Goal: Task Accomplishment & Management: Manage account settings

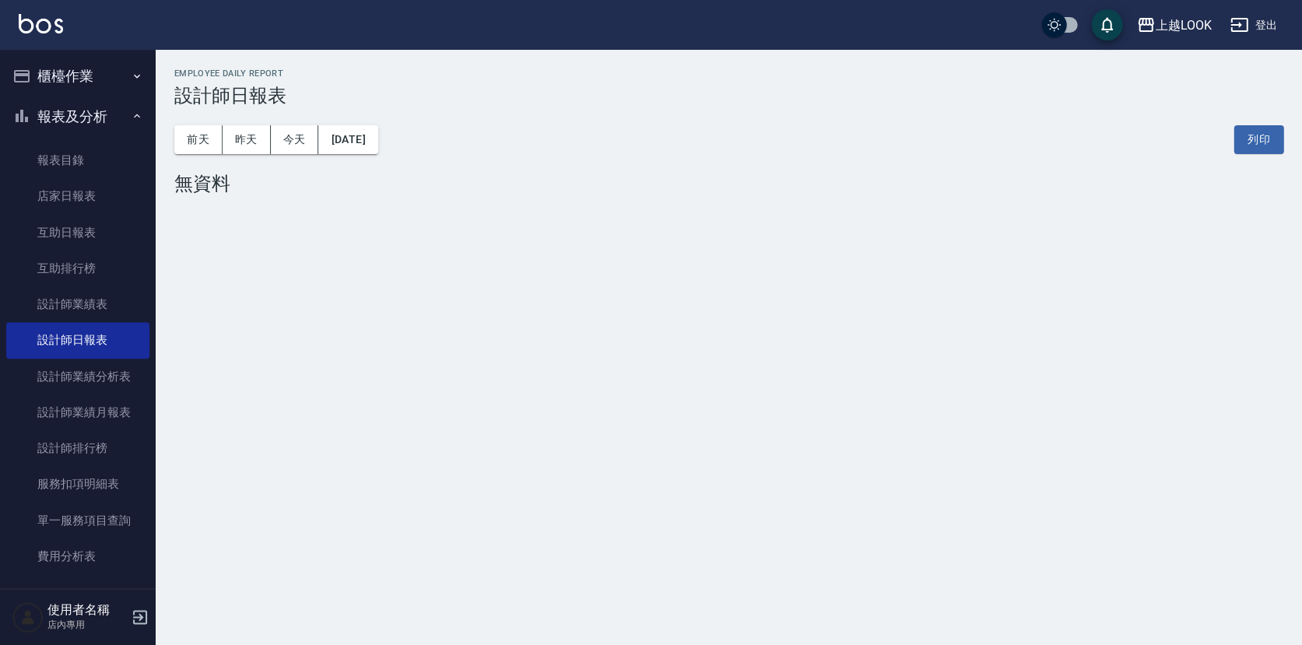
click at [69, 81] on button "櫃檯作業" at bounding box center [77, 76] width 143 height 40
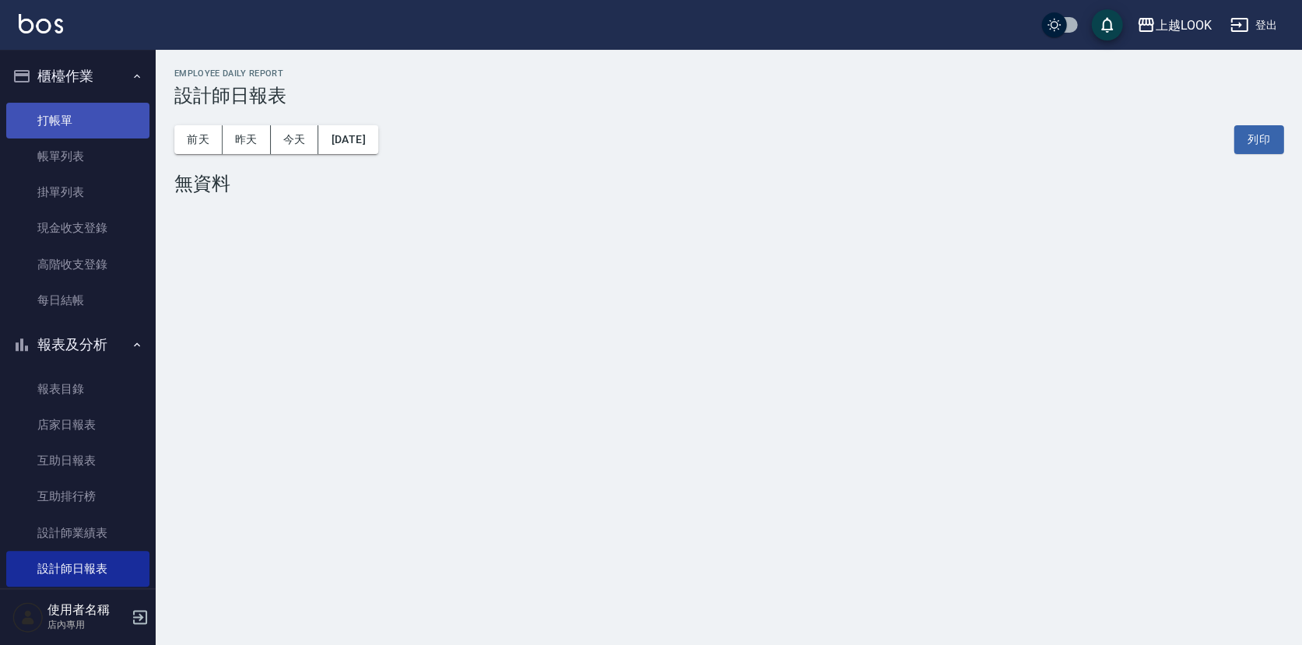
click at [71, 121] on link "打帳單" at bounding box center [77, 121] width 143 height 36
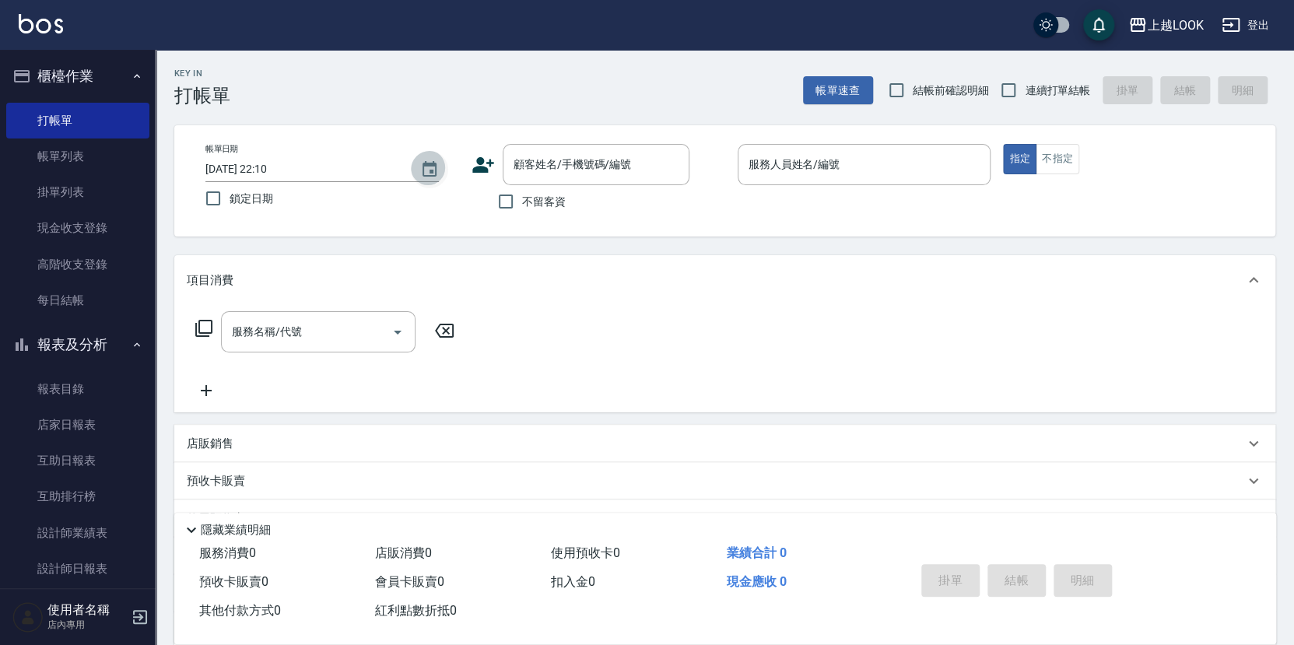
click at [429, 167] on icon "Choose date, selected date is 2025-09-12" at bounding box center [429, 169] width 19 height 19
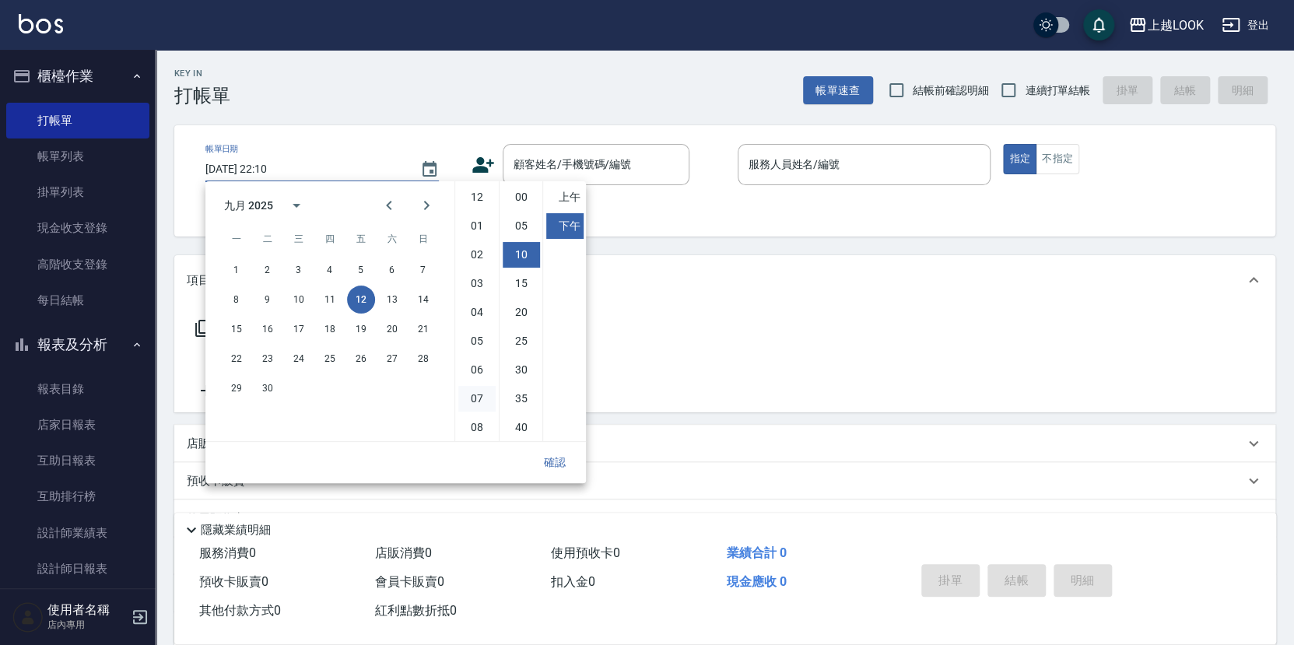
scroll to position [57, 0]
click at [293, 297] on button "10" at bounding box center [299, 300] width 28 height 28
type input "2025/09/10 22:10"
click at [562, 465] on button "確認" at bounding box center [555, 462] width 50 height 29
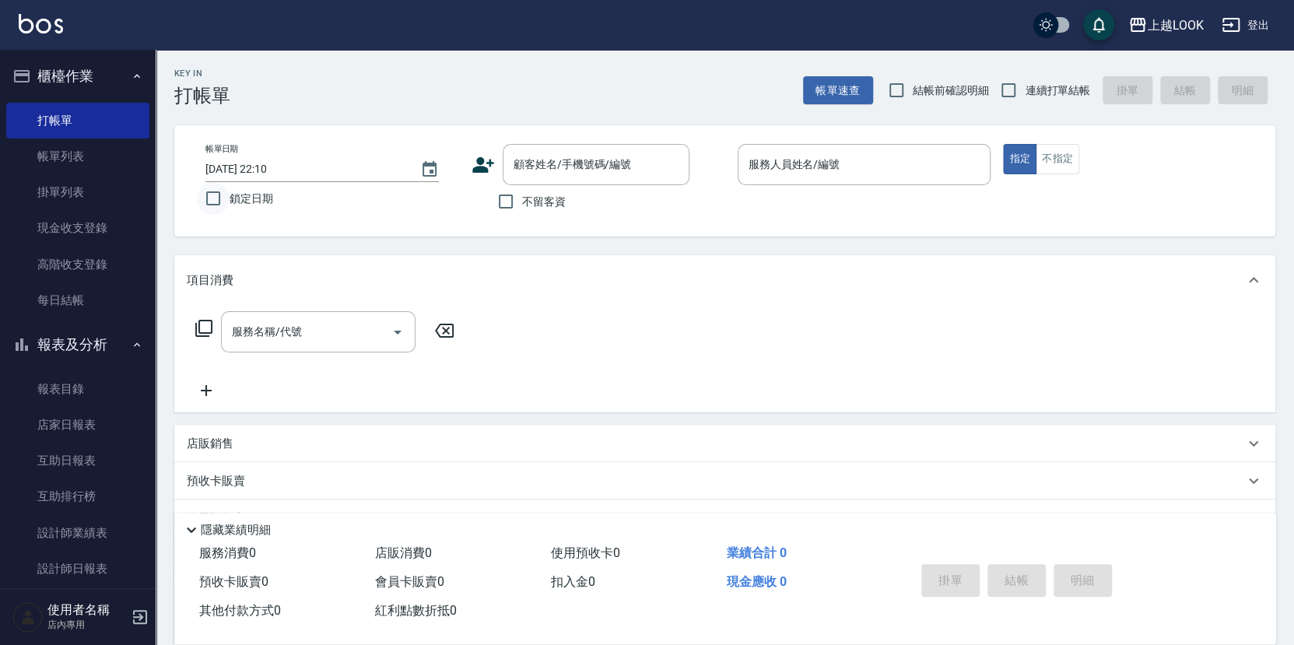
click at [212, 199] on input "鎖定日期" at bounding box center [213, 198] width 33 height 33
checkbox input "true"
click at [507, 202] on input "不留客資" at bounding box center [506, 201] width 33 height 33
checkbox input "true"
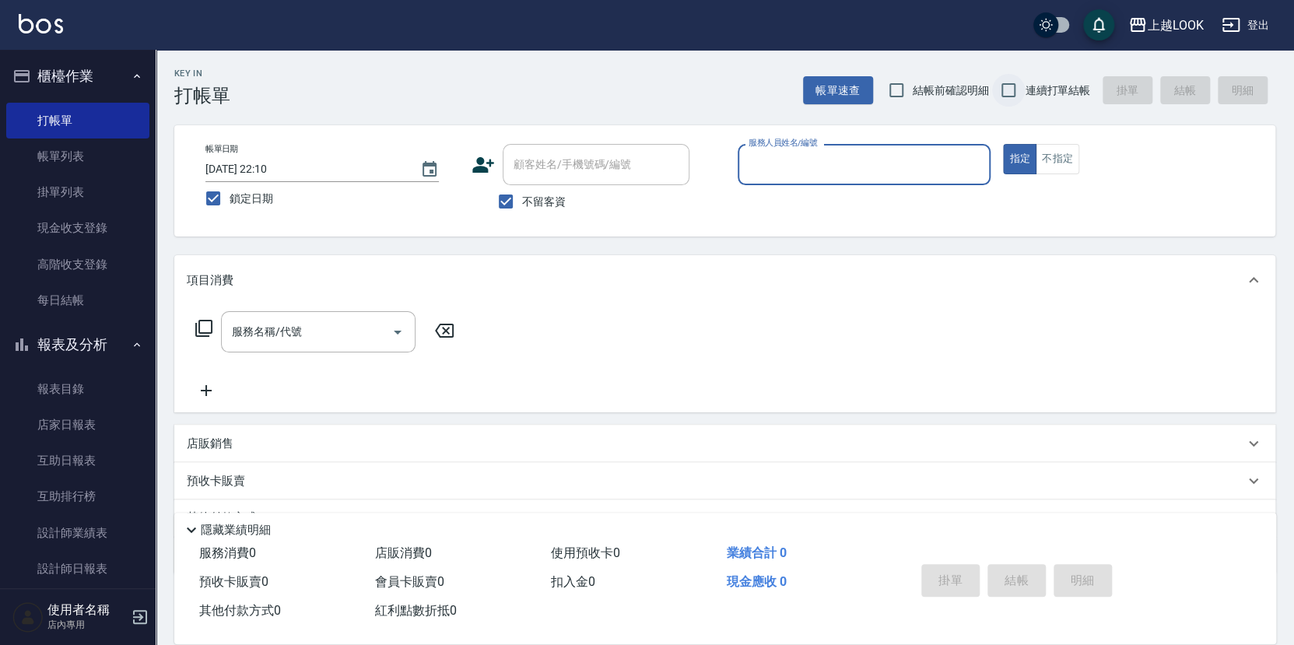
click at [1009, 93] on input "連續打單結帳" at bounding box center [1008, 90] width 33 height 33
checkbox input "true"
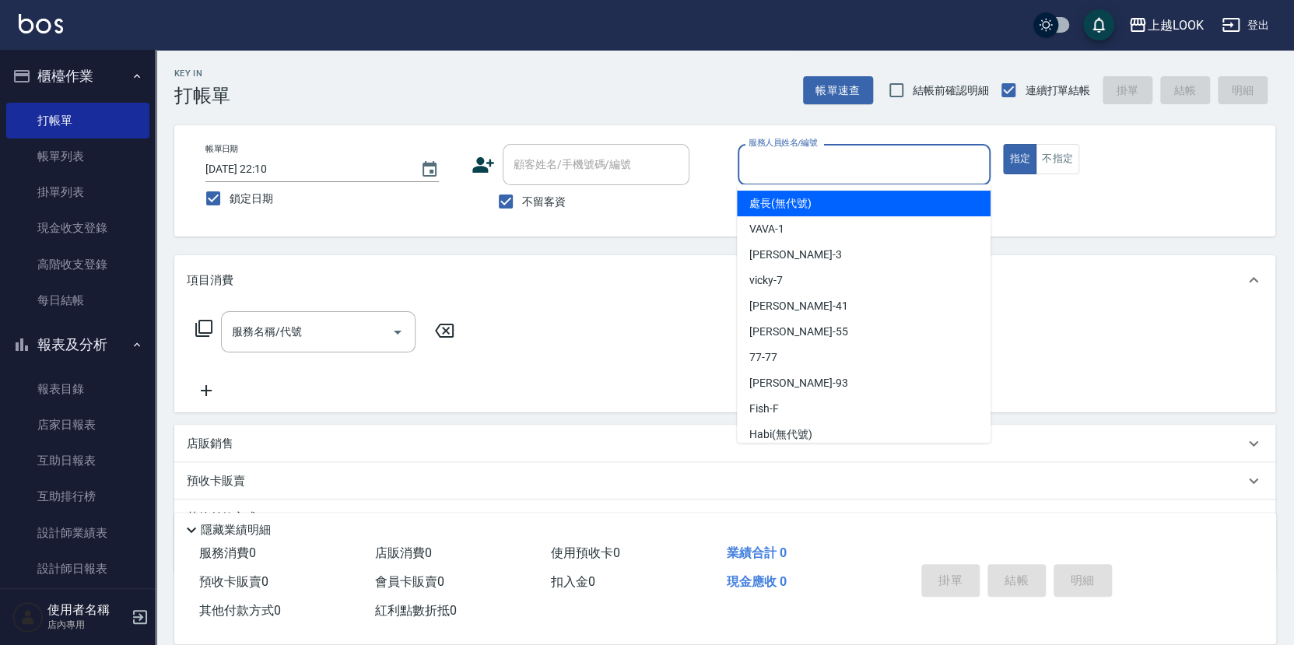
click at [813, 162] on div "服務人員姓名/編號 服務人員姓名/編號" at bounding box center [865, 164] width 254 height 41
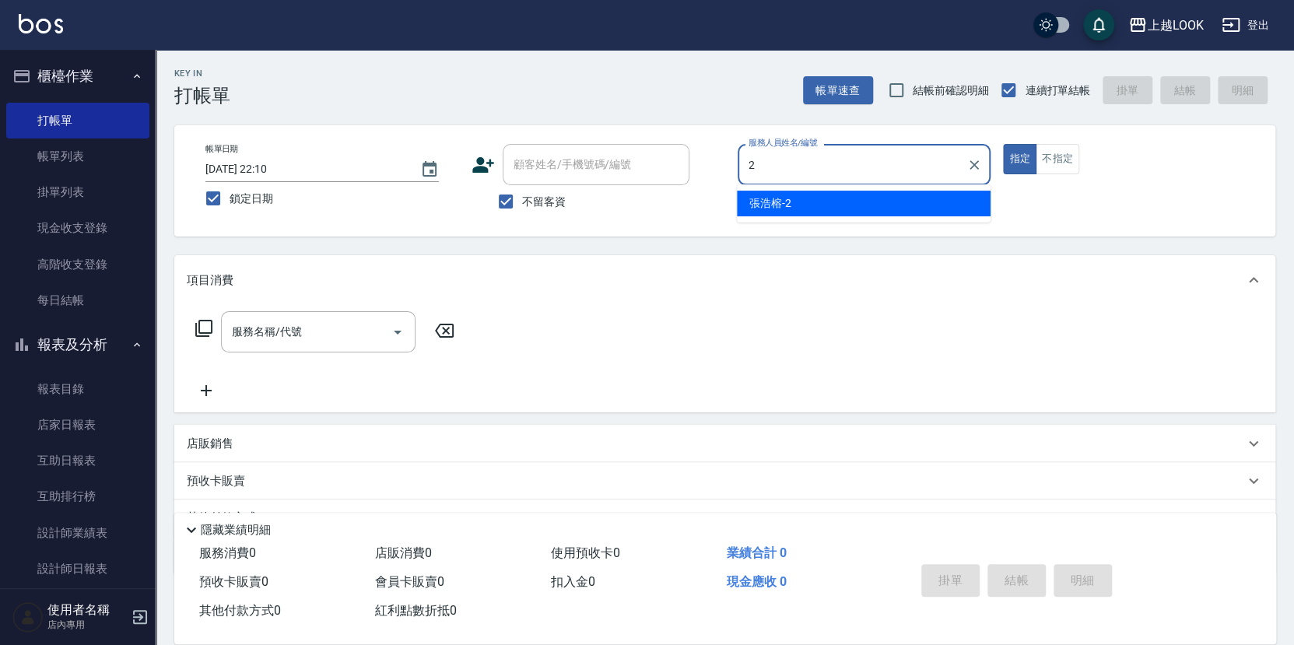
type input "張浩榕-2"
type button "true"
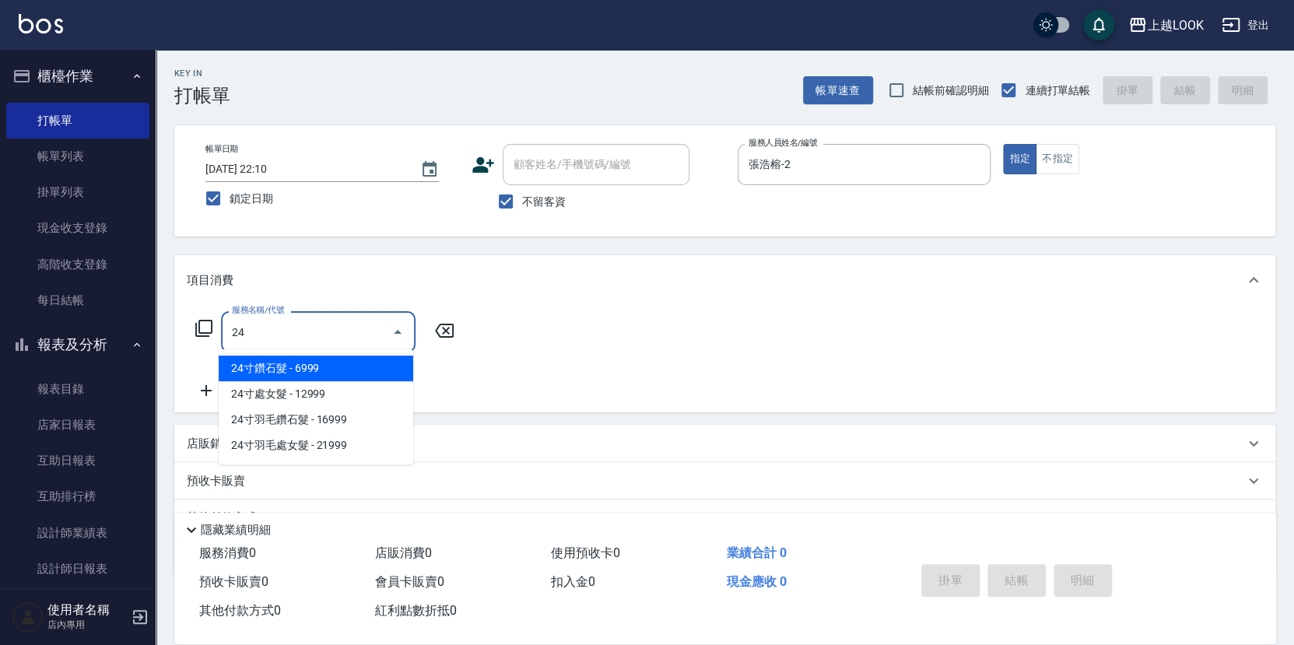
type input "2"
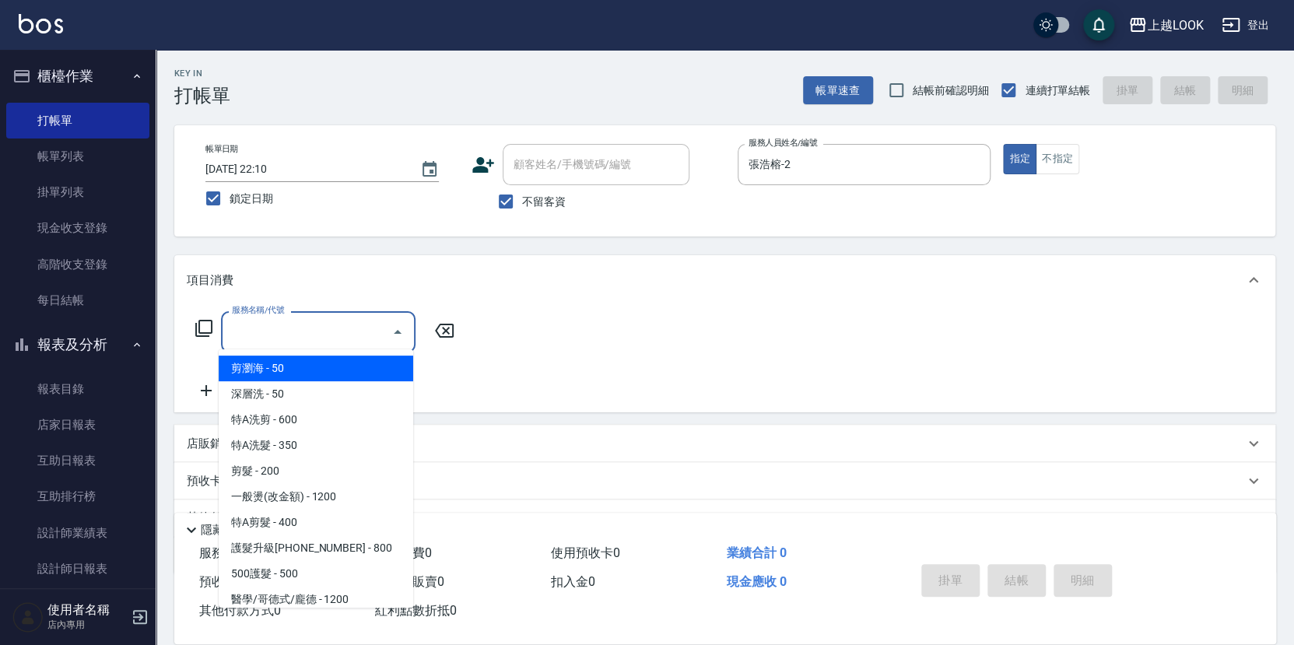
click at [201, 319] on icon at bounding box center [204, 328] width 19 height 19
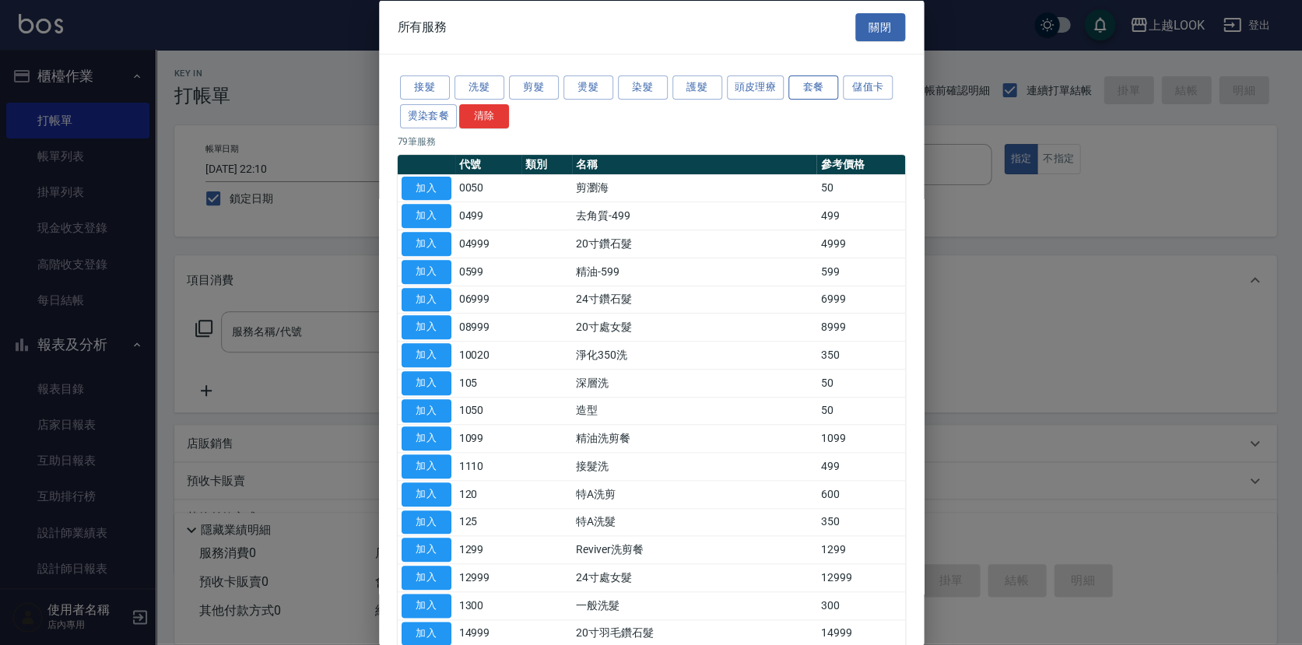
click at [826, 88] on button "套餐" at bounding box center [813, 87] width 50 height 24
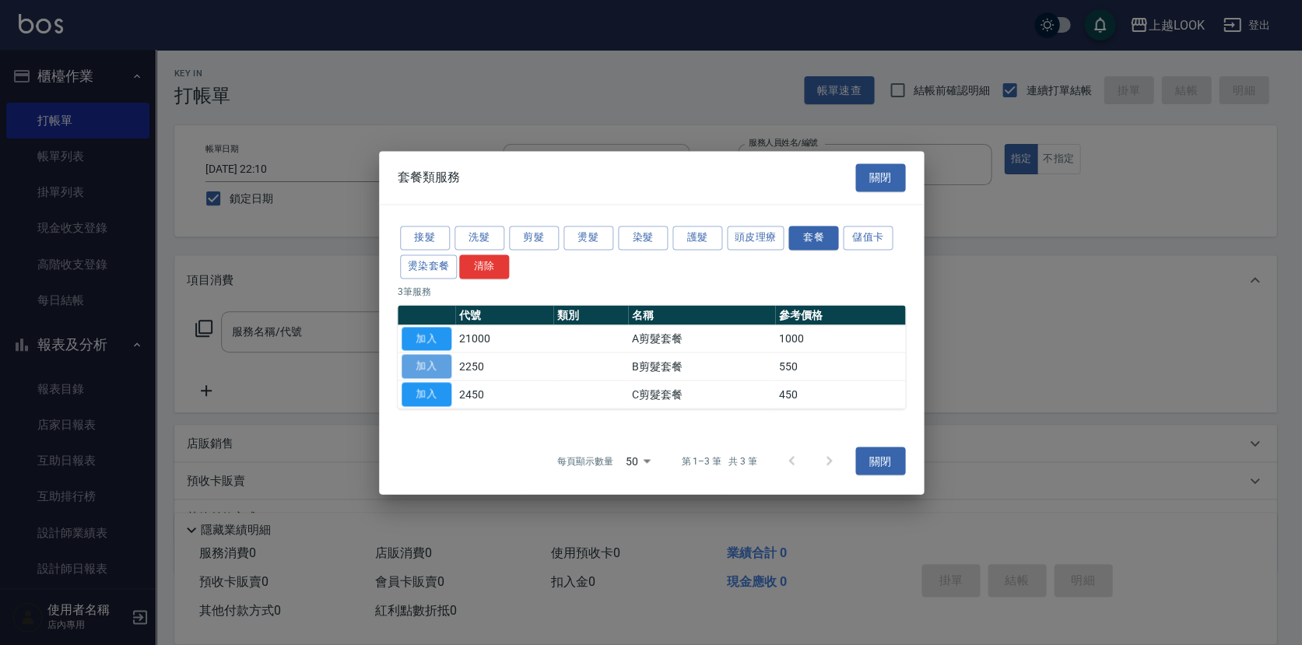
click at [431, 369] on button "加入" at bounding box center [427, 367] width 50 height 24
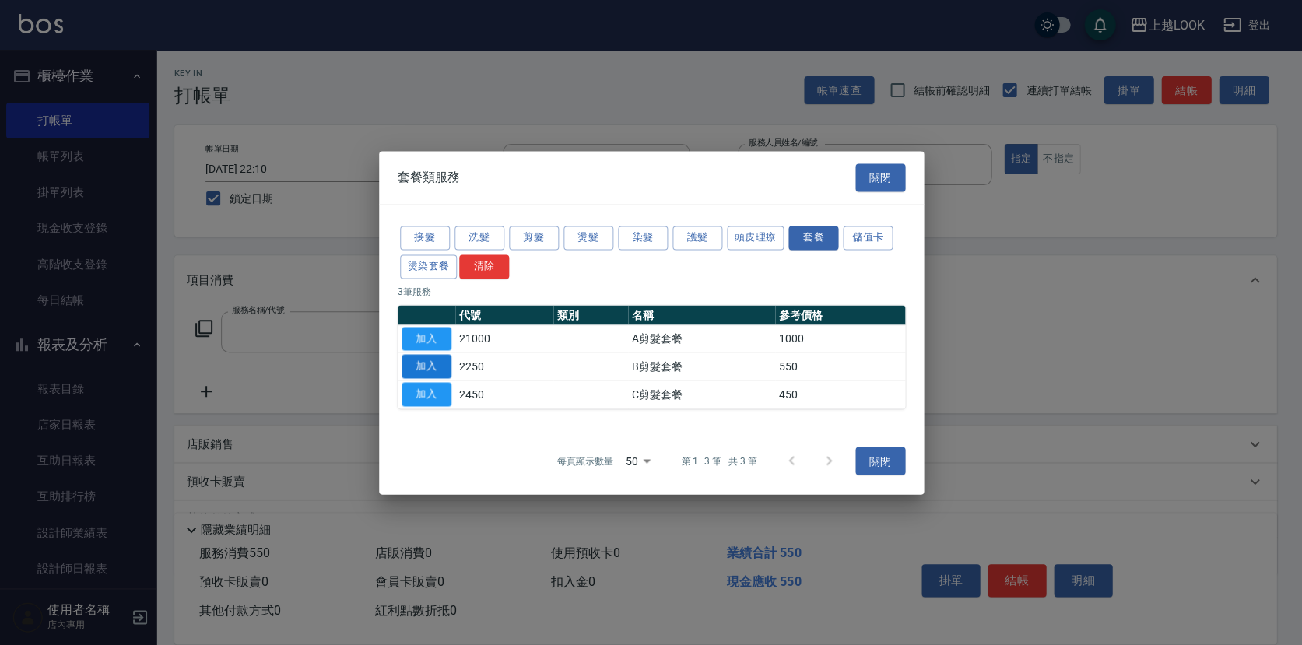
type input "B剪髮套餐(2250)"
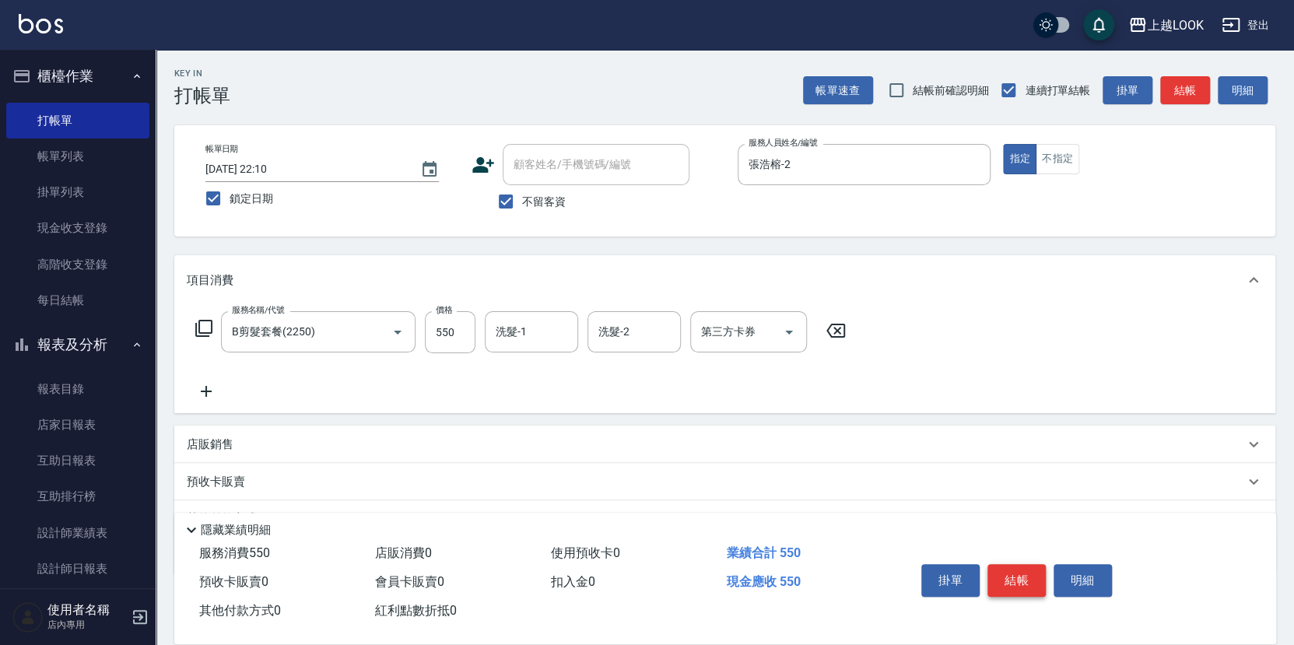
click at [1016, 581] on button "結帳" at bounding box center [1017, 580] width 58 height 33
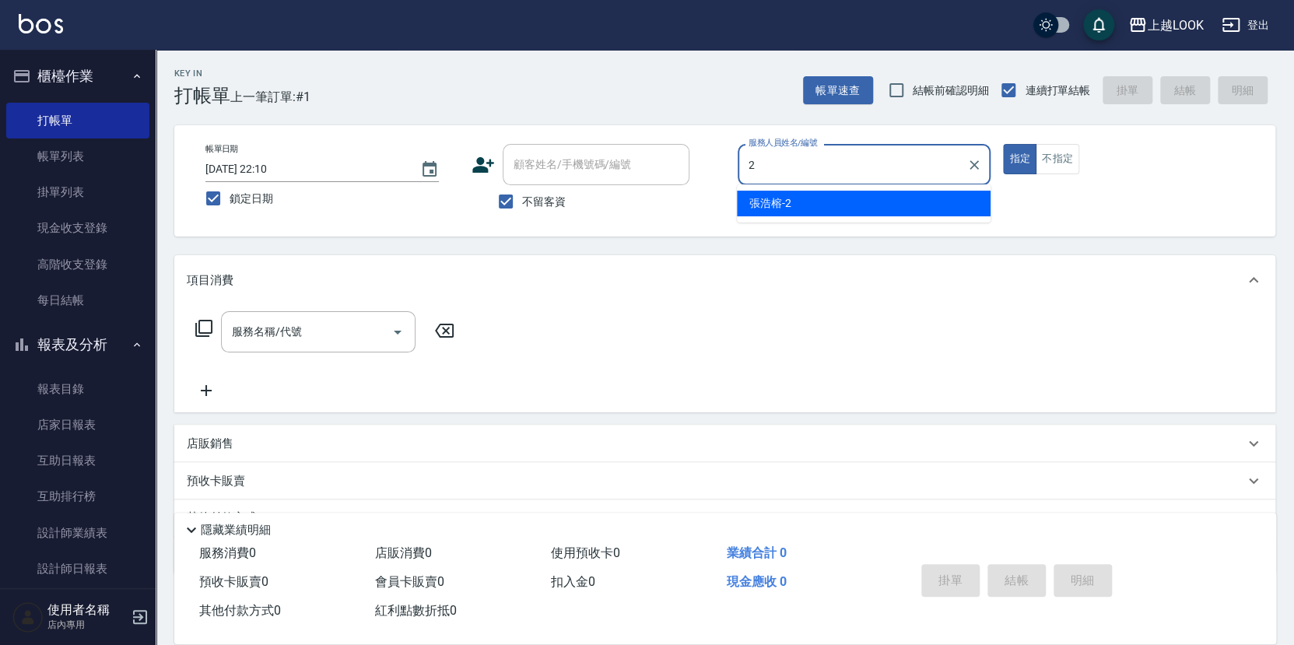
type input "張浩榕-2"
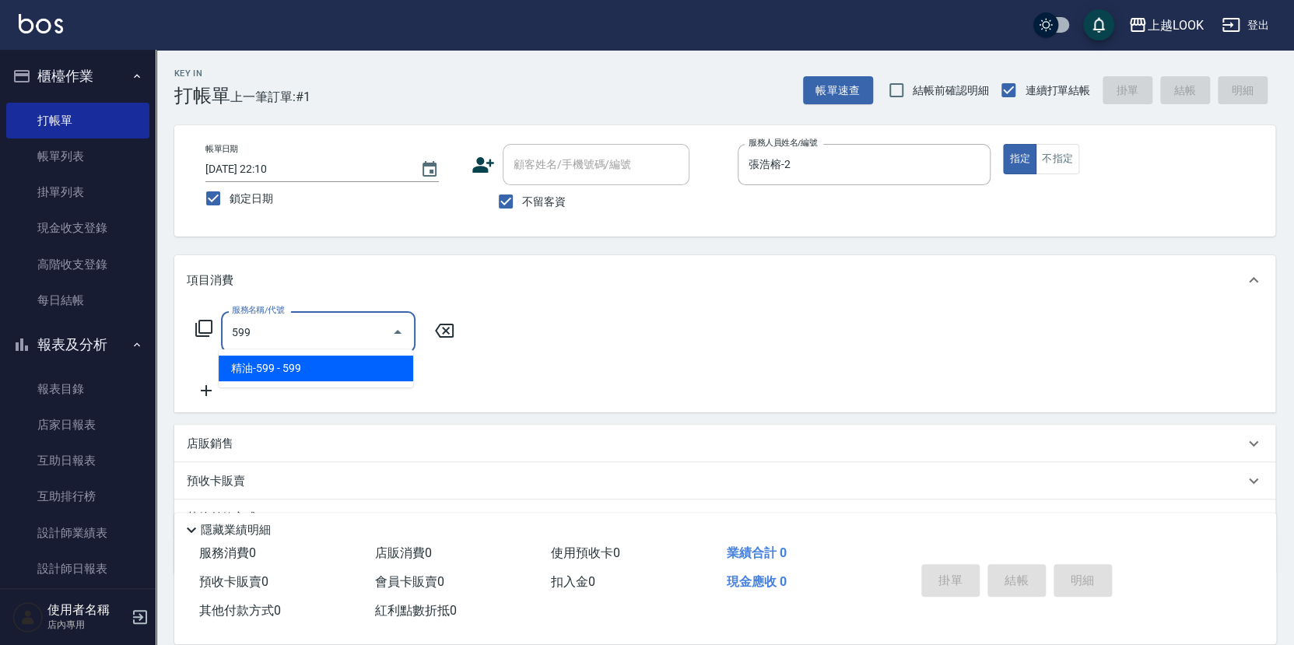
type input "精油-599(0599)"
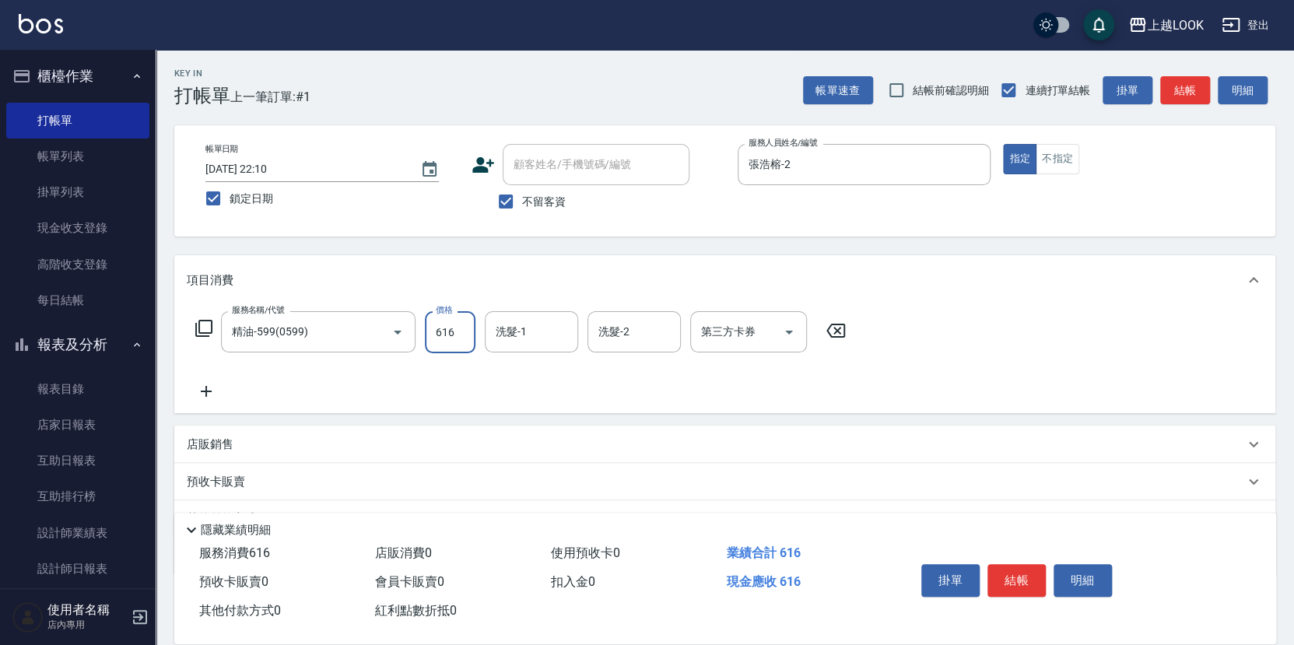
type input "616"
click at [233, 440] on div "店販銷售" at bounding box center [716, 445] width 1058 height 16
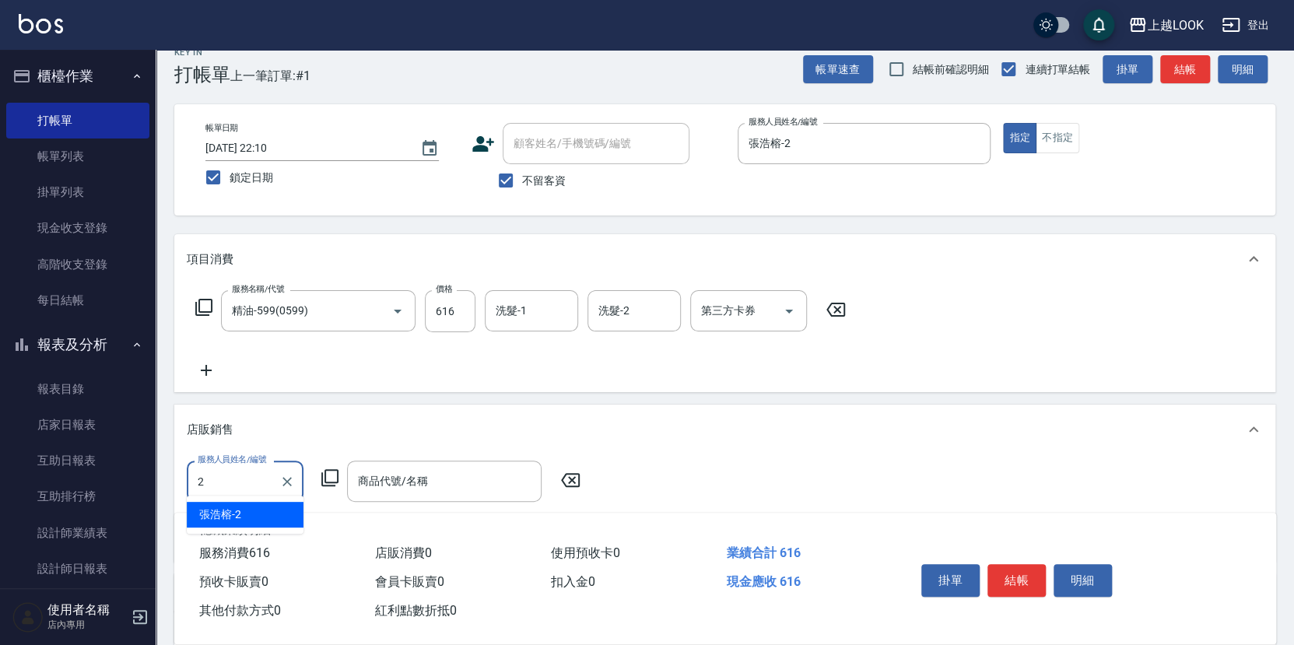
type input "張浩榕-2"
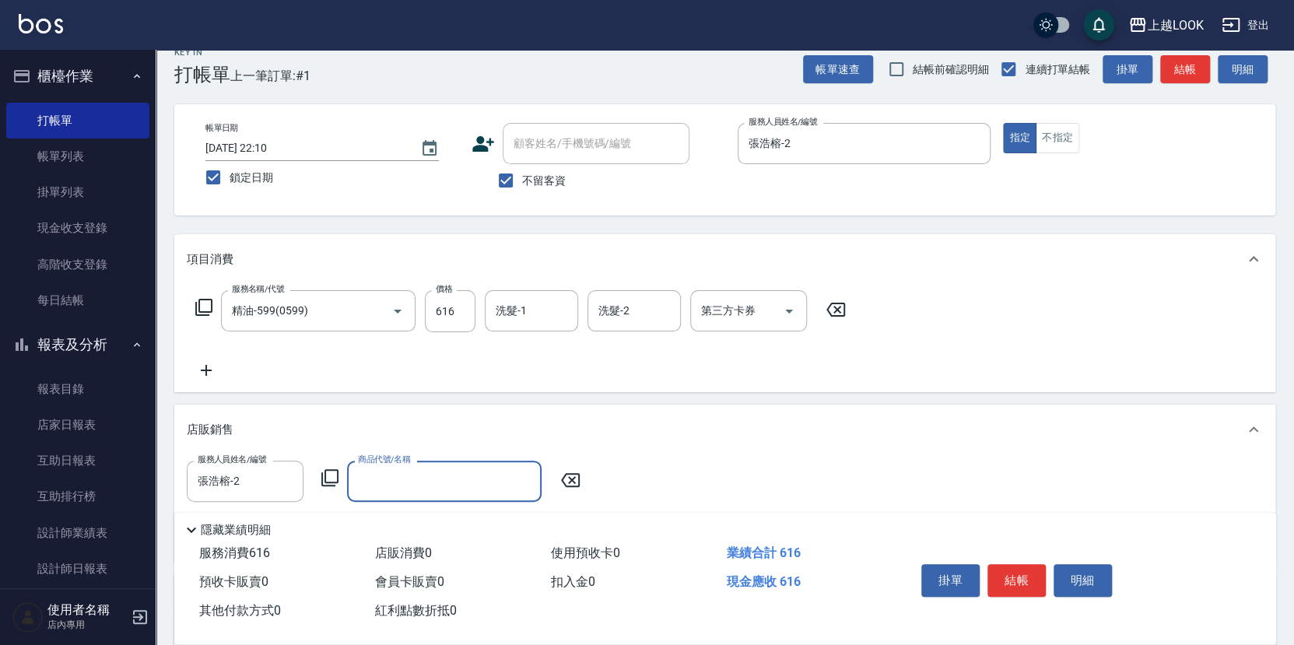
click at [330, 469] on icon at bounding box center [330, 478] width 19 height 19
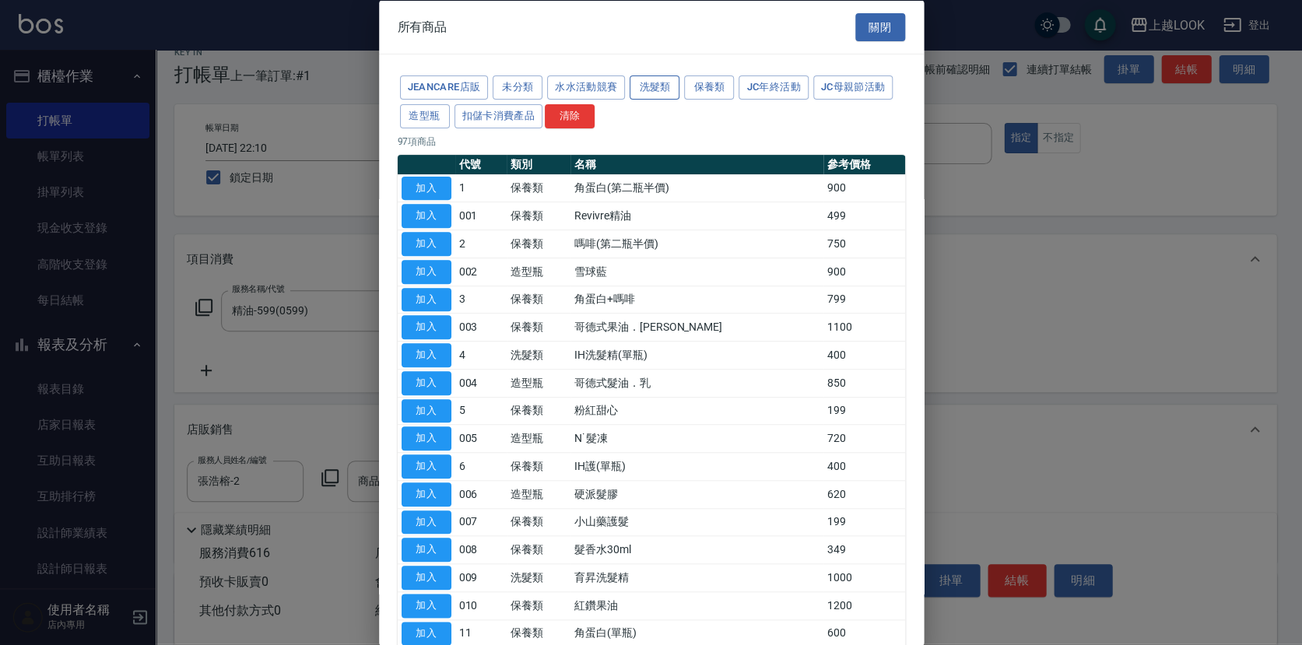
click at [654, 87] on button "洗髮類" at bounding box center [655, 87] width 50 height 24
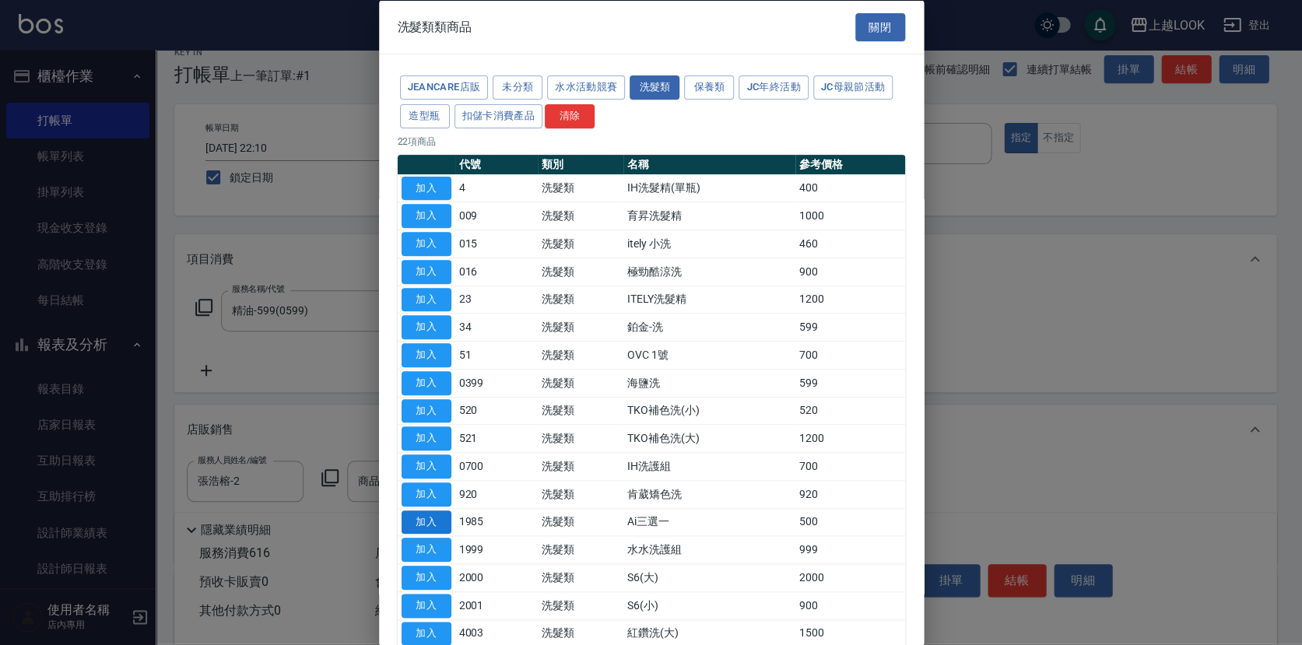
click at [437, 513] on button "加入" at bounding box center [427, 522] width 50 height 24
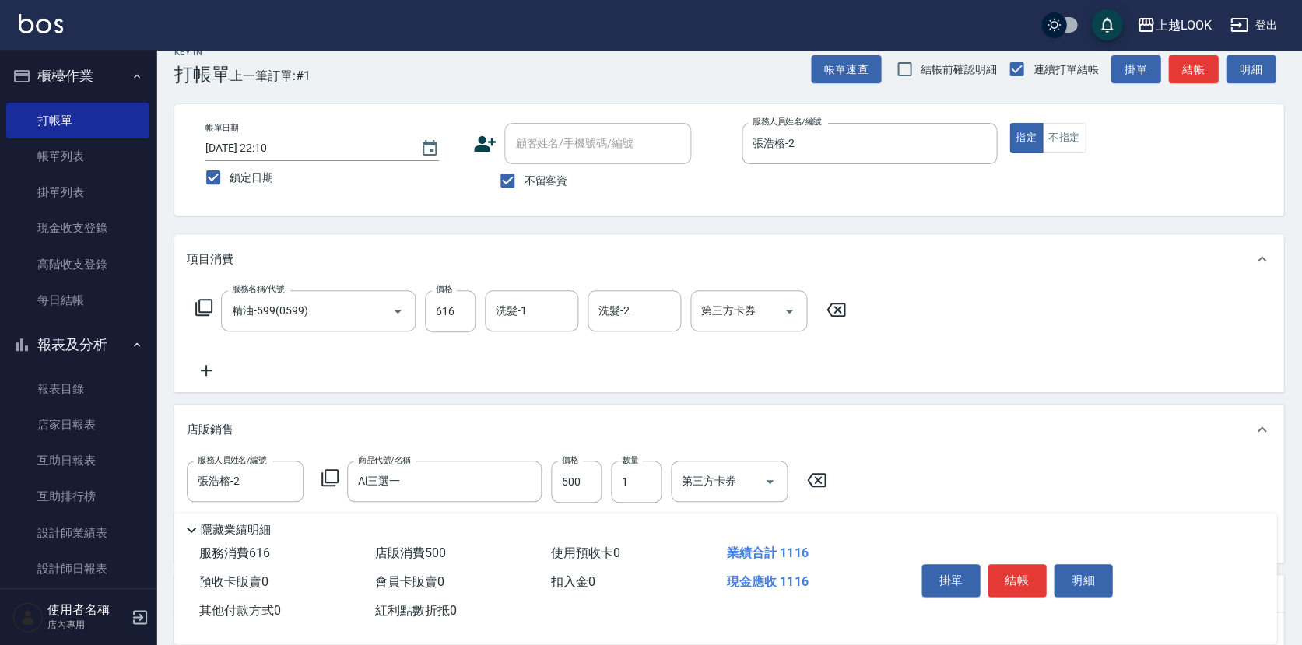
type input "Ai三選一"
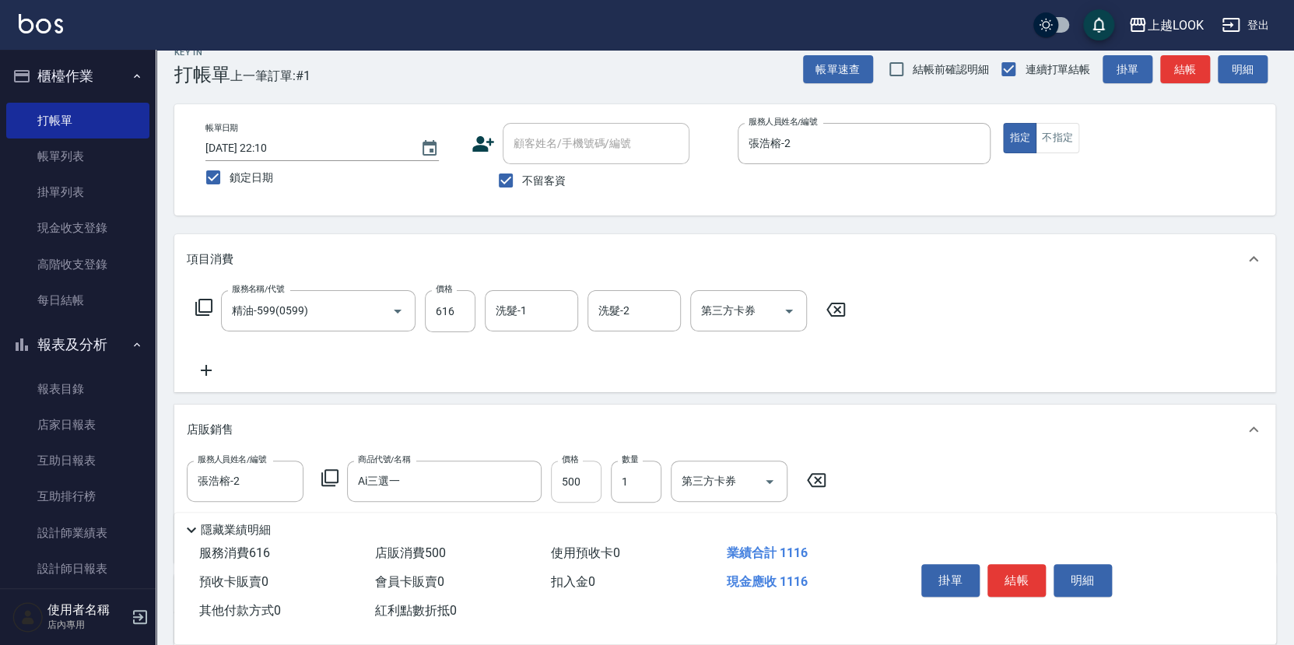
click at [588, 477] on input "500" at bounding box center [576, 482] width 51 height 42
type input "725"
click at [768, 480] on icon "Open" at bounding box center [770, 482] width 8 height 4
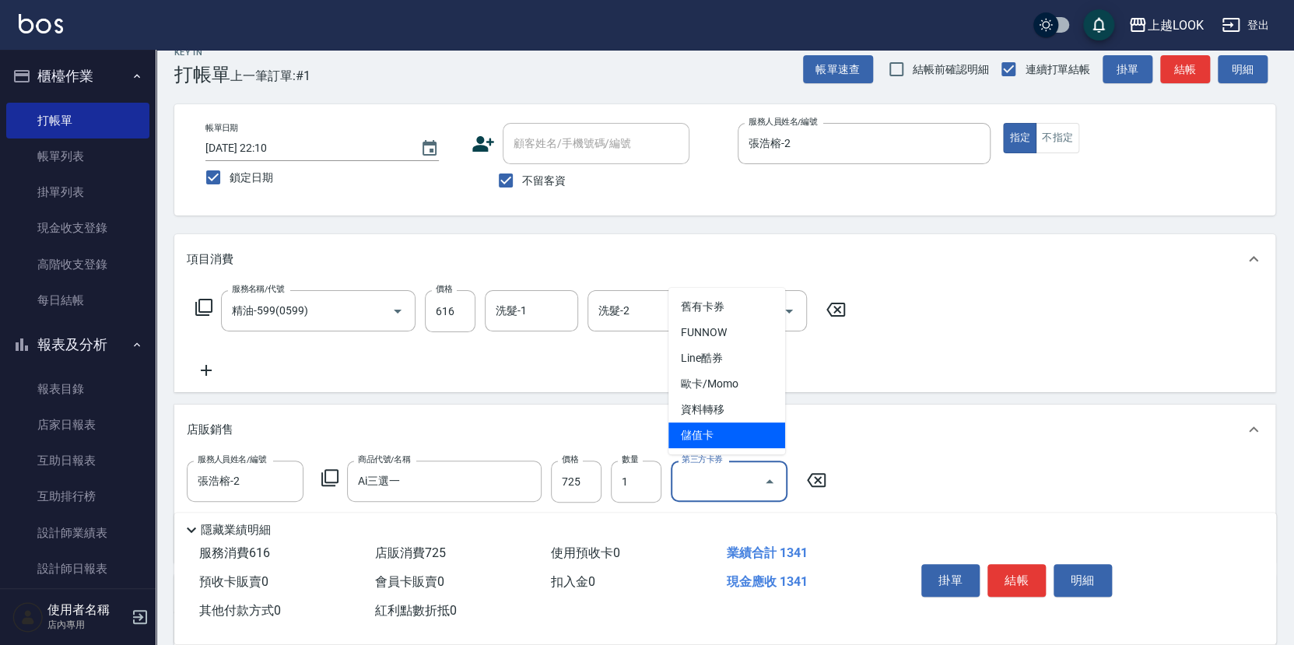
click at [740, 430] on span "儲值卡" at bounding box center [727, 436] width 117 height 26
type input "儲值卡"
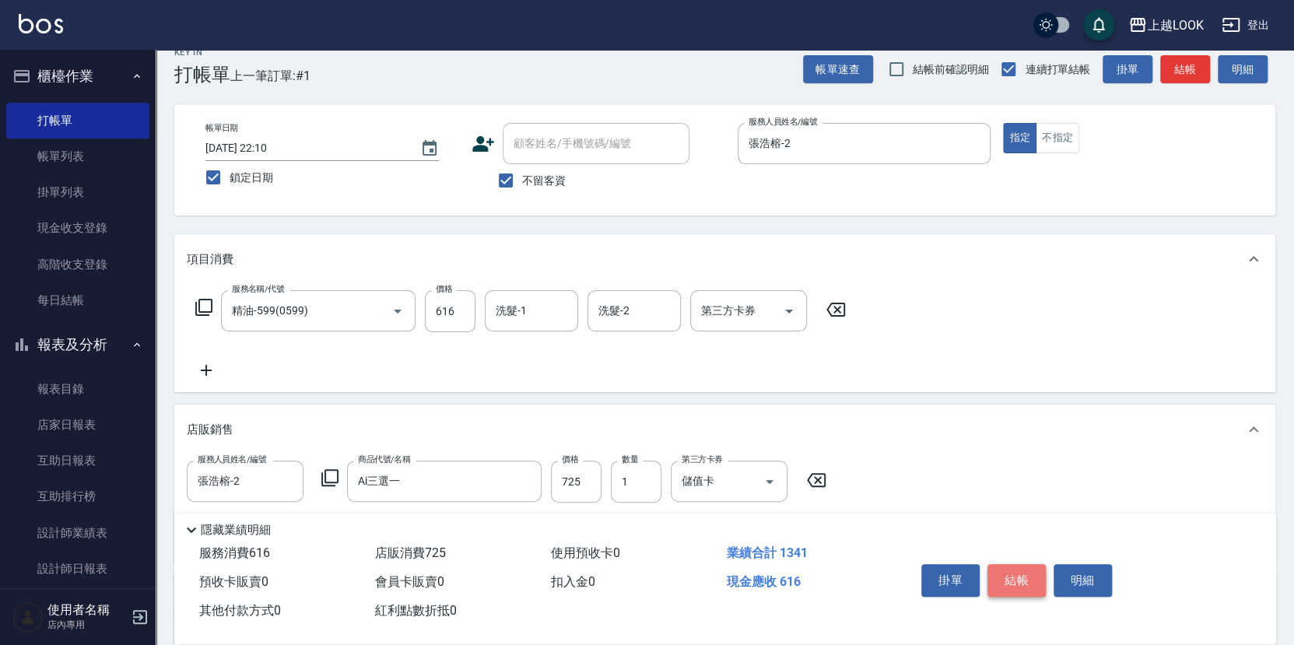
click at [1016, 575] on button "結帳" at bounding box center [1017, 580] width 58 height 33
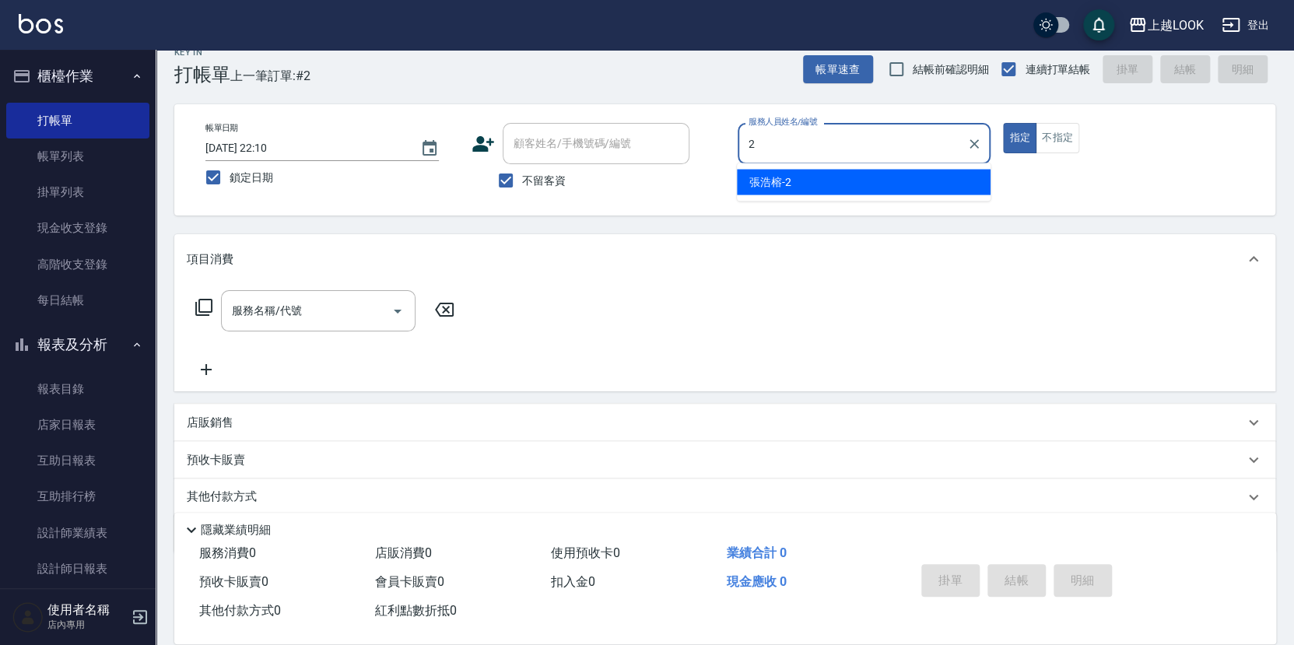
type input "張浩榕-2"
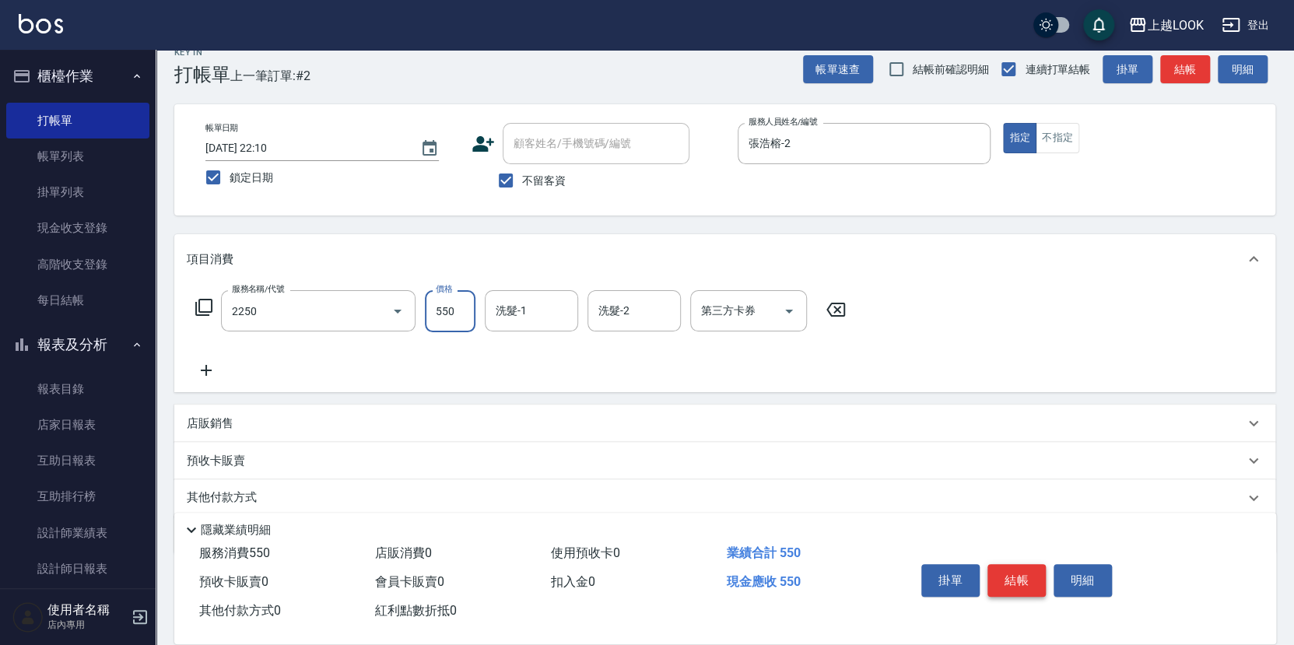
type input "B剪髮套餐(2250)"
click at [1037, 580] on button "結帳" at bounding box center [1017, 580] width 58 height 33
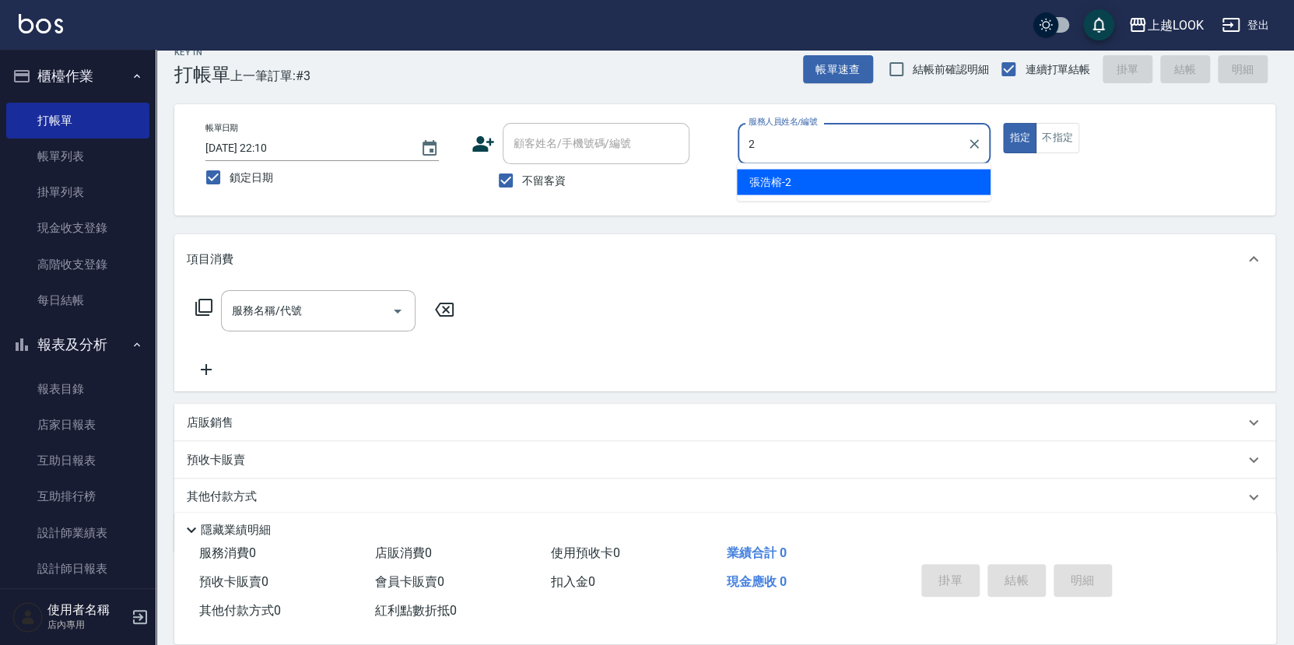
type input "張浩榕-2"
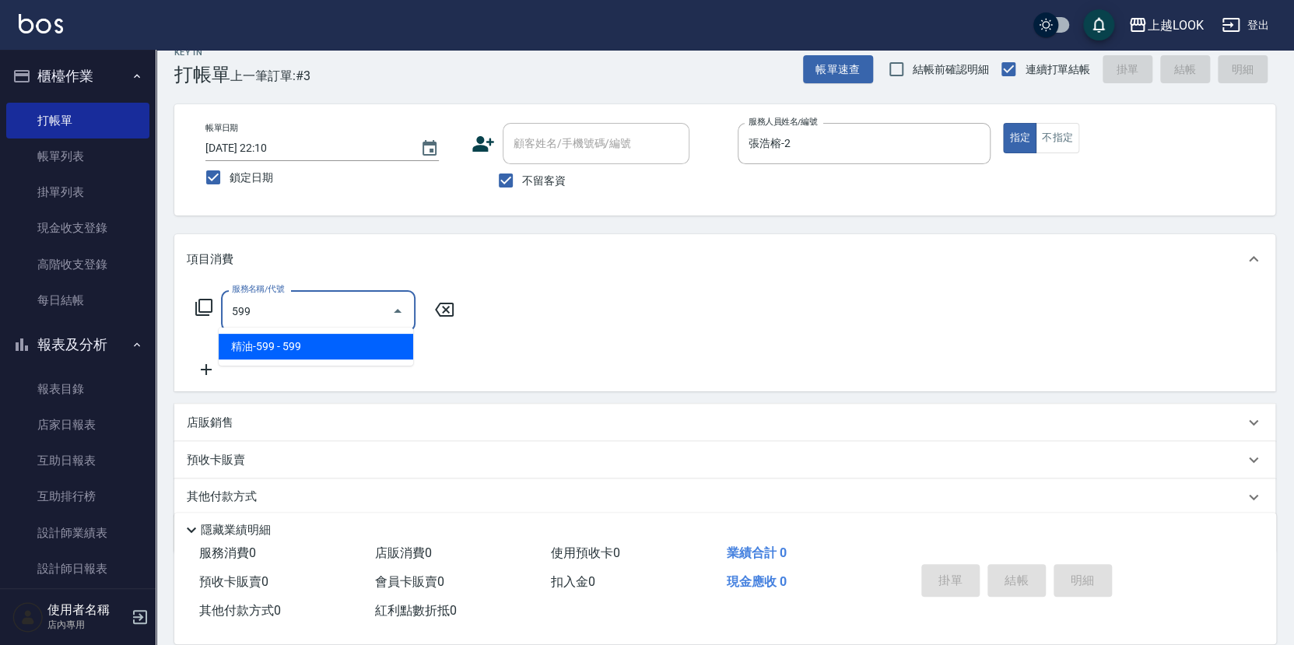
type input "精油-599(0599)"
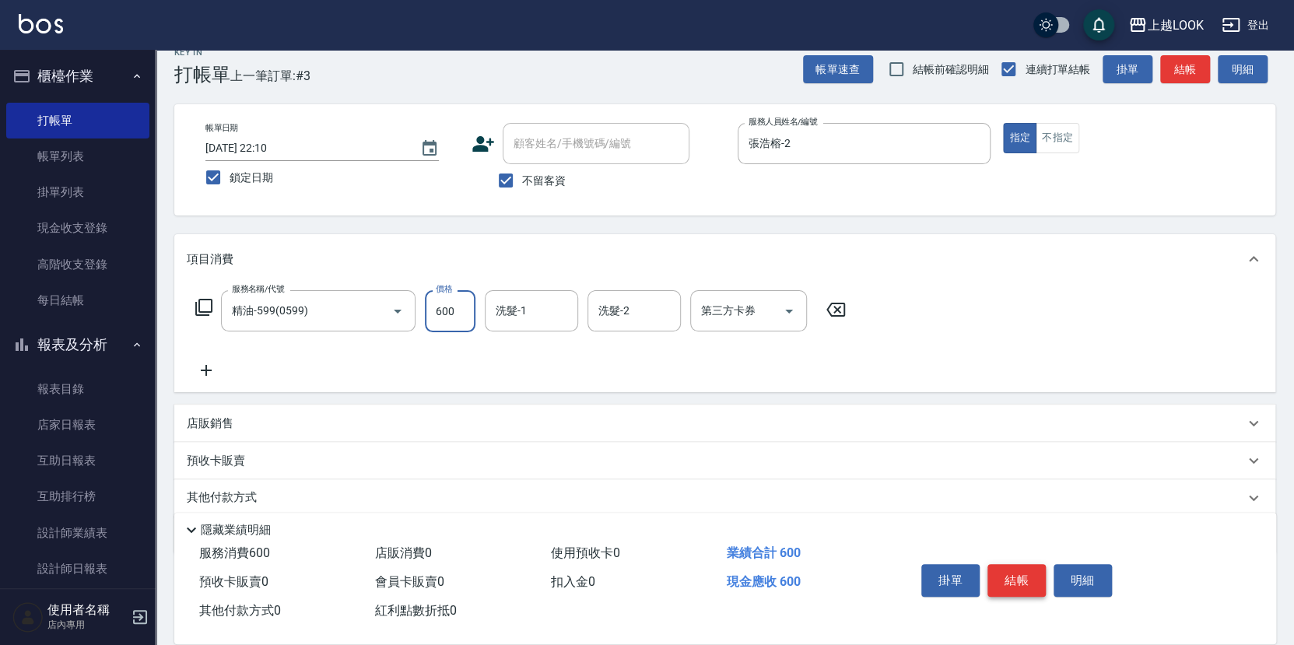
type input "600"
type input "[PERSON_NAME]-93"
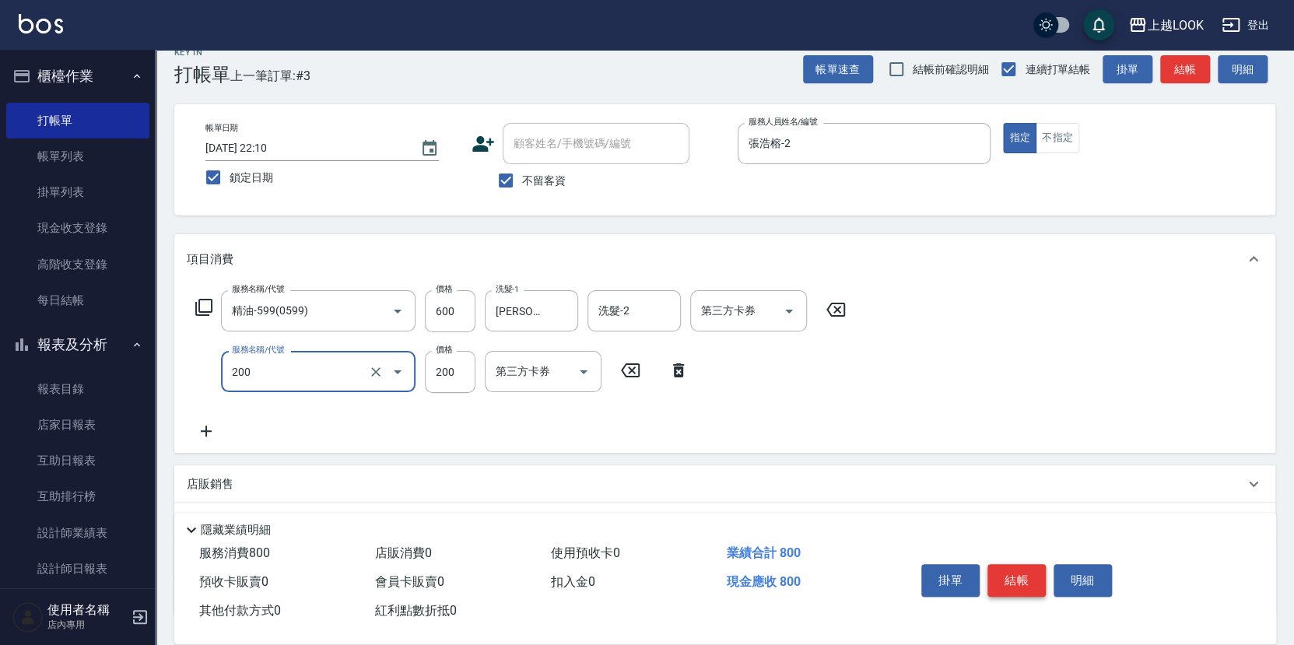
type input "剪髮(200)"
type input "300"
click at [791, 307] on icon "Open" at bounding box center [789, 311] width 19 height 19
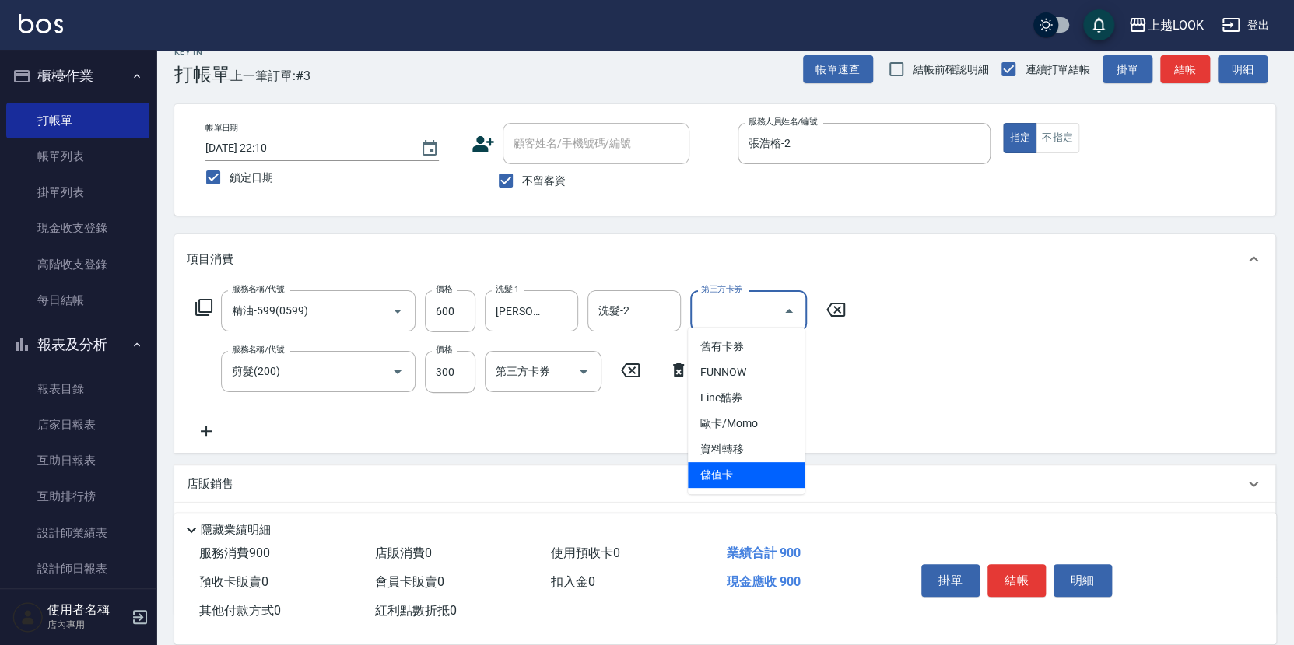
click at [780, 466] on span "儲值卡" at bounding box center [746, 475] width 117 height 26
type input "儲值卡"
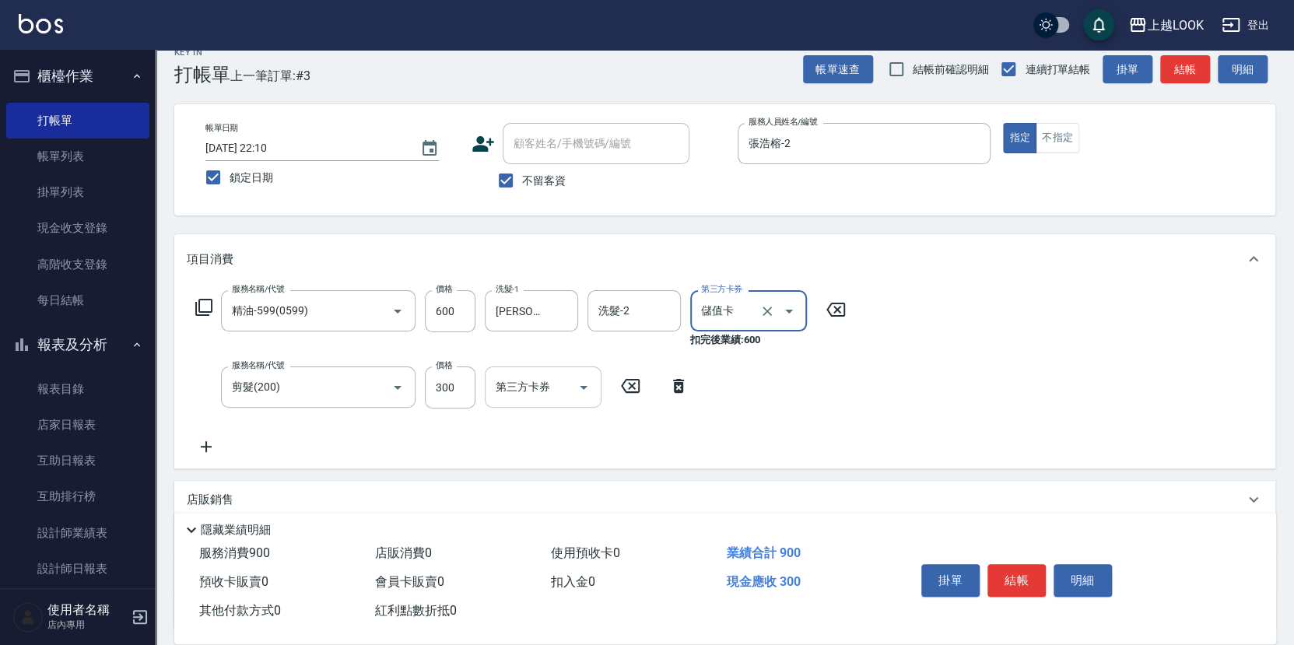
click at [584, 381] on icon "Open" at bounding box center [583, 387] width 19 height 19
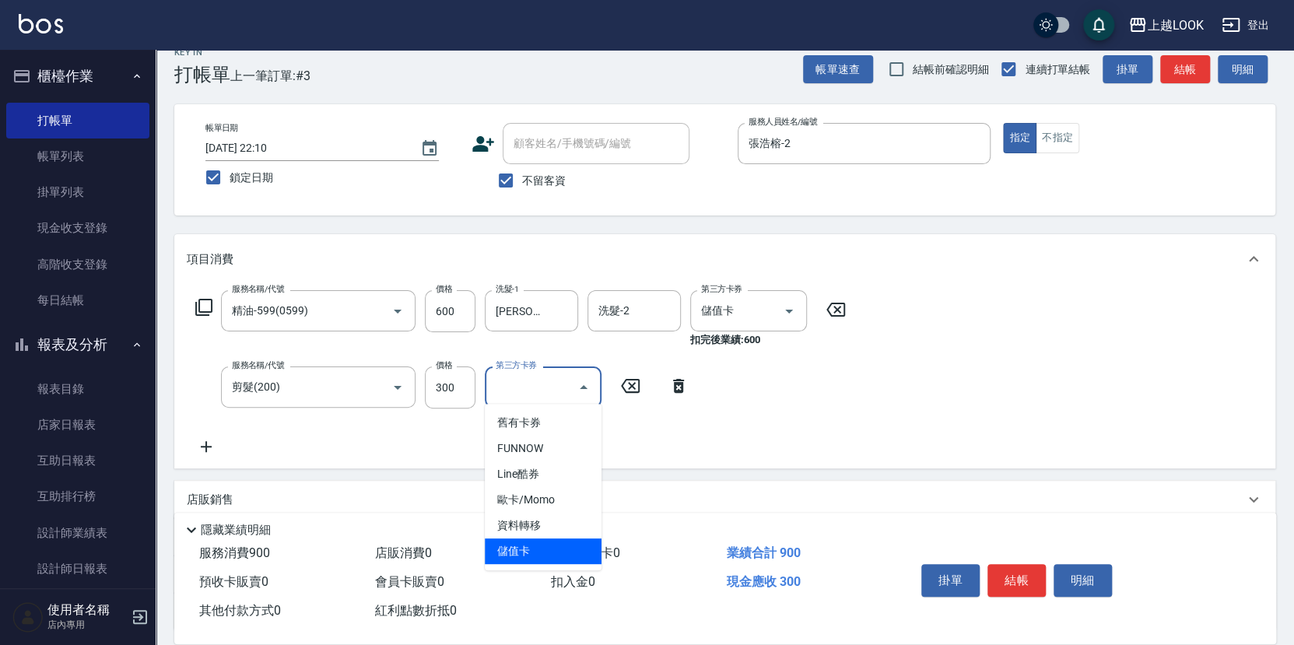
click at [582, 541] on span "儲值卡" at bounding box center [543, 552] width 117 height 26
type input "儲值卡"
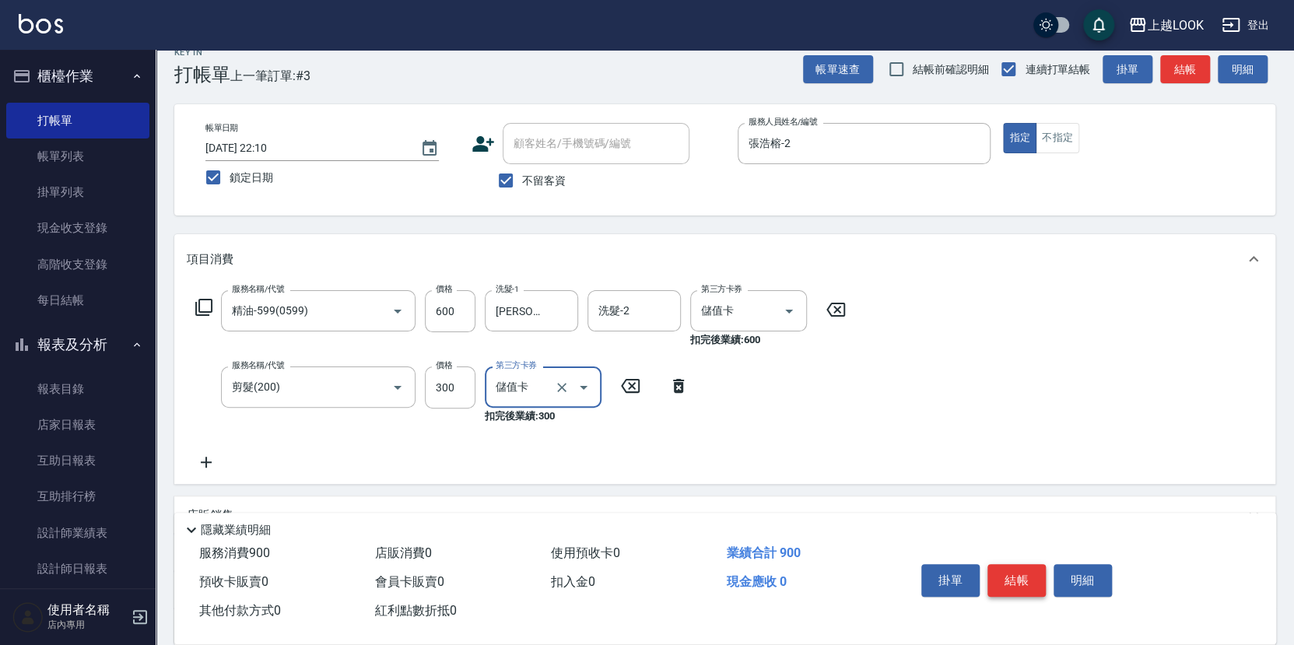
click at [1022, 577] on button "結帳" at bounding box center [1017, 580] width 58 height 33
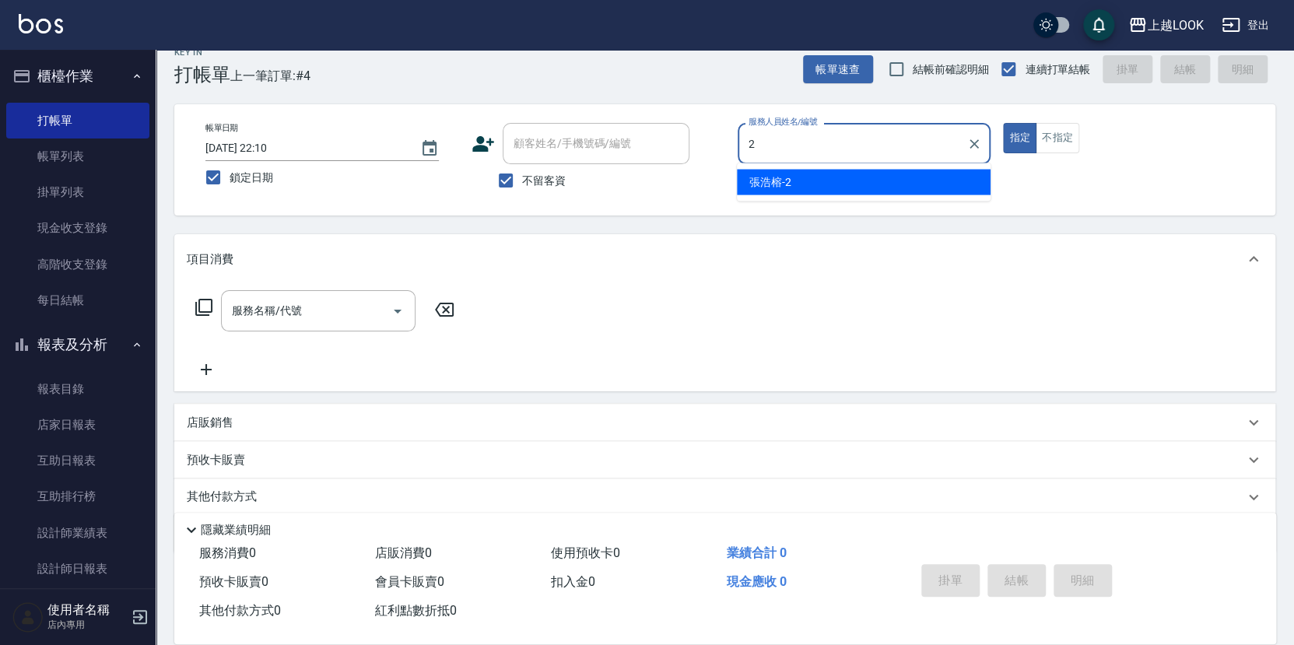
type input "張浩榕-2"
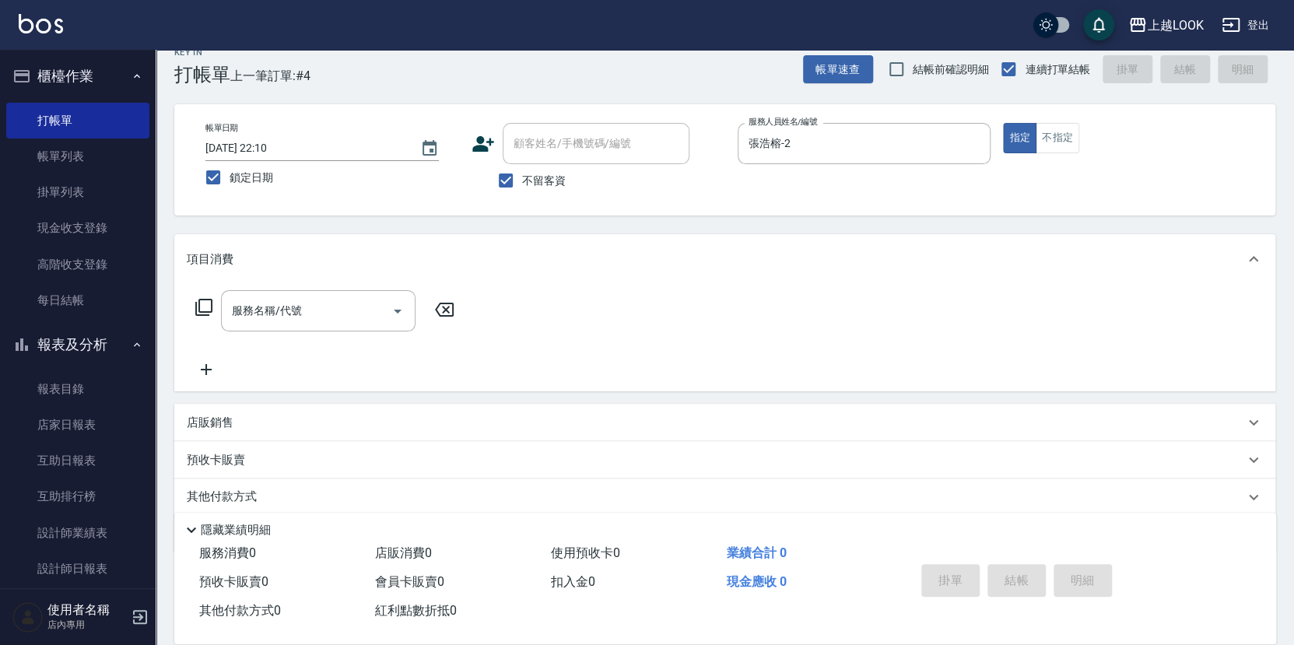
click at [198, 303] on icon at bounding box center [203, 307] width 17 height 17
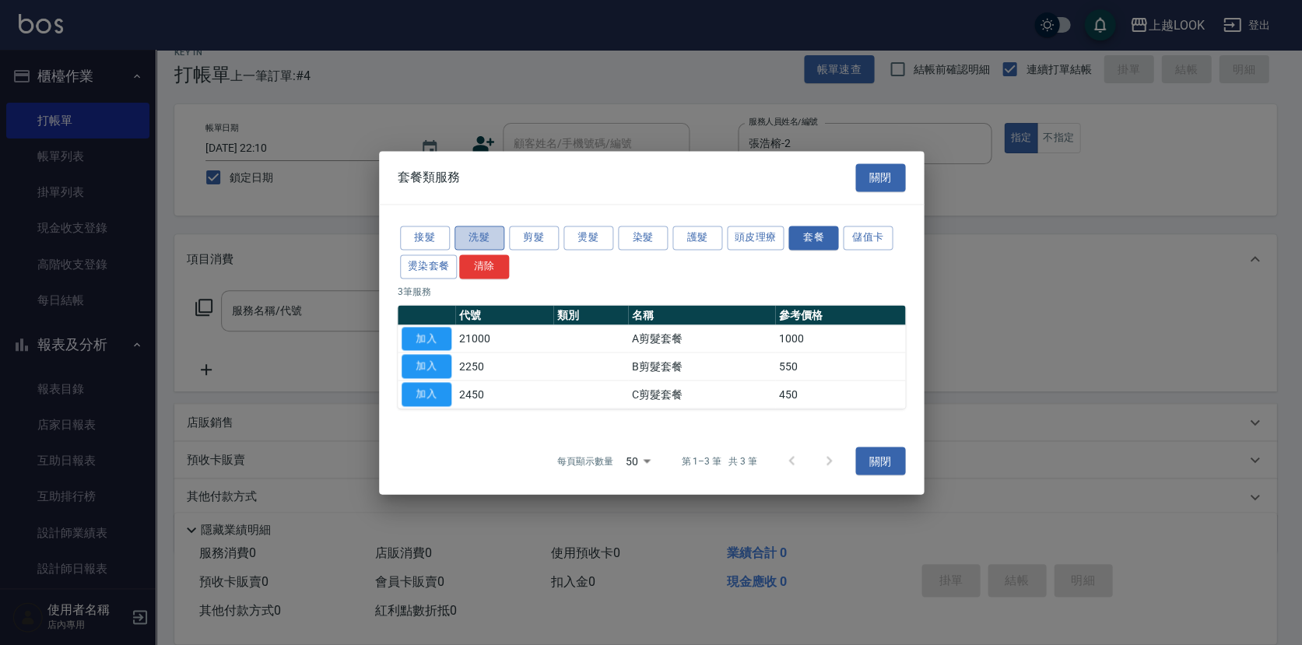
click at [472, 238] on button "洗髮" at bounding box center [479, 238] width 50 height 24
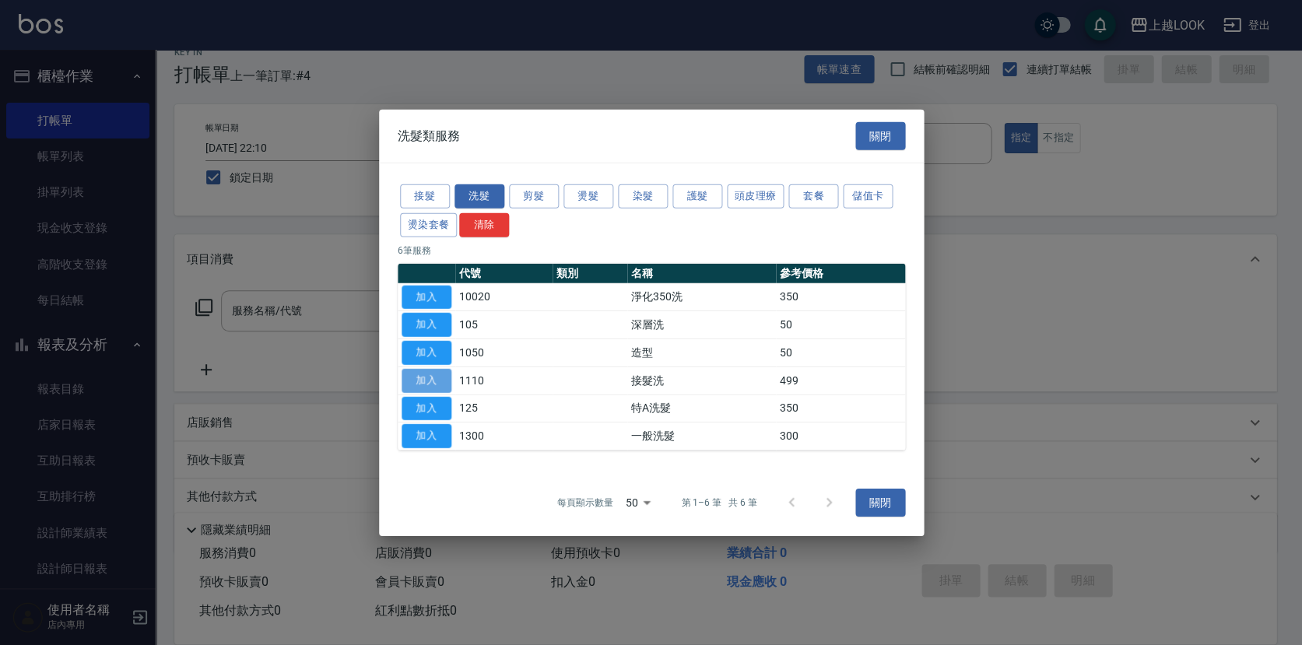
click at [440, 378] on button "加入" at bounding box center [427, 380] width 50 height 24
type input "接髮洗(1110)"
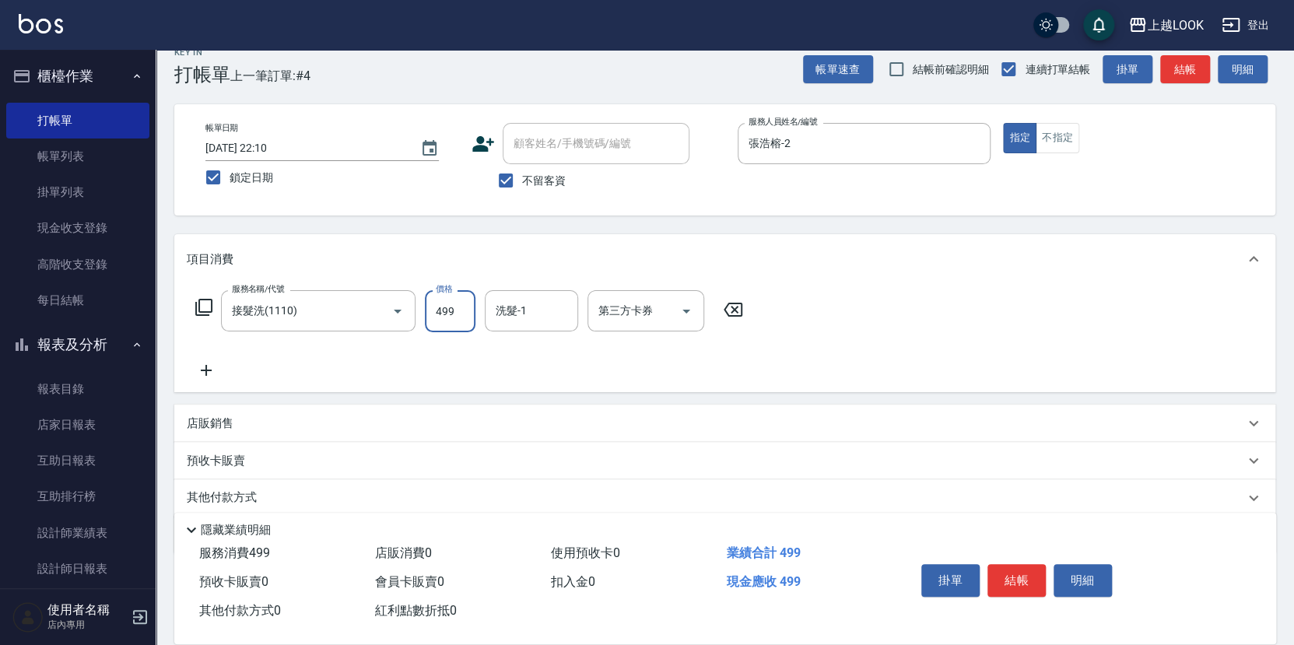
click at [461, 312] on input "499" at bounding box center [450, 311] width 51 height 42
type input "500"
click at [1017, 577] on button "結帳" at bounding box center [1017, 580] width 58 height 33
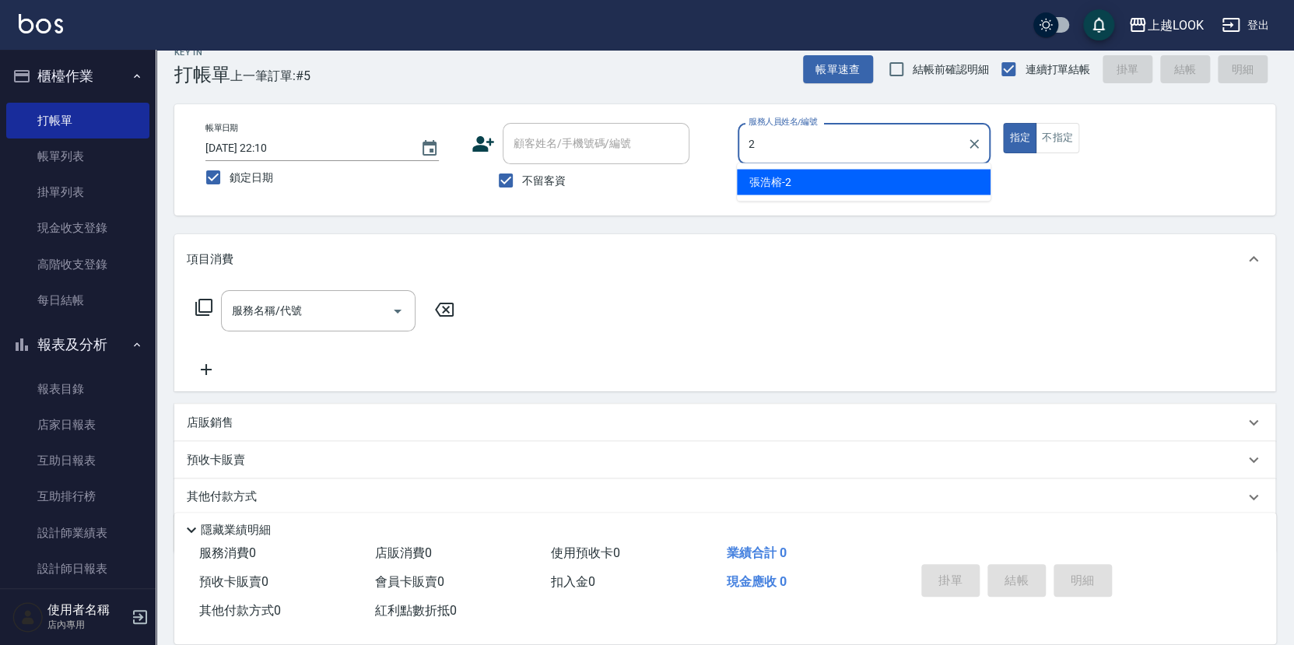
type input "張浩榕-2"
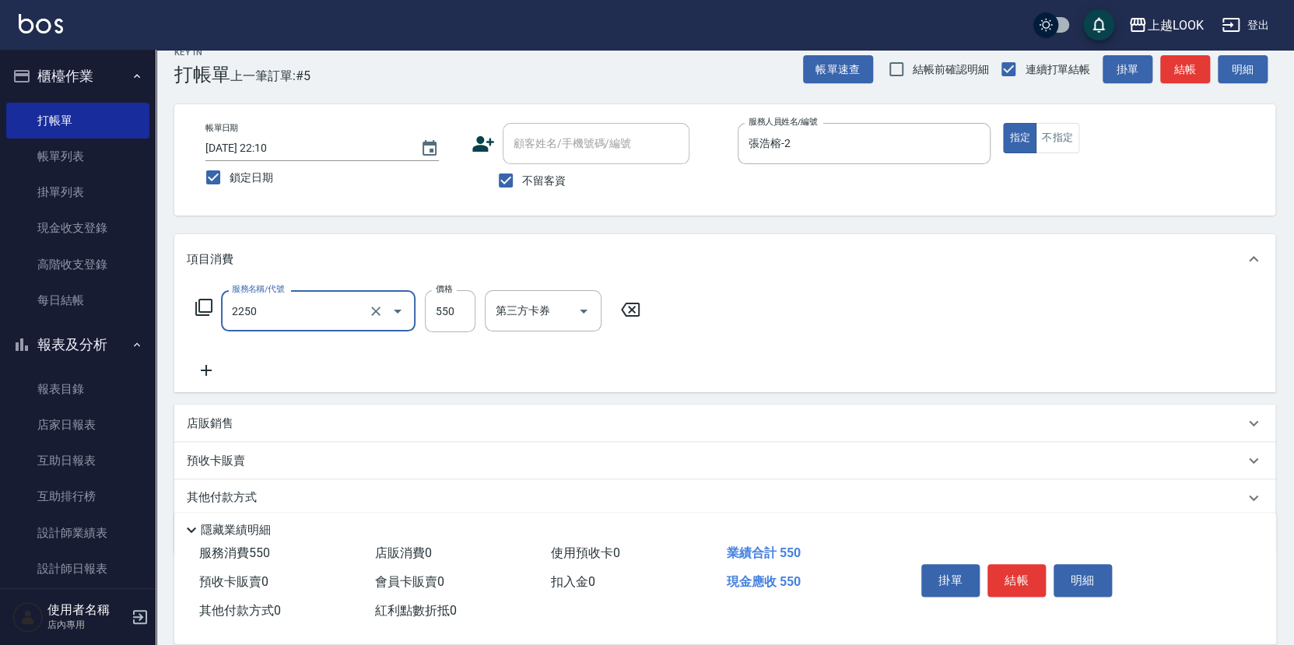
type input "B剪髮套餐(2250)"
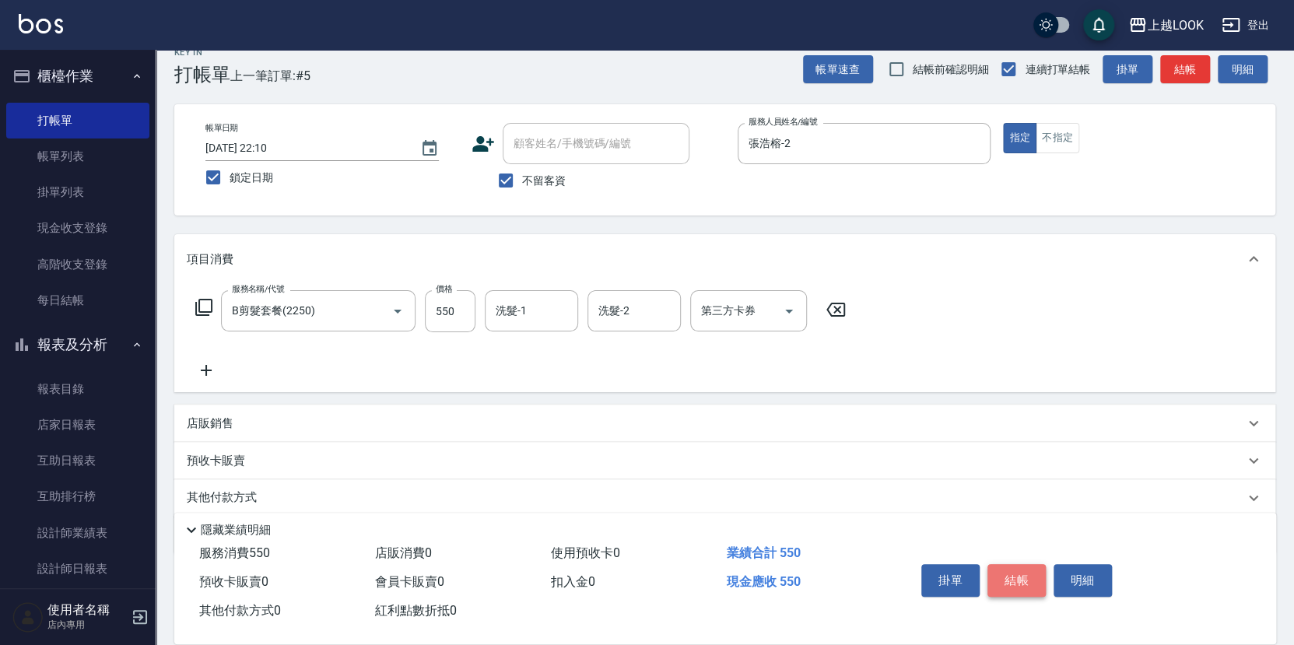
click at [1037, 577] on button "結帳" at bounding box center [1017, 580] width 58 height 33
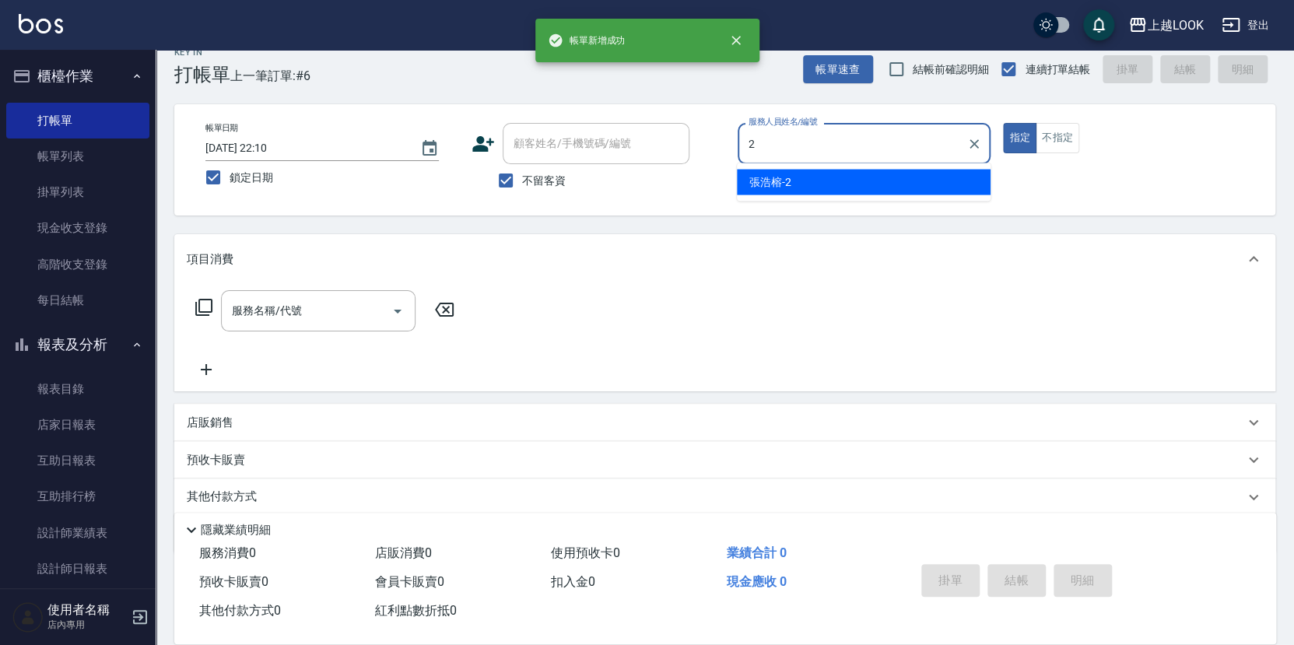
type input "張浩榕-2"
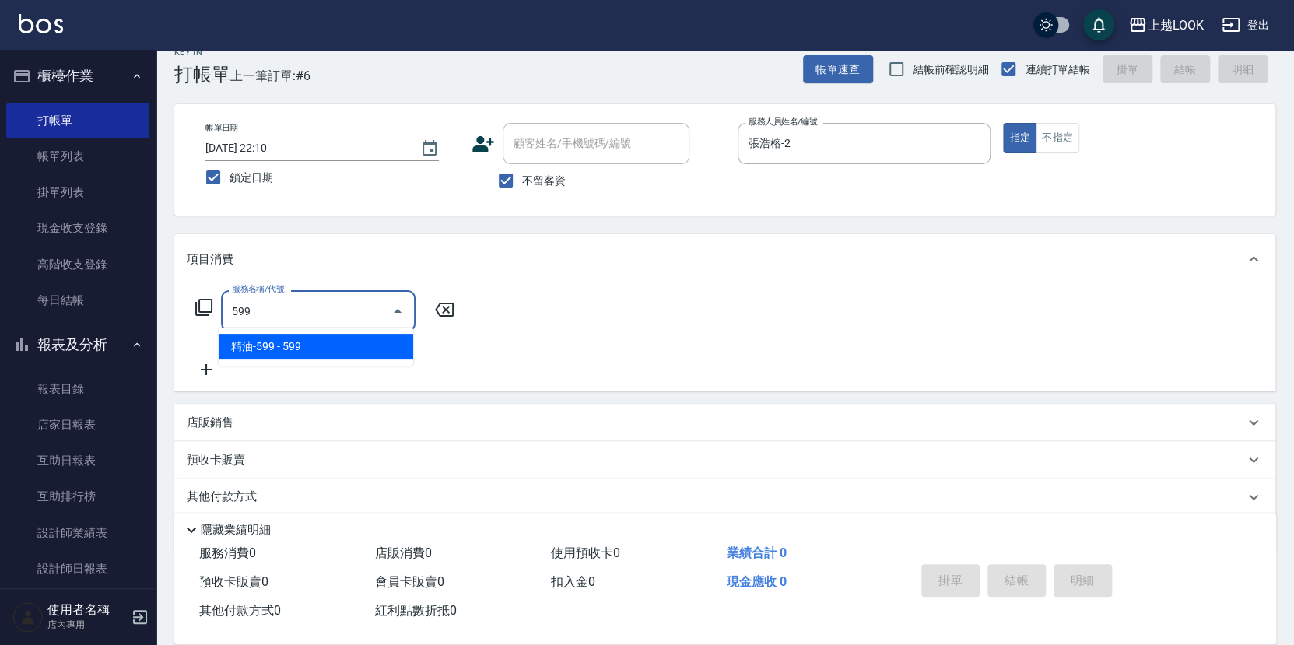
type input "精油-599(0599)"
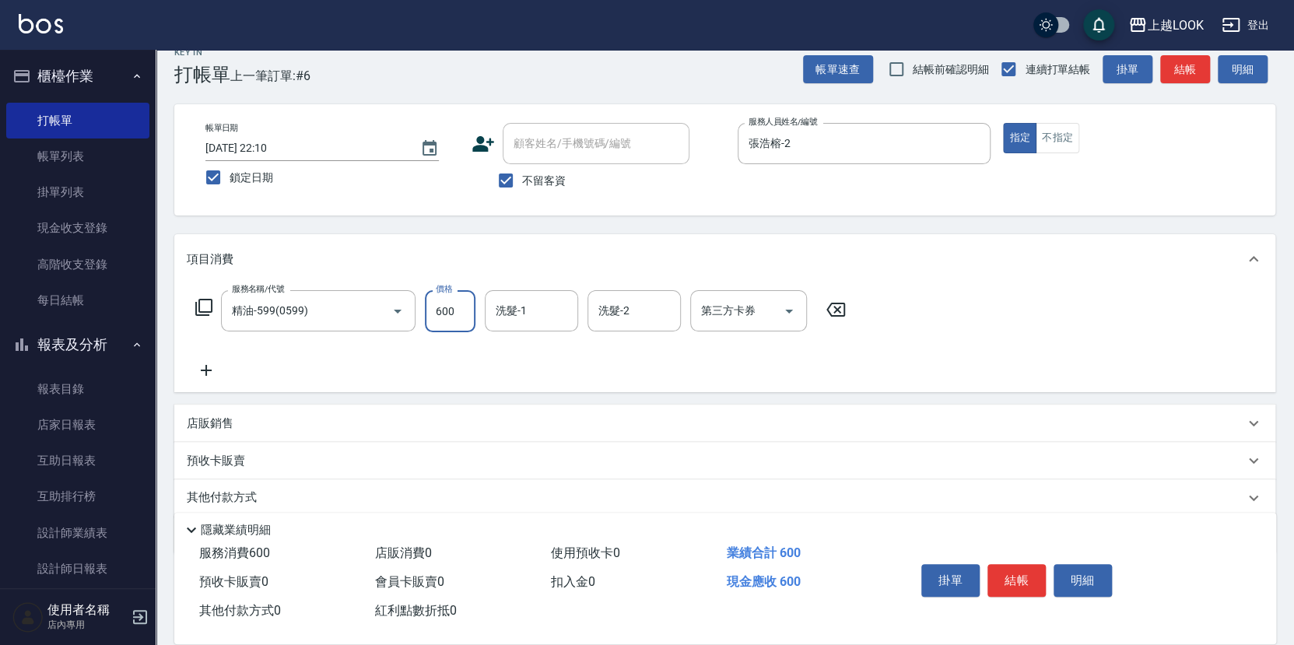
type input "600"
click at [1006, 573] on button "結帳" at bounding box center [1017, 580] width 58 height 33
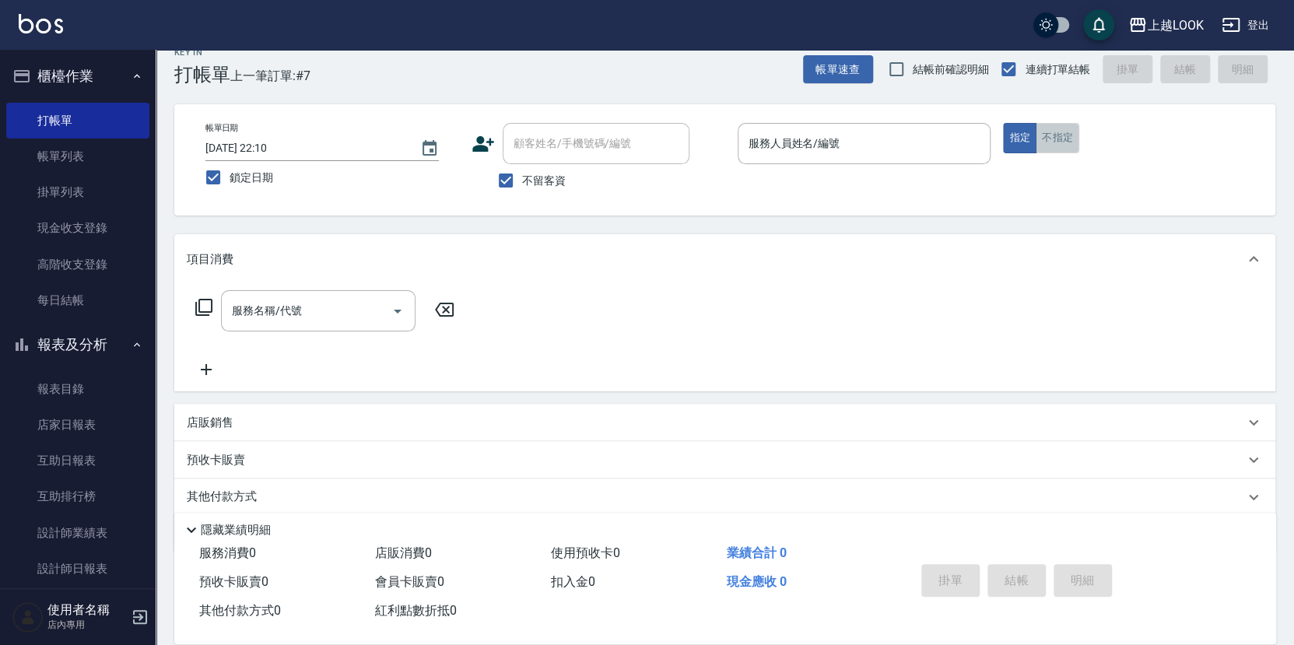
click at [1059, 135] on button "不指定" at bounding box center [1058, 138] width 44 height 30
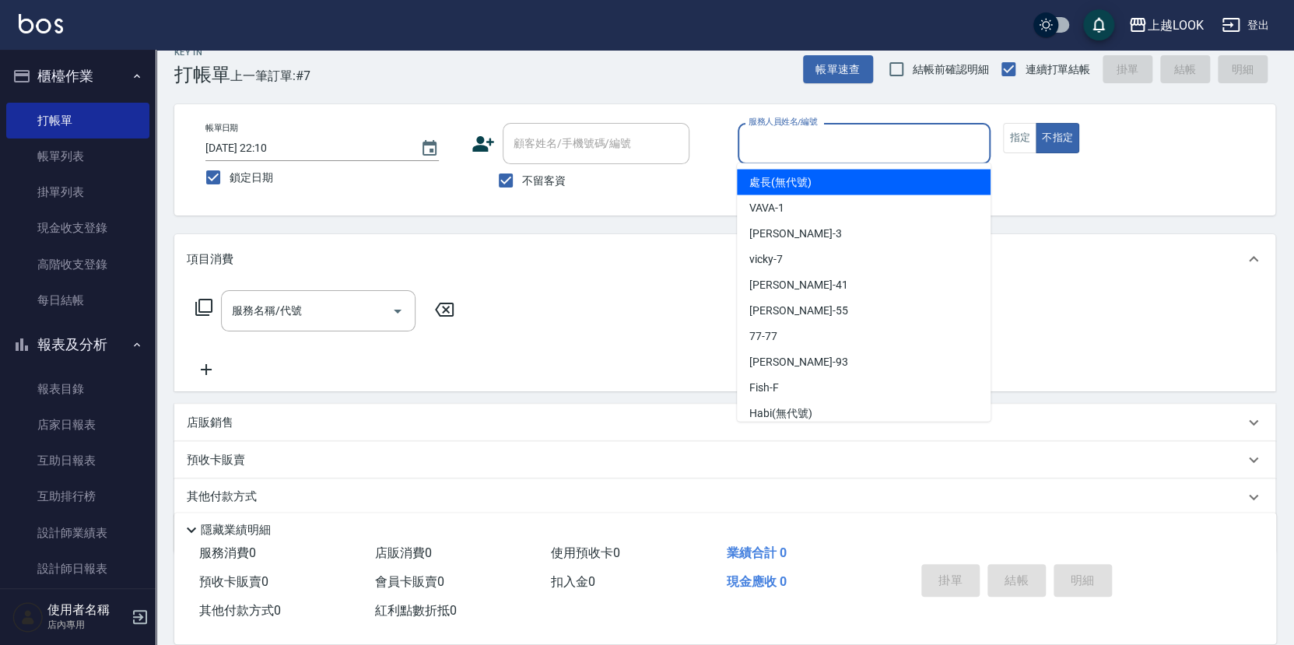
click at [830, 134] on input "服務人員姓名/編號" at bounding box center [865, 143] width 240 height 27
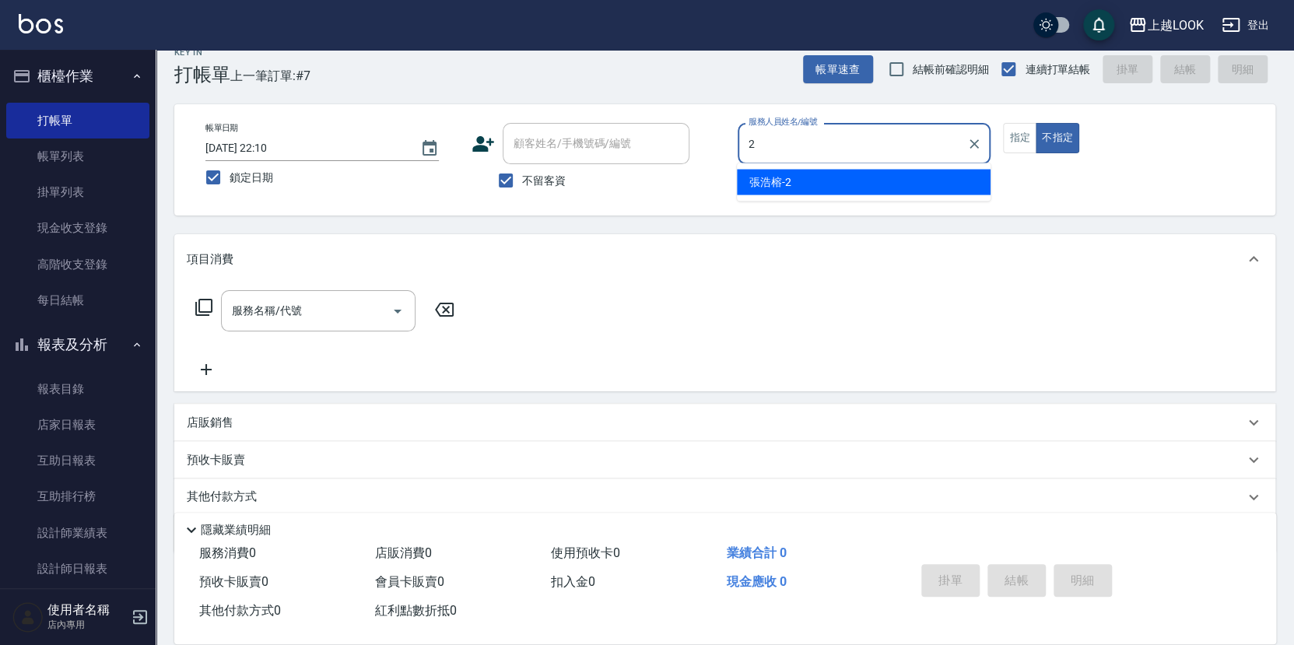
type input "張浩榕-2"
type button "false"
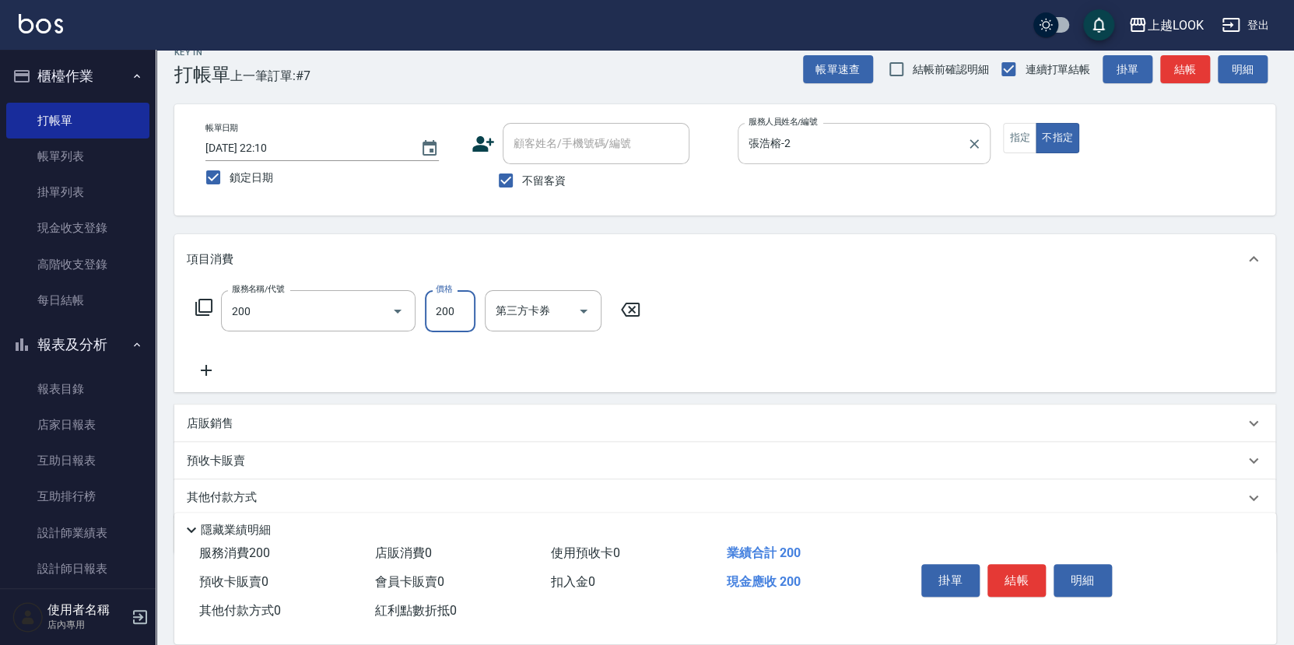
type input "剪髮(200)"
type input "199"
click at [1030, 584] on button "結帳" at bounding box center [1017, 580] width 58 height 33
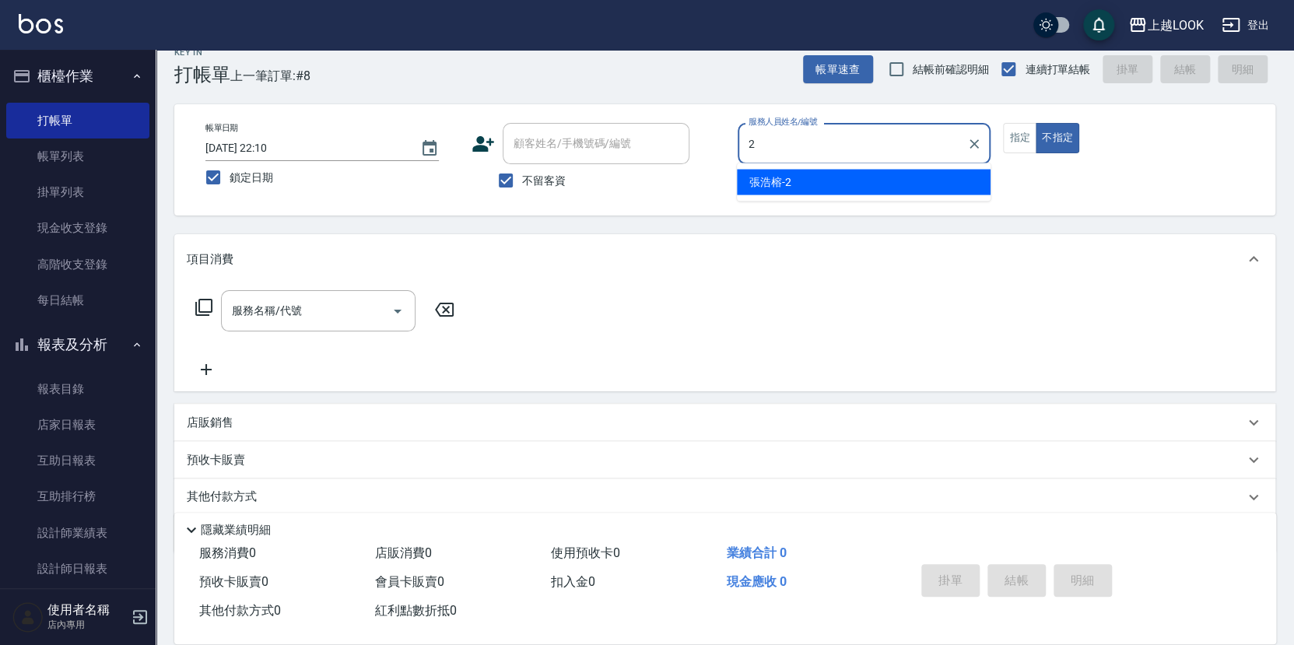
type input "張浩榕-2"
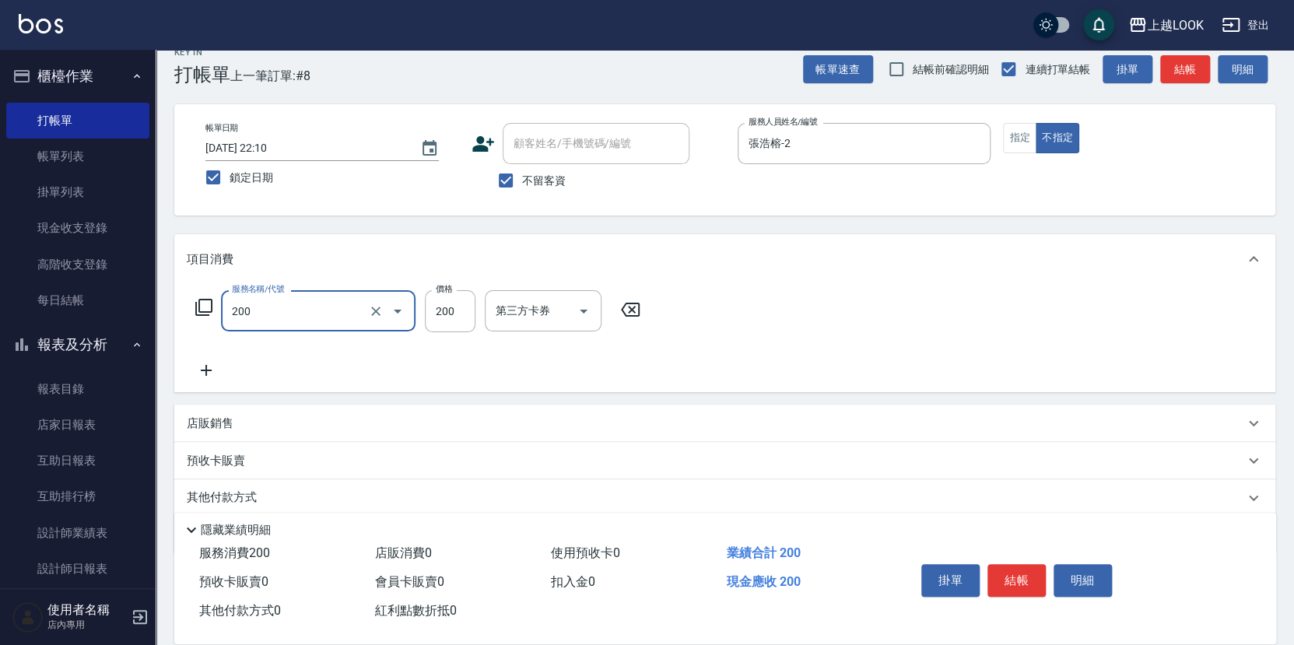
type input "剪髮(200)"
type input "250"
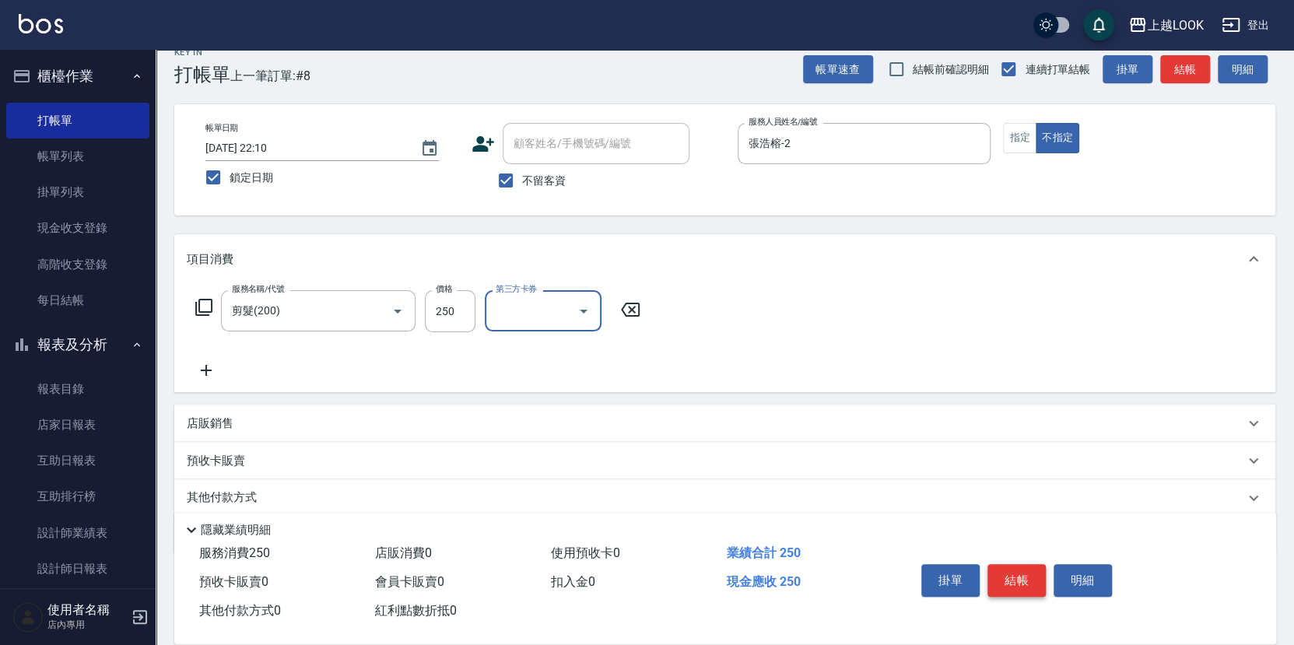
click at [1031, 581] on button "結帳" at bounding box center [1017, 580] width 58 height 33
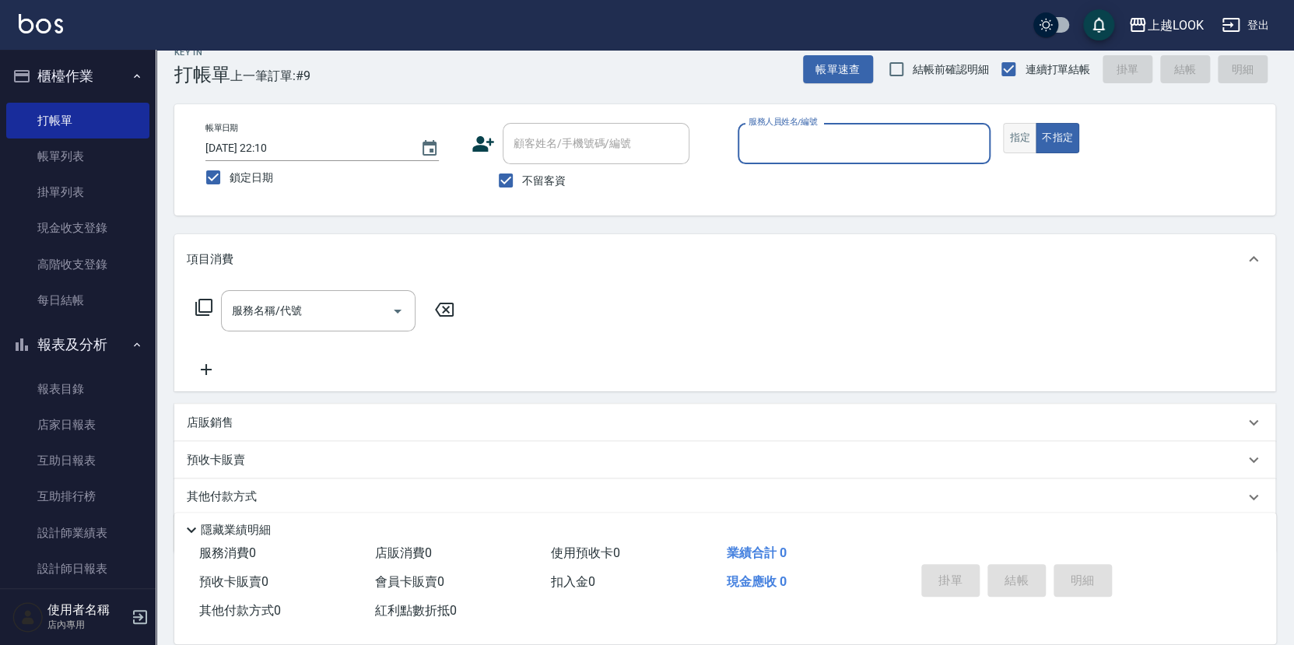
click at [1013, 129] on button "指定" at bounding box center [1019, 138] width 33 height 30
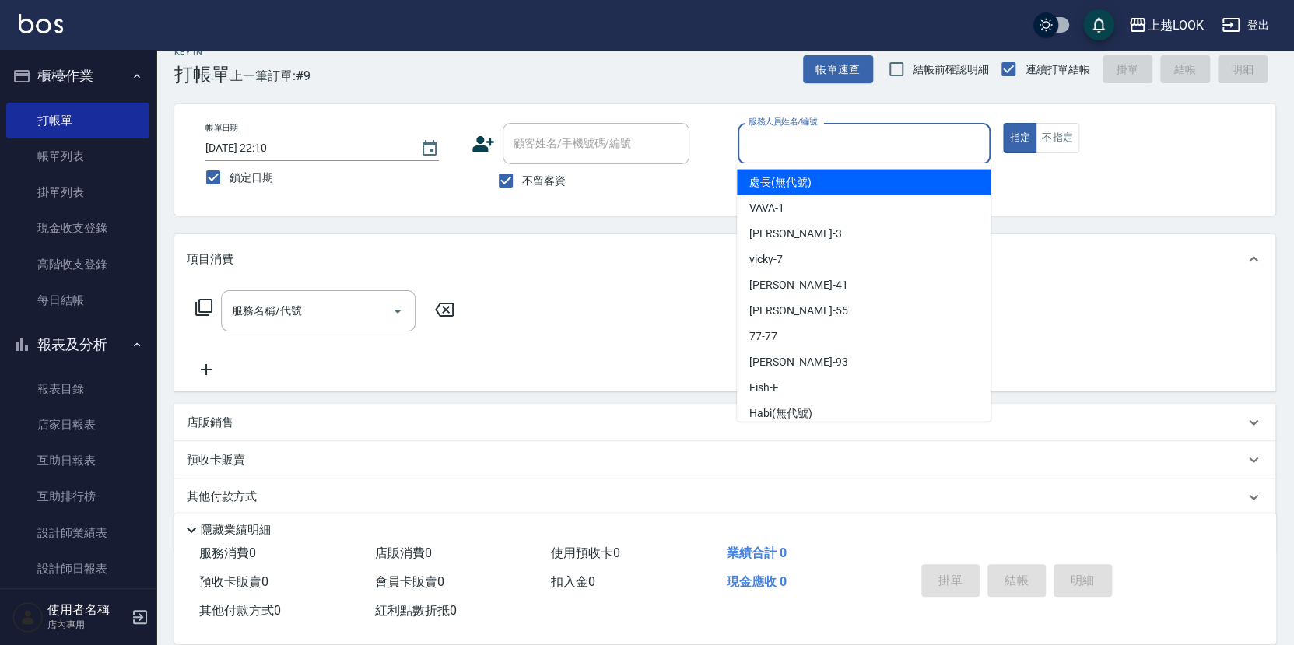
click at [932, 139] on input "服務人員姓名/編號" at bounding box center [865, 143] width 240 height 27
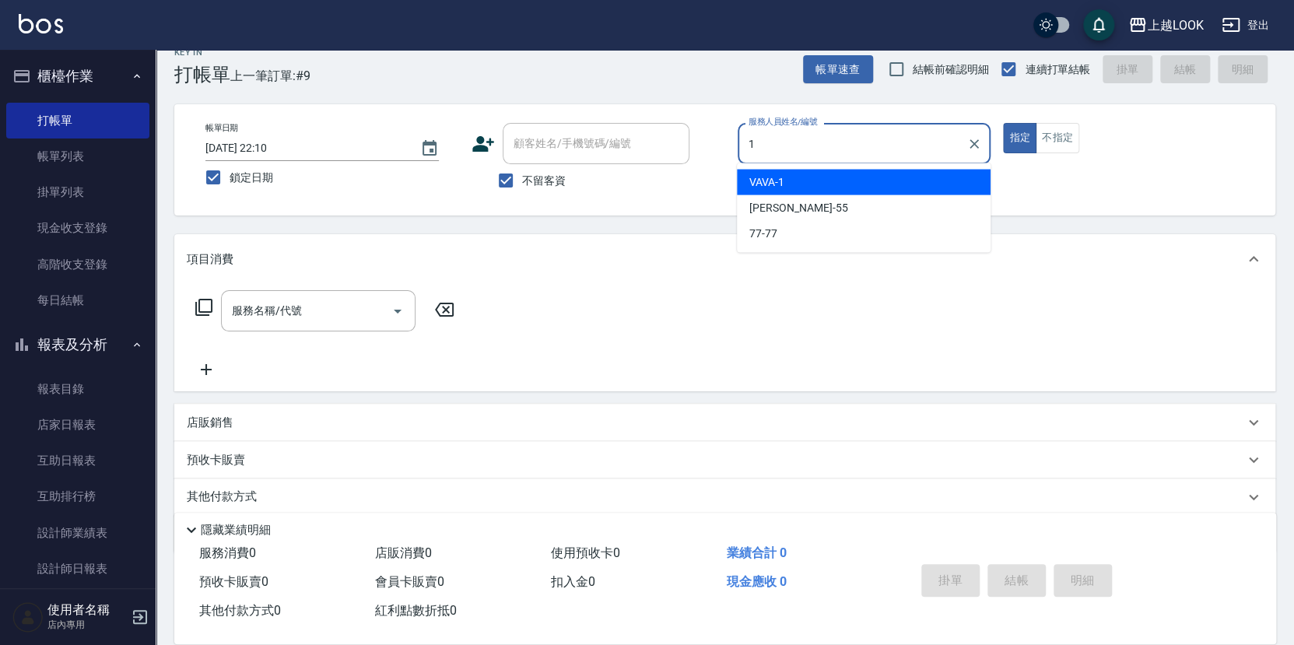
type input "VAVA-1"
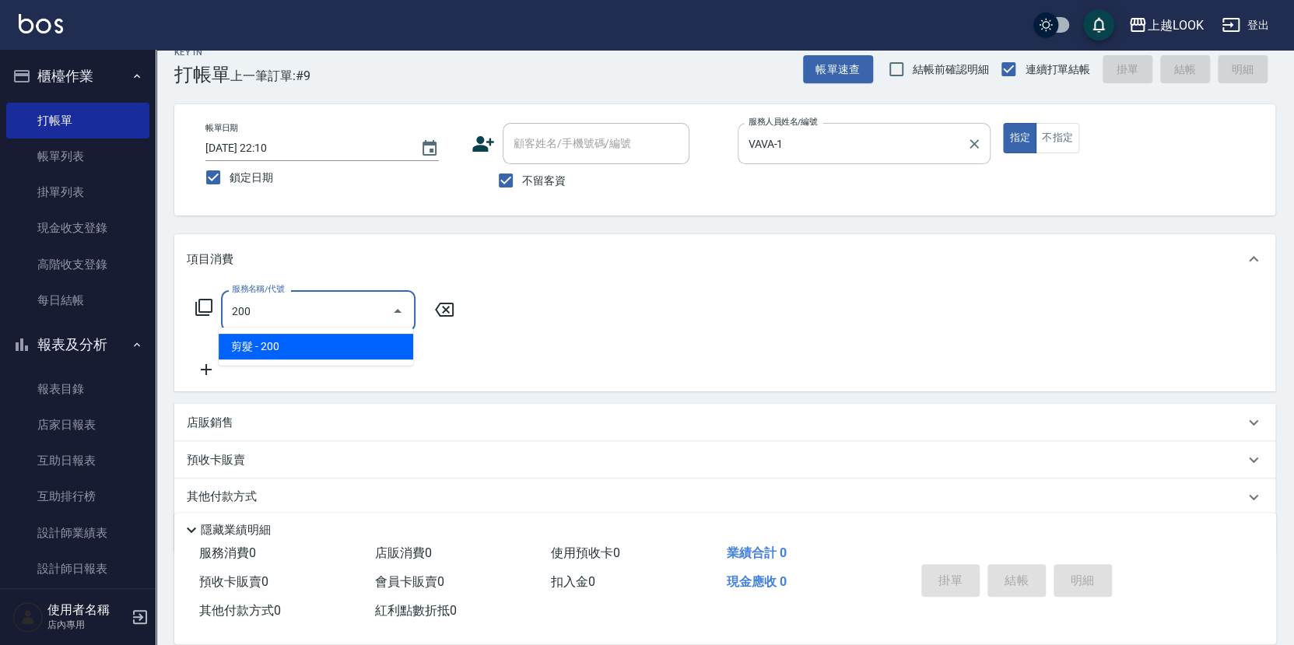
type input "剪髮(200)"
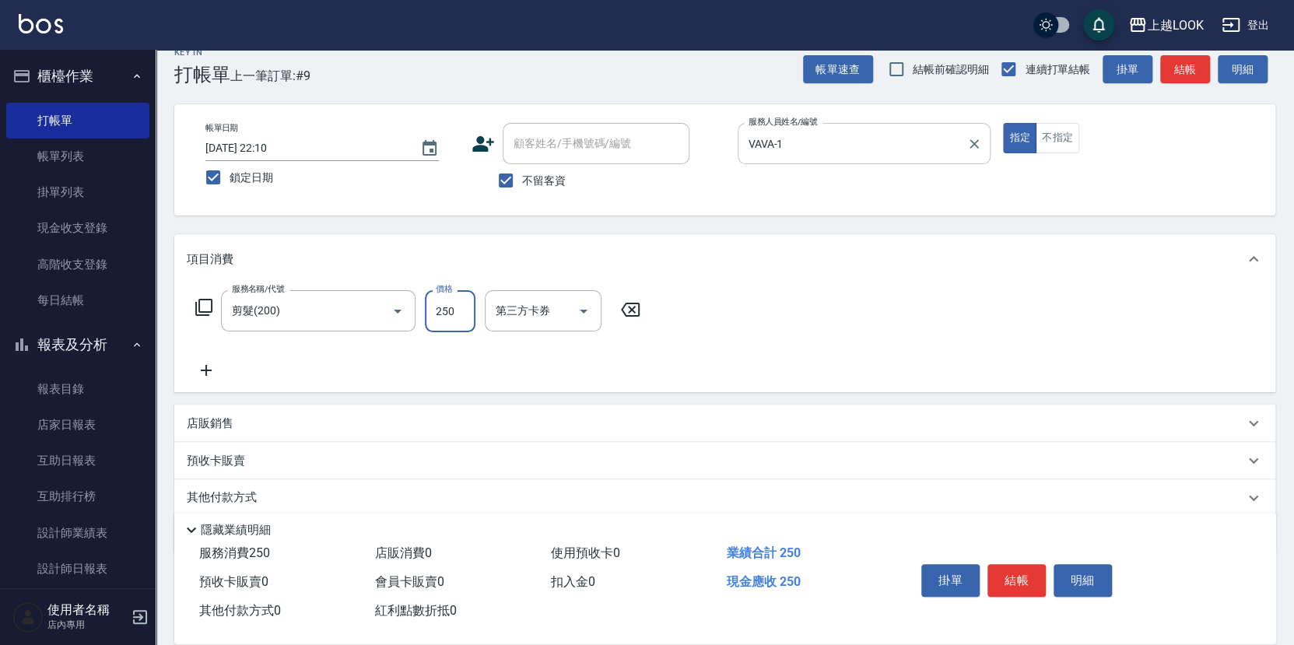
type input "250"
click at [585, 311] on icon "Open" at bounding box center [583, 311] width 19 height 19
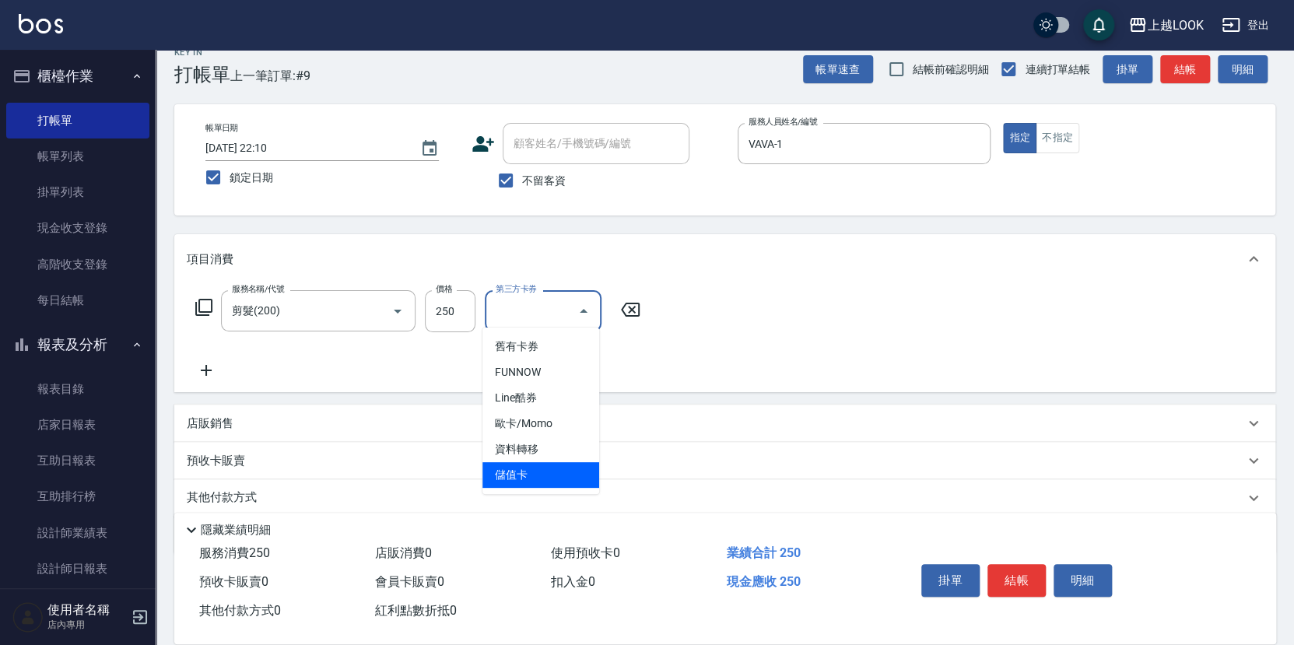
click at [551, 471] on span "儲值卡" at bounding box center [541, 475] width 117 height 26
type input "儲值卡"
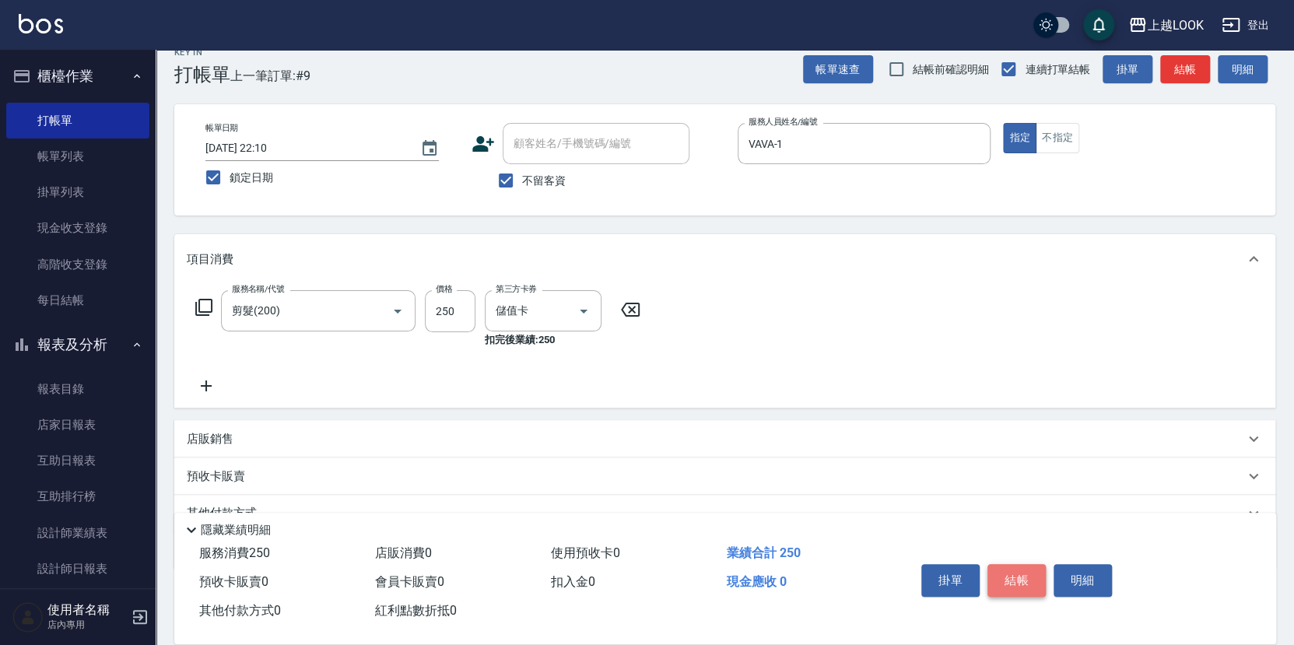
click at [1008, 579] on button "結帳" at bounding box center [1017, 580] width 58 height 33
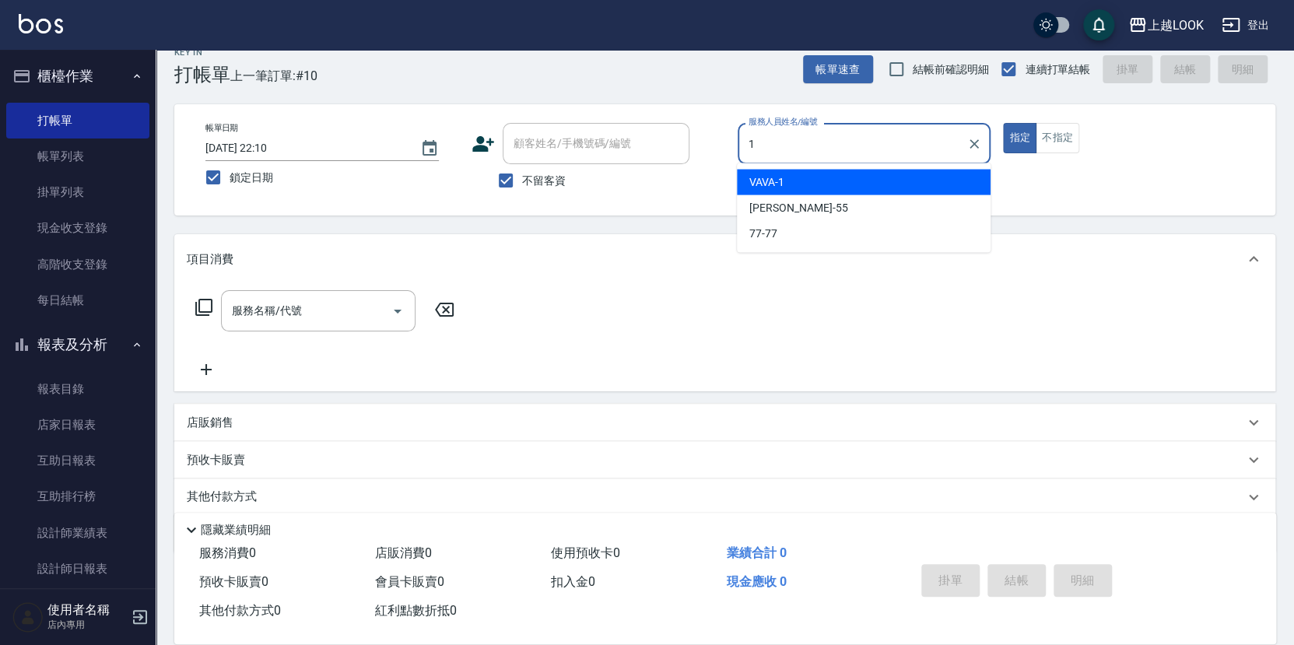
type input "VAVA-1"
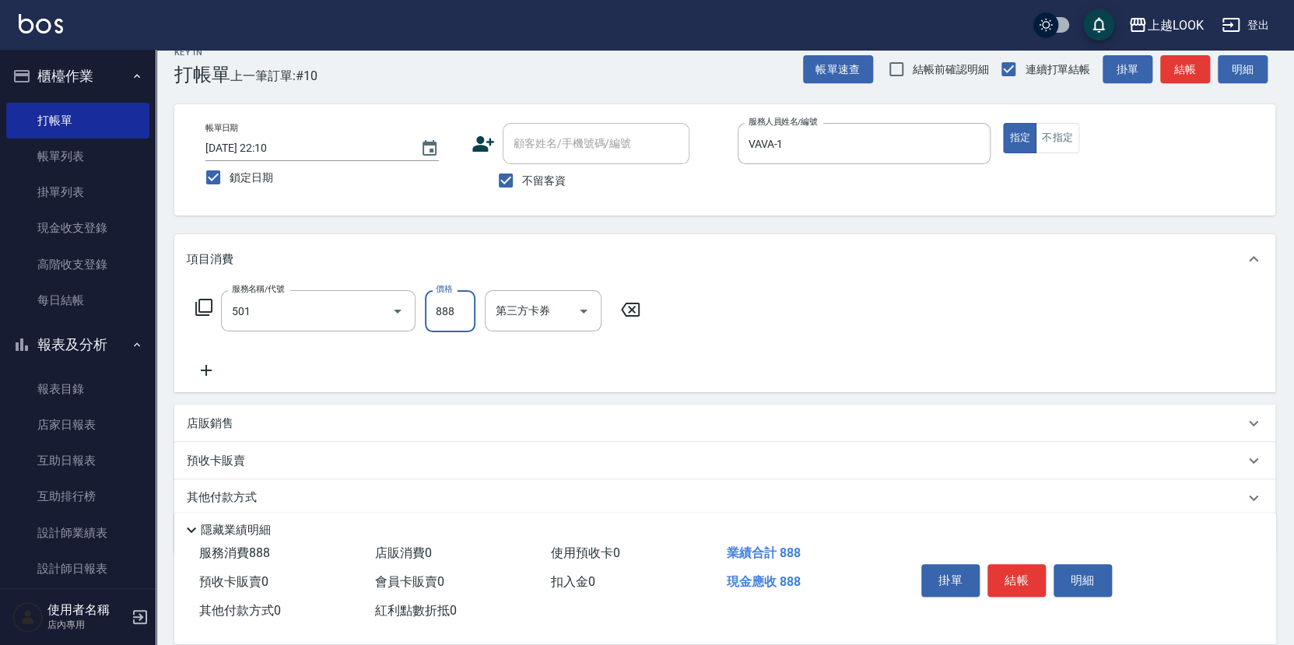
type input "一般染髮(改金額)(501)"
type input "1599"
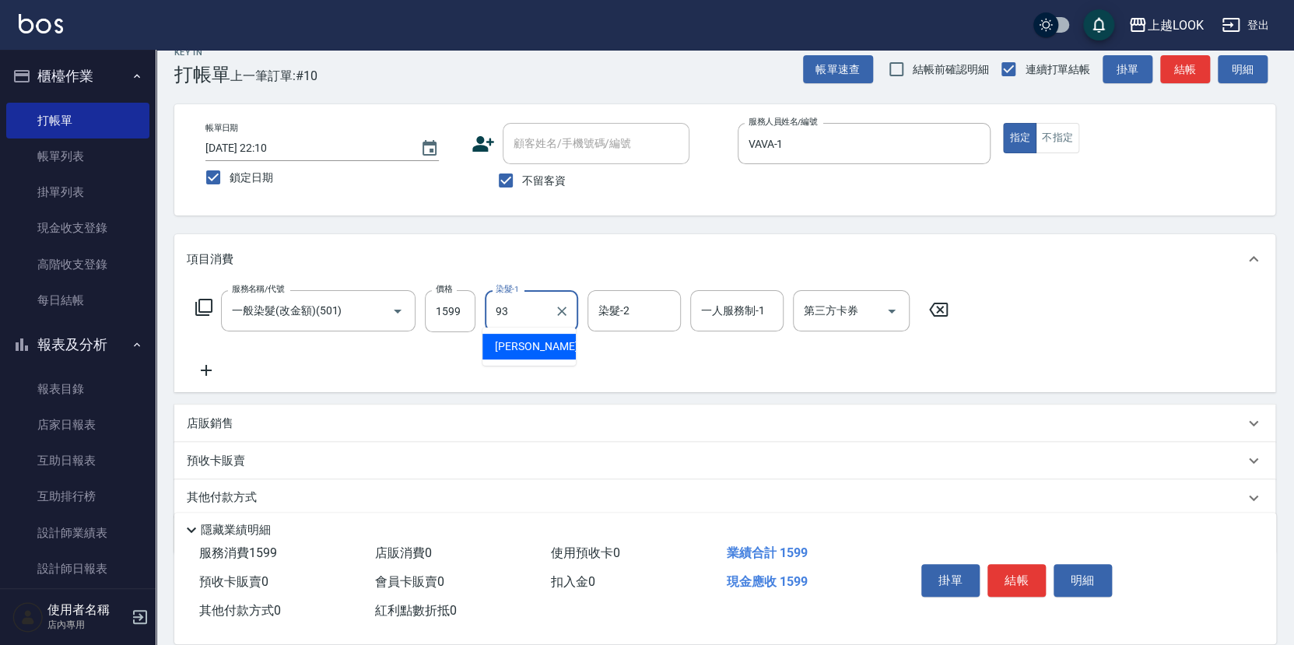
type input "[PERSON_NAME]-93"
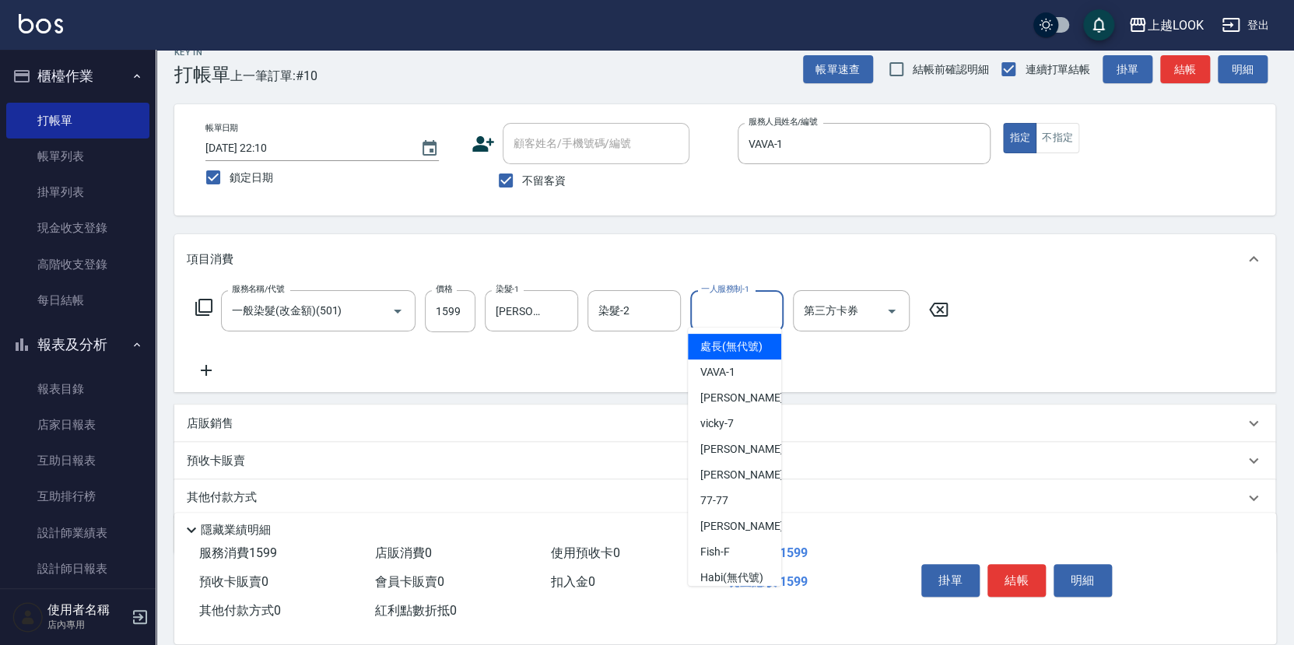
click at [742, 295] on div "一人服務制-1 一人服務制-1" at bounding box center [736, 310] width 93 height 41
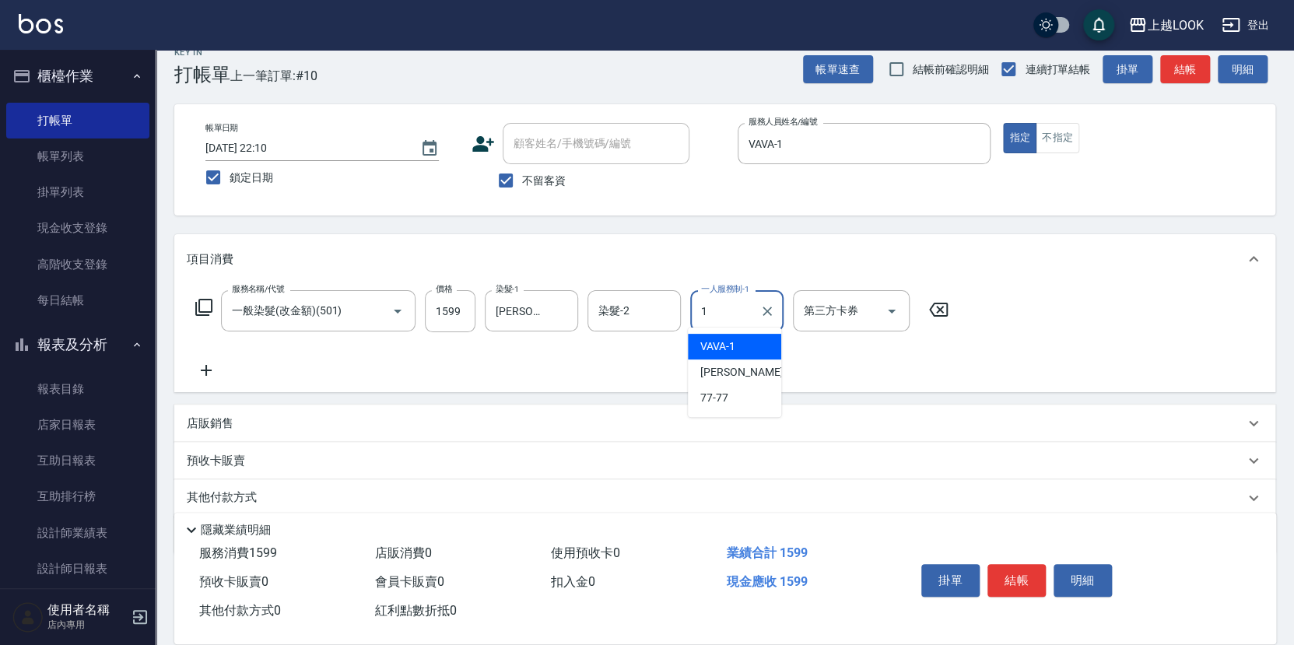
type input "VAVA-1"
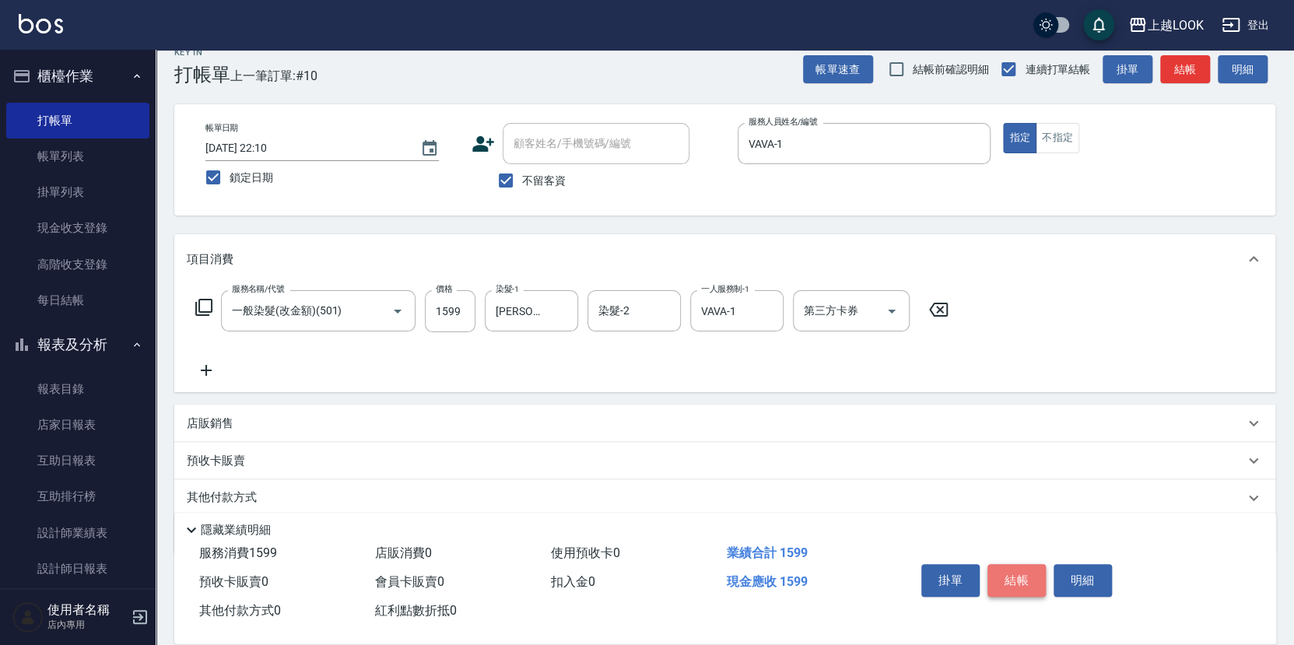
click at [1025, 578] on button "結帳" at bounding box center [1017, 580] width 58 height 33
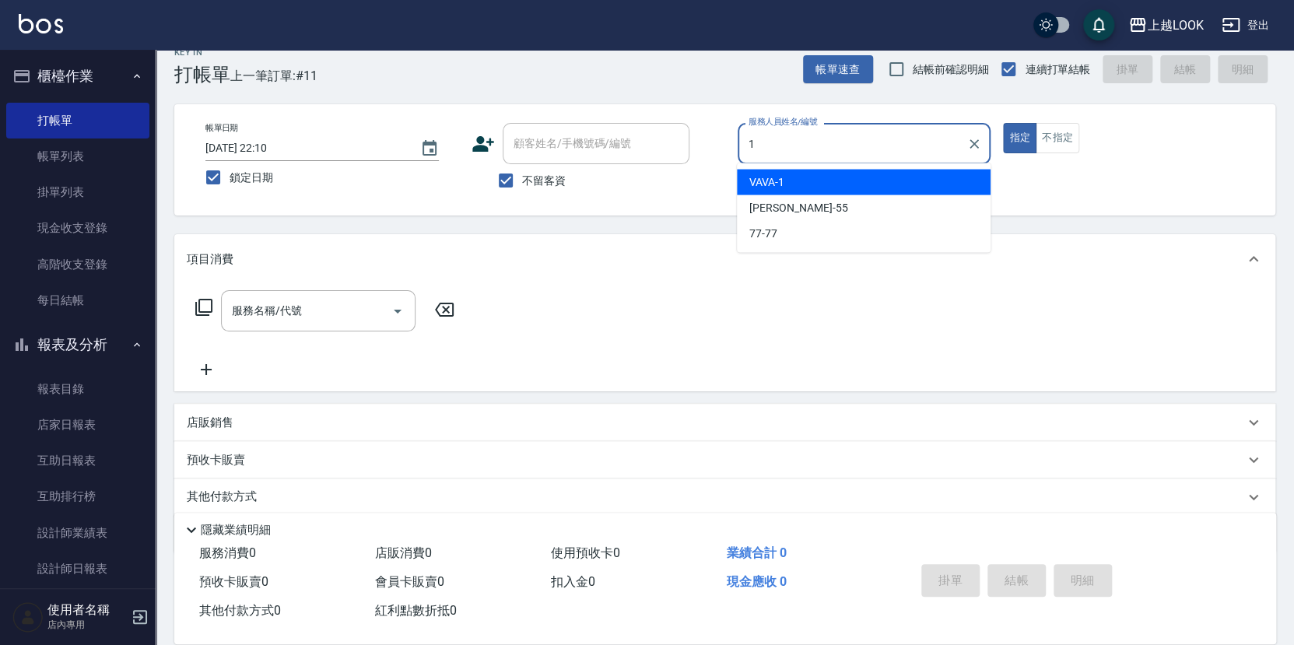
type input "VAVA-1"
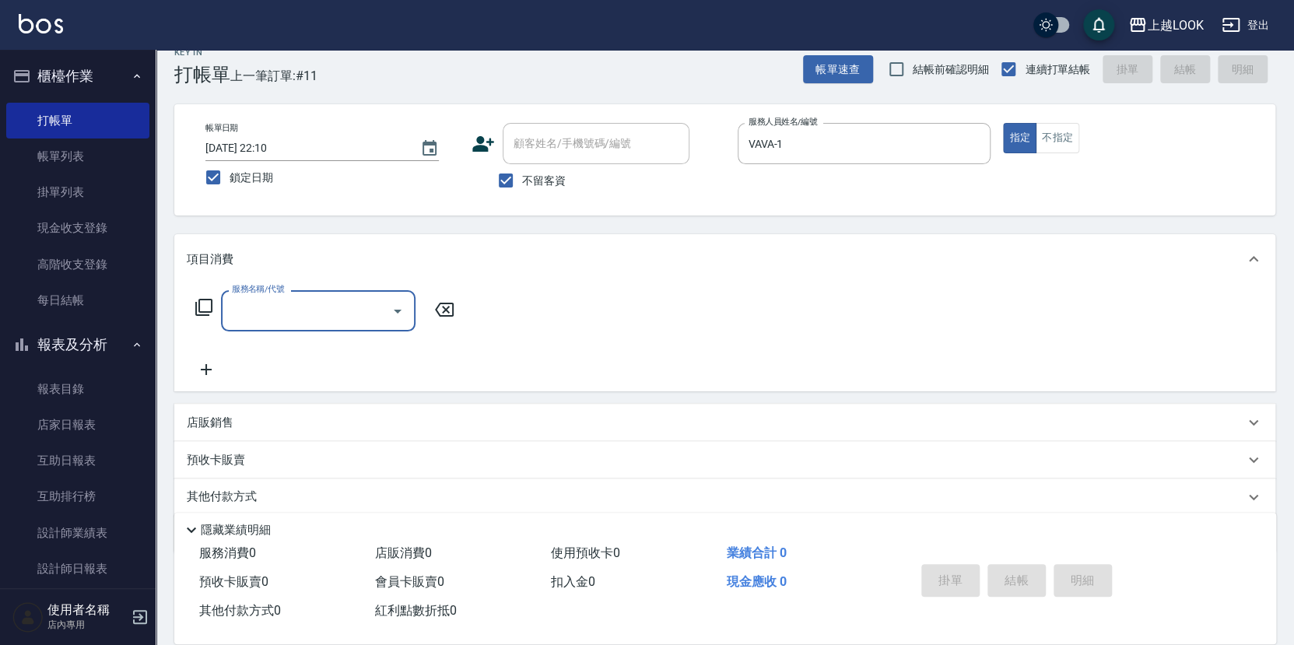
click at [205, 303] on icon at bounding box center [204, 307] width 19 height 19
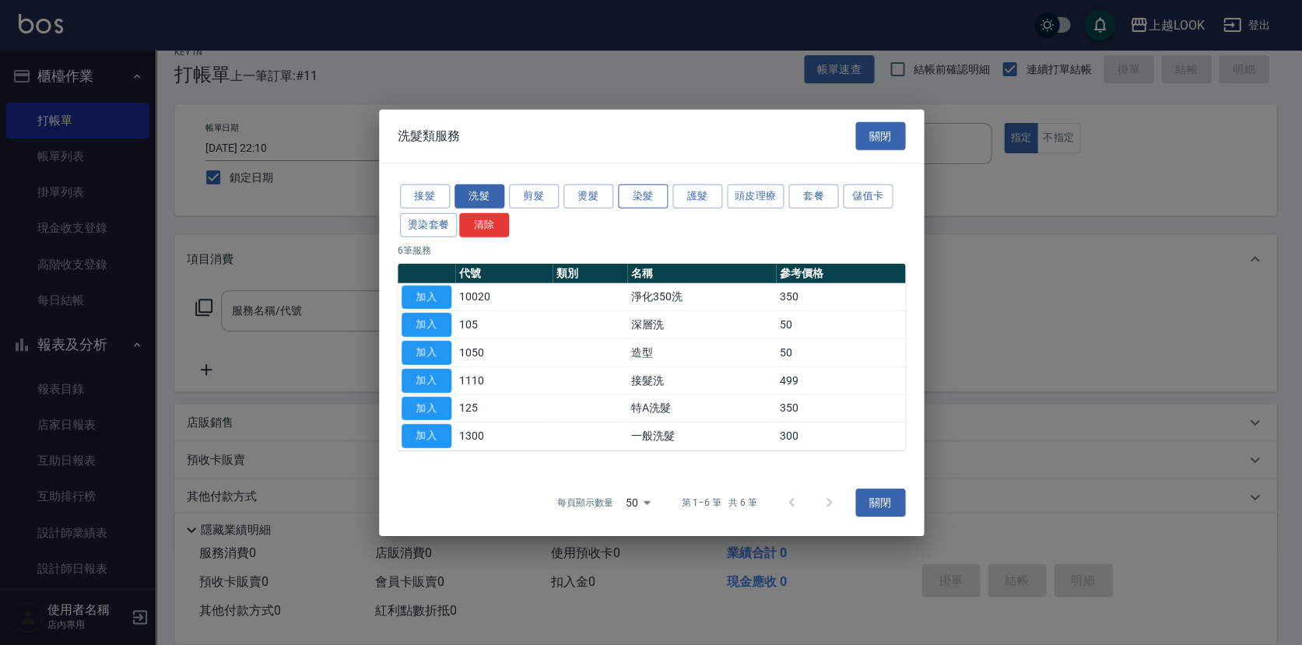
click at [632, 191] on button "染髮" at bounding box center [643, 196] width 50 height 24
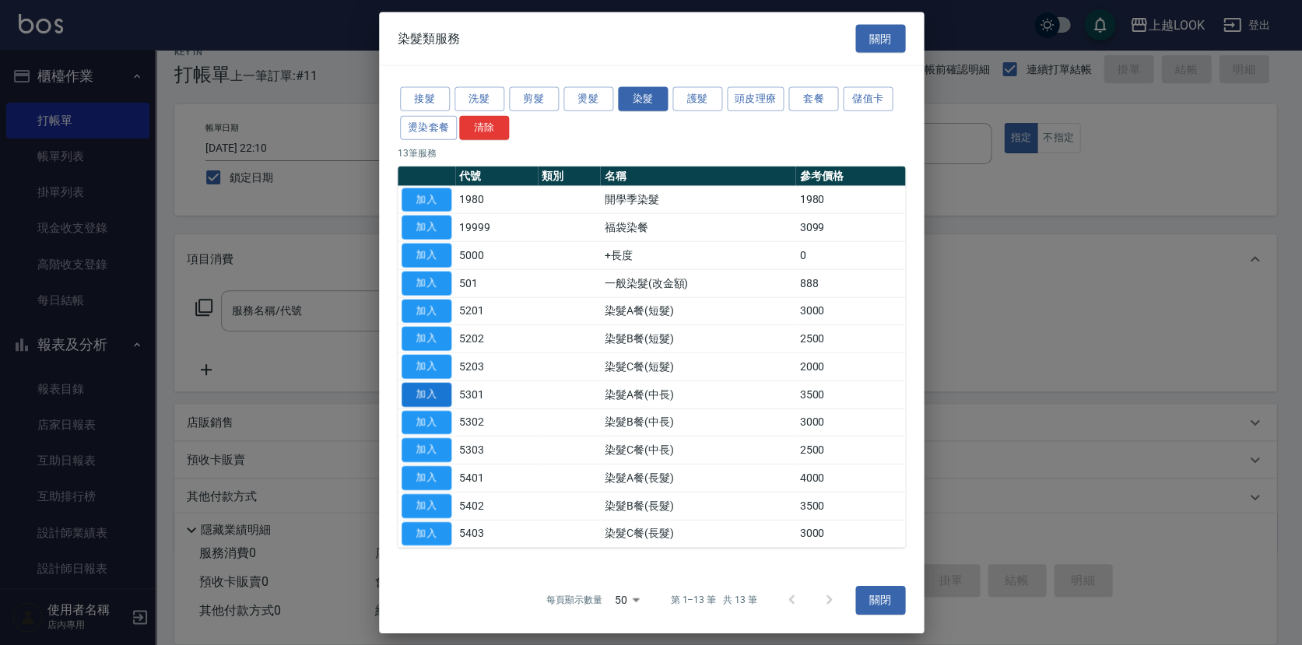
click at [433, 393] on button "加入" at bounding box center [427, 394] width 50 height 24
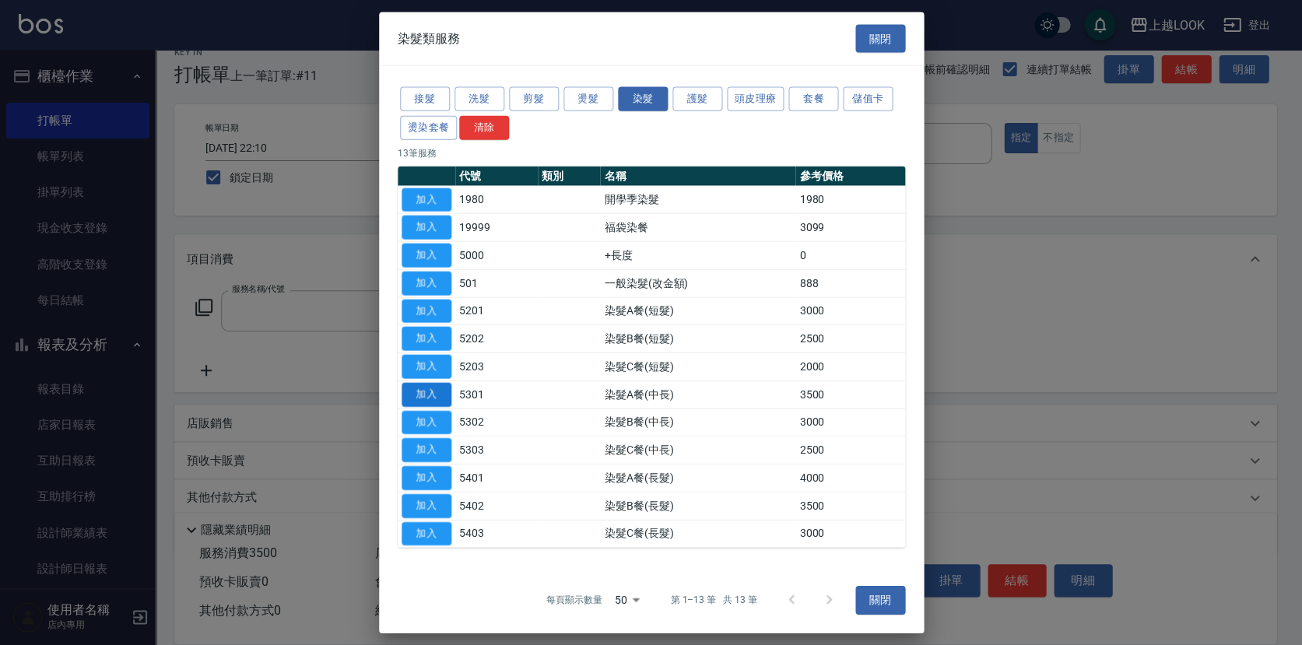
type input "染髮A餐(中長)(5301)"
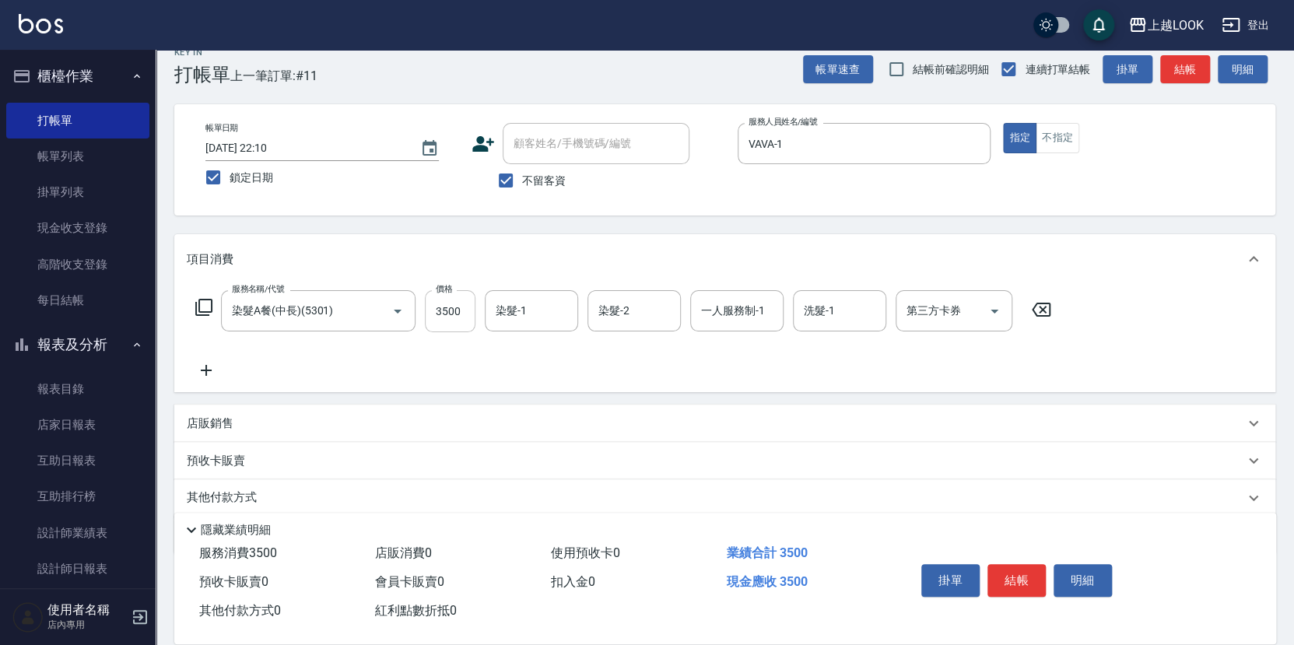
click at [468, 311] on input "3500" at bounding box center [450, 311] width 51 height 42
type input "3599"
type input "[PERSON_NAME]-93"
type input "VAVA-1"
click at [1025, 575] on button "結帳" at bounding box center [1017, 580] width 58 height 33
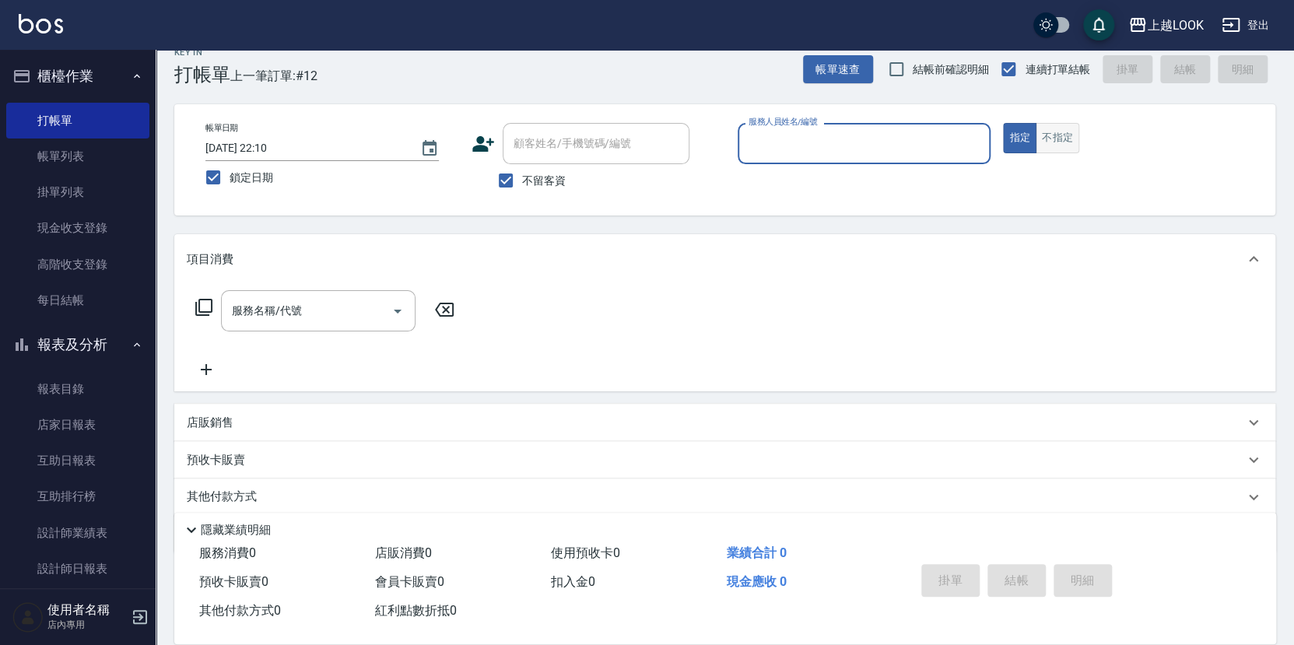
click at [1063, 124] on button "不指定" at bounding box center [1058, 138] width 44 height 30
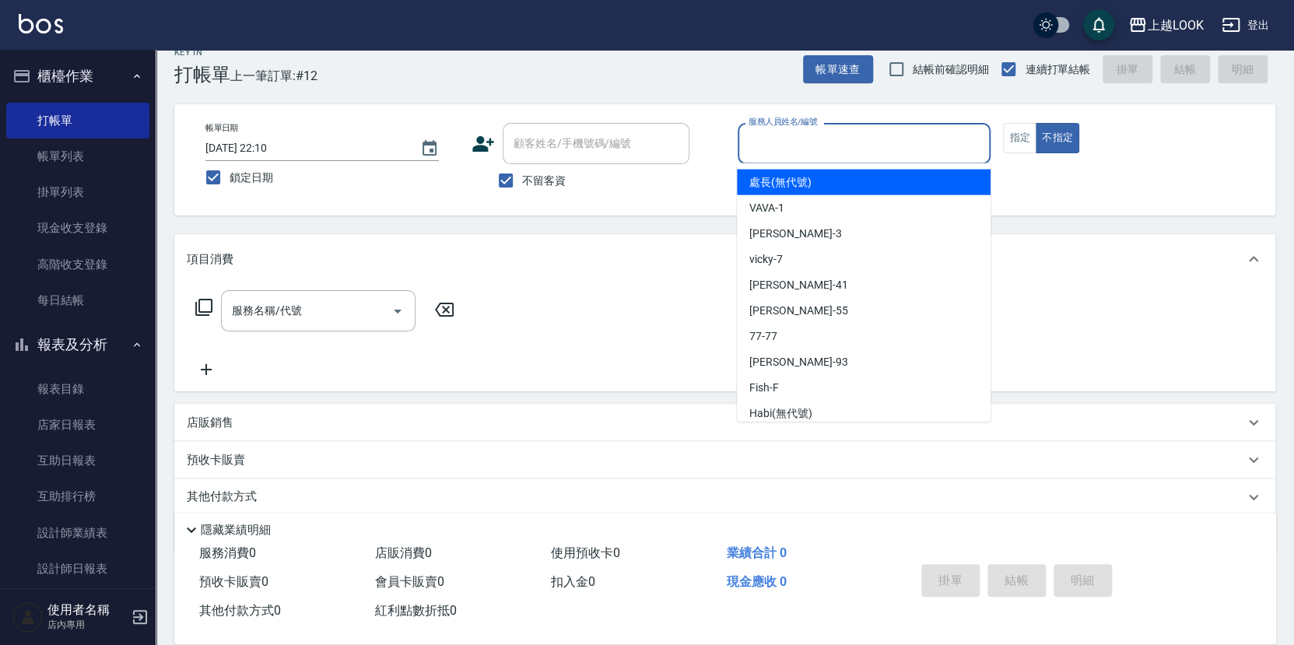
click at [934, 130] on input "服務人員姓名/編號" at bounding box center [865, 143] width 240 height 27
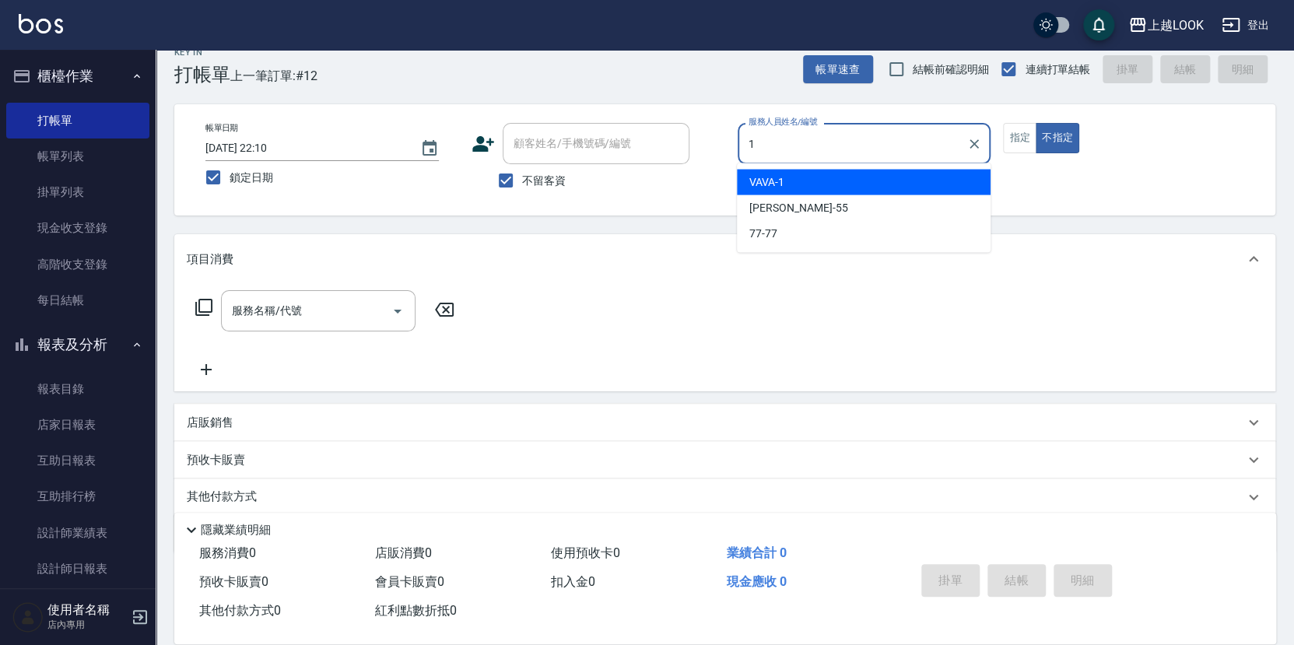
type input "VAVA-1"
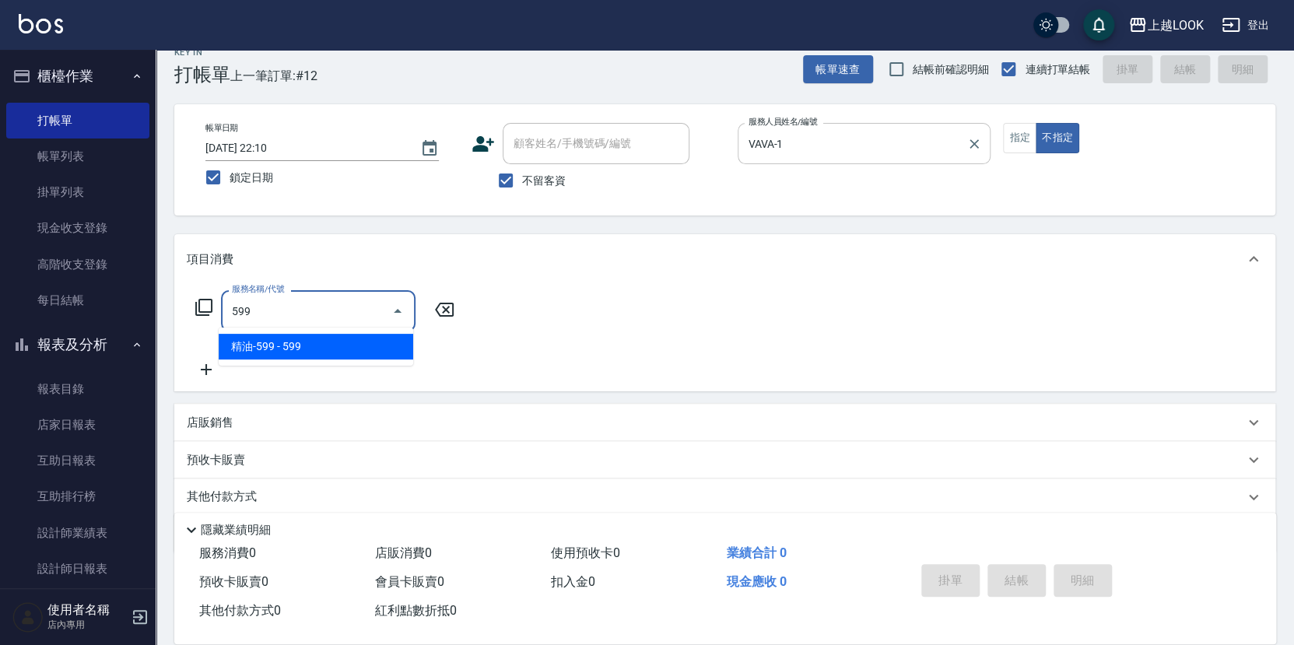
type input "精油-599(0599)"
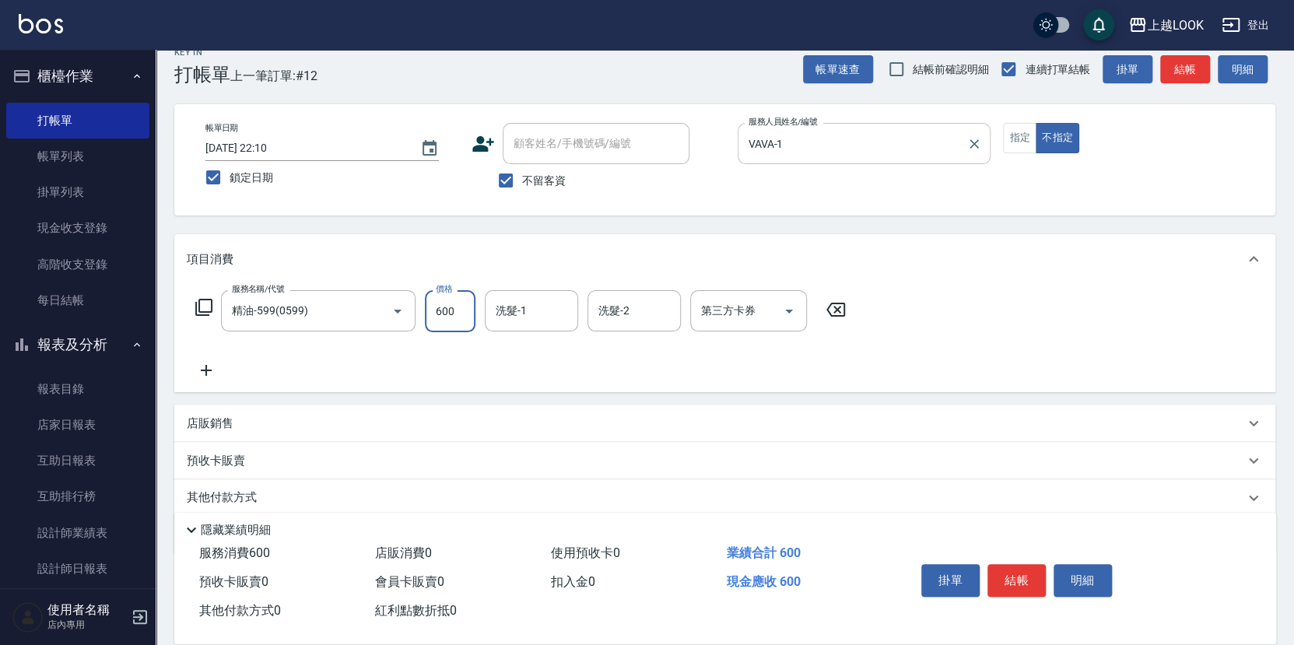
type input "600"
type input "[PERSON_NAME]-93"
click at [1016, 573] on button "結帳" at bounding box center [1017, 580] width 58 height 33
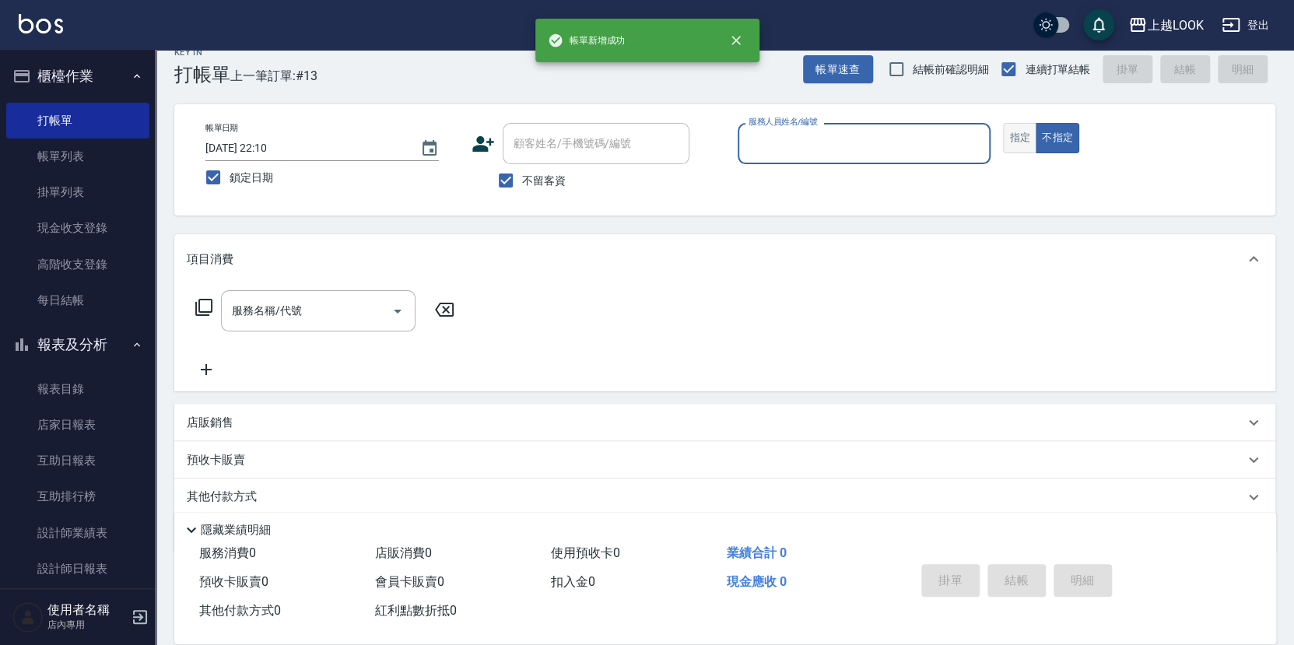
click at [1026, 132] on button "指定" at bounding box center [1019, 138] width 33 height 30
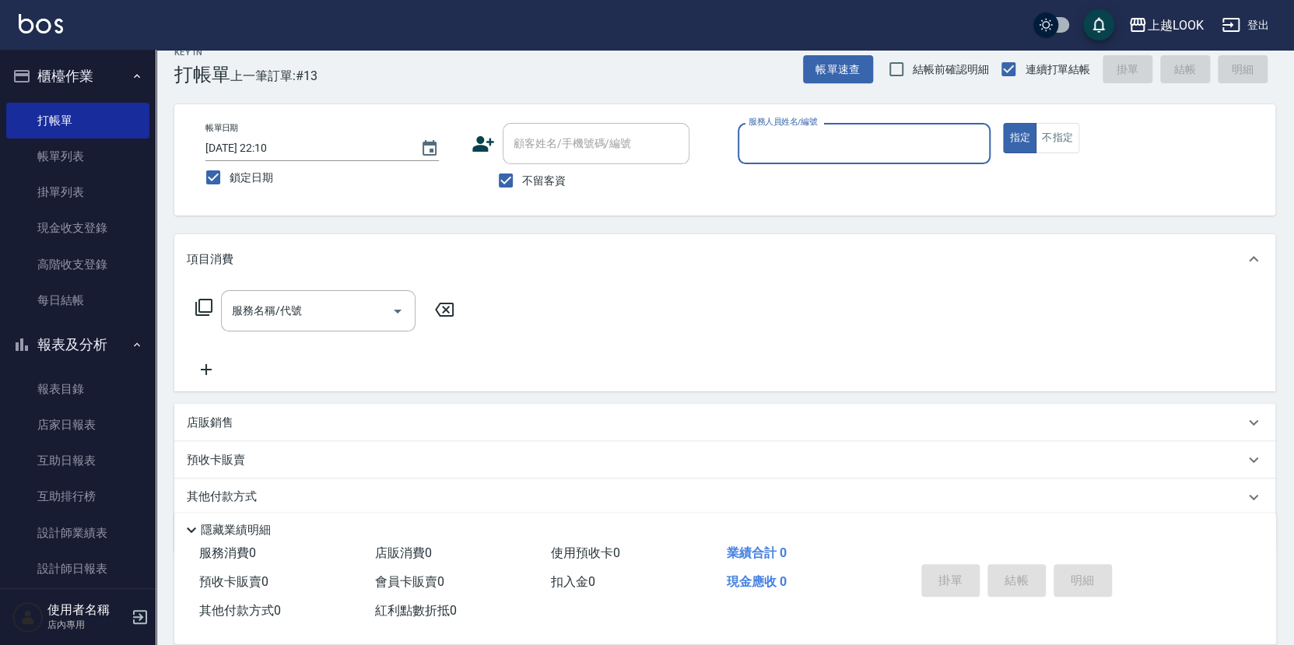
click at [939, 146] on input "服務人員姓名/編號" at bounding box center [865, 143] width 240 height 27
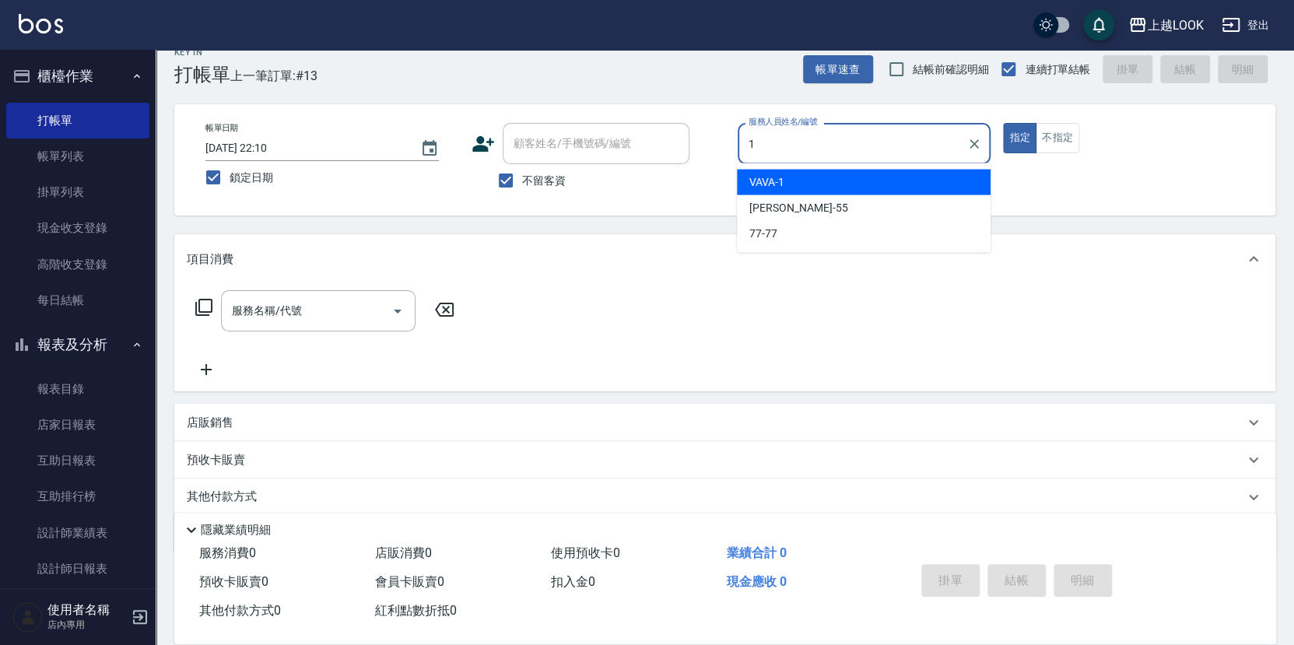
type input "VAVA-1"
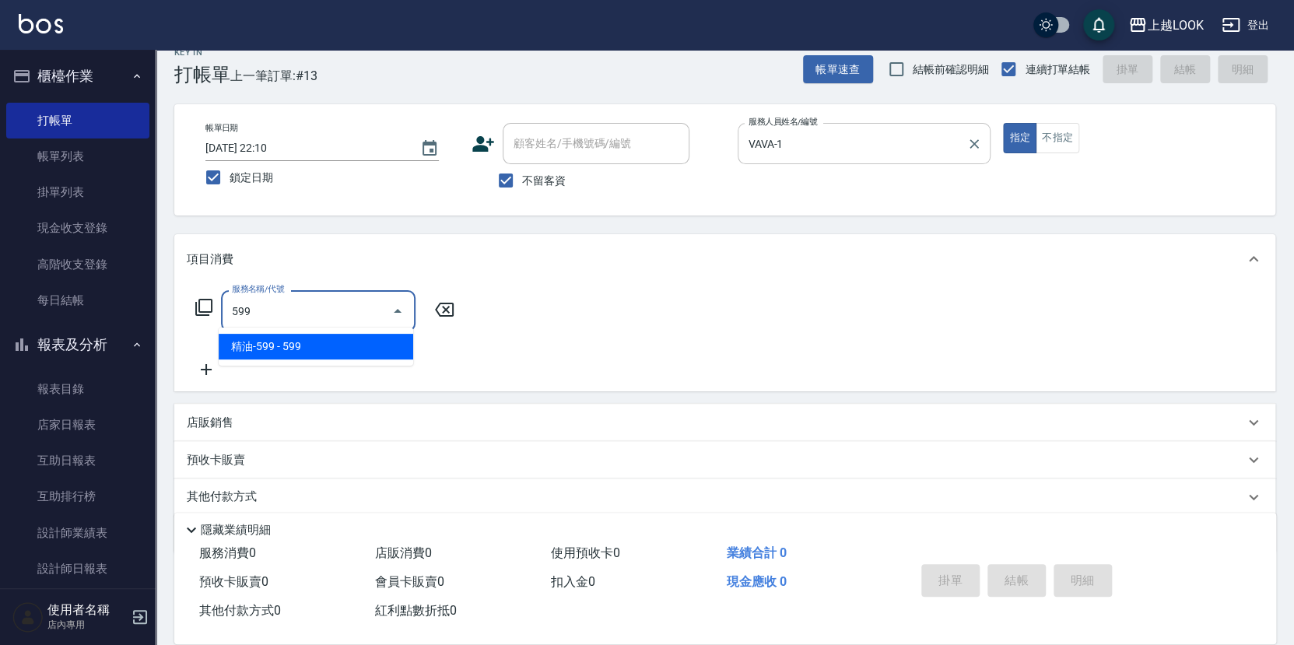
type input "精油-599(0599)"
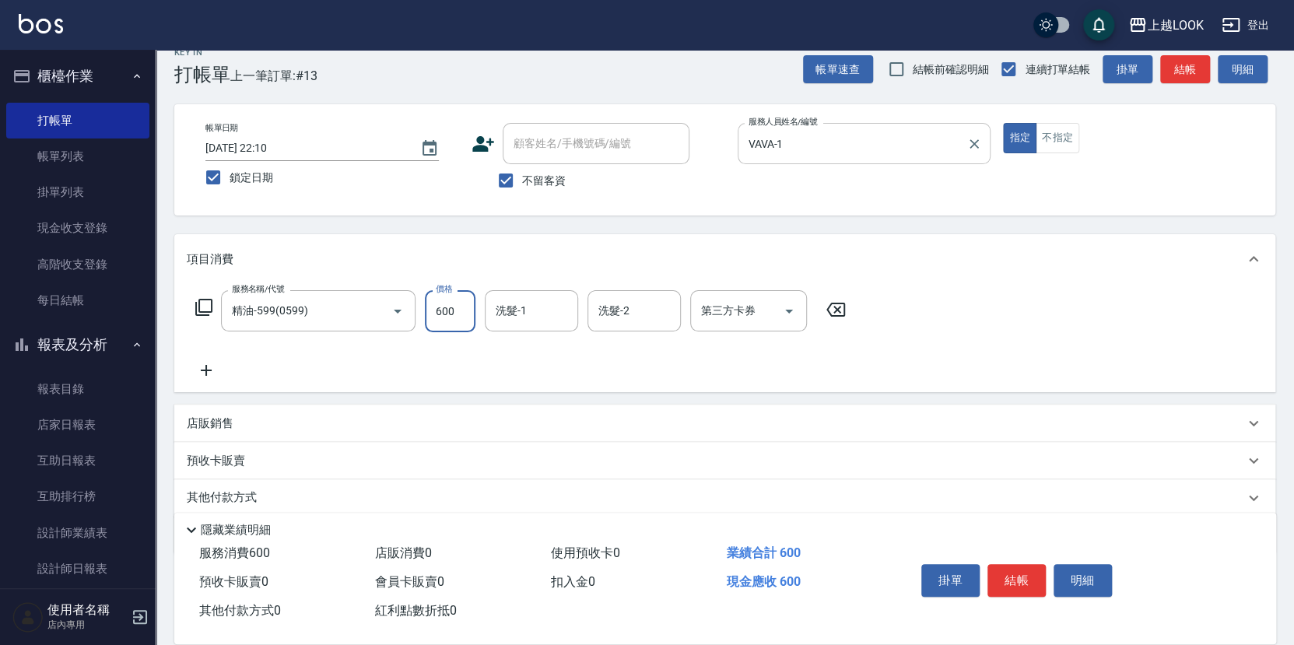
type input "600"
type input "[PERSON_NAME]-93"
click at [1023, 576] on button "結帳" at bounding box center [1017, 580] width 58 height 33
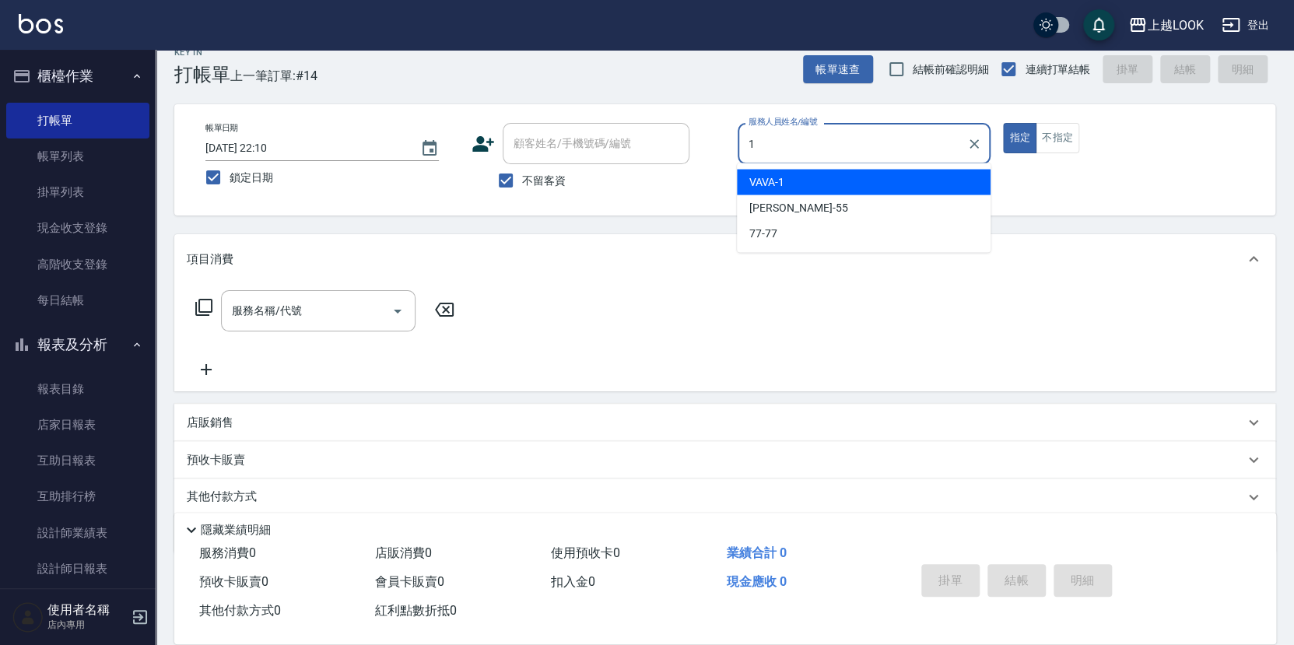
type input "VAVA-1"
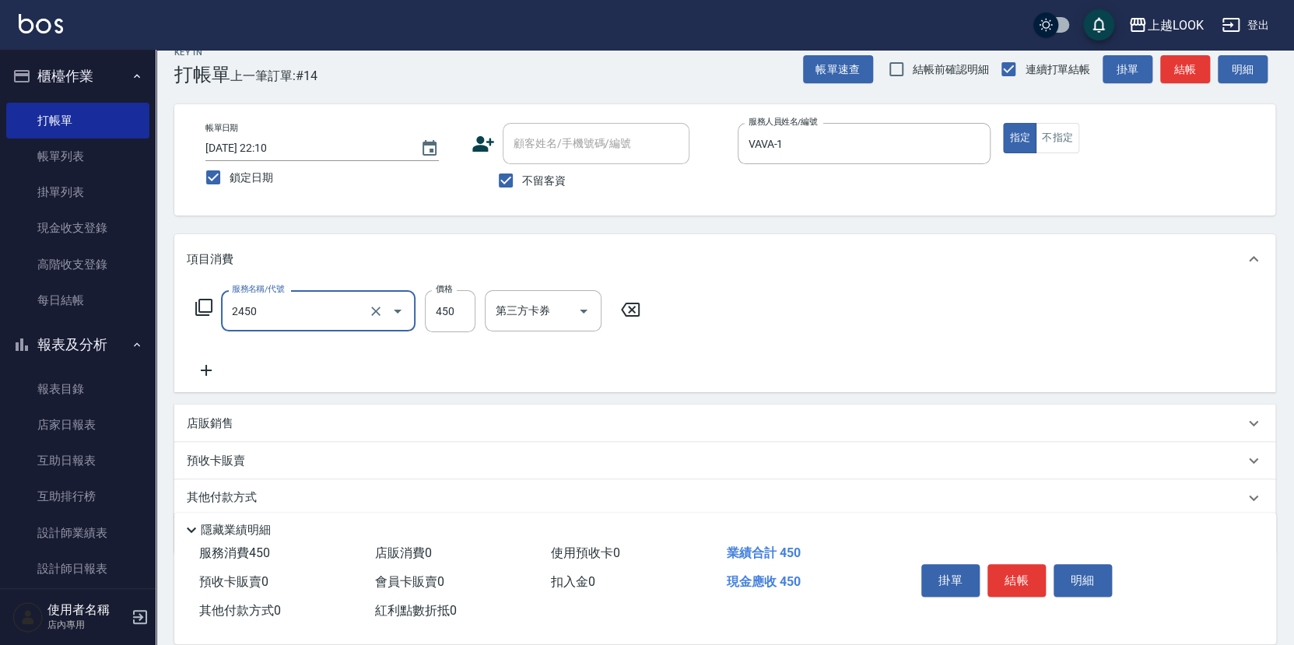
type input "C剪髮套餐(2450)"
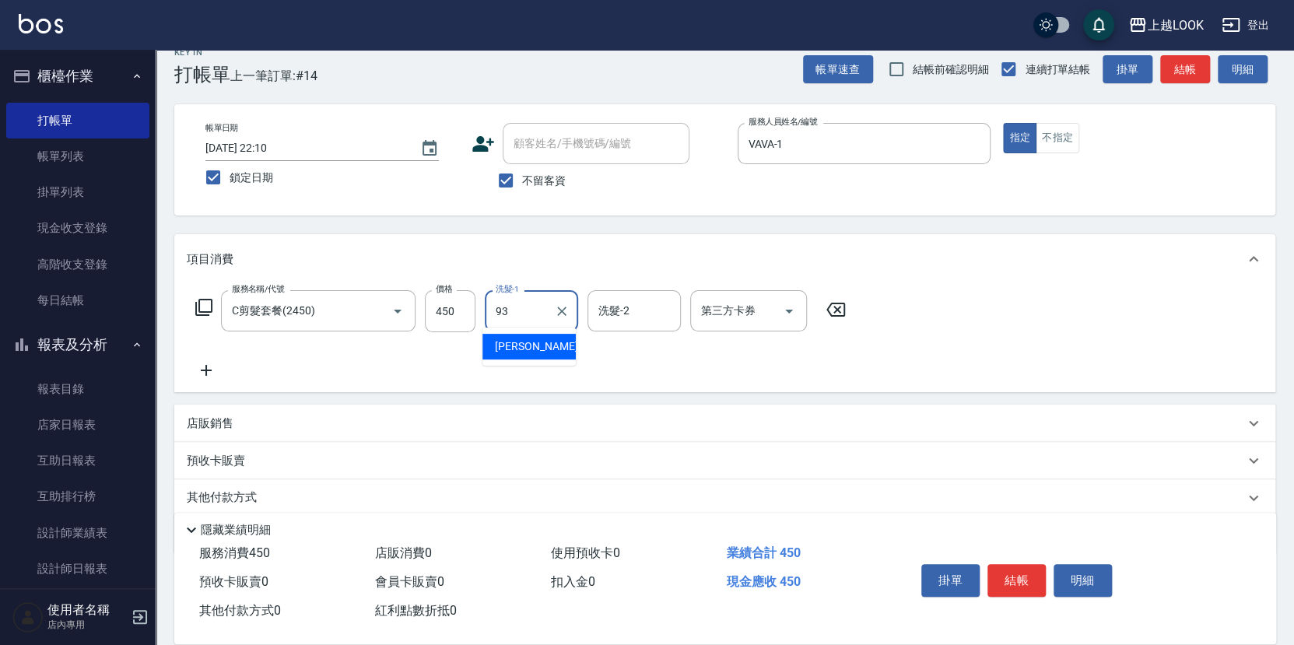
type input "[PERSON_NAME]-93"
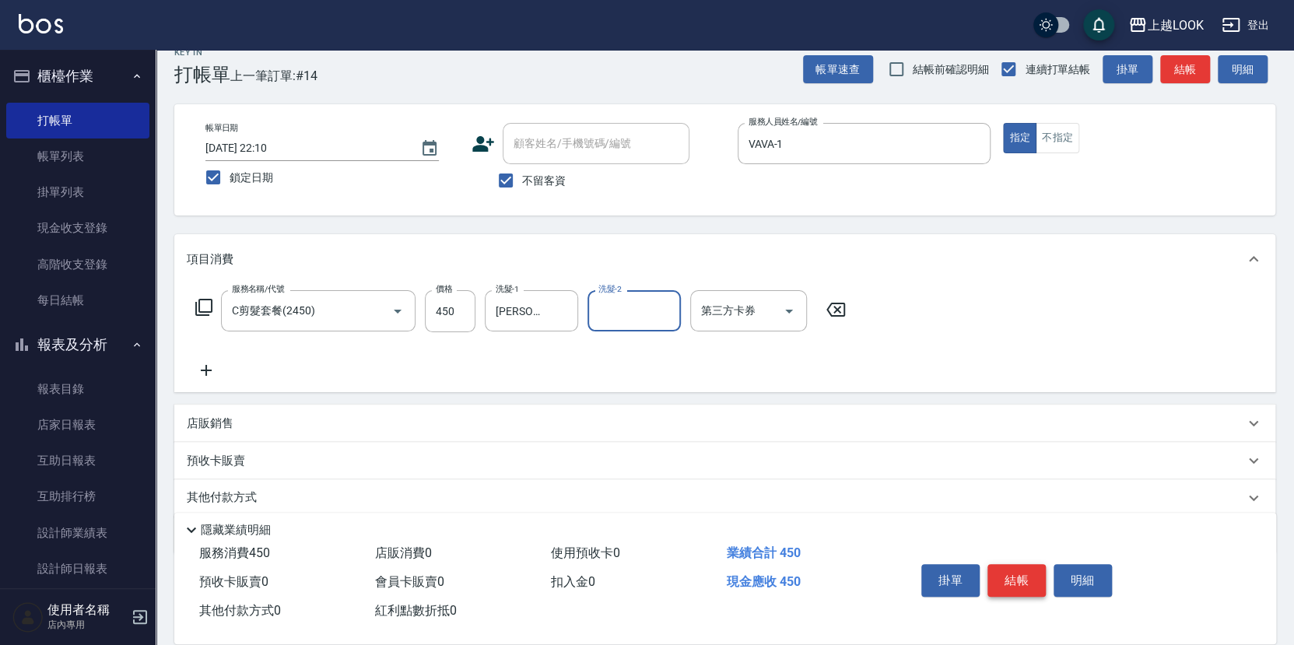
click at [1009, 568] on button "結帳" at bounding box center [1017, 580] width 58 height 33
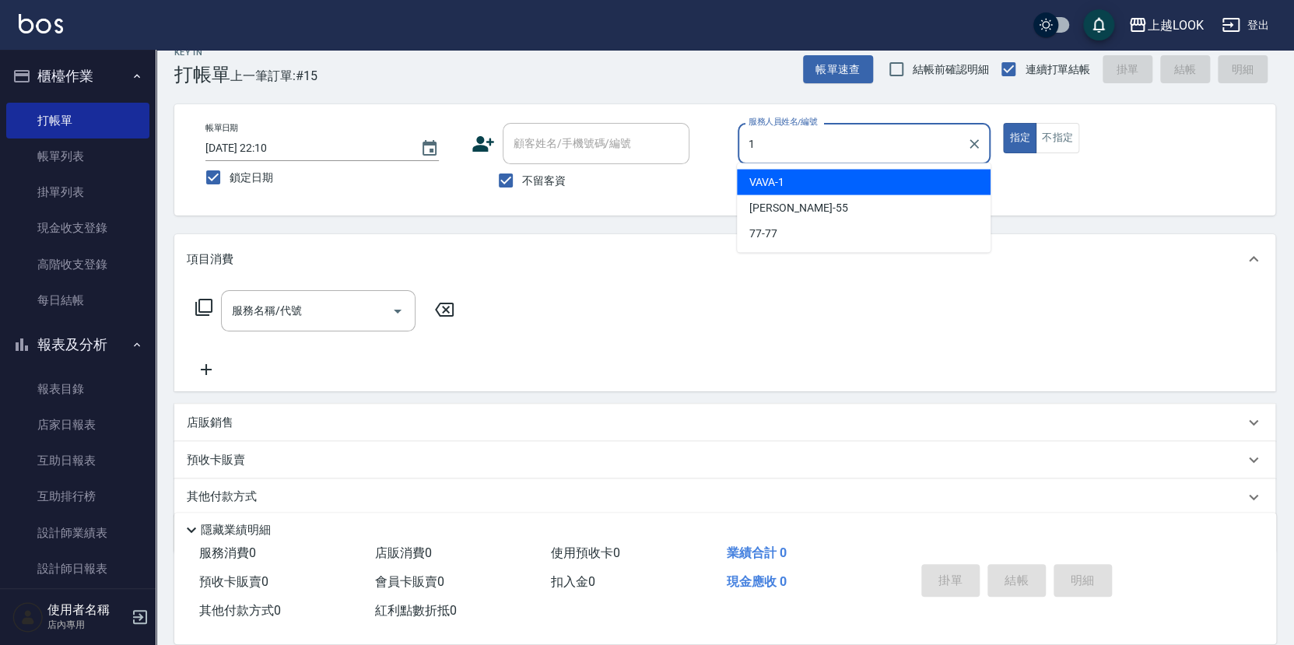
type input "VAVA-1"
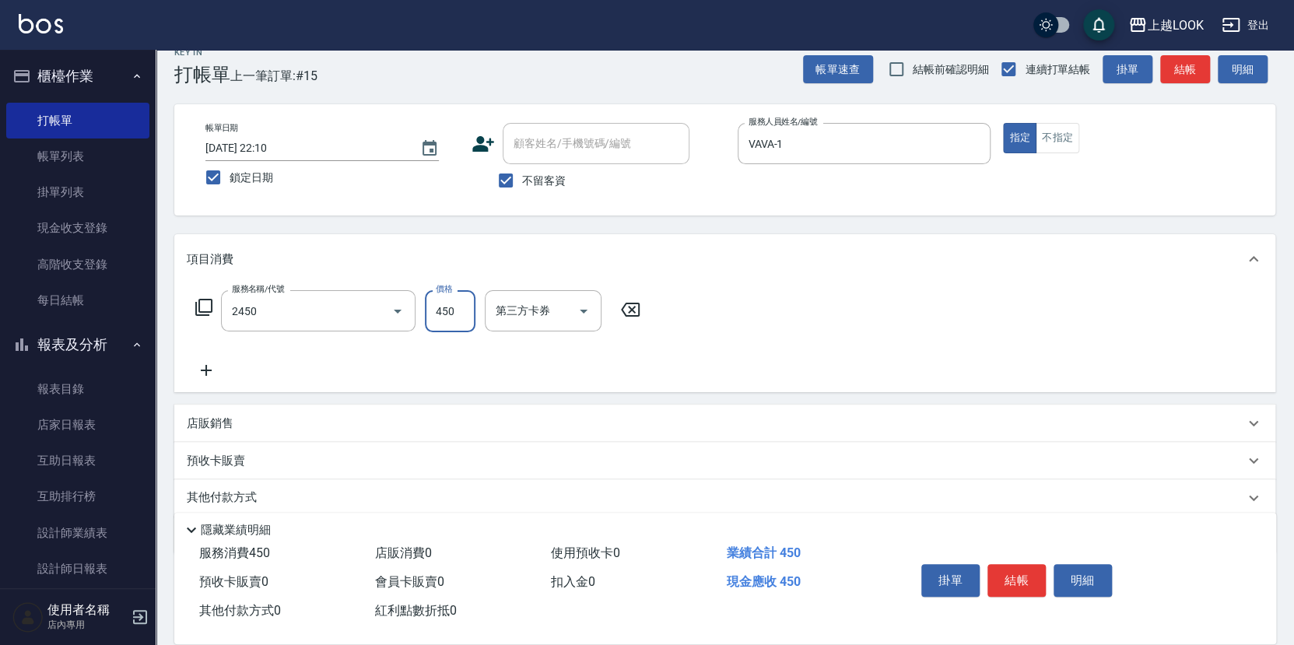
type input "C剪髮套餐(2450)"
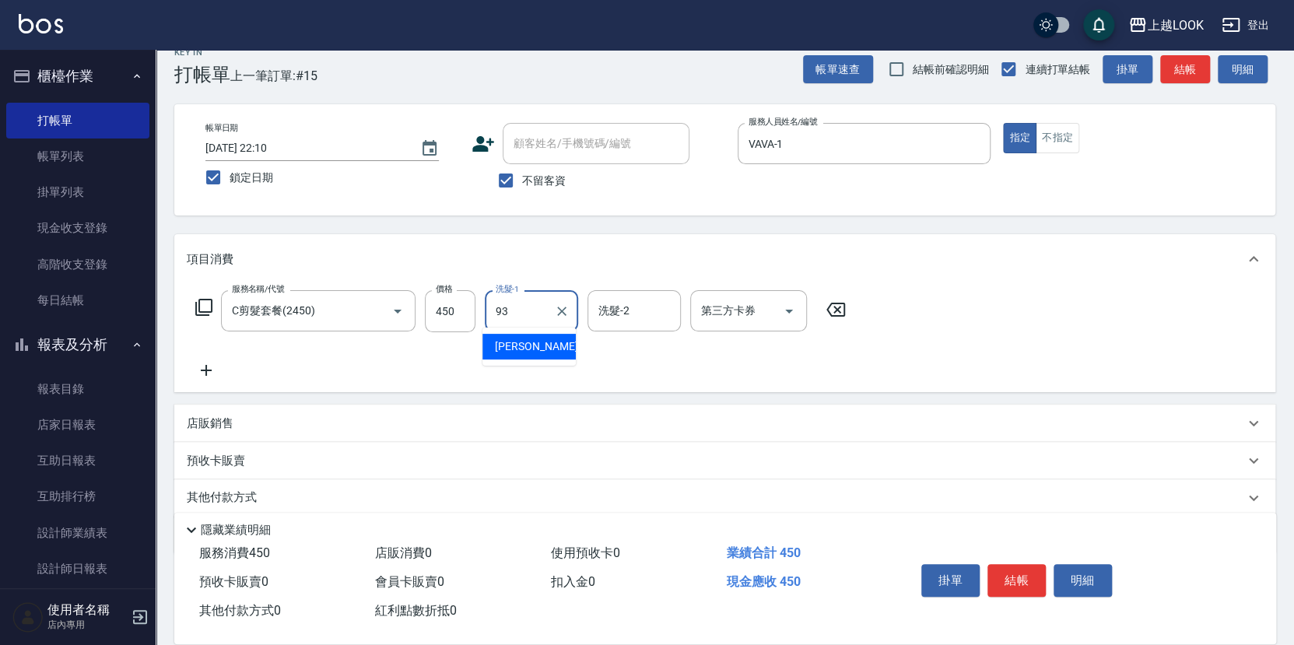
type input "[PERSON_NAME]-93"
click at [1014, 569] on button "結帳" at bounding box center [1017, 580] width 58 height 33
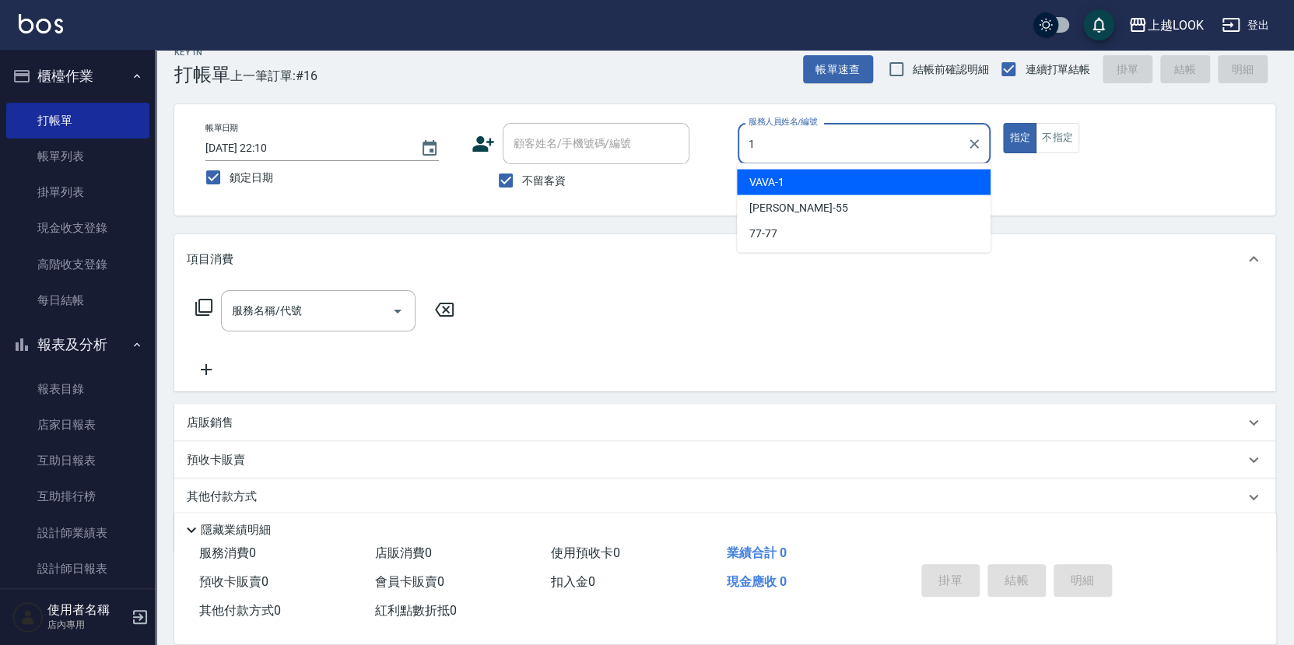
type input "VAVA-1"
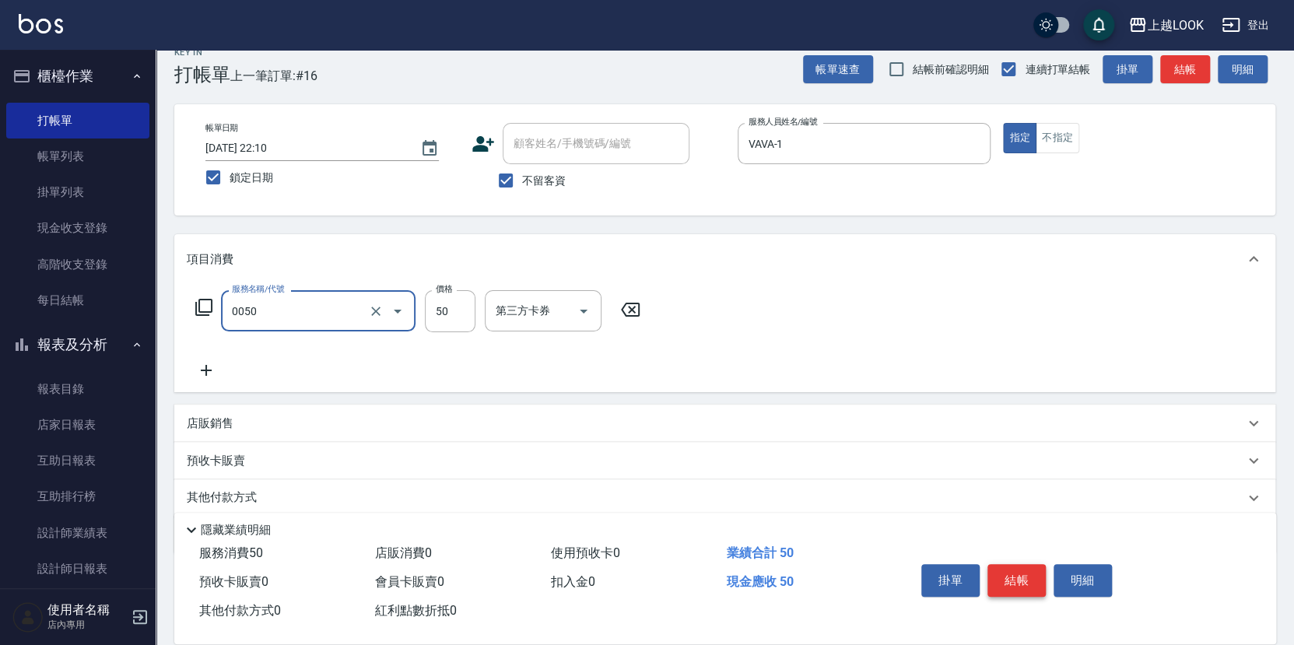
type input "剪瀏海(0050)"
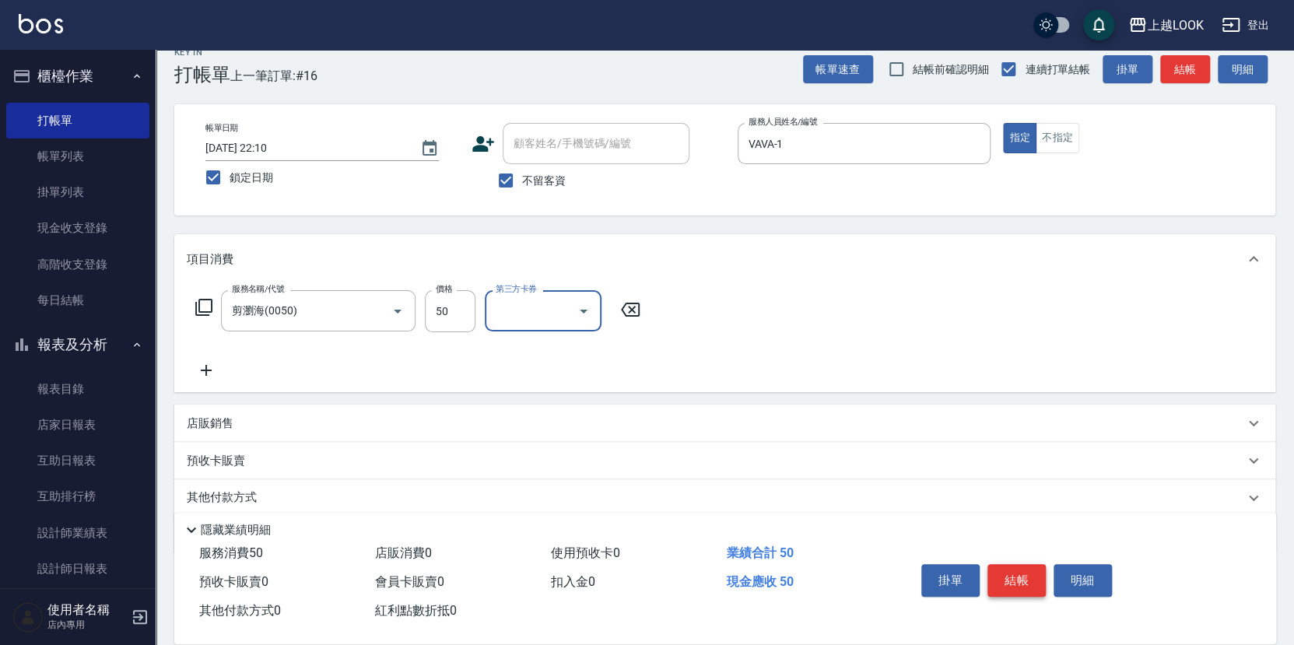
click at [1029, 570] on button "結帳" at bounding box center [1017, 580] width 58 height 33
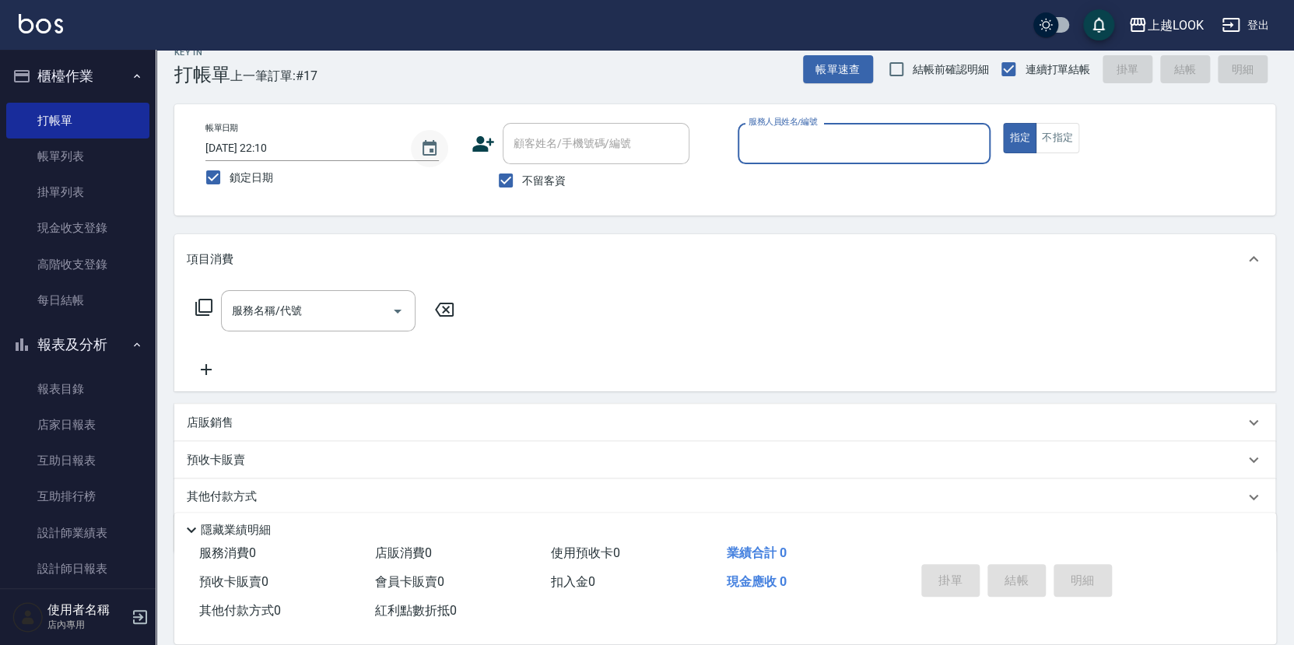
click at [434, 146] on icon "Choose date, selected date is 2025-09-10" at bounding box center [429, 148] width 19 height 19
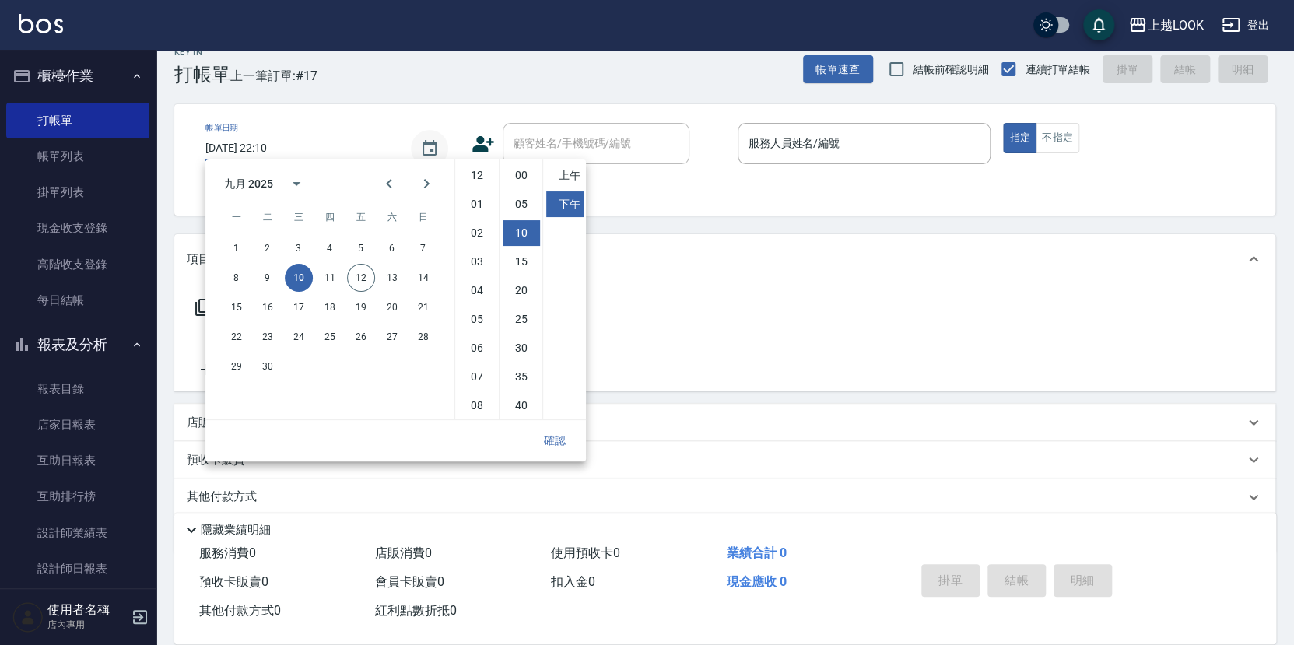
scroll to position [57, 0]
click at [327, 277] on button "11" at bounding box center [330, 278] width 28 height 28
type input "2025/09/11 22:10"
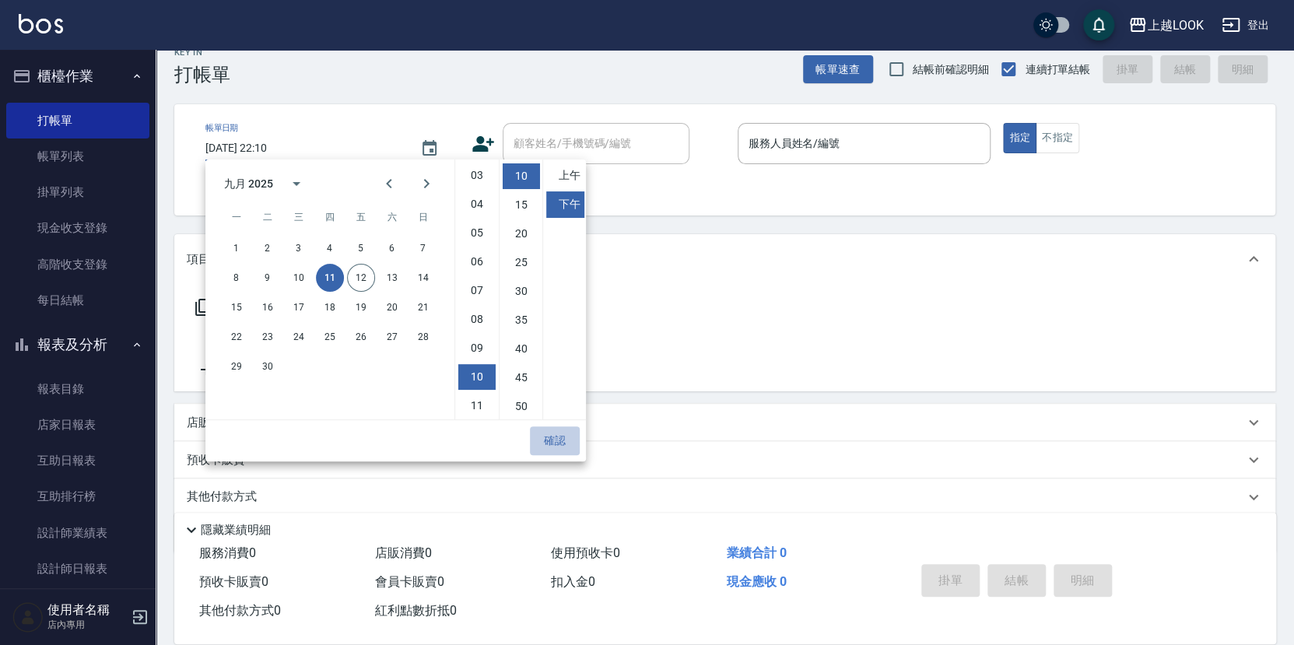
click at [559, 435] on button "確認" at bounding box center [555, 440] width 50 height 29
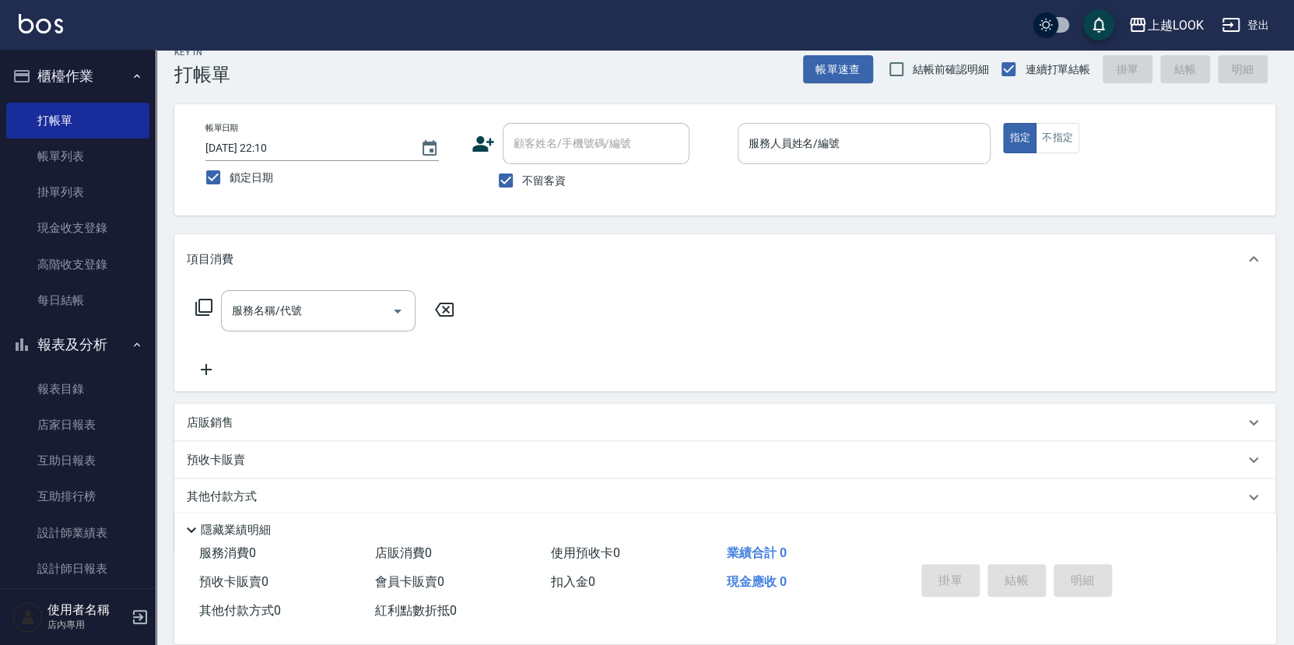
click at [797, 150] on input "服務人員姓名/編號" at bounding box center [865, 143] width 240 height 27
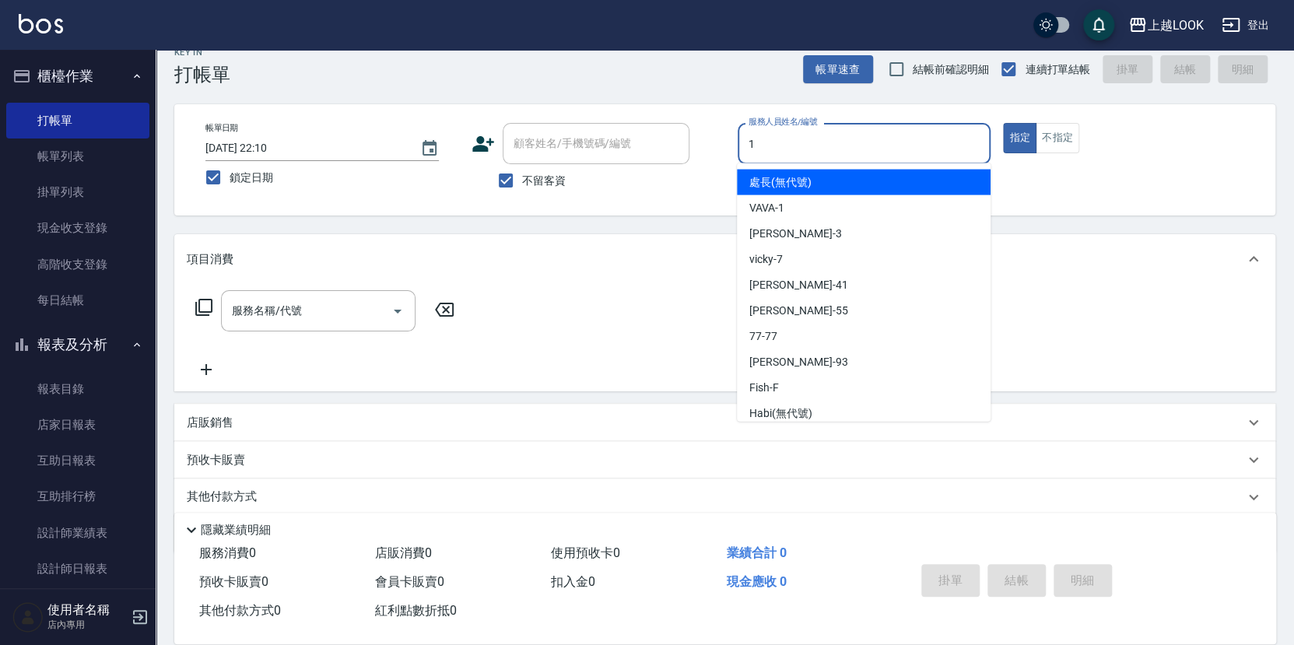
type input "VAVA-1"
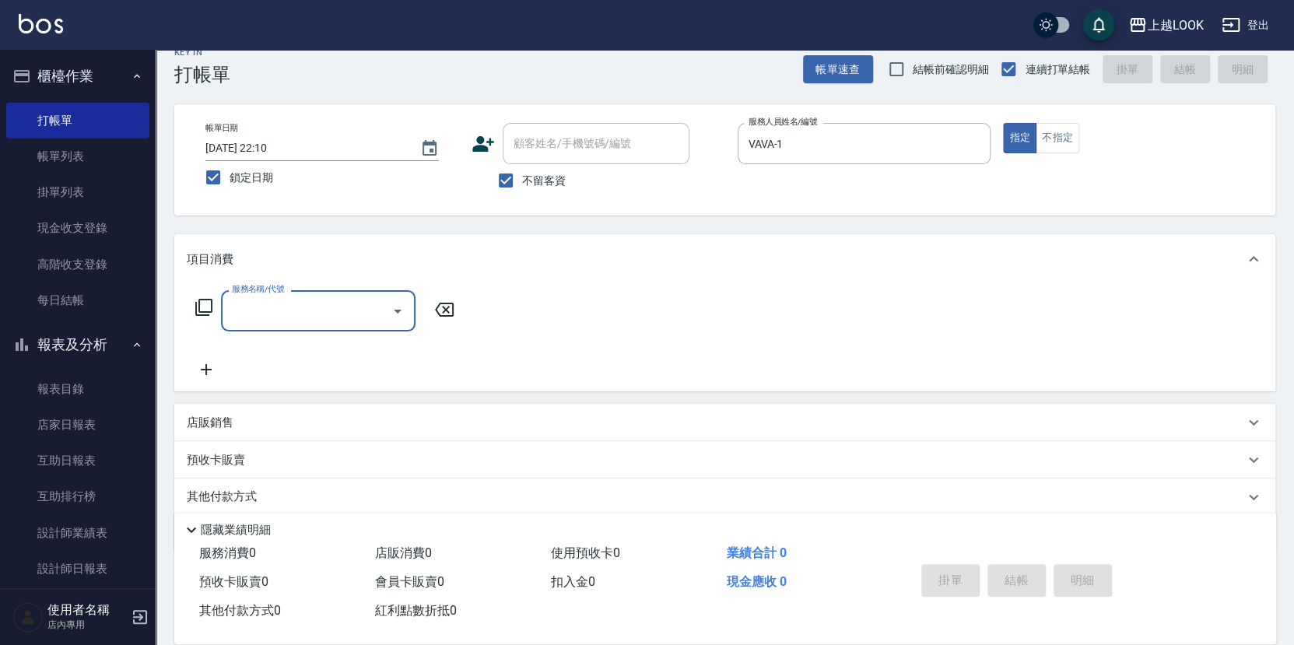
click at [207, 302] on icon at bounding box center [204, 307] width 19 height 19
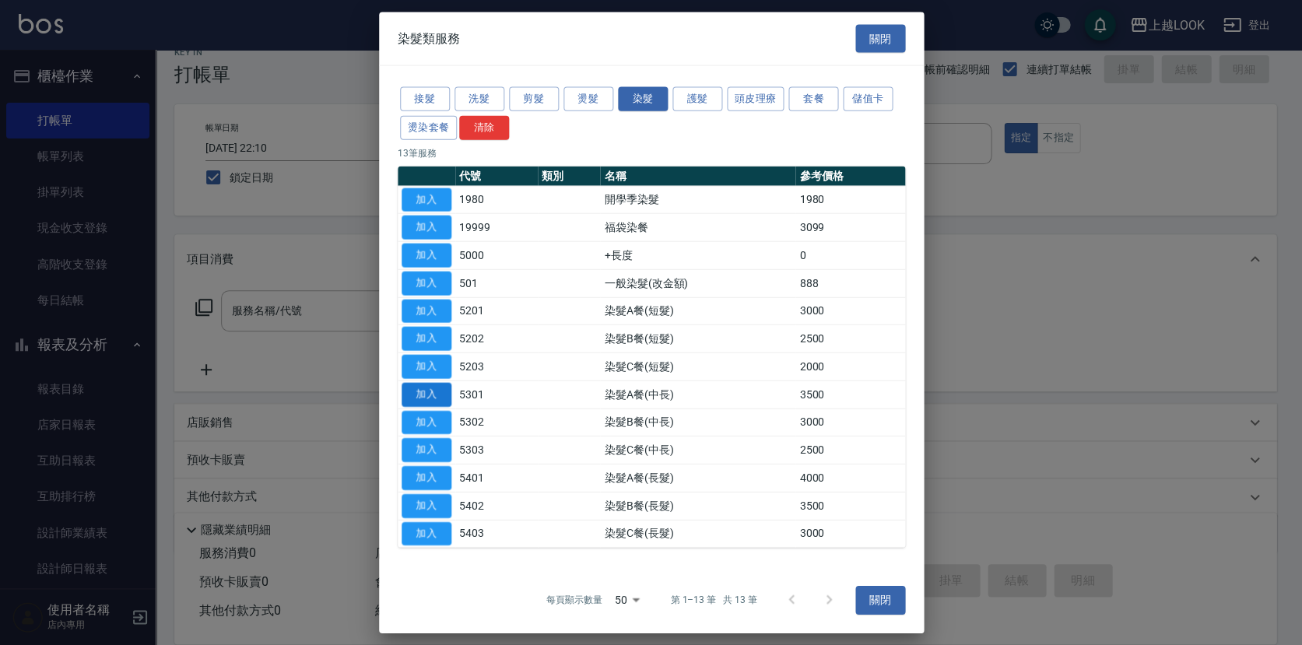
click at [429, 397] on button "加入" at bounding box center [427, 394] width 50 height 24
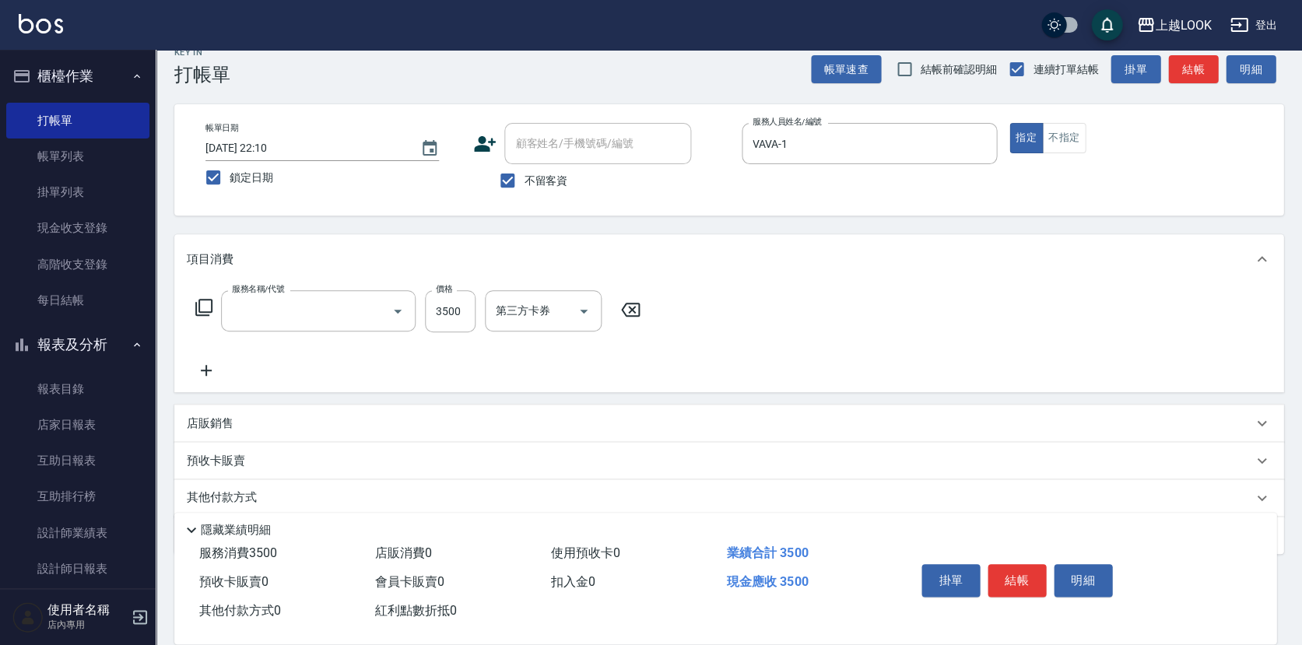
type input "染髮A餐(中長)(5301)"
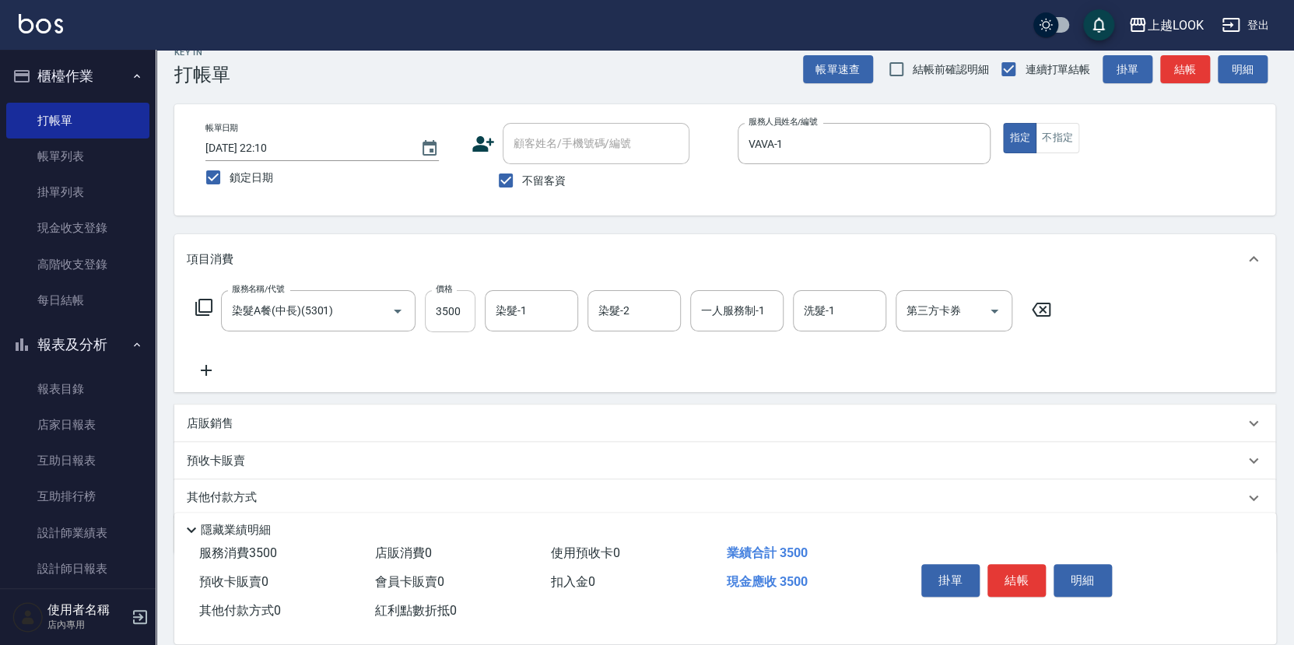
click at [468, 309] on input "3500" at bounding box center [450, 311] width 51 height 42
type input "3599"
type input "[PERSON_NAME]-93"
type input "VAVA-1"
click at [992, 310] on icon "Open" at bounding box center [995, 312] width 8 height 4
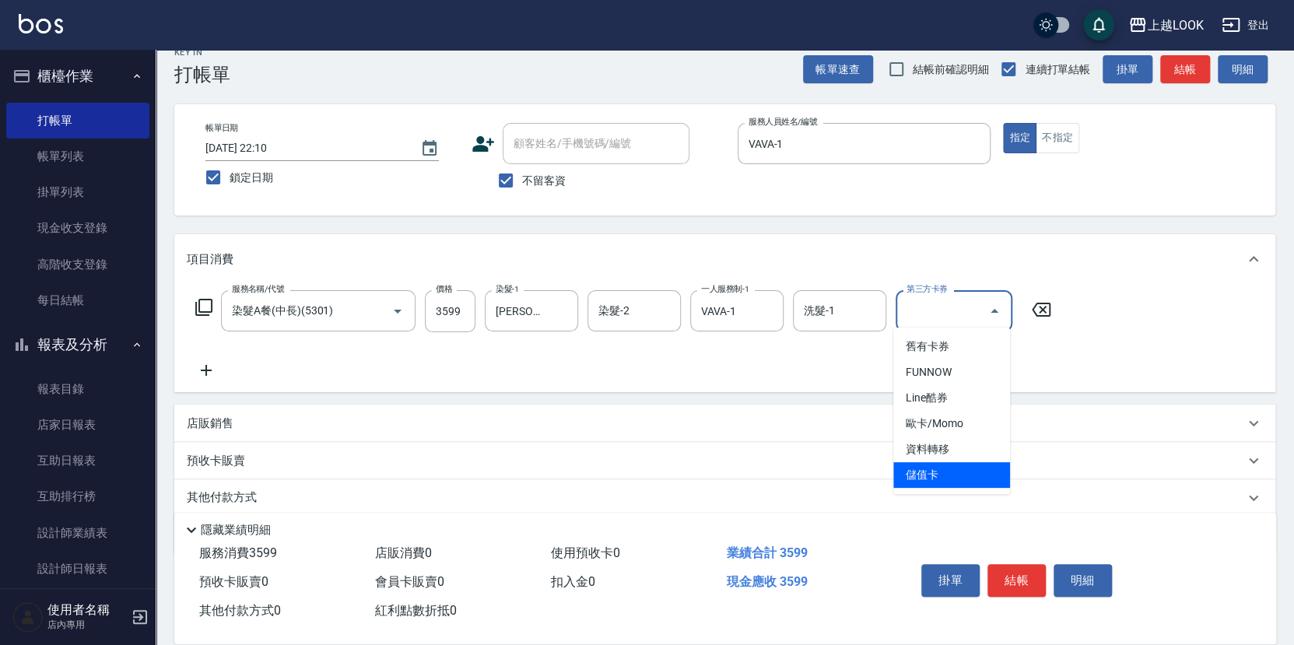
click at [974, 464] on span "儲值卡" at bounding box center [951, 475] width 117 height 26
type input "儲值卡"
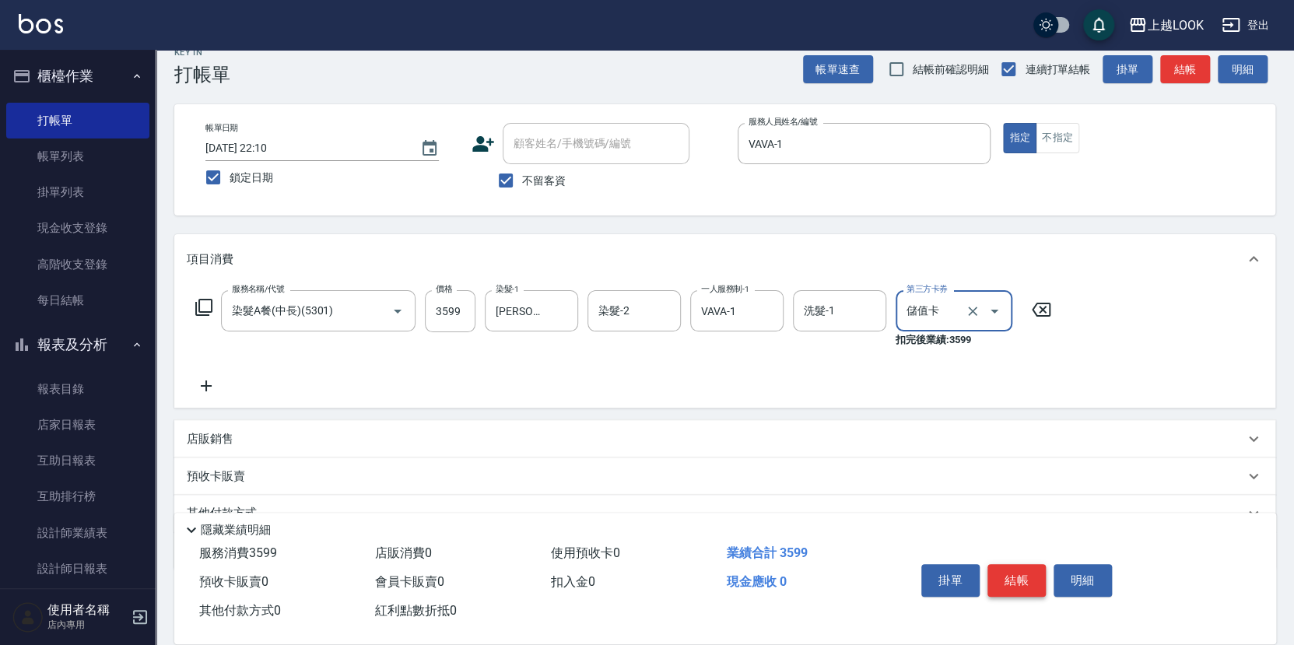
click at [1023, 576] on button "結帳" at bounding box center [1017, 580] width 58 height 33
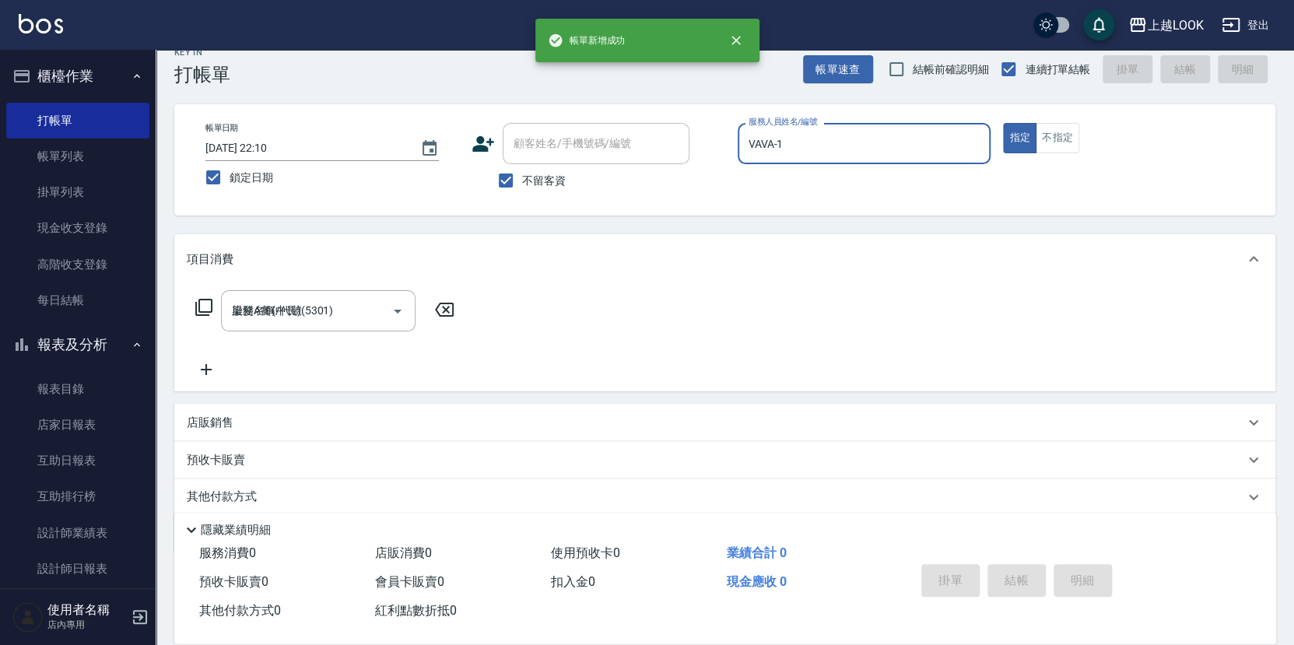
type input "2025/09/10 22:10"
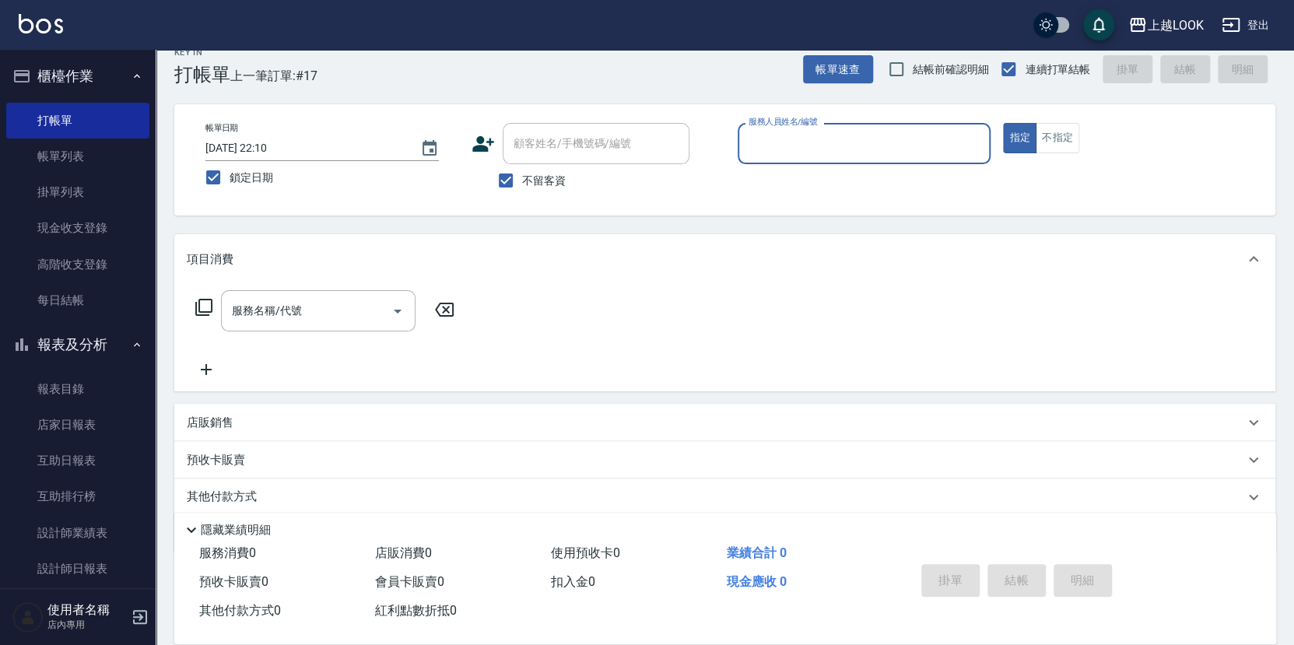
scroll to position [0, 0]
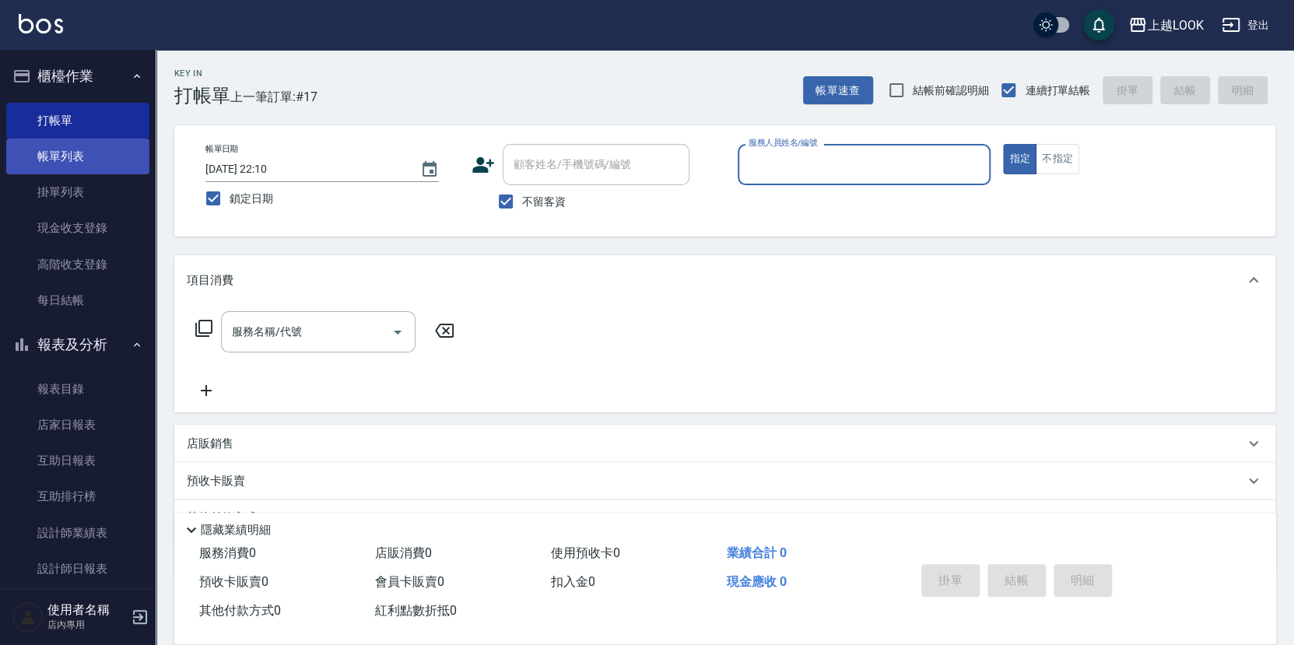
click at [100, 156] on link "帳單列表" at bounding box center [77, 157] width 143 height 36
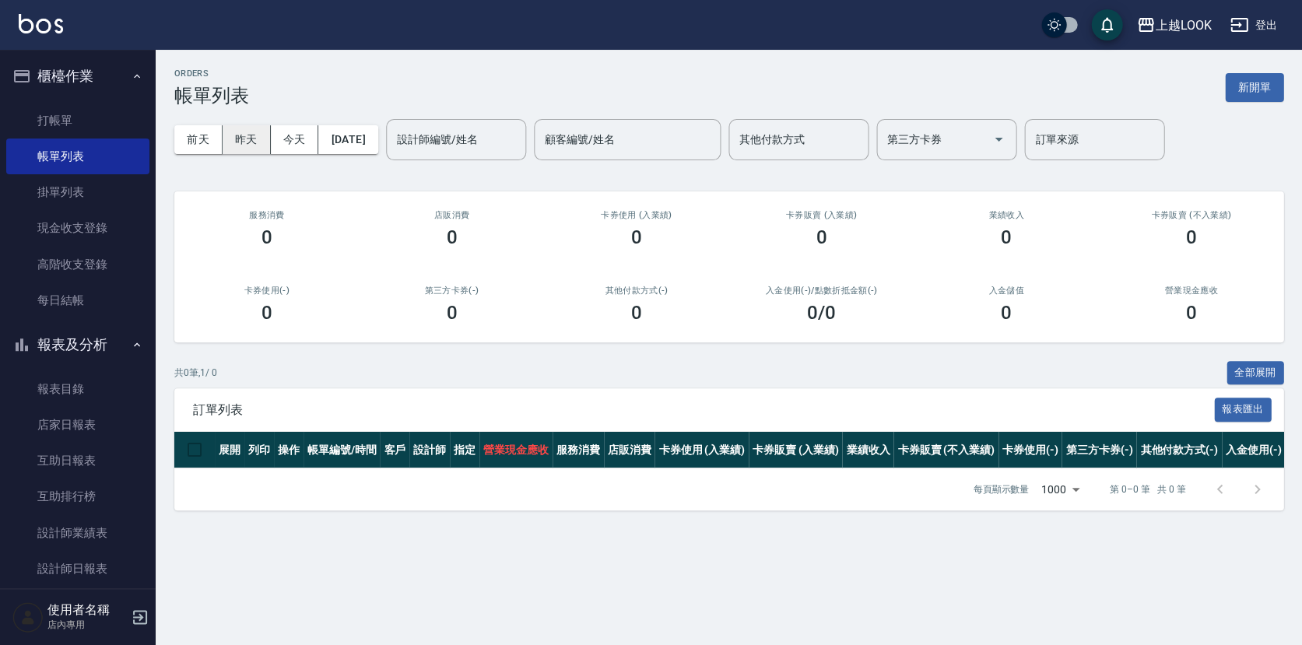
click at [249, 138] on button "昨天" at bounding box center [247, 139] width 48 height 29
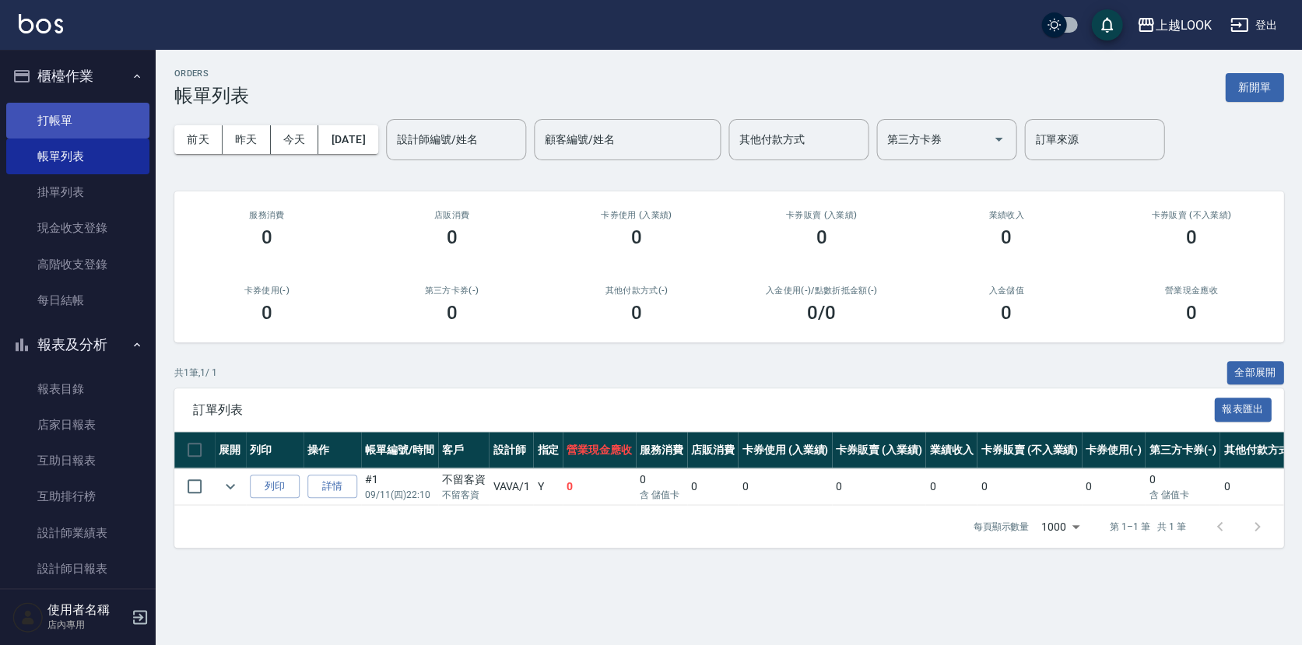
click at [88, 118] on link "打帳單" at bounding box center [77, 121] width 143 height 36
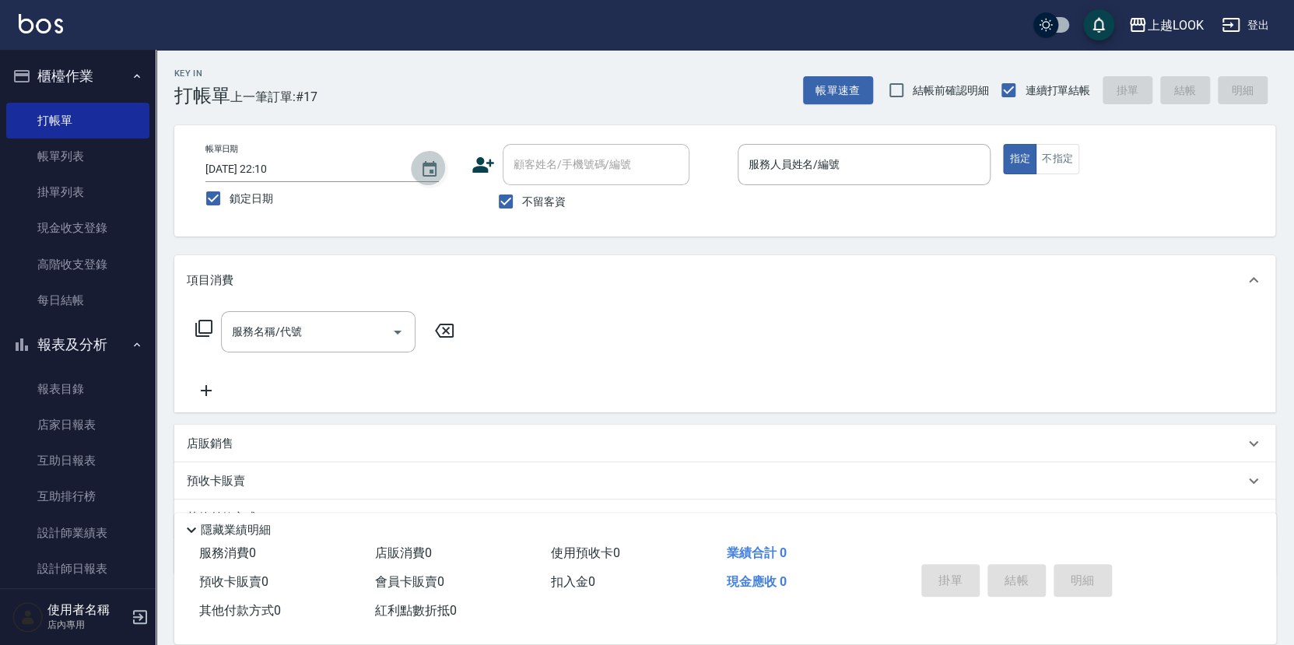
click at [428, 170] on icon "Choose date, selected date is 2025-09-10" at bounding box center [429, 169] width 19 height 19
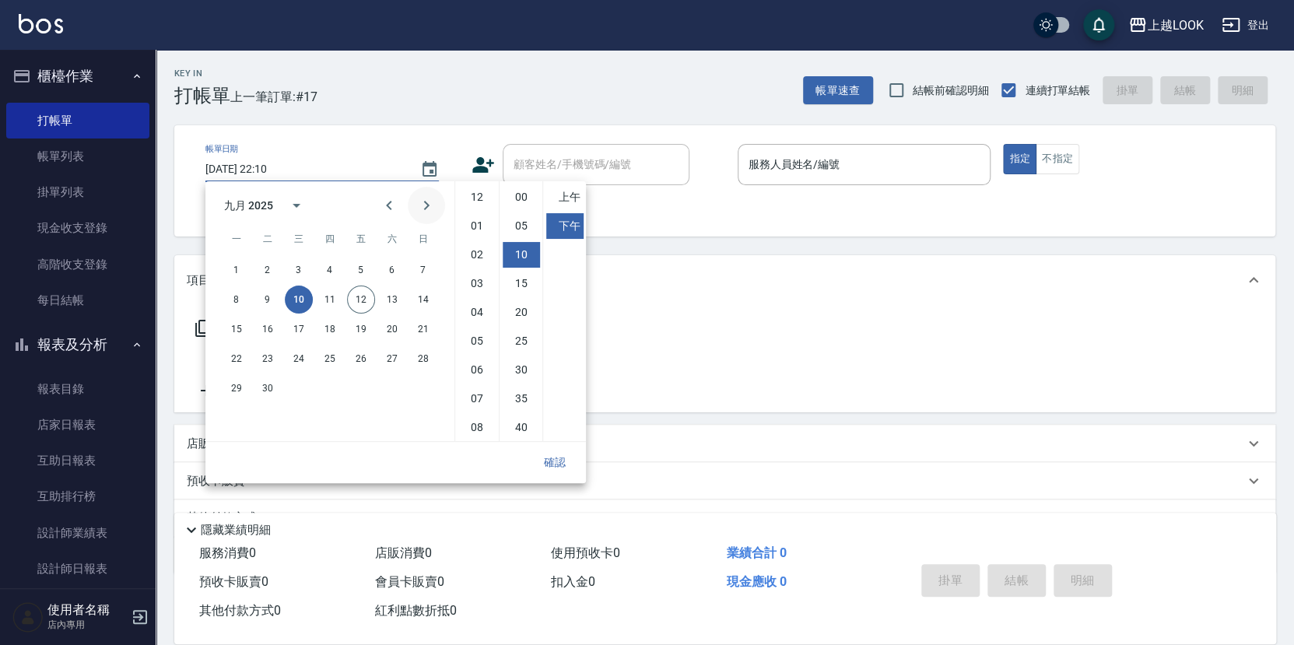
scroll to position [57, 0]
click at [322, 296] on button "11" at bounding box center [330, 300] width 28 height 28
type input "2025/09/11 22:10"
click at [556, 458] on button "確認" at bounding box center [555, 462] width 50 height 29
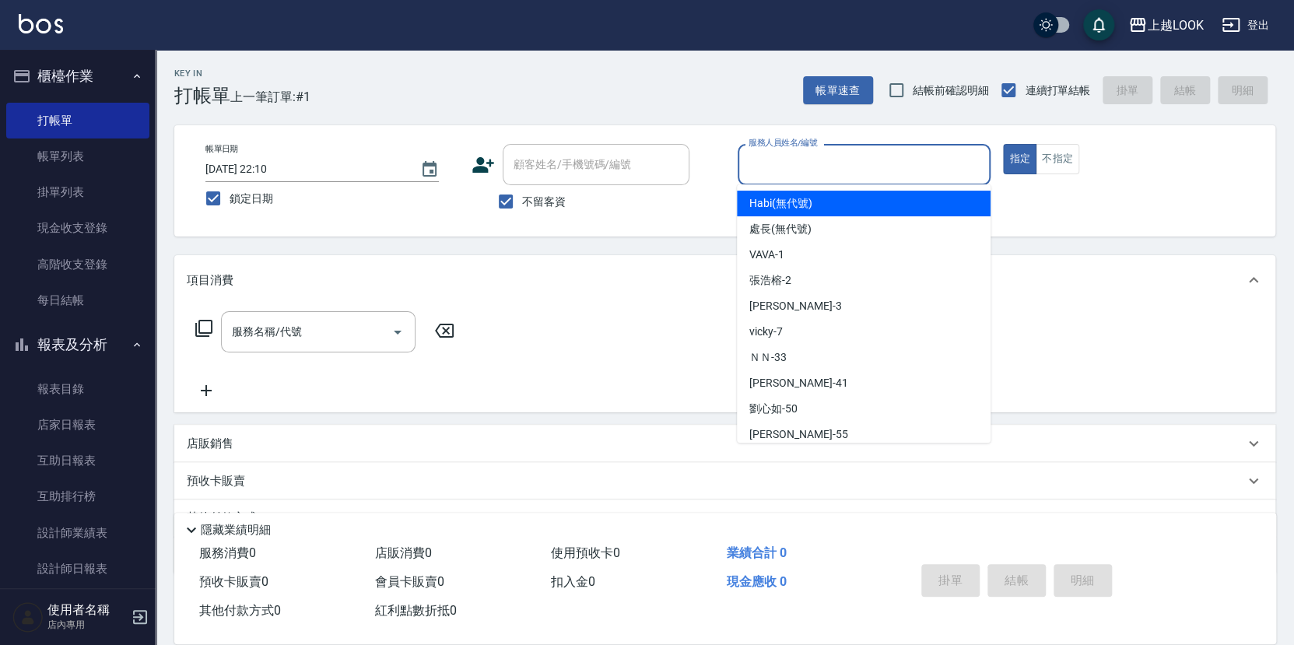
click at [879, 156] on input "服務人員姓名/編號" at bounding box center [865, 164] width 240 height 27
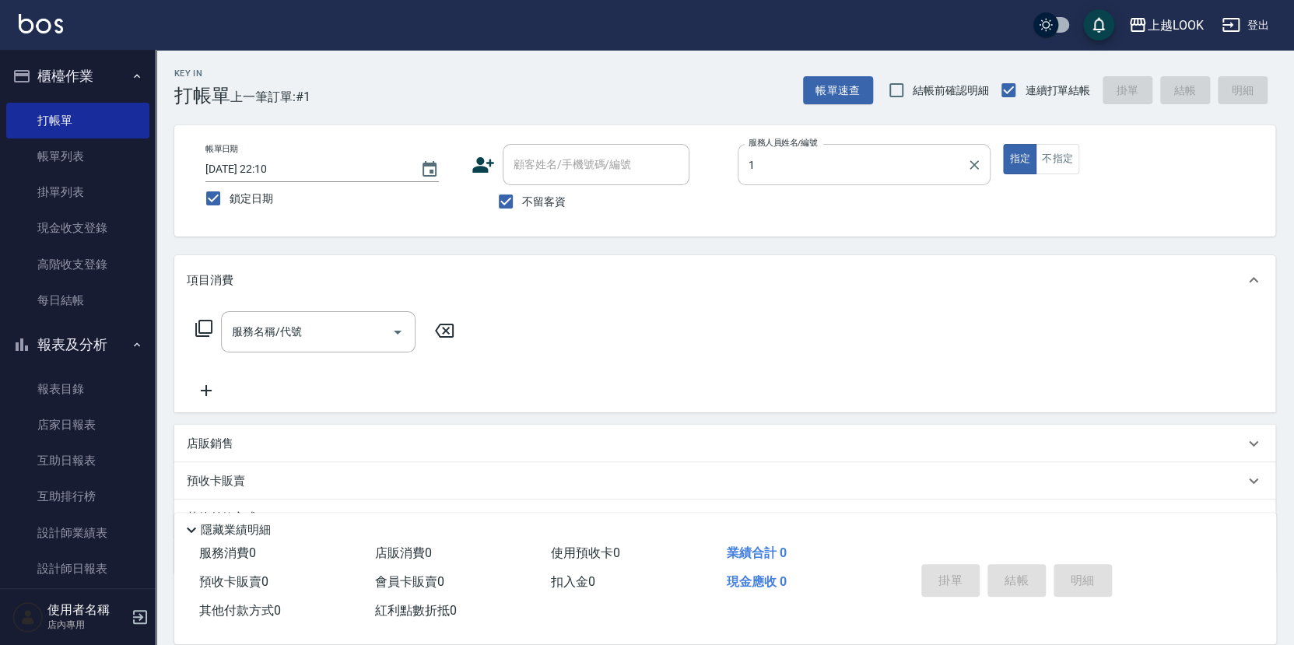
type input "VAVA-1"
type button "true"
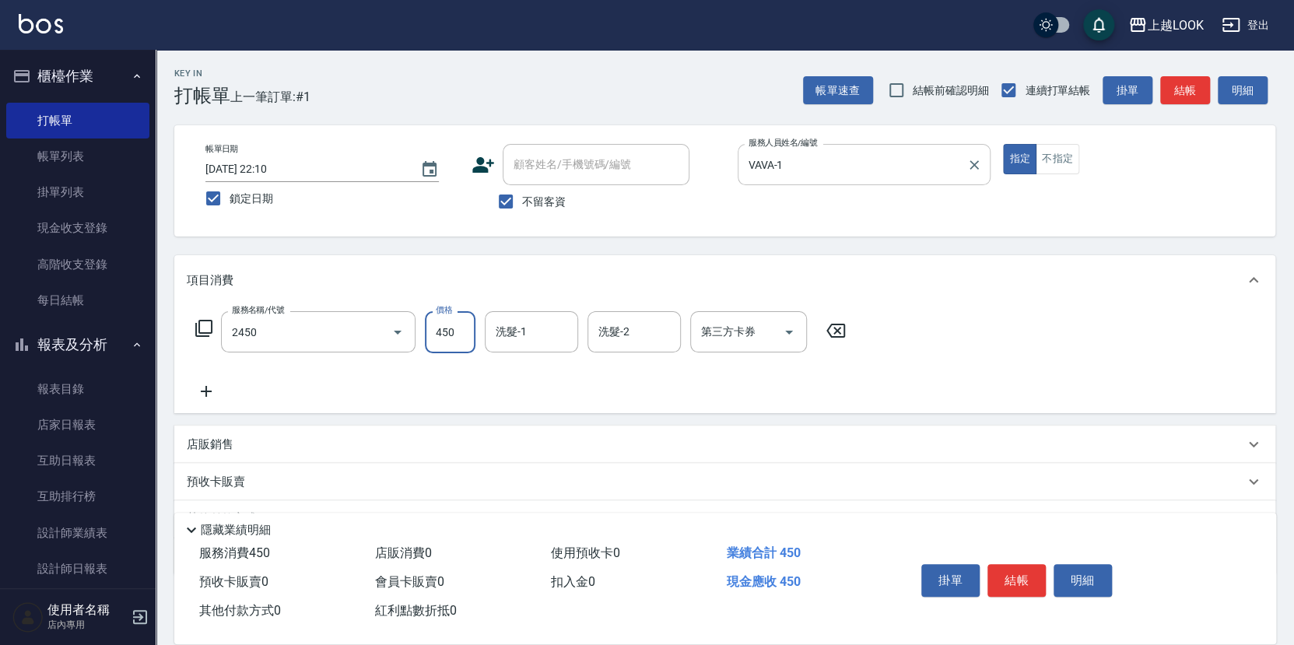
type input "C剪髮套餐(2450)"
type input "張浩榕-2"
click at [1035, 576] on button "結帳" at bounding box center [1017, 580] width 58 height 33
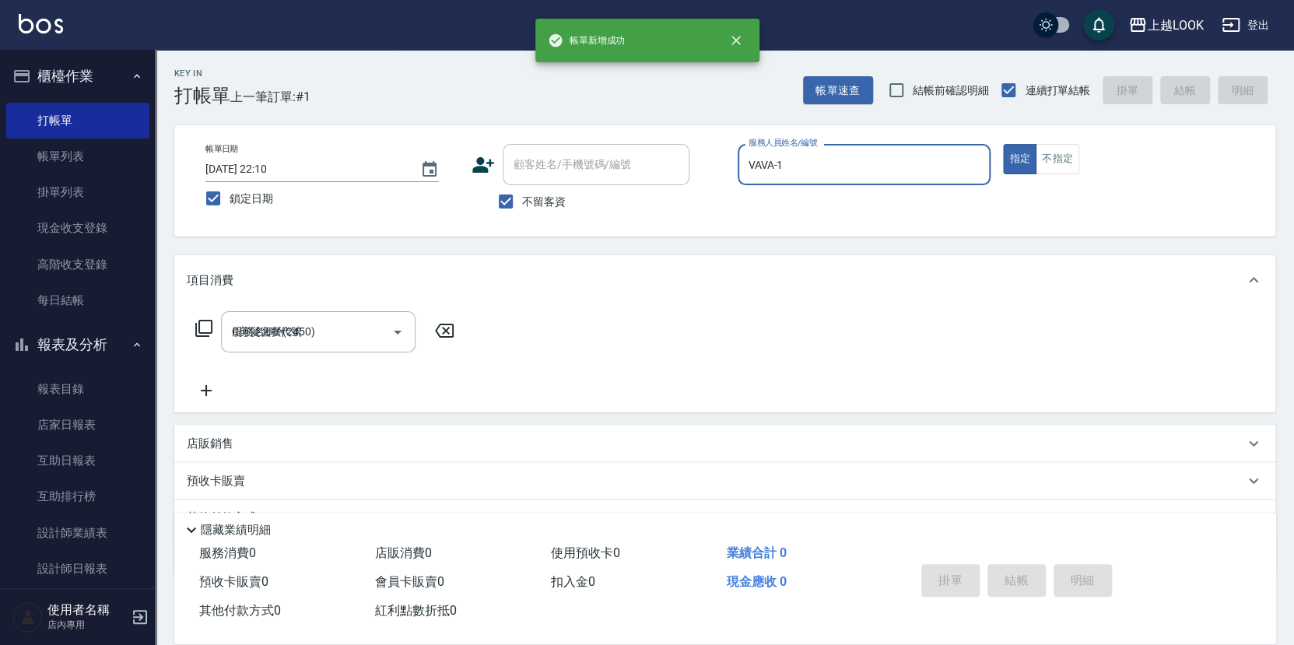
type input "2025/09/10 22:10"
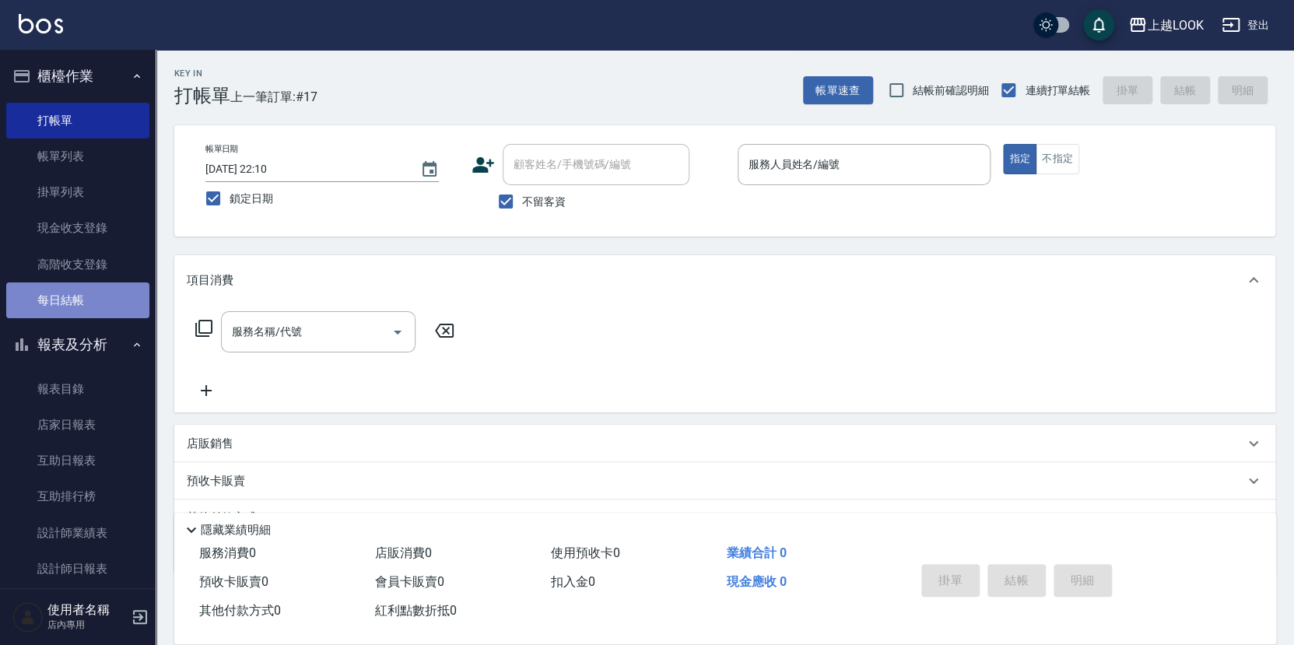
click at [107, 293] on link "每日結帳" at bounding box center [77, 301] width 143 height 36
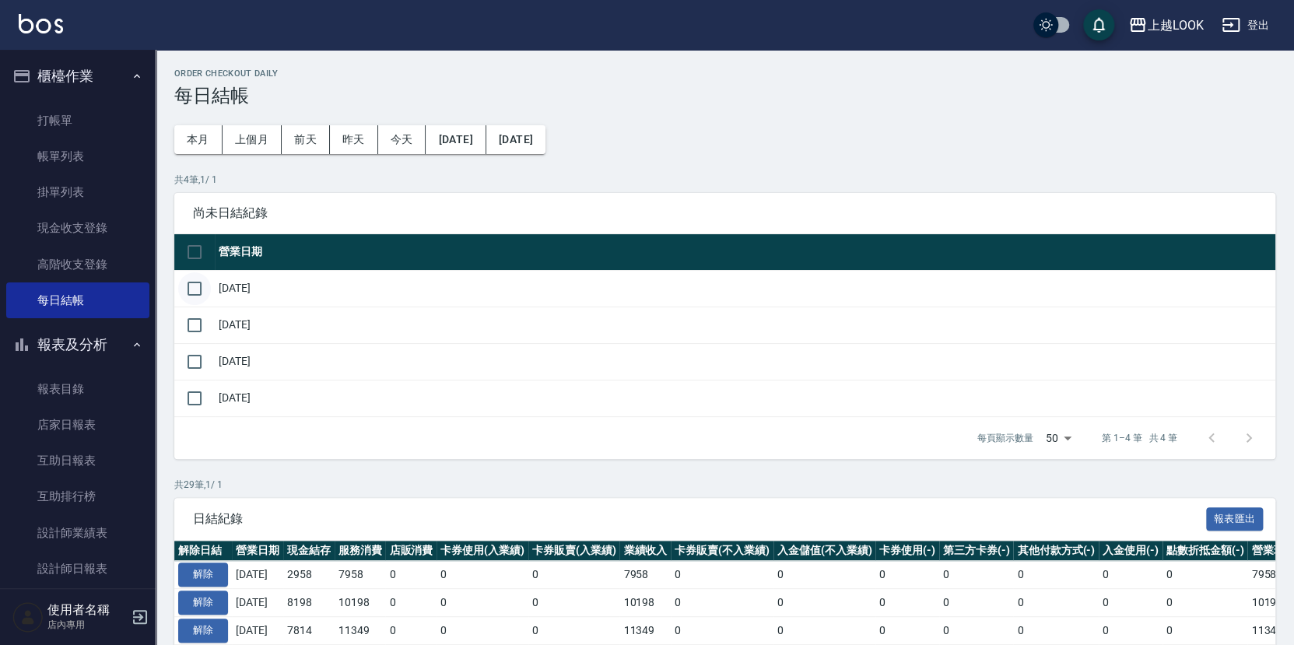
click at [195, 284] on input "checkbox" at bounding box center [194, 288] width 33 height 33
checkbox input "true"
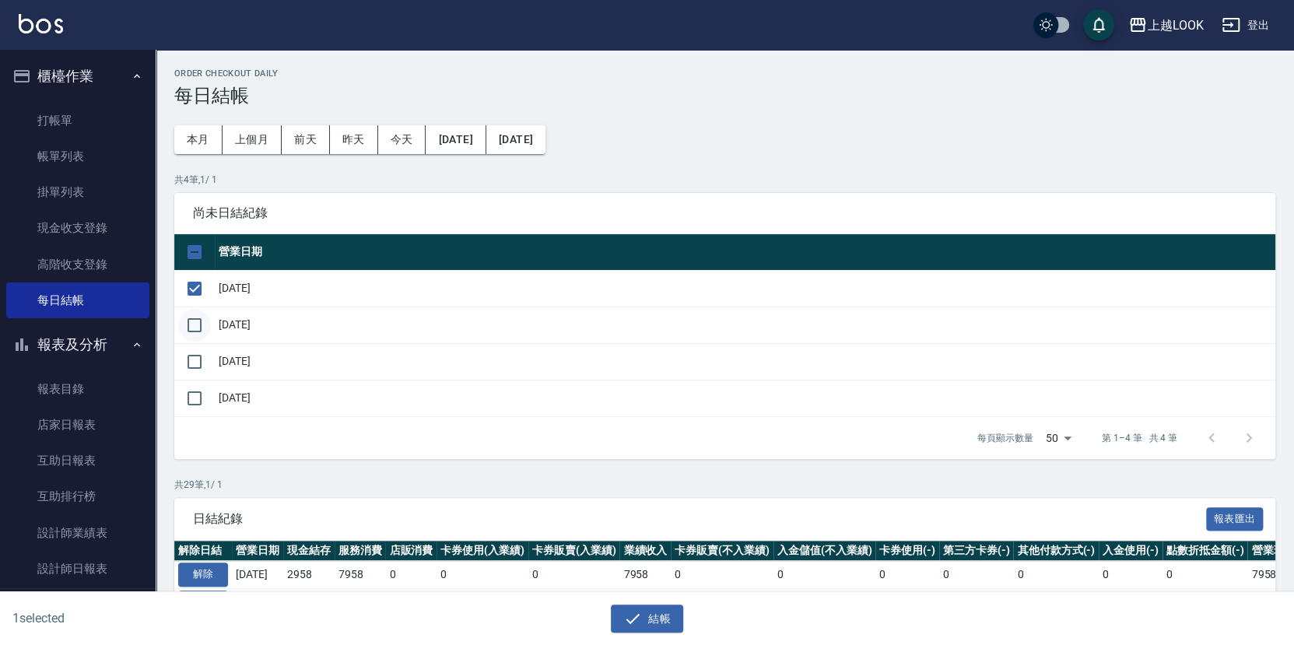
click at [195, 318] on input "checkbox" at bounding box center [194, 325] width 33 height 33
checkbox input "true"
click at [656, 620] on button "結帳" at bounding box center [647, 619] width 72 height 29
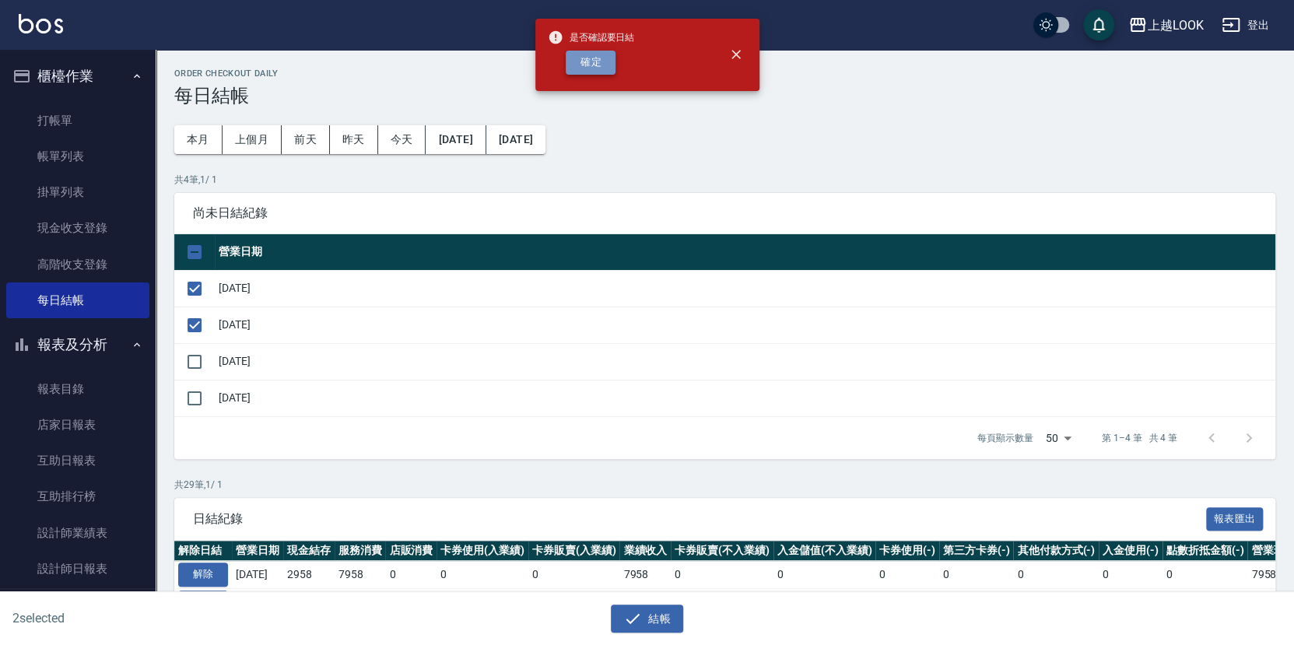
click at [605, 57] on button "確定" at bounding box center [591, 63] width 50 height 24
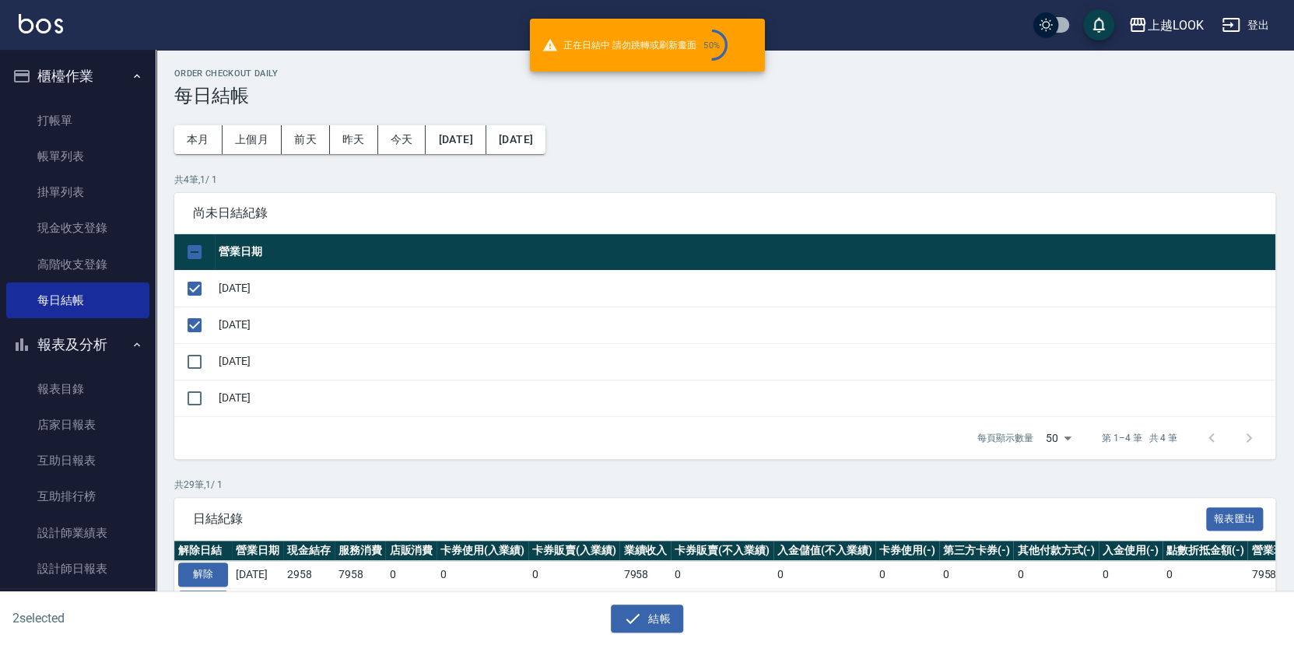
checkbox input "false"
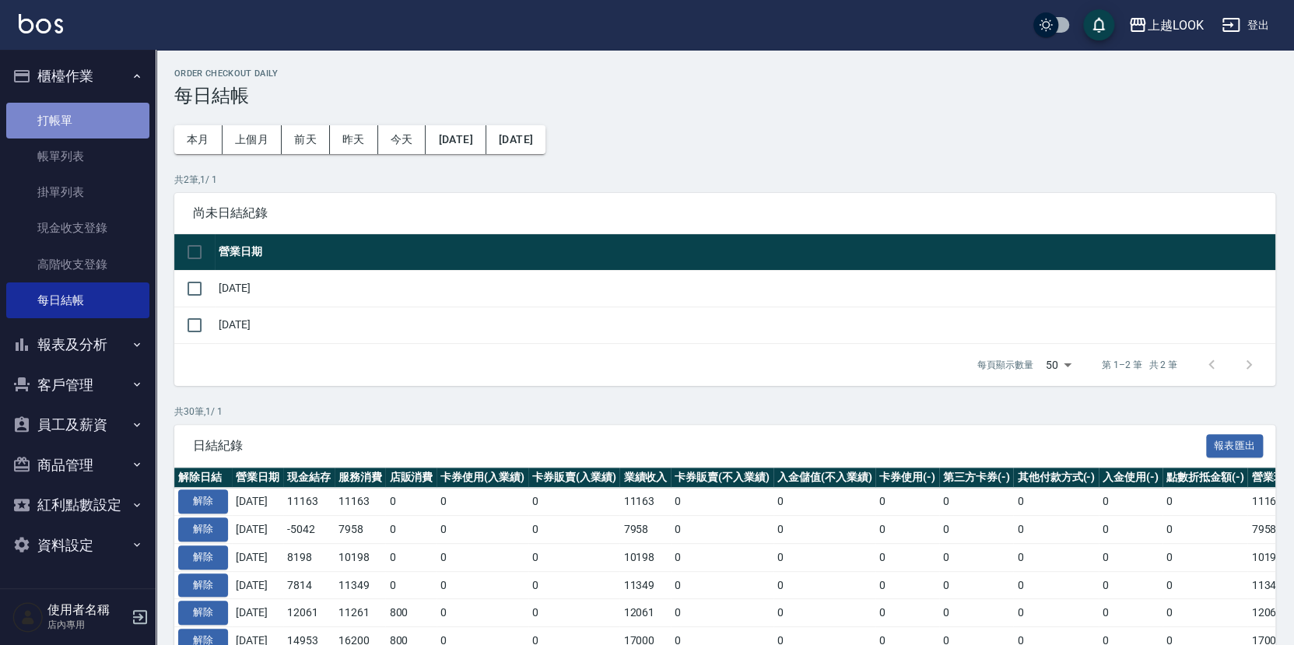
click at [79, 112] on link "打帳單" at bounding box center [77, 121] width 143 height 36
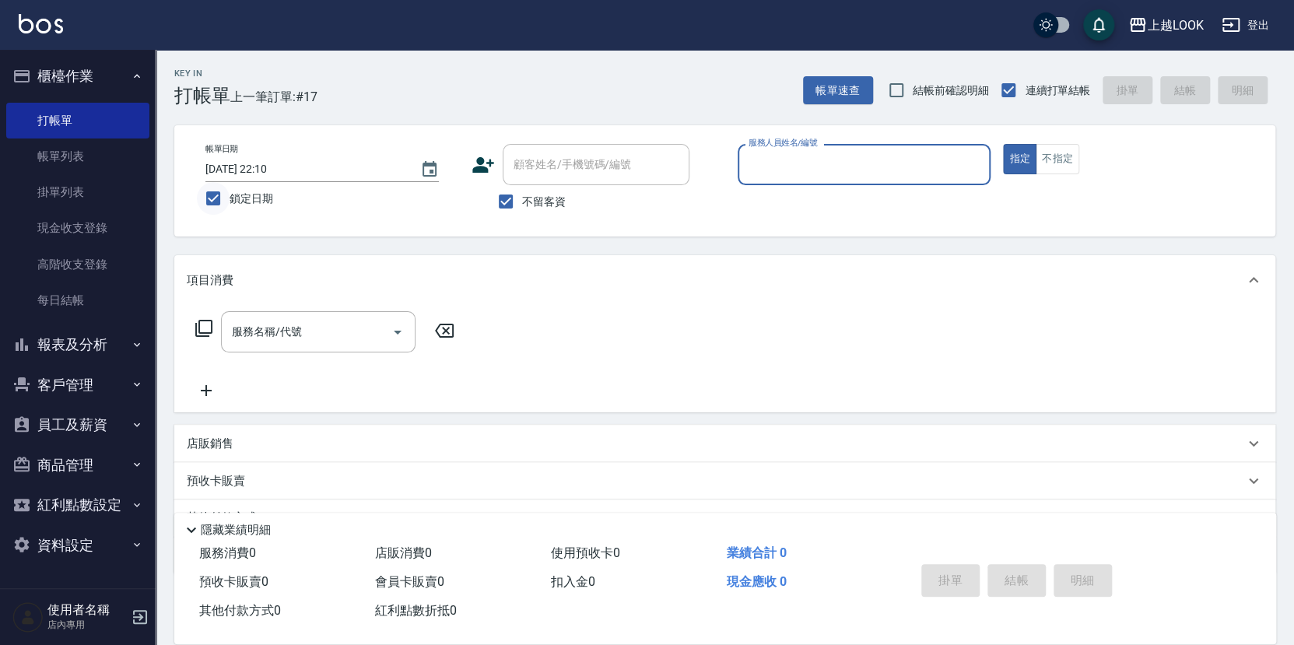
click at [218, 193] on input "鎖定日期" at bounding box center [213, 198] width 33 height 33
checkbox input "false"
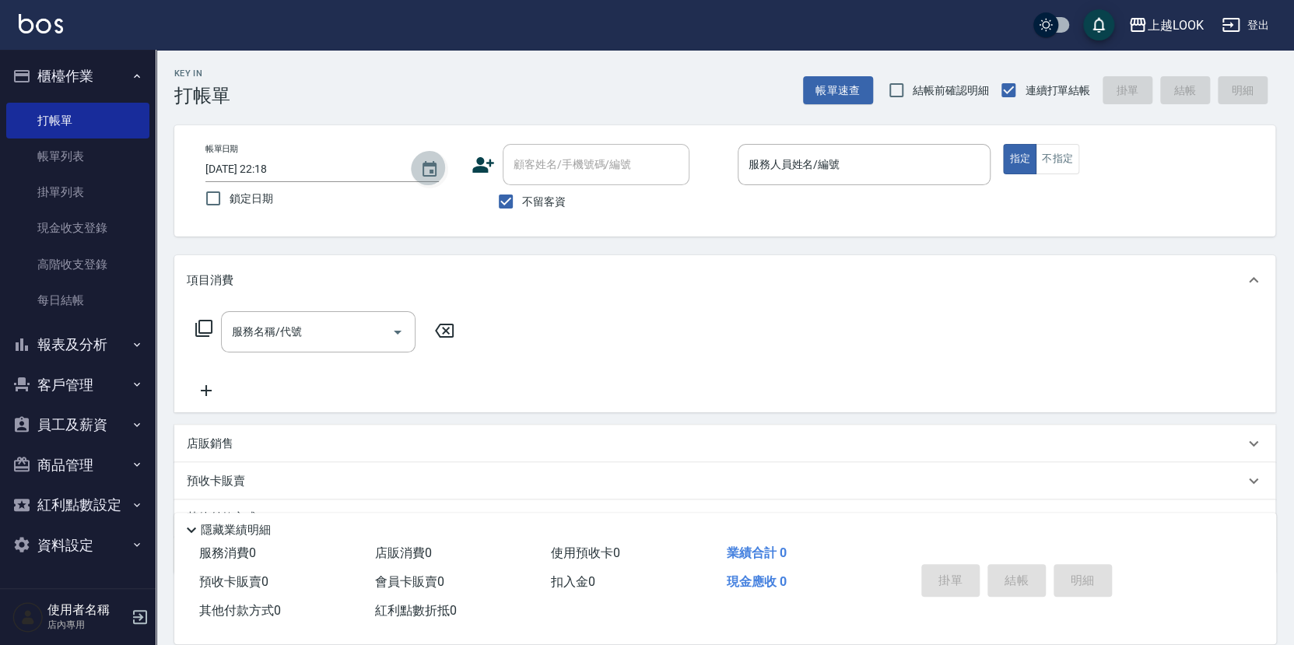
click at [437, 167] on icon "Choose date, selected date is 2025-09-12" at bounding box center [429, 169] width 19 height 19
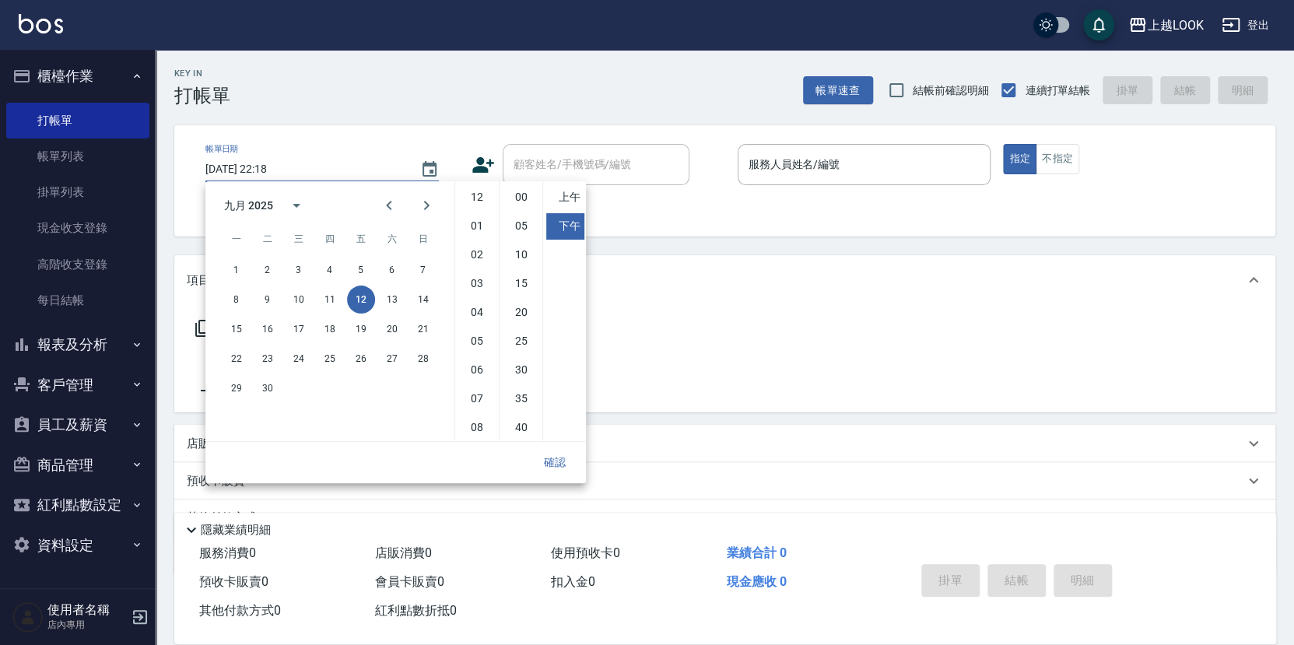
scroll to position [86, 0]
click at [334, 301] on button "11" at bounding box center [330, 300] width 28 height 28
click at [479, 253] on li "05" at bounding box center [476, 255] width 37 height 26
type input "2025/09/11 17:18"
click at [554, 455] on button "確認" at bounding box center [555, 462] width 50 height 29
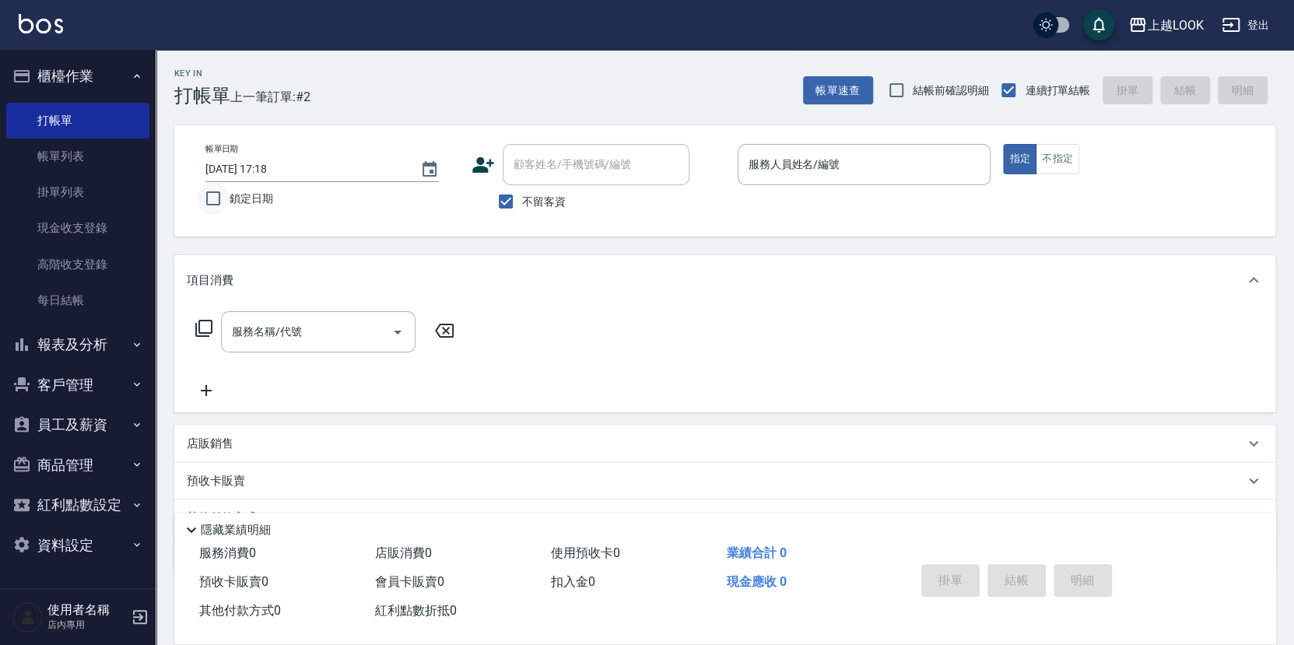
click at [216, 195] on input "鎖定日期" at bounding box center [213, 198] width 33 height 33
checkbox input "true"
type input "[DATE] 22:18"
click at [215, 197] on input "鎖定日期" at bounding box center [213, 198] width 33 height 33
checkbox input "true"
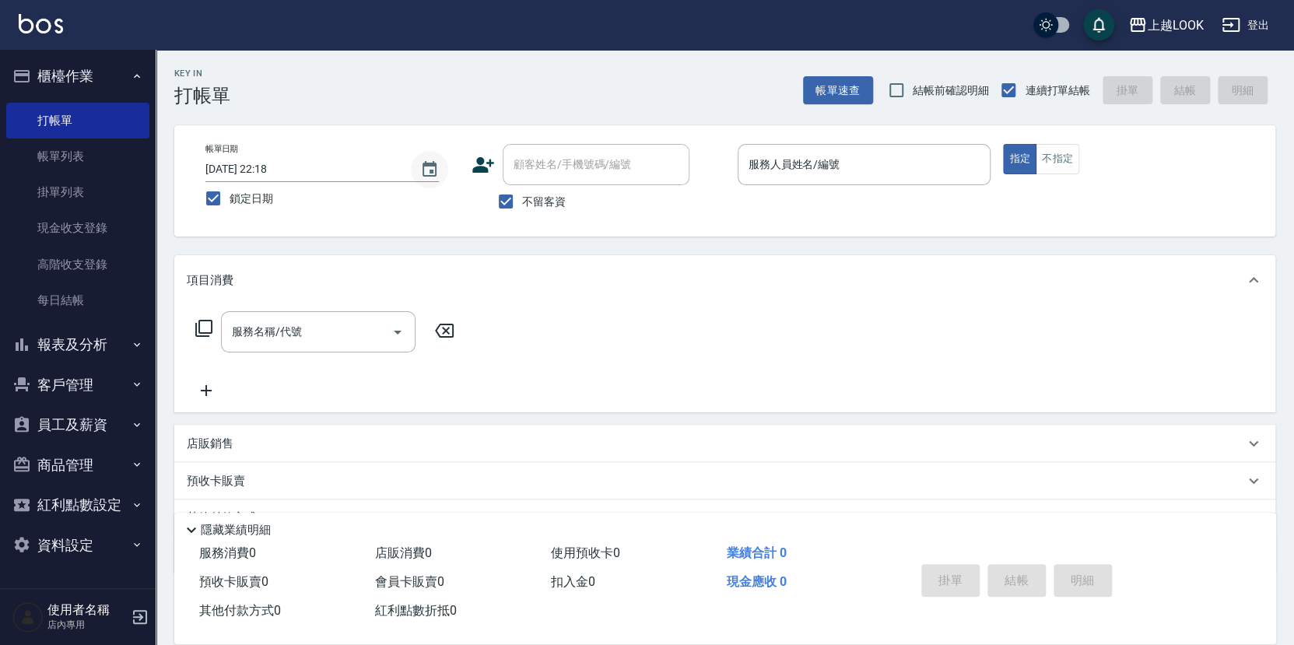
click at [430, 172] on icon "Choose date, selected date is 2025-09-12" at bounding box center [429, 169] width 19 height 19
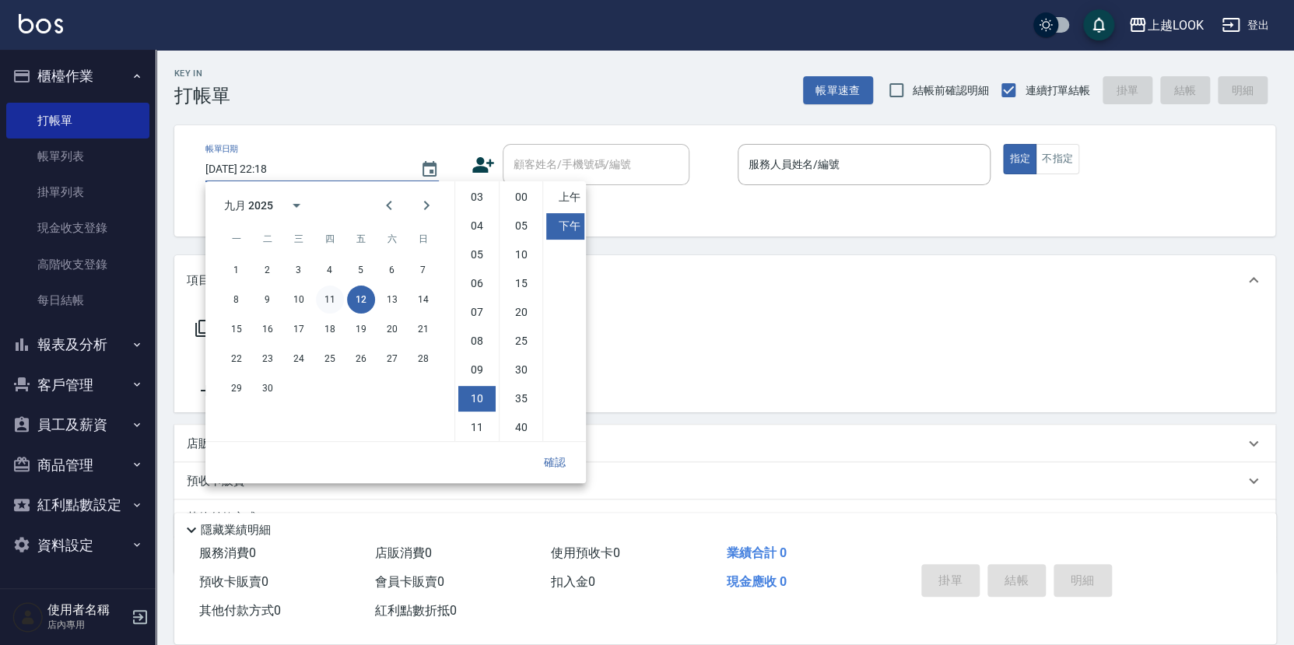
click at [332, 295] on button "11" at bounding box center [330, 300] width 28 height 28
type input "2025/09/11 22:18"
click at [553, 464] on button "確認" at bounding box center [555, 462] width 50 height 29
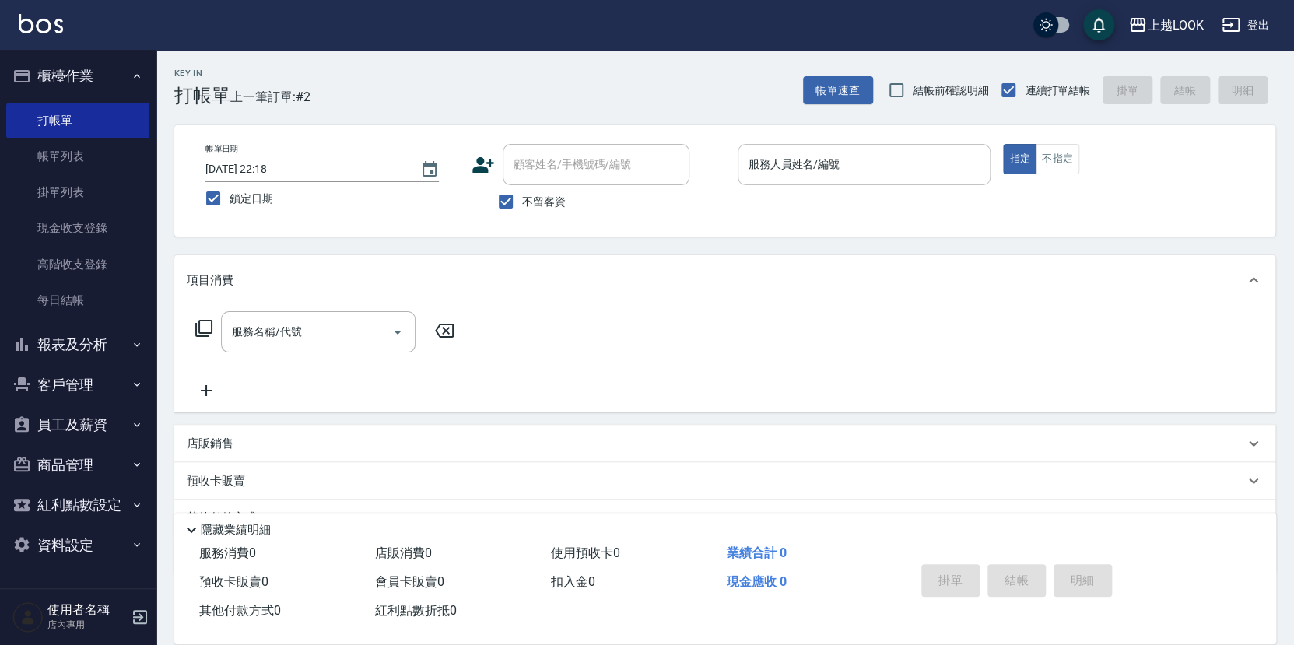
click at [855, 153] on input "服務人員姓名/編號" at bounding box center [865, 164] width 240 height 27
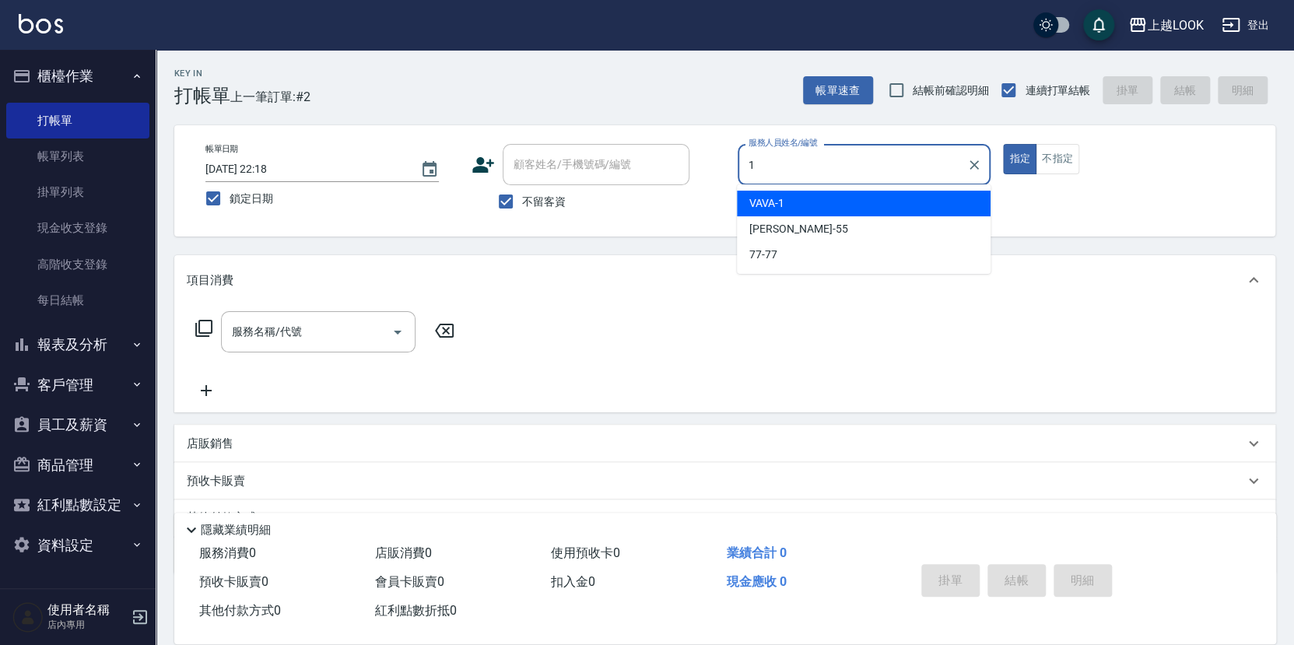
type input "VAVA-1"
type button "true"
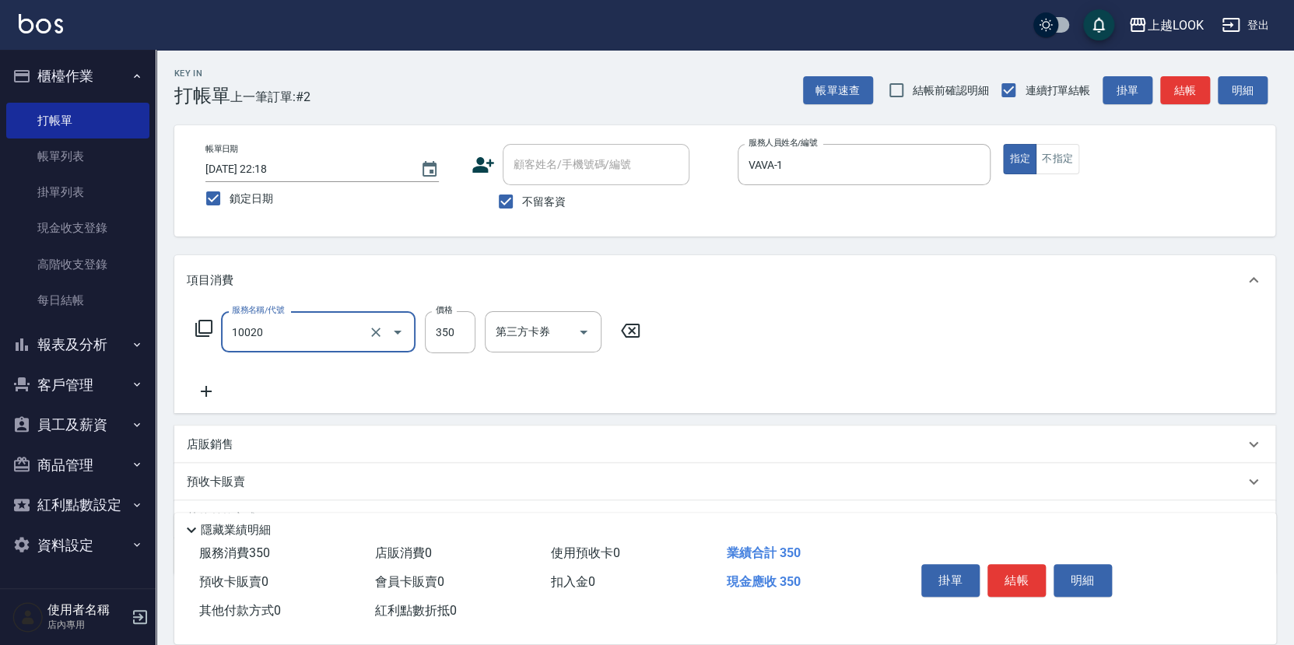
type input "淨化350洗(10020)"
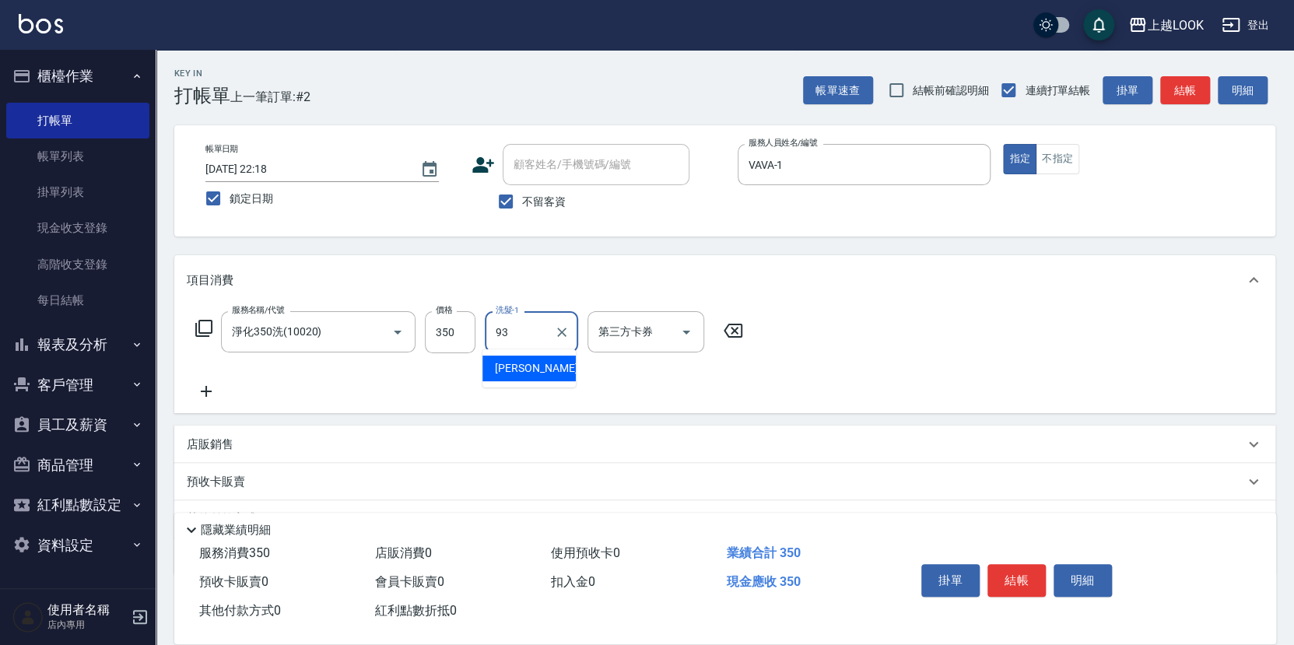
type input "[PERSON_NAME]-93"
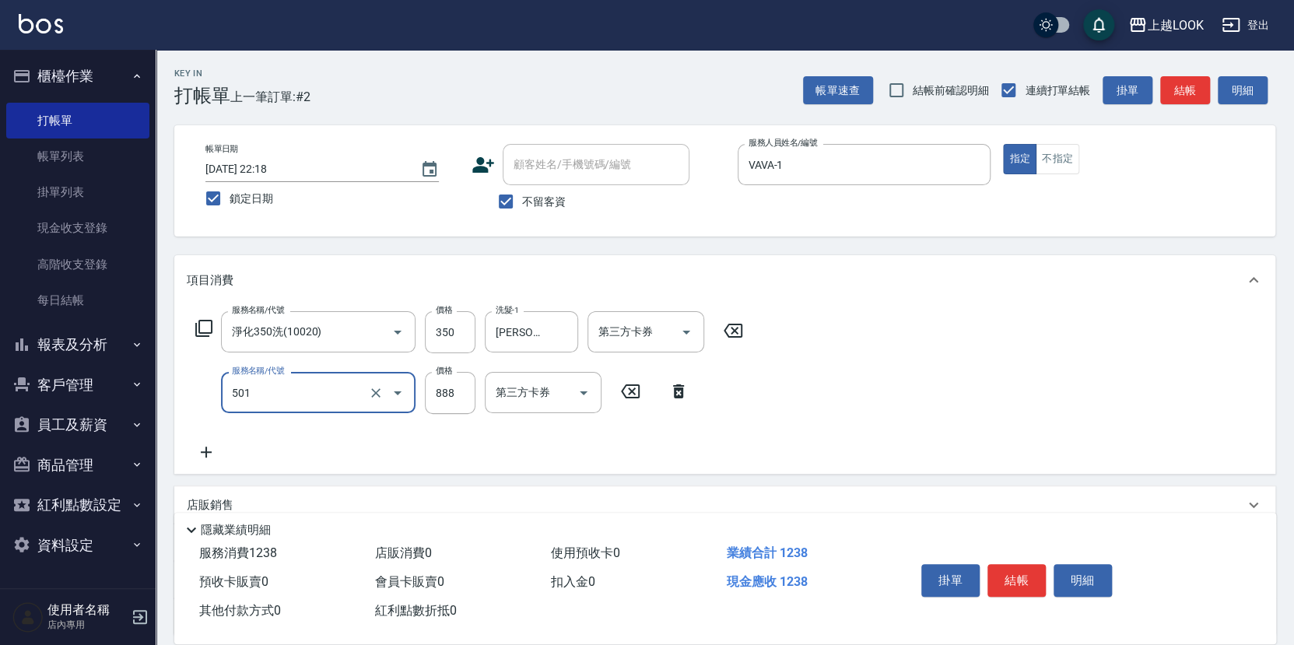
type input "一般染髮(改金額)(501)"
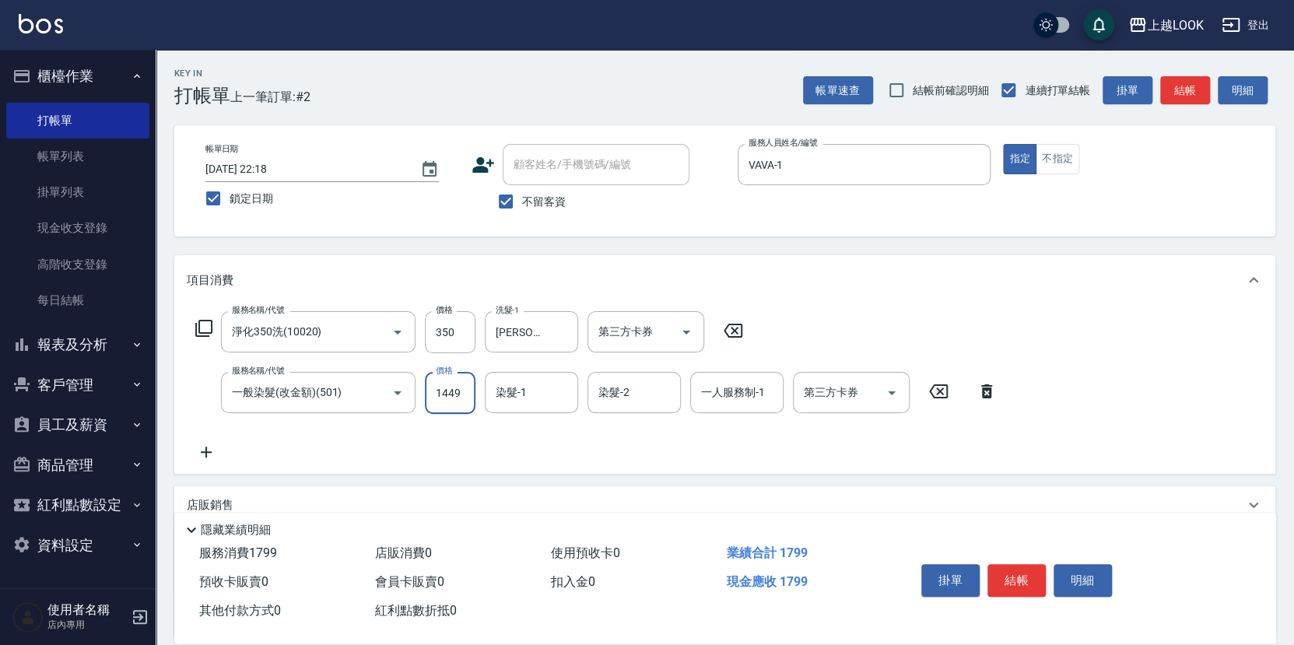
type input "1449"
type input "[PERSON_NAME]-93"
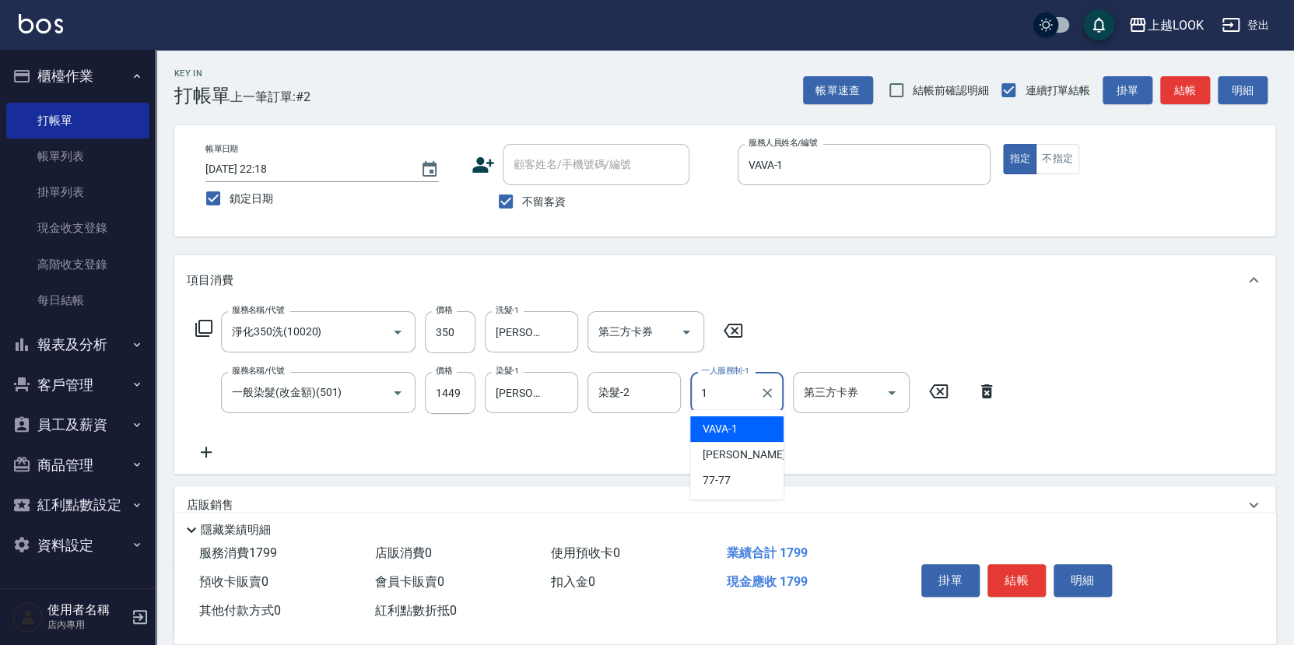
type input "VAVA-1"
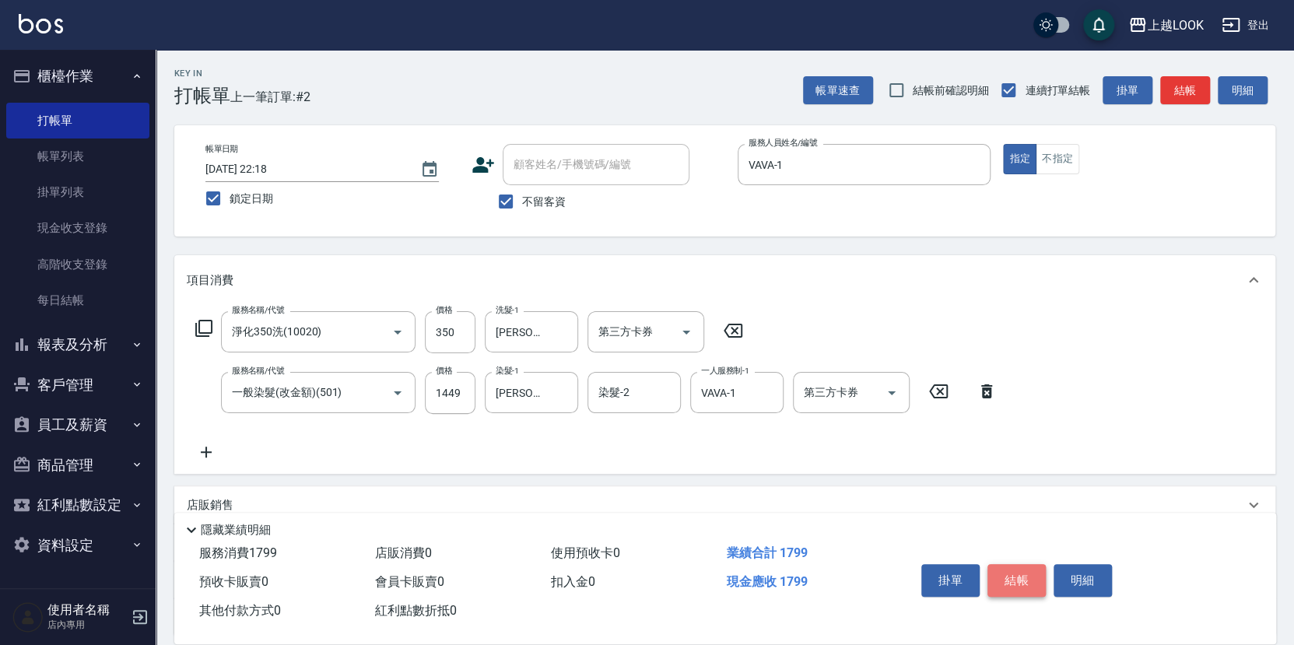
click at [1025, 581] on button "結帳" at bounding box center [1017, 580] width 58 height 33
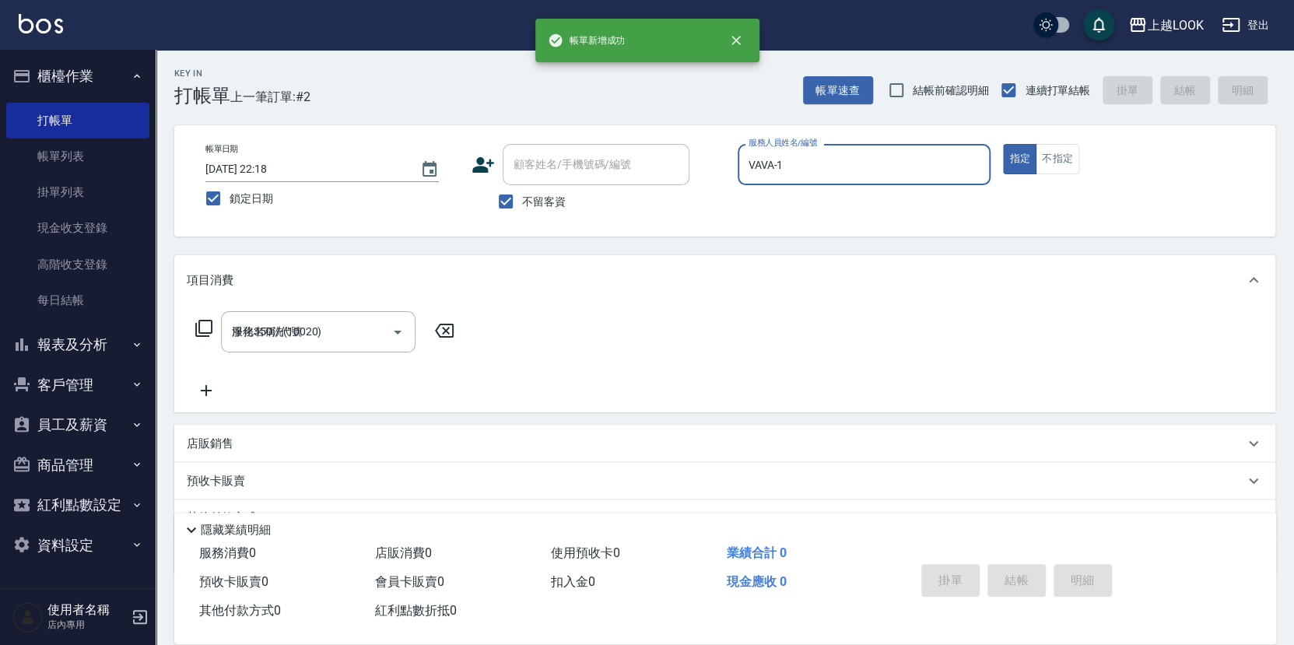
type input "[DATE] 22:18"
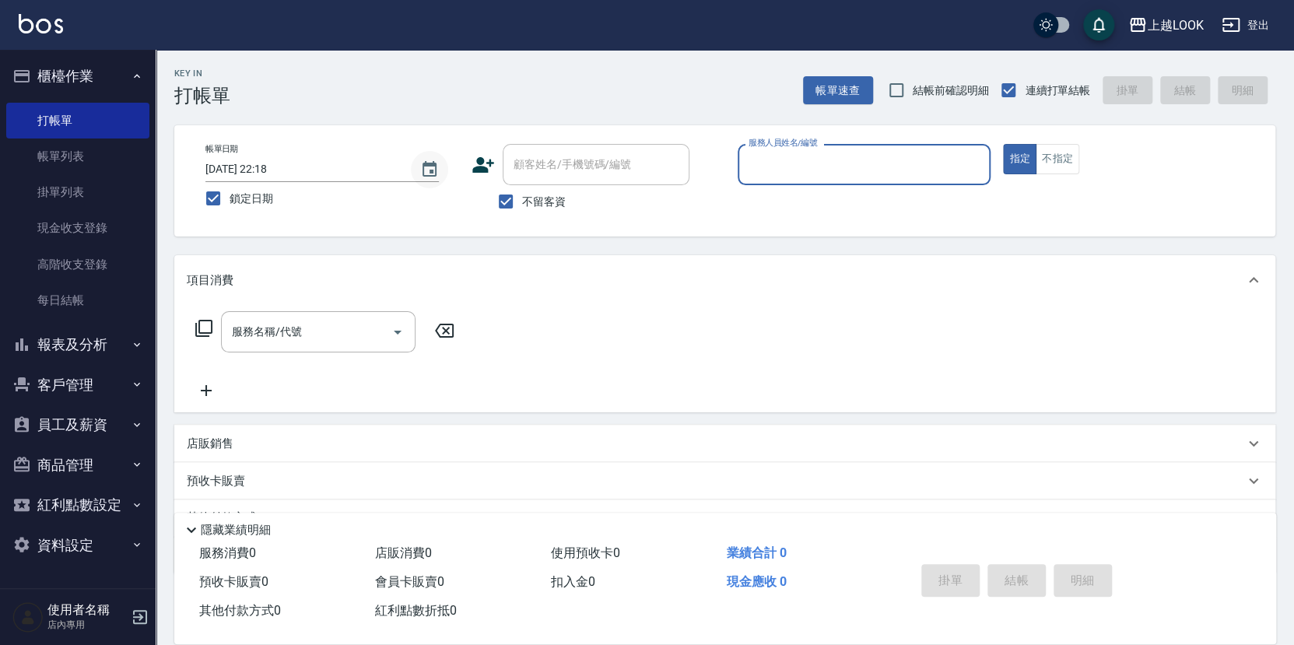
click at [437, 171] on icon "Choose date, selected date is 2025-09-12" at bounding box center [429, 169] width 19 height 19
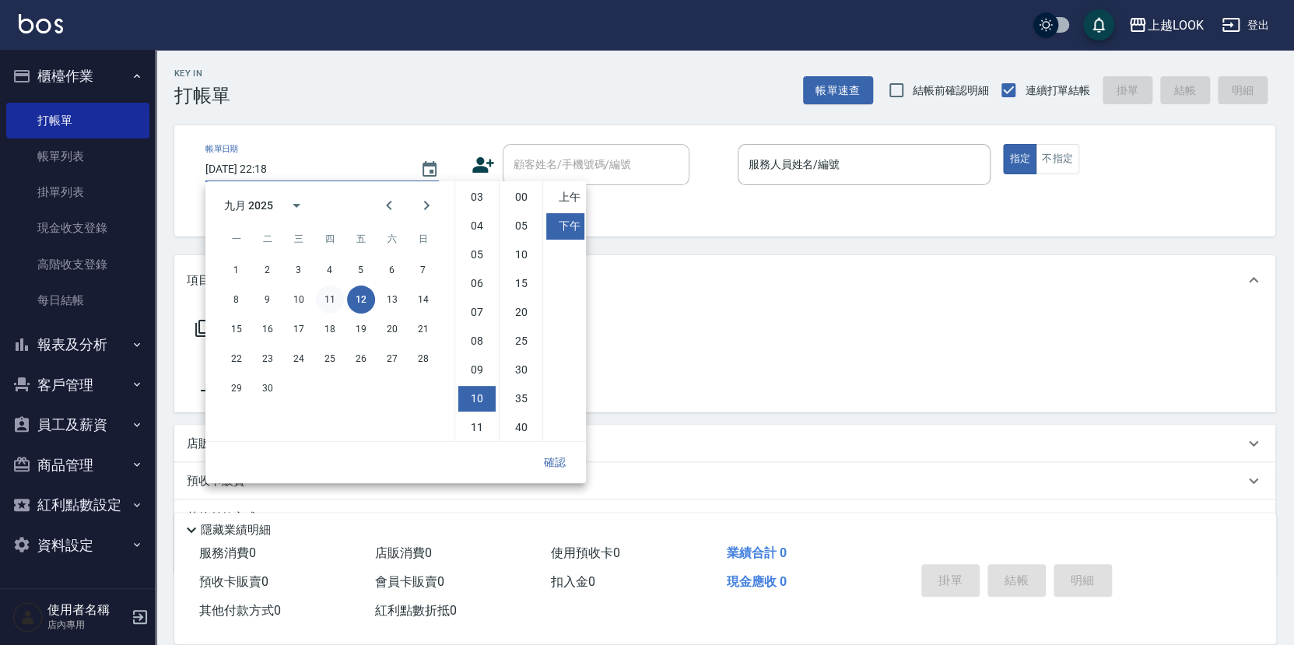
click at [335, 294] on button "11" at bounding box center [330, 300] width 28 height 28
click at [483, 219] on li "04" at bounding box center [476, 226] width 37 height 26
click at [577, 191] on li "上午" at bounding box center [564, 197] width 37 height 26
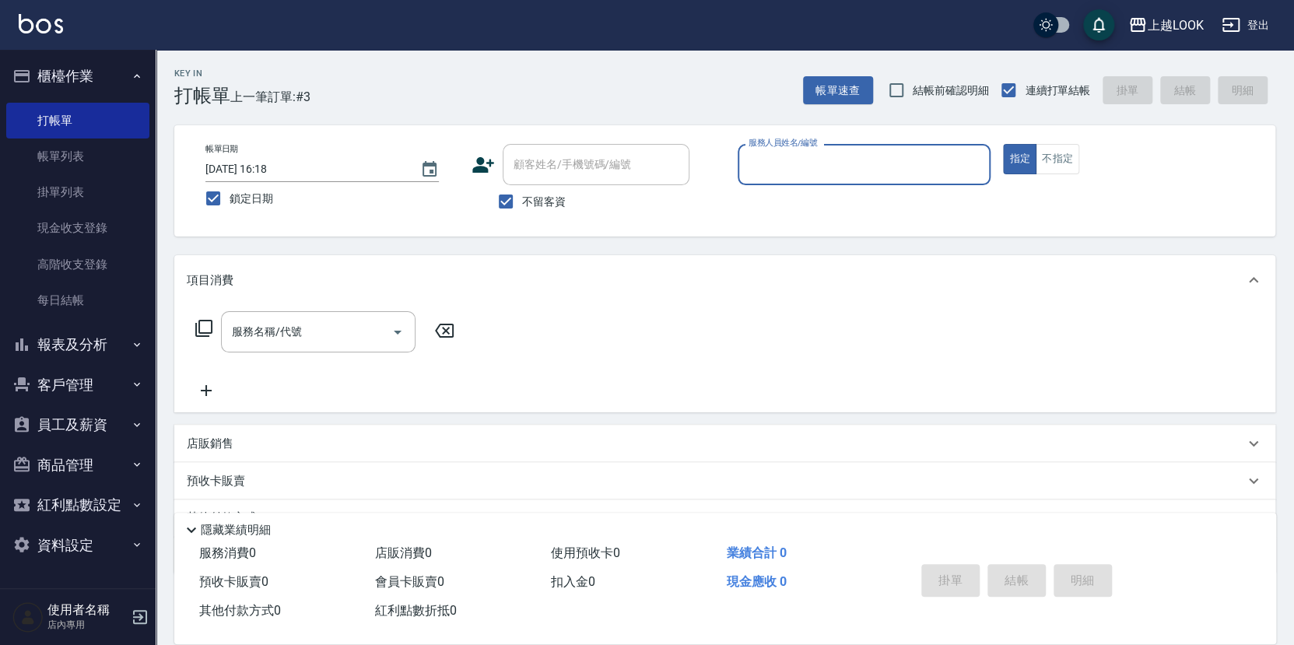
type input "2025/09/11 04:18"
click at [756, 159] on input "服務人員姓名/編號" at bounding box center [865, 164] width 240 height 27
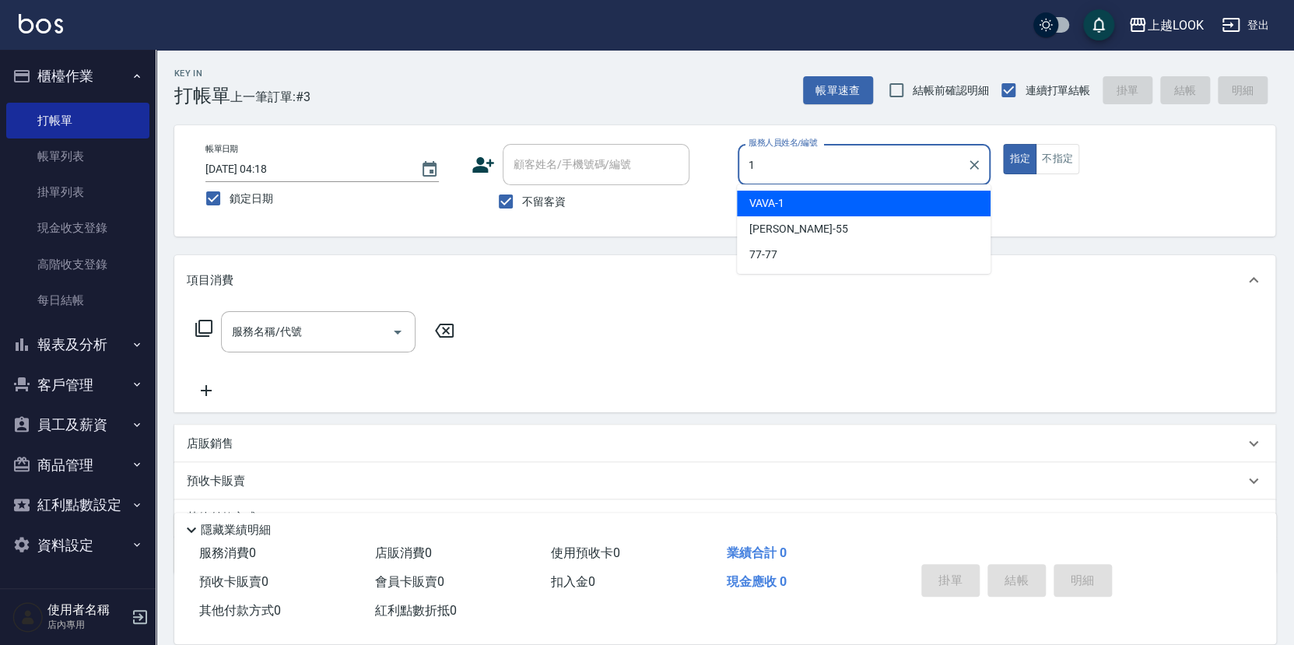
type input "VAVA-1"
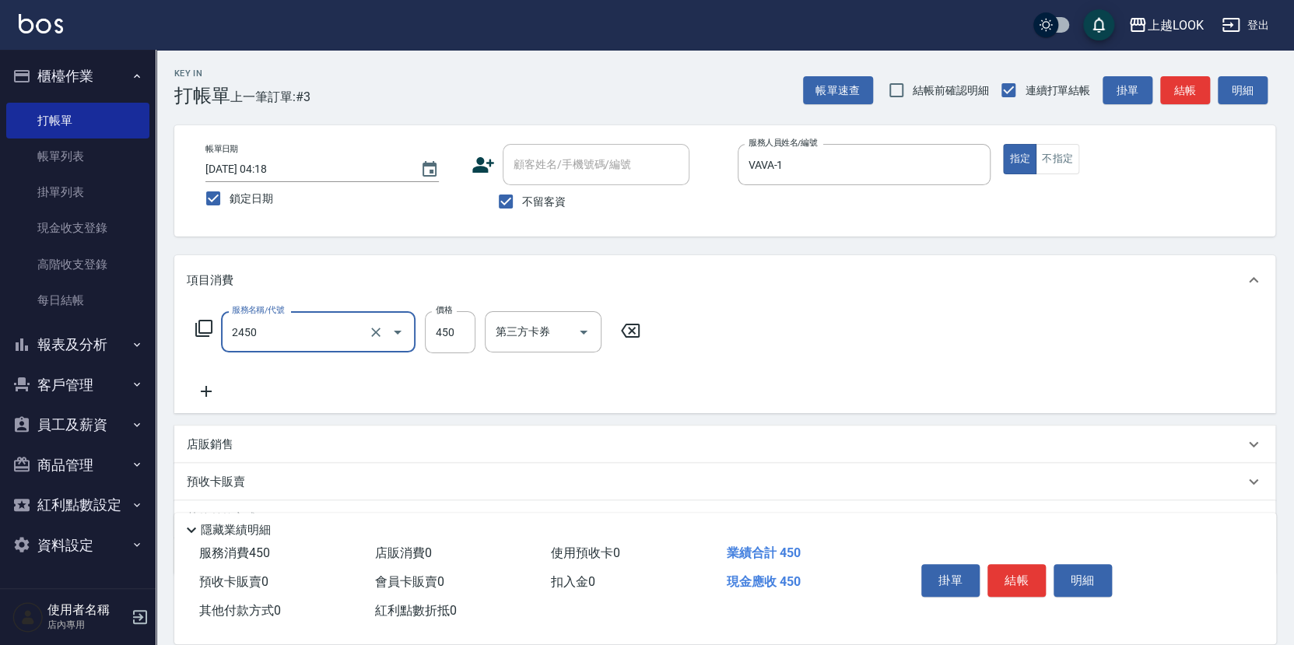
type input "C剪髮套餐(2450)"
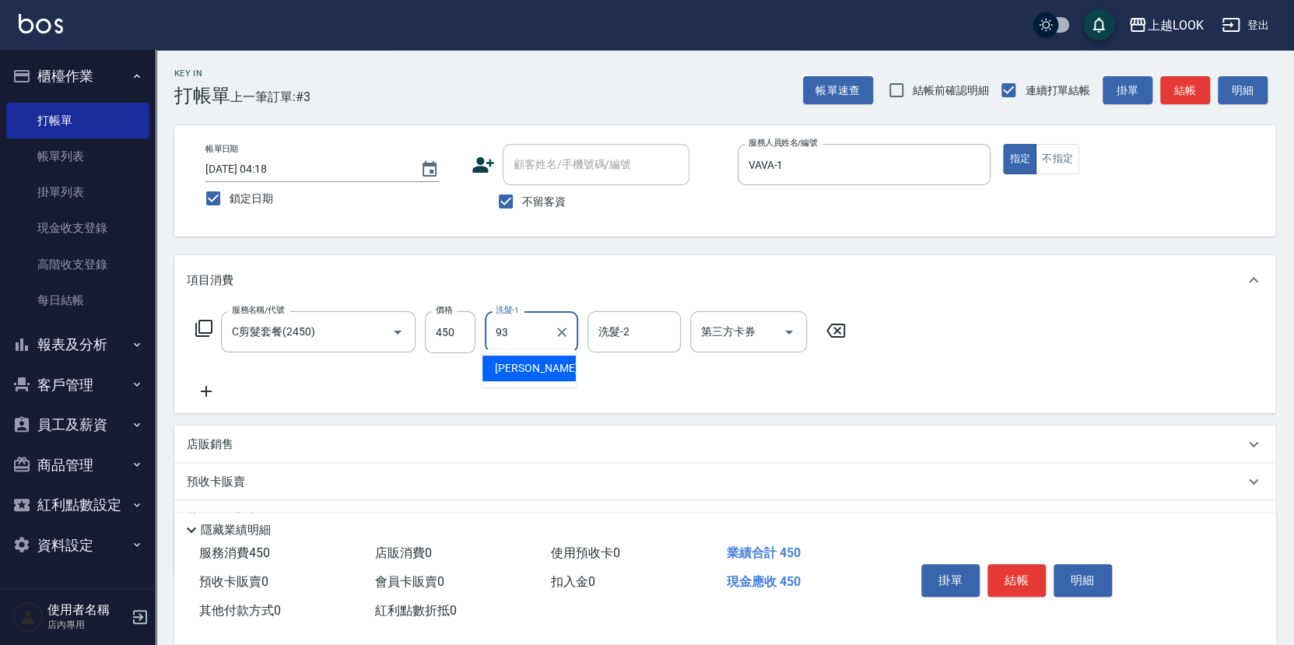
type input "[PERSON_NAME]-93"
click at [203, 437] on p "店販銷售" at bounding box center [210, 445] width 47 height 16
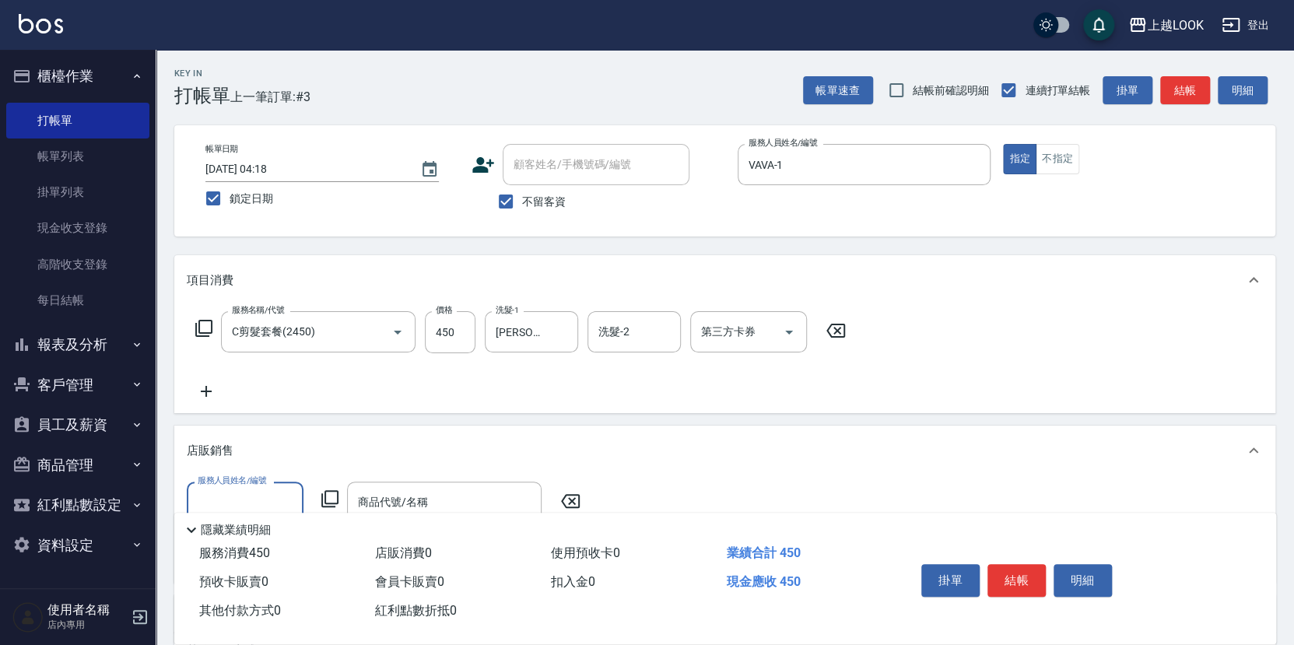
scroll to position [17, 0]
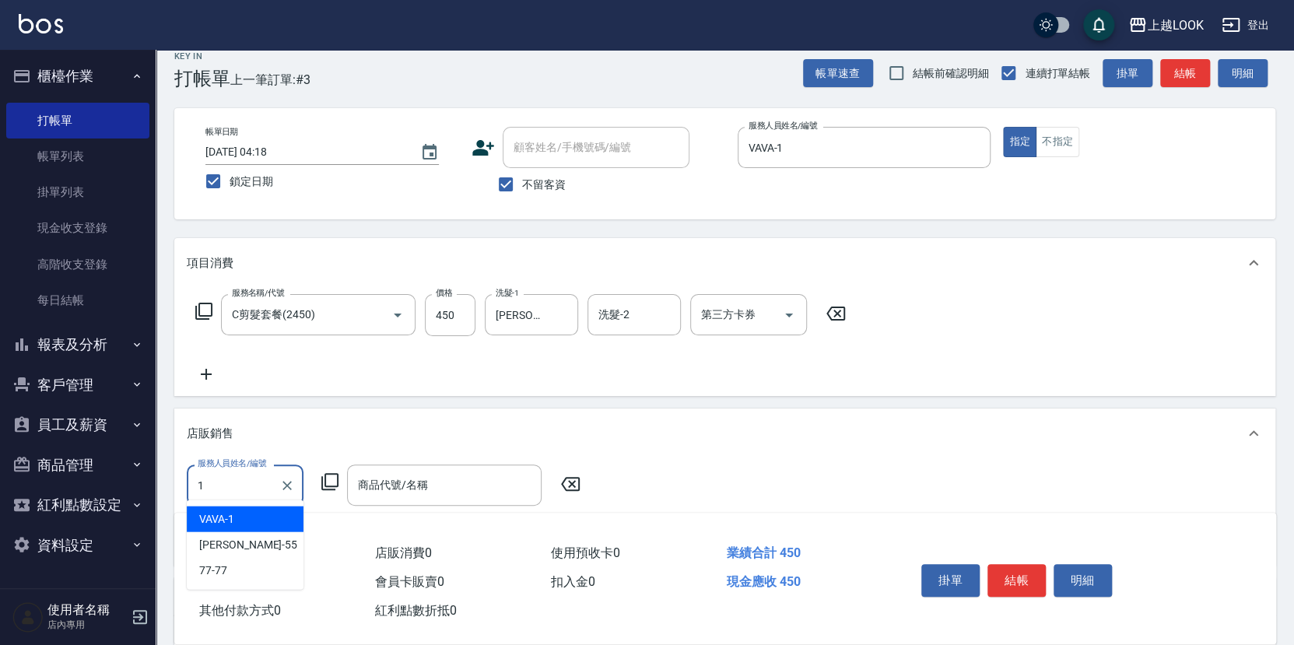
type input "VAVA-1"
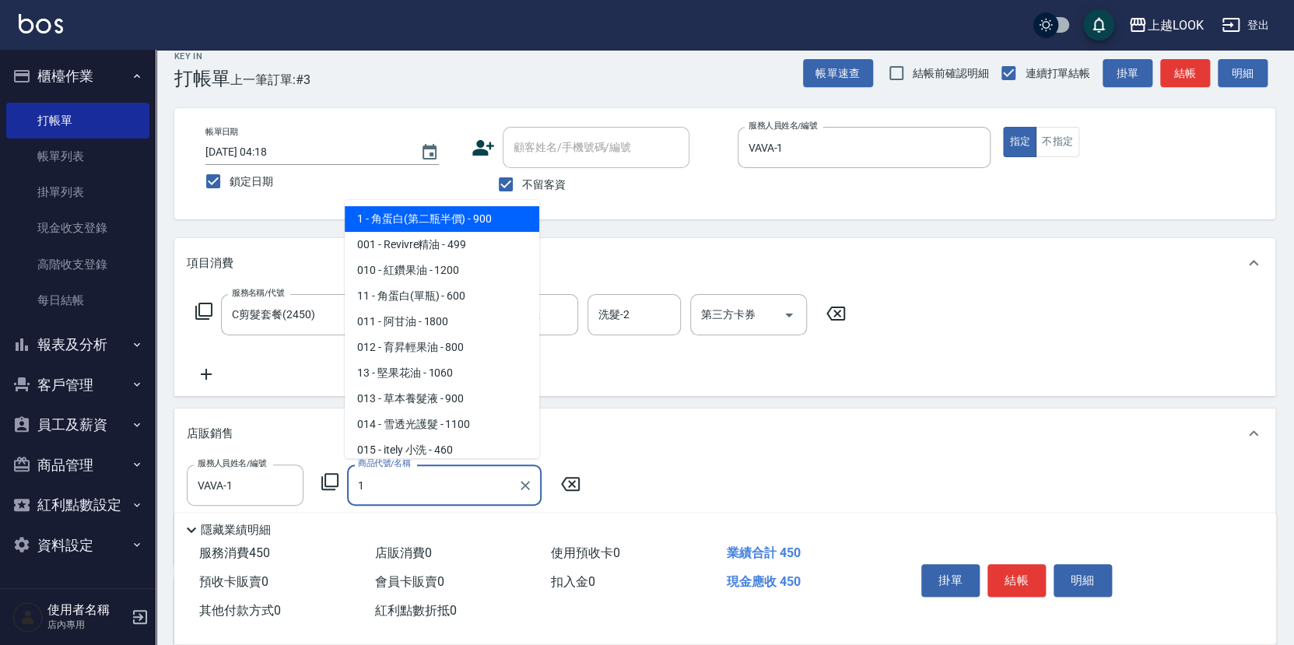
click at [401, 218] on span "1 - 角蛋白(第二瓶半價) - 900" at bounding box center [442, 219] width 195 height 26
type input "角蛋白(第二瓶半價)"
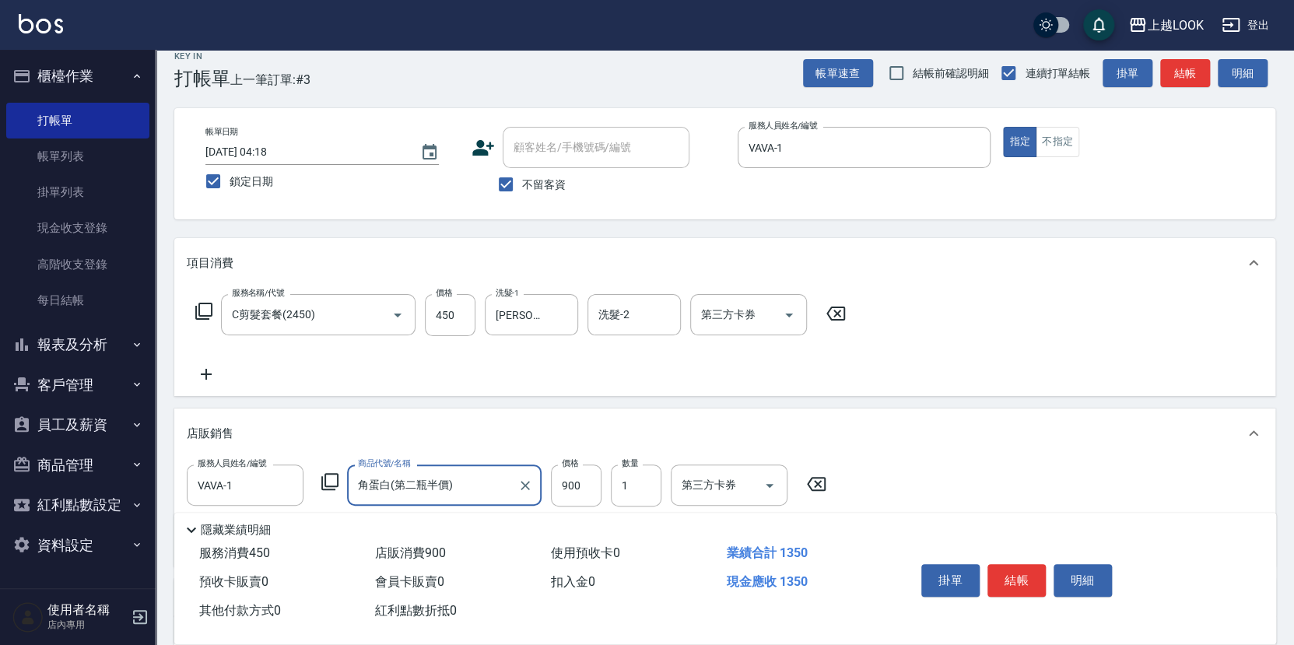
scroll to position [20, 0]
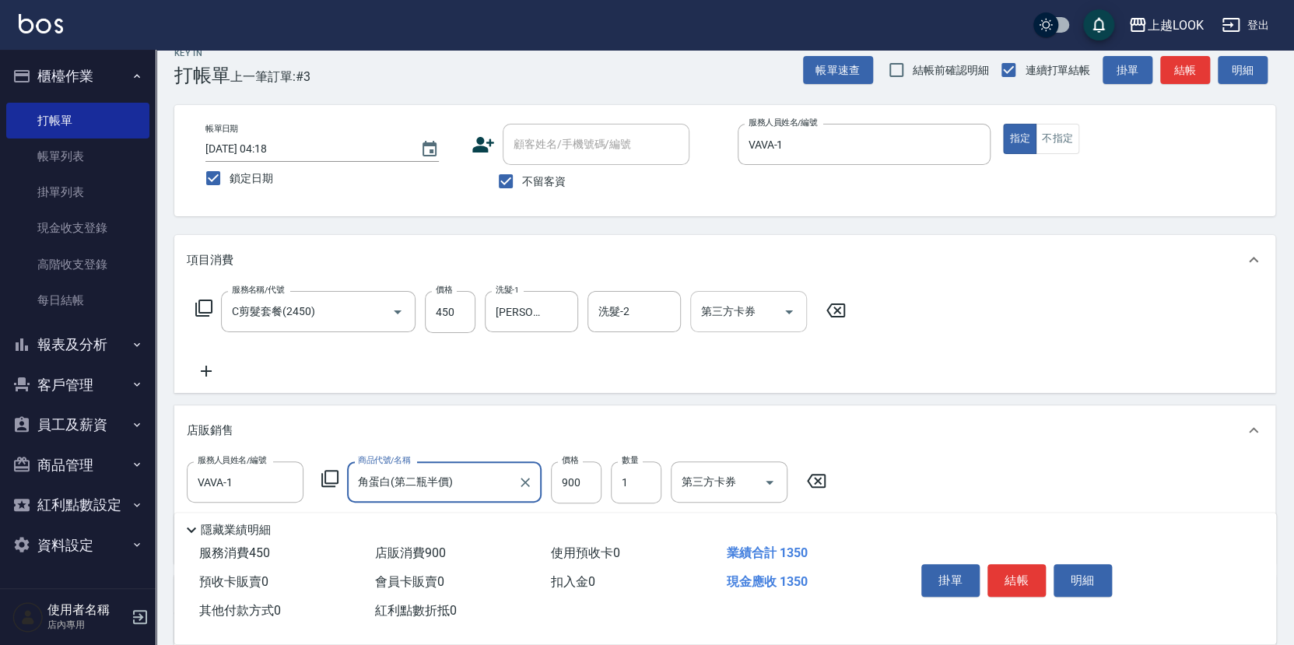
drag, startPoint x: 789, startPoint y: 307, endPoint x: 795, endPoint y: 321, distance: 16.0
click at [788, 307] on icon "Open" at bounding box center [789, 312] width 19 height 19
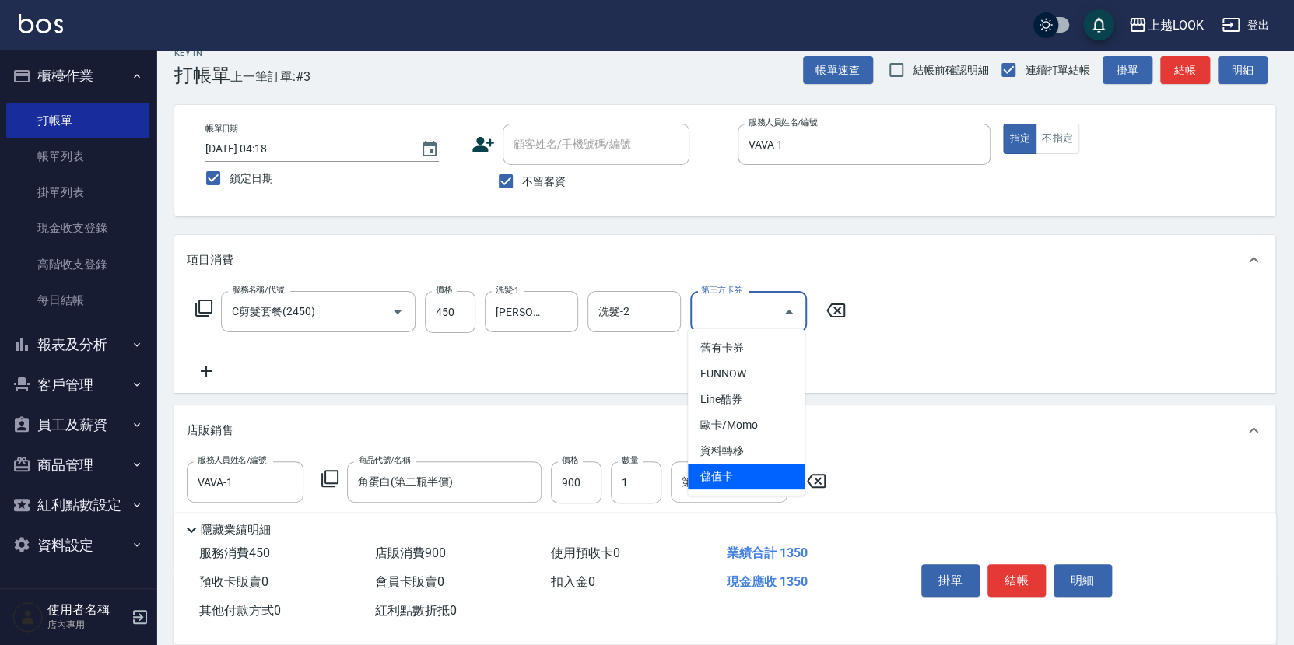
click at [789, 477] on span "儲值卡" at bounding box center [746, 477] width 117 height 26
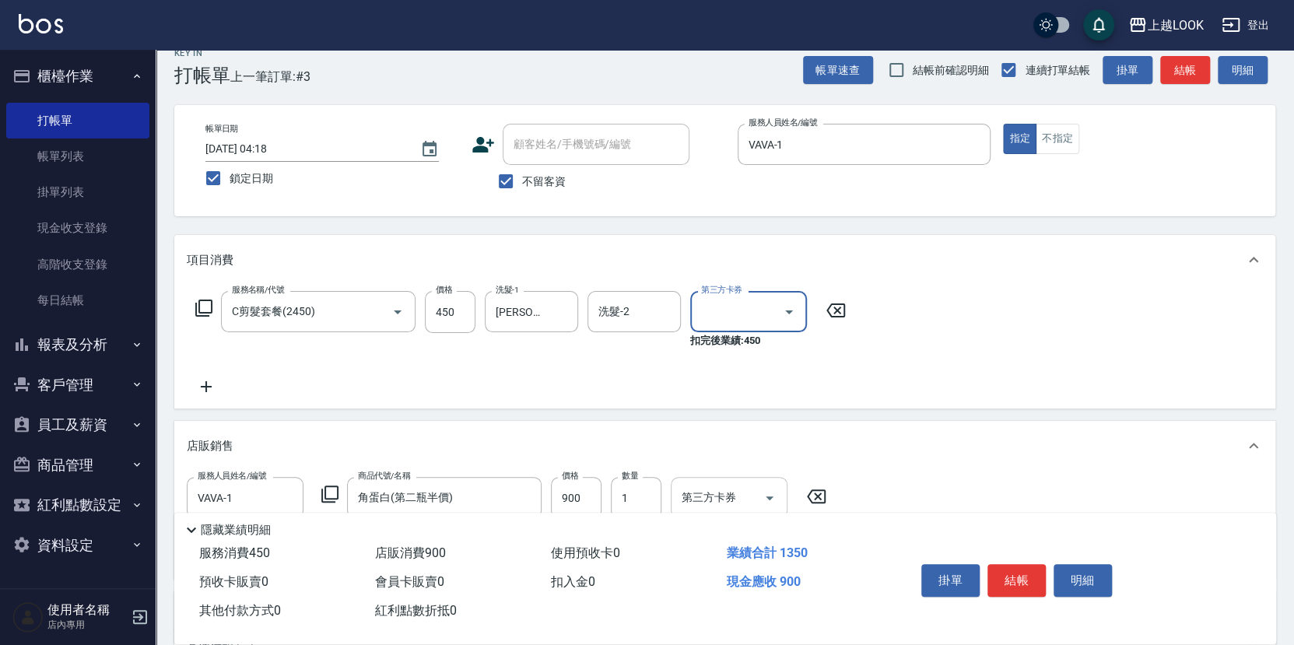
type input "儲值卡"
click at [769, 493] on icon "Open" at bounding box center [769, 498] width 19 height 19
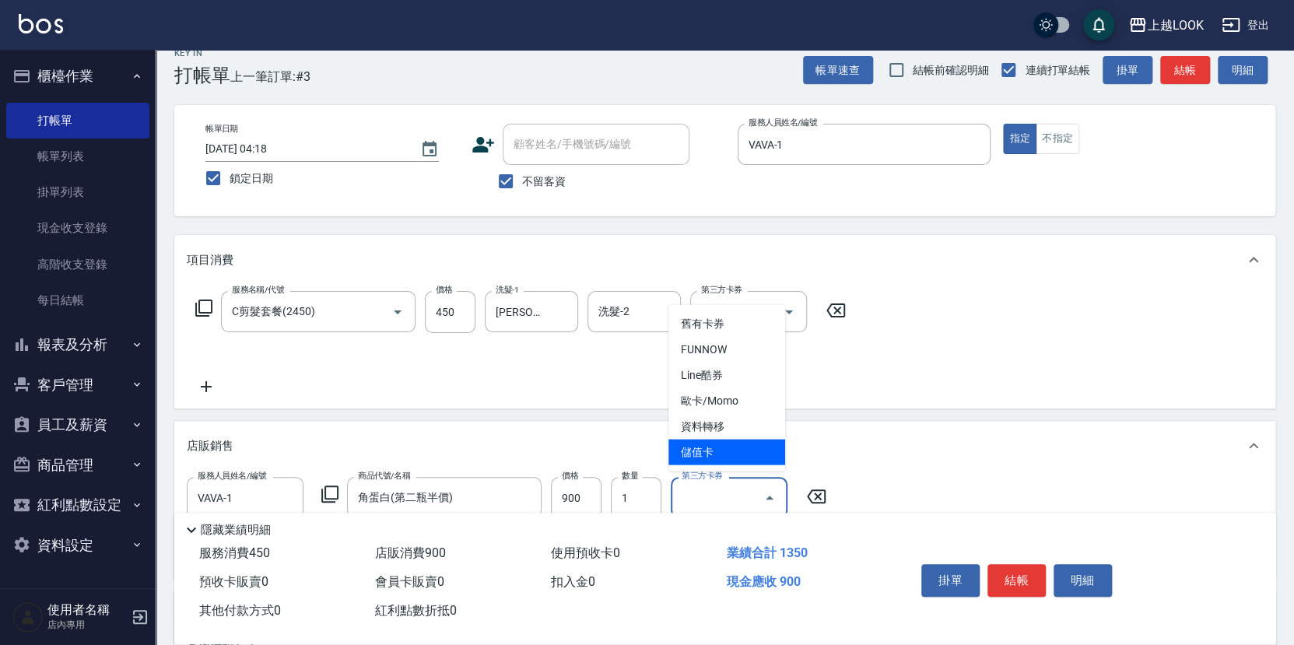
click at [759, 454] on span "儲值卡" at bounding box center [727, 453] width 117 height 26
type input "儲值卡"
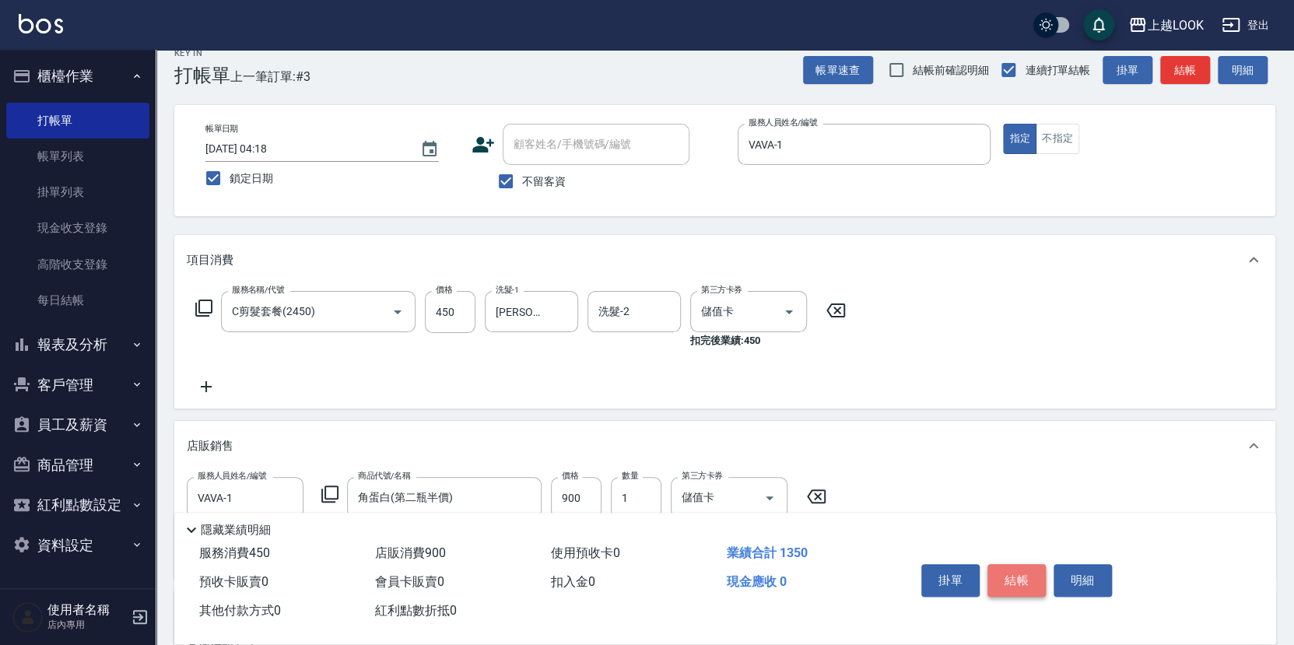
click at [1012, 573] on button "結帳" at bounding box center [1017, 580] width 58 height 33
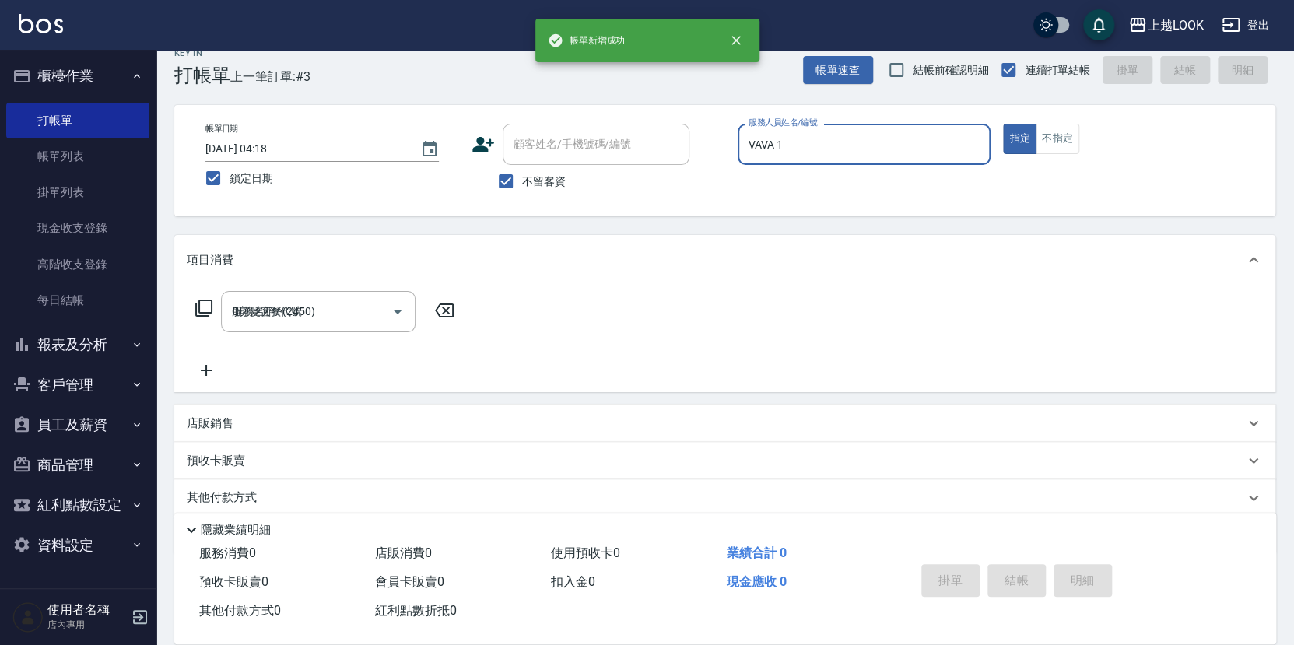
type input "[DATE] 22:18"
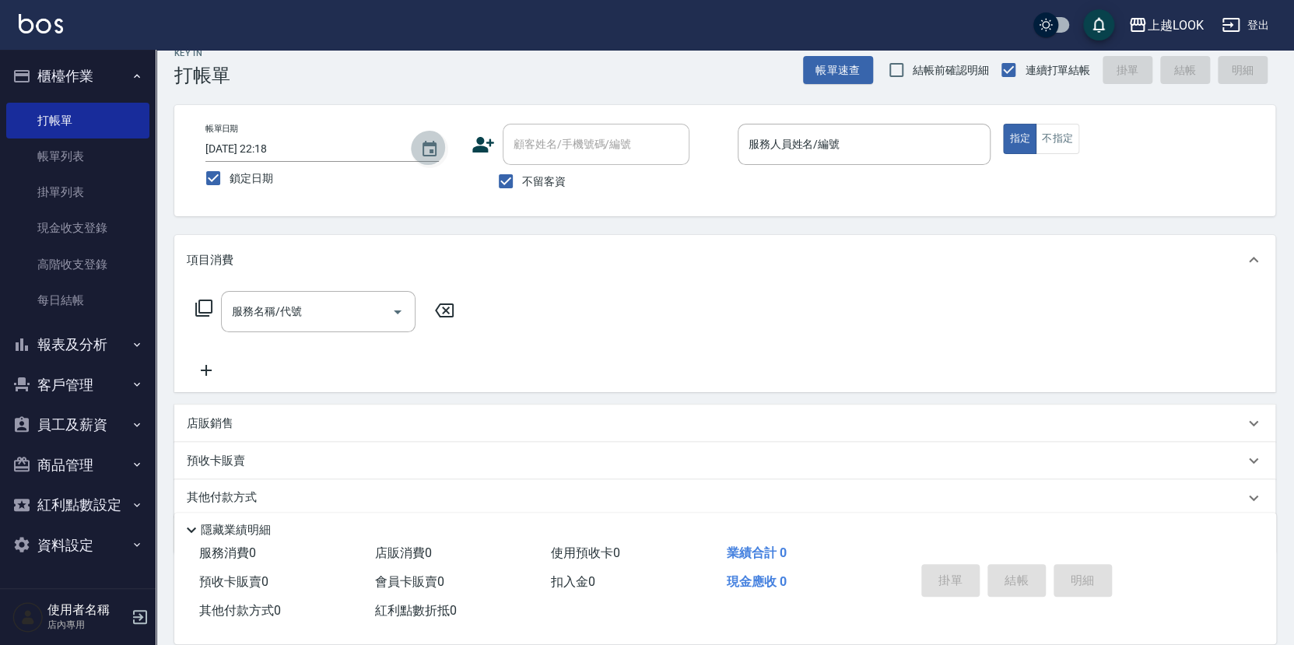
click at [432, 148] on icon "Choose date, selected date is 2025-09-12" at bounding box center [429, 149] width 19 height 19
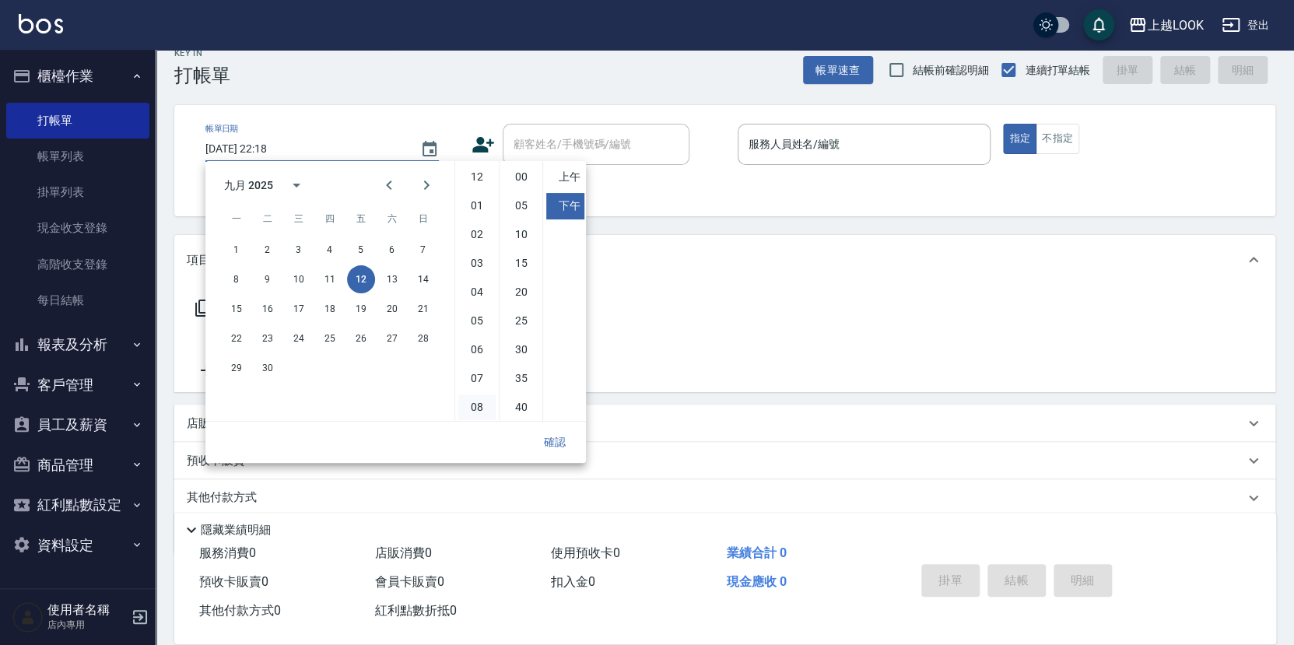
scroll to position [86, 0]
click at [329, 279] on button "11" at bounding box center [330, 279] width 28 height 28
type input "2025/09/11 22:18"
click at [562, 437] on button "確認" at bounding box center [555, 442] width 50 height 29
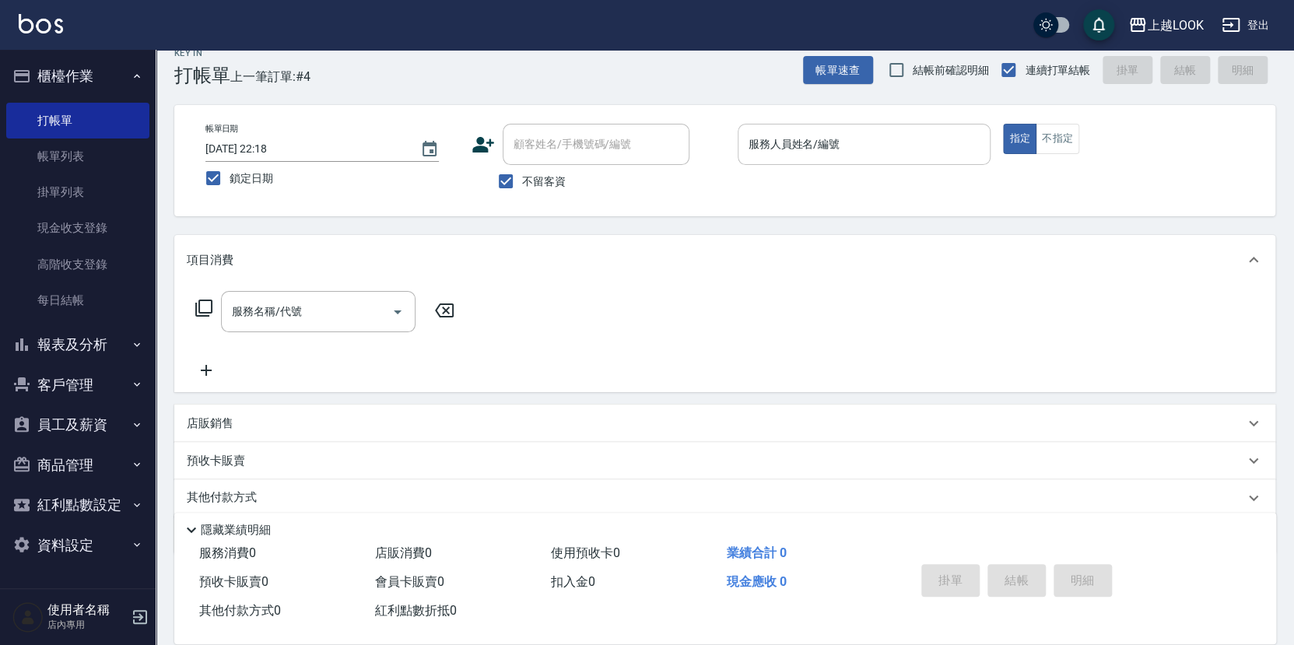
click at [795, 145] on input "服務人員姓名/編號" at bounding box center [865, 144] width 240 height 27
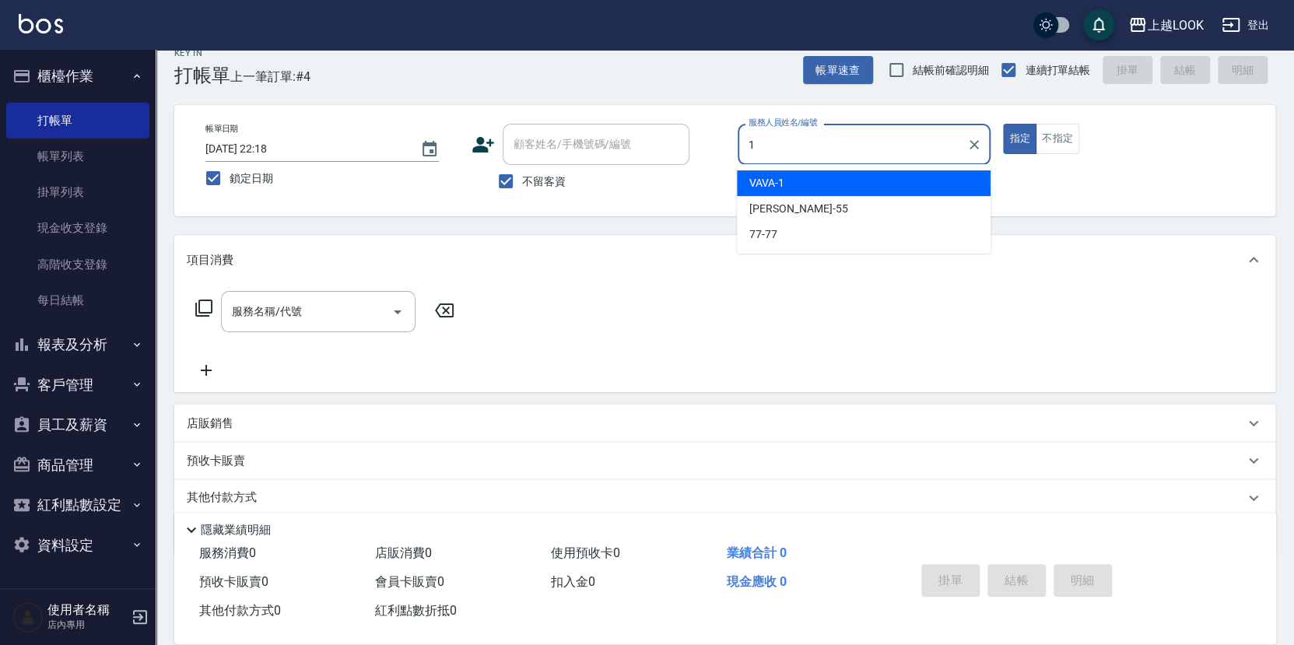
type input "VAVA-1"
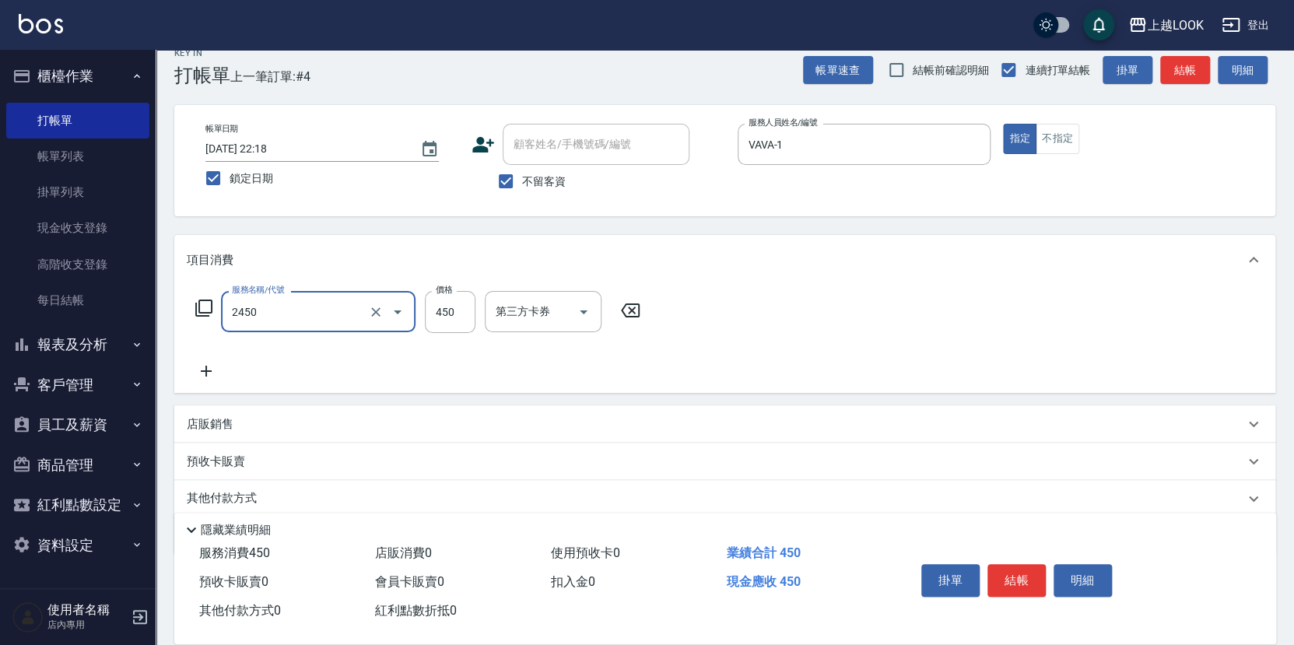
type input "C剪髮套餐(2450)"
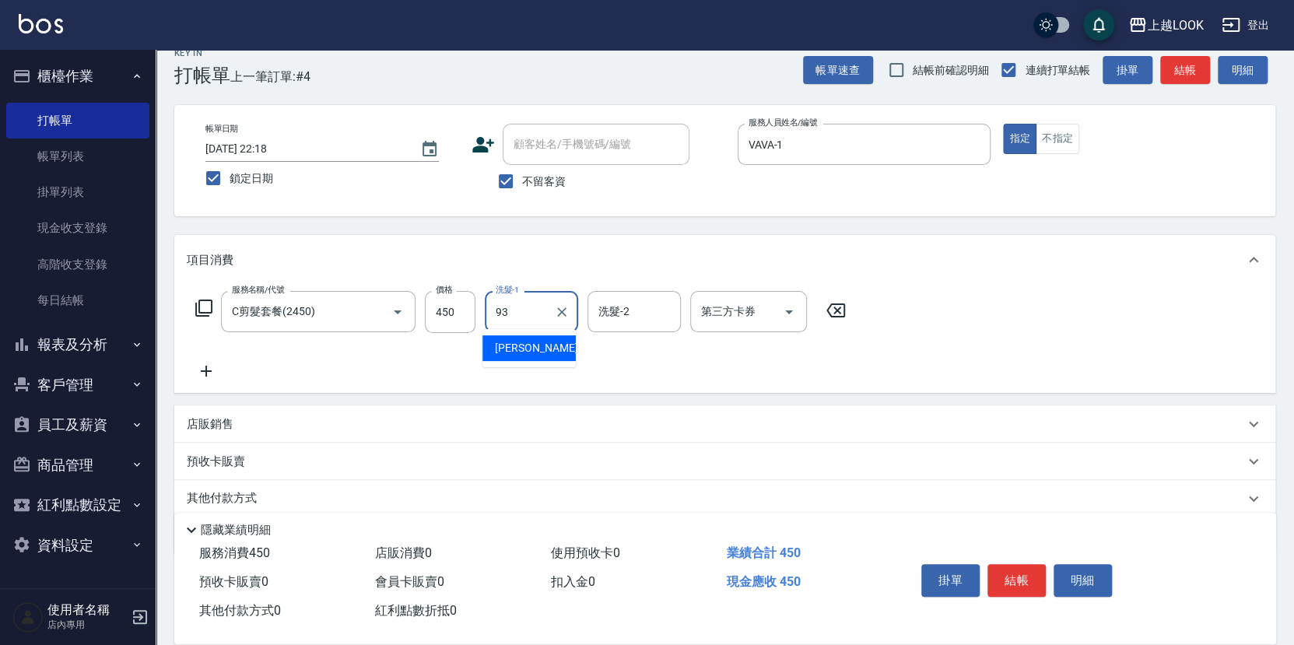
type input "[PERSON_NAME]-93"
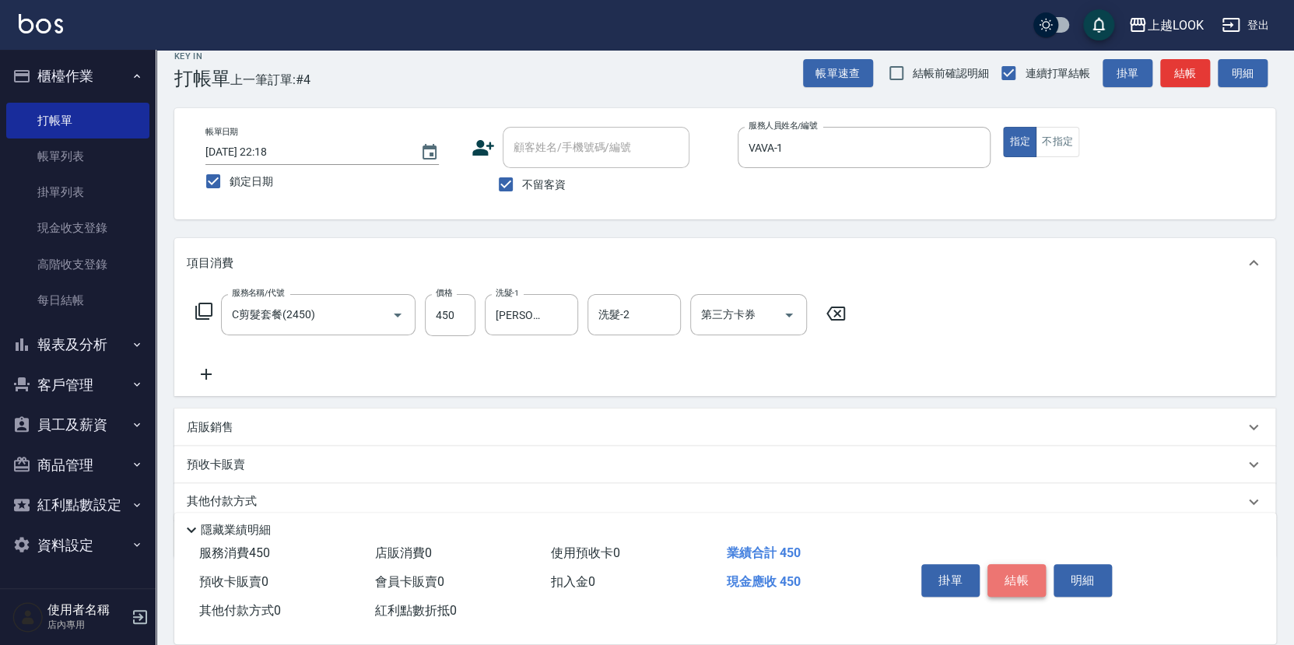
click at [1002, 577] on button "結帳" at bounding box center [1017, 580] width 58 height 33
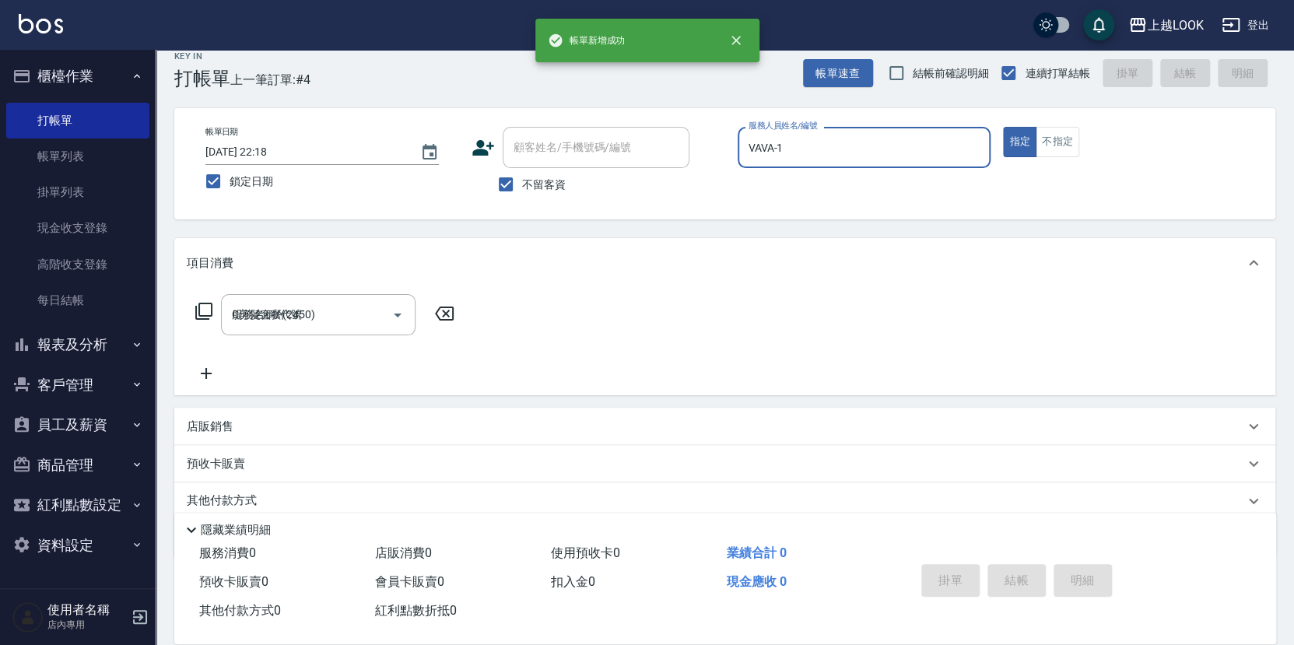
type input "[DATE] 22:18"
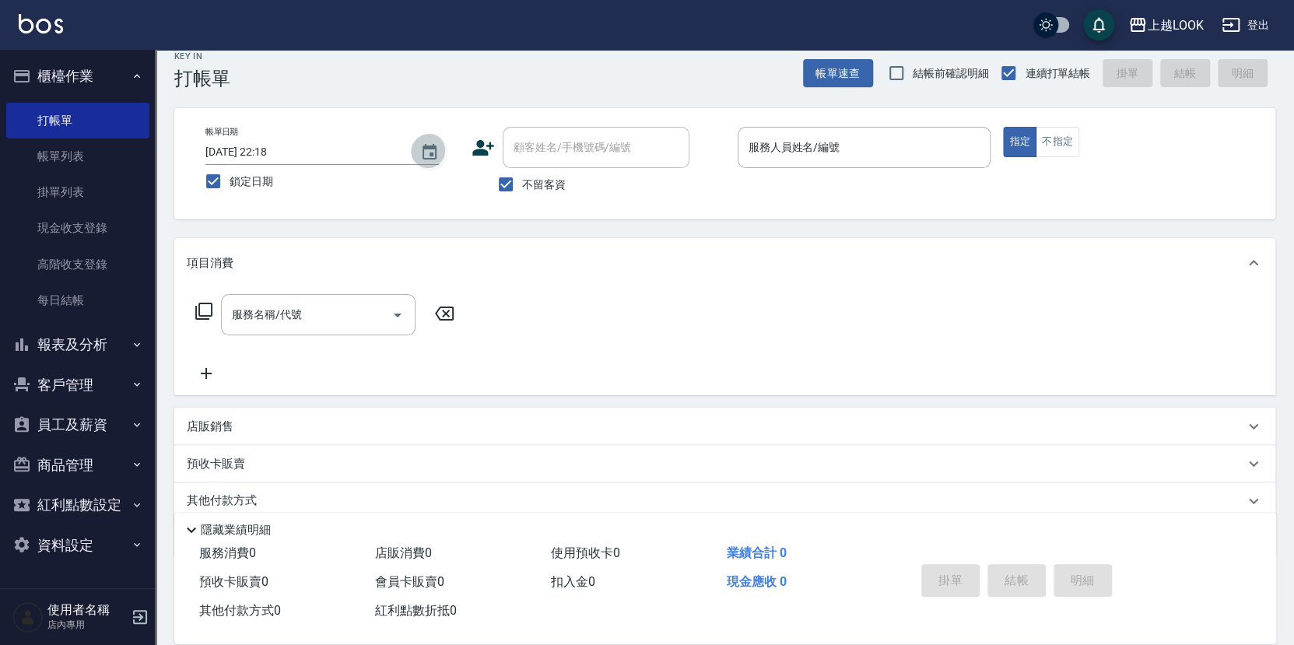
click at [420, 149] on button "Choose date, selected date is 2025-09-12" at bounding box center [429, 152] width 37 height 37
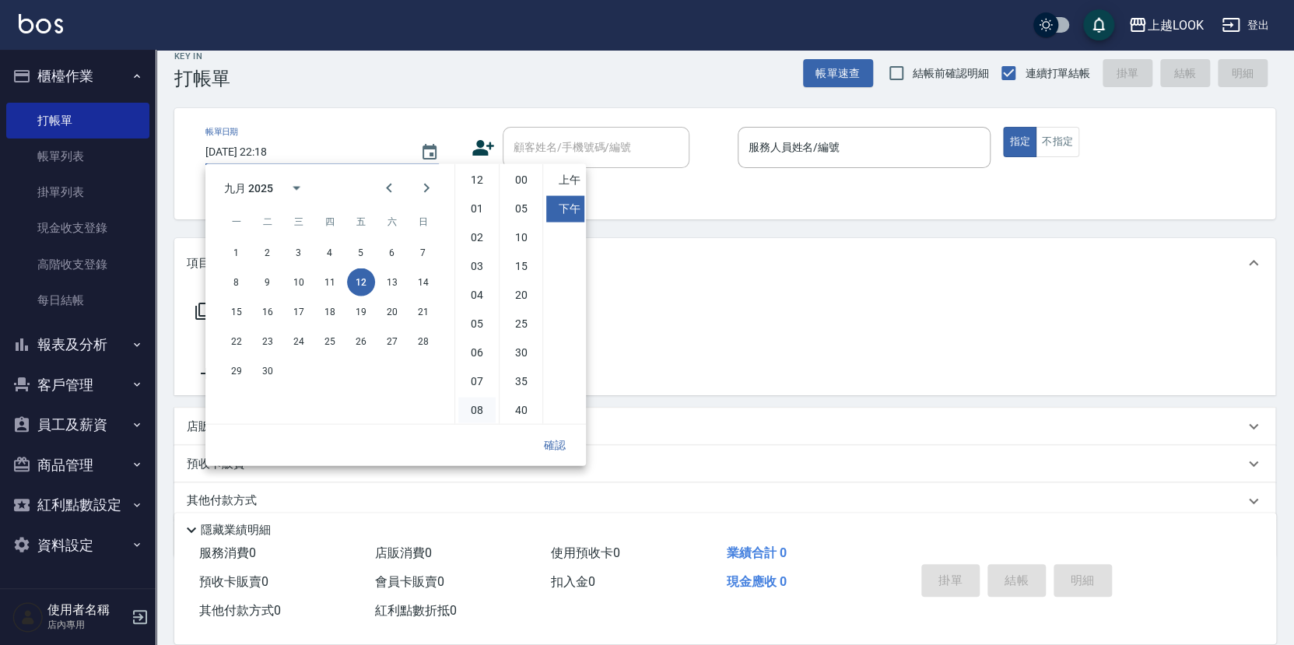
scroll to position [86, 0]
click at [332, 279] on button "11" at bounding box center [330, 282] width 28 height 28
type input "2025/09/11 22:18"
click at [547, 437] on button "確認" at bounding box center [555, 445] width 50 height 29
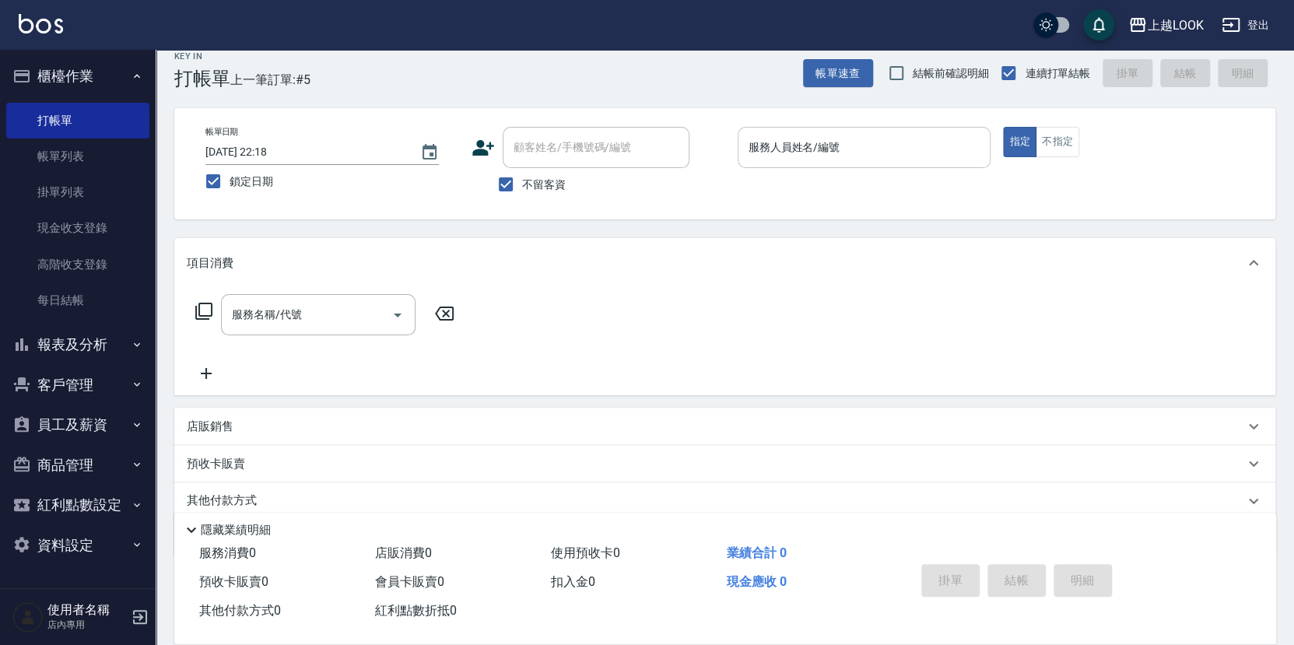
click at [754, 153] on input "服務人員姓名/編號" at bounding box center [865, 147] width 240 height 27
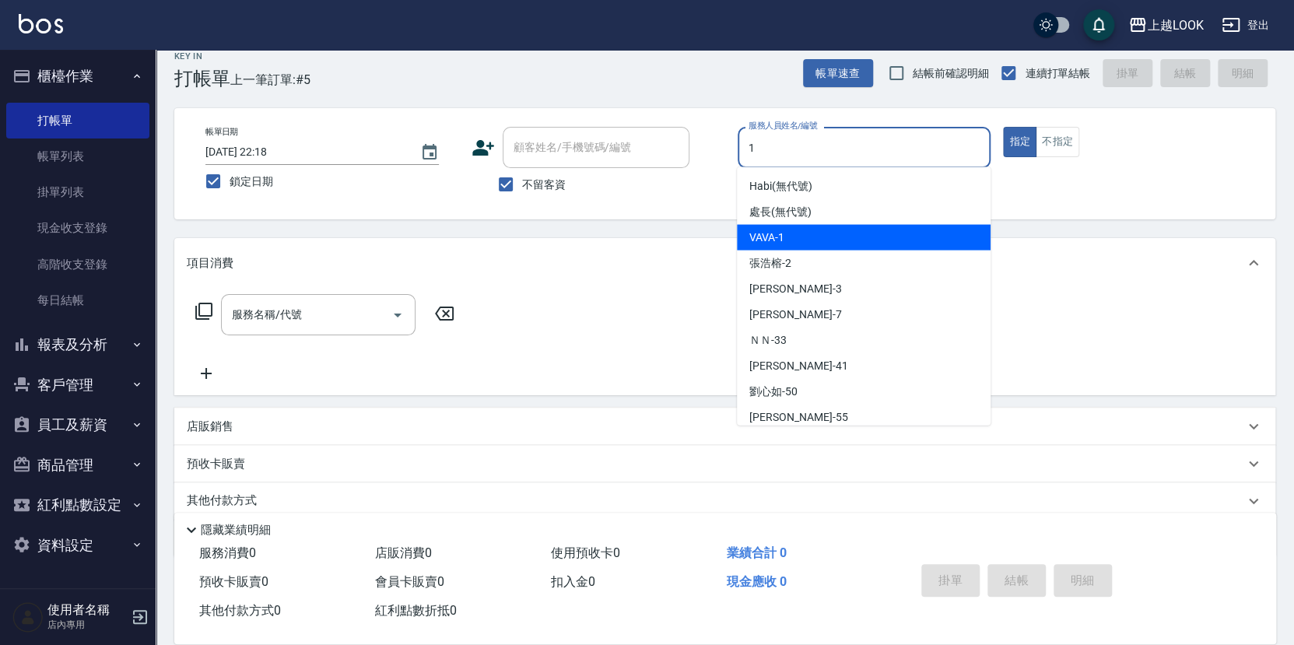
type input "VAVA-1"
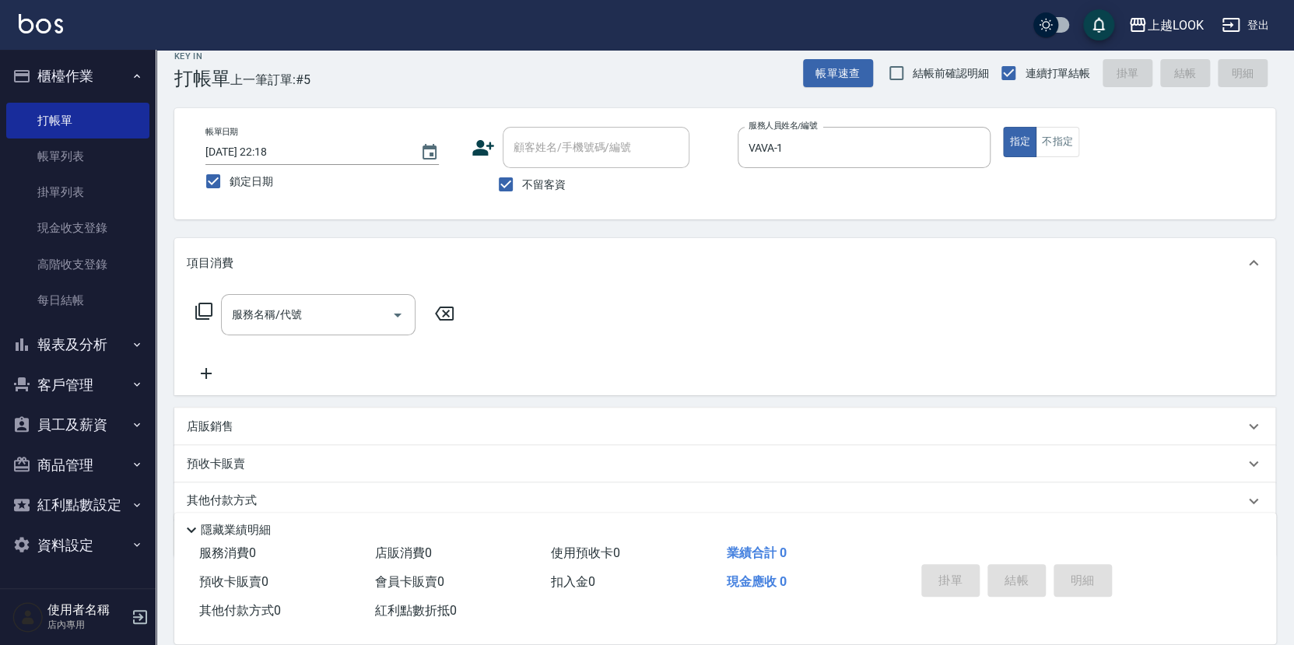
click at [205, 306] on icon at bounding box center [204, 311] width 19 height 19
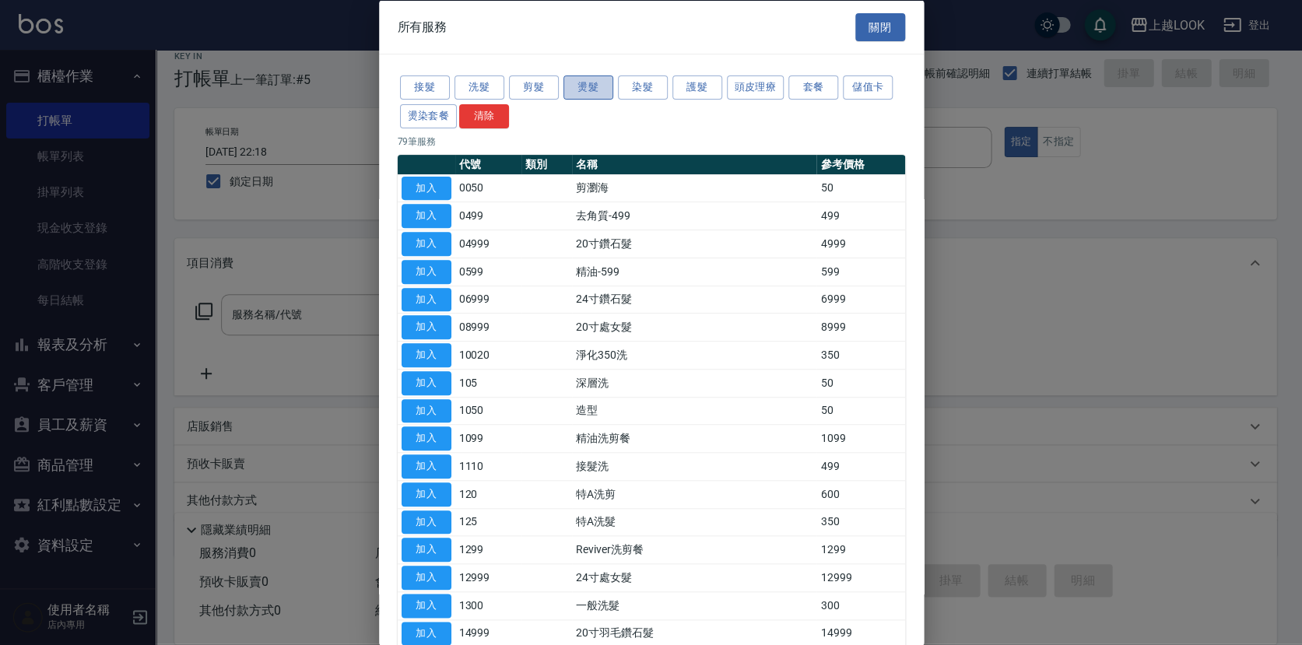
click at [586, 84] on button "燙髮" at bounding box center [588, 87] width 50 height 24
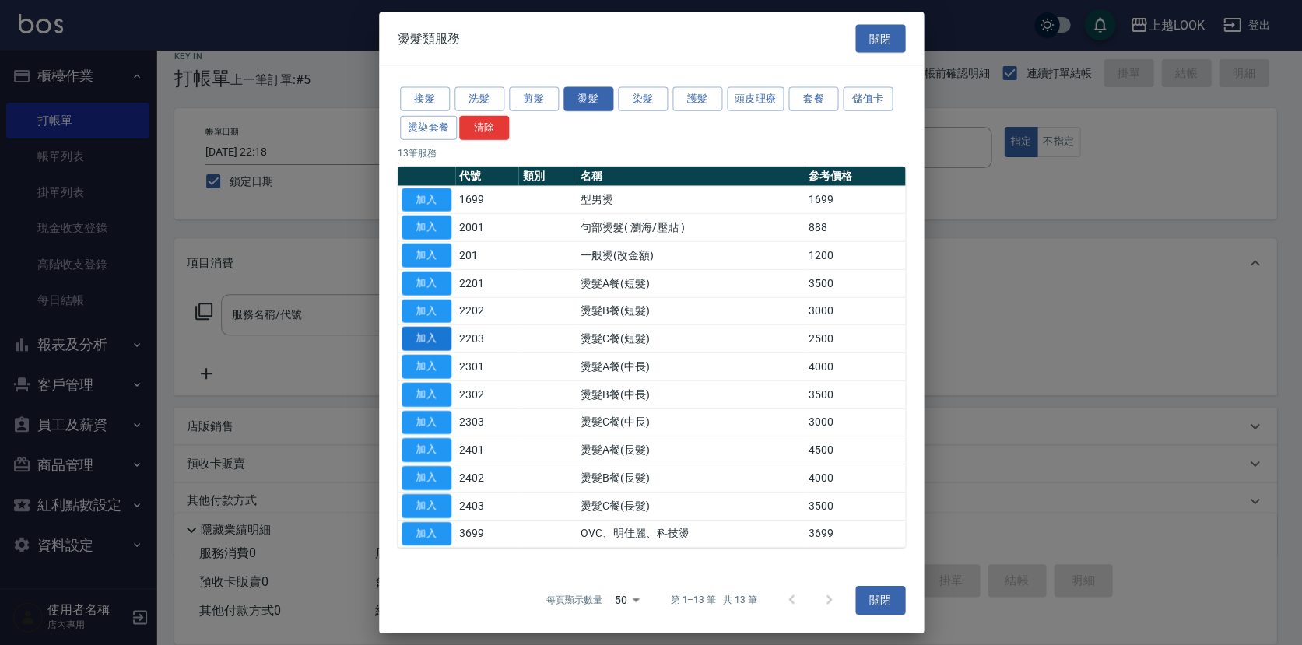
click at [437, 334] on button "加入" at bounding box center [427, 339] width 50 height 24
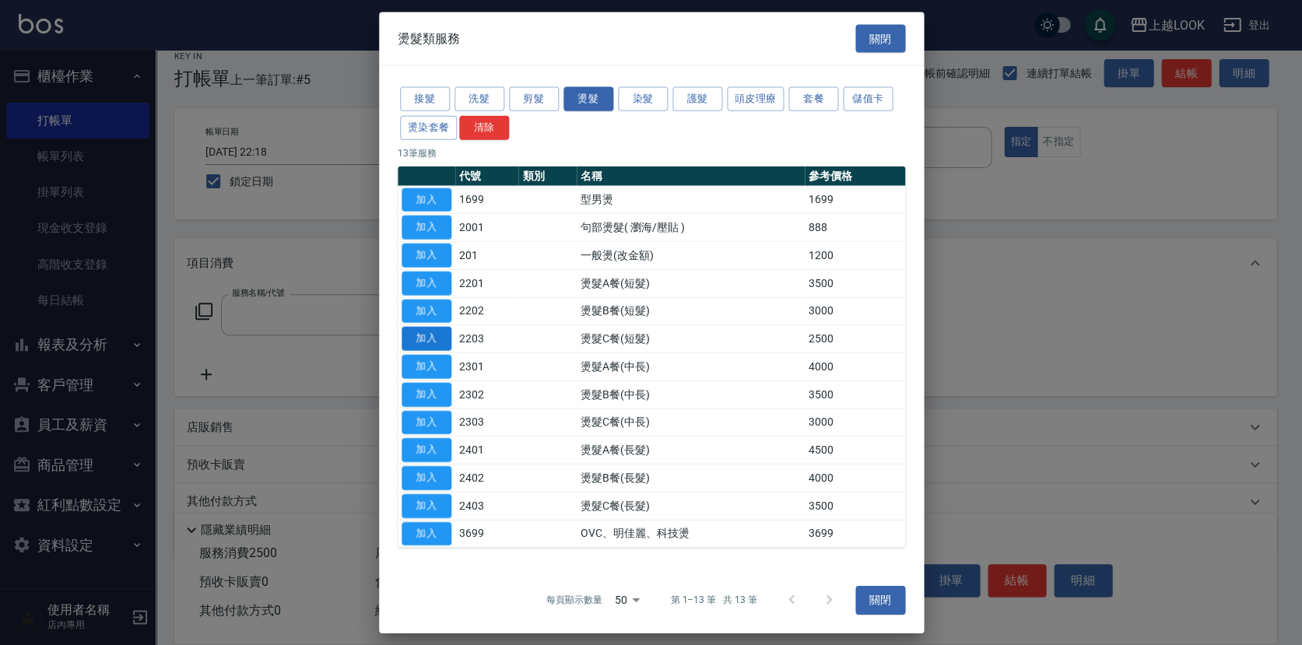
type input "燙髮C餐(短髮)(2203)"
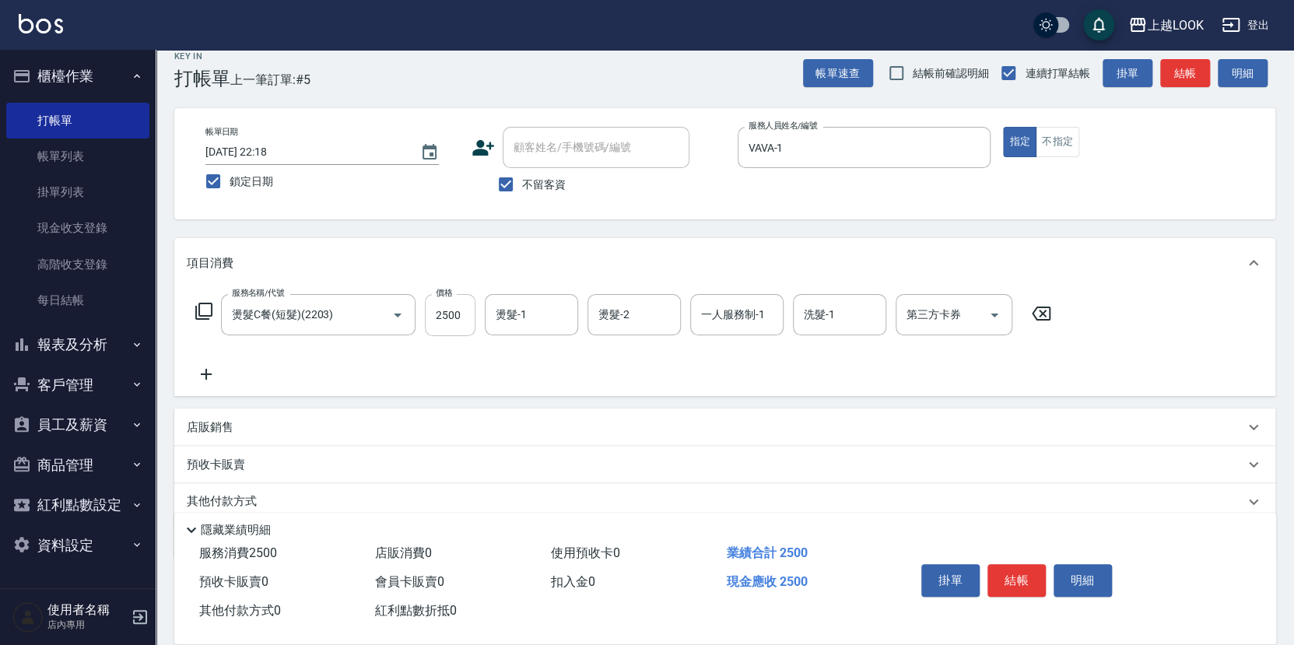
click at [461, 314] on input "2500" at bounding box center [450, 315] width 51 height 42
type input "2000"
type input "[PERSON_NAME]-93"
type input "VAVA-1"
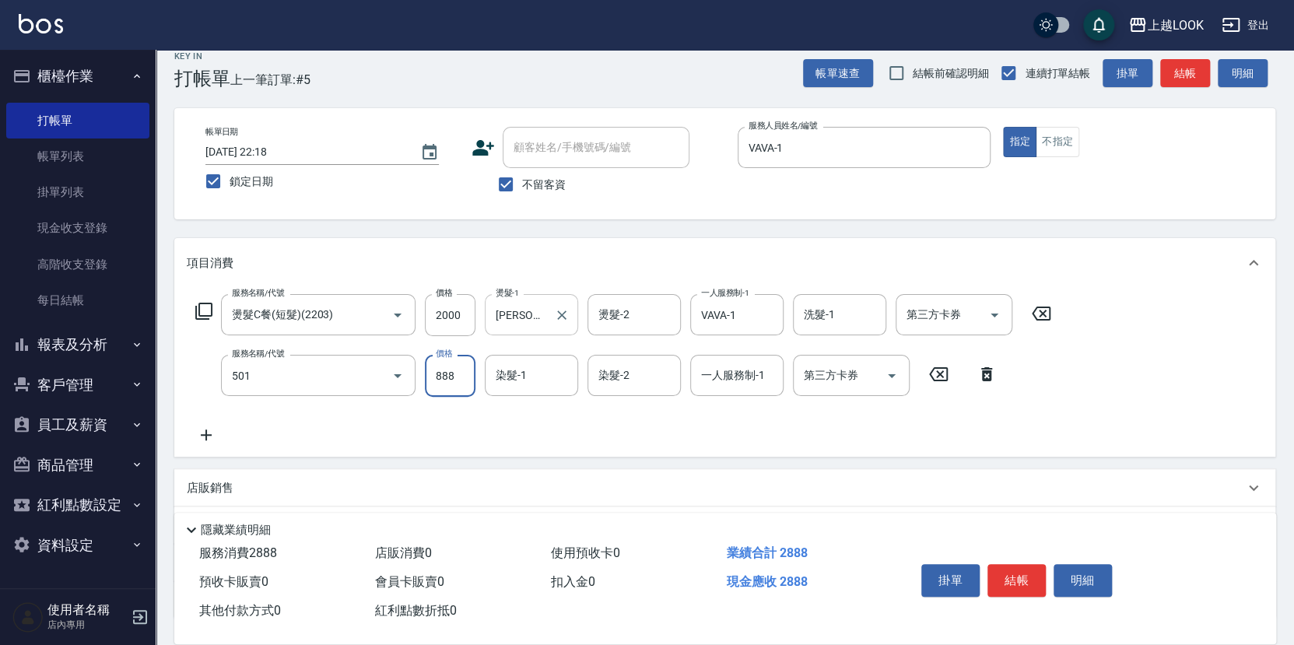
type input "一般染髮(改金額)(501)"
type input "1599"
type input "[PERSON_NAME]-93"
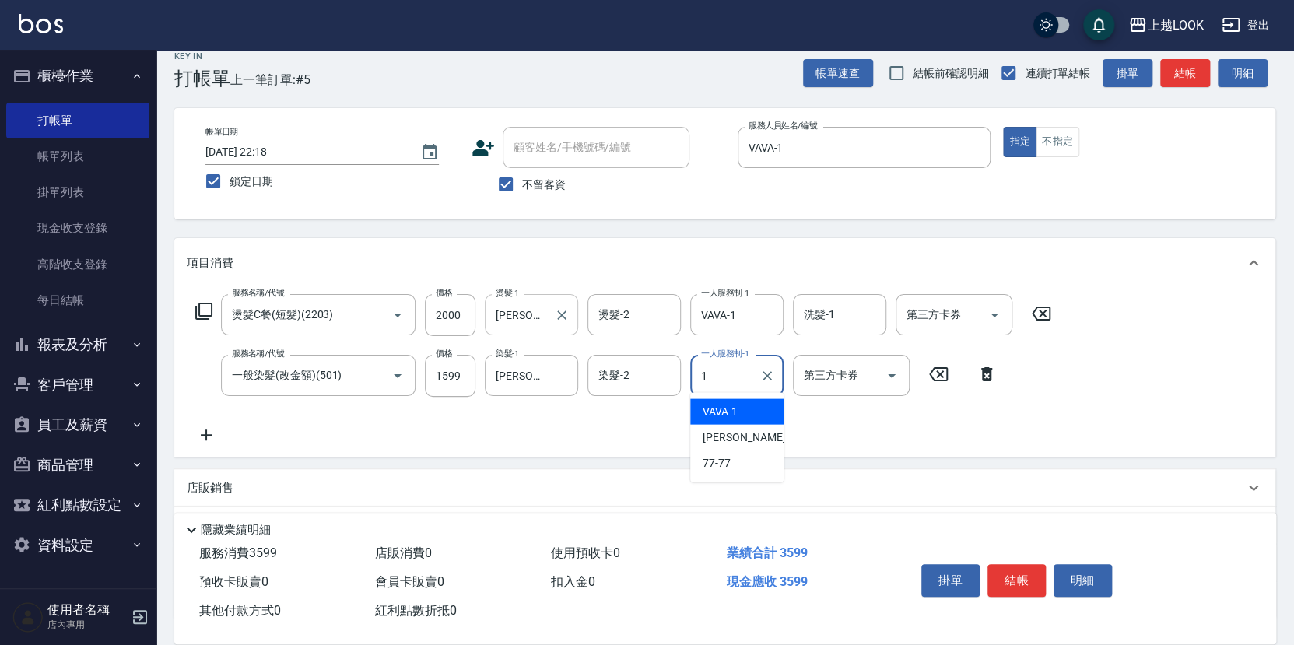
type input "VAVA-1"
click at [1035, 577] on button "結帳" at bounding box center [1017, 580] width 58 height 33
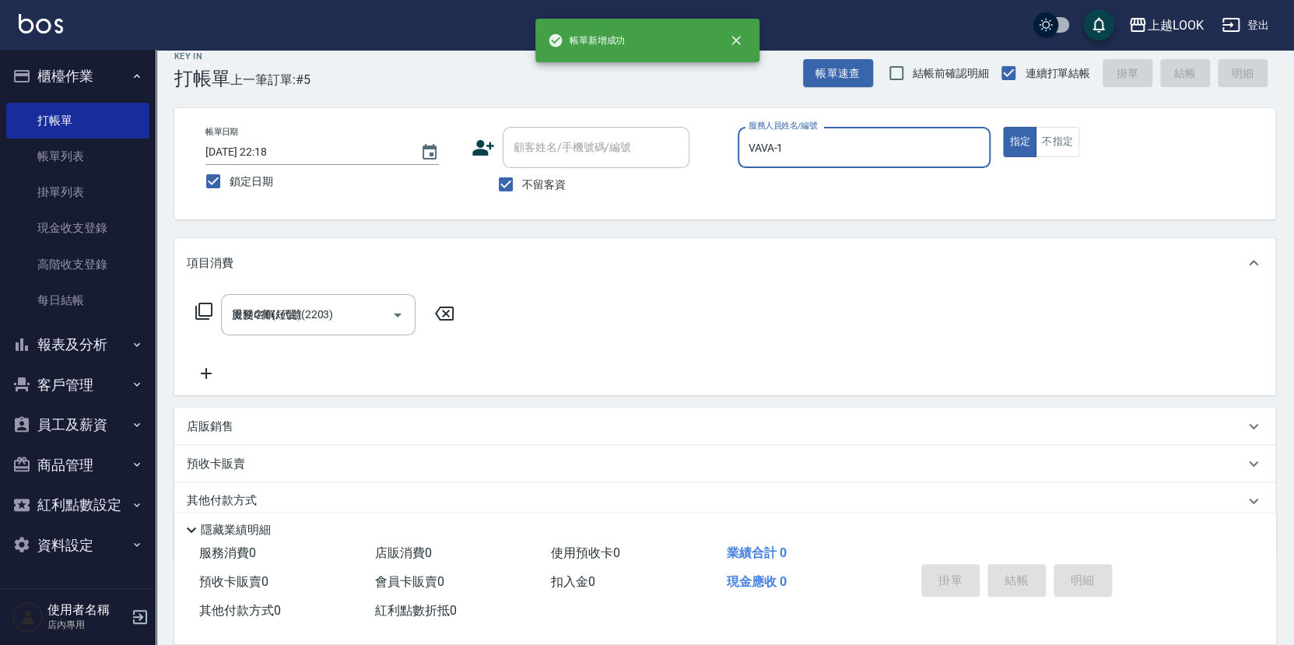
type input "[DATE] 22:18"
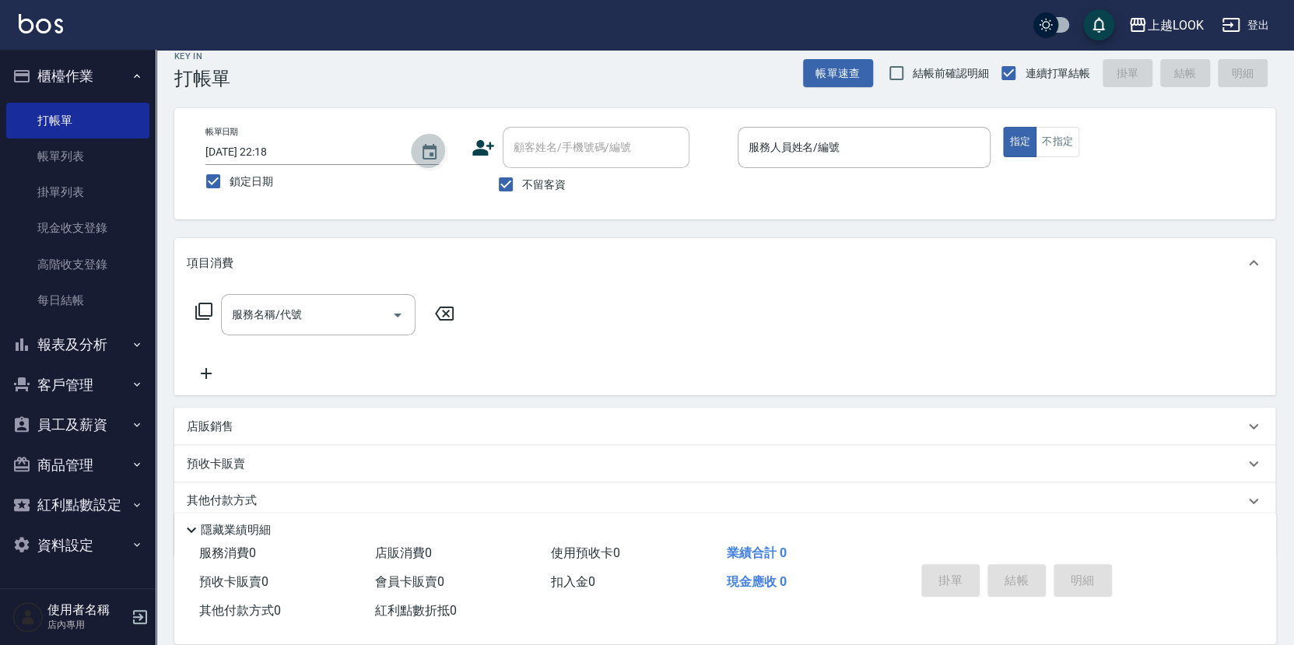
click at [434, 150] on icon "Choose date, selected date is 2025-09-12" at bounding box center [429, 152] width 19 height 19
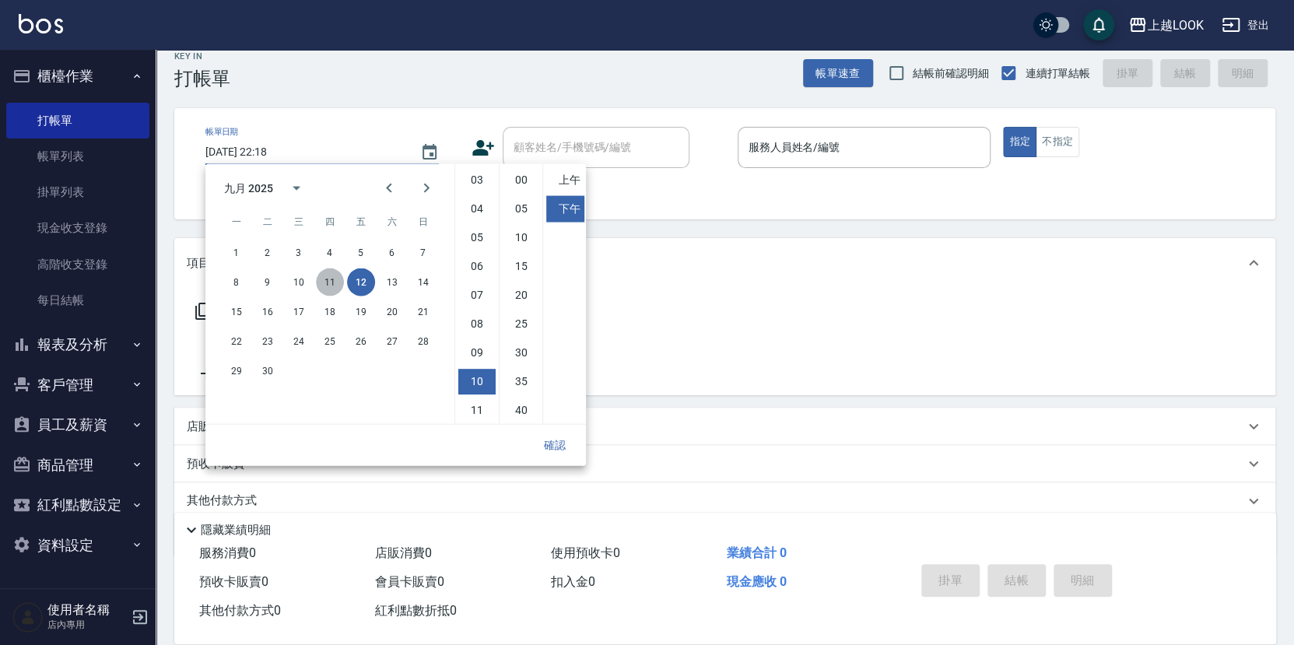
click at [330, 279] on button "11" at bounding box center [330, 282] width 28 height 28
type input "2025/09/11 22:18"
click at [753, 145] on input "服務人員姓名/編號" at bounding box center [865, 147] width 240 height 27
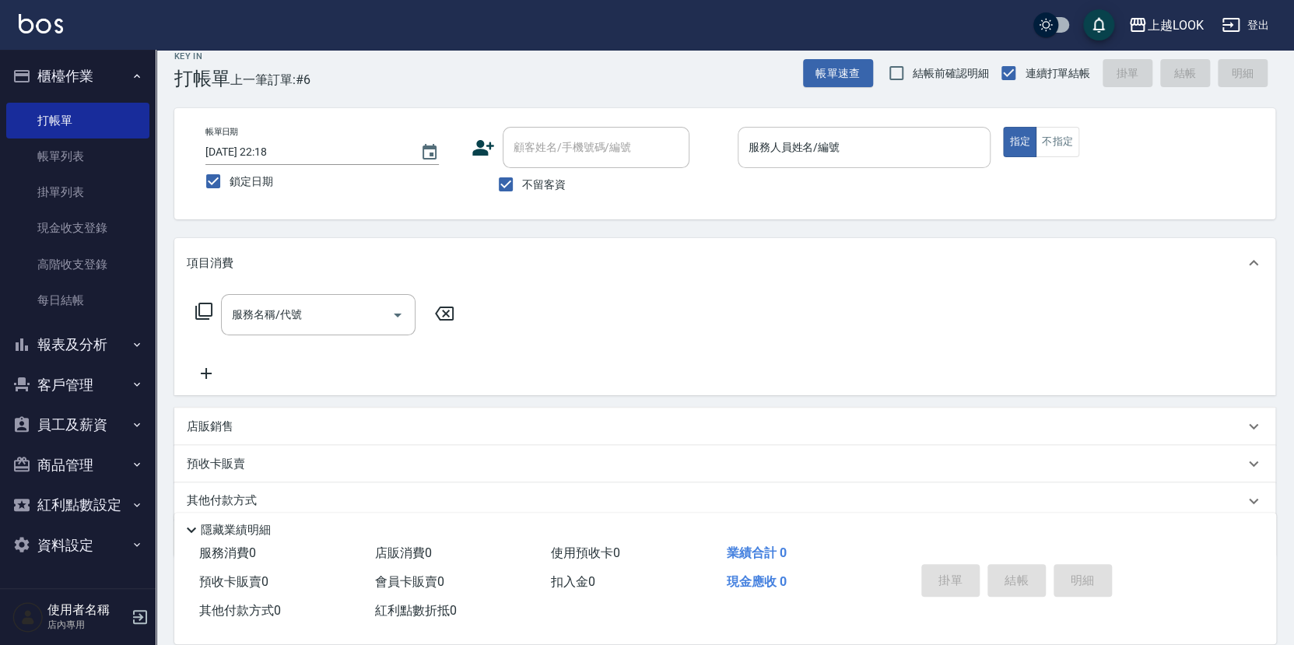
drag, startPoint x: 860, startPoint y: 145, endPoint x: 882, endPoint y: 149, distance: 22.3
click at [861, 146] on input "服務人員姓名/編號" at bounding box center [865, 147] width 240 height 27
type input "VAVA-1"
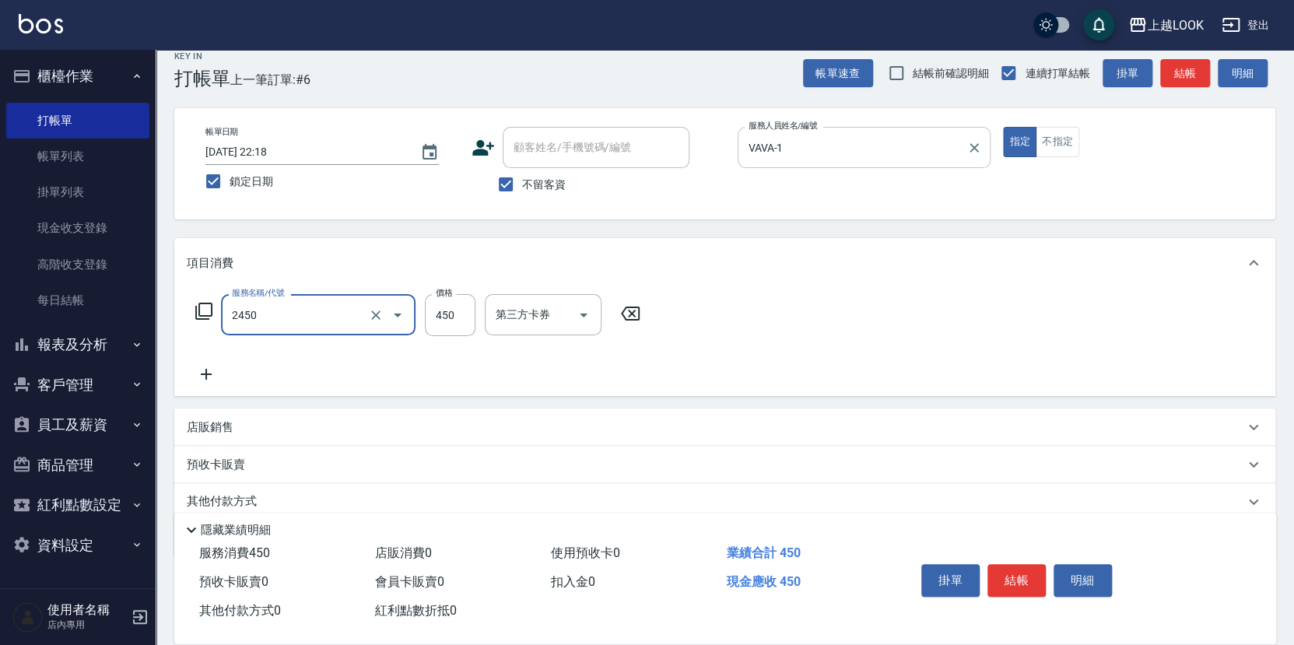
type input "C剪髮套餐(2450)"
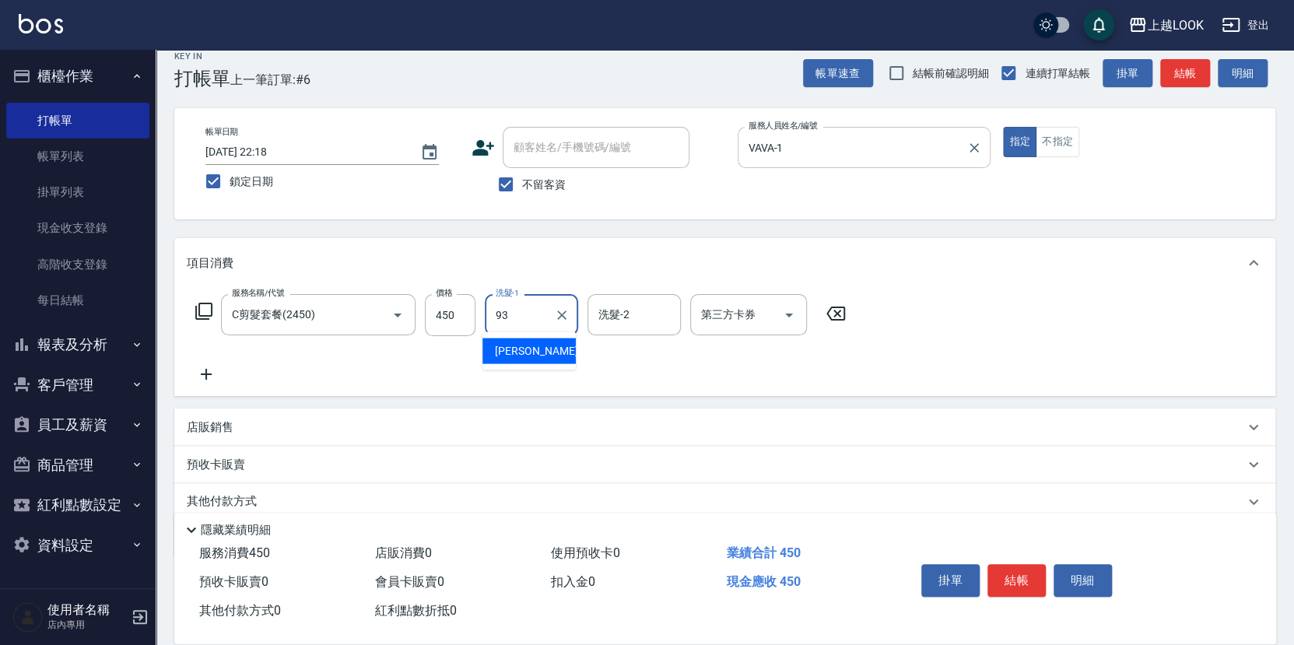
type input "[PERSON_NAME]-93"
click at [1024, 570] on button "結帳" at bounding box center [1017, 580] width 58 height 33
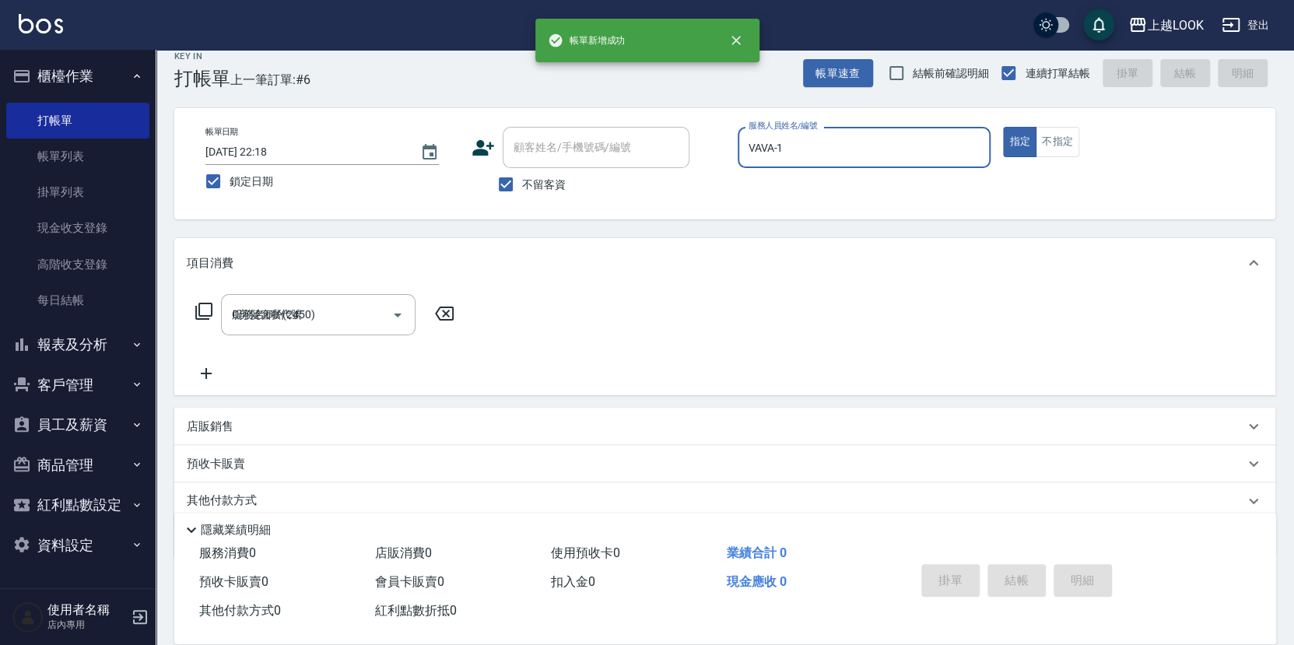
type input "[DATE] 22:18"
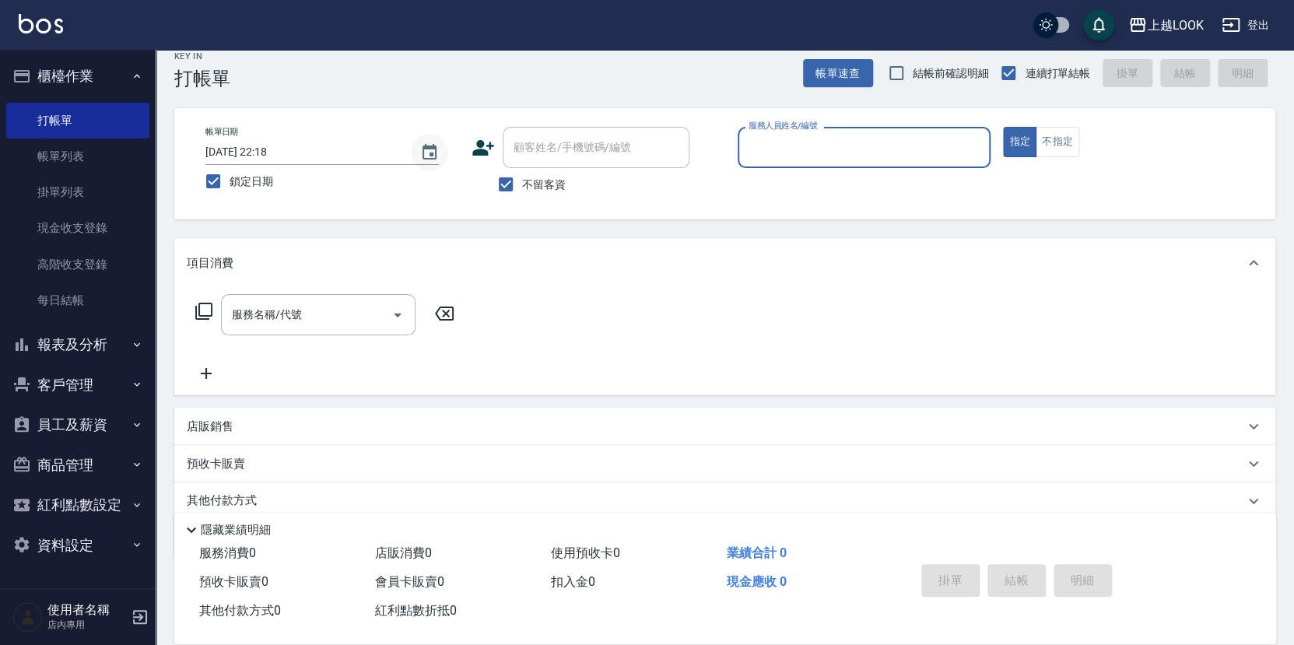
click at [430, 149] on icon "Choose date, selected date is 2025-09-12" at bounding box center [429, 152] width 19 height 19
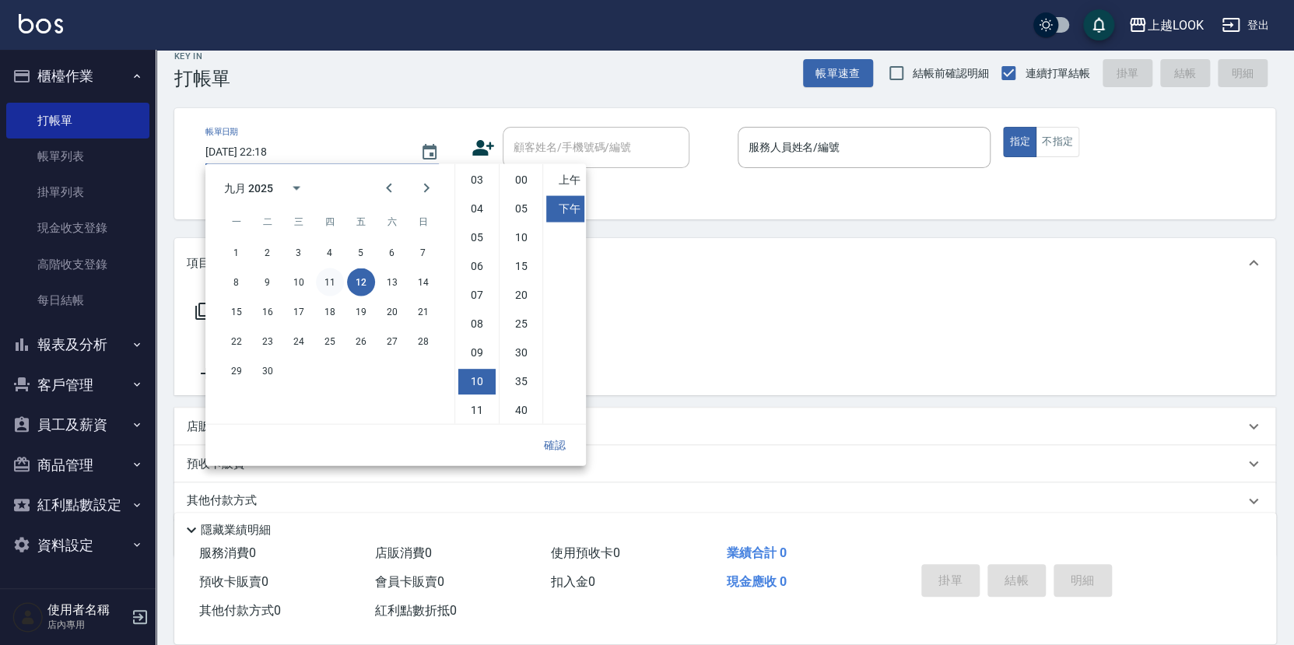
click at [326, 275] on button "11" at bounding box center [330, 282] width 28 height 28
type input "2025/09/11 22:18"
click at [560, 446] on button "確認" at bounding box center [555, 445] width 50 height 29
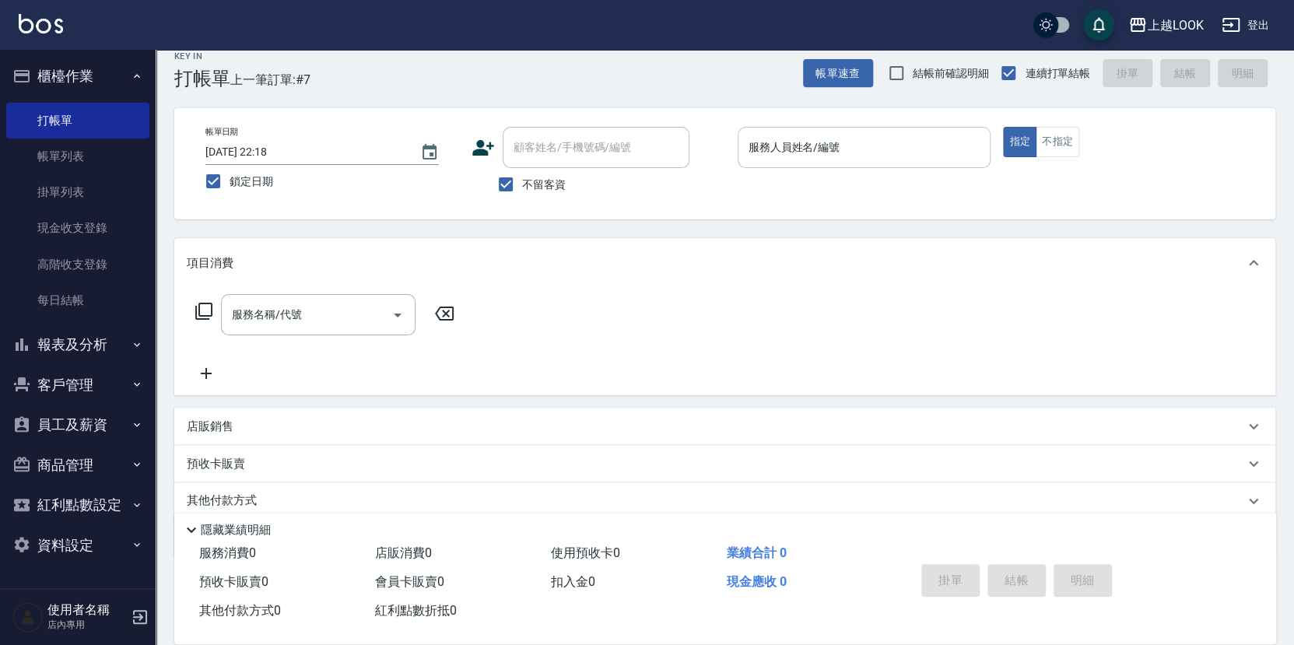
click at [786, 149] on input "服務人員姓名/編號" at bounding box center [865, 147] width 240 height 27
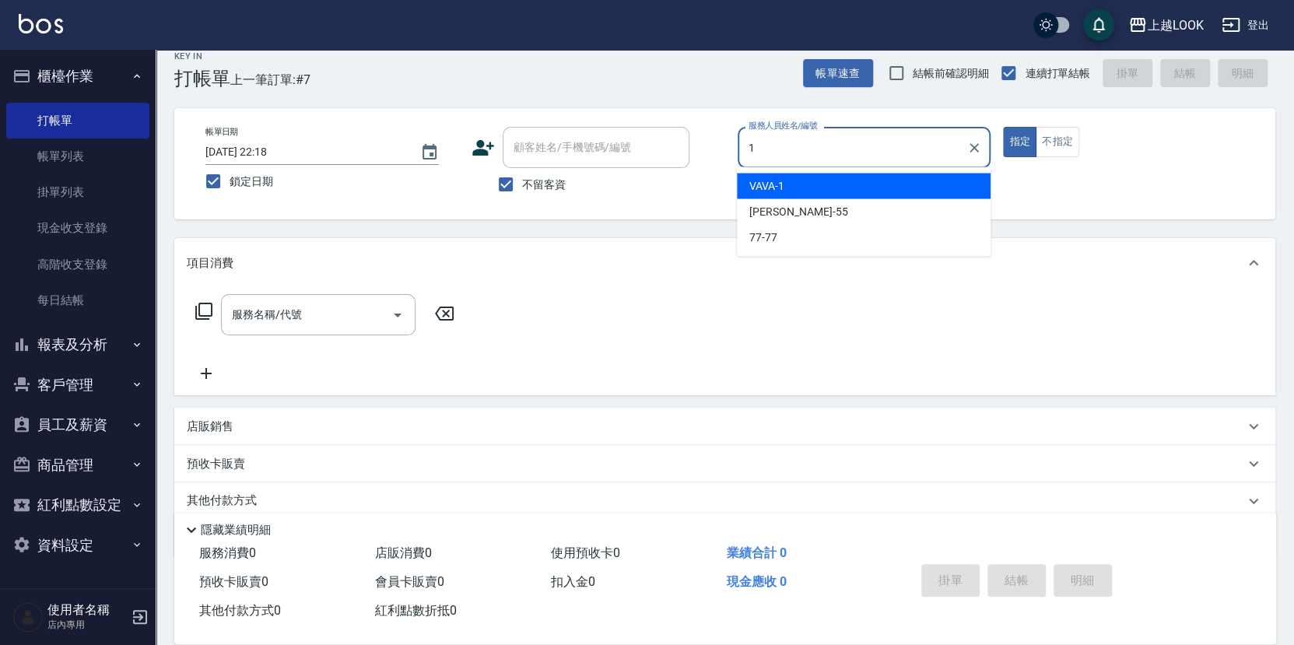
type input "VAVA-1"
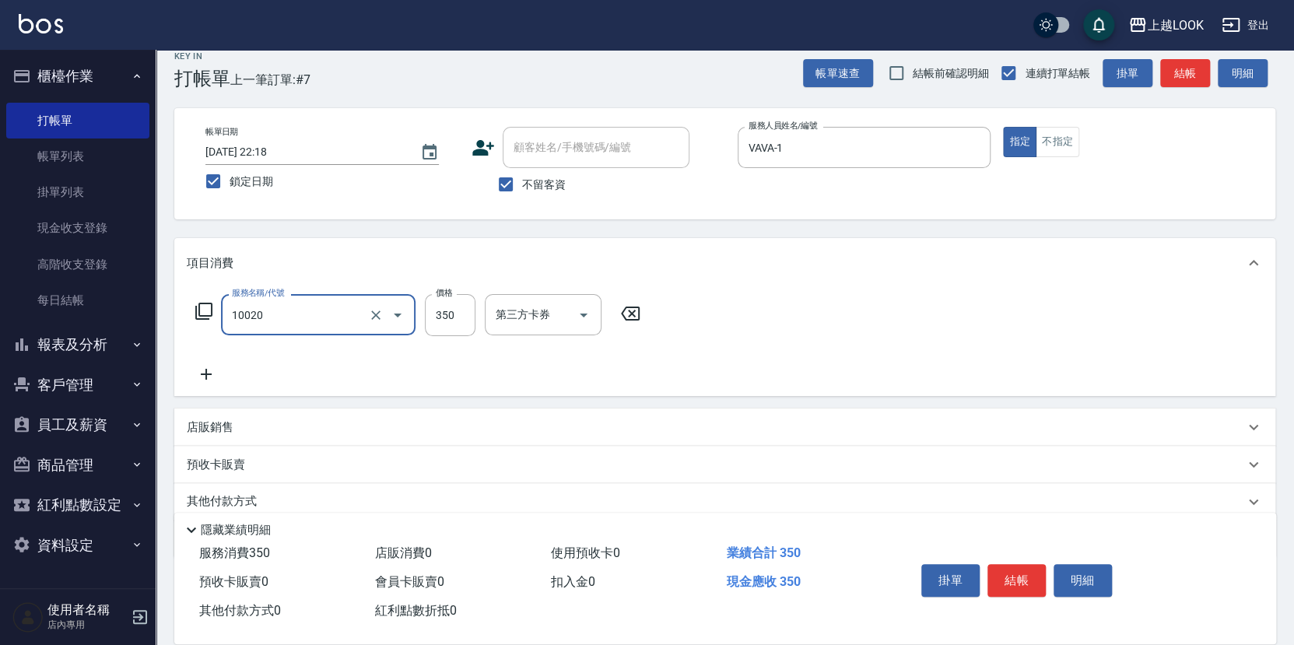
type input "淨化350洗(10020)"
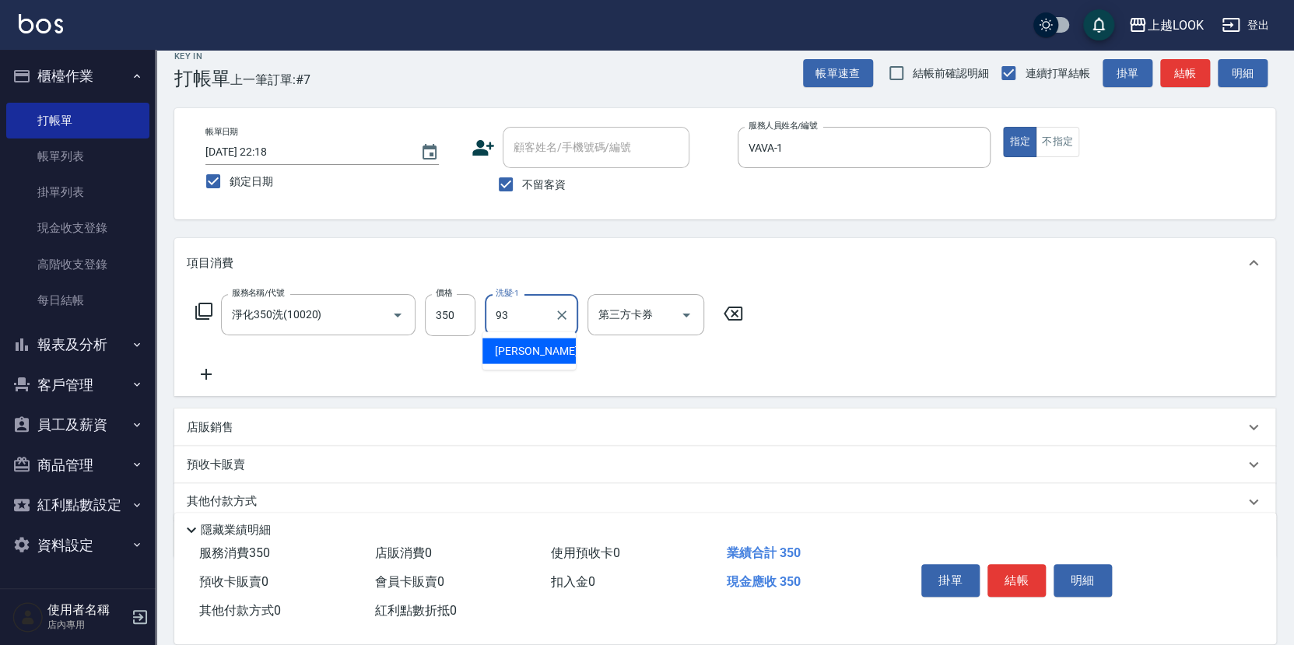
type input "[PERSON_NAME]-93"
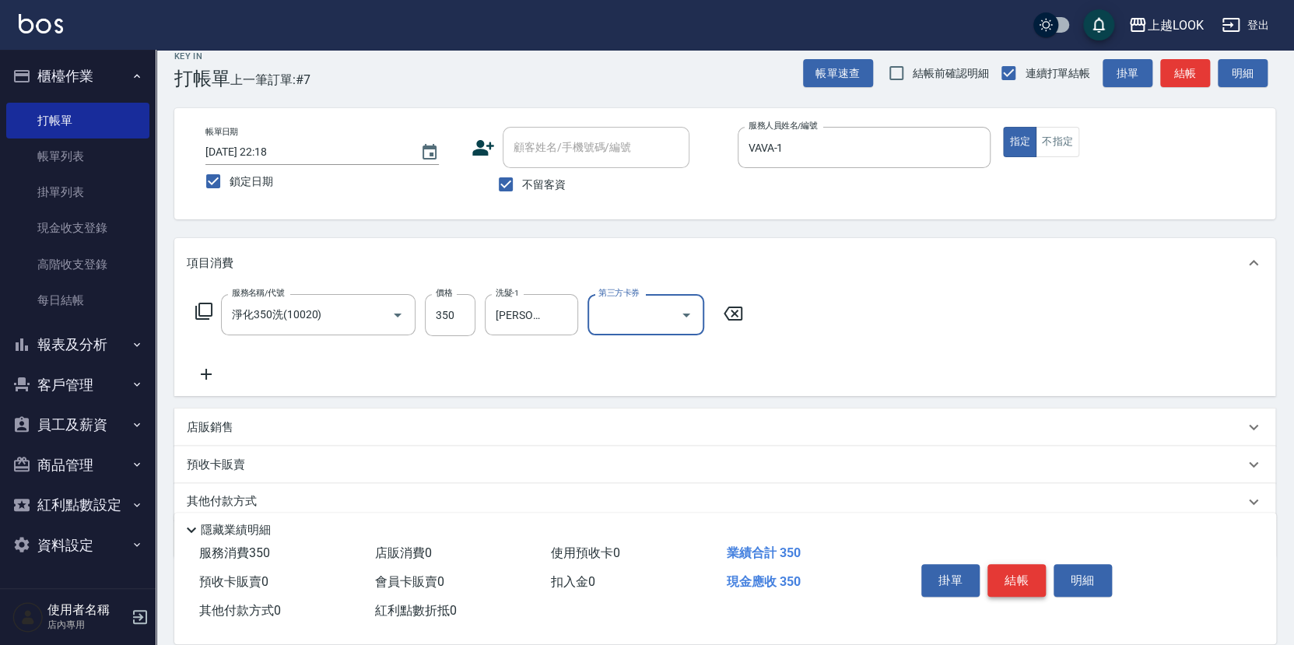
click at [1032, 578] on button "結帳" at bounding box center [1017, 580] width 58 height 33
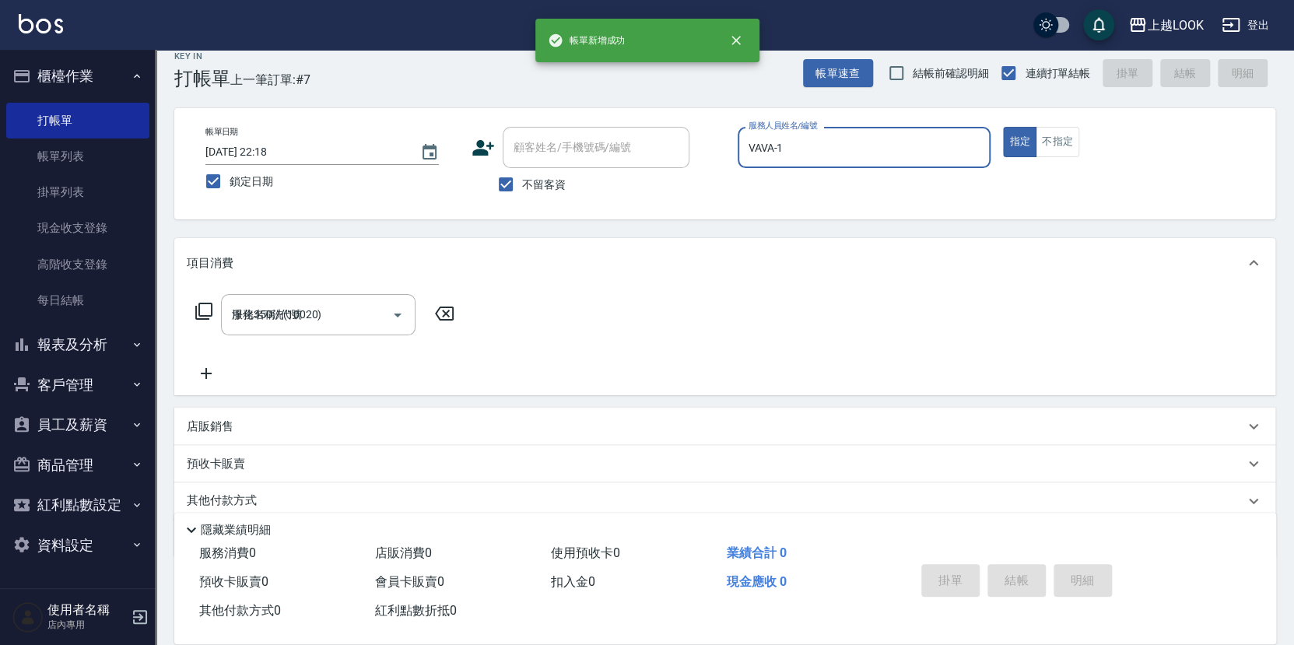
type input "[DATE] 22:18"
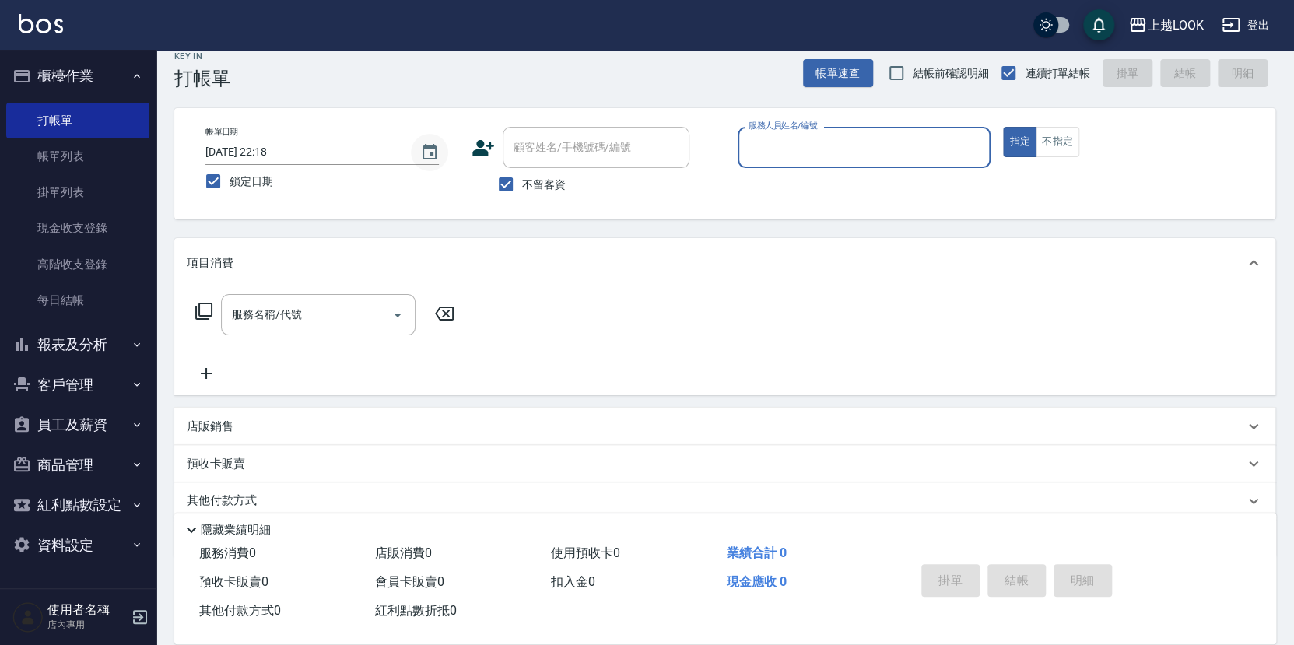
click at [433, 149] on icon "Choose date, selected date is 2025-09-12" at bounding box center [429, 152] width 19 height 19
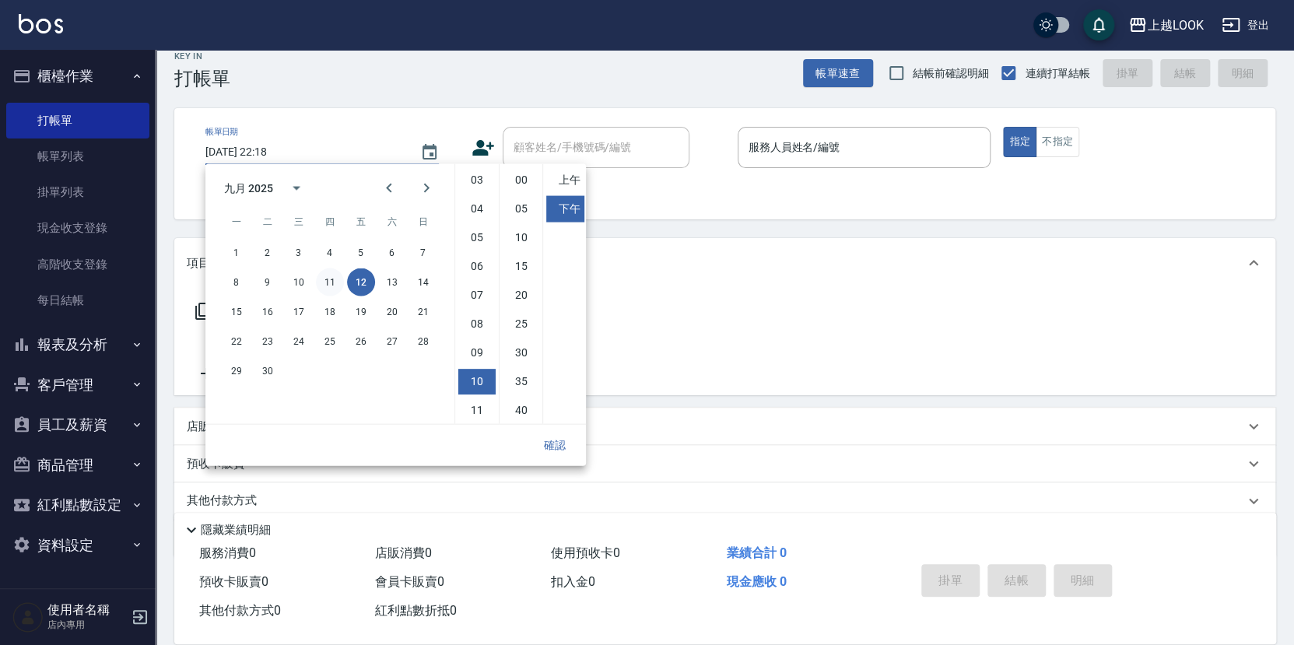
click at [333, 279] on button "11" at bounding box center [330, 282] width 28 height 28
type input "2025/09/11 22:18"
click at [549, 440] on button "確認" at bounding box center [555, 445] width 50 height 29
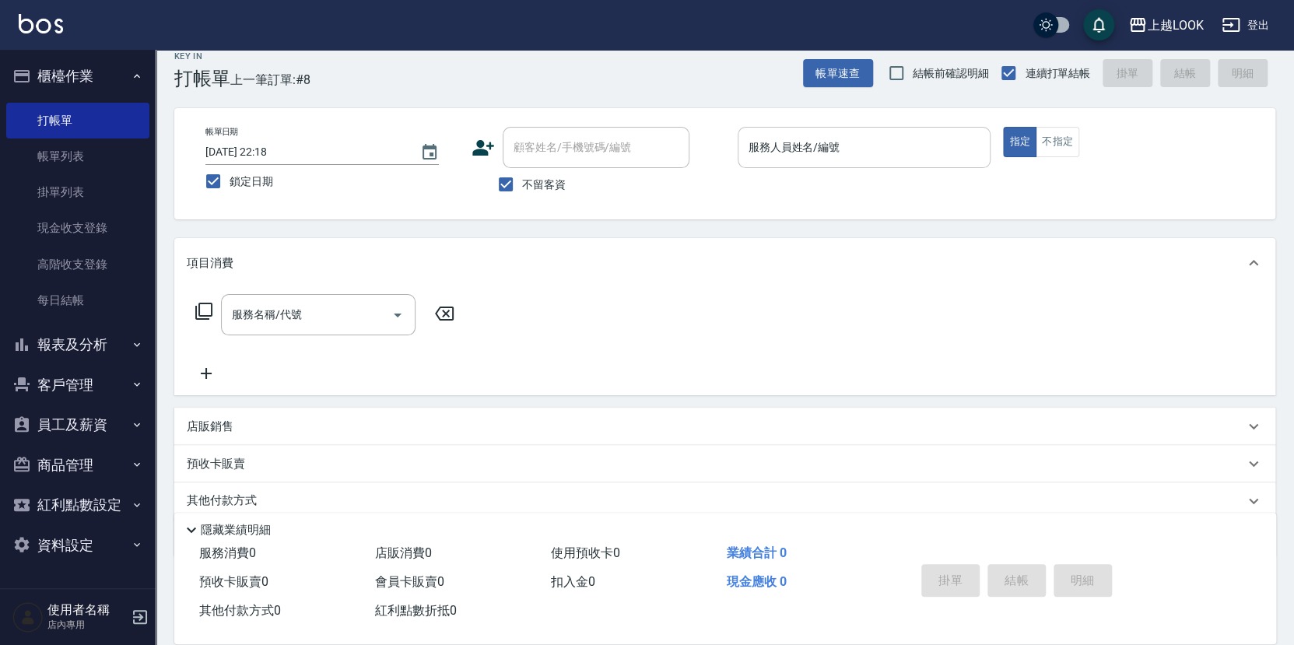
click at [771, 137] on input "服務人員姓名/編號" at bounding box center [865, 147] width 240 height 27
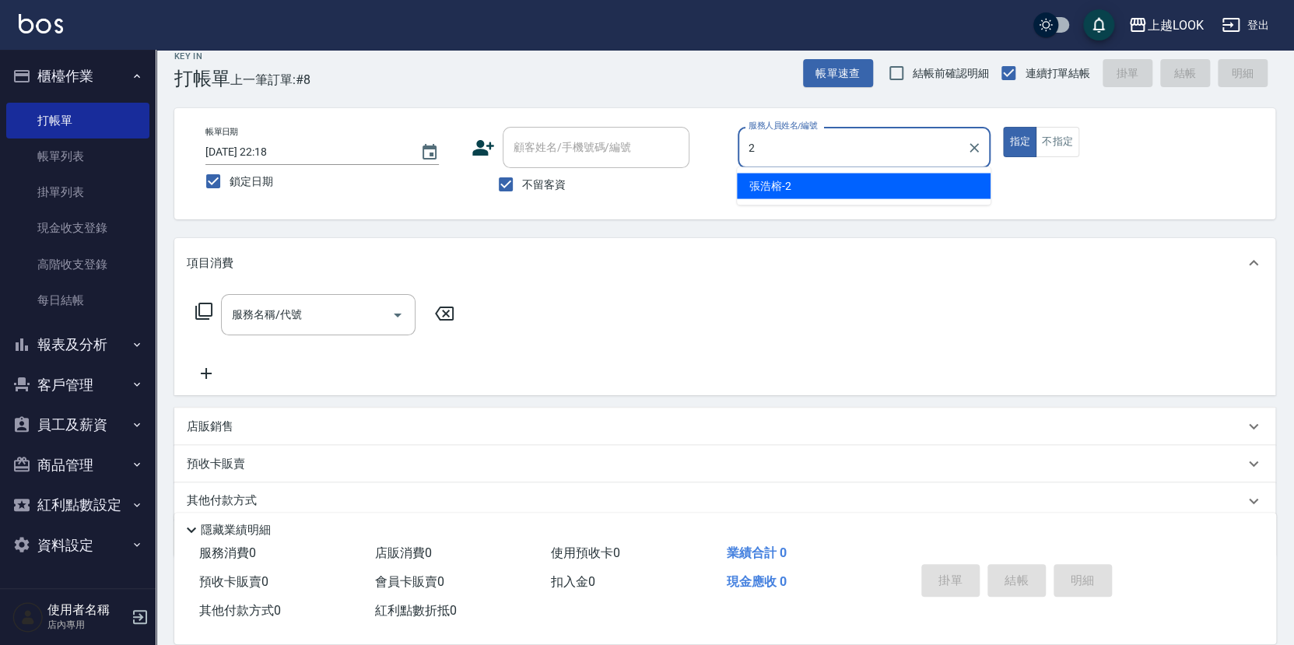
type input "張浩榕-2"
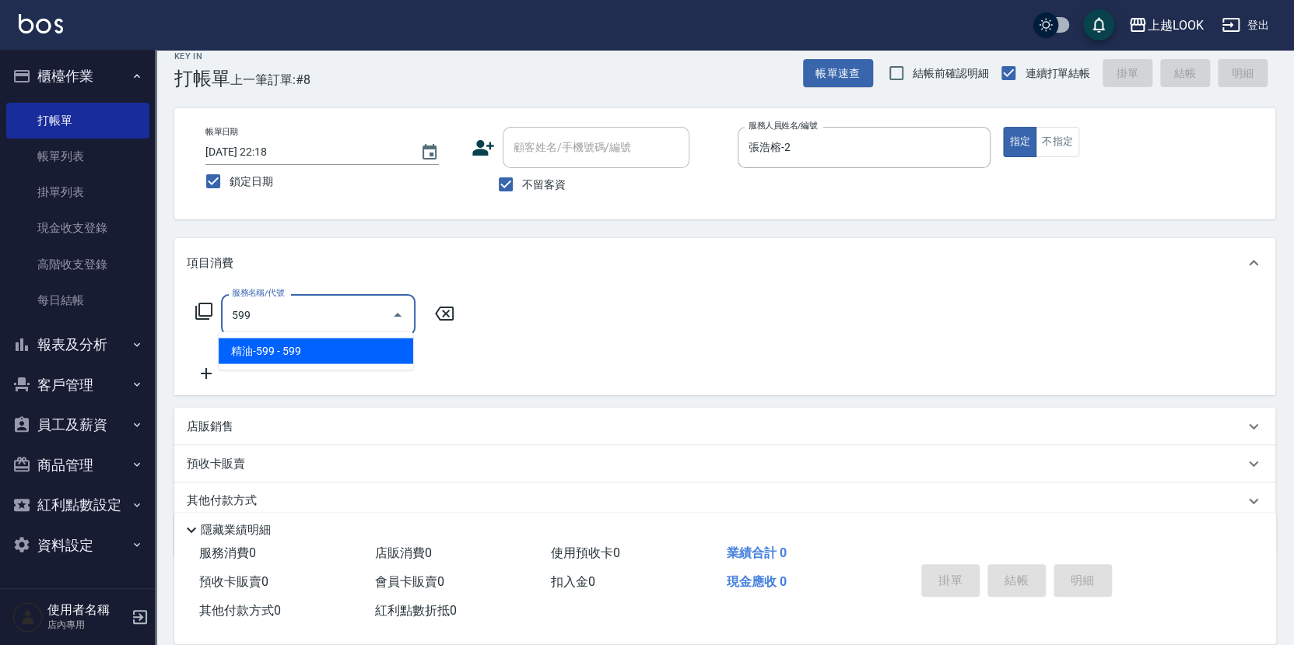
type input "精油-599(0599)"
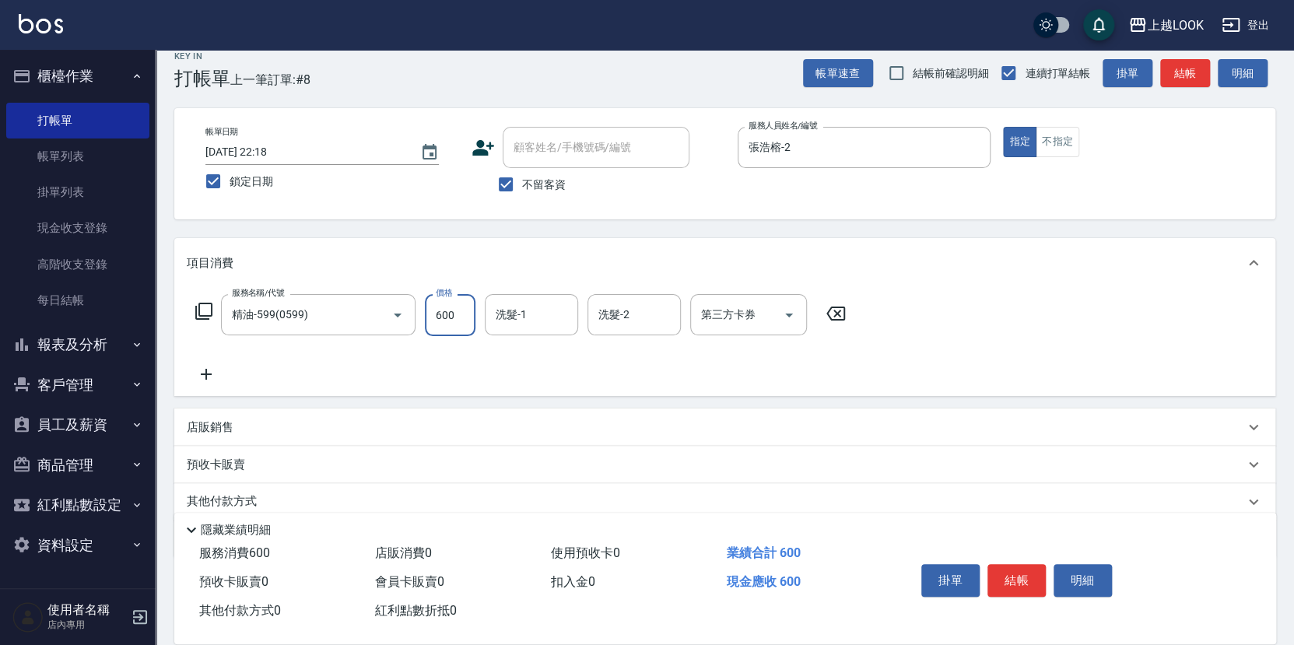
type input "600"
type input "[PERSON_NAME]-93"
click at [206, 367] on icon at bounding box center [206, 374] width 39 height 19
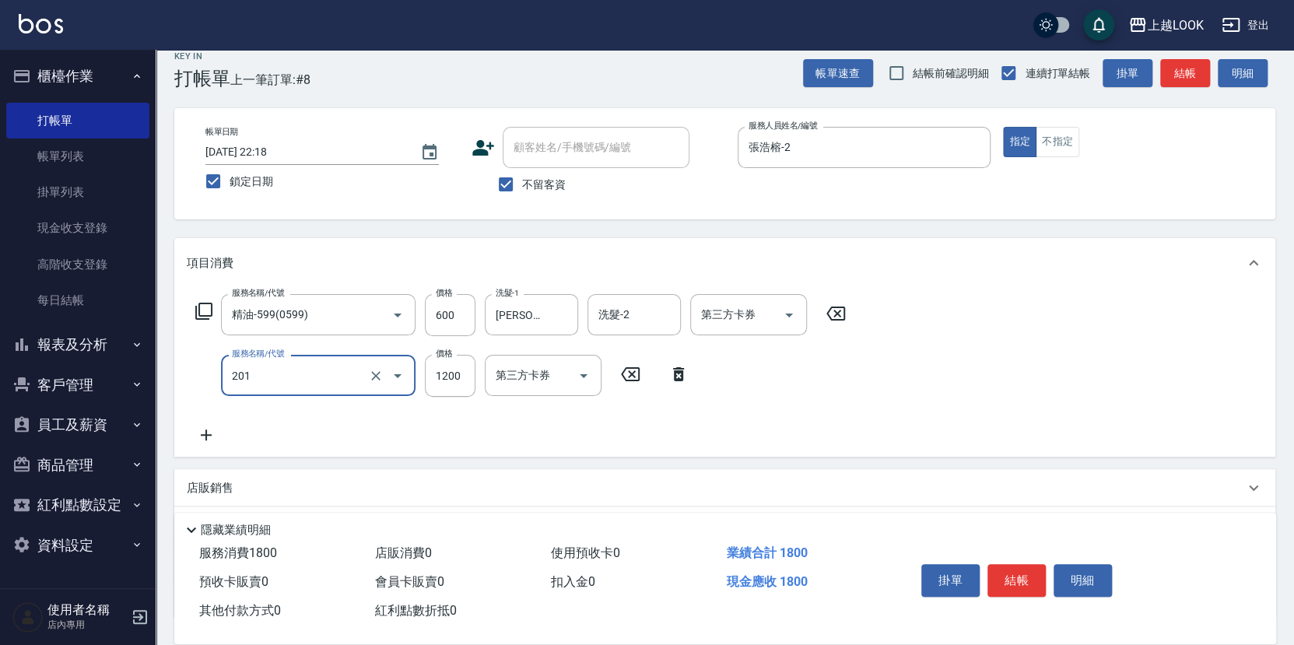
type input "一般燙(改金額)(201)"
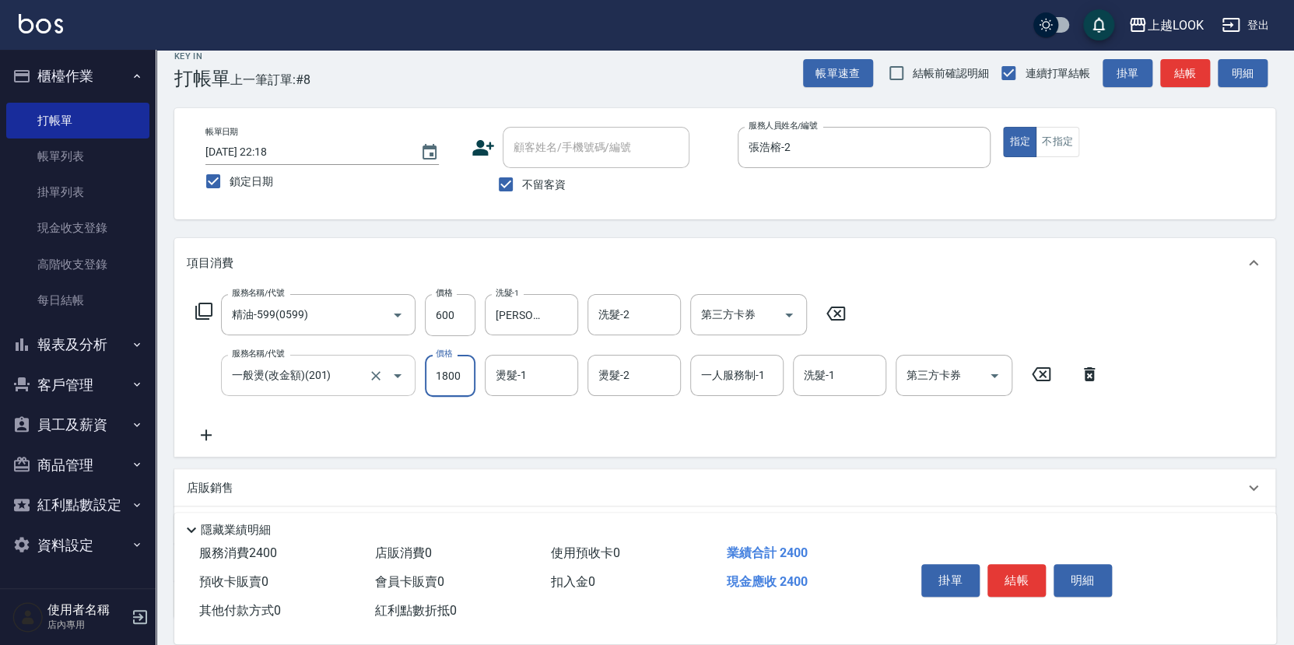
type input "1800"
type input "[PERSON_NAME]-93"
type input "張浩榕-2"
click at [1009, 581] on button "結帳" at bounding box center [1017, 580] width 58 height 33
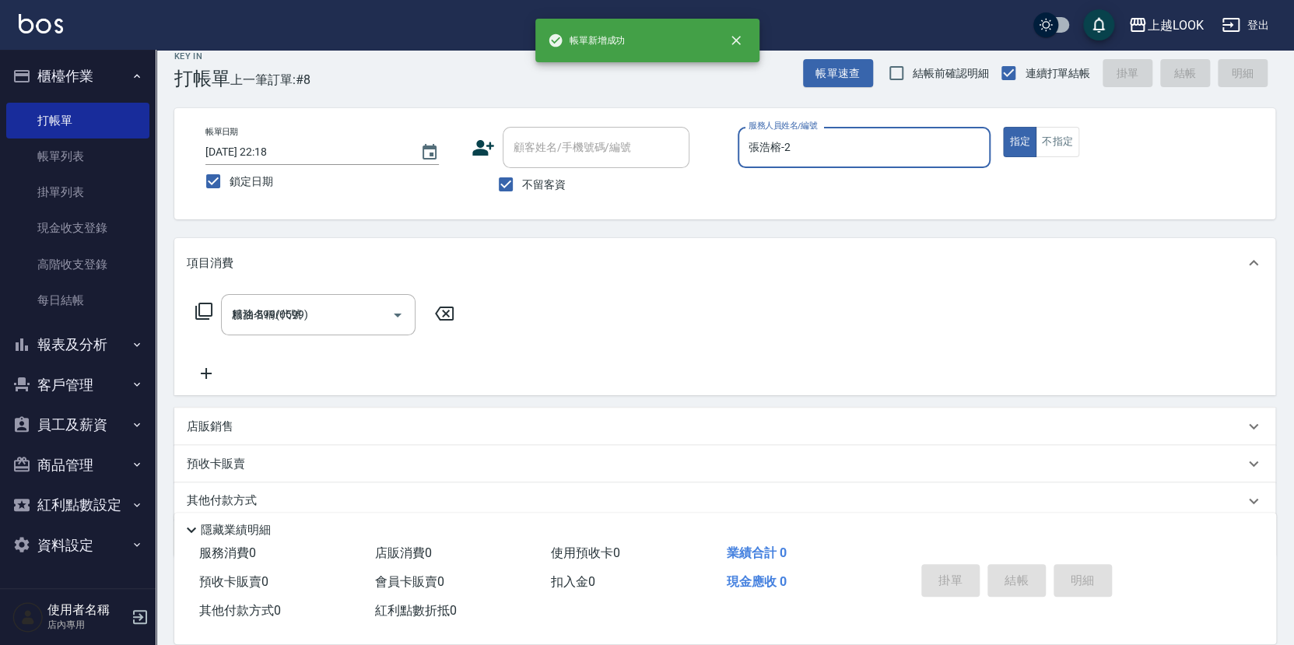
type input "[DATE] 22:18"
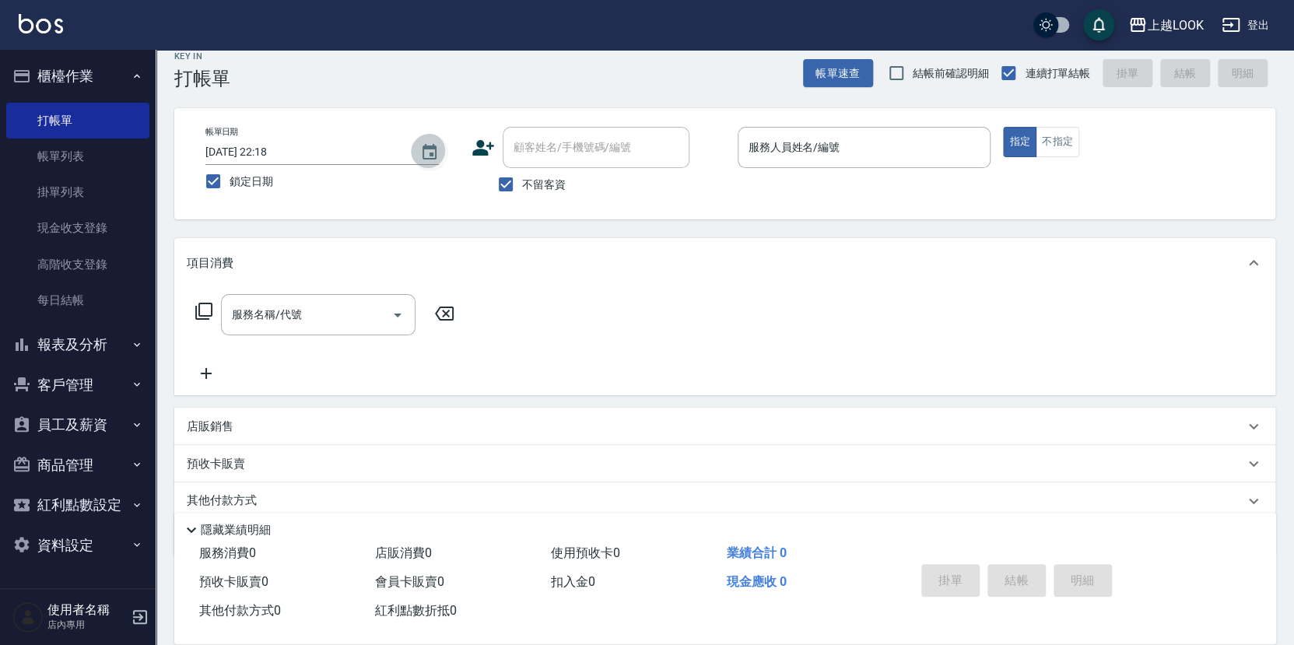
click at [432, 149] on icon "Choose date, selected date is 2025-09-12" at bounding box center [429, 152] width 19 height 19
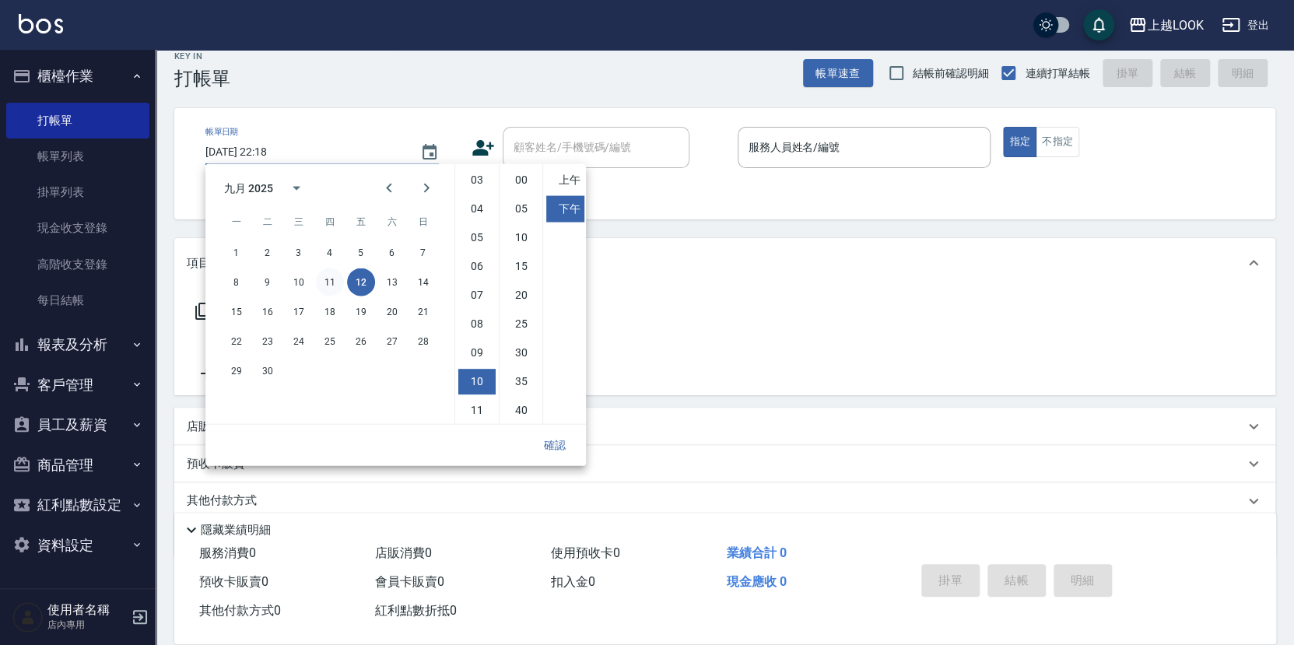
click at [328, 279] on button "11" at bounding box center [330, 282] width 28 height 28
type input "2025/09/11 22:18"
click at [562, 442] on button "確認" at bounding box center [555, 445] width 50 height 29
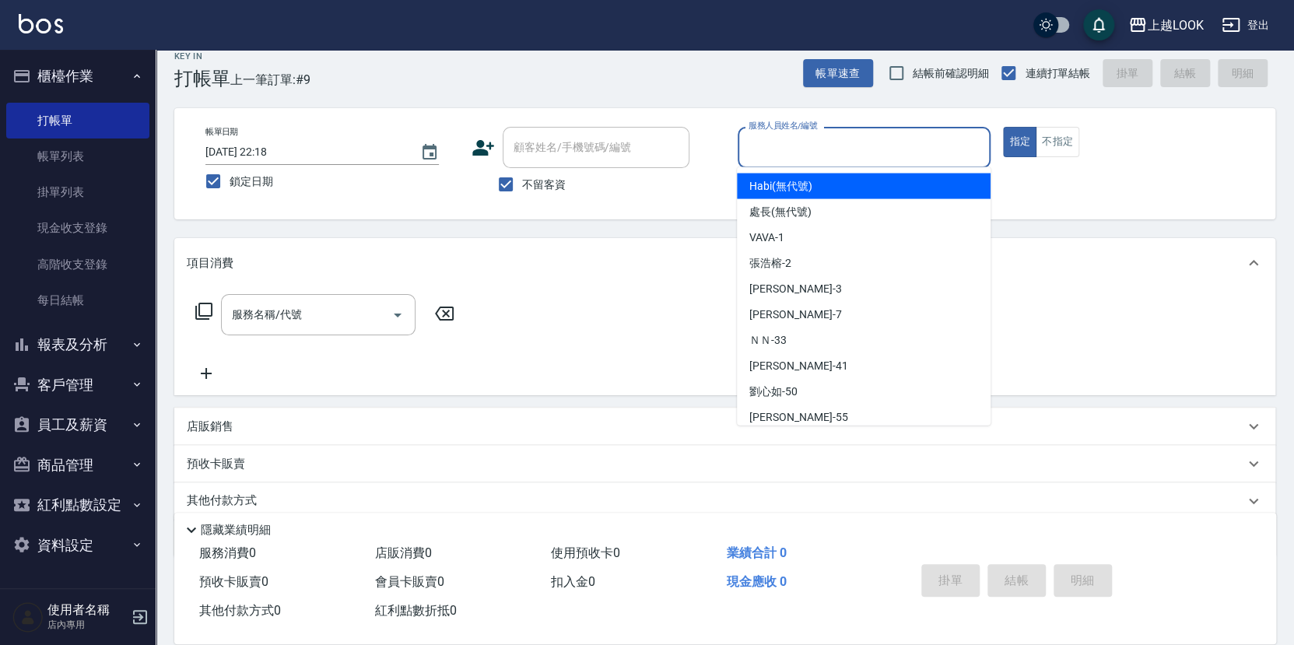
click at [757, 149] on input "服務人員姓名/編號" at bounding box center [865, 147] width 240 height 27
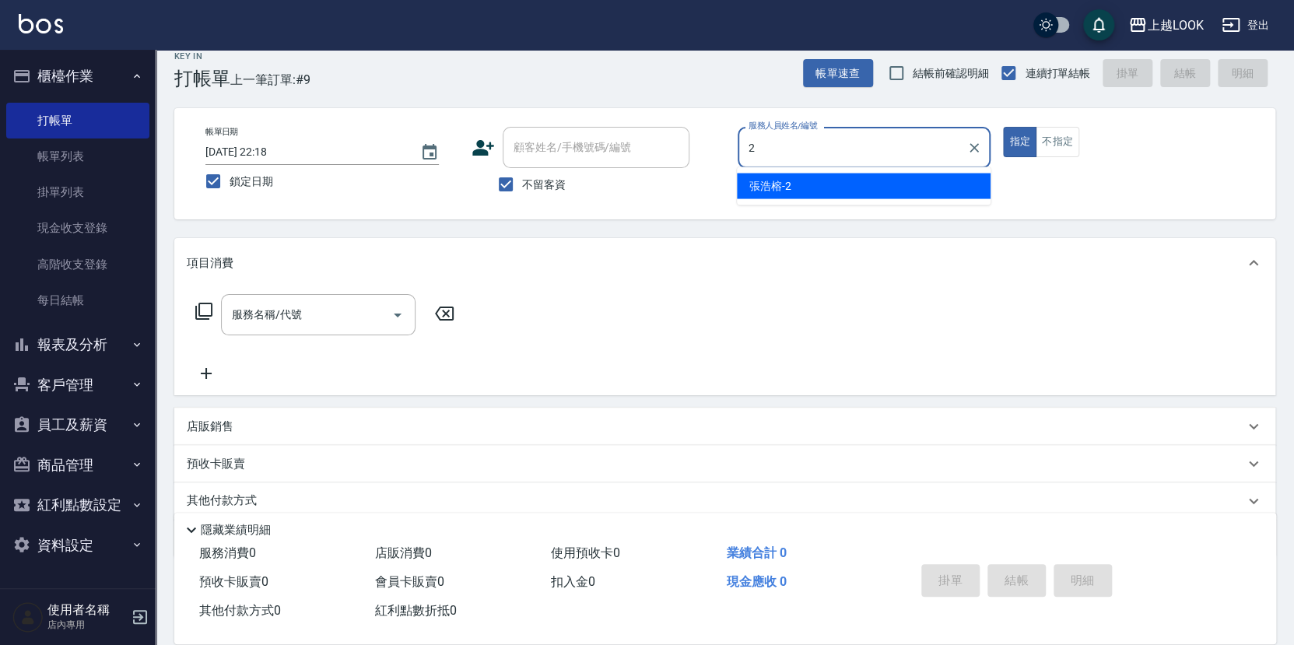
type input "張浩榕-2"
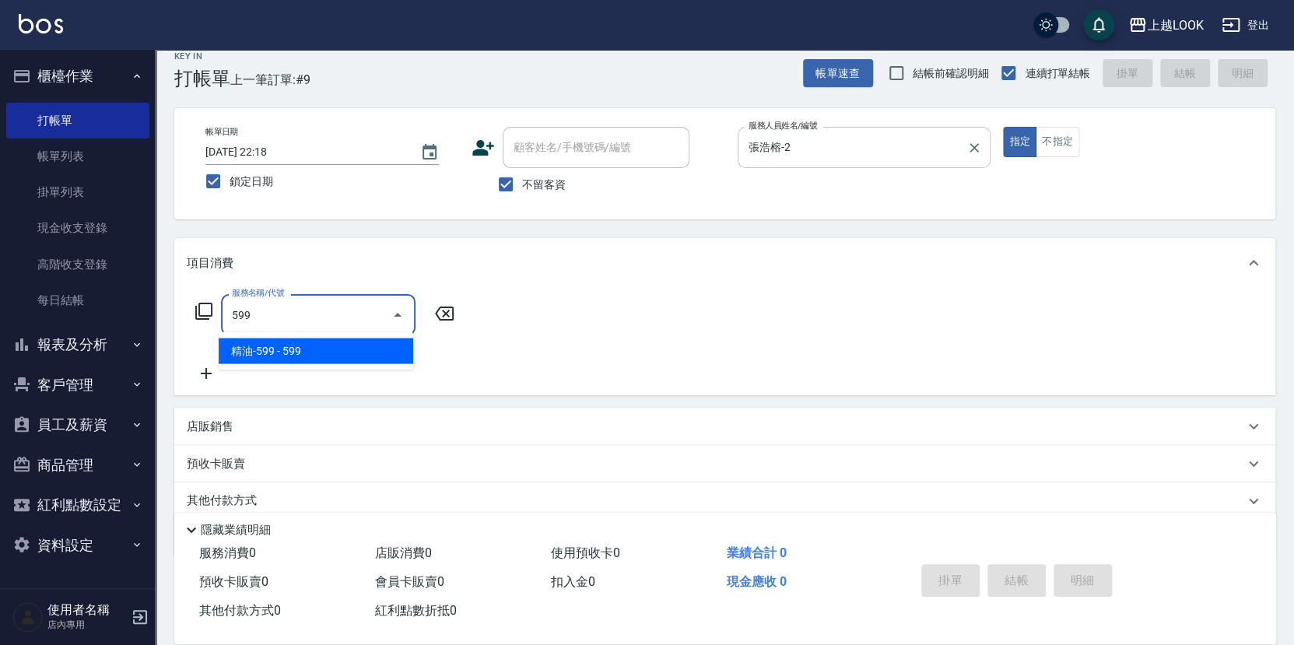
type input "精油-599(0599)"
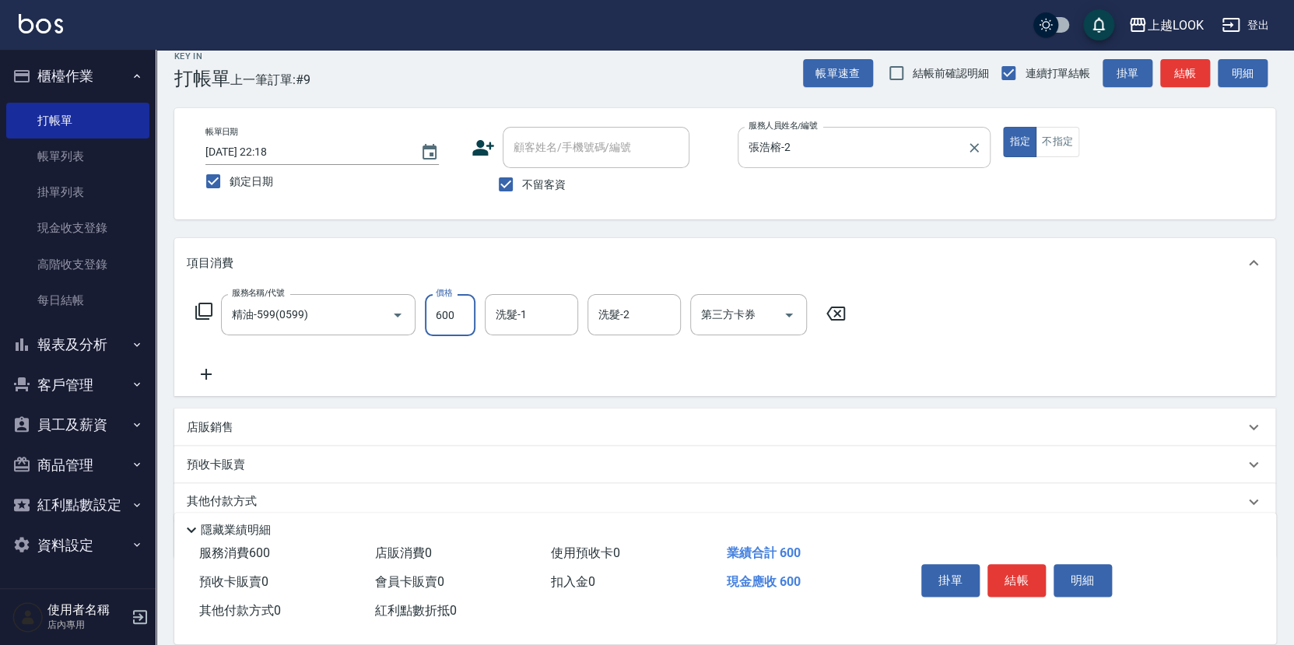
type input "600"
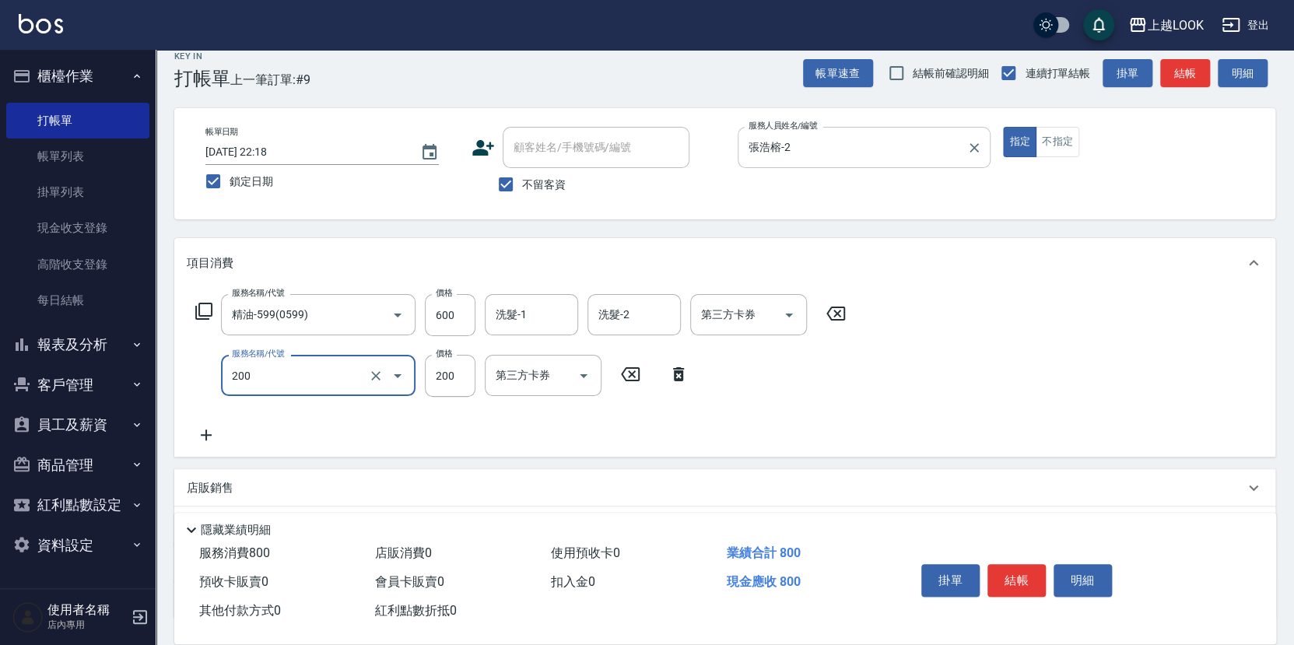
type input "剪髮(200)"
type input "300"
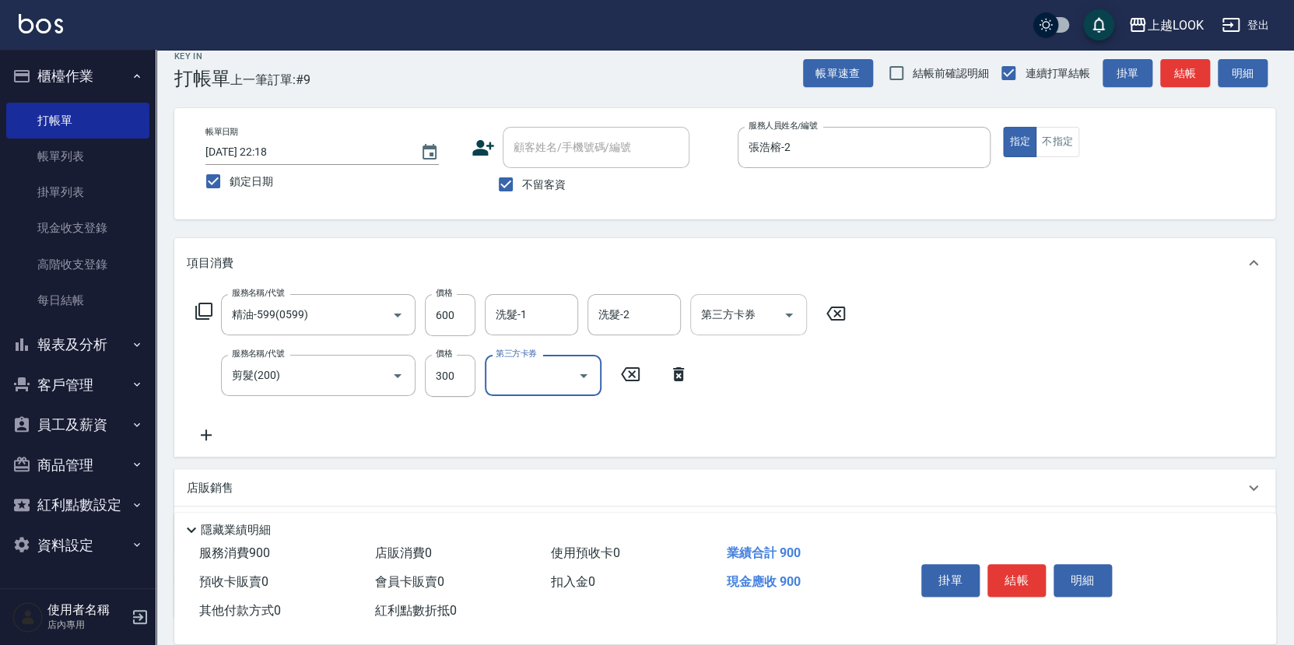
click at [787, 314] on icon "Open" at bounding box center [789, 316] width 8 height 4
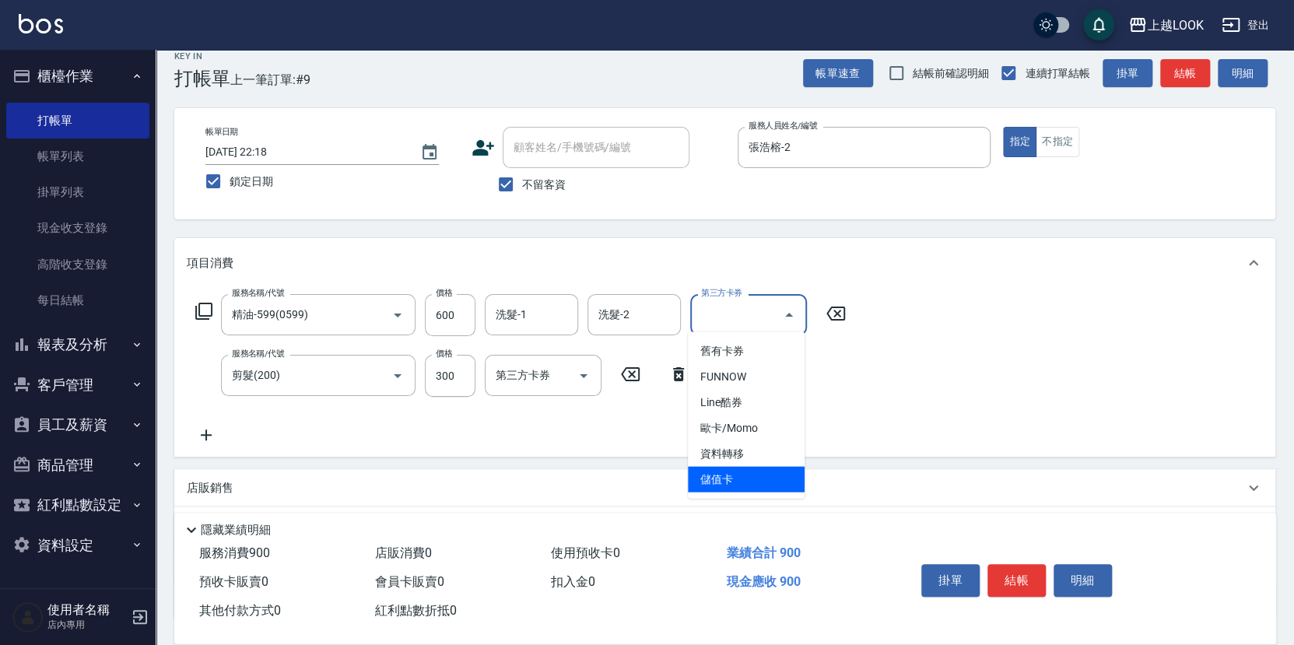
click at [757, 483] on span "儲值卡" at bounding box center [746, 480] width 117 height 26
type input "儲值卡"
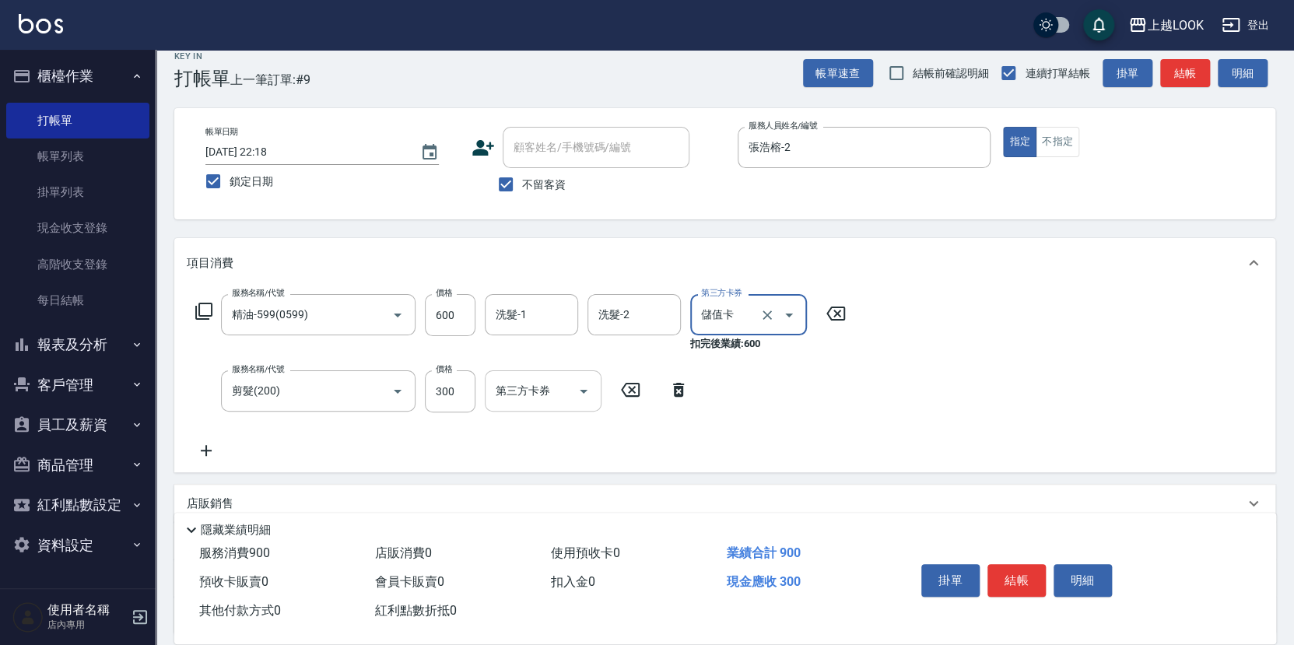
click at [584, 388] on icon "Open" at bounding box center [583, 391] width 19 height 19
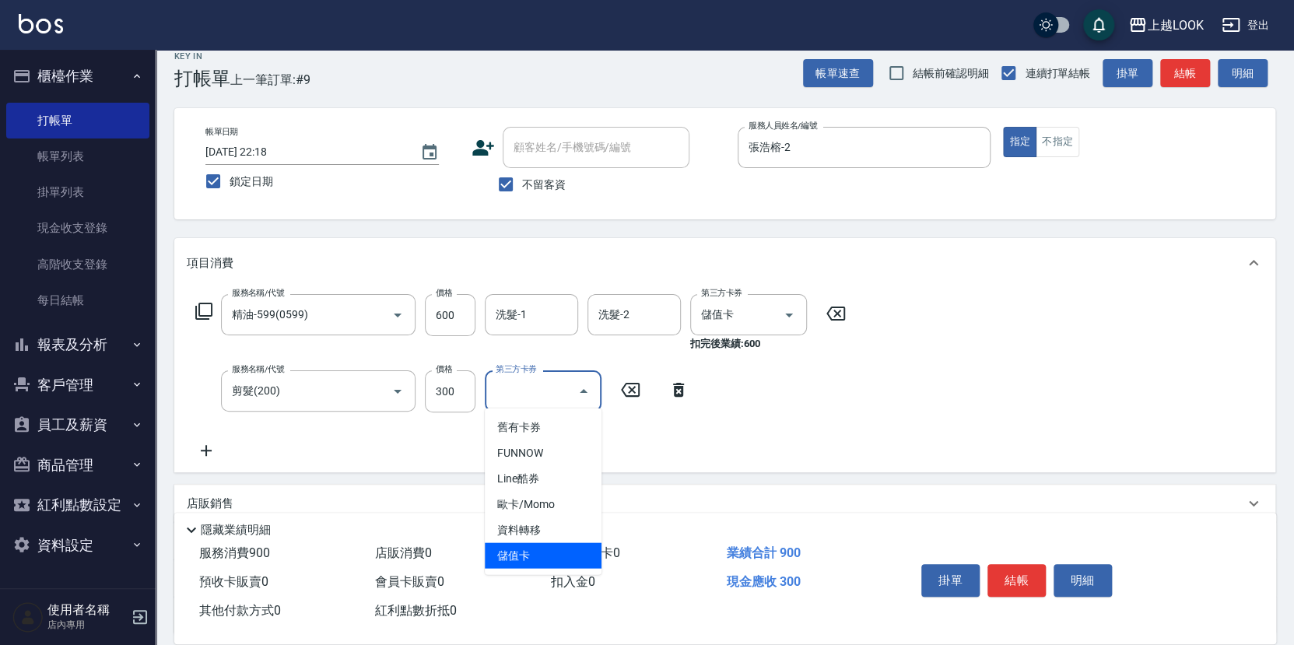
click at [566, 562] on span "儲值卡" at bounding box center [543, 556] width 117 height 26
type input "儲值卡"
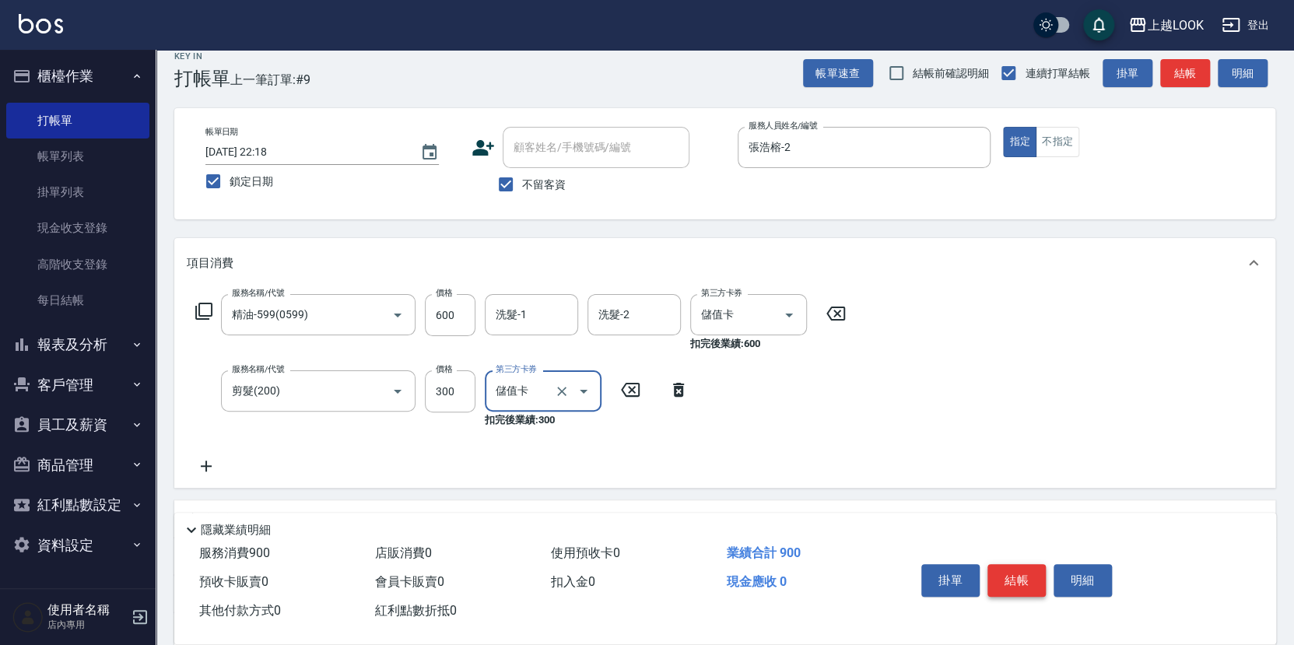
click at [1027, 577] on button "結帳" at bounding box center [1017, 580] width 58 height 33
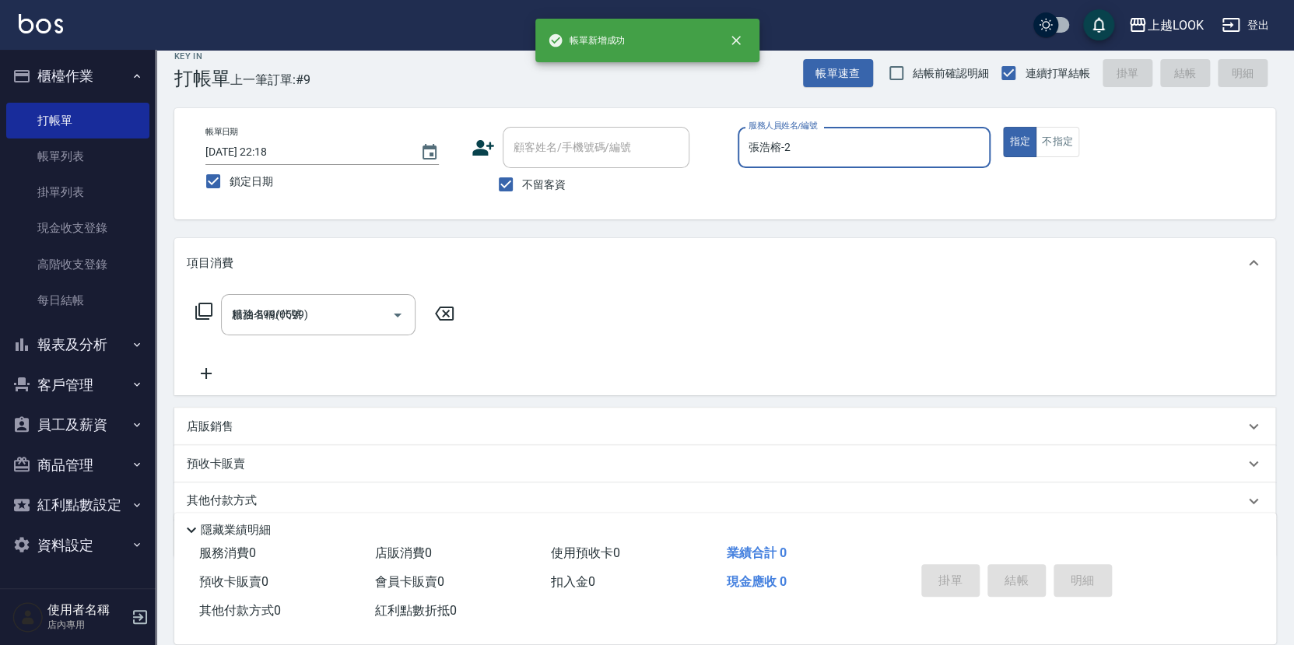
type input "[DATE] 22:18"
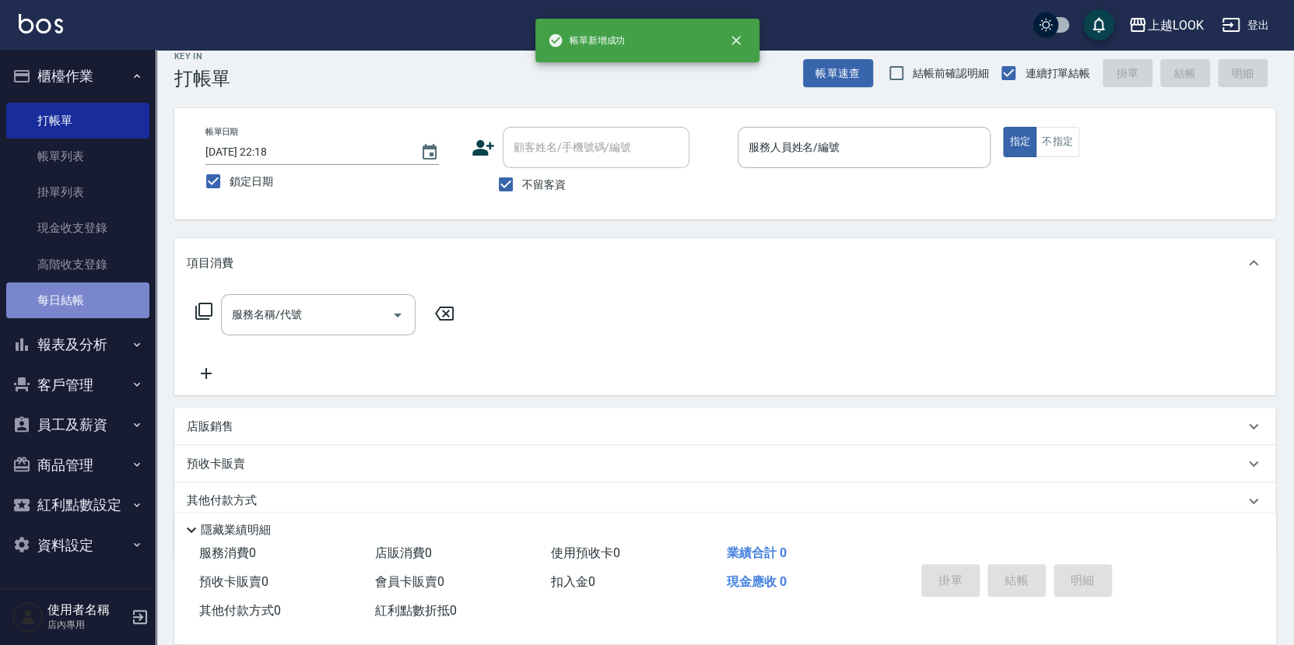
click at [79, 296] on link "每日結帳" at bounding box center [77, 301] width 143 height 36
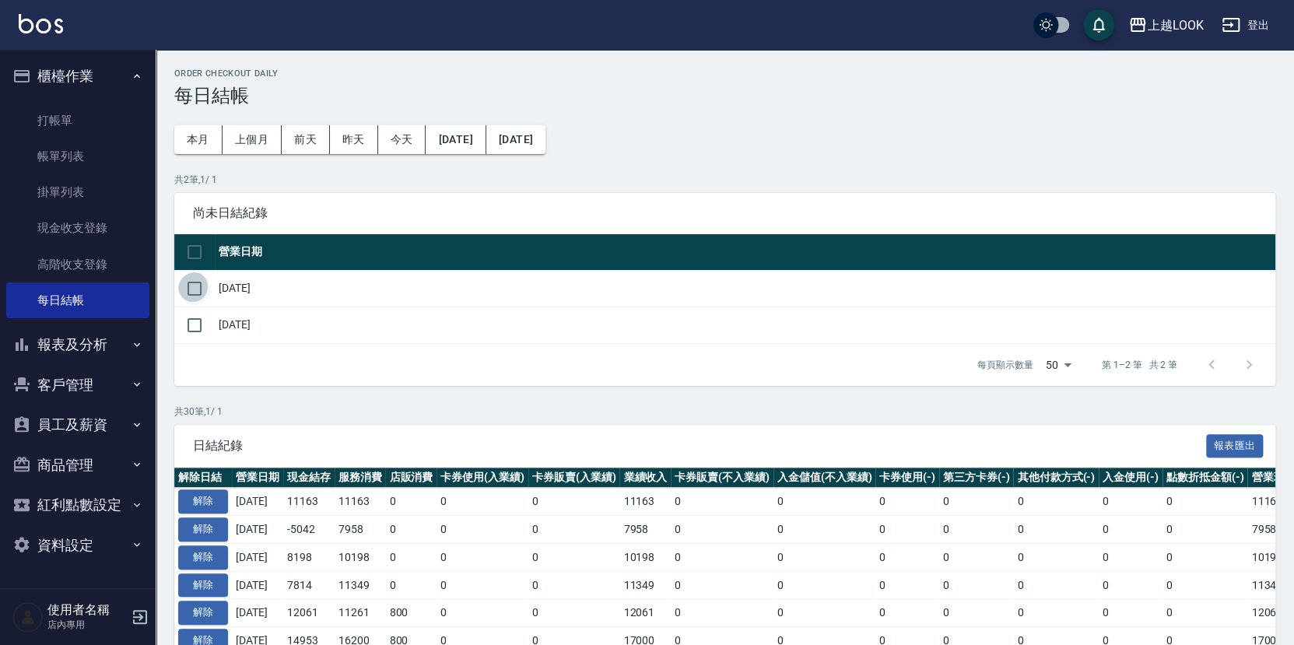
click at [195, 286] on input "checkbox" at bounding box center [194, 288] width 33 height 33
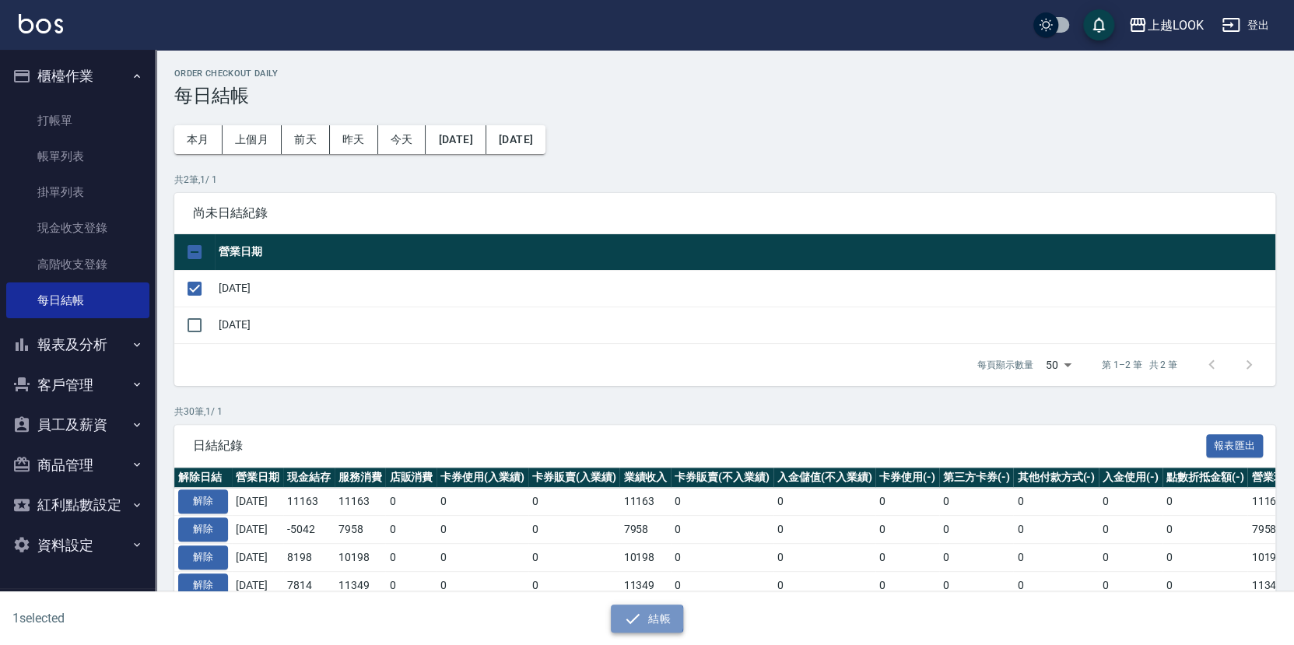
click at [637, 618] on icon "button" at bounding box center [632, 618] width 19 height 19
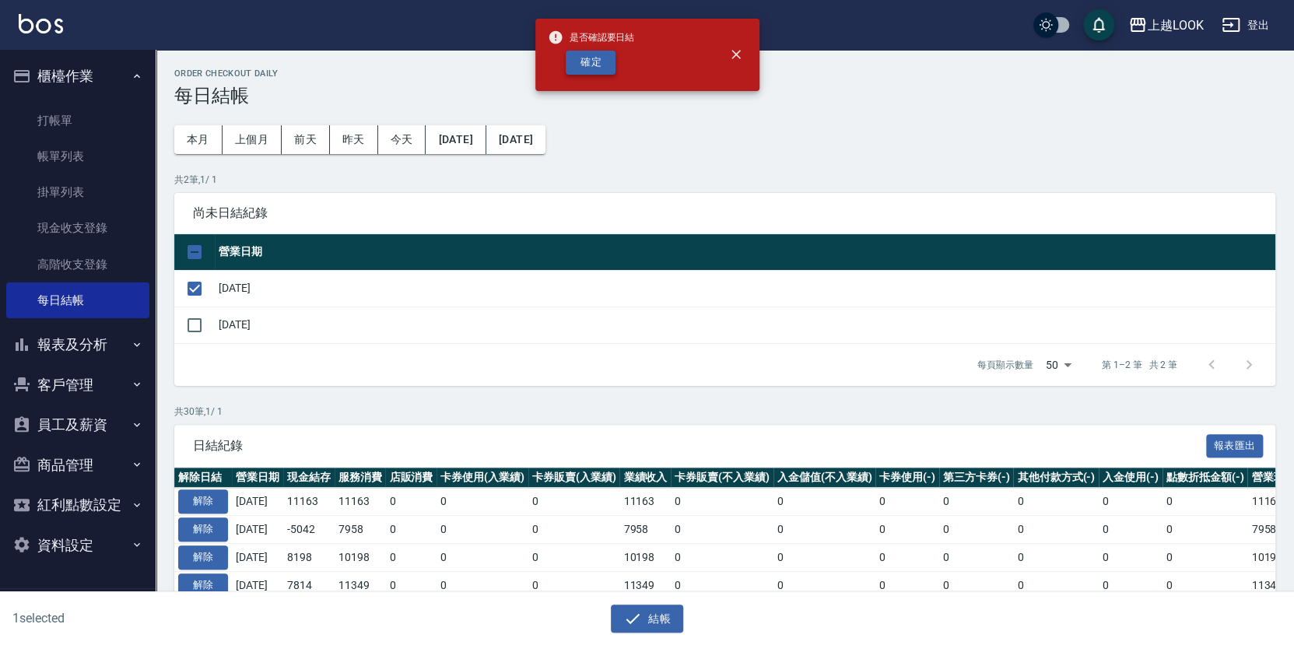
click at [606, 57] on button "確定" at bounding box center [591, 63] width 50 height 24
checkbox input "false"
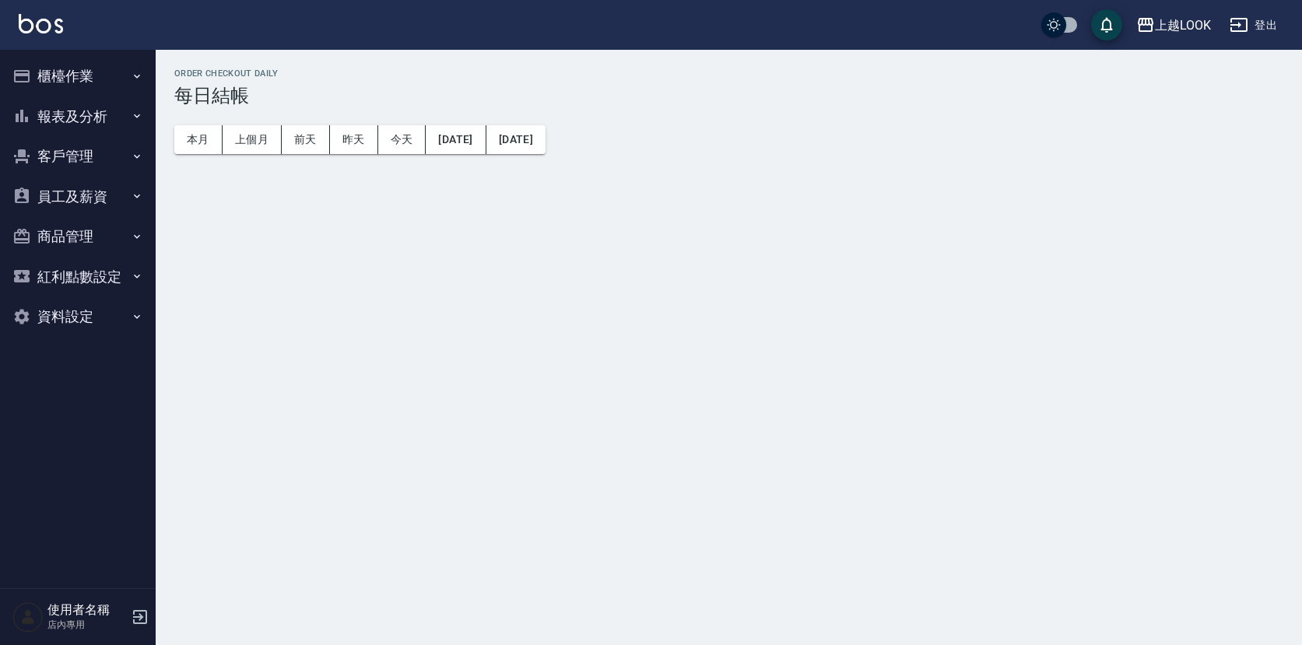
click at [68, 77] on button "櫃檯作業" at bounding box center [77, 76] width 143 height 40
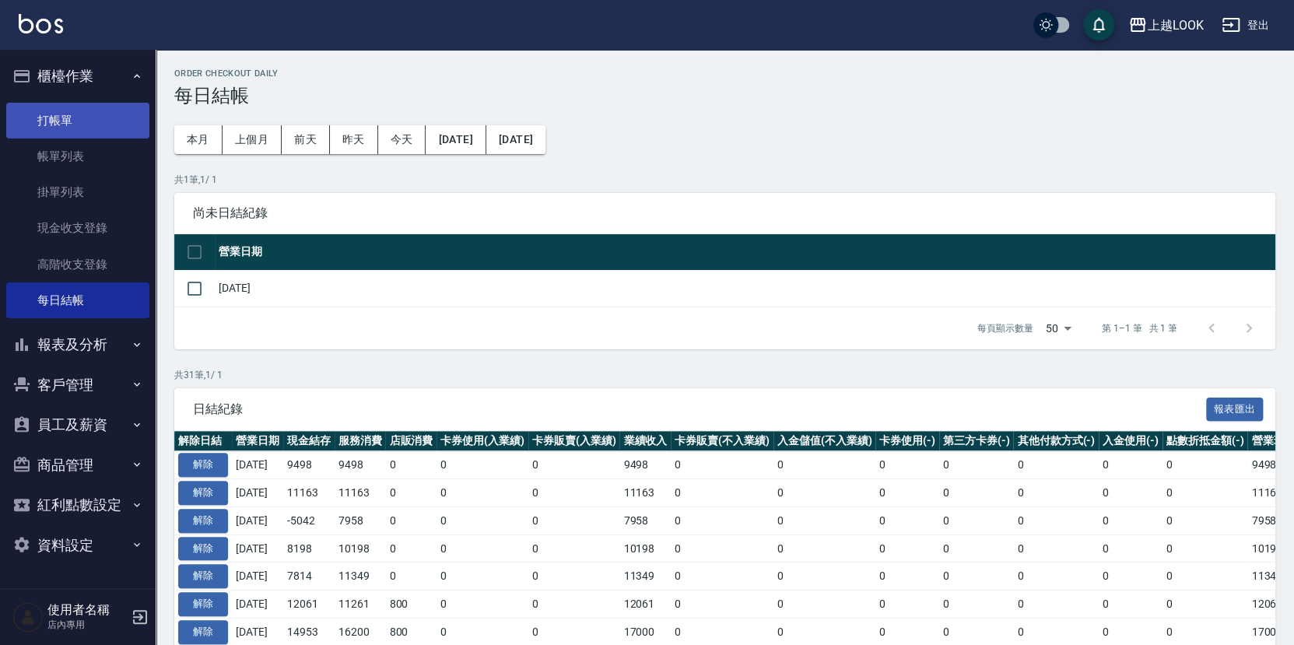
click at [72, 114] on link "打帳單" at bounding box center [77, 121] width 143 height 36
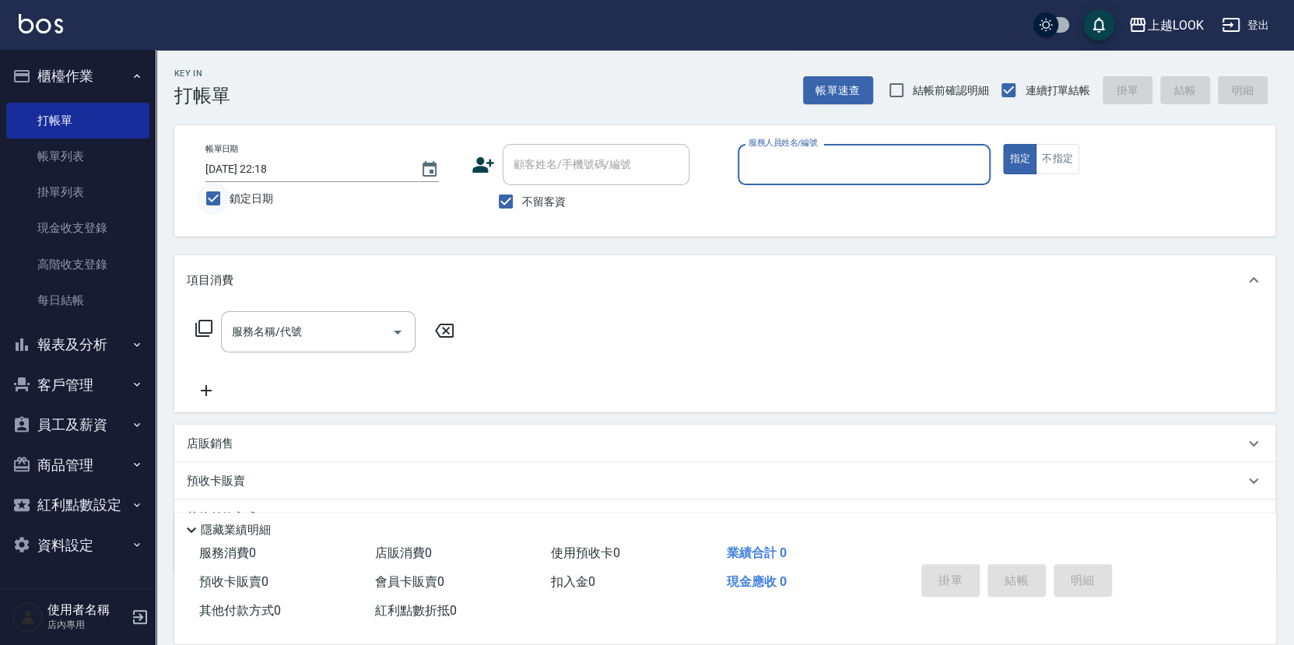
click at [207, 199] on input "鎖定日期" at bounding box center [213, 198] width 33 height 33
checkbox input "false"
type input "[DATE] 22:22"
click at [104, 332] on button "報表及分析" at bounding box center [77, 345] width 143 height 40
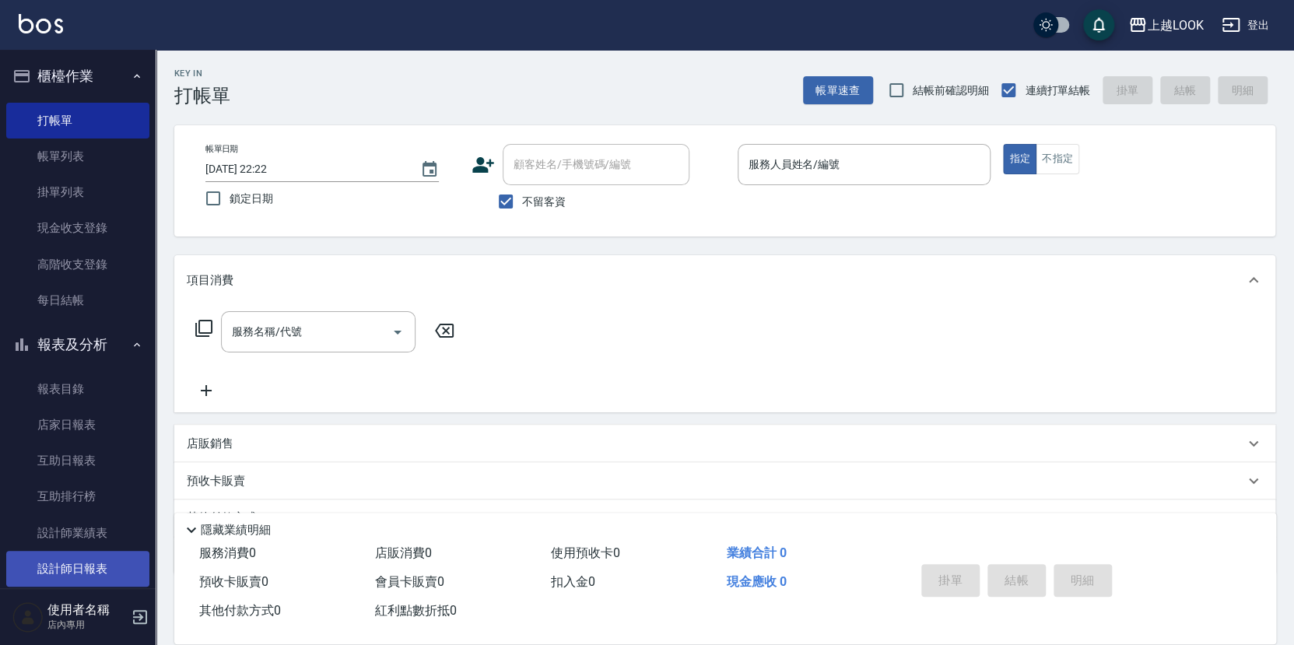
click at [99, 551] on link "設計師日報表" at bounding box center [77, 569] width 143 height 36
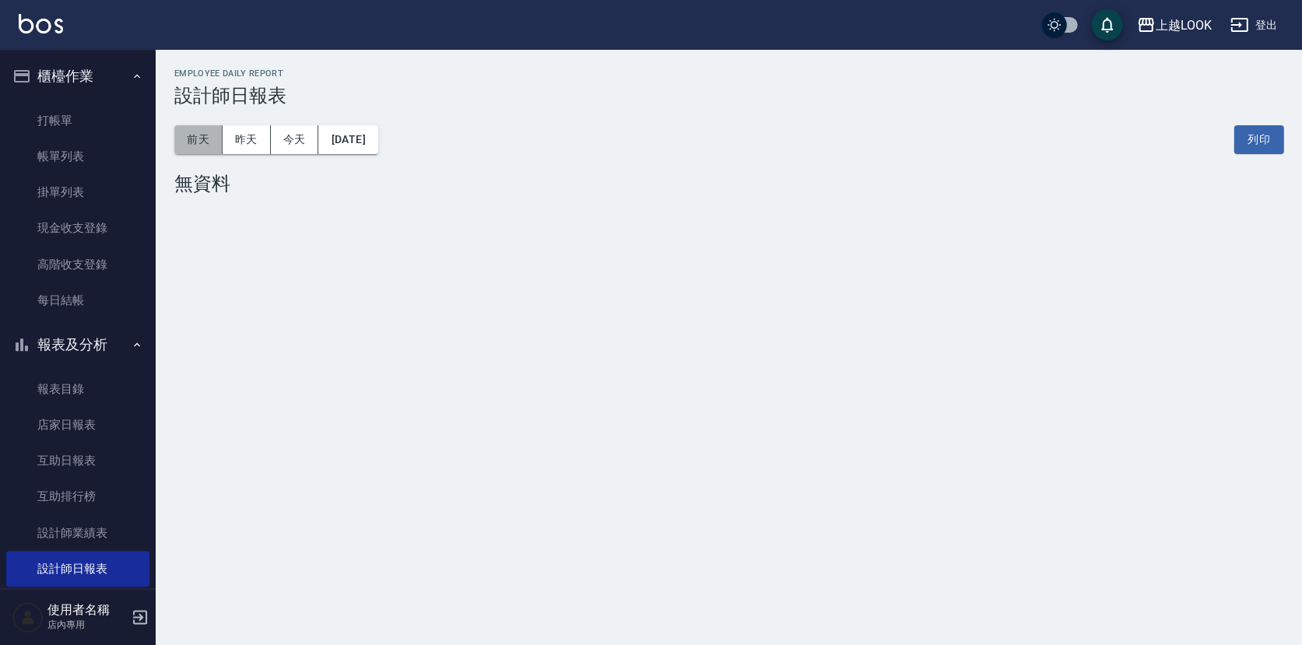
click at [183, 137] on button "前天" at bounding box center [198, 139] width 48 height 29
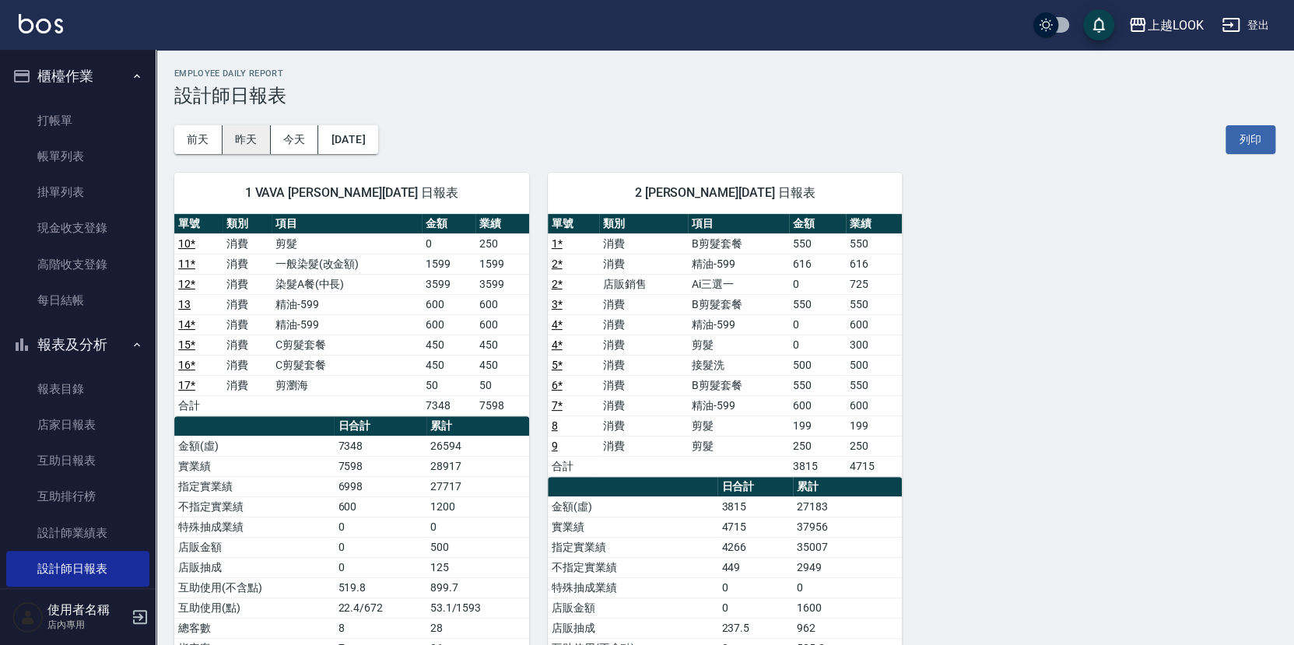
click at [244, 135] on button "昨天" at bounding box center [247, 139] width 48 height 29
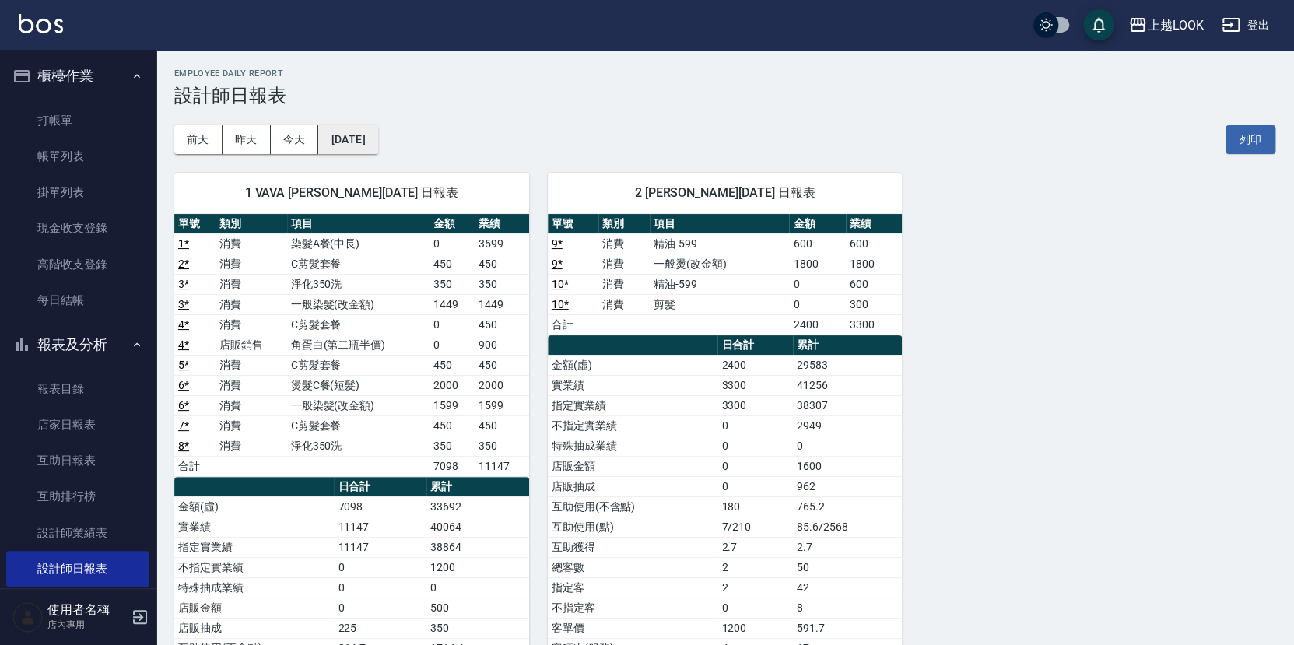
click at [377, 138] on button "[DATE]" at bounding box center [347, 139] width 59 height 29
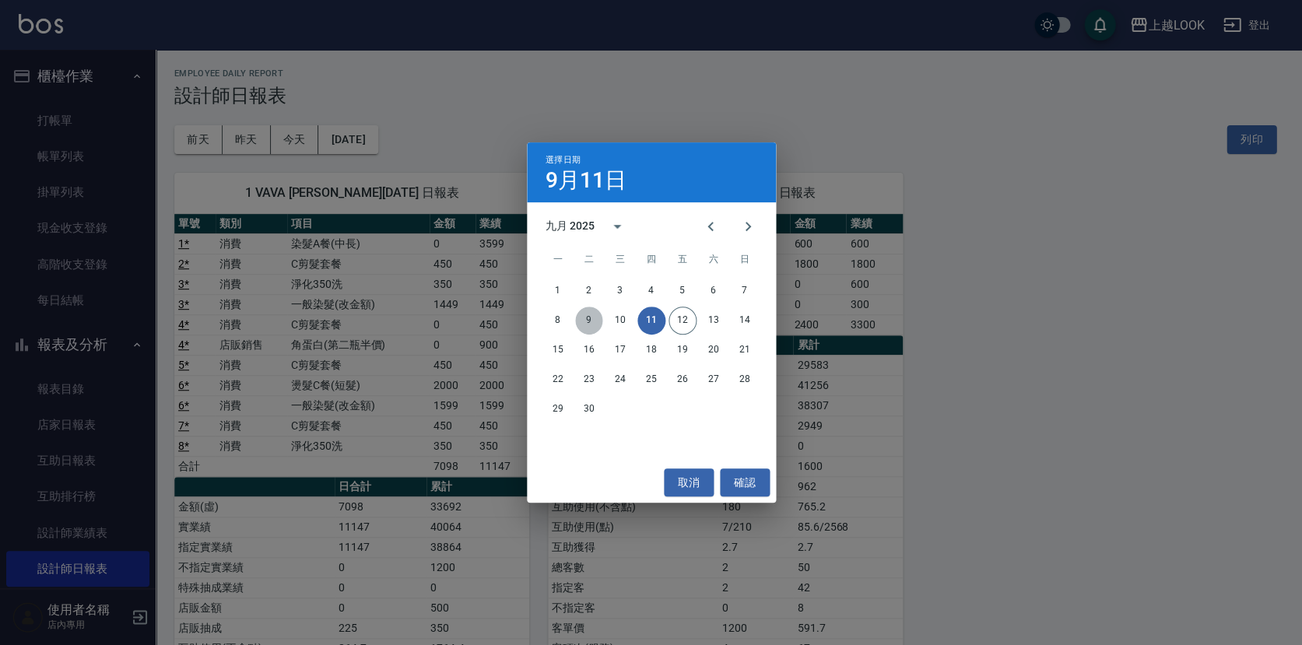
click at [592, 318] on button "9" at bounding box center [589, 321] width 28 height 28
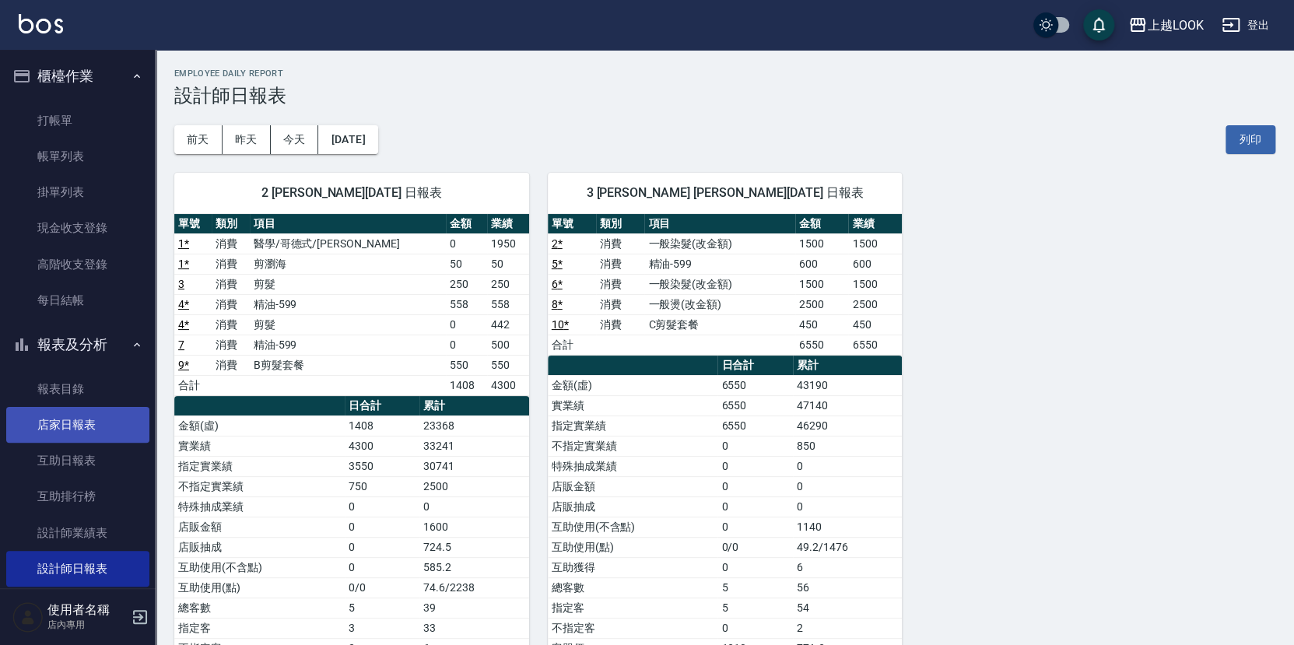
click at [111, 411] on link "店家日報表" at bounding box center [77, 425] width 143 height 36
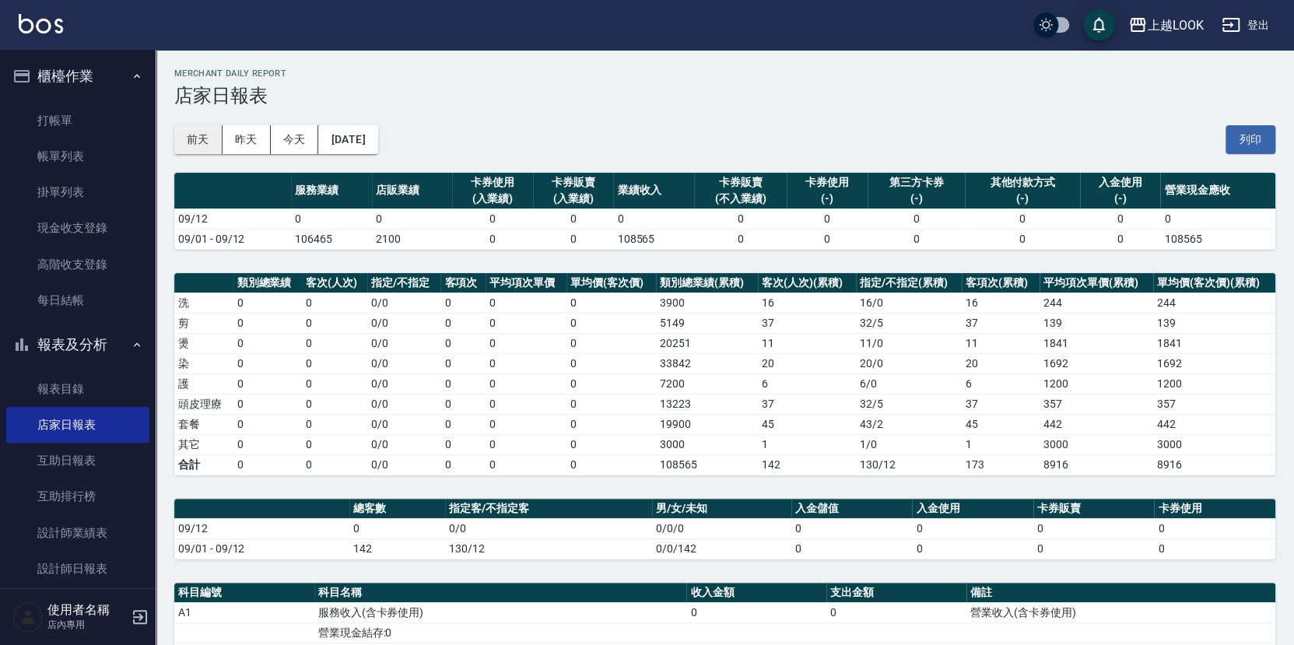
click at [198, 133] on button "前天" at bounding box center [198, 139] width 48 height 29
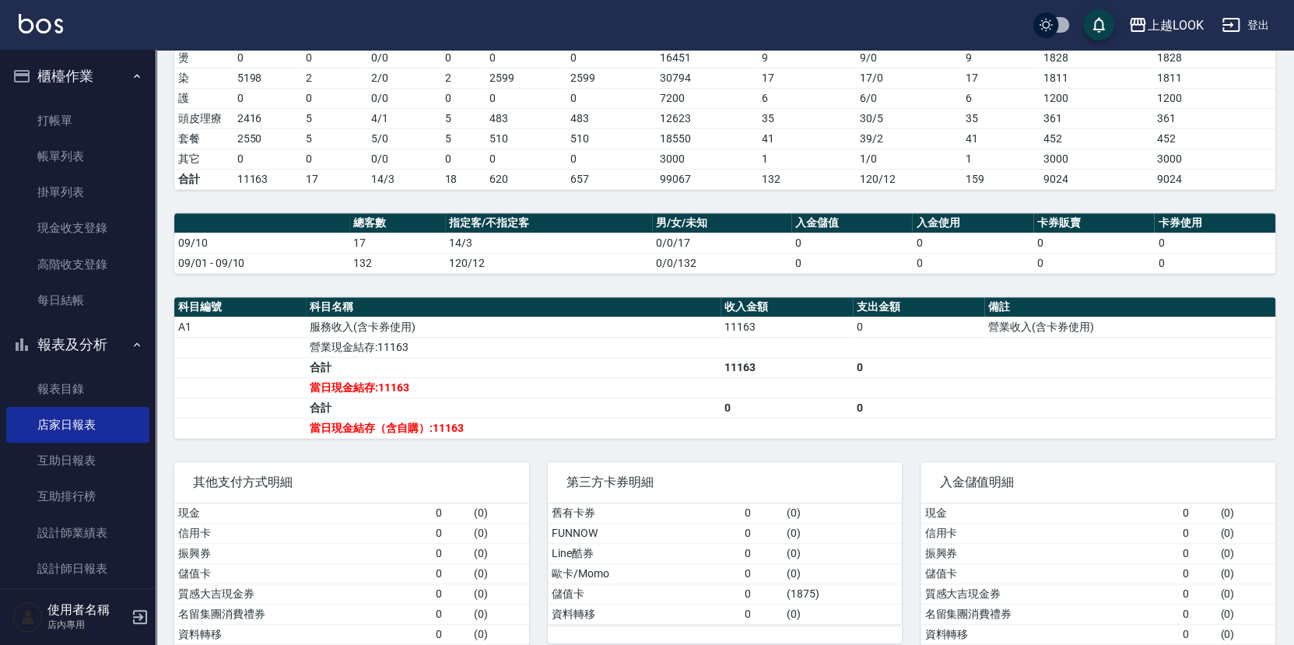
scroll to position [164, 0]
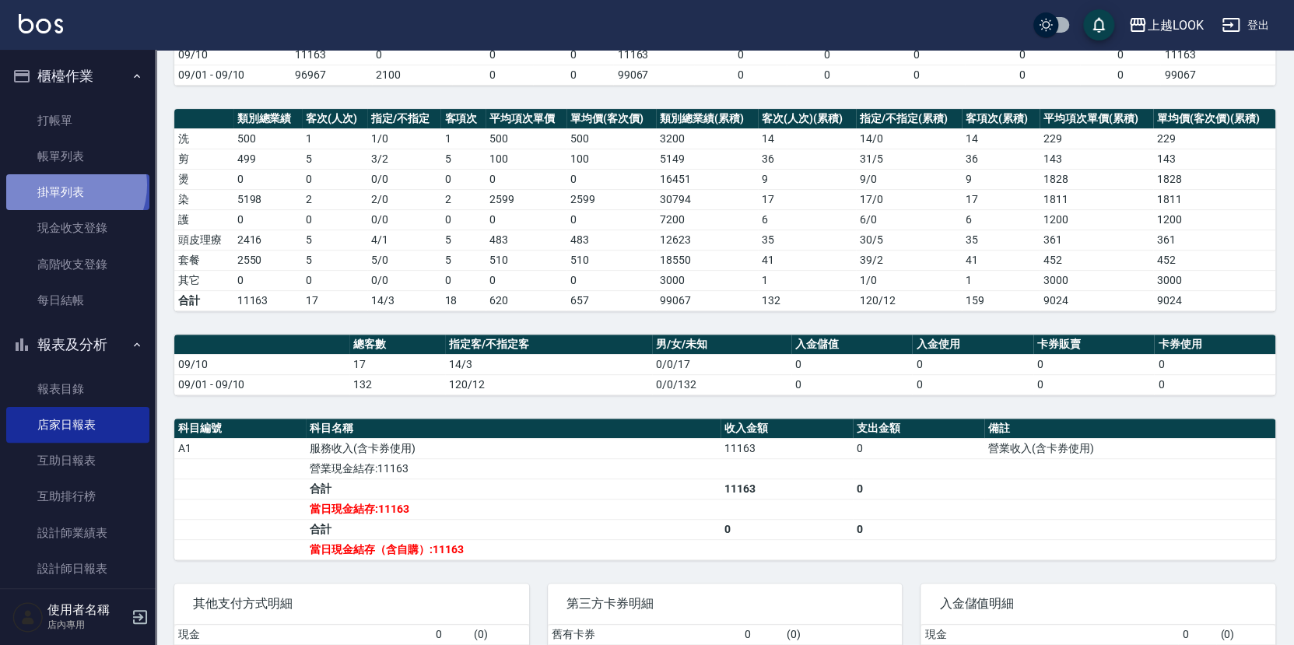
click at [66, 184] on link "掛單列表" at bounding box center [77, 192] width 143 height 36
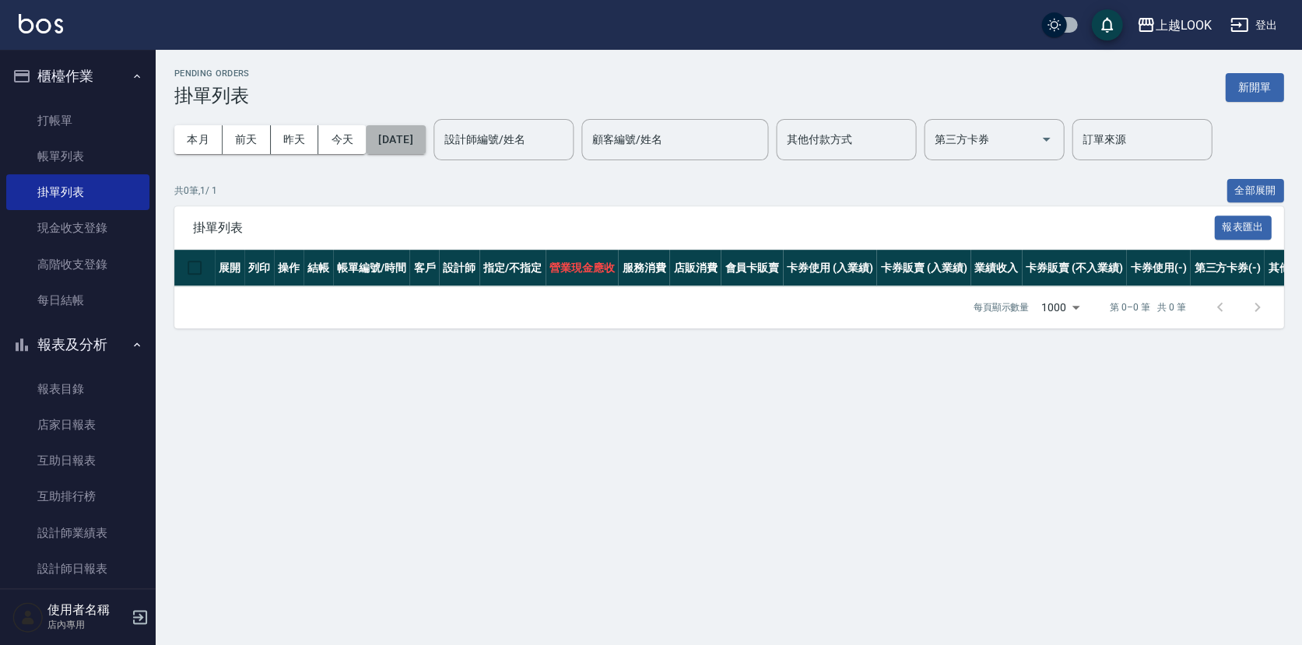
click at [425, 136] on button "[DATE]" at bounding box center [395, 139] width 59 height 29
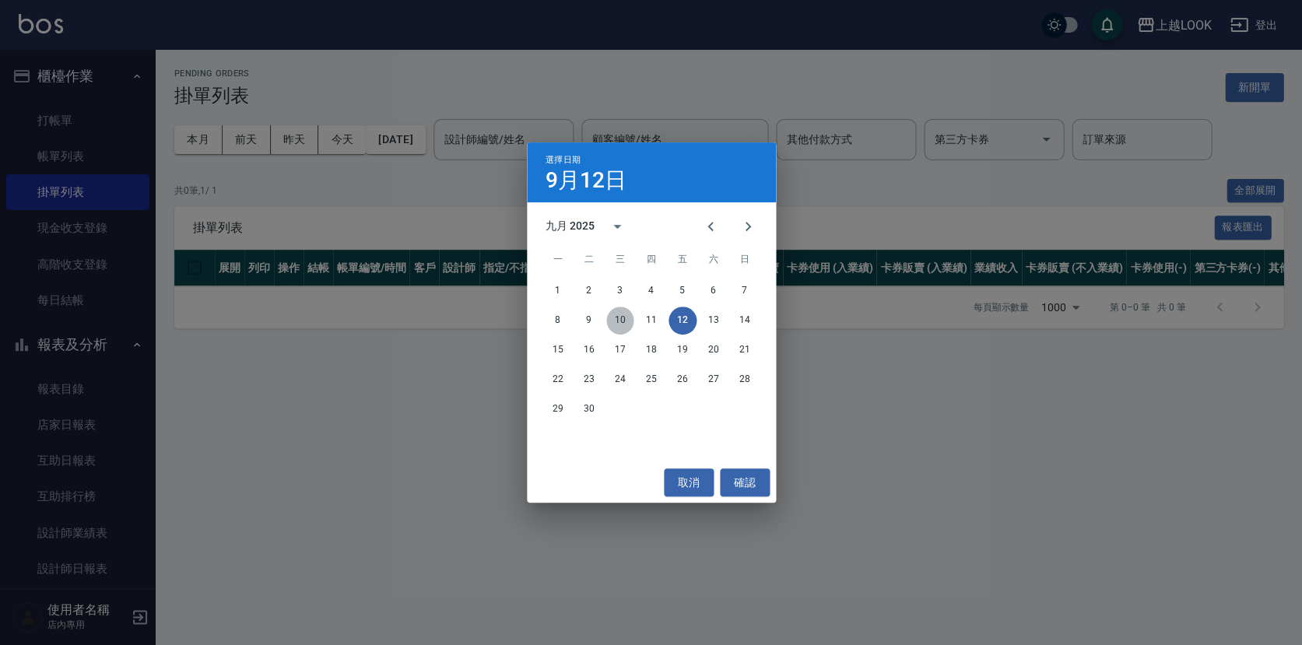
click at [623, 321] on button "10" at bounding box center [620, 321] width 28 height 28
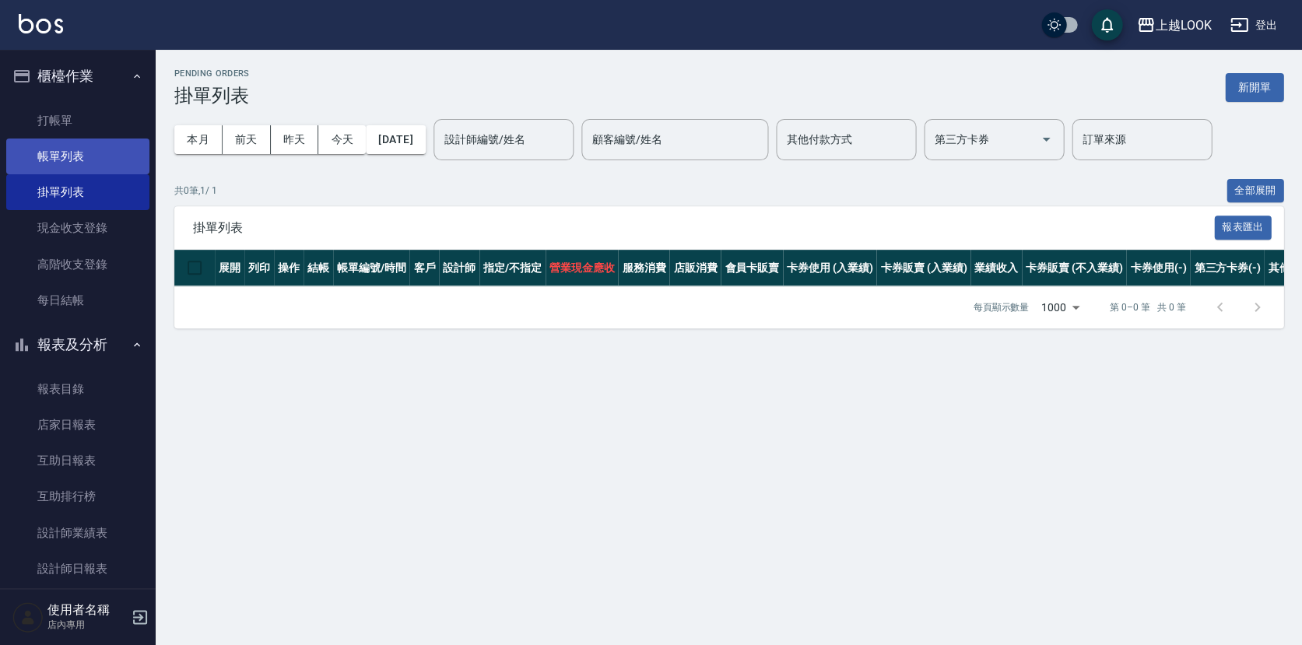
click at [100, 152] on link "帳單列表" at bounding box center [77, 157] width 143 height 36
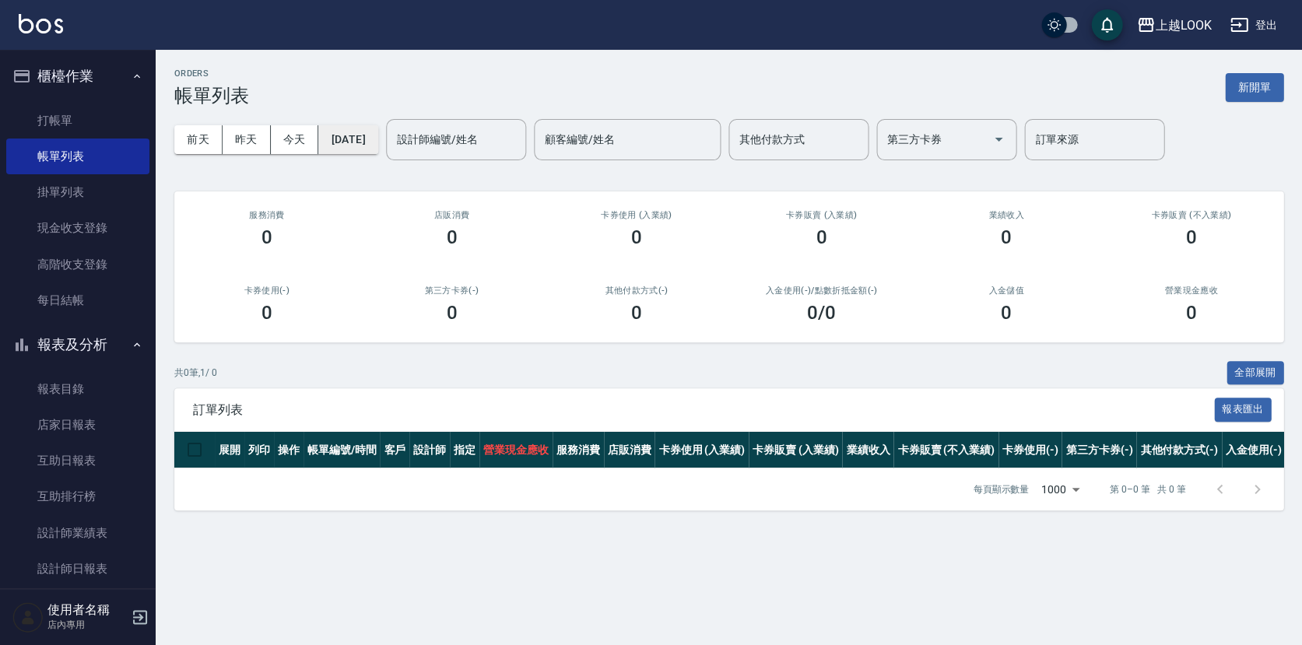
click at [372, 140] on button "[DATE]" at bounding box center [347, 139] width 59 height 29
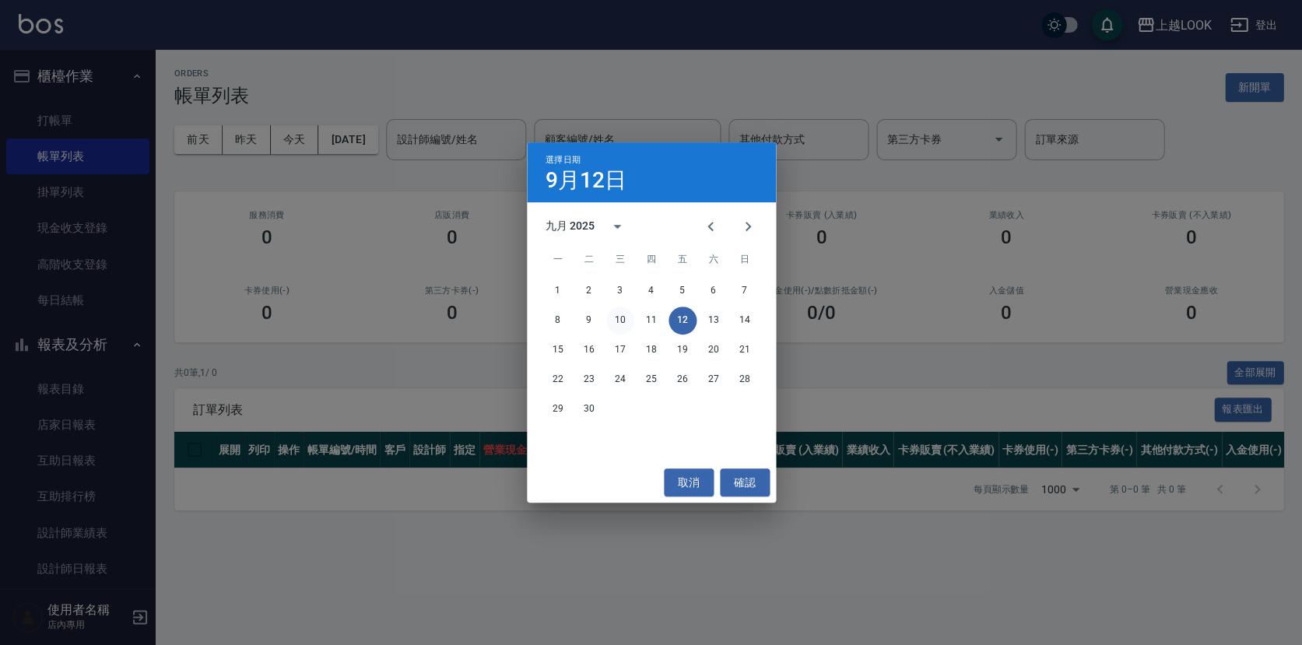
click at [623, 319] on button "10" at bounding box center [620, 321] width 28 height 28
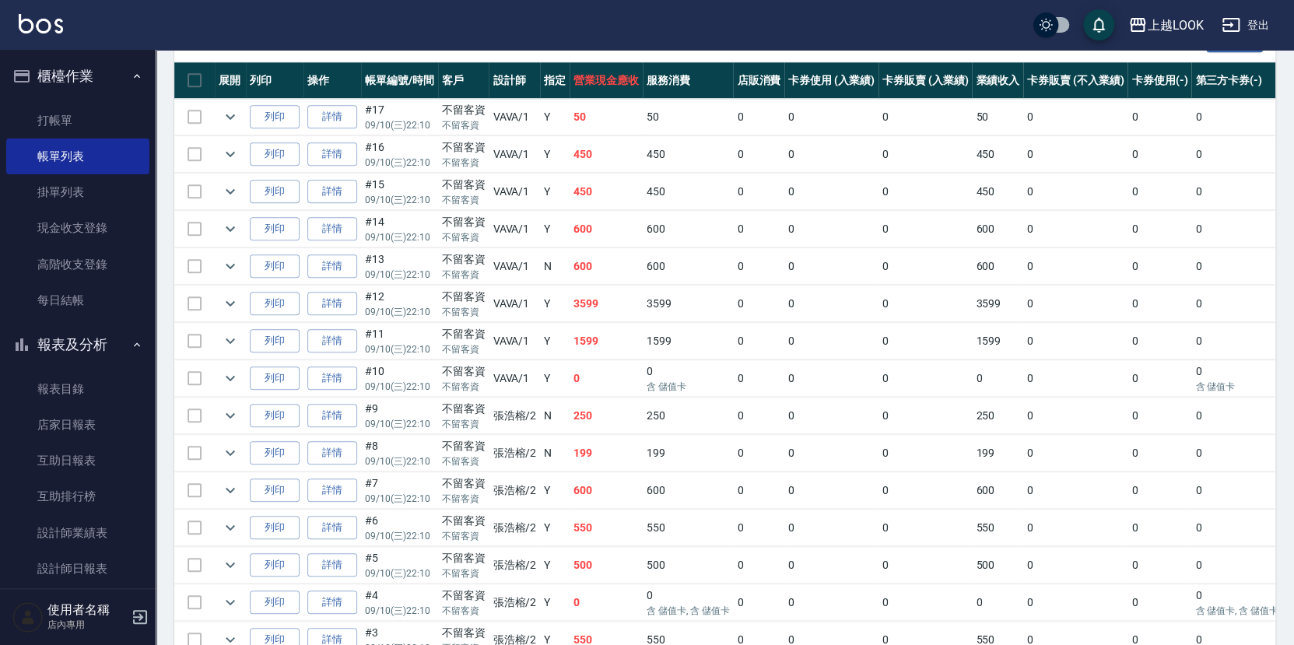
scroll to position [265, 0]
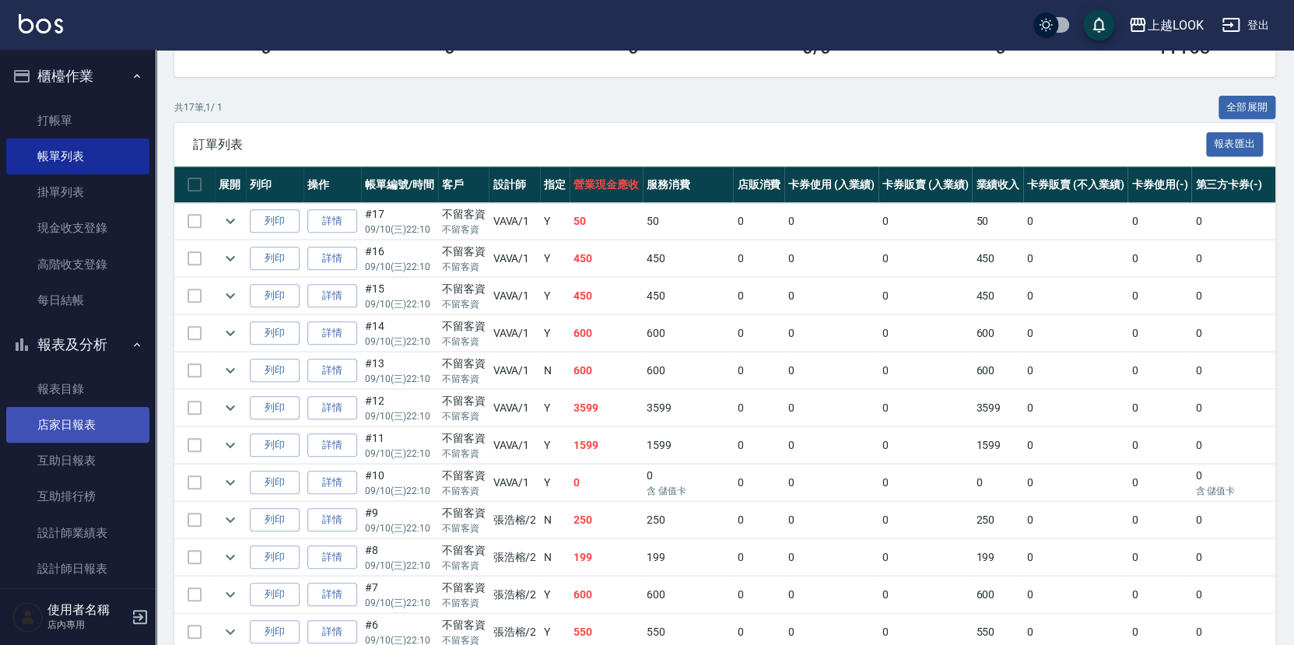
click at [78, 414] on link "店家日報表" at bounding box center [77, 425] width 143 height 36
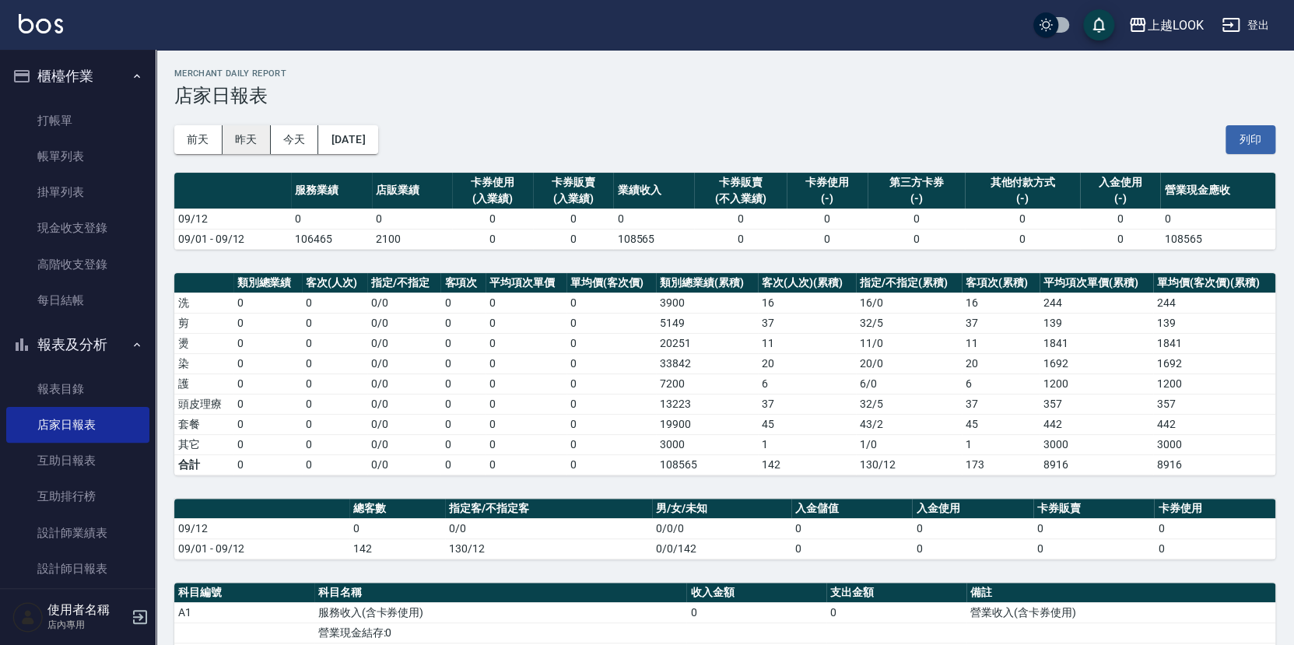
click at [254, 136] on button "昨天" at bounding box center [247, 139] width 48 height 29
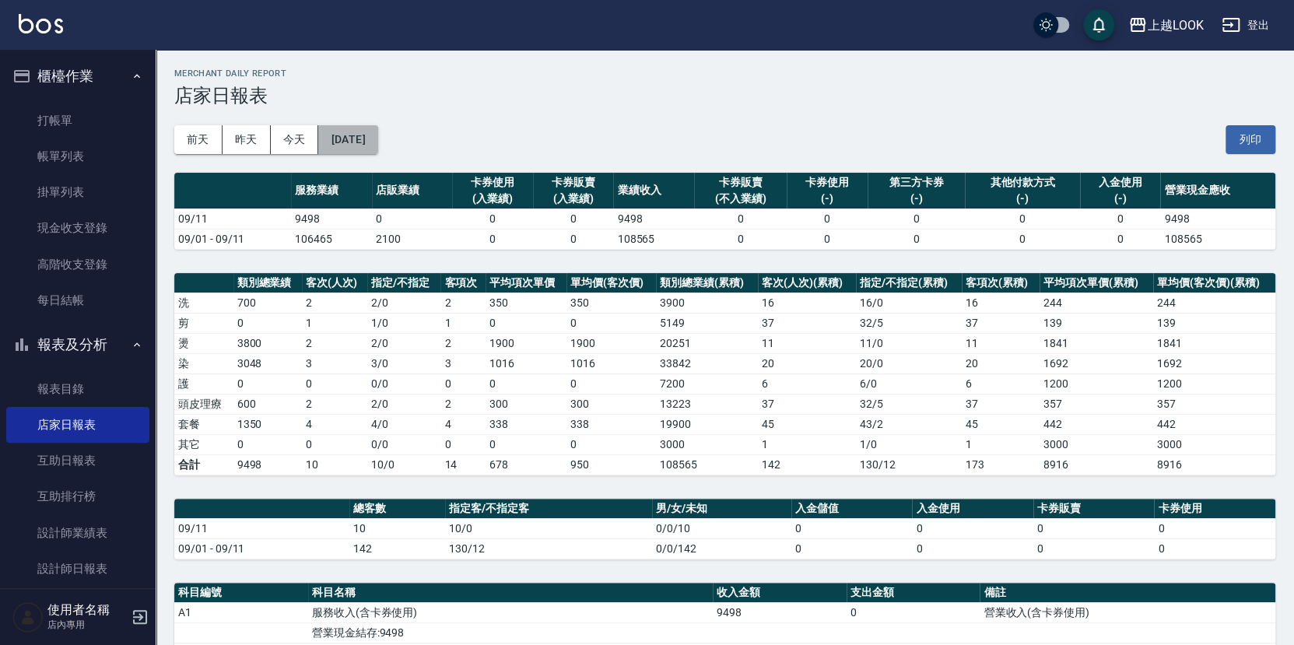
click at [377, 142] on button "[DATE]" at bounding box center [347, 139] width 59 height 29
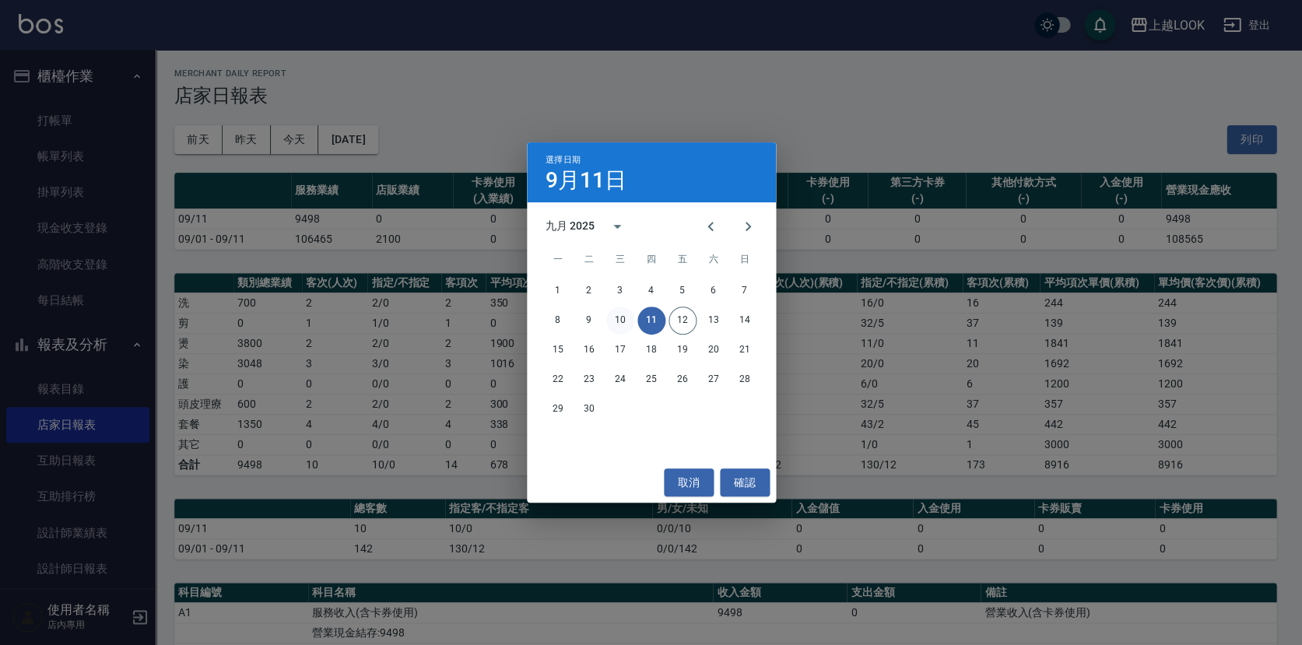
click at [617, 319] on button "10" at bounding box center [620, 321] width 28 height 28
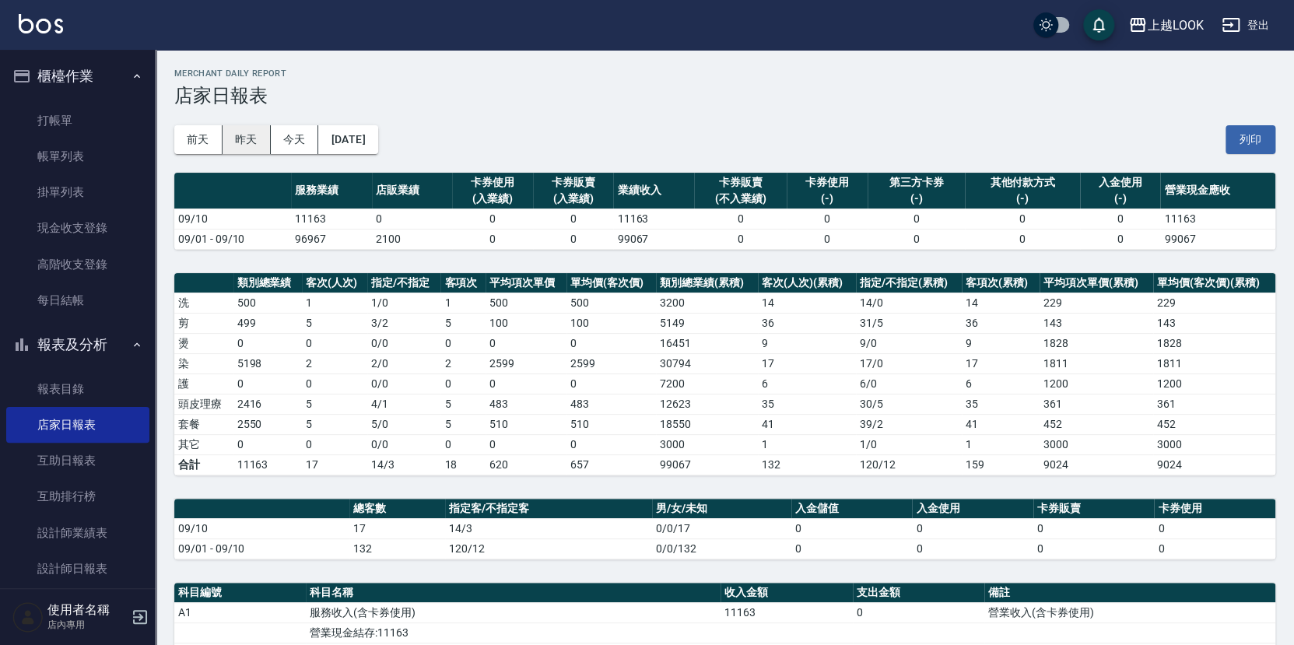
click at [240, 143] on button "昨天" at bounding box center [247, 139] width 48 height 29
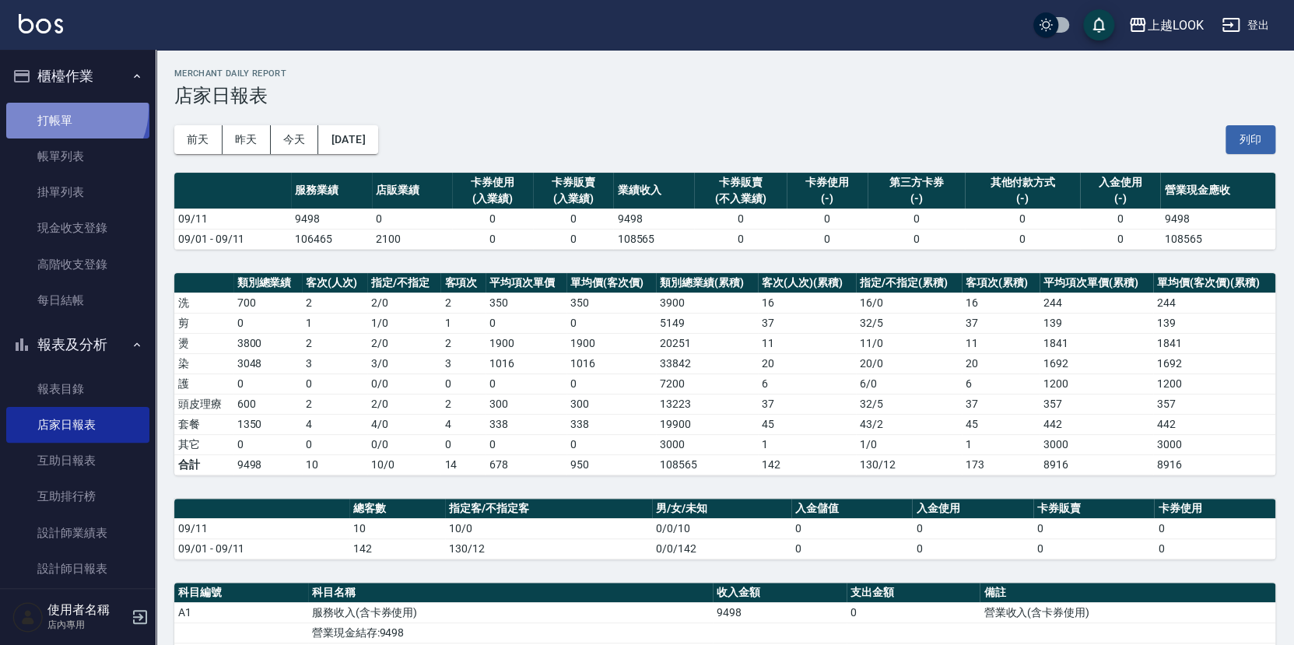
click at [68, 109] on link "打帳單" at bounding box center [77, 121] width 143 height 36
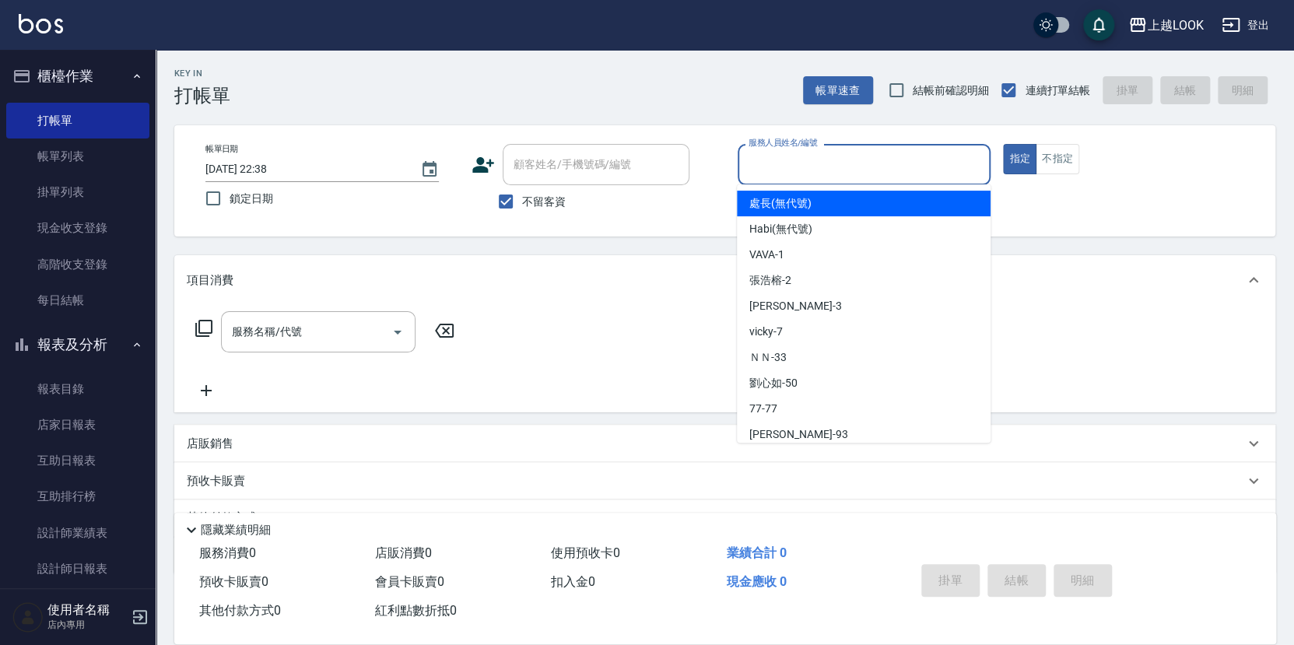
drag, startPoint x: 855, startPoint y: 170, endPoint x: 893, endPoint y: 177, distance: 38.8
click at [854, 169] on input "服務人員姓名/編號" at bounding box center [865, 164] width 240 height 27
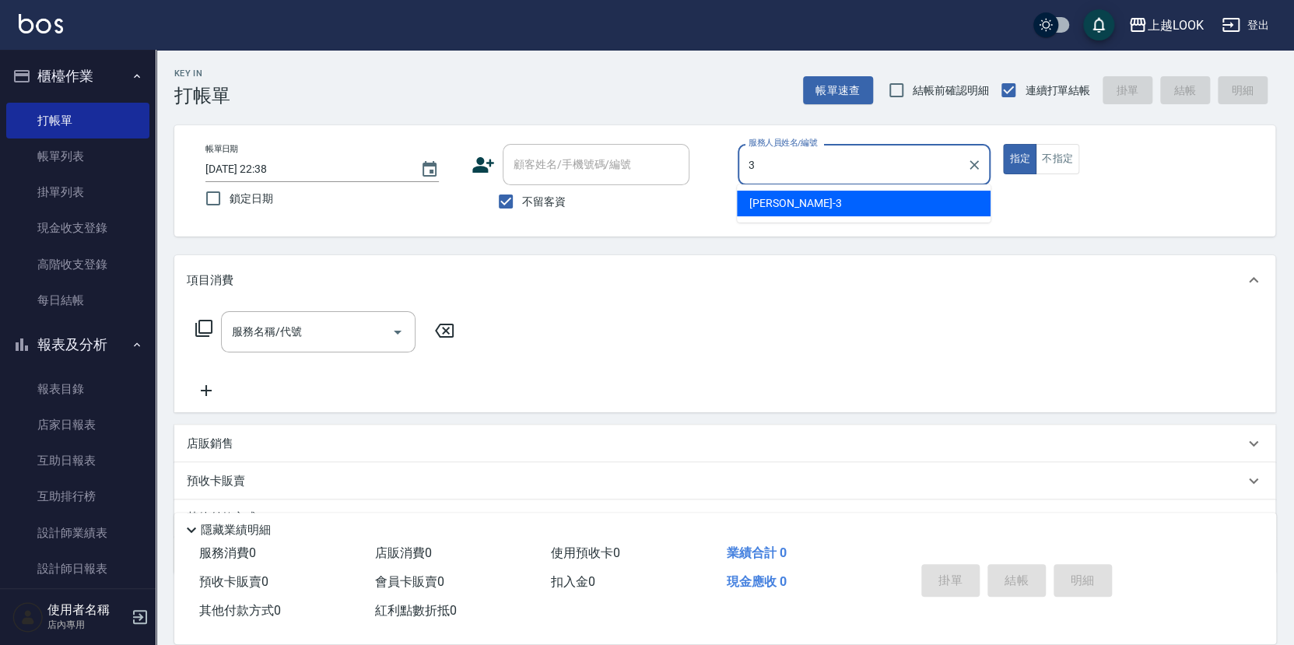
type input "[PERSON_NAME]-3"
type button "true"
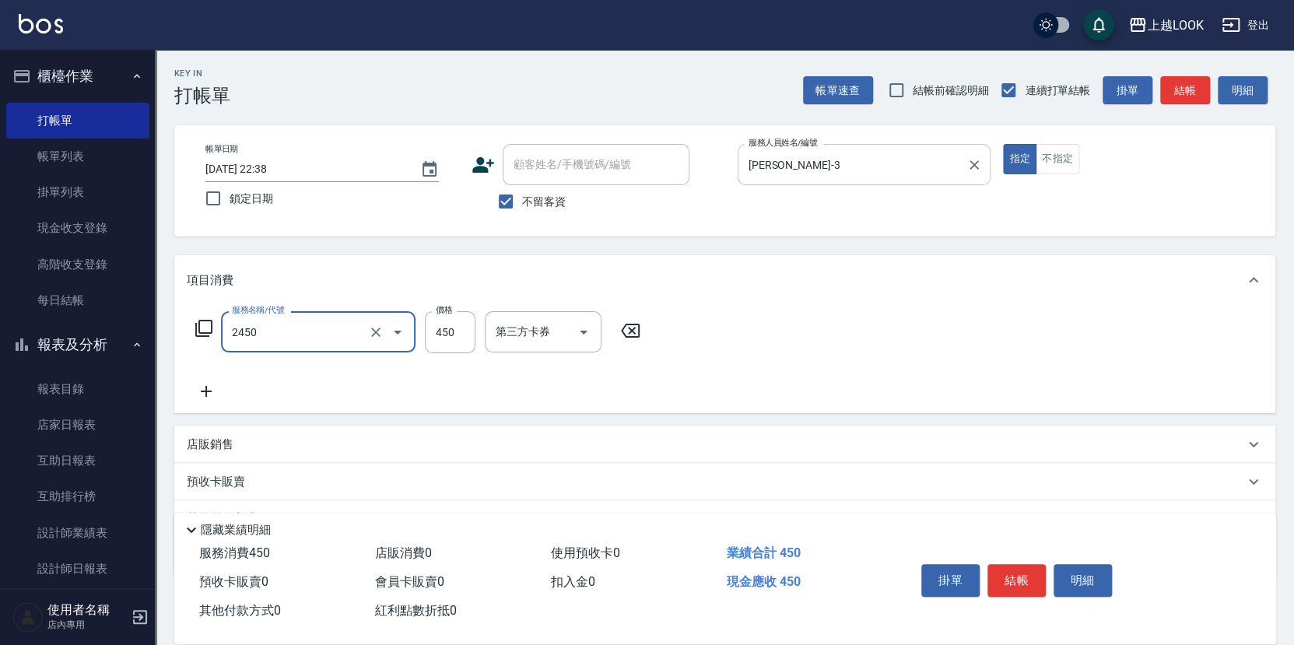
type input "C剪髮套餐(2450)"
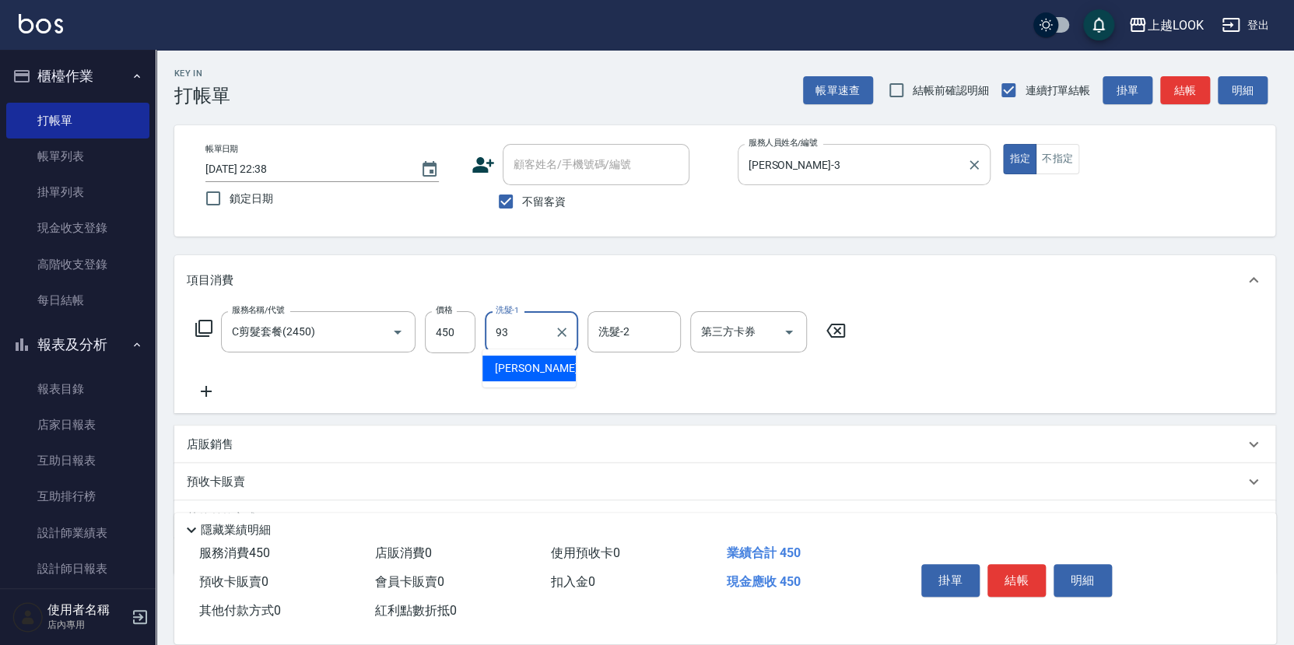
type input "[PERSON_NAME]-93"
click at [1014, 572] on button "結帳" at bounding box center [1017, 580] width 58 height 33
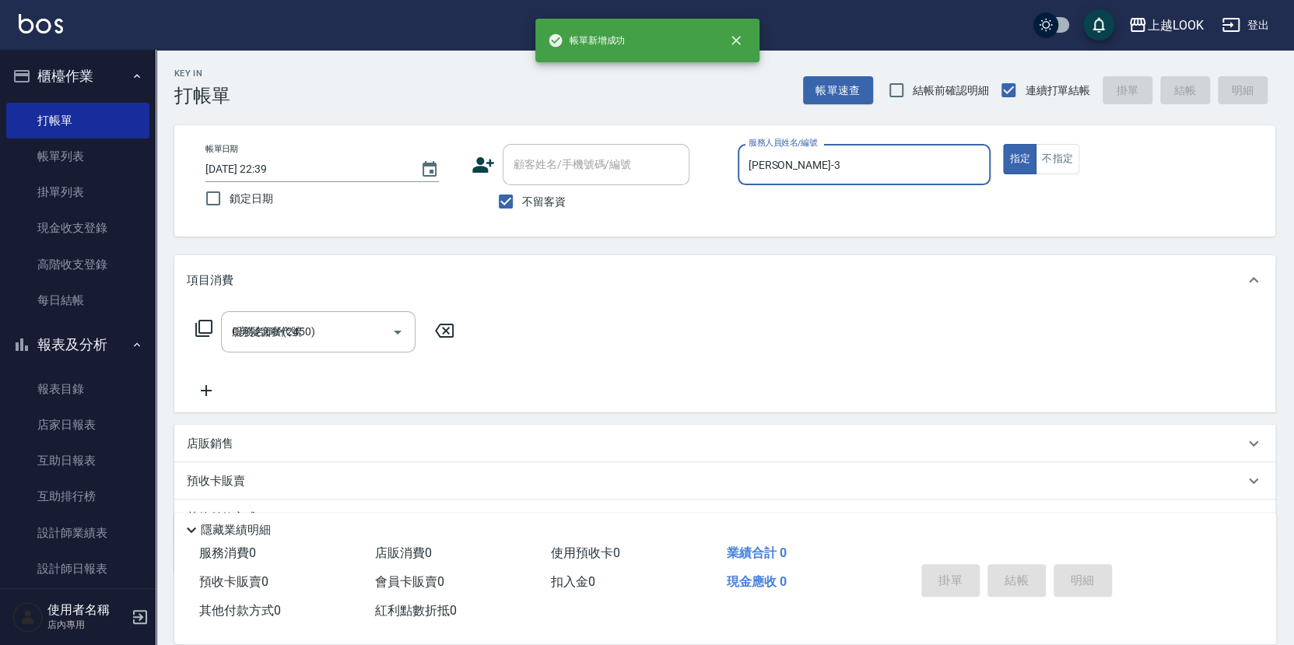
type input "[DATE] 22:39"
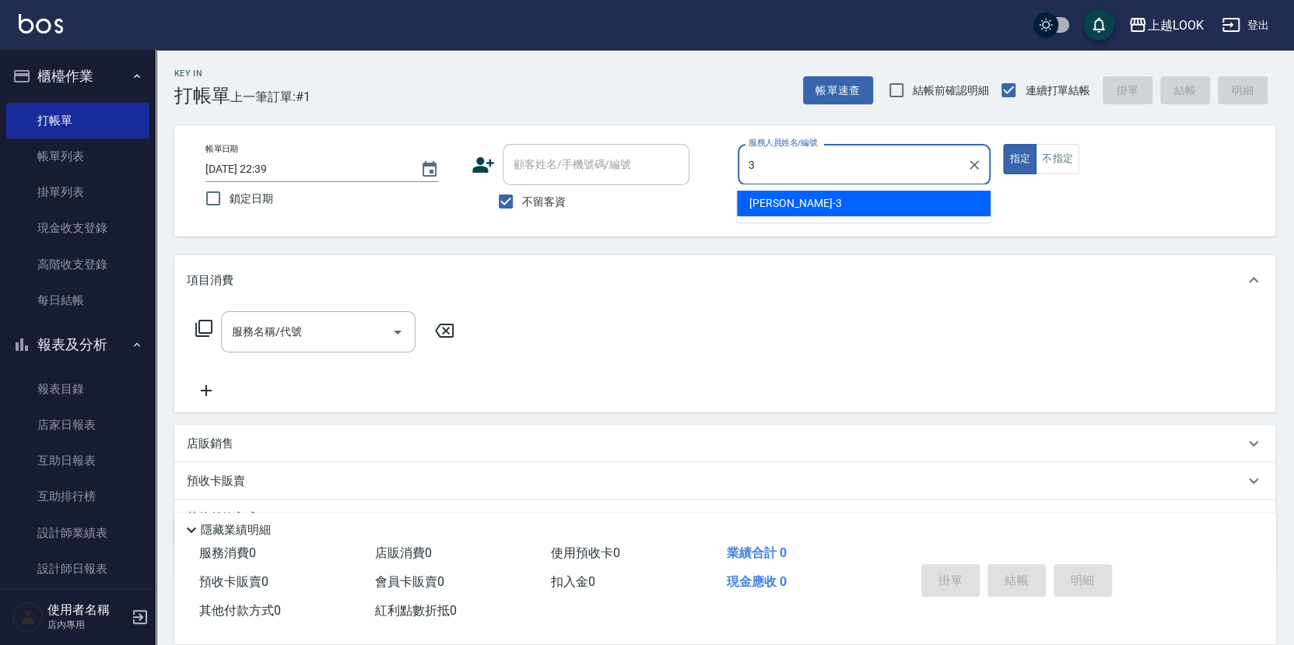
type input "[PERSON_NAME]-3"
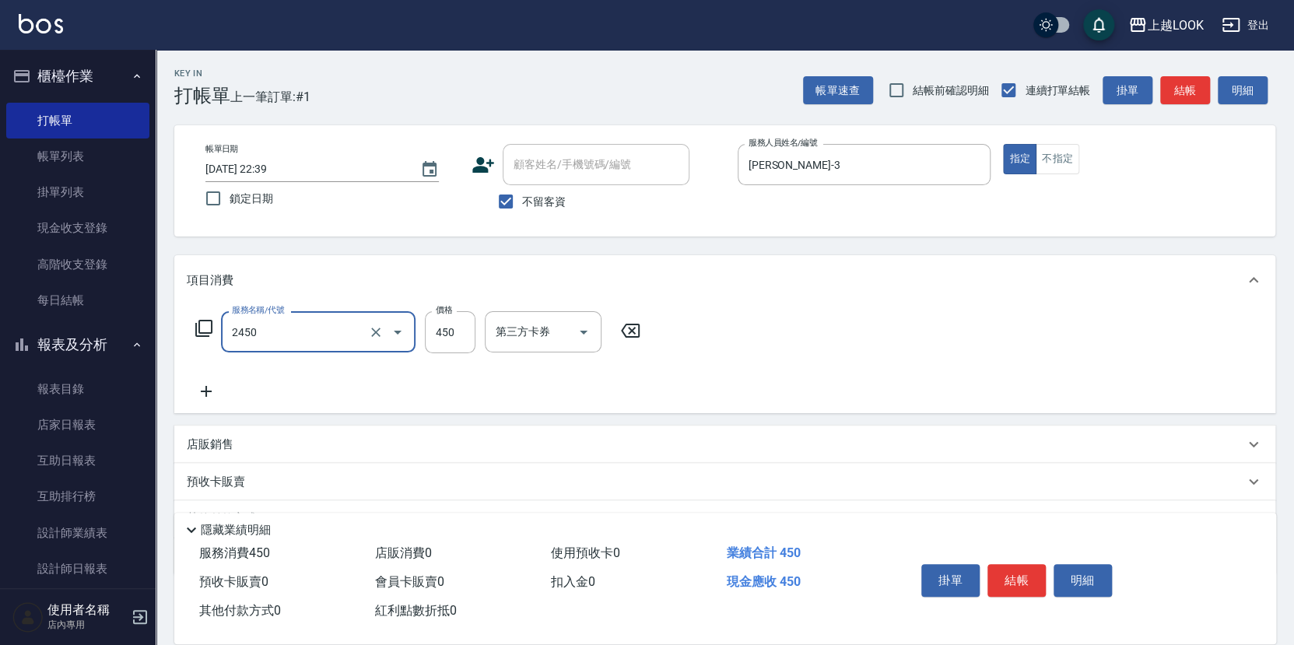
type input "C剪髮套餐(2450)"
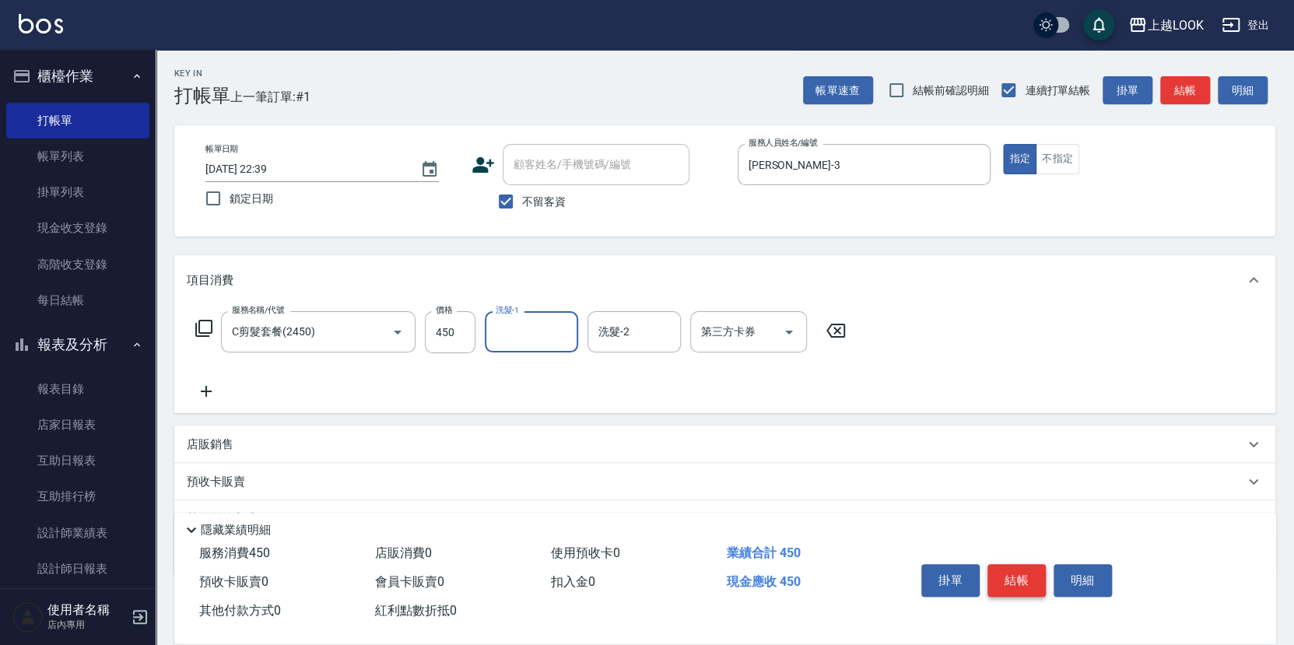
click at [1033, 576] on button "結帳" at bounding box center [1017, 580] width 58 height 33
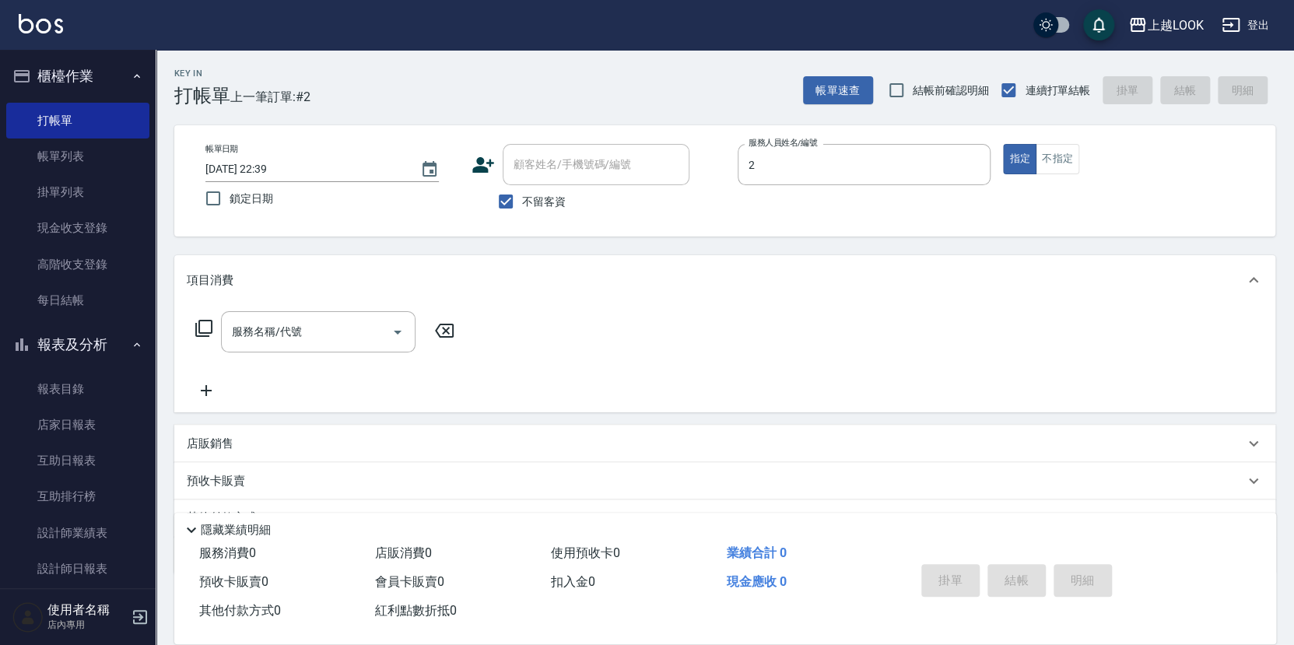
type input "張浩榕-2"
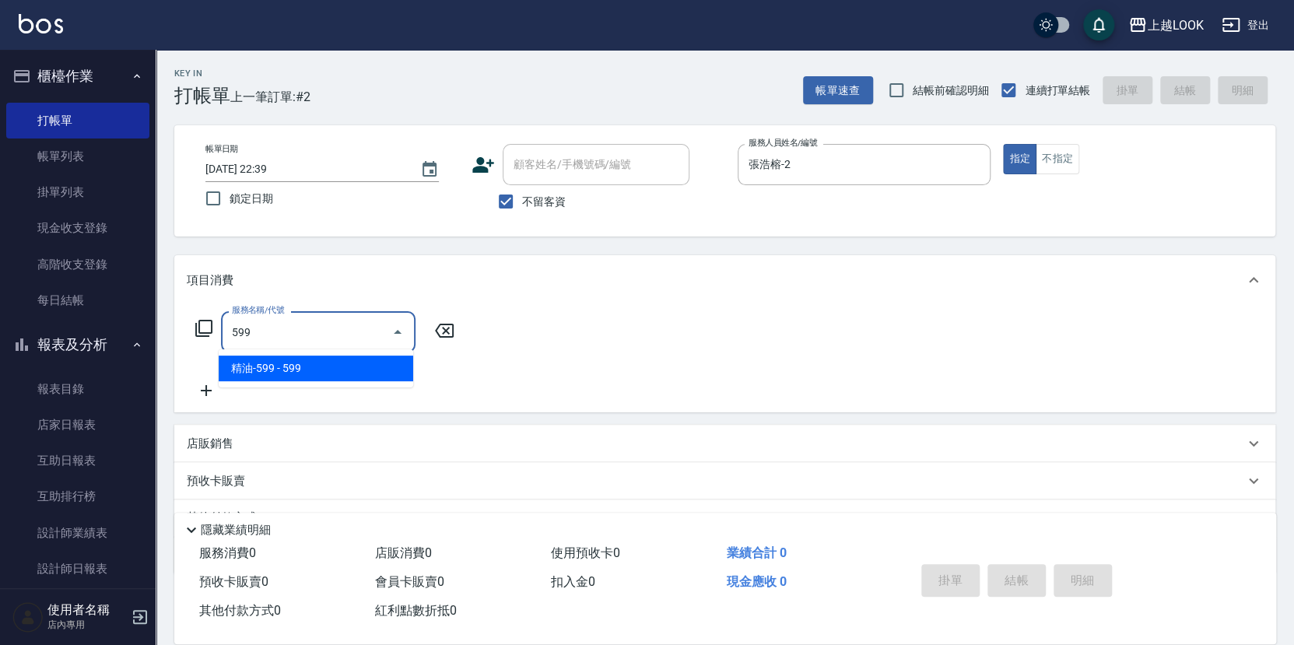
type input "精油-599(0599)"
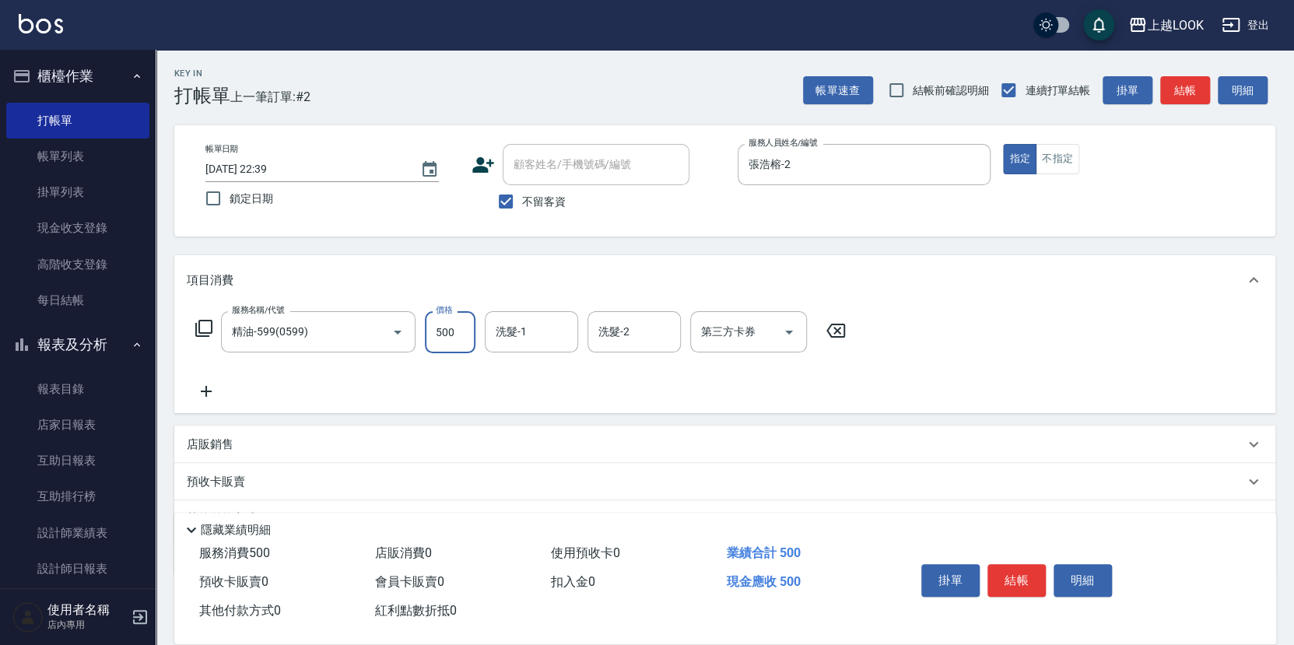
type input "500"
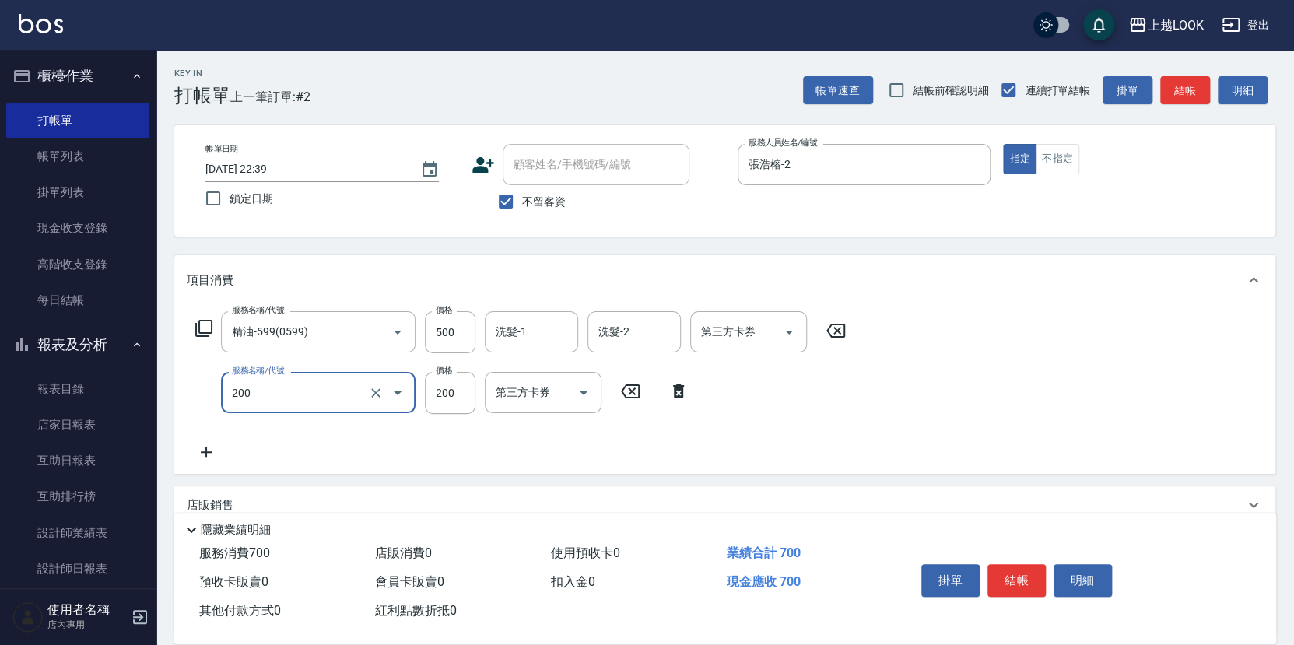
type input "剪髮(200)"
type input "300"
click at [788, 331] on icon "Open" at bounding box center [789, 333] width 8 height 4
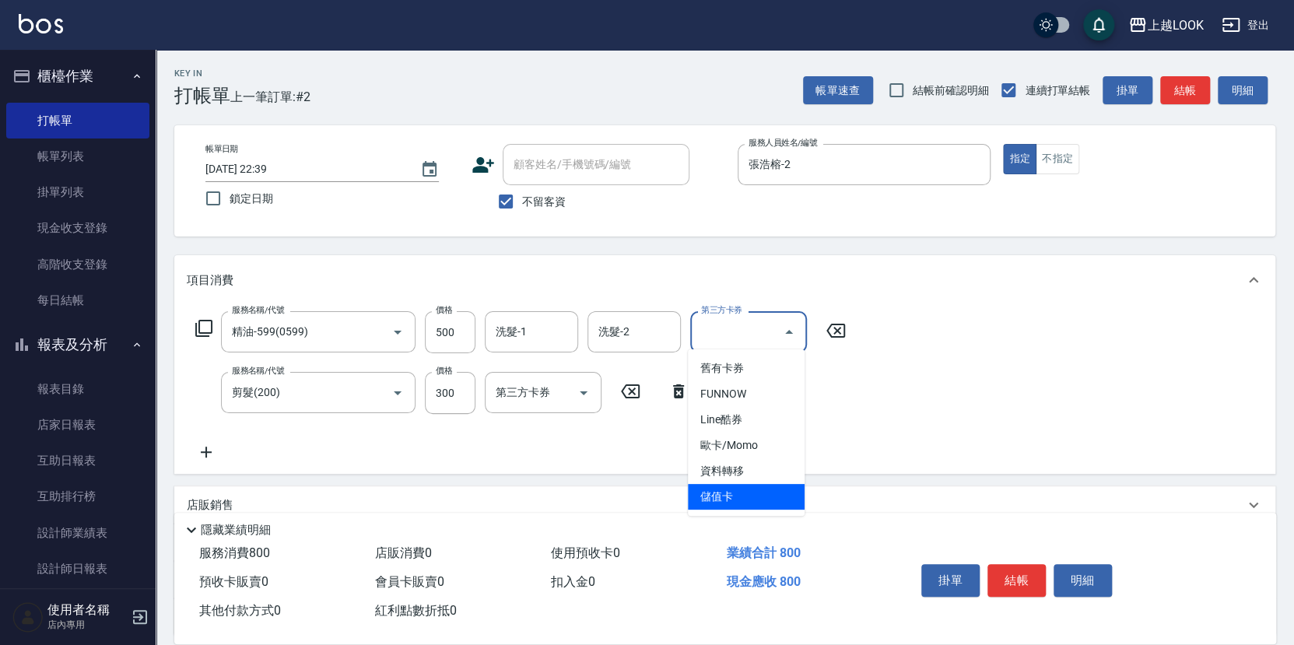
click at [775, 502] on span "儲值卡" at bounding box center [746, 497] width 117 height 26
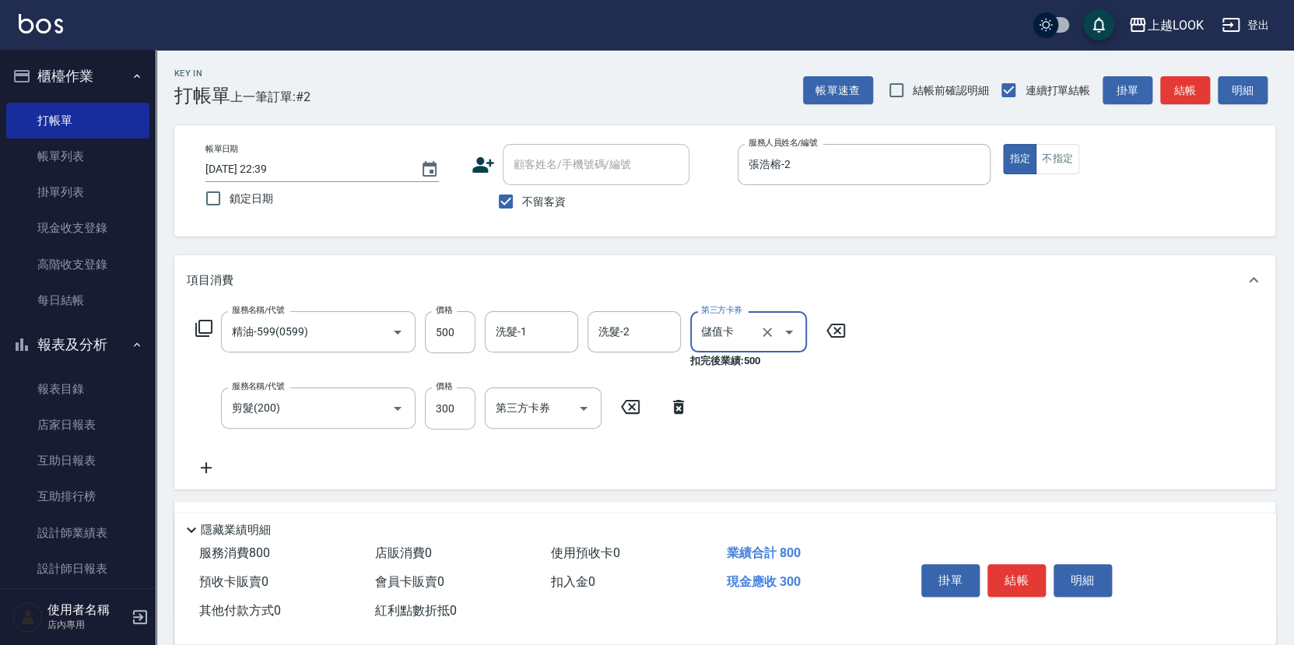
type input "儲值卡"
click at [588, 408] on icon "Open" at bounding box center [583, 408] width 19 height 19
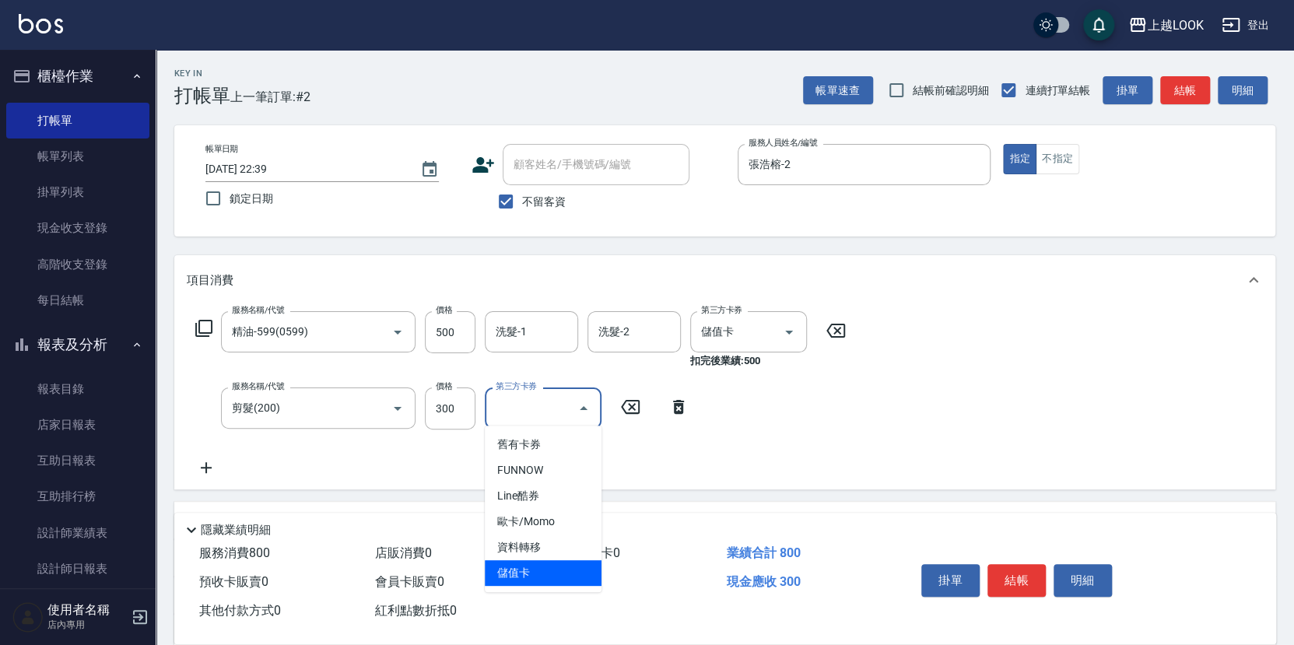
click at [560, 567] on span "儲值卡" at bounding box center [543, 573] width 117 height 26
type input "儲值卡"
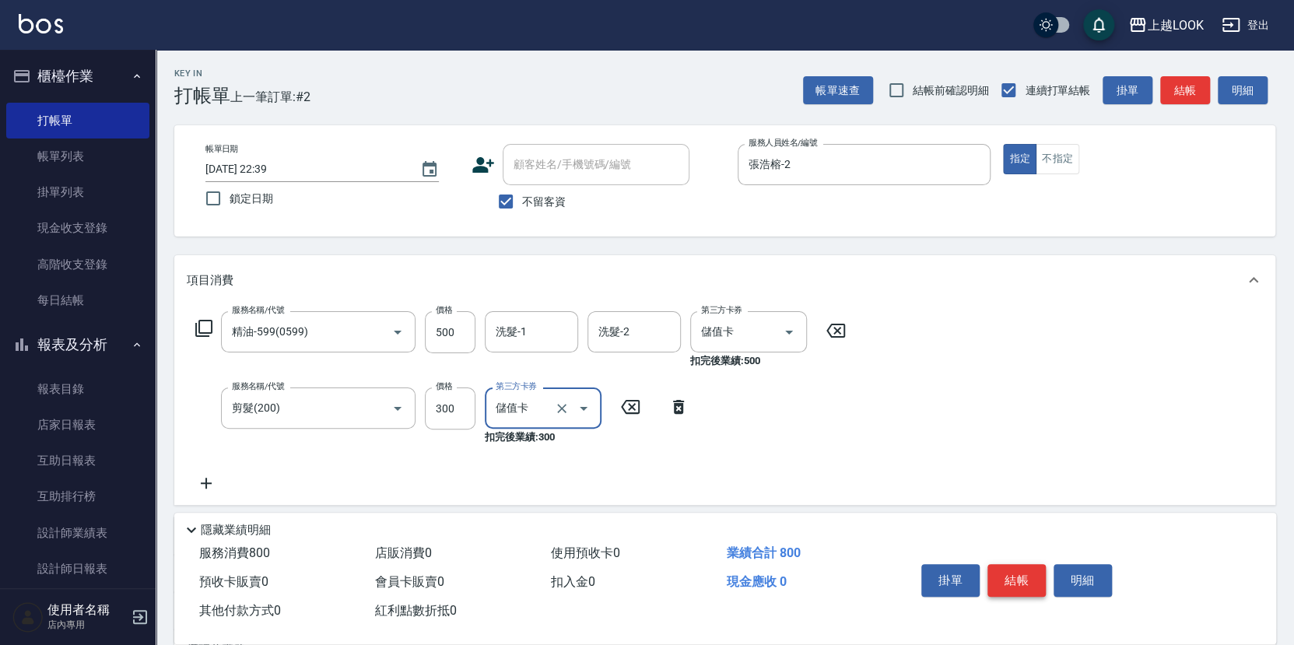
click at [1019, 576] on button "結帳" at bounding box center [1017, 580] width 58 height 33
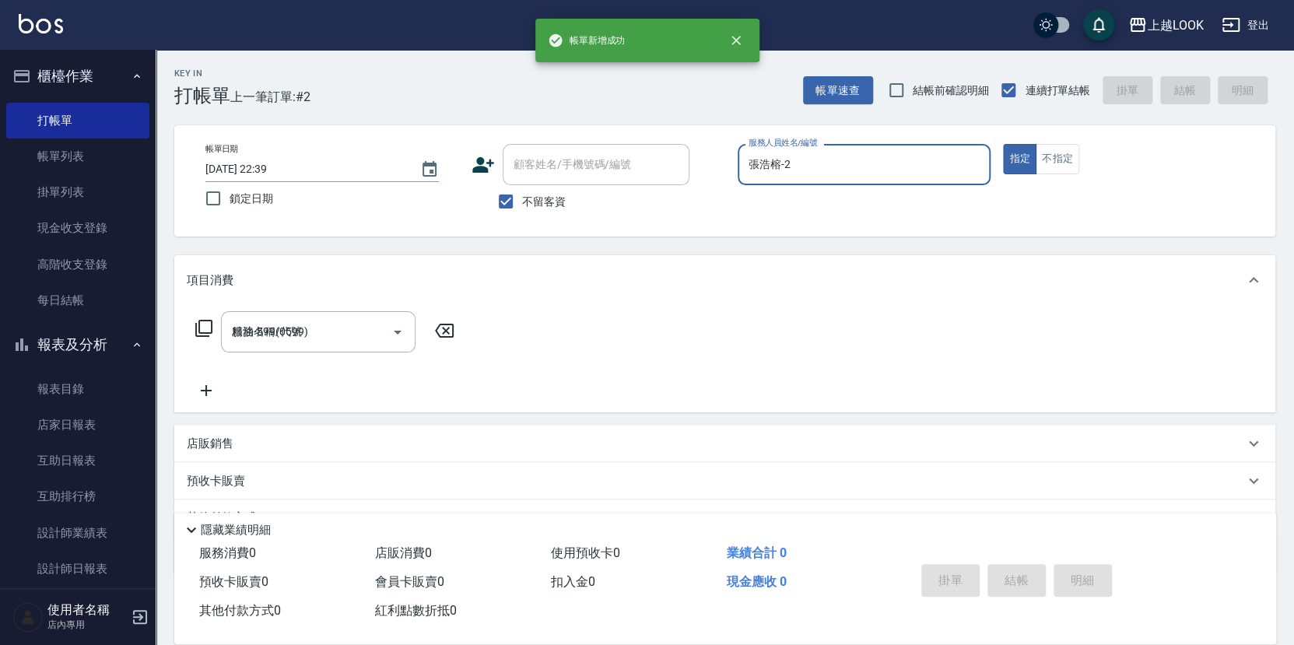
type input "[DATE] 22:40"
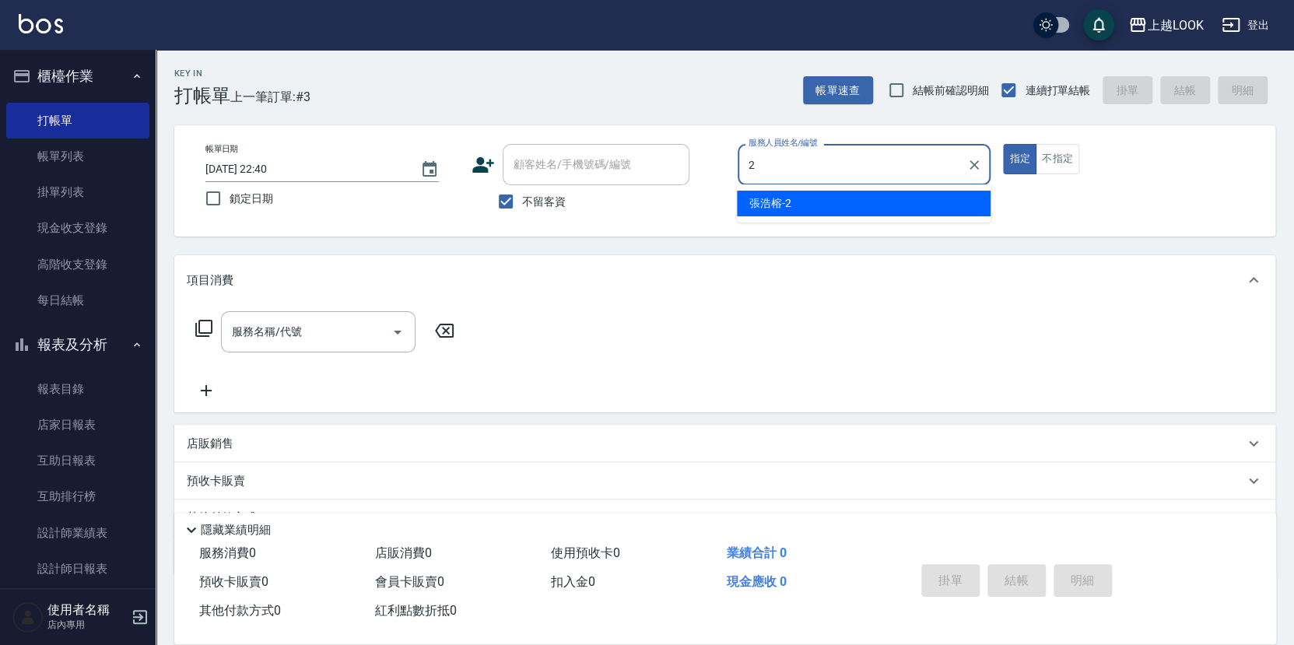
type input "張浩榕-2"
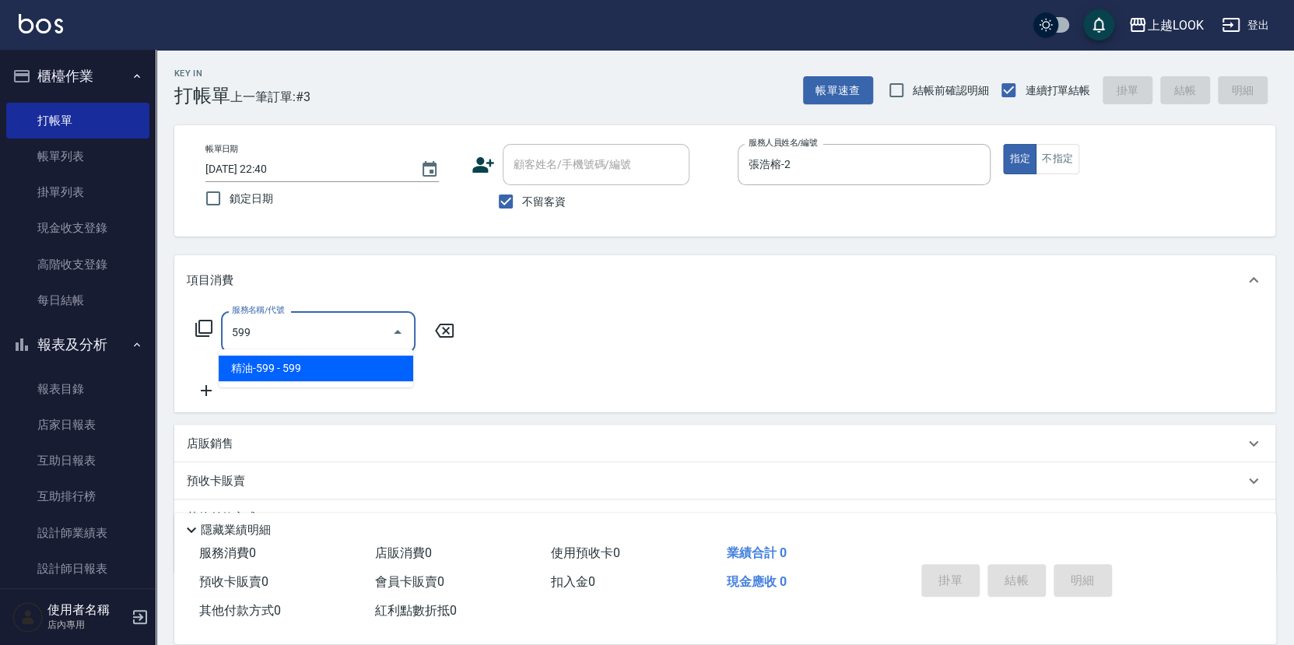
type input "精油-599(0599)"
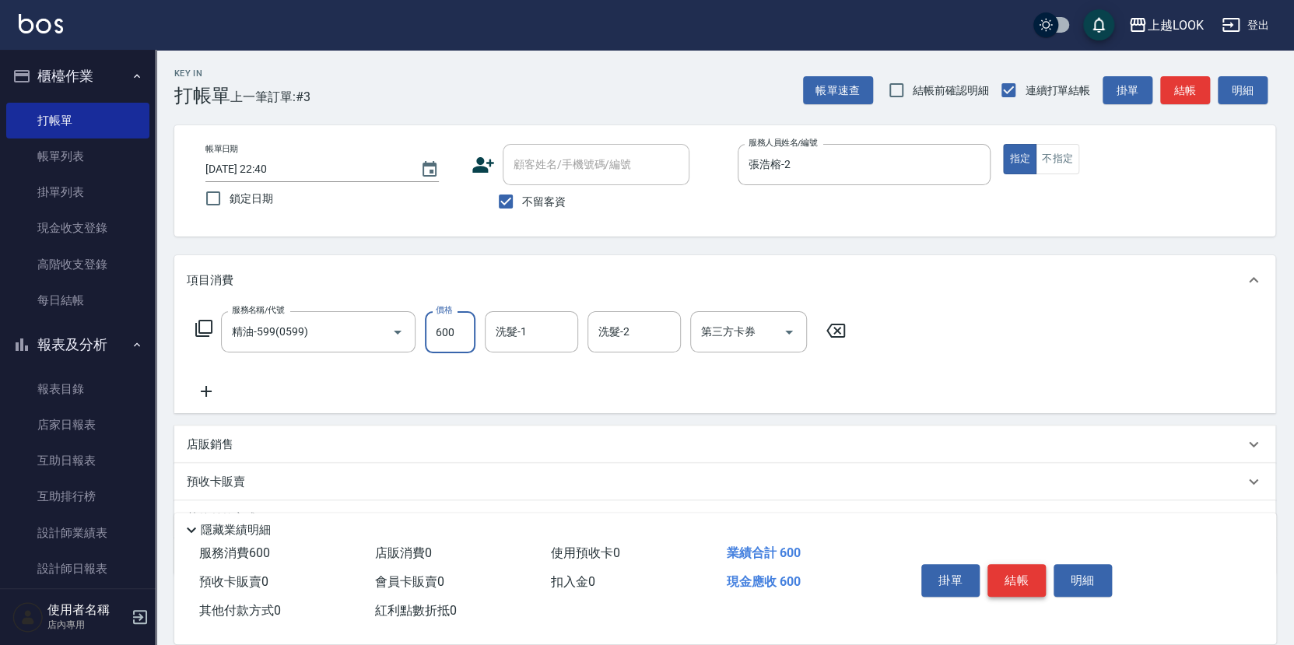
type input "600"
click at [201, 327] on icon at bounding box center [204, 328] width 19 height 19
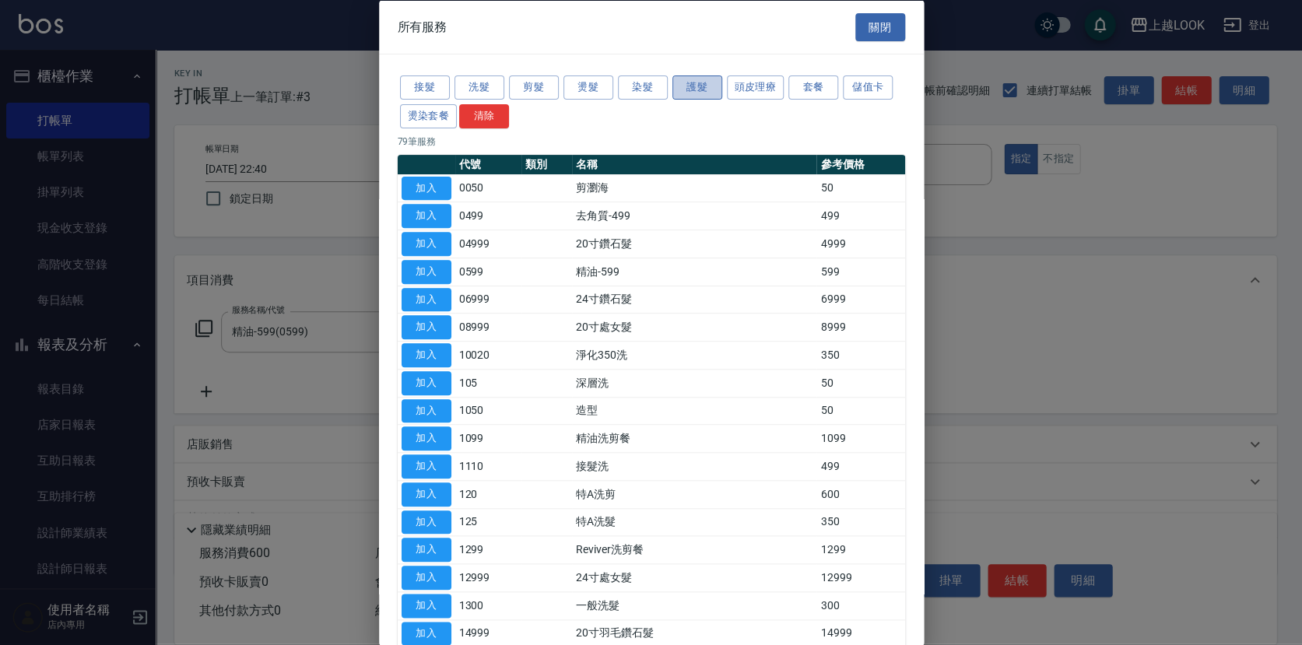
click at [686, 86] on button "護髮" at bounding box center [697, 87] width 50 height 24
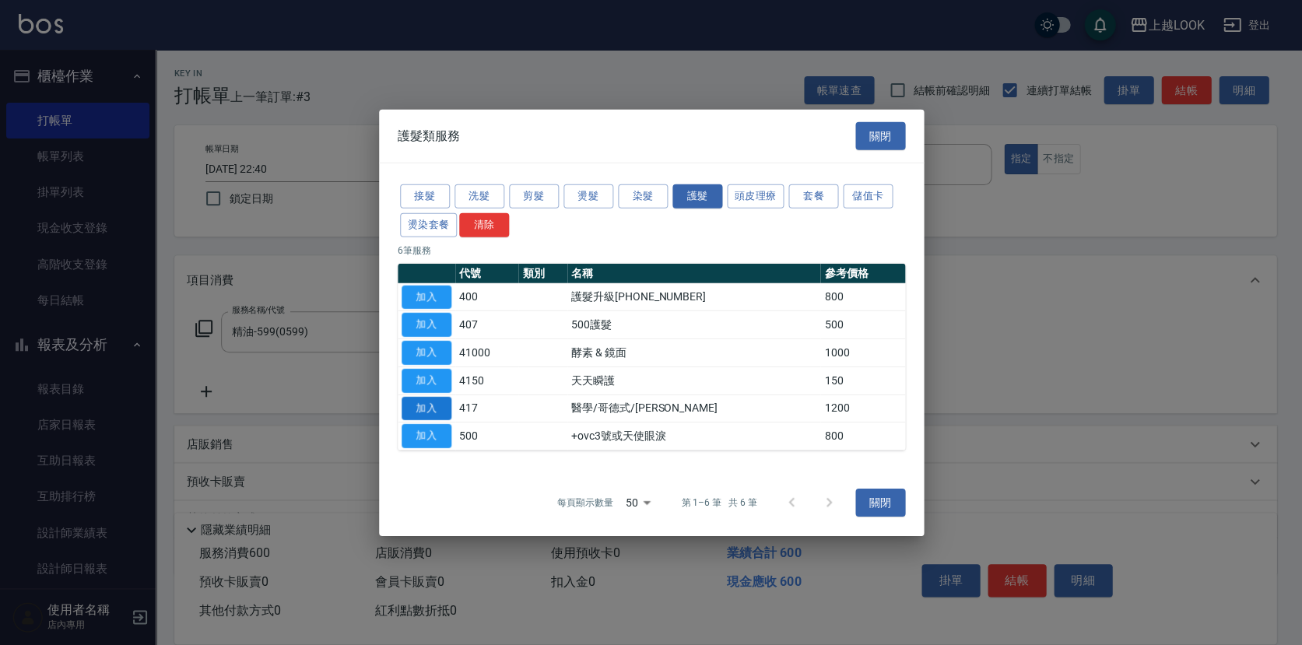
click at [419, 405] on button "加入" at bounding box center [427, 408] width 50 height 24
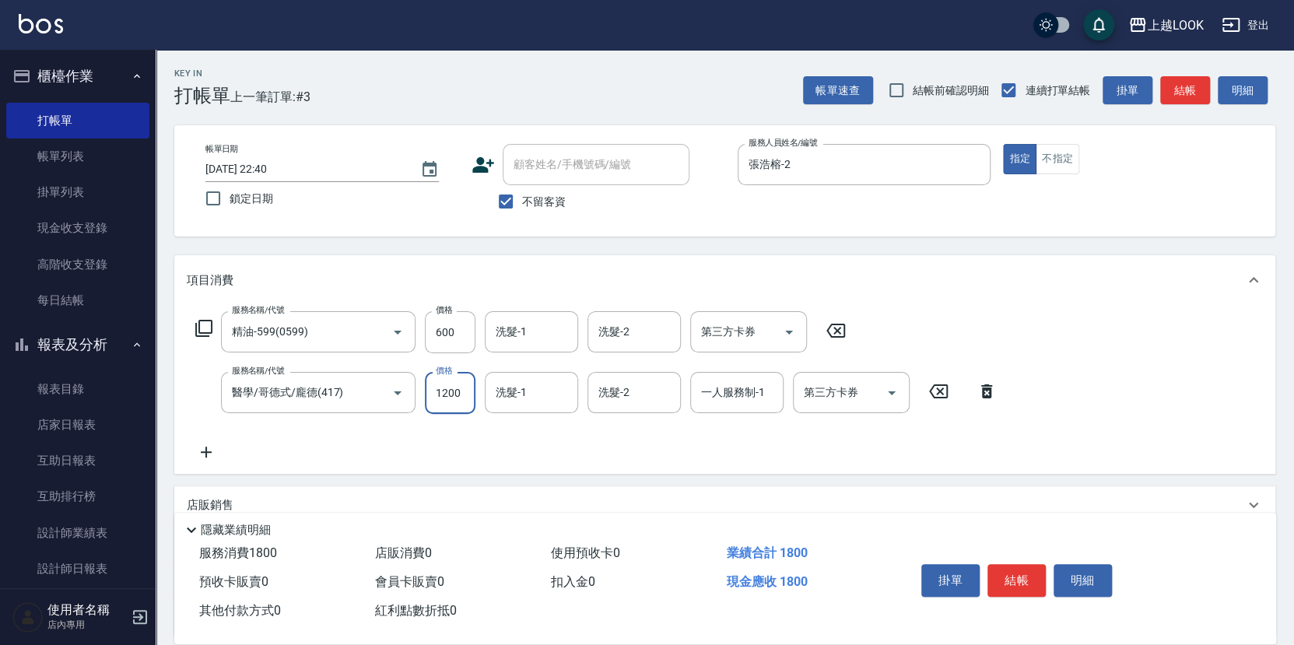
click at [465, 388] on input "1200" at bounding box center [450, 393] width 51 height 42
type input "1000"
click at [1024, 567] on button "結帳" at bounding box center [1017, 580] width 58 height 33
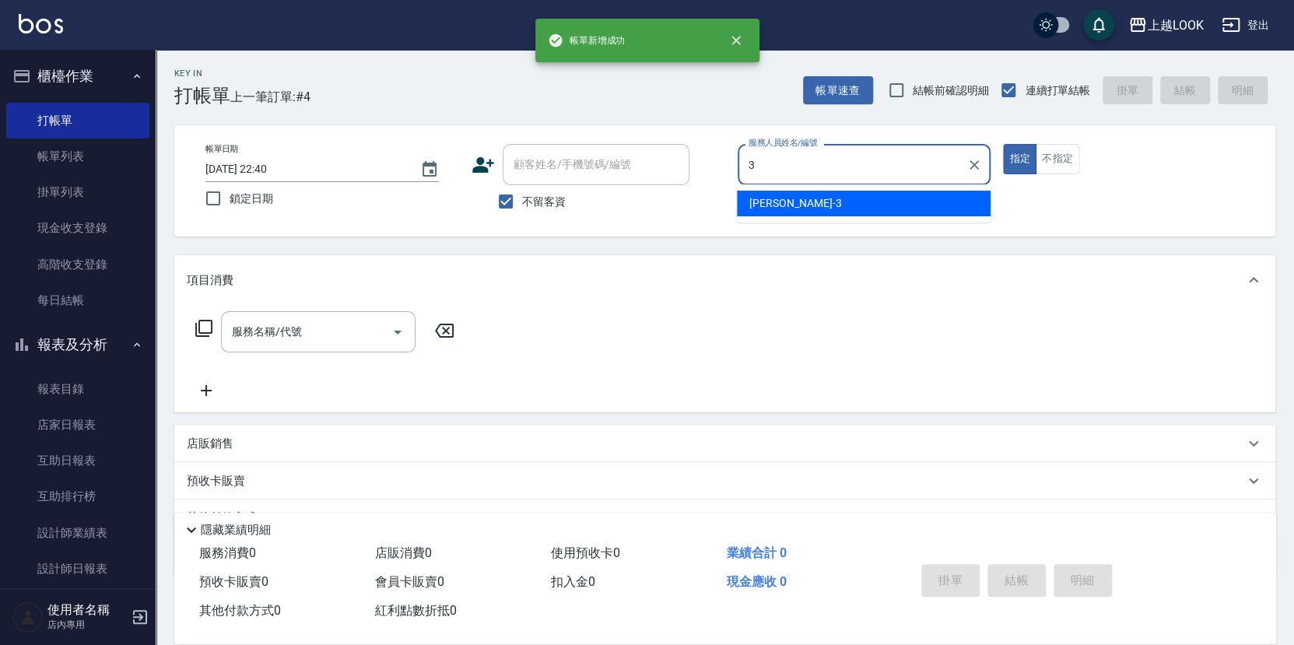
type input "[PERSON_NAME]-3"
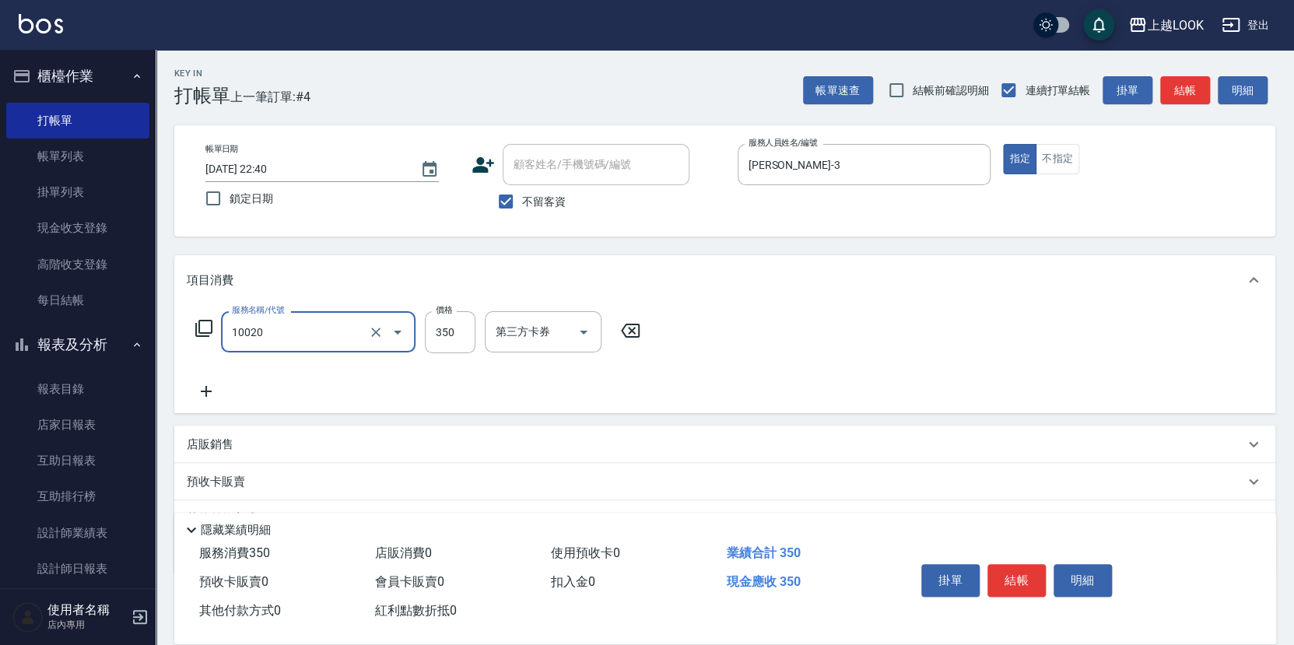
type input "淨化350洗(10020)"
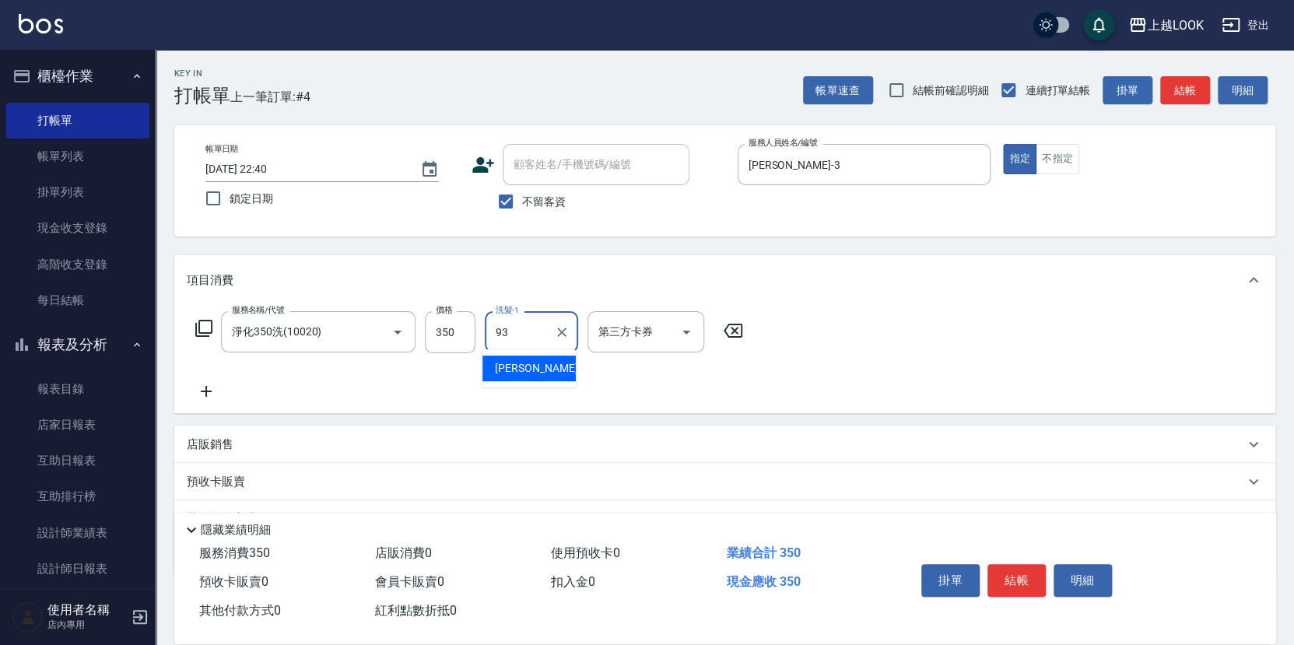
type input "[PERSON_NAME]-93"
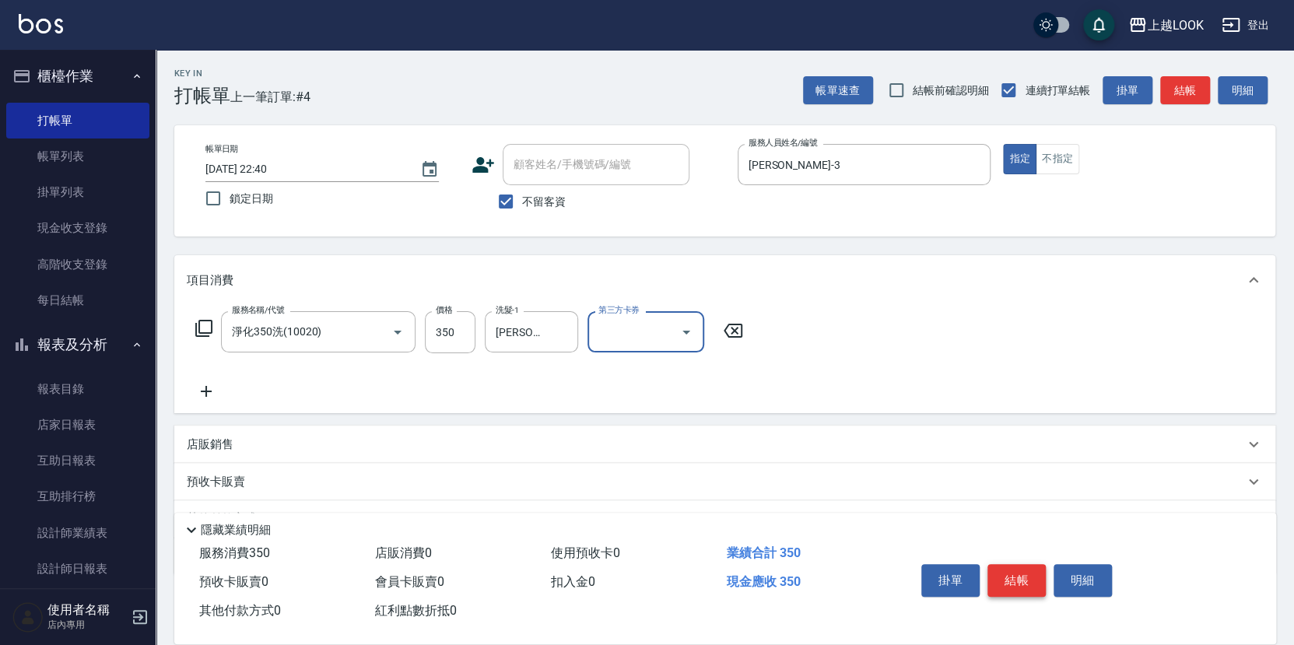
click at [1034, 571] on button "結帳" at bounding box center [1017, 580] width 58 height 33
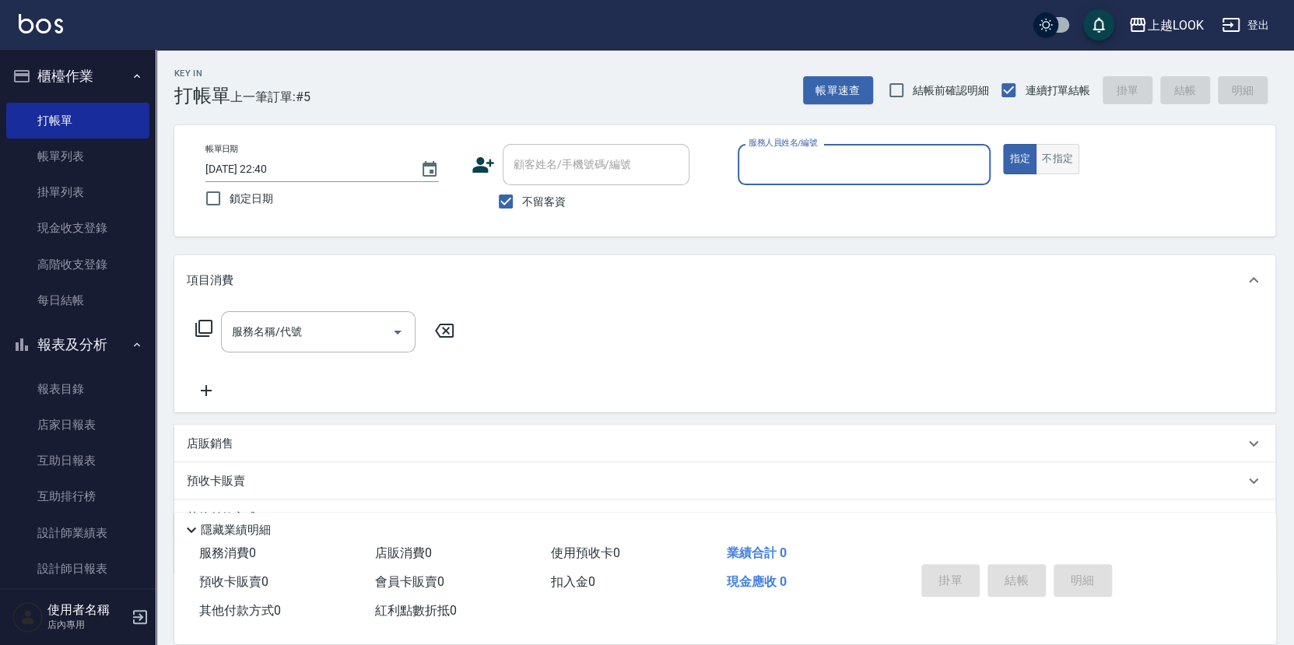
click at [1067, 151] on button "不指定" at bounding box center [1058, 159] width 44 height 30
click at [921, 145] on div "服務人員姓名/編號" at bounding box center [865, 164] width 254 height 41
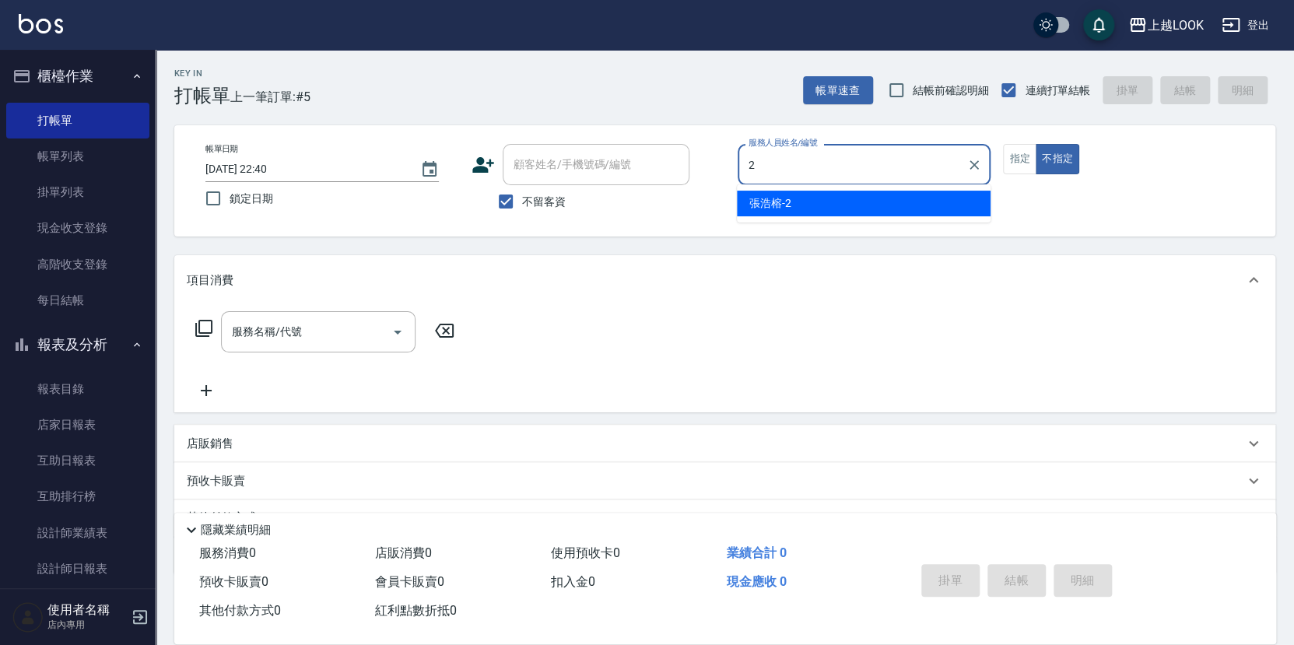
type input "張浩榕-2"
type button "false"
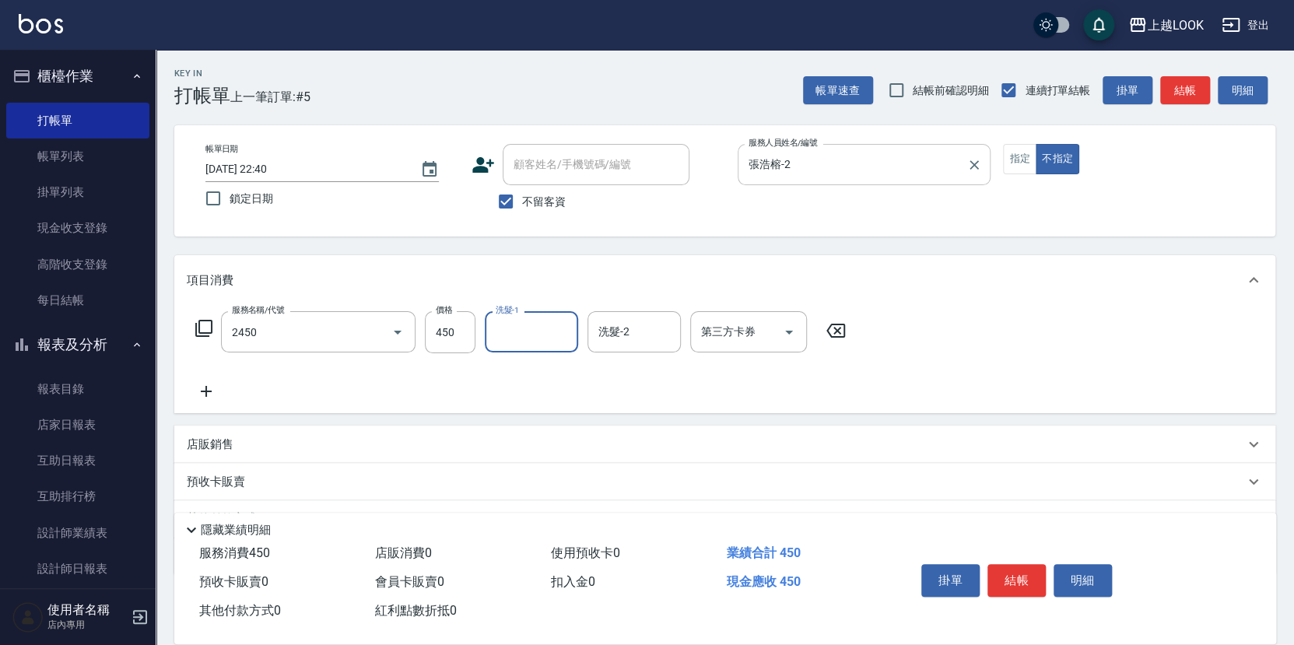
type input "C剪髮套餐(2450)"
click at [1024, 579] on button "結帳" at bounding box center [1017, 580] width 58 height 33
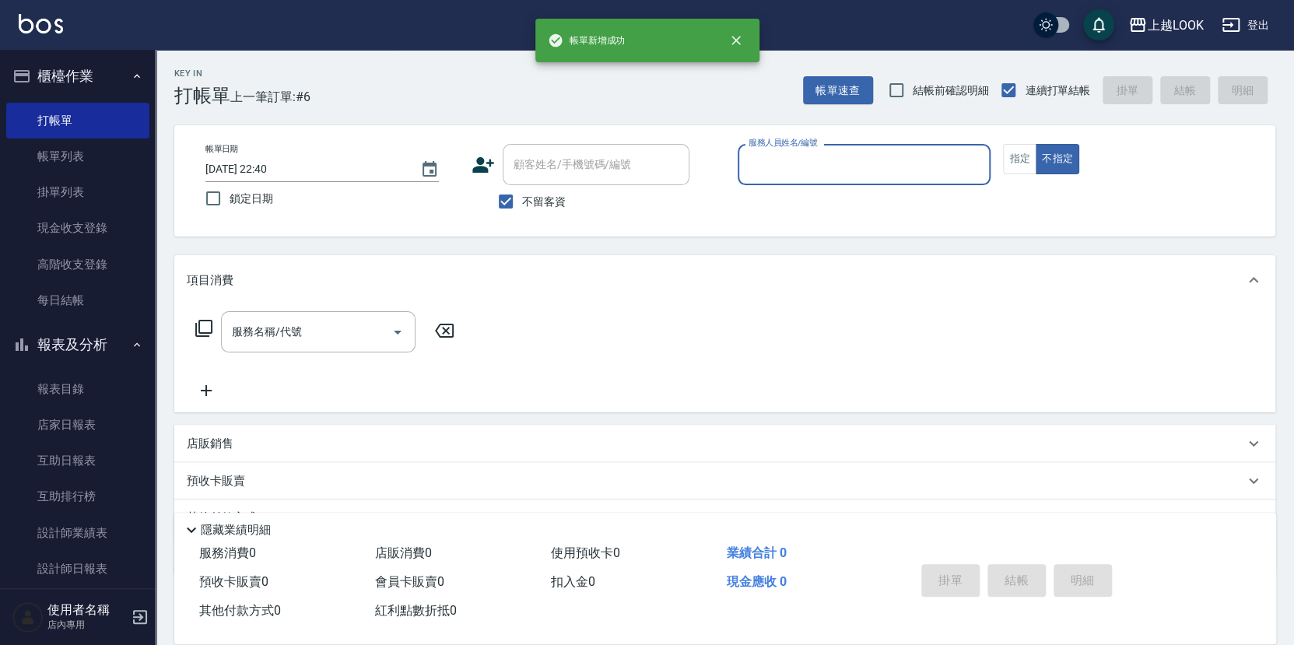
drag, startPoint x: 1024, startPoint y: 158, endPoint x: 987, endPoint y: 166, distance: 38.2
click at [1024, 158] on button "指定" at bounding box center [1019, 159] width 33 height 30
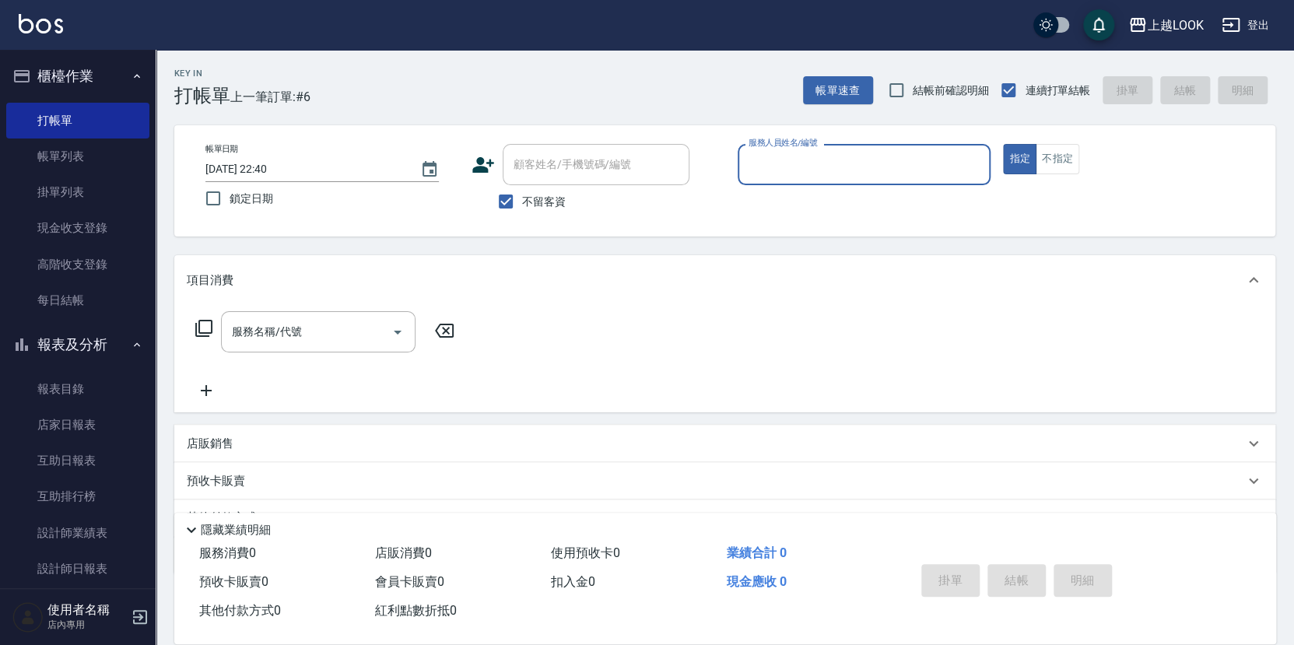
click at [840, 166] on input "服務人員姓名/編號" at bounding box center [865, 164] width 240 height 27
type input "[PERSON_NAME]-3"
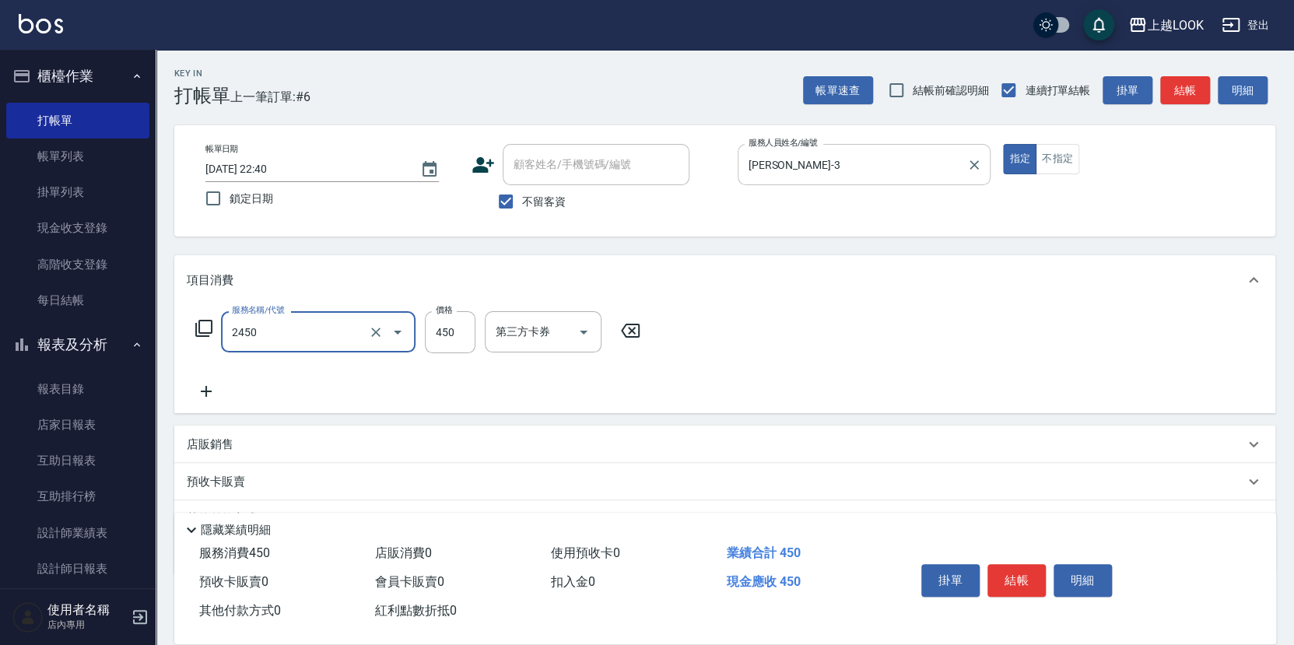
type input "C剪髮套餐(2450)"
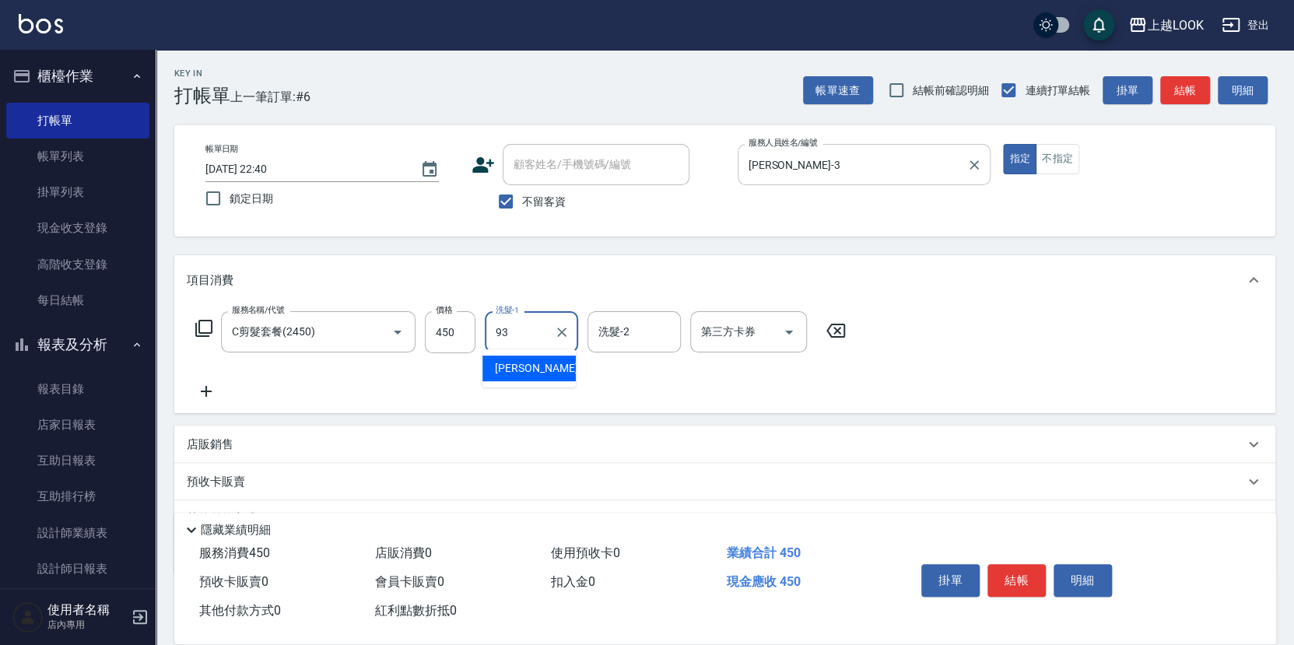
type input "[PERSON_NAME]-93"
drag, startPoint x: 1034, startPoint y: 573, endPoint x: 1048, endPoint y: 580, distance: 16.4
click at [1033, 573] on button "結帳" at bounding box center [1017, 580] width 58 height 33
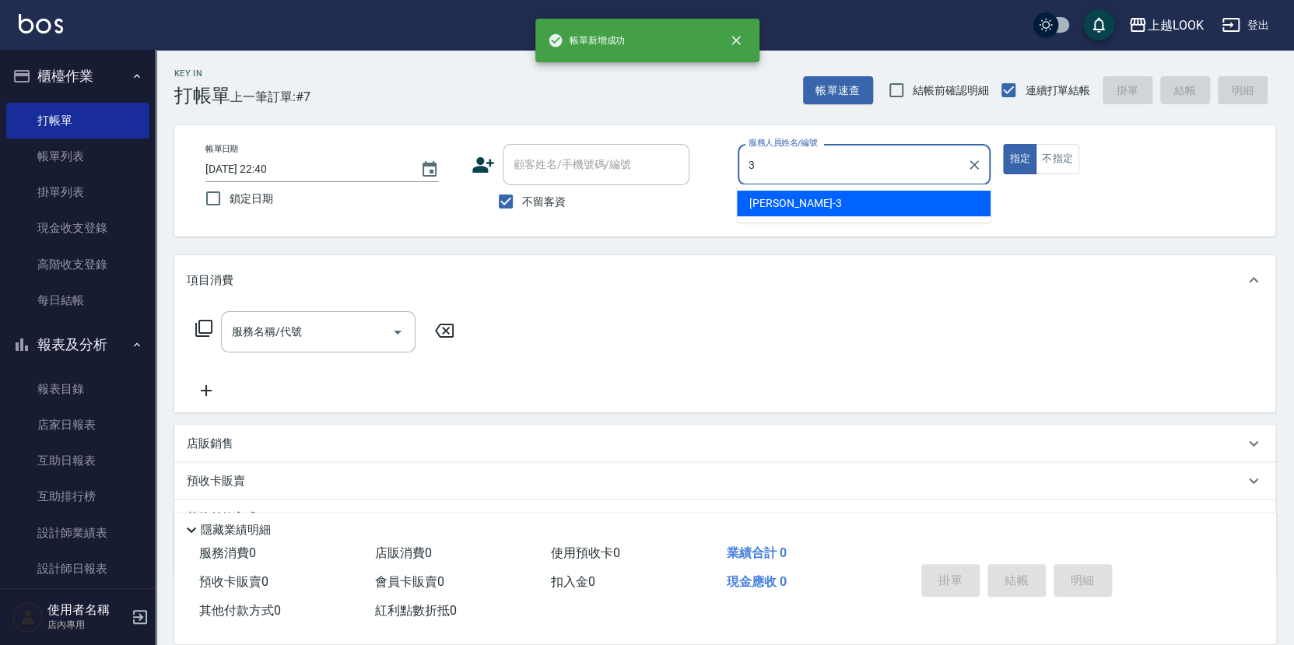
type input "[PERSON_NAME]-3"
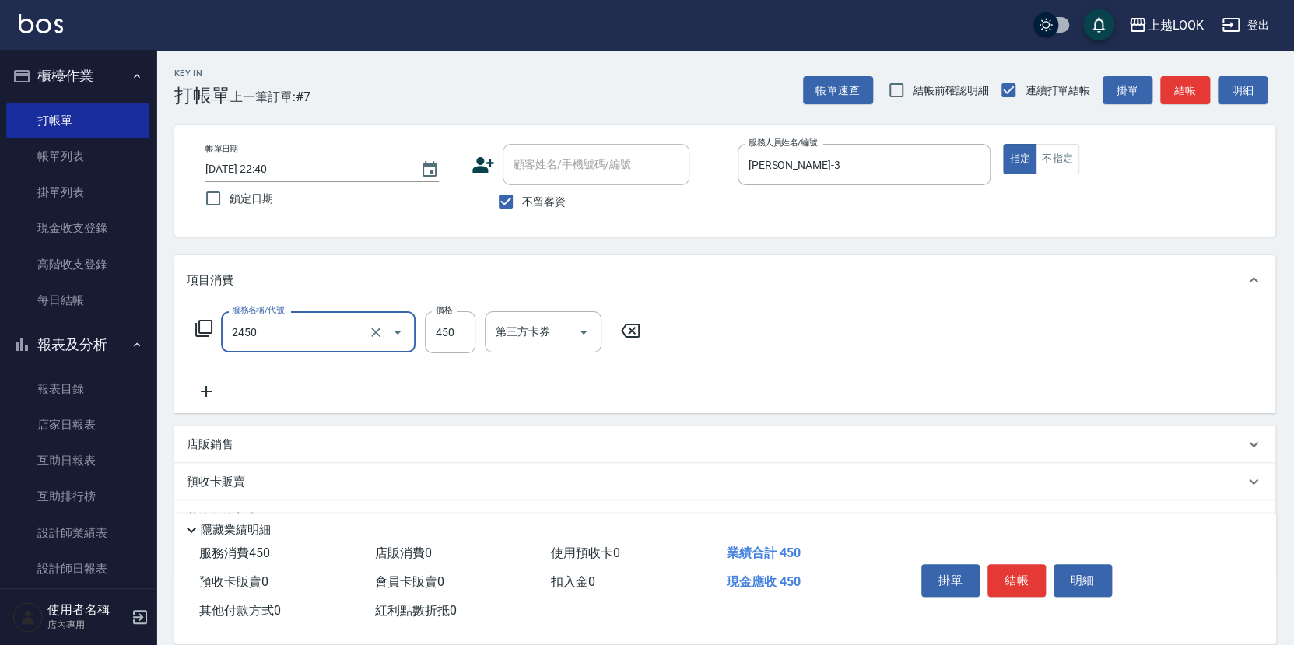
type input "C剪髮套餐(2450)"
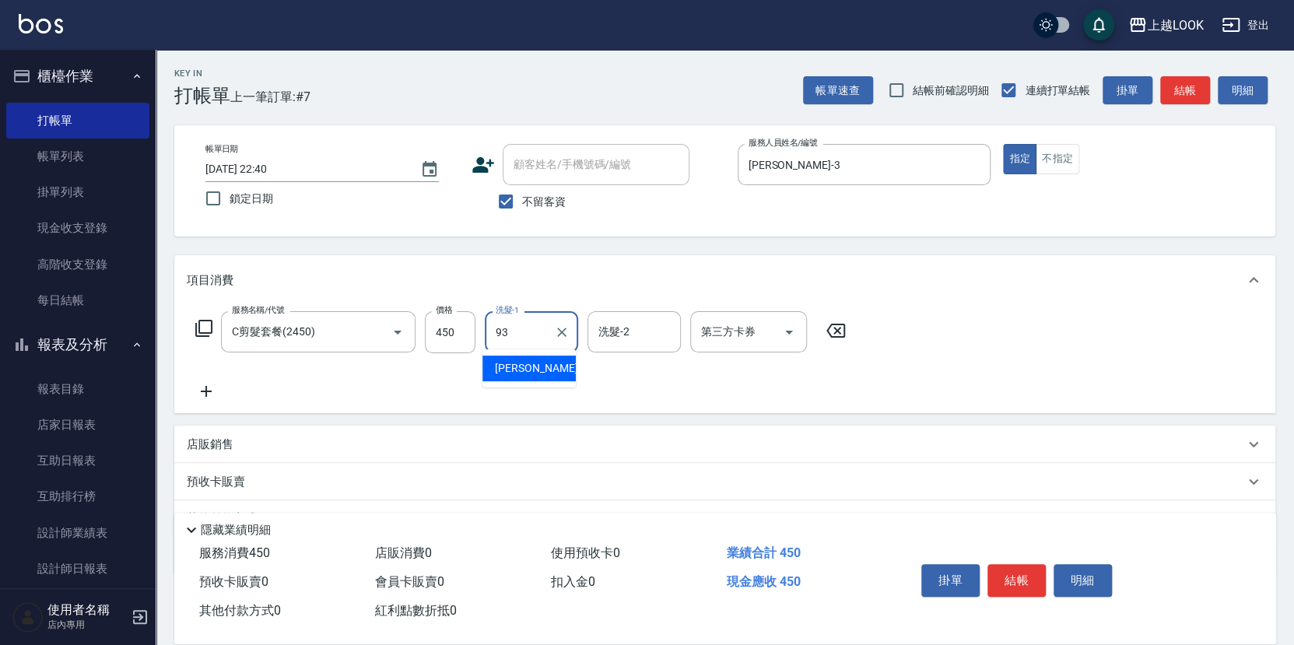
type input "[PERSON_NAME]-93"
click at [1016, 576] on button "結帳" at bounding box center [1017, 580] width 58 height 33
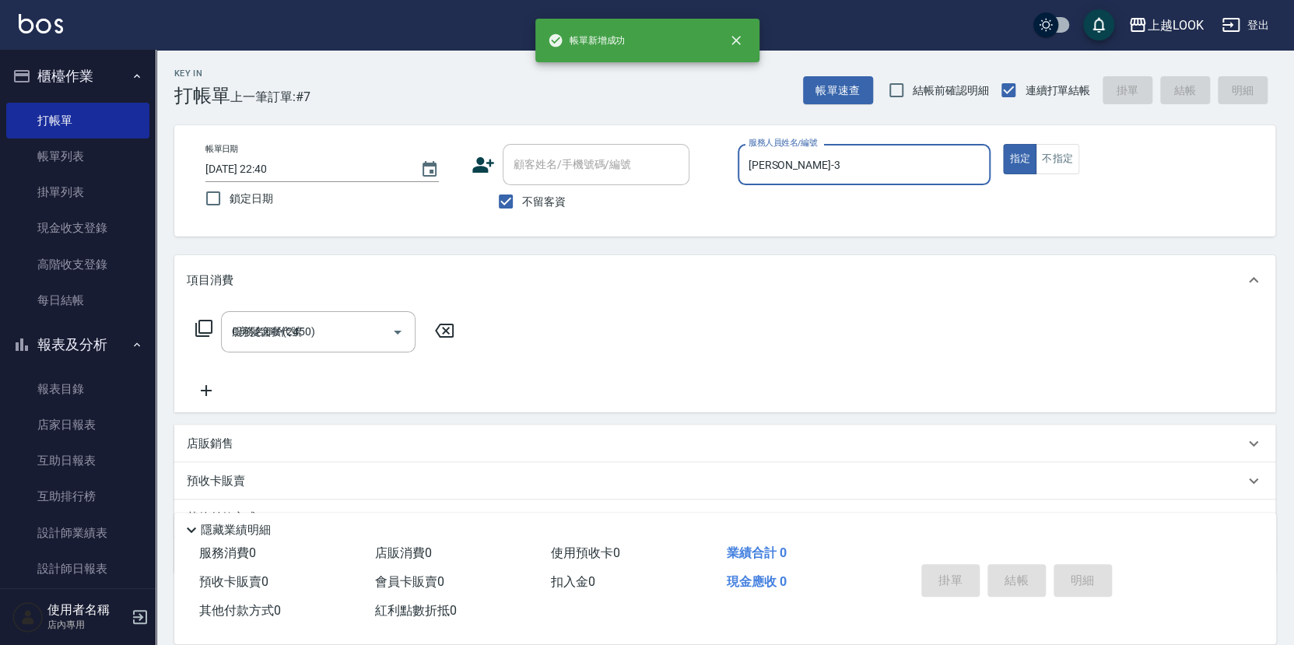
type input "[DATE] 22:41"
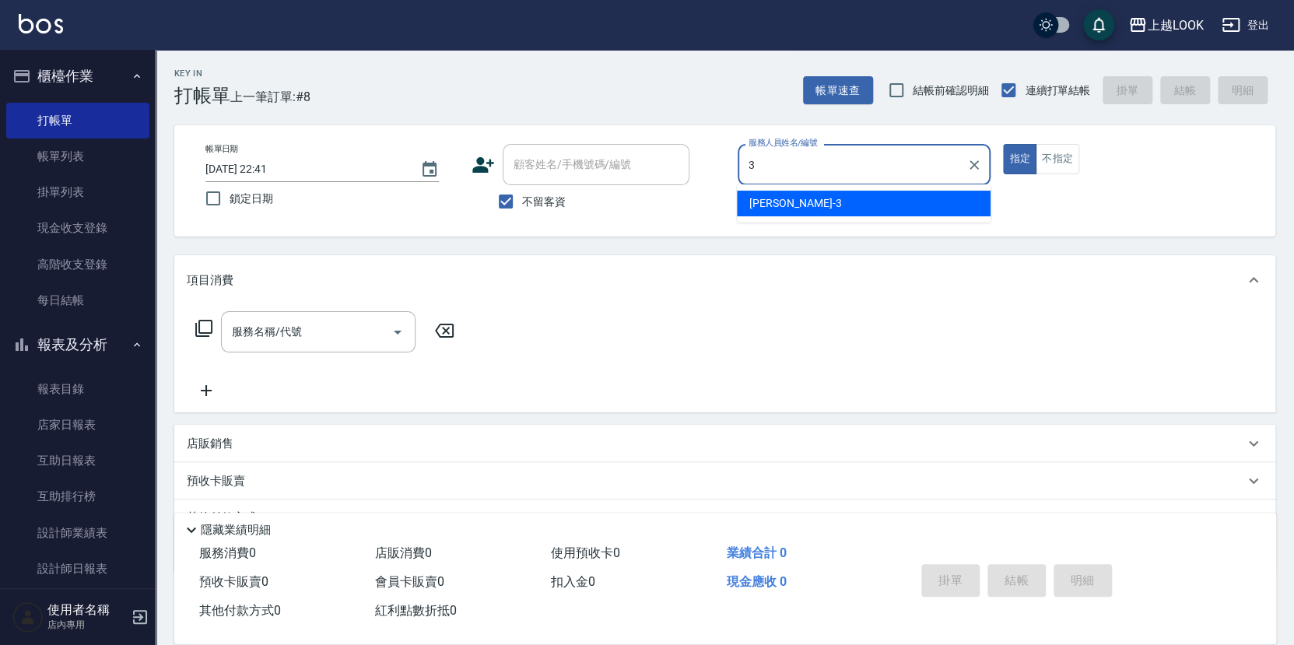
type input "[PERSON_NAME]-3"
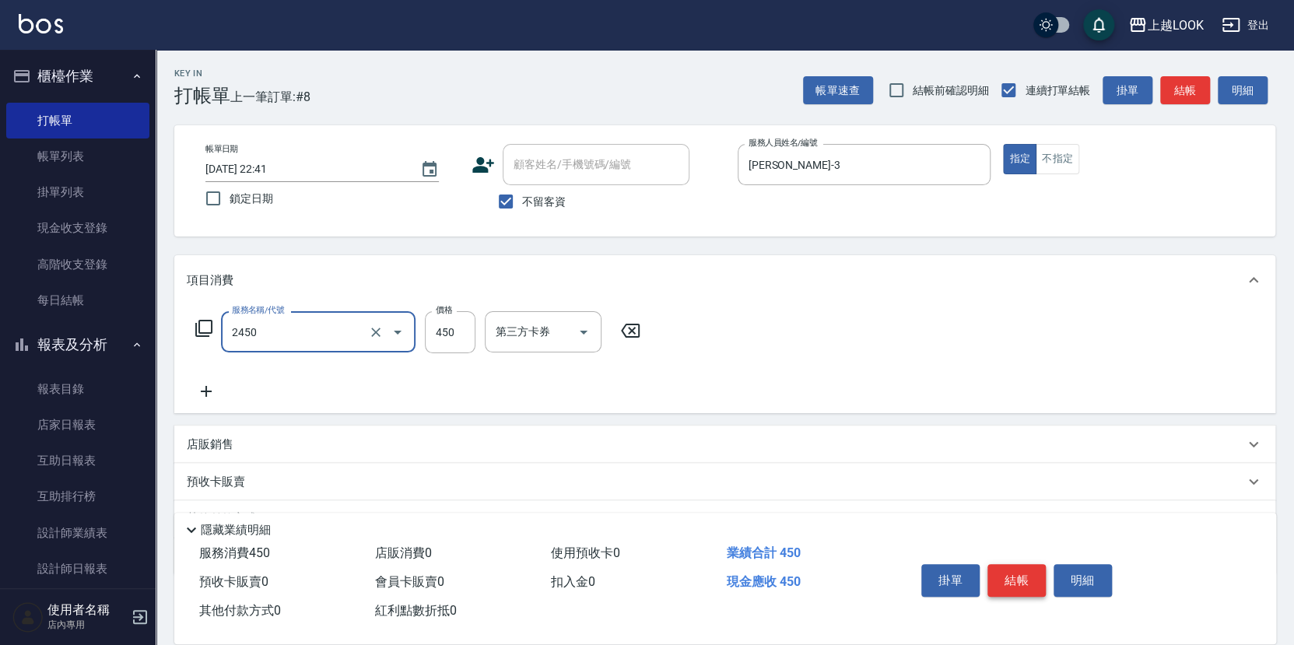
type input "C剪髮套餐(2450)"
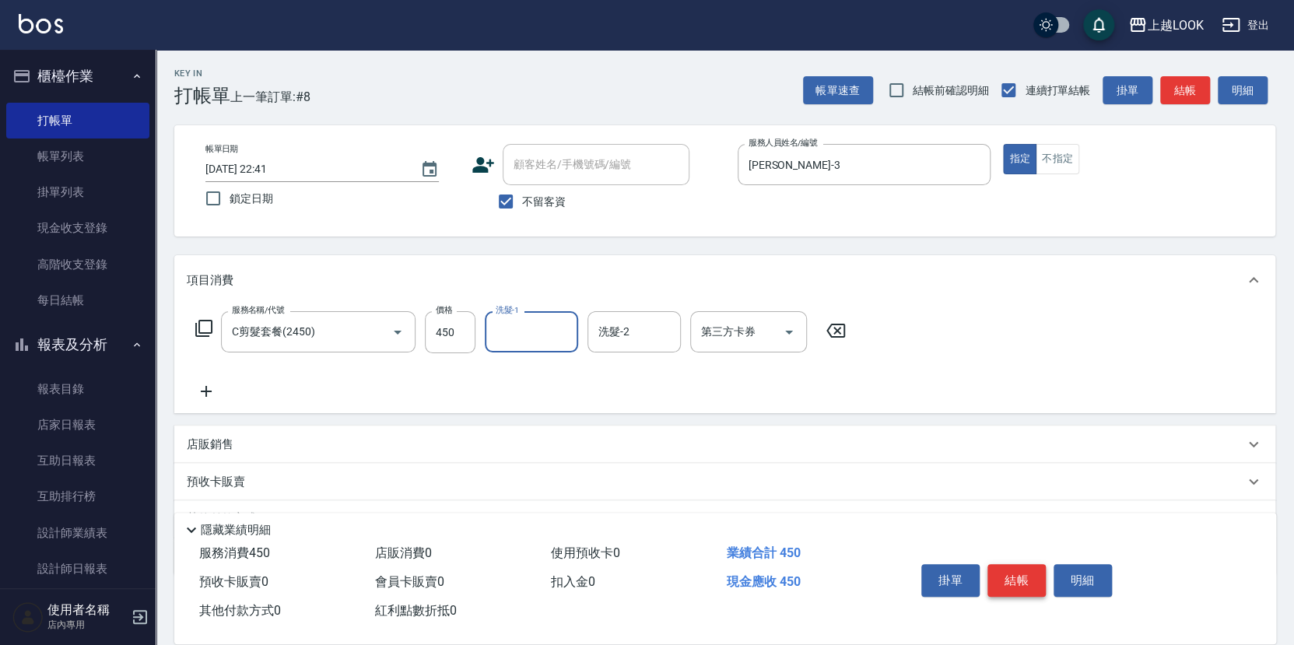
click at [1037, 568] on button "結帳" at bounding box center [1017, 580] width 58 height 33
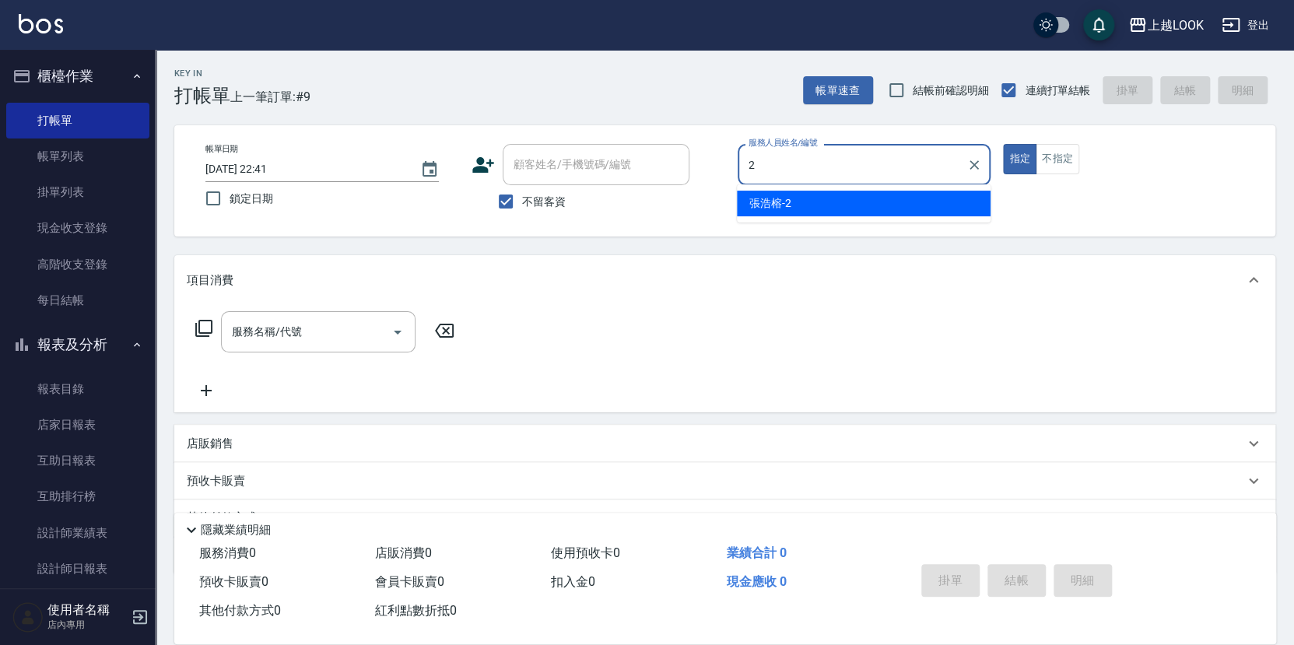
type input "張浩榕-2"
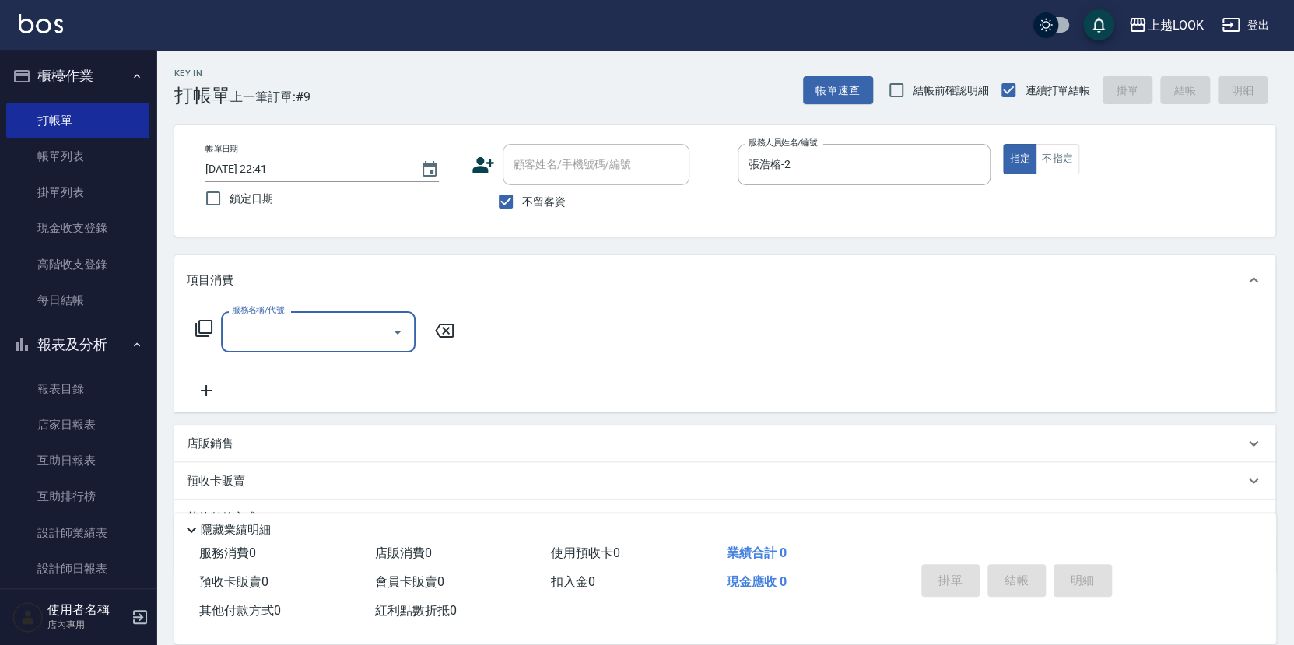
click at [199, 326] on icon at bounding box center [204, 328] width 19 height 19
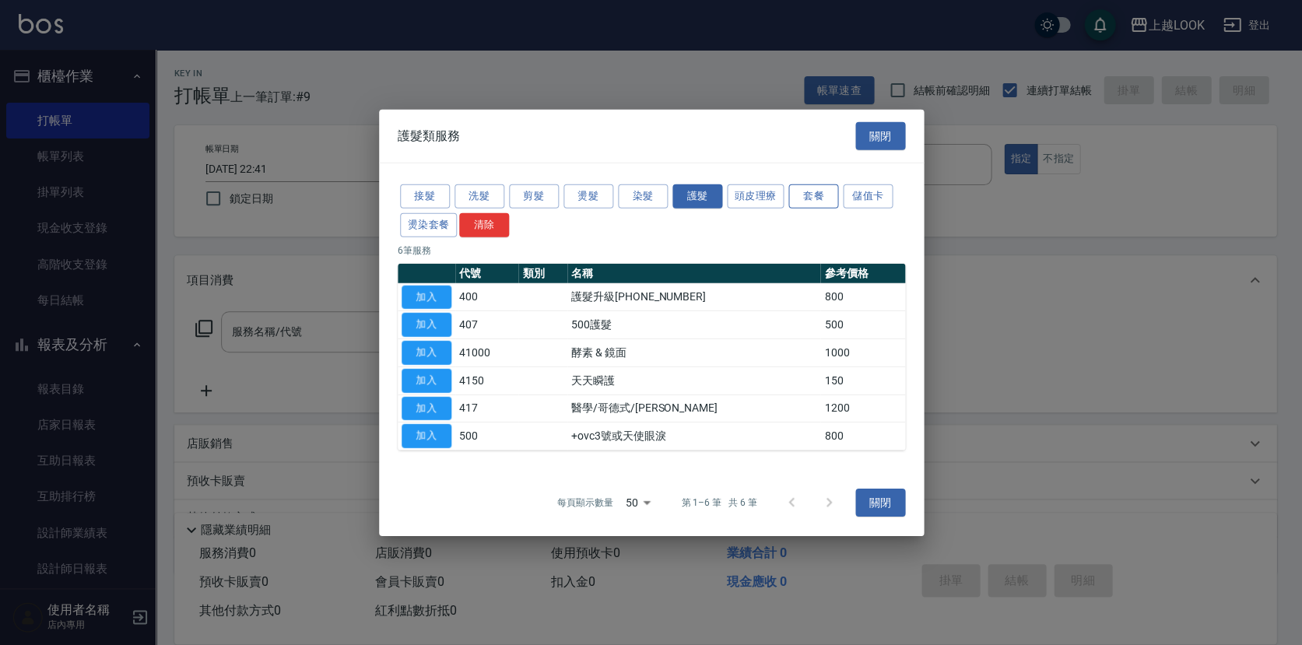
click at [792, 192] on button "套餐" at bounding box center [813, 196] width 50 height 24
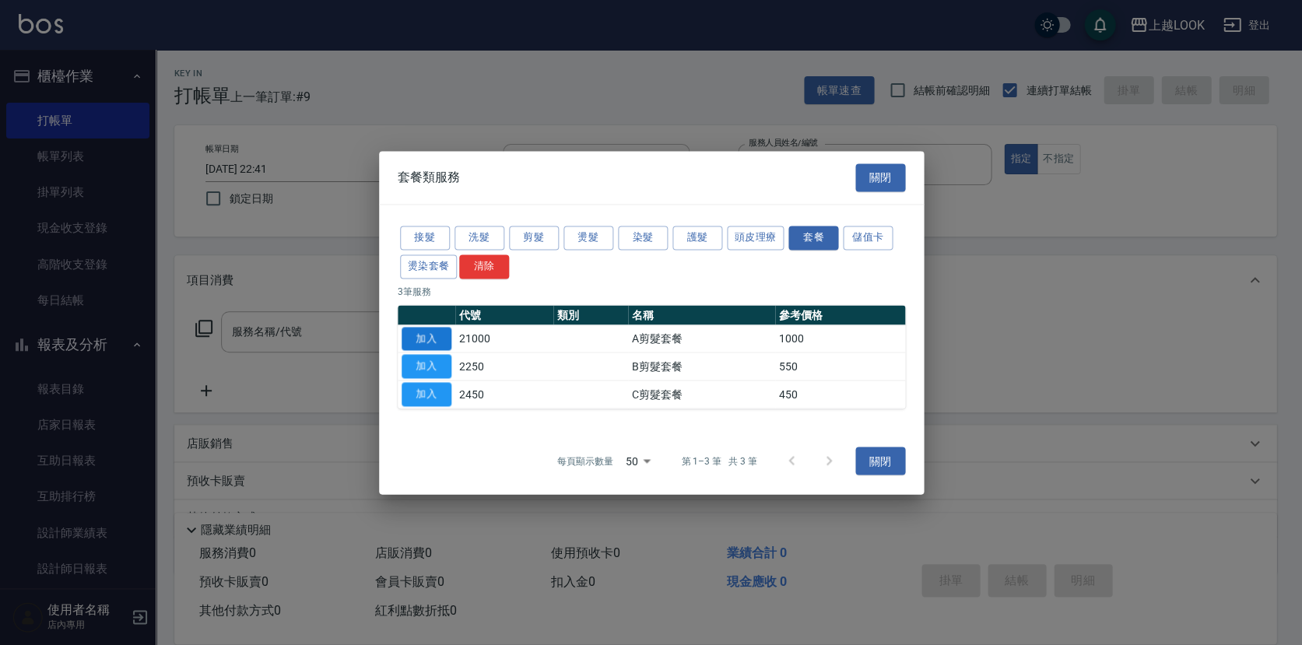
click at [437, 332] on button "加入" at bounding box center [427, 339] width 50 height 24
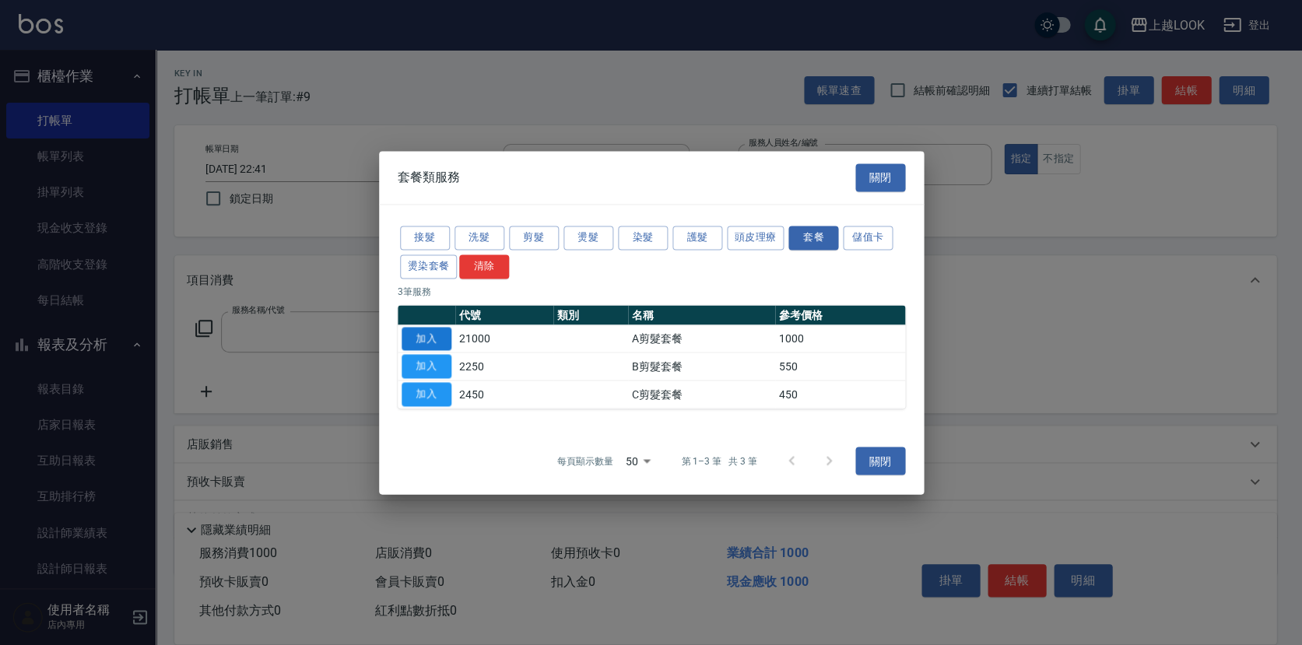
type input "A剪髮套餐(21000)"
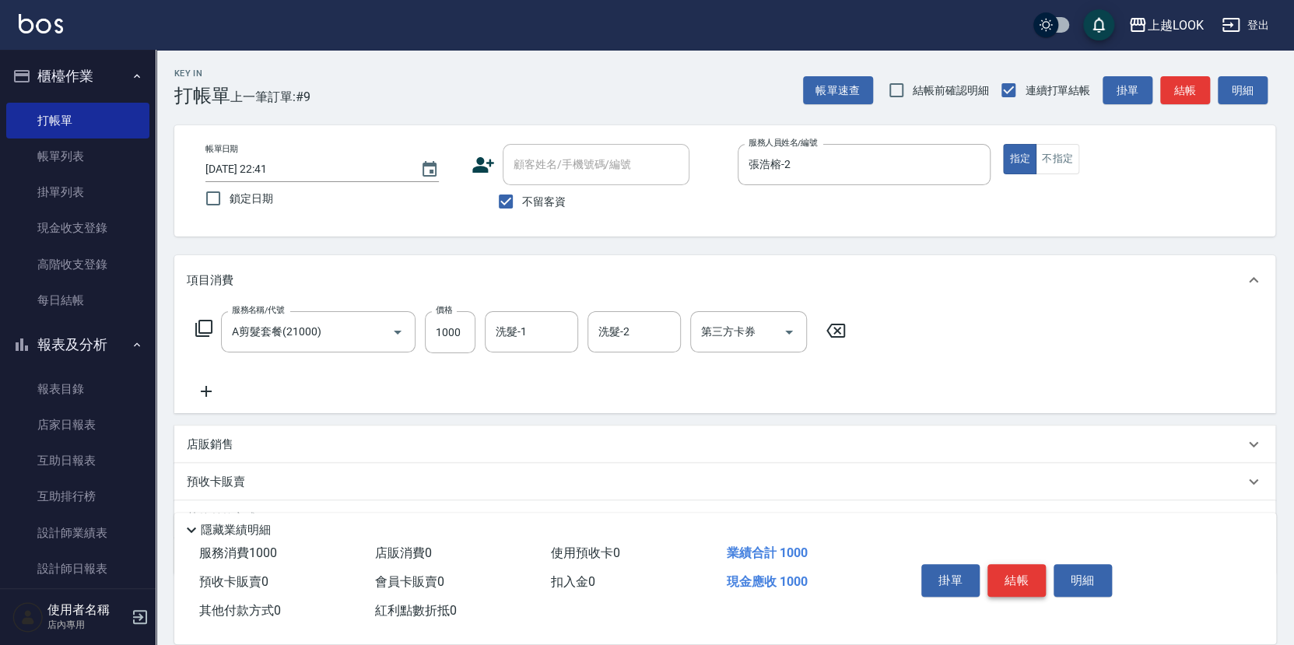
click at [1019, 575] on button "結帳" at bounding box center [1017, 580] width 58 height 33
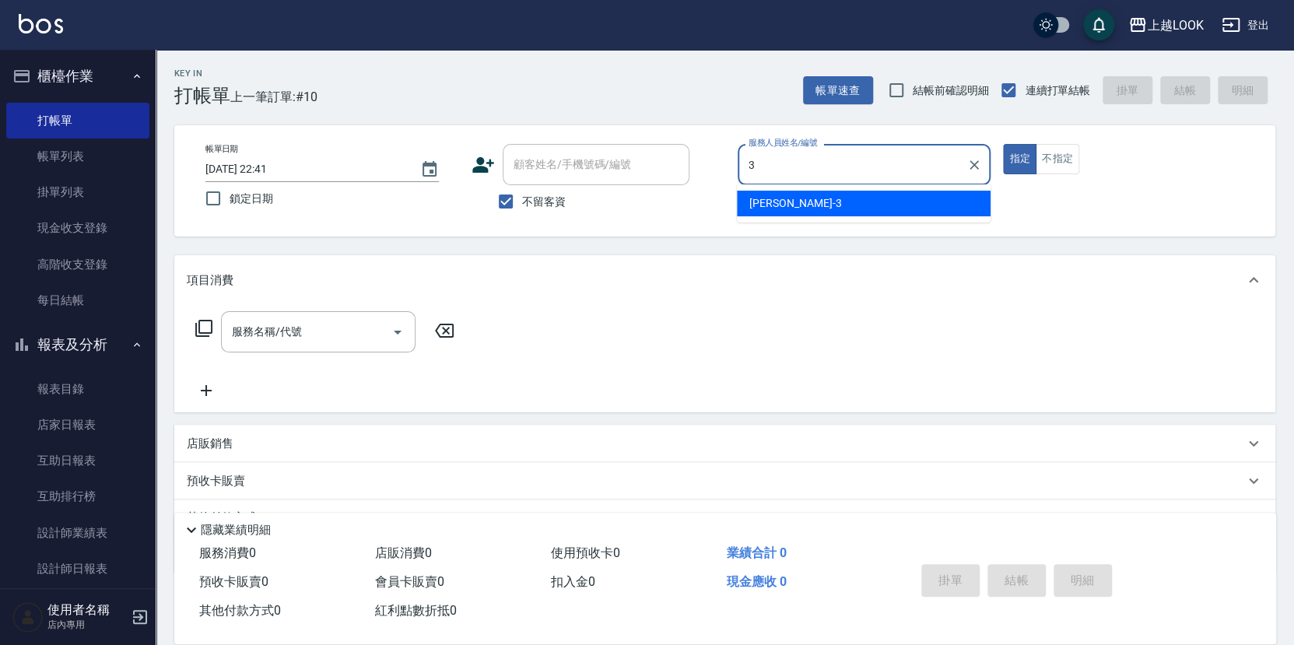
type input "[PERSON_NAME]-3"
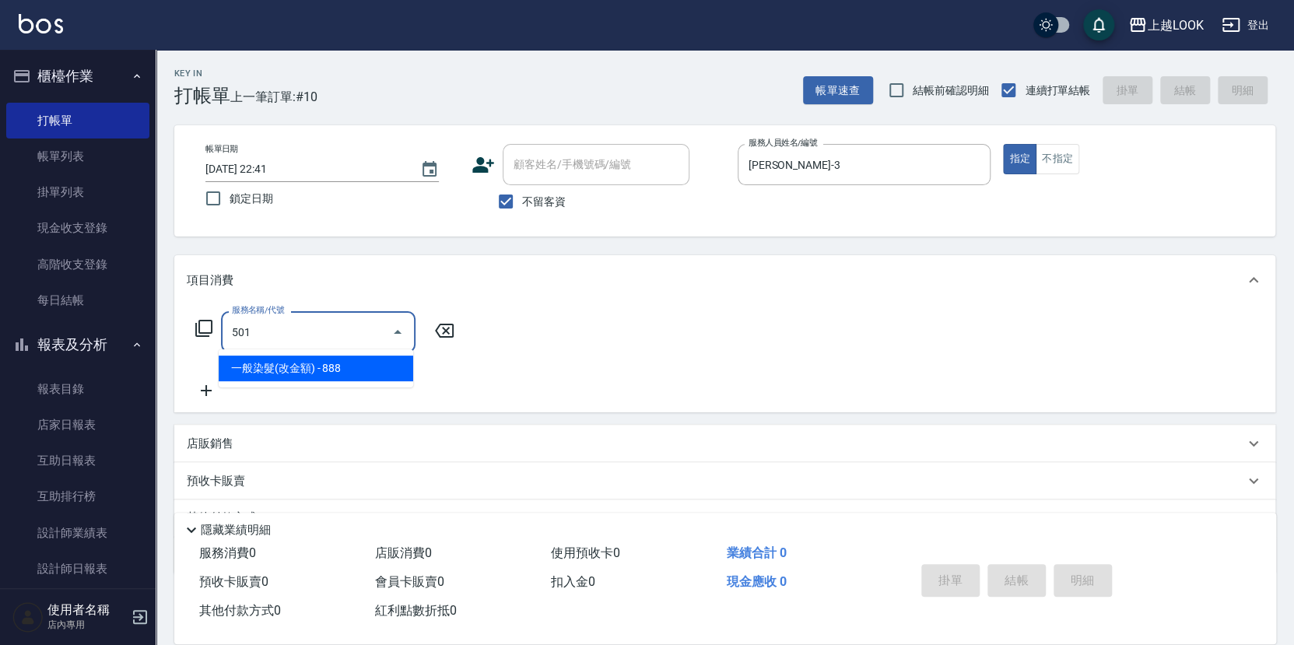
type input "一般染髮(改金額)(501)"
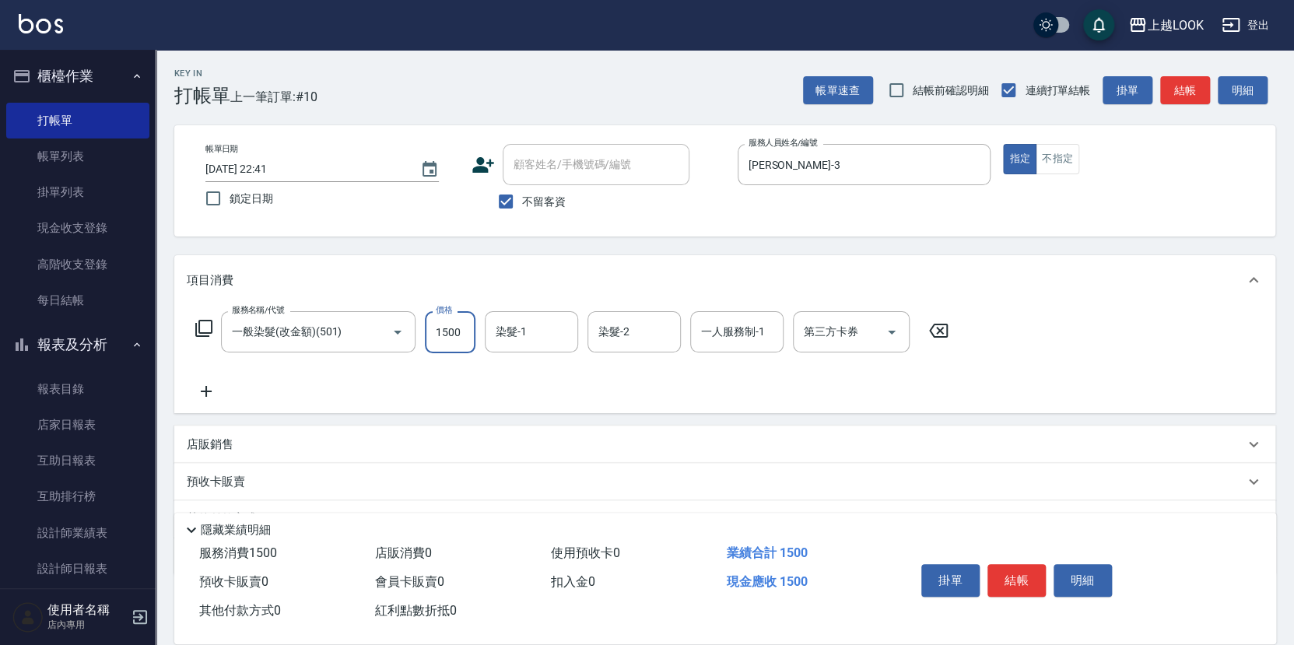
type input "1500"
type input "[PERSON_NAME]-93"
type input "[PERSON_NAME]-3"
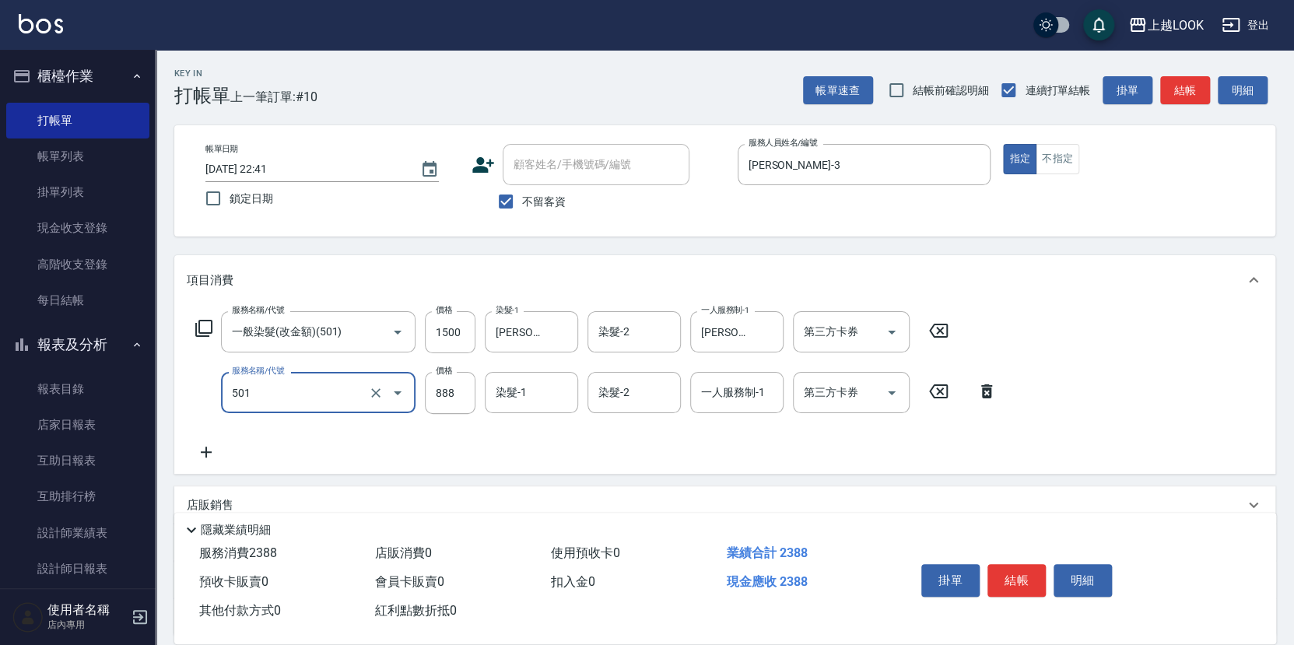
type input "一般染髮(改金額)(501)"
type input "0"
click at [206, 447] on icon at bounding box center [206, 452] width 11 height 11
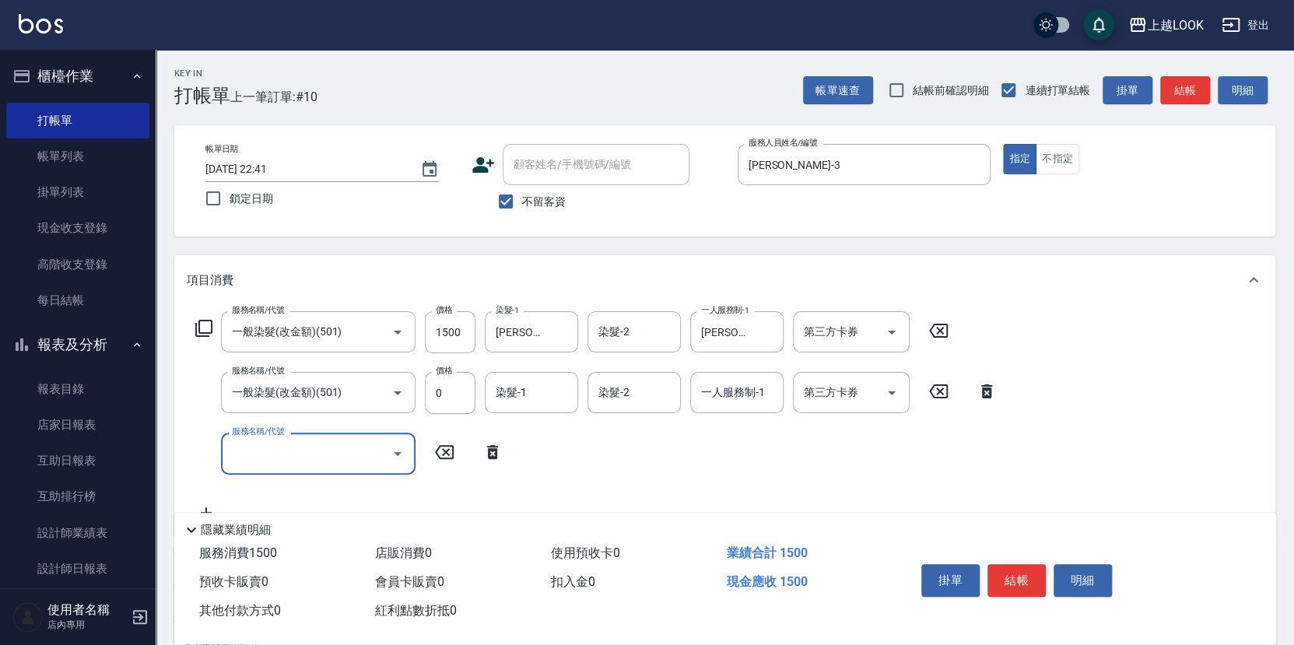
click at [269, 440] on input "服務名稱/代號" at bounding box center [306, 453] width 157 height 27
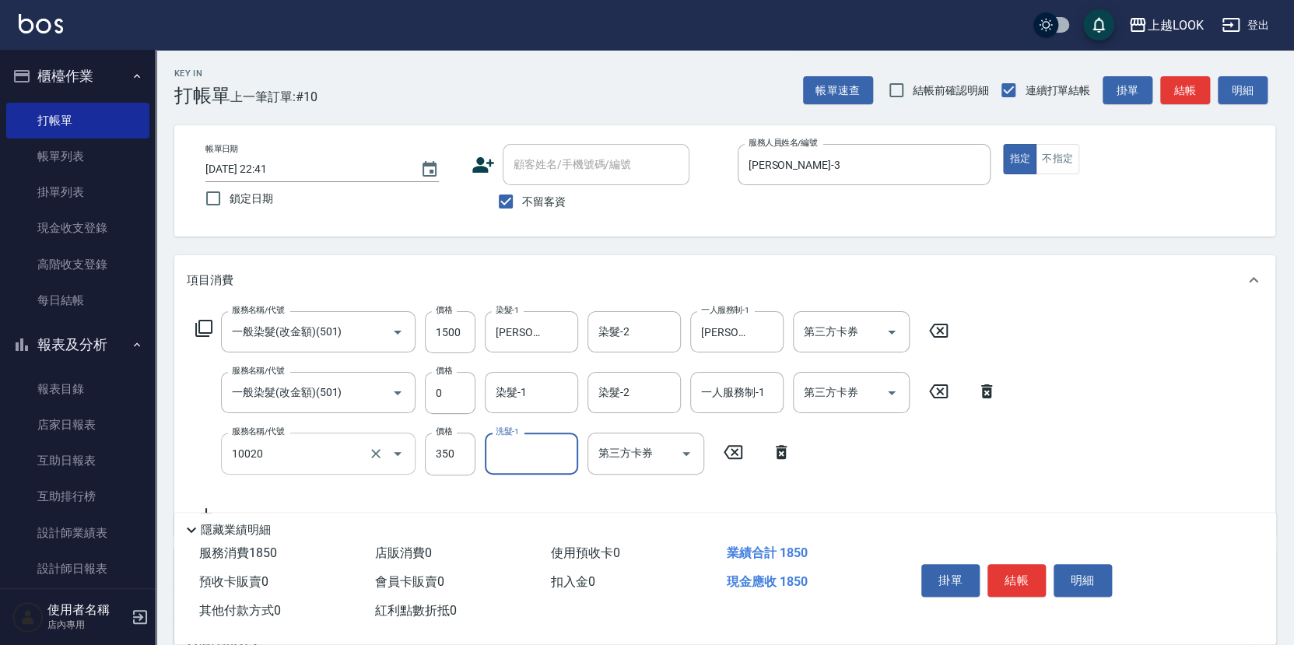
type input "淨化350洗(10020)"
type input "[PERSON_NAME]-93"
click at [465, 390] on input "0" at bounding box center [450, 393] width 51 height 42
click at [456, 395] on input "0" at bounding box center [450, 393] width 51 height 42
type input "2150"
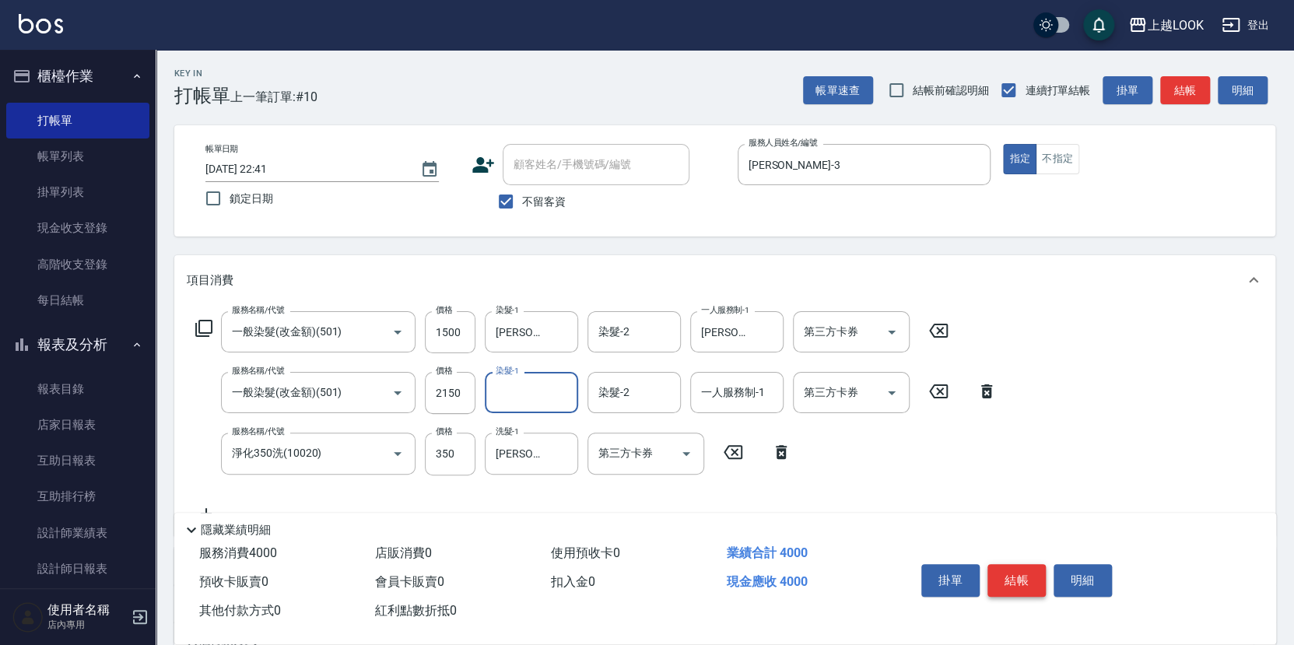
click at [1030, 570] on button "結帳" at bounding box center [1017, 580] width 58 height 33
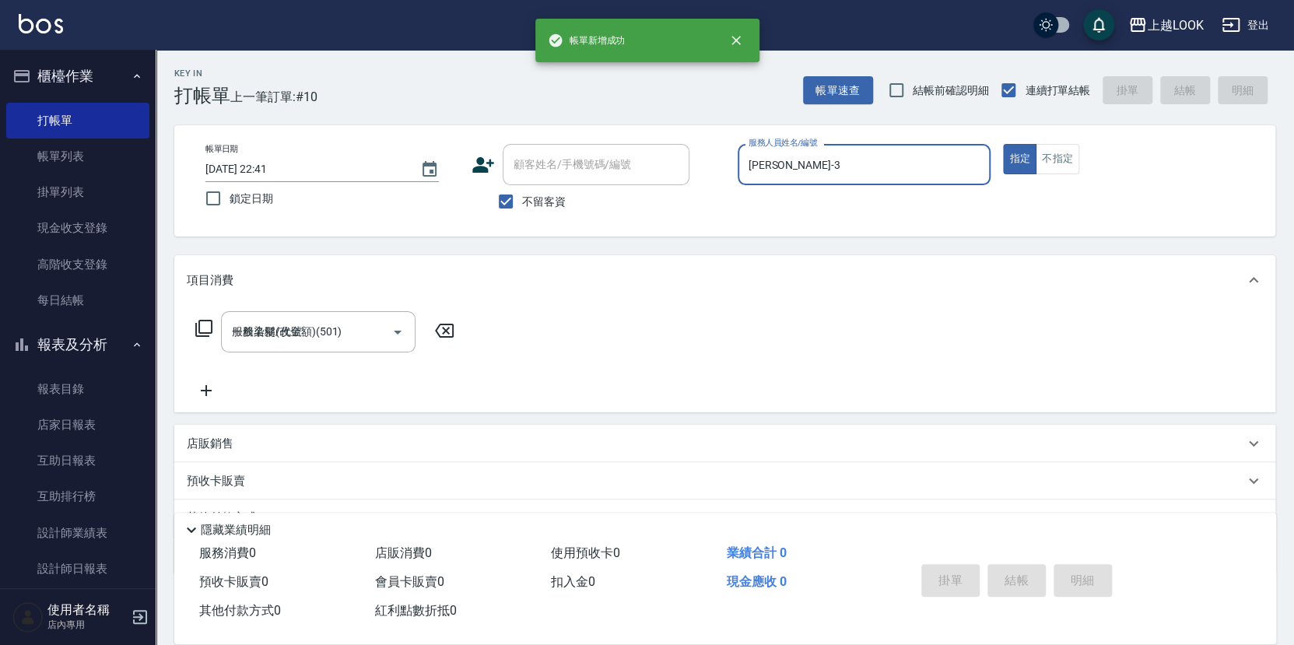
type input "[DATE] 22:42"
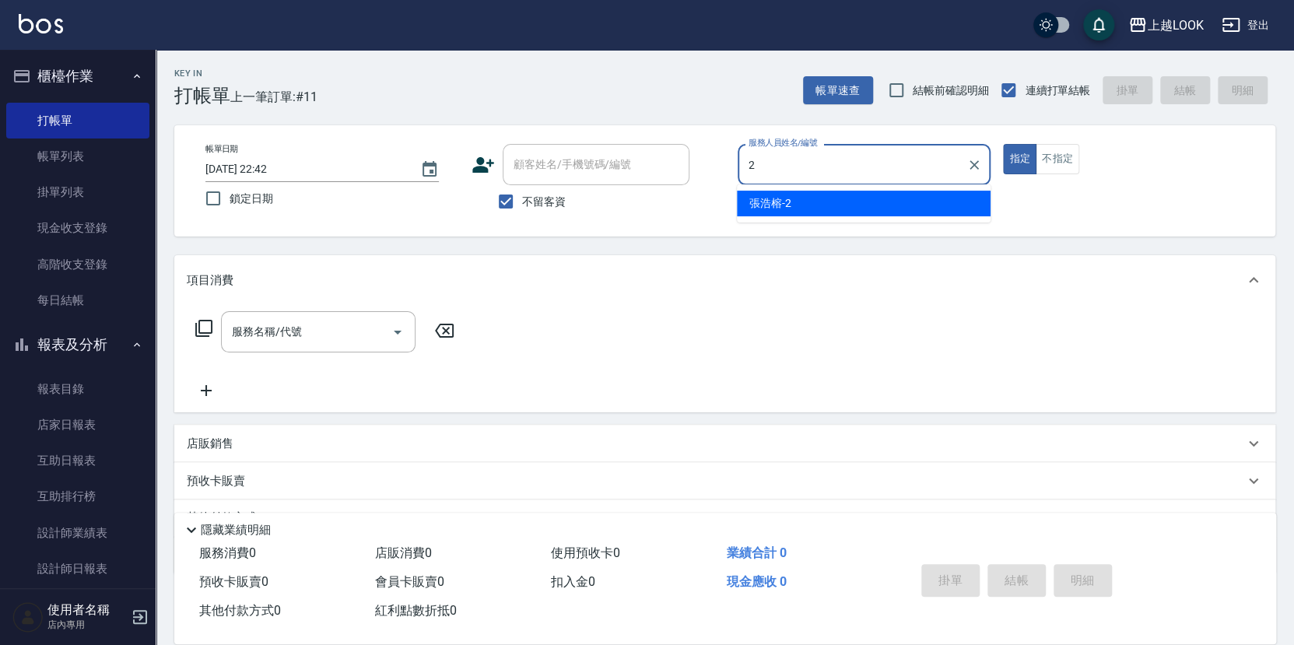
type input "張浩榕-2"
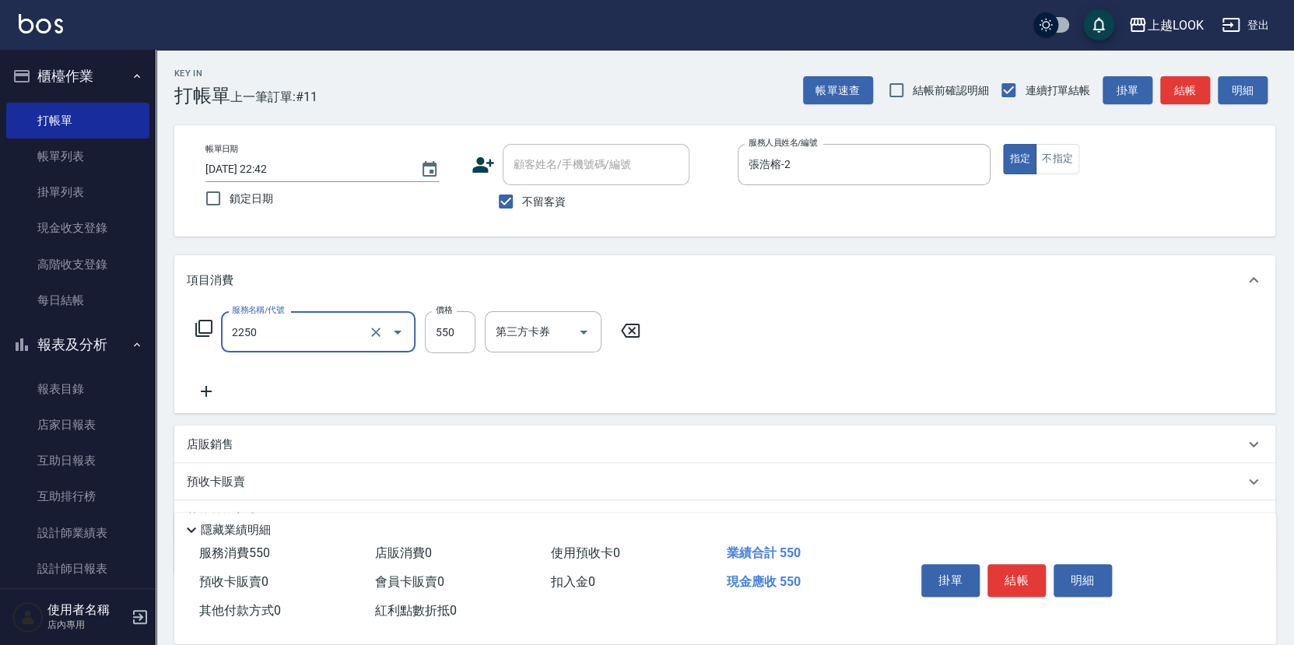
type input "B剪髮套餐(2250)"
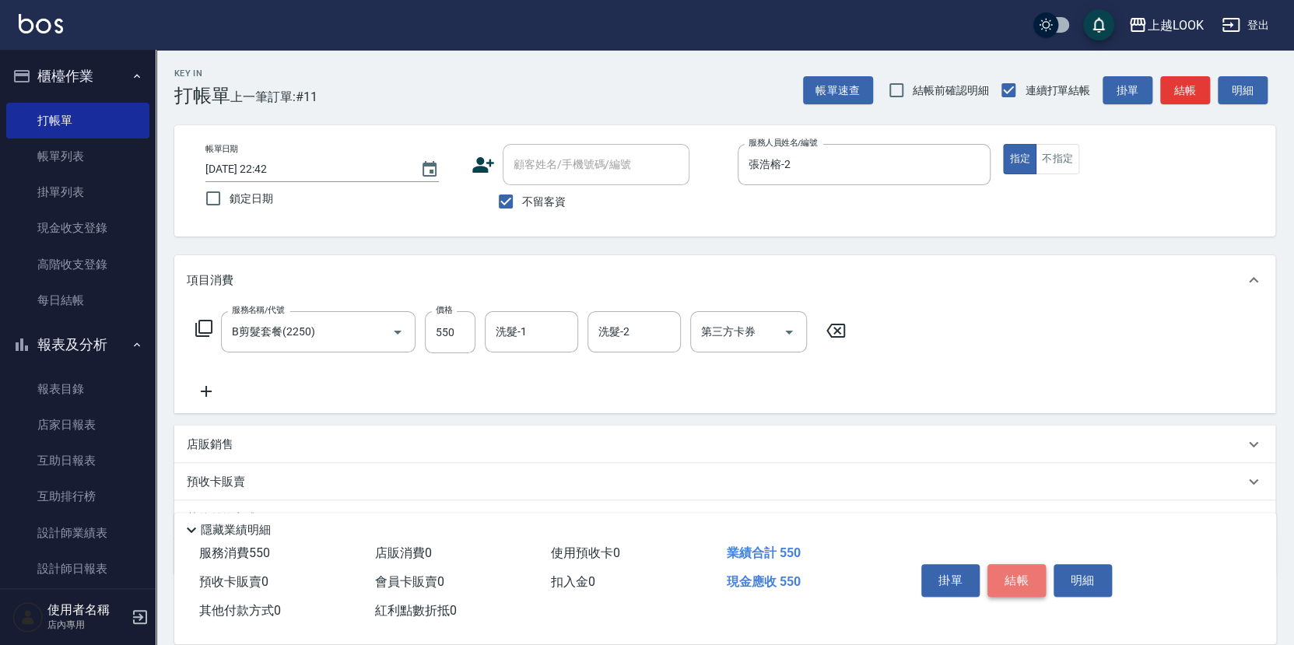
click at [1021, 577] on button "結帳" at bounding box center [1017, 580] width 58 height 33
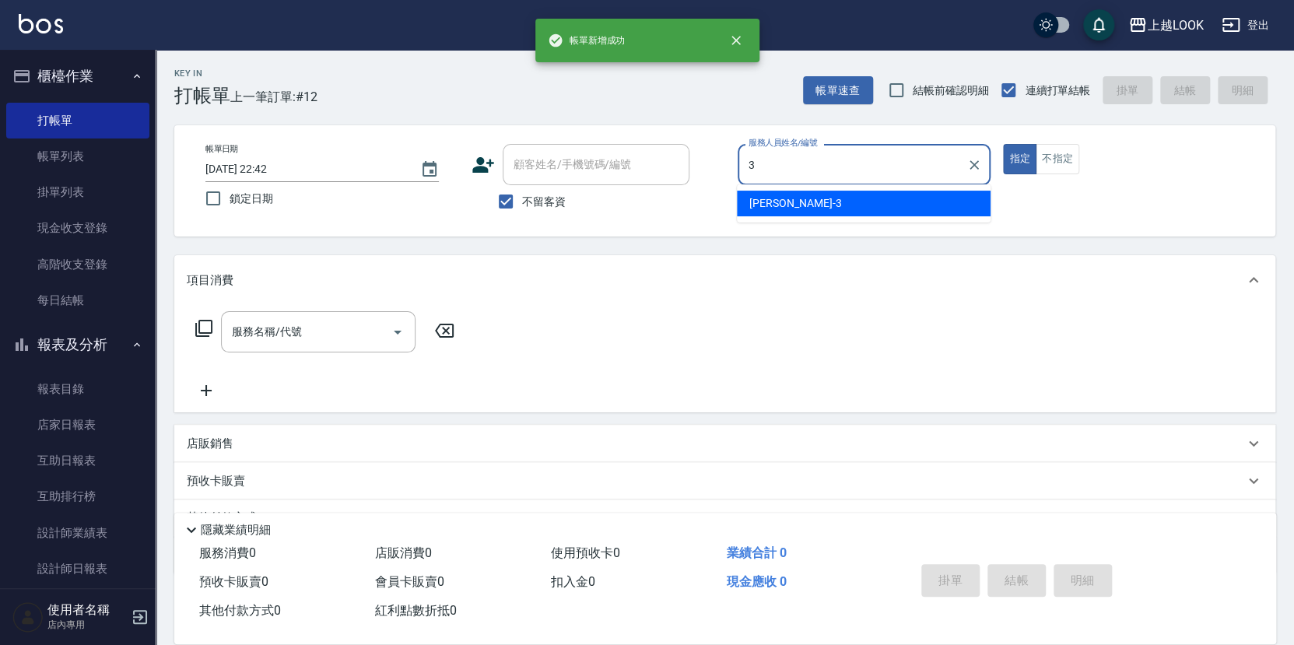
type input "[PERSON_NAME]-3"
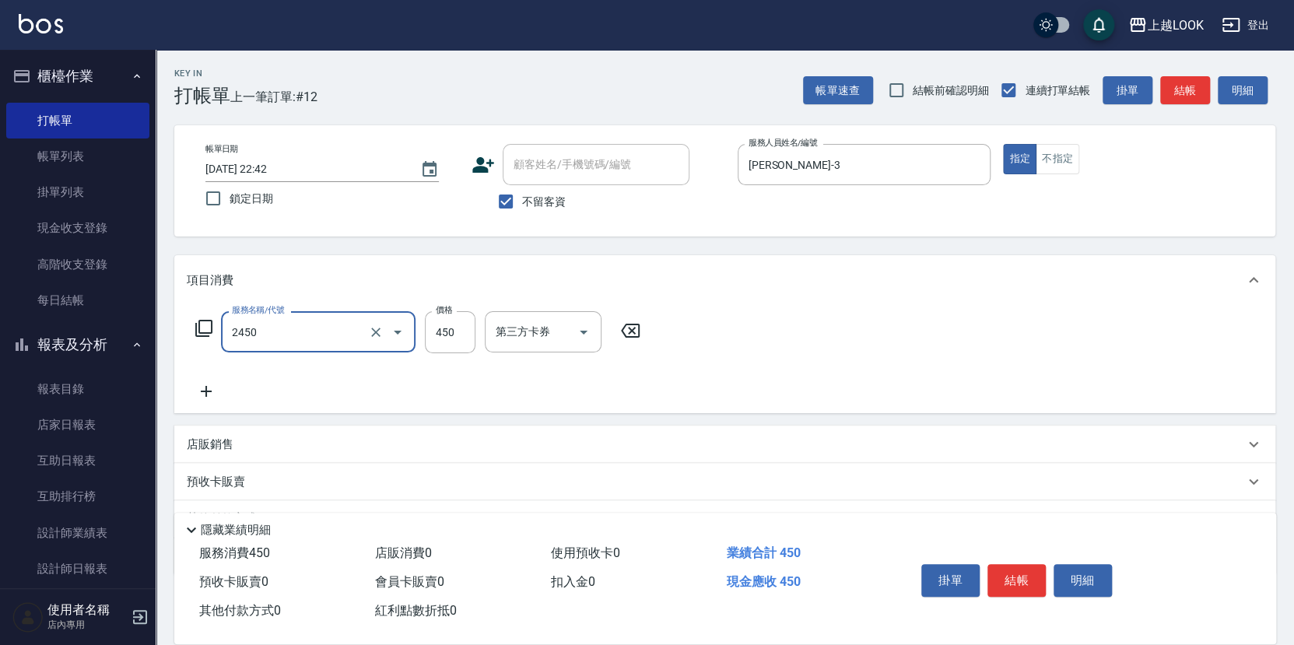
type input "C剪髮套餐(2450)"
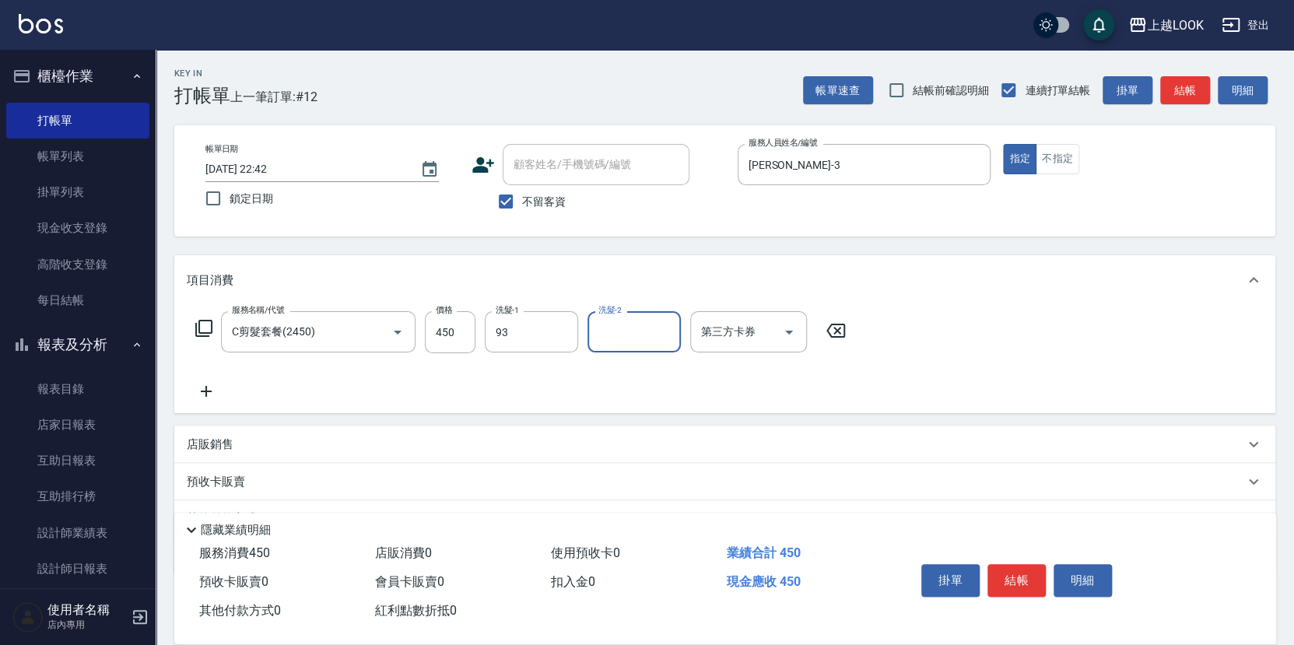
type input "[PERSON_NAME]-93"
click at [1030, 576] on button "結帳" at bounding box center [1017, 580] width 58 height 33
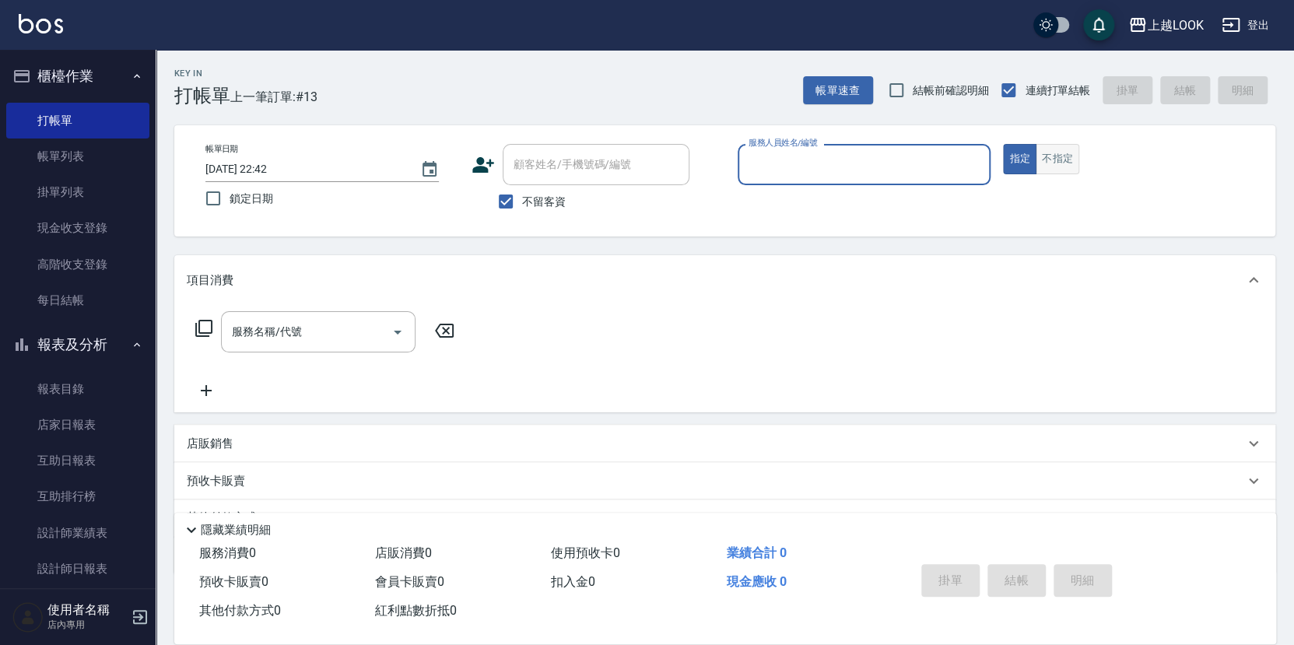
click at [1067, 156] on button "不指定" at bounding box center [1058, 159] width 44 height 30
click at [848, 164] on input "服務人員姓名/編號" at bounding box center [865, 164] width 240 height 27
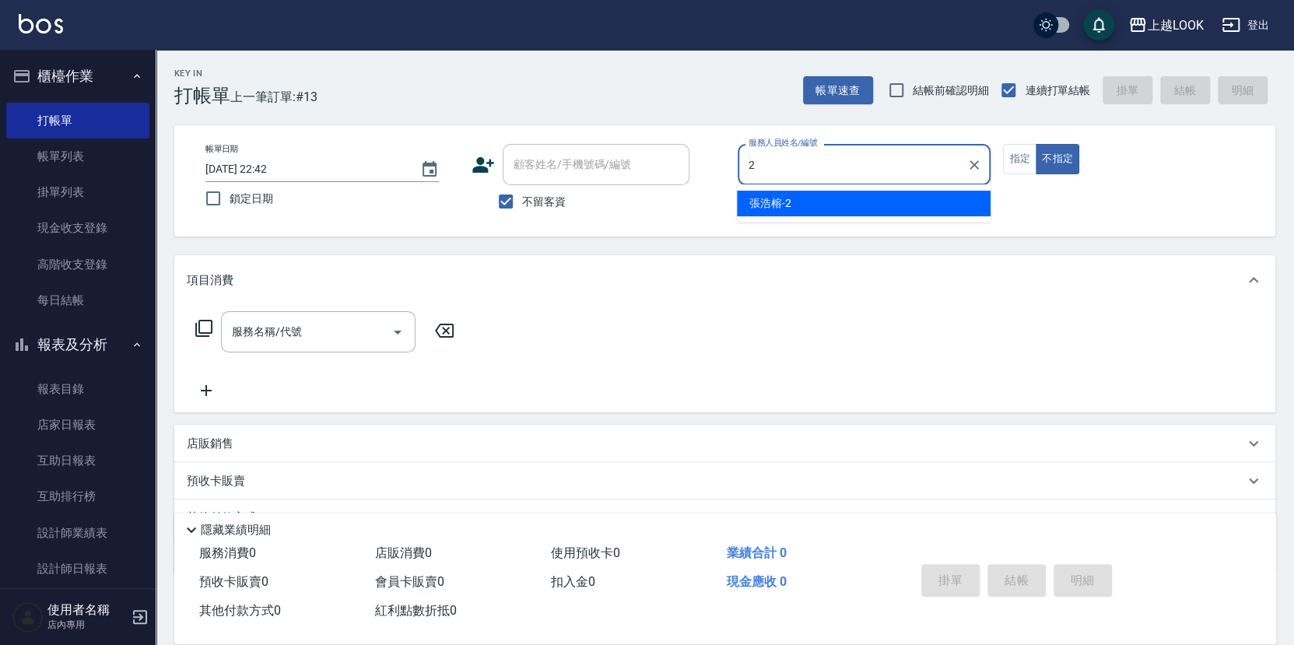
type input "張浩榕-2"
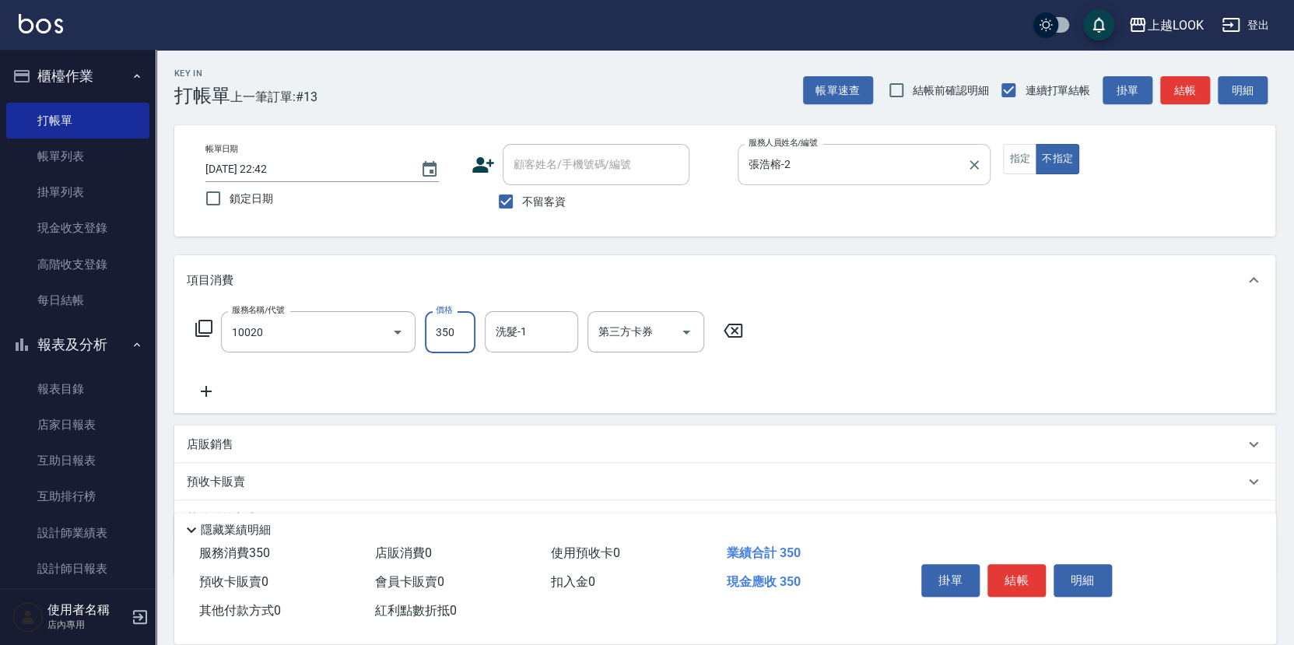
type input "淨化350洗(10020)"
click at [1014, 576] on button "結帳" at bounding box center [1017, 580] width 58 height 33
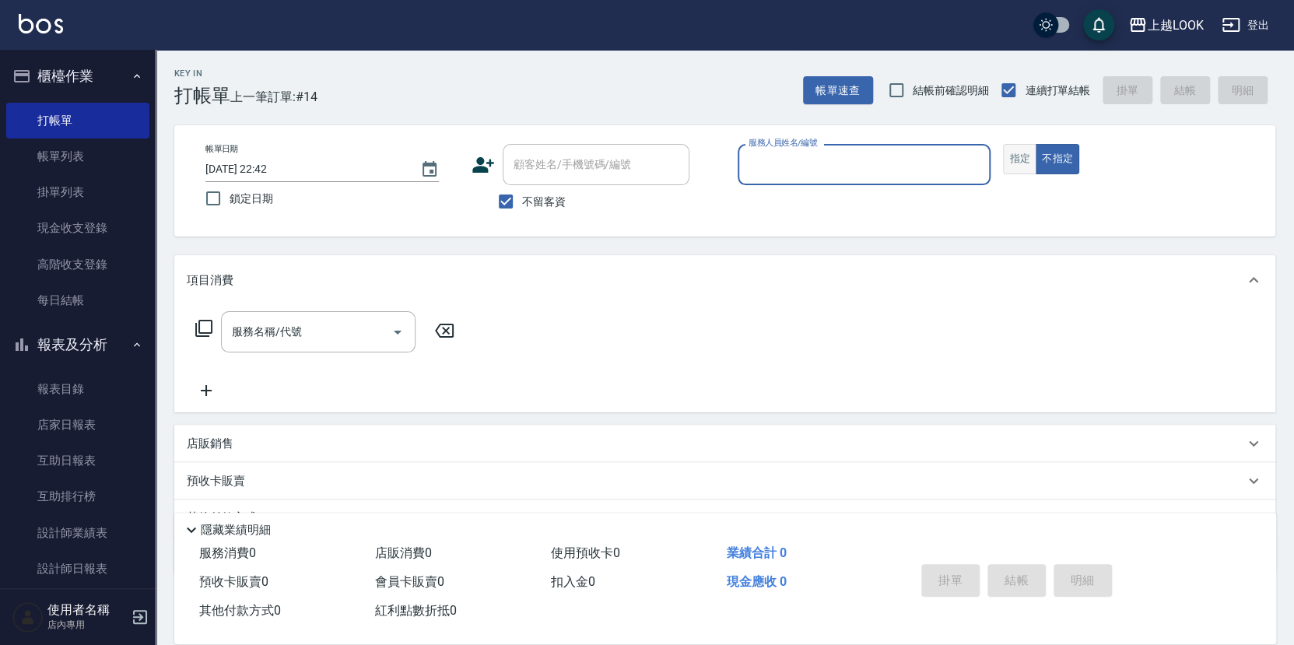
click at [1019, 153] on button "指定" at bounding box center [1019, 159] width 33 height 30
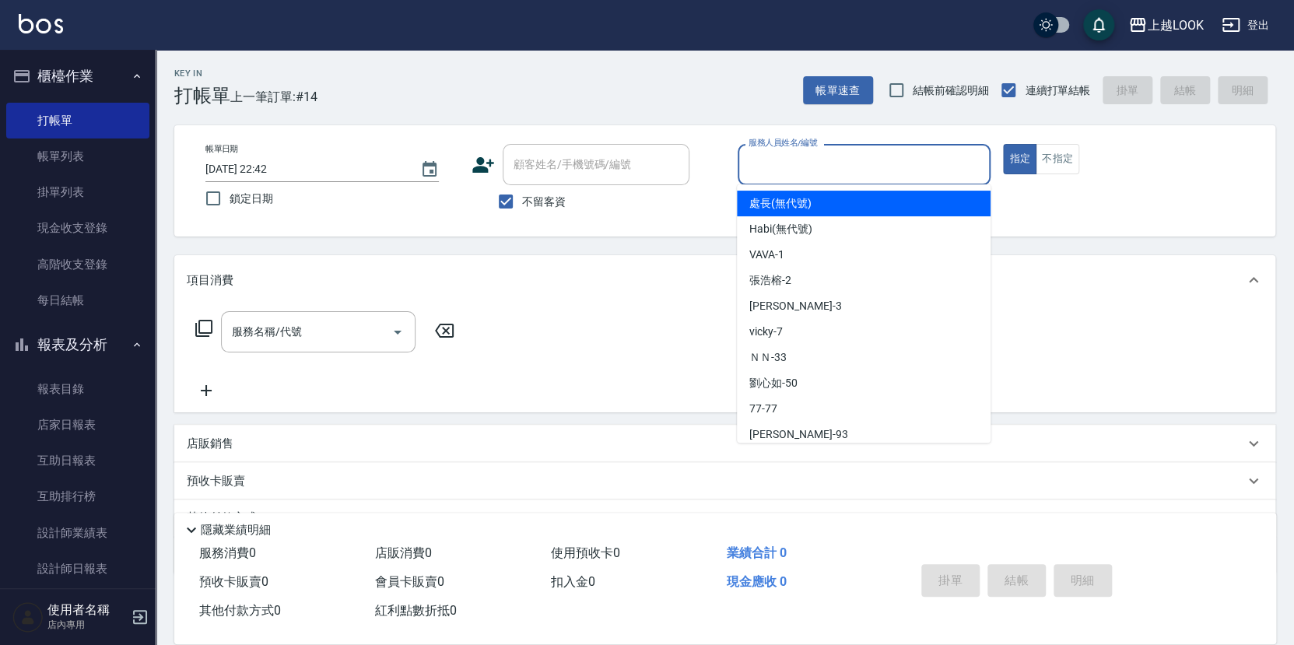
click at [953, 163] on input "服務人員姓名/編號" at bounding box center [865, 164] width 240 height 27
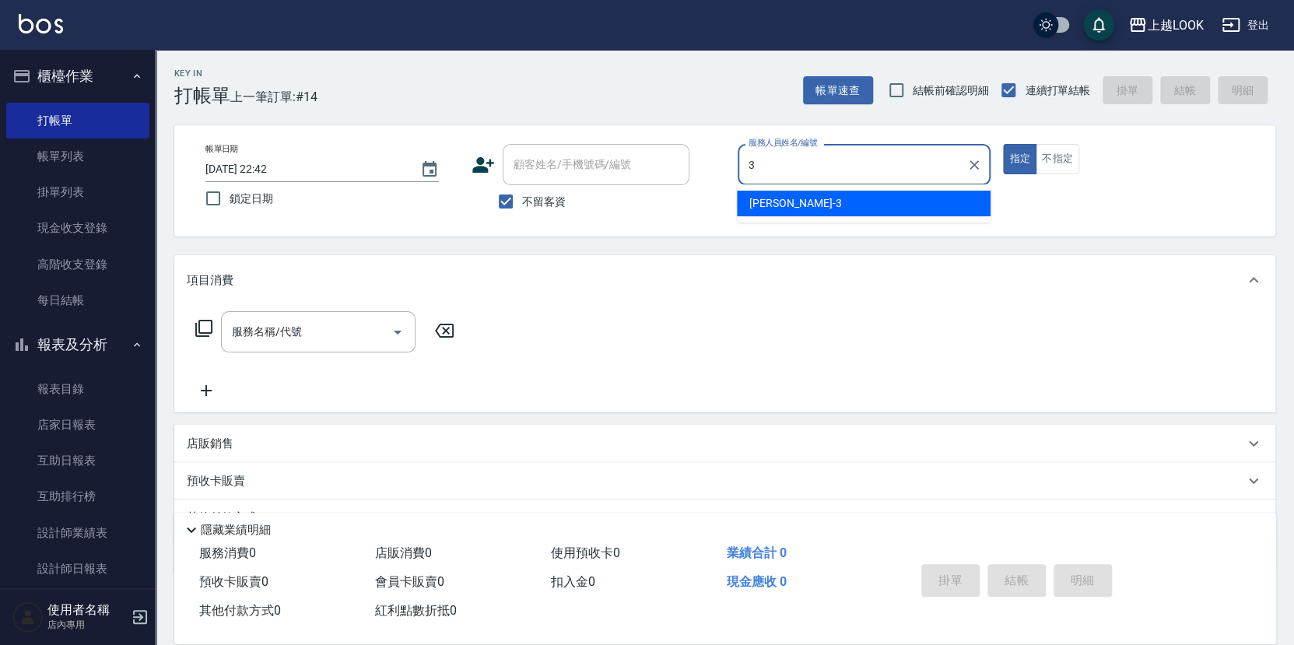
type input "[PERSON_NAME]-3"
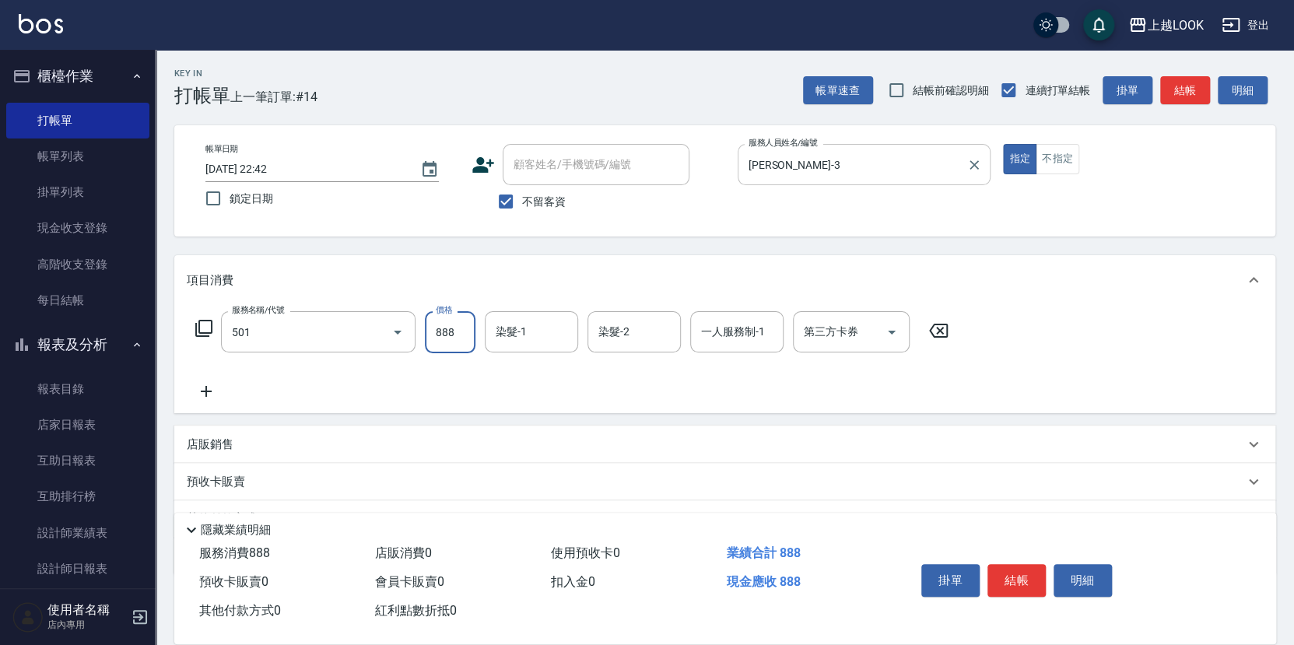
type input "一般染髮(改金額)(501)"
type input "3000"
type input "0"
type input "[PERSON_NAME]-93"
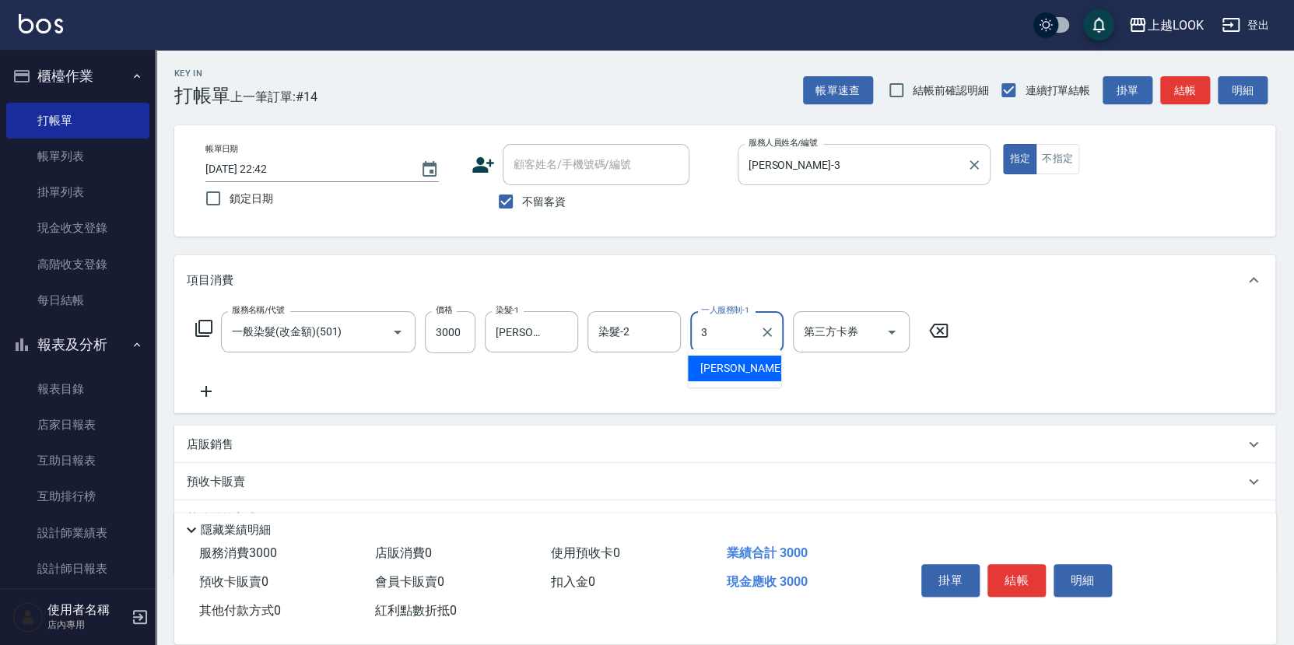
type input "[PERSON_NAME]-3"
click at [1019, 564] on button "結帳" at bounding box center [1017, 580] width 58 height 33
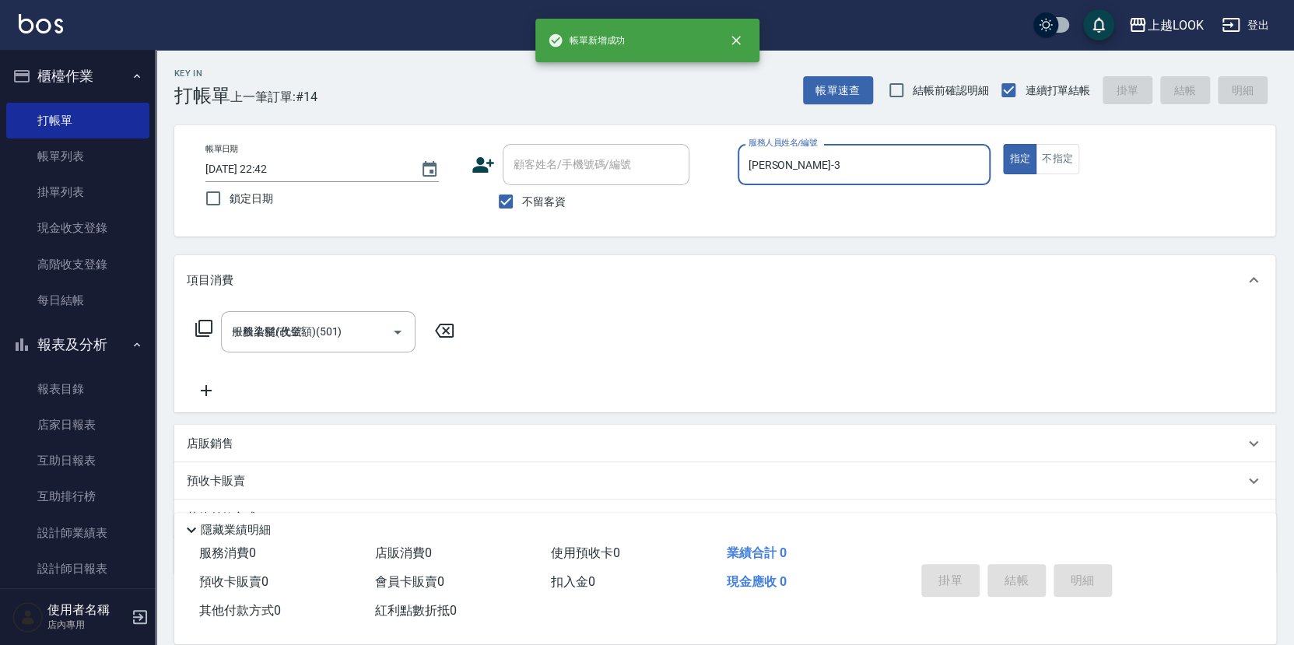
type input "[DATE] 22:43"
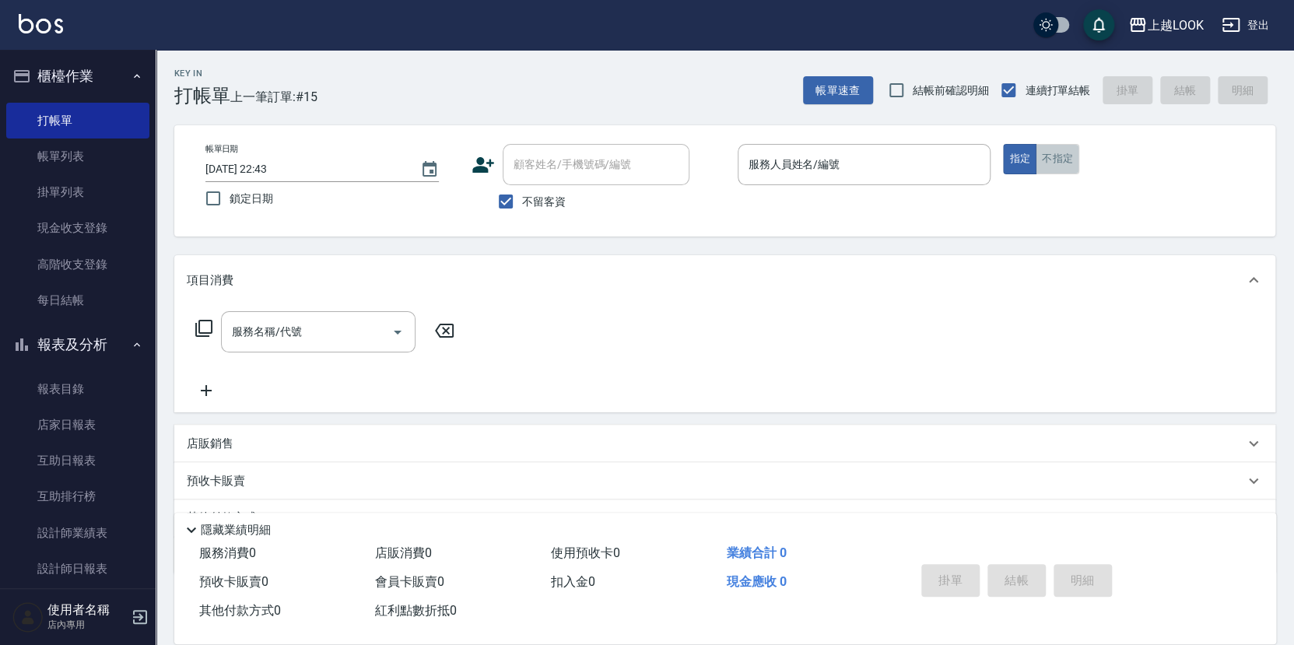
click at [1057, 157] on button "不指定" at bounding box center [1058, 159] width 44 height 30
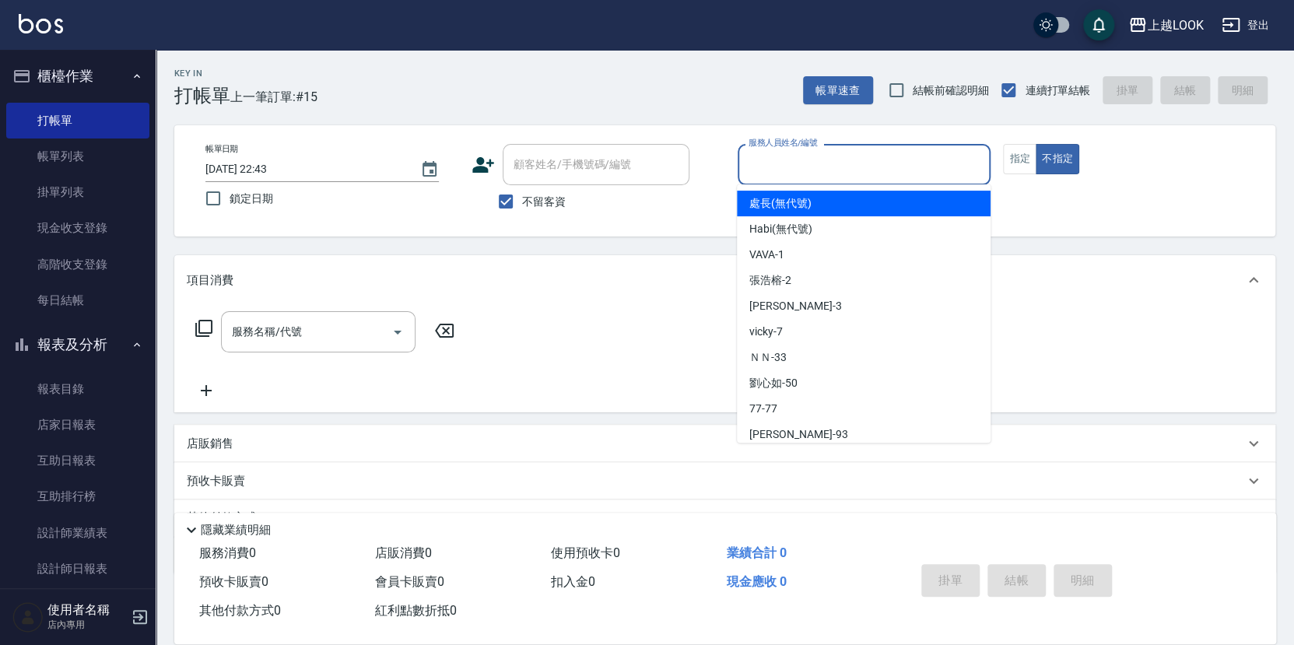
click at [935, 158] on input "服務人員姓名/編號" at bounding box center [865, 164] width 240 height 27
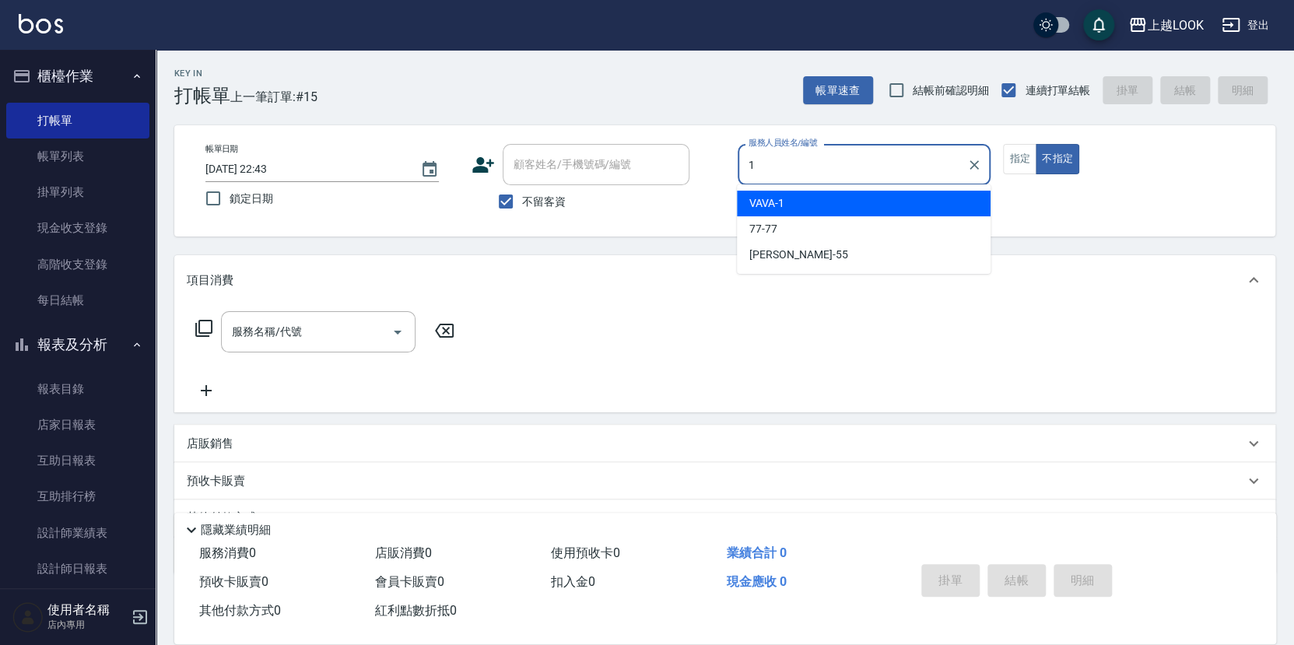
type input "VAVA-1"
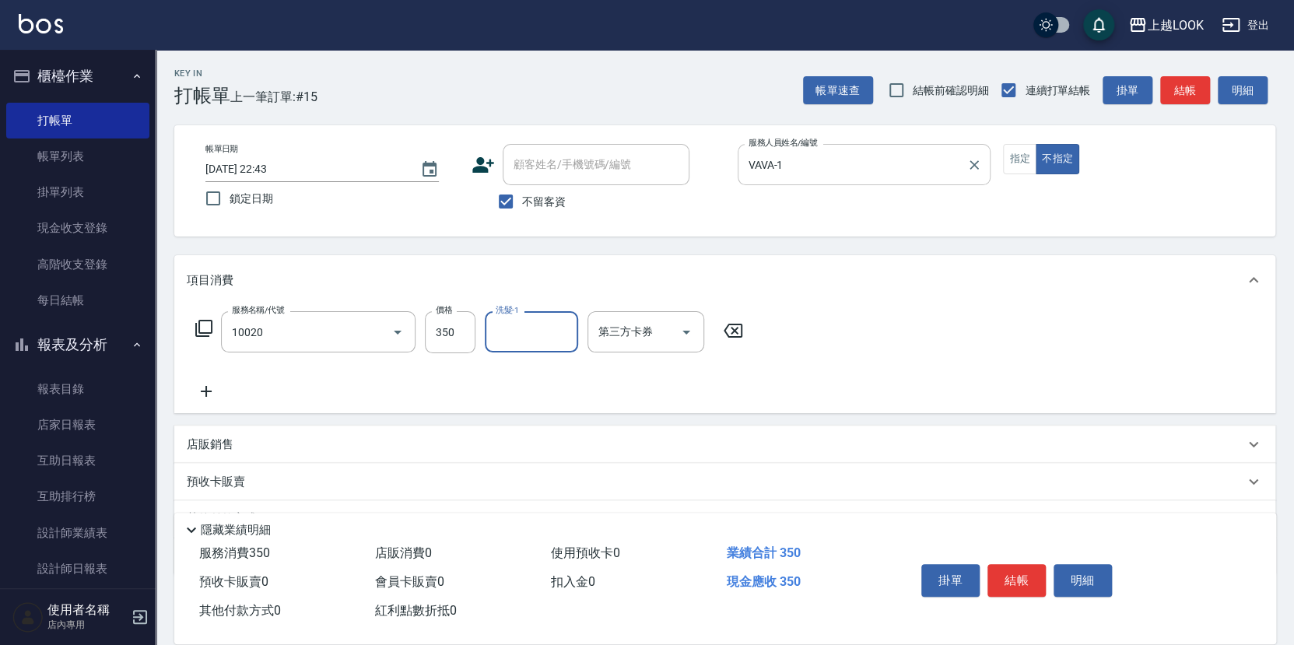
type input "淨化350洗(10020)"
type input "[PERSON_NAME]-93"
click at [1016, 576] on button "結帳" at bounding box center [1017, 580] width 58 height 33
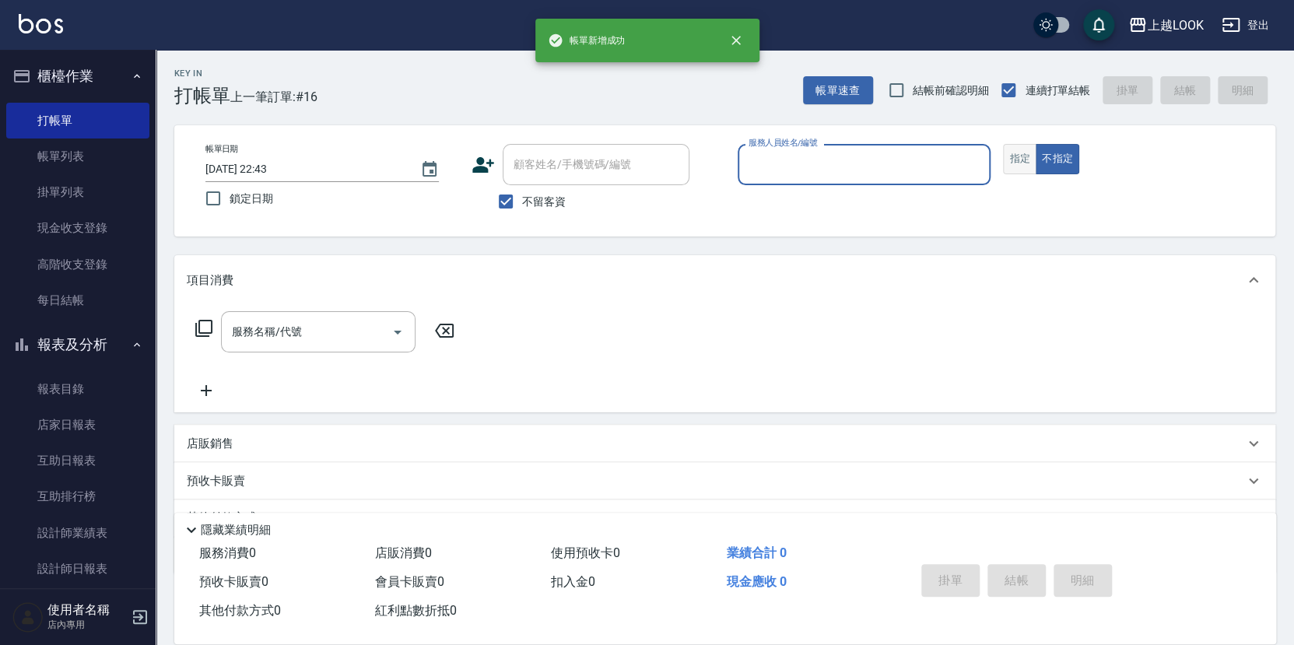
drag, startPoint x: 1022, startPoint y: 150, endPoint x: 1007, endPoint y: 156, distance: 15.8
click at [1022, 150] on button "指定" at bounding box center [1019, 159] width 33 height 30
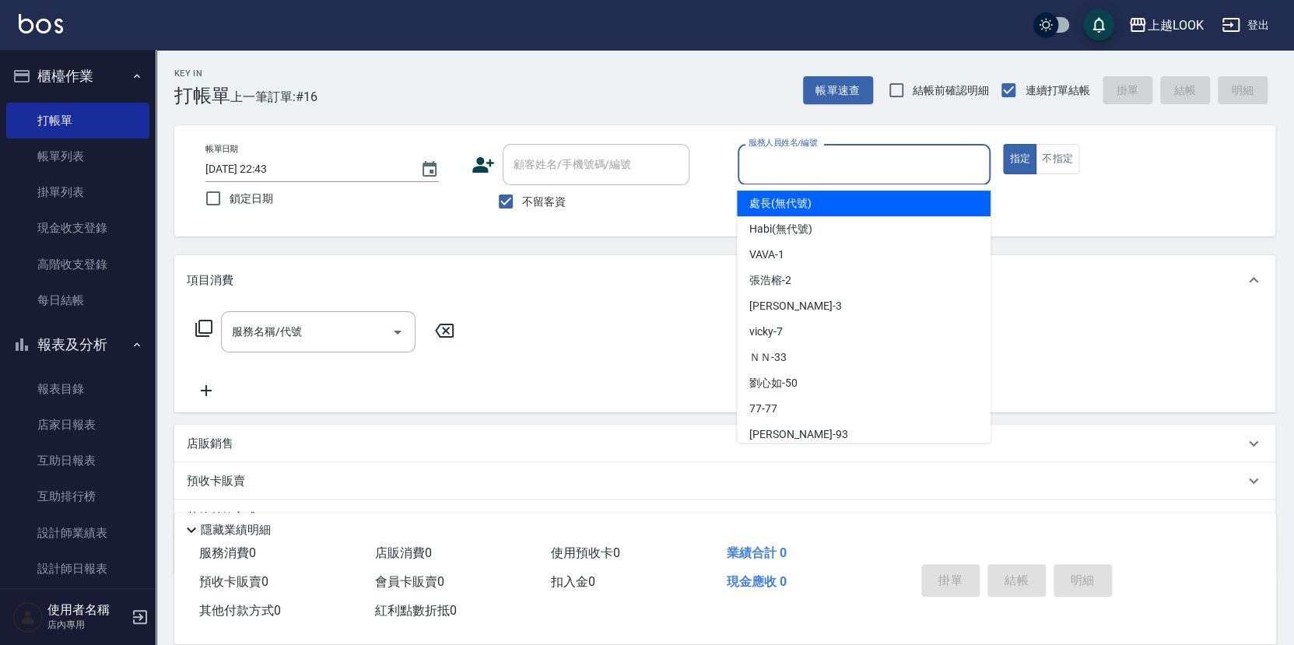
click at [967, 163] on input "服務人員姓名/編號" at bounding box center [865, 164] width 240 height 27
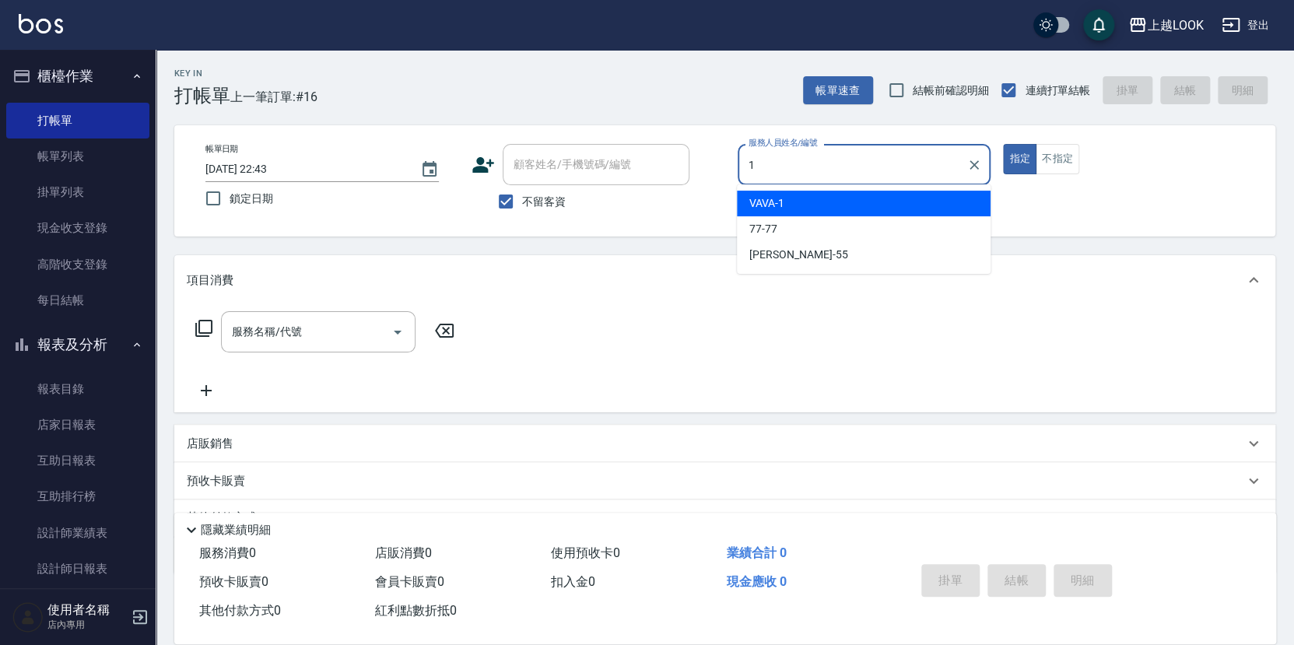
type input "VAVA-1"
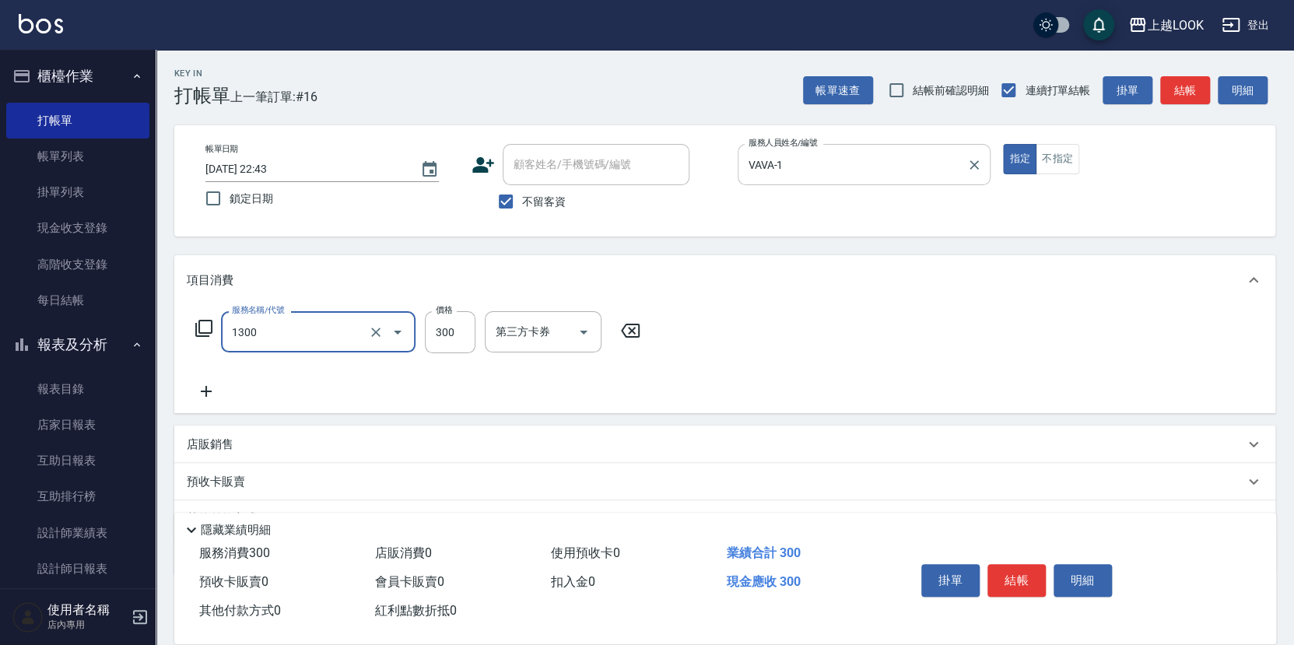
type input "一般洗髮(1300)"
type input "250"
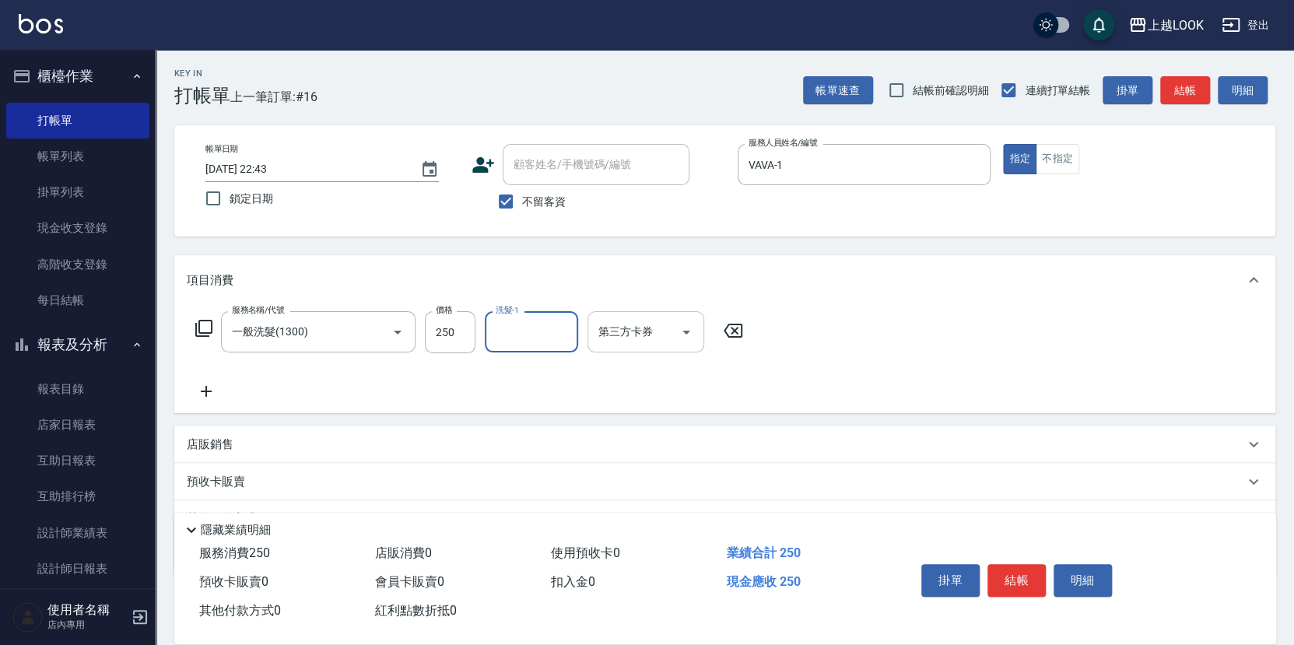
click at [683, 327] on icon "Open" at bounding box center [686, 332] width 19 height 19
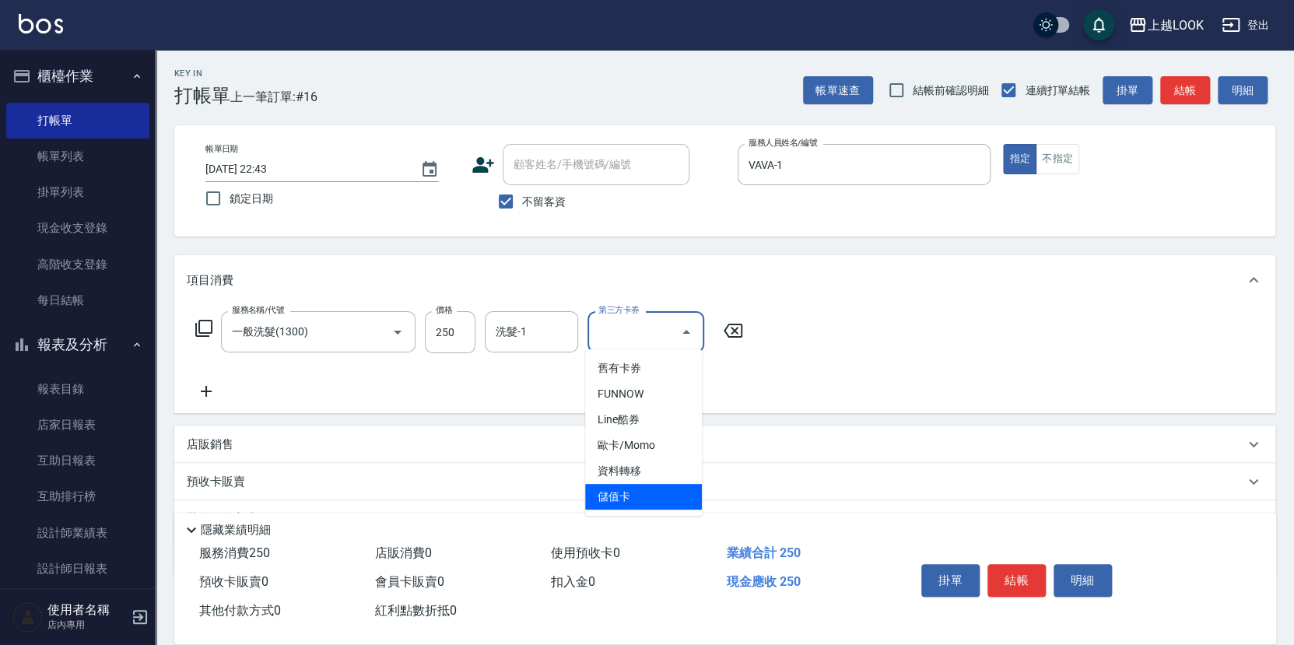
click at [676, 484] on span "儲值卡" at bounding box center [643, 497] width 117 height 26
type input "儲值卡"
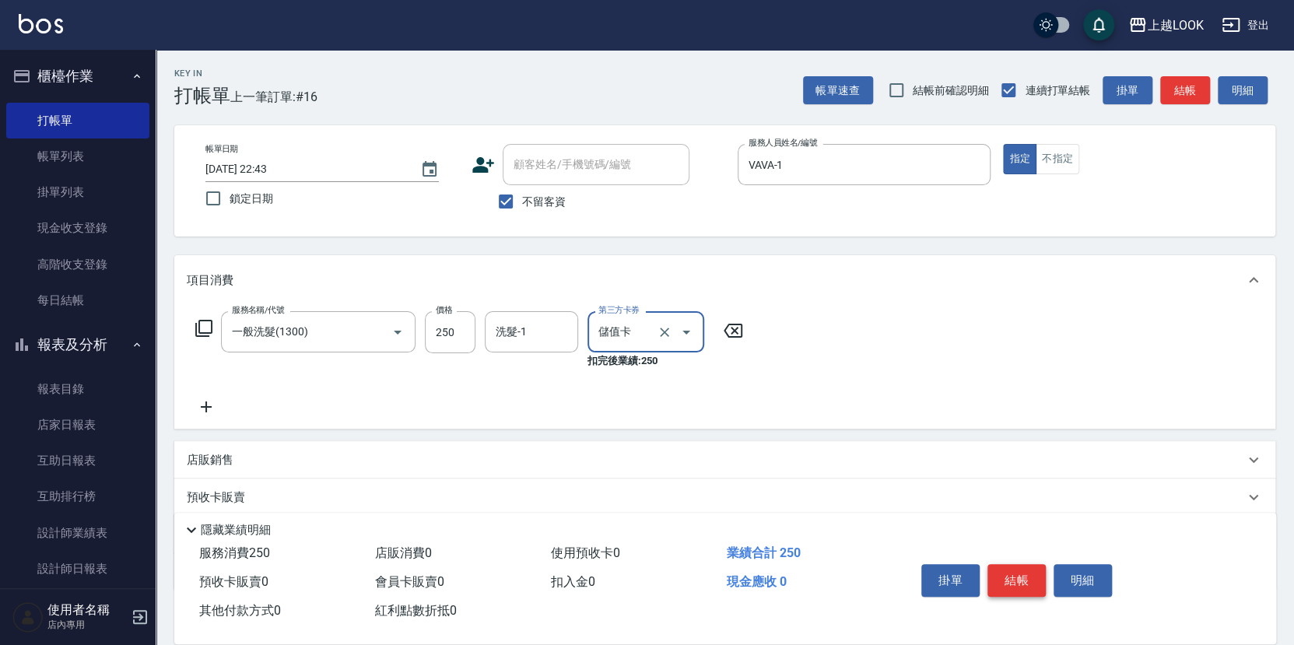
click at [1012, 576] on button "結帳" at bounding box center [1017, 580] width 58 height 33
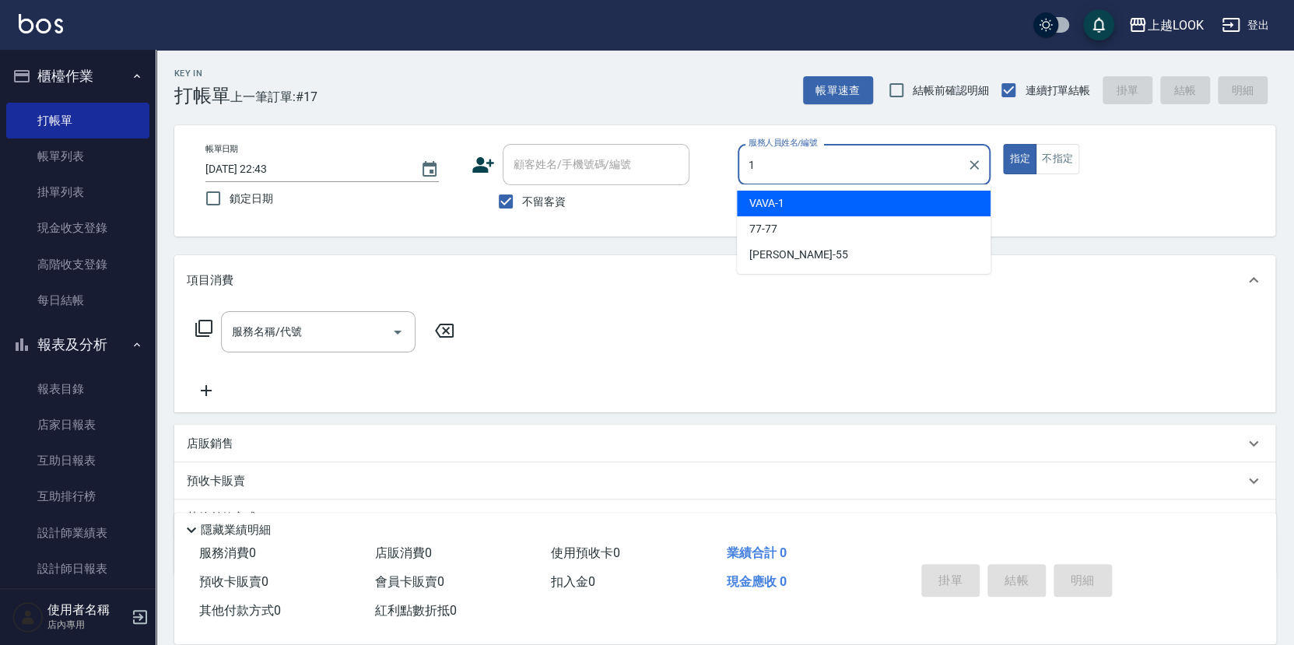
type input "VAVA-1"
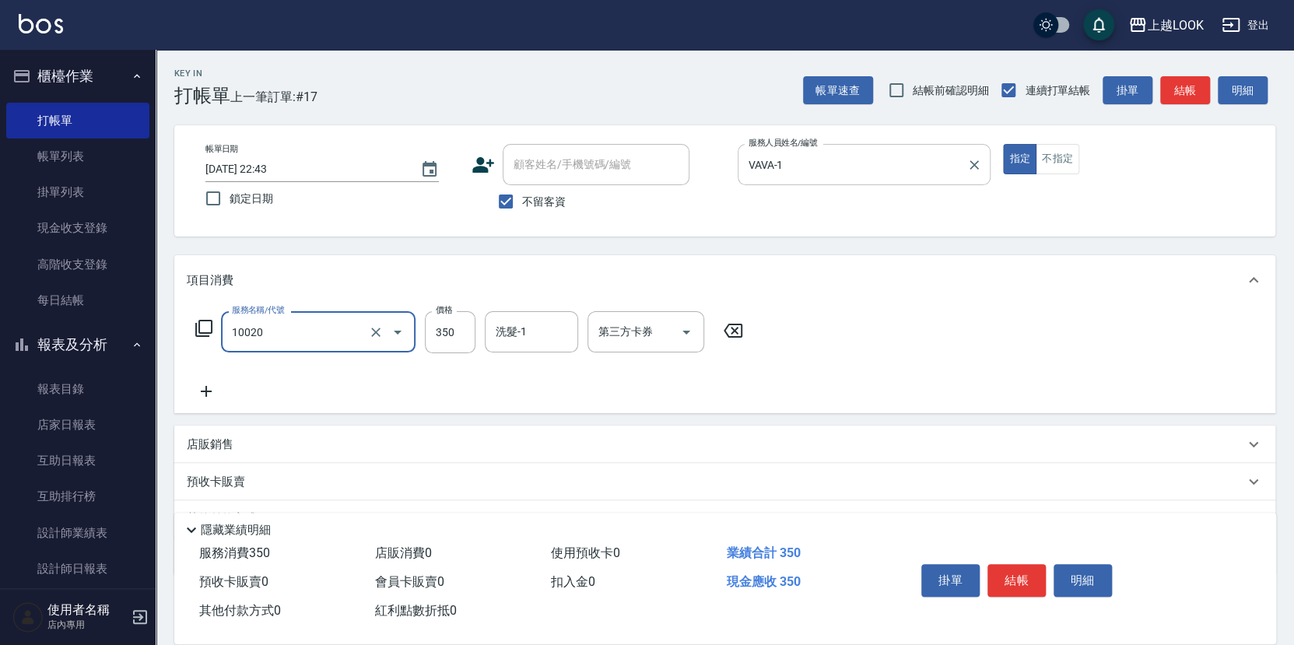
type input "淨化350洗(10020)"
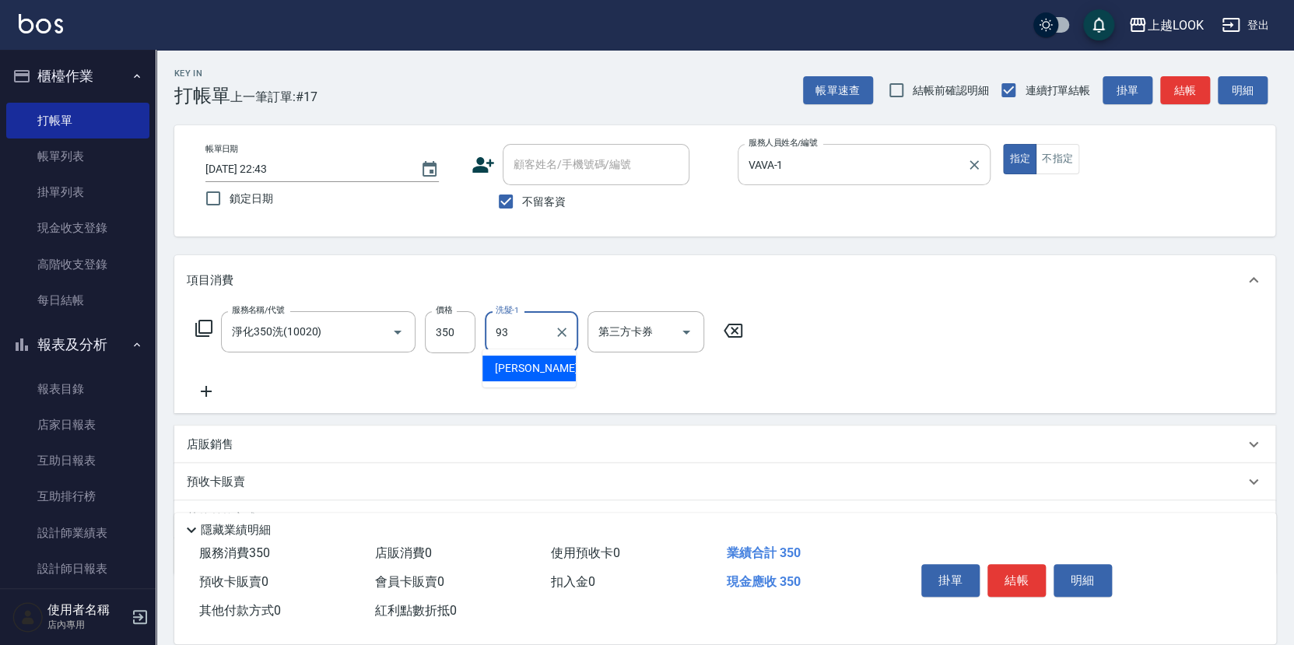
type input "[PERSON_NAME]-93"
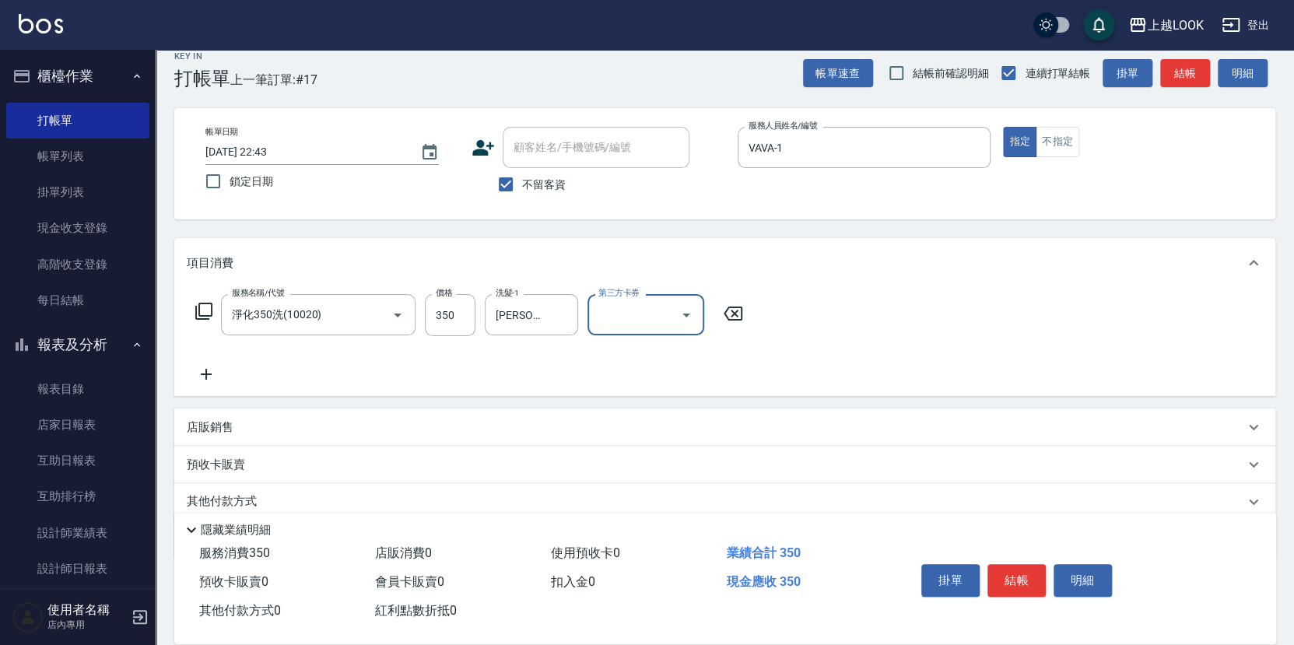
scroll to position [64, 0]
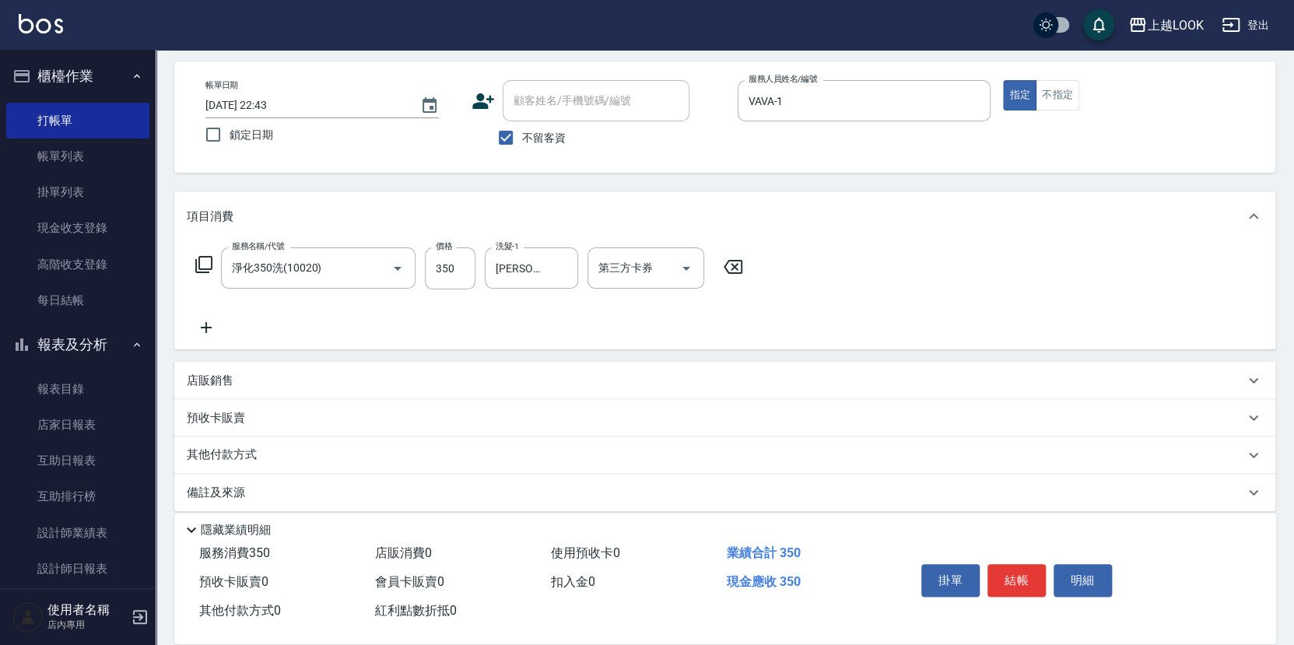
click at [232, 373] on p "店販銷售" at bounding box center [210, 381] width 47 height 16
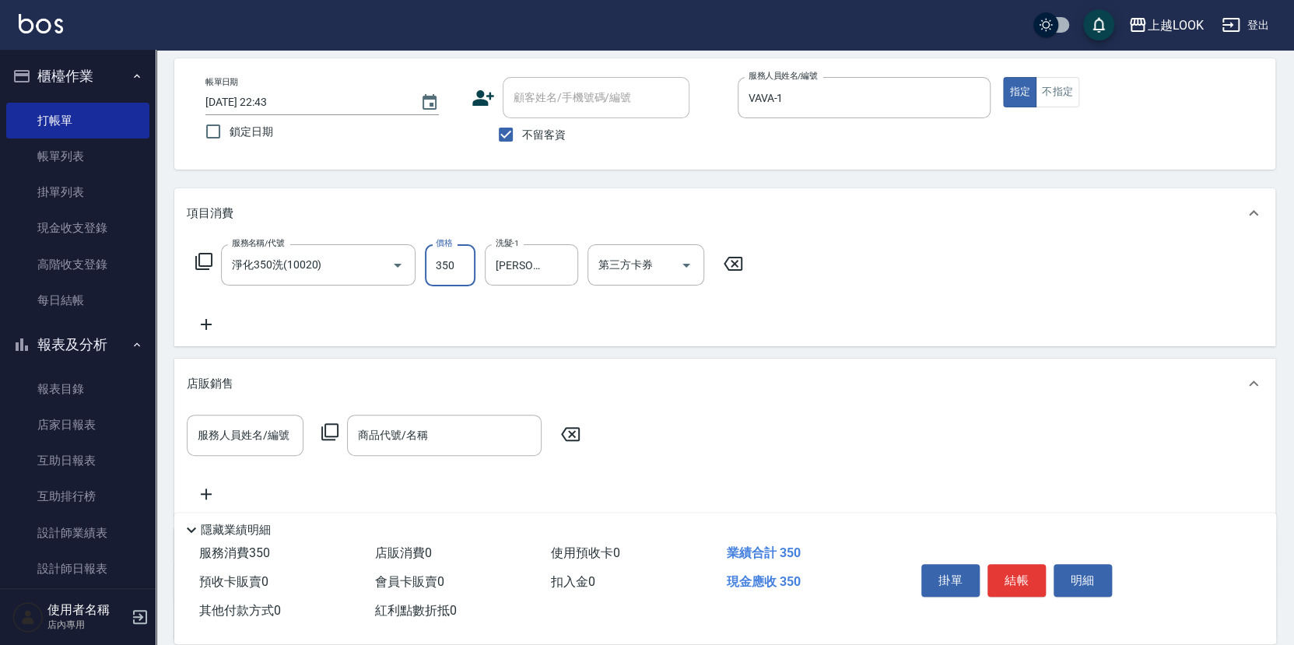
click at [458, 269] on input "350" at bounding box center [450, 265] width 51 height 42
type input "300"
click at [212, 318] on icon at bounding box center [206, 324] width 39 height 19
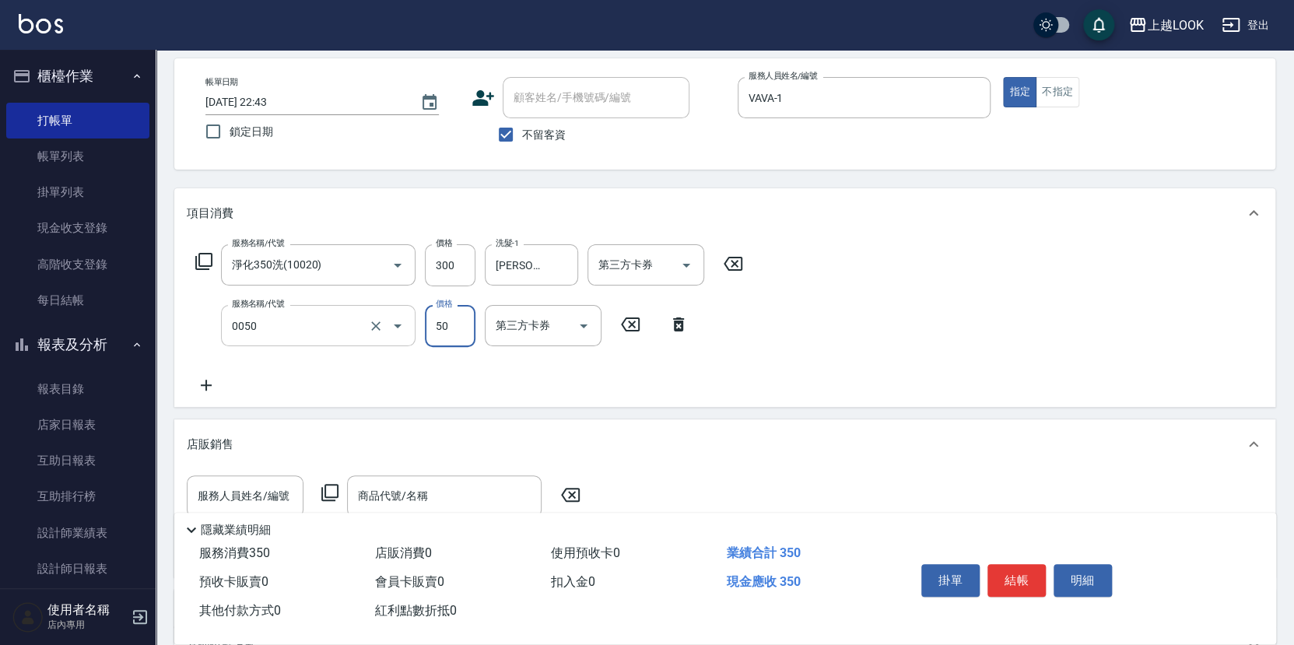
type input "剪瀏海(0050)"
click at [469, 317] on input "50" at bounding box center [450, 326] width 51 height 42
type input "16"
click at [684, 264] on icon "Open" at bounding box center [687, 266] width 8 height 4
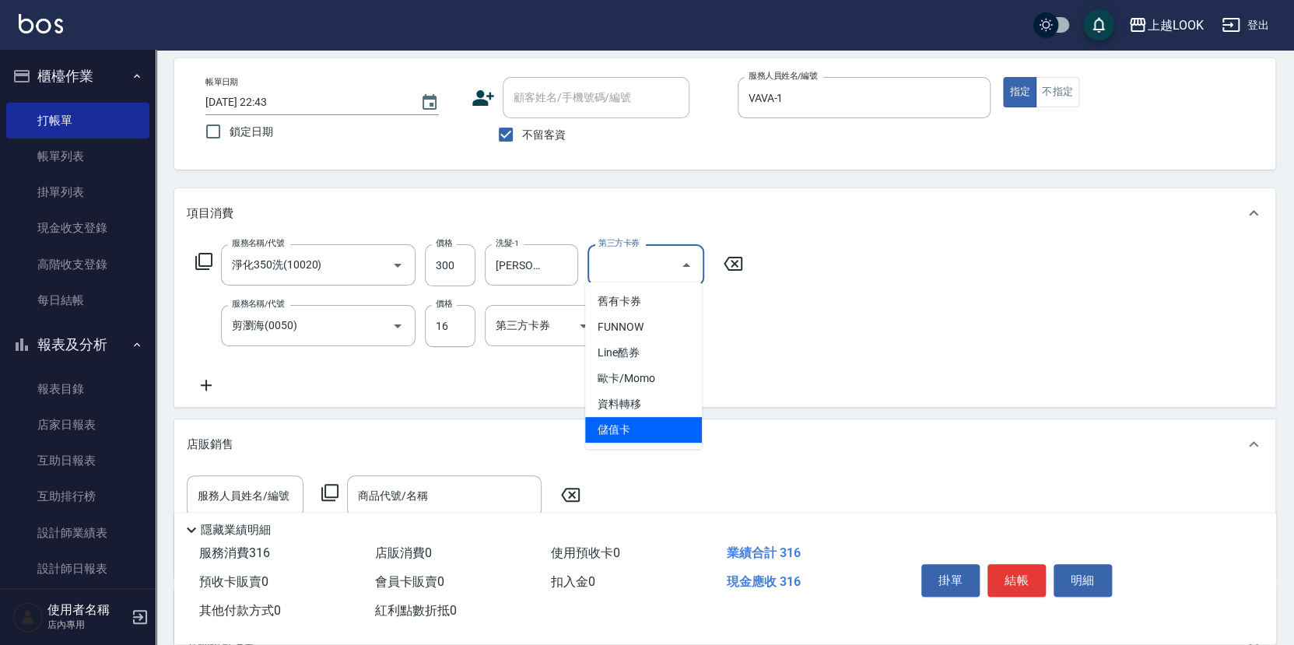
click at [646, 423] on span "儲值卡" at bounding box center [643, 430] width 117 height 26
type input "儲值卡"
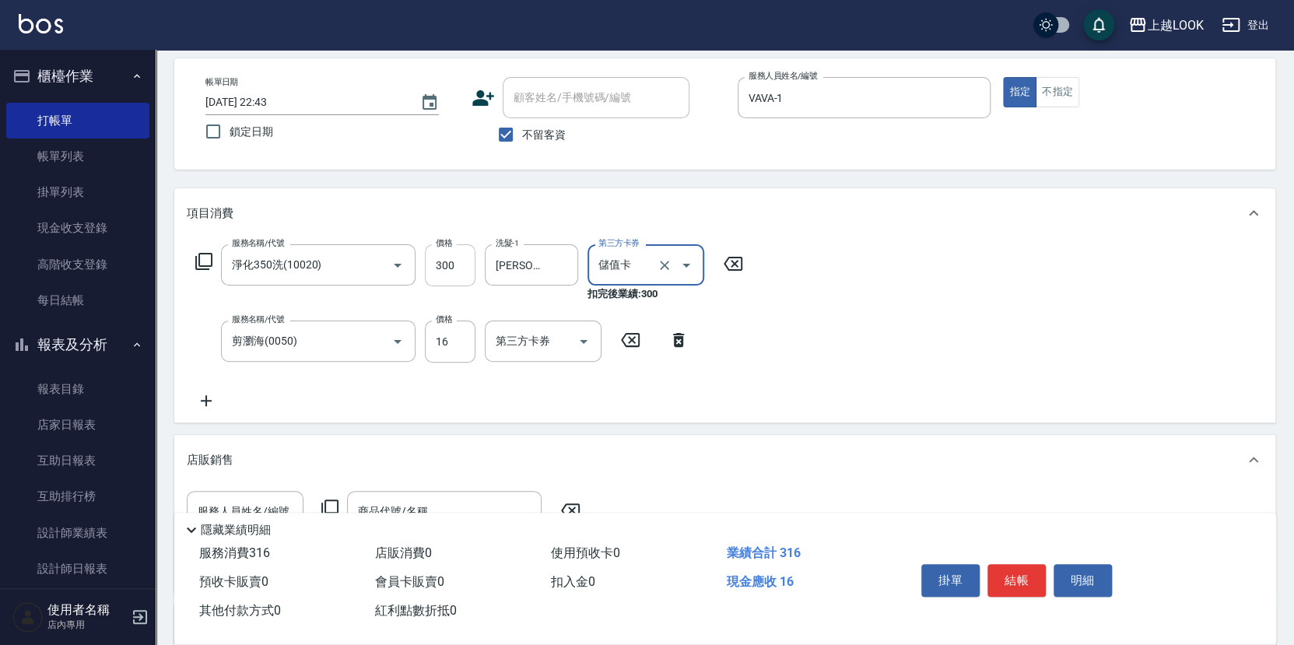
click at [465, 264] on input "300" at bounding box center [450, 265] width 51 height 42
click at [469, 259] on input "300" at bounding box center [450, 265] width 51 height 42
type input "334"
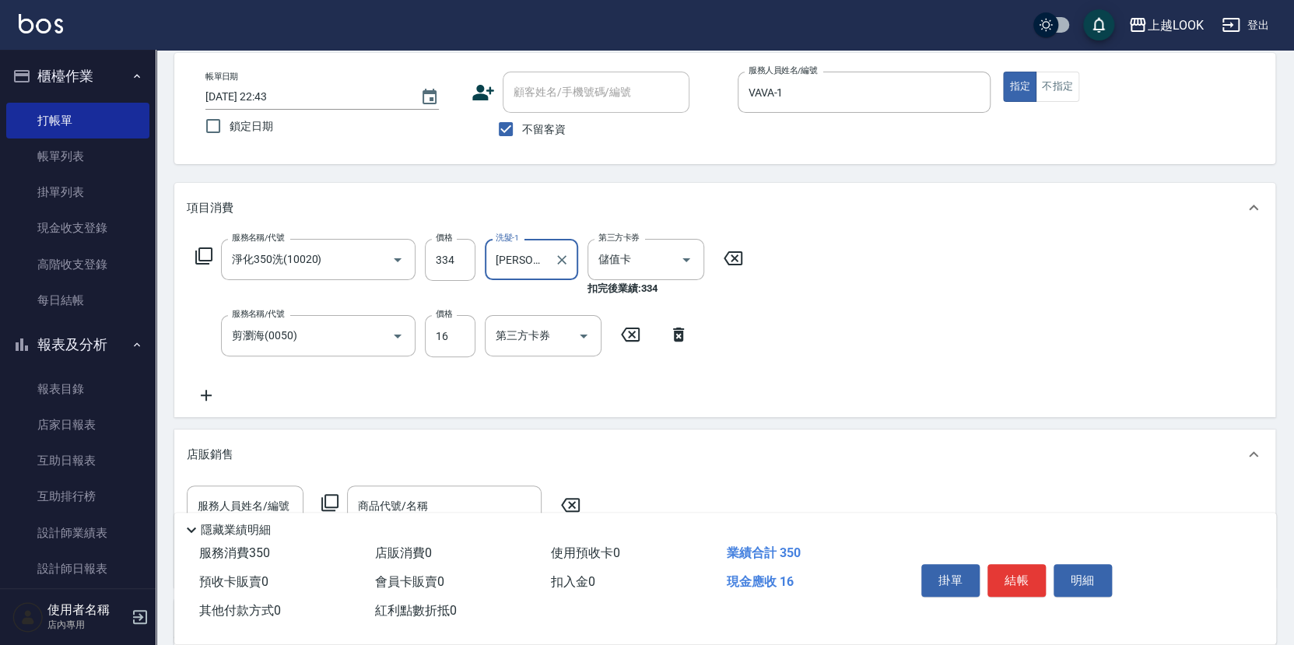
scroll to position [191, 0]
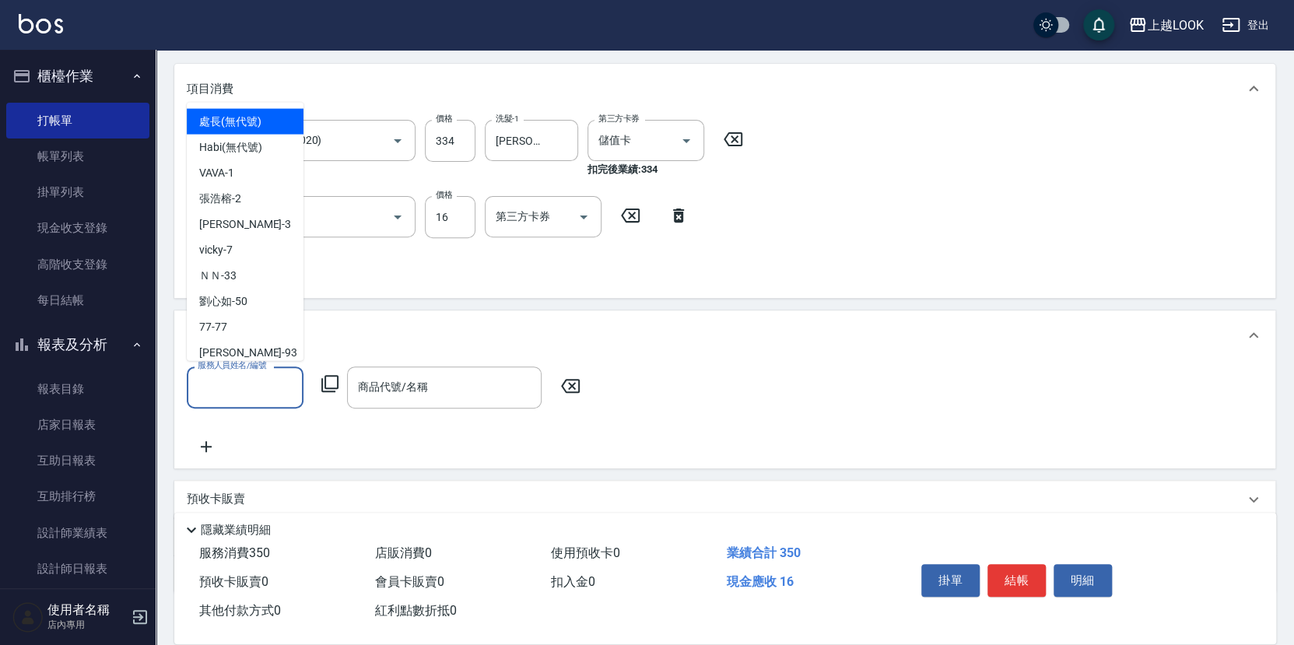
click at [230, 384] on input "服務人員姓名/編號" at bounding box center [245, 387] width 103 height 27
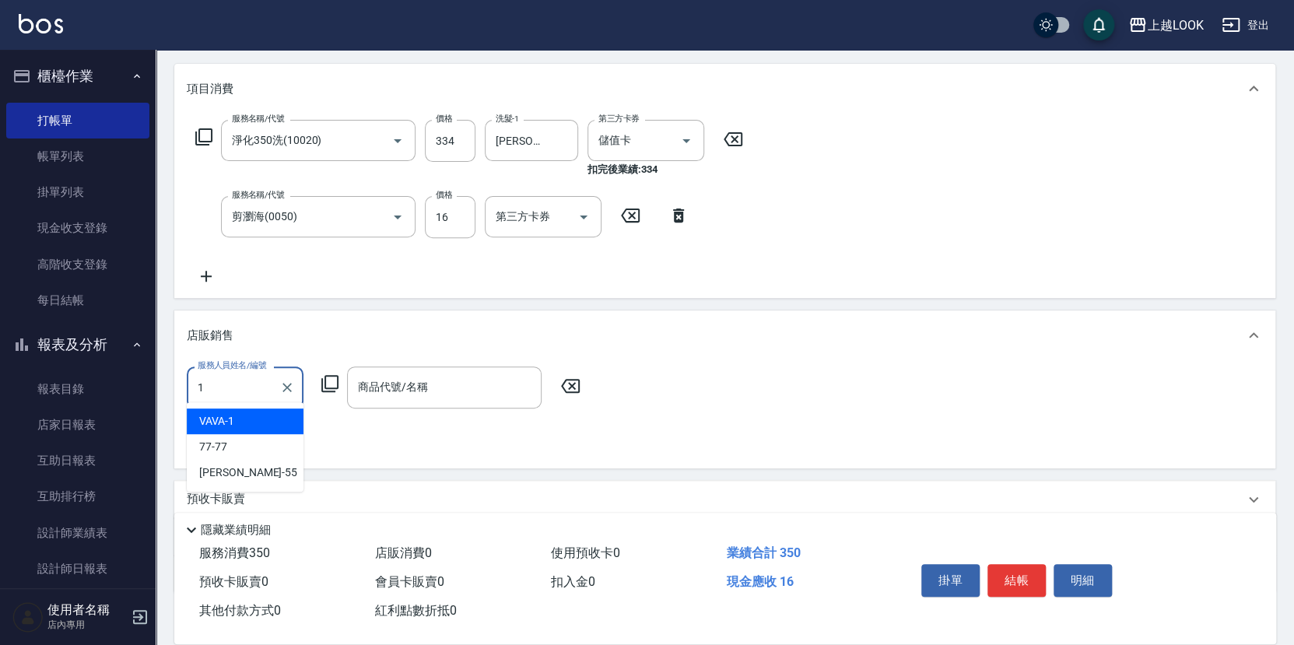
type input "VAVA-1"
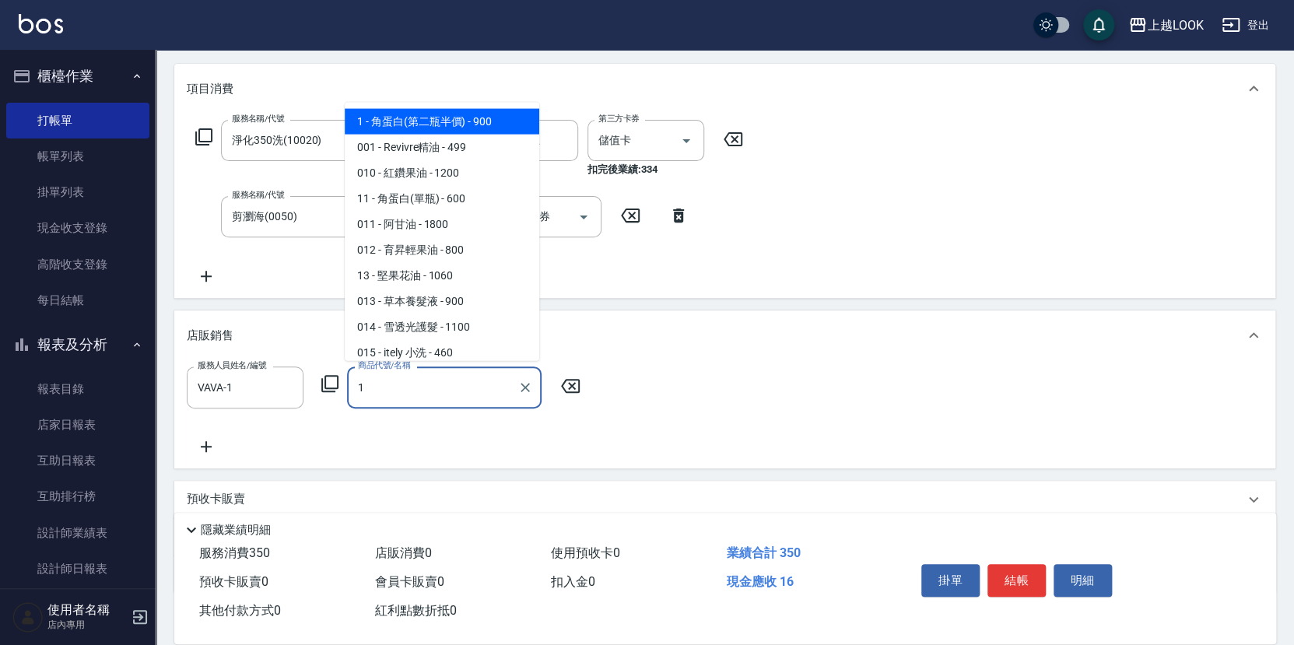
click at [472, 122] on span "1 - 角蛋白(第二瓶半價) - 900" at bounding box center [442, 122] width 195 height 26
type input "角蛋白(第二瓶半價)"
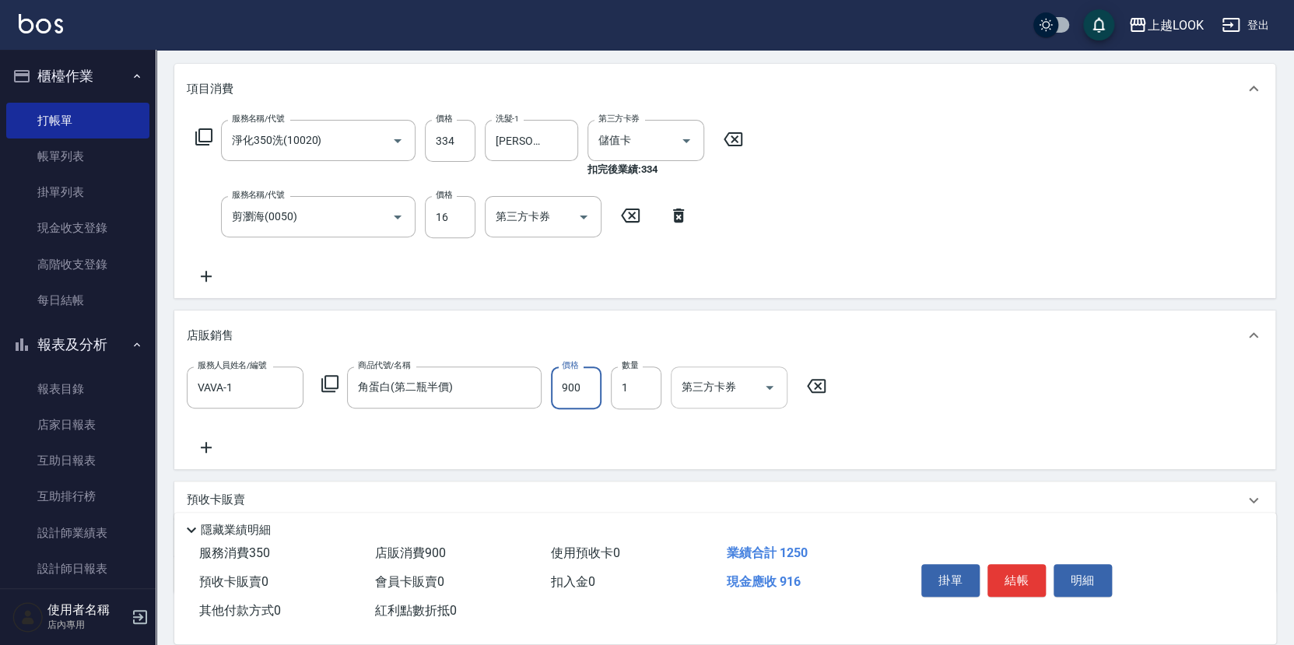
click at [771, 380] on icon "Open" at bounding box center [769, 387] width 19 height 19
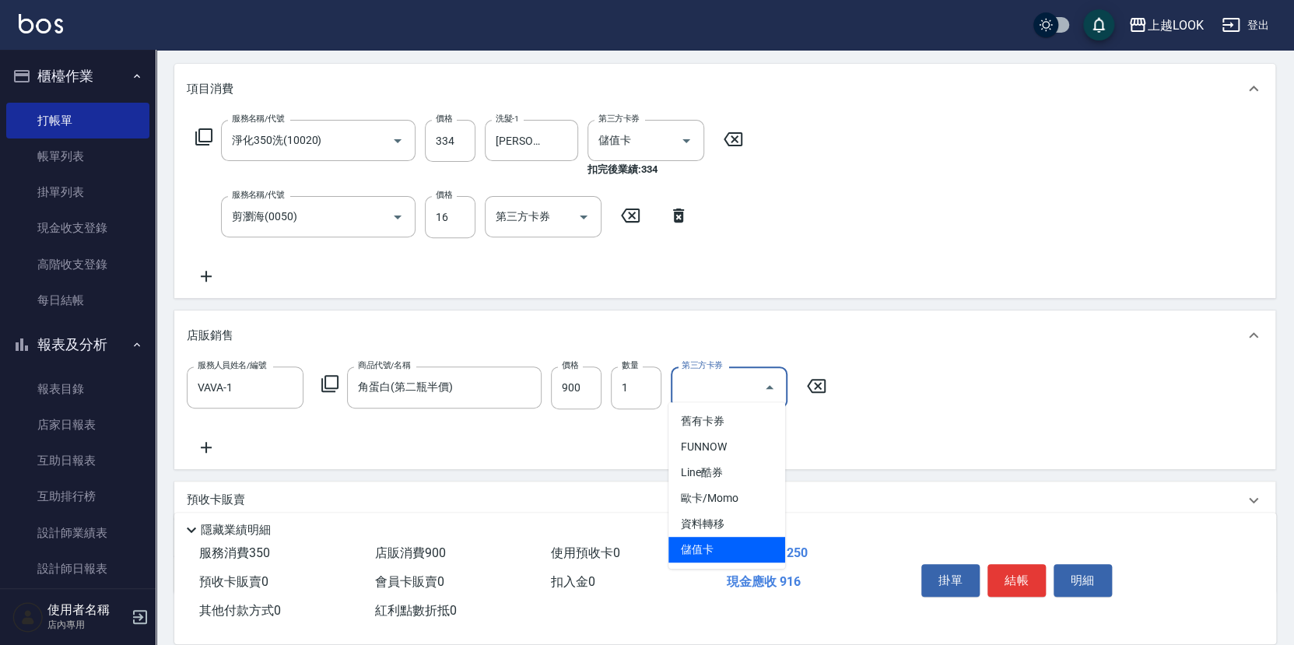
click at [749, 544] on span "儲值卡" at bounding box center [727, 550] width 117 height 26
type input "儲值卡"
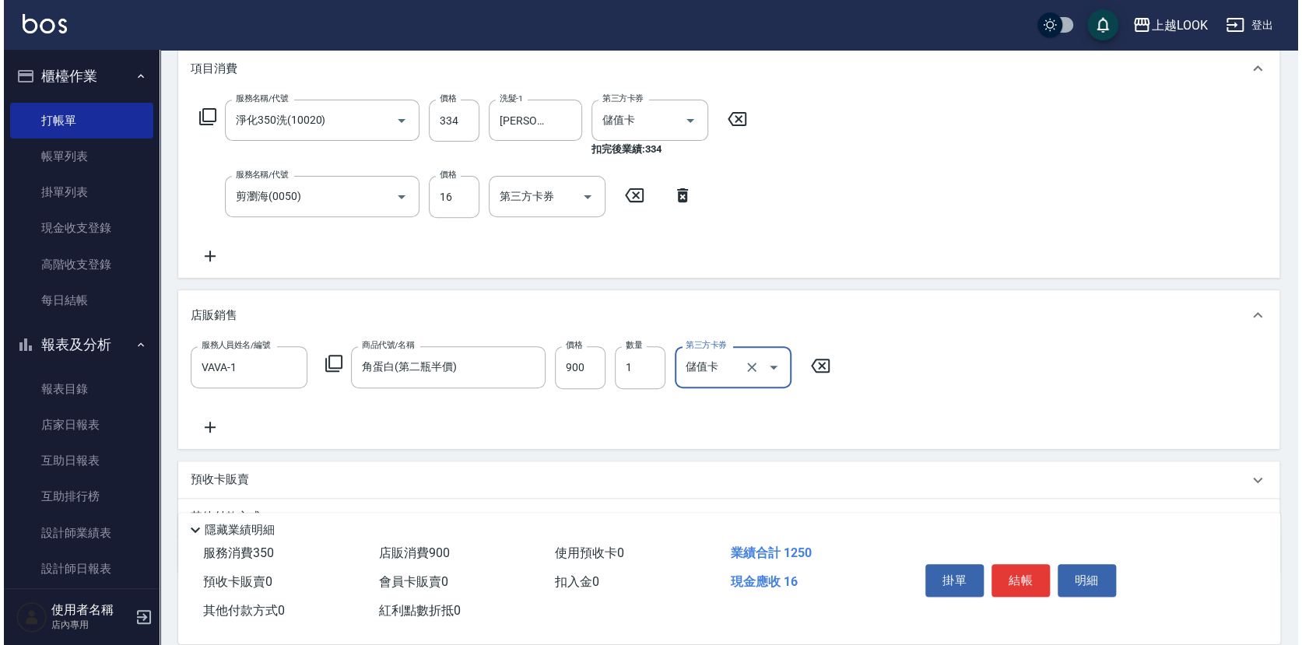
scroll to position [214, 0]
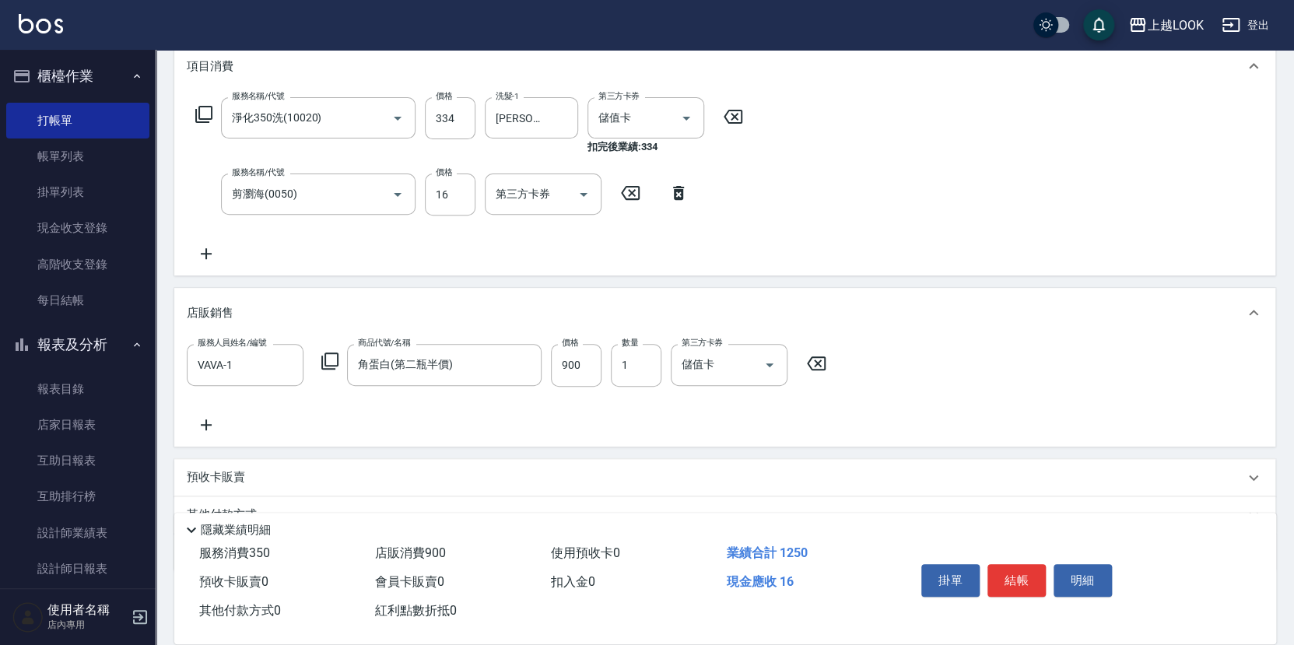
click at [324, 356] on icon at bounding box center [329, 361] width 17 height 17
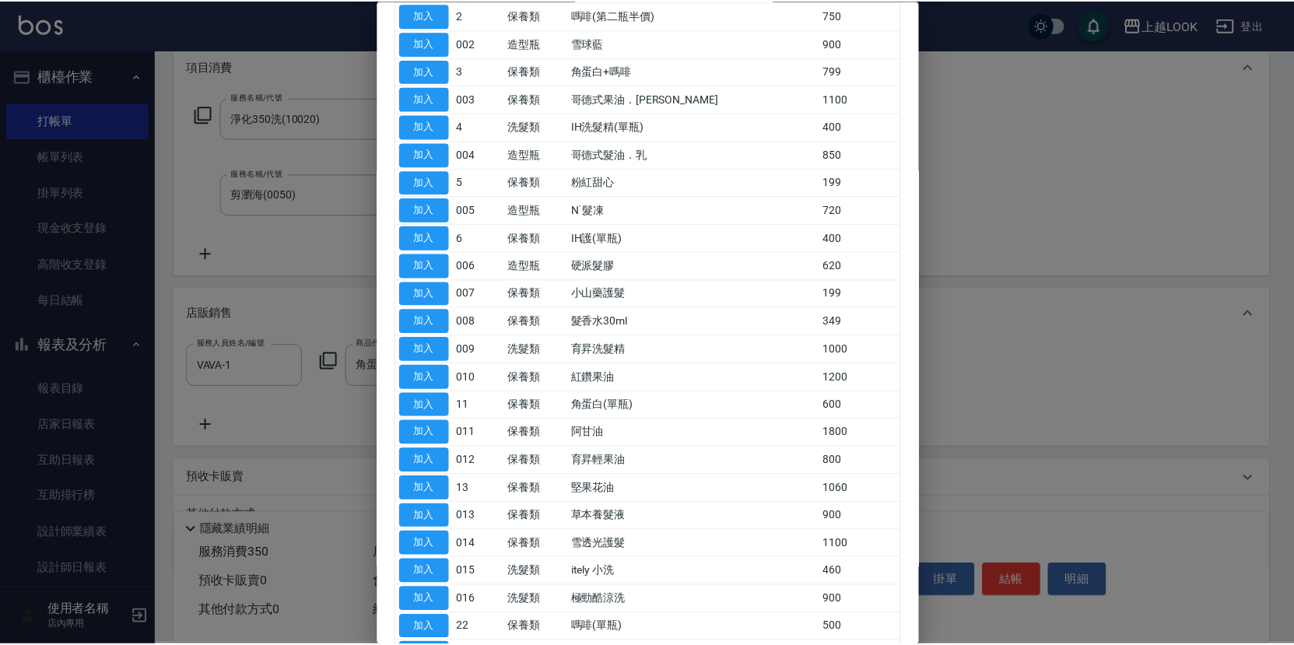
scroll to position [0, 0]
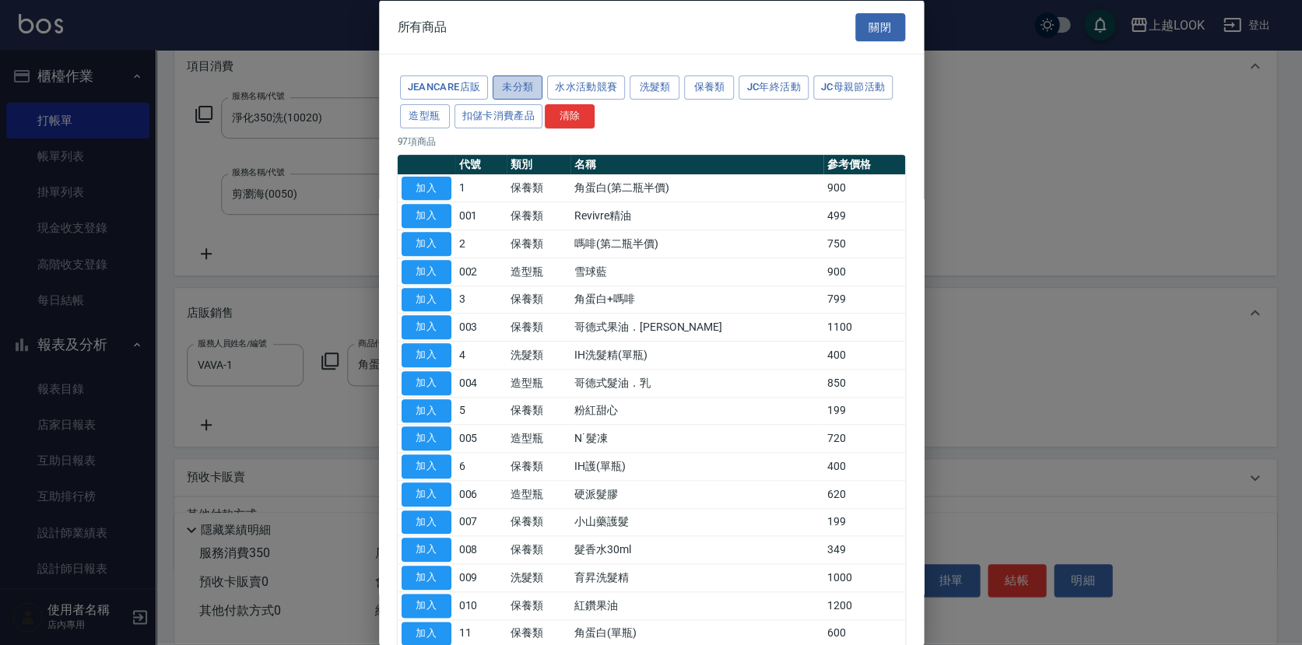
click at [536, 86] on button "未分類" at bounding box center [518, 87] width 50 height 24
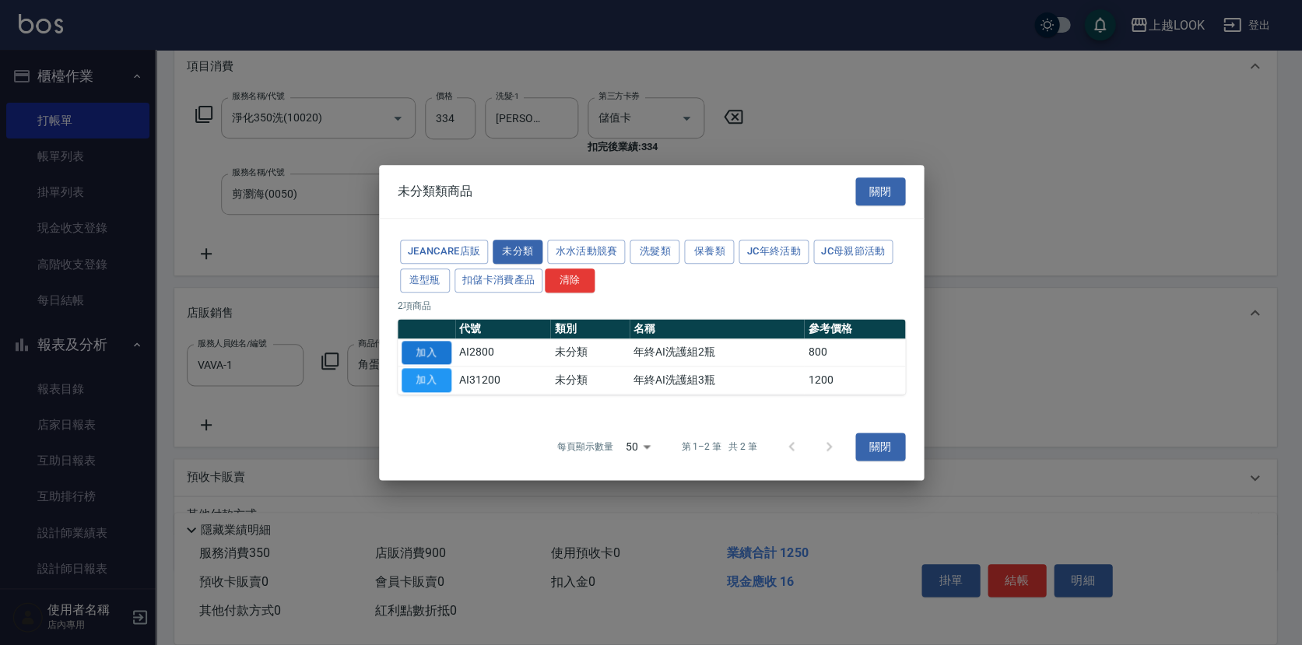
click at [426, 349] on button "加入" at bounding box center [427, 353] width 50 height 24
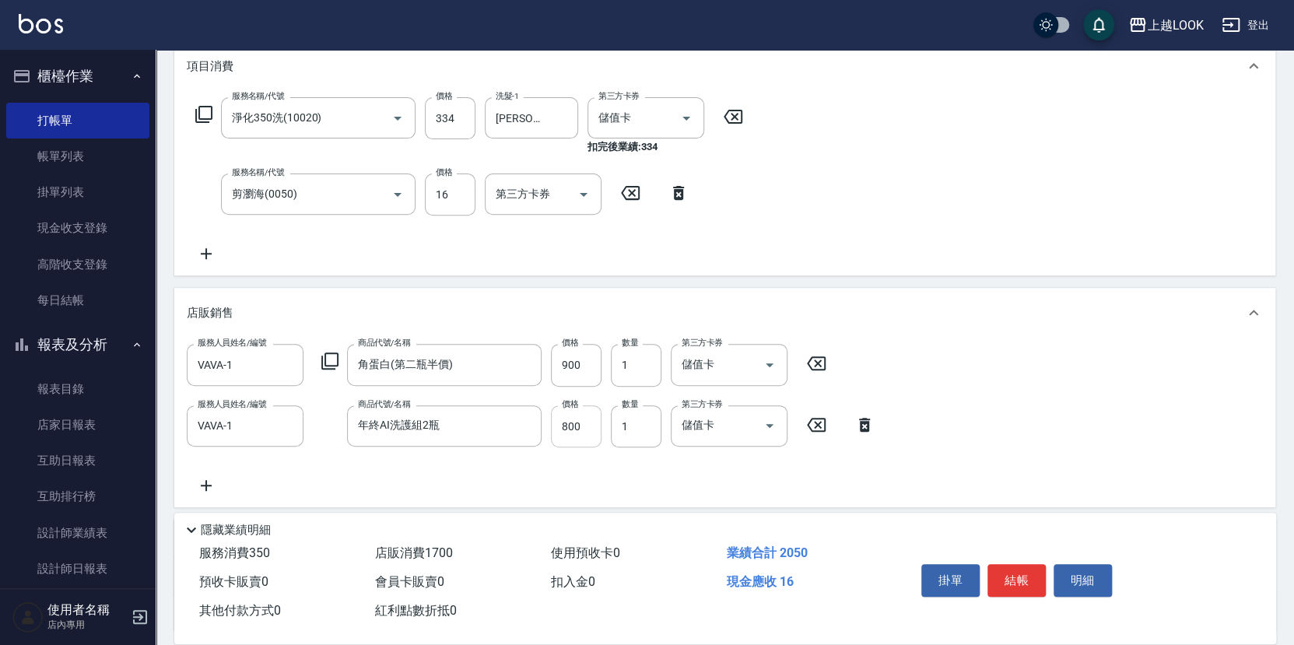
click at [599, 416] on input "800" at bounding box center [576, 426] width 51 height 42
type input "699"
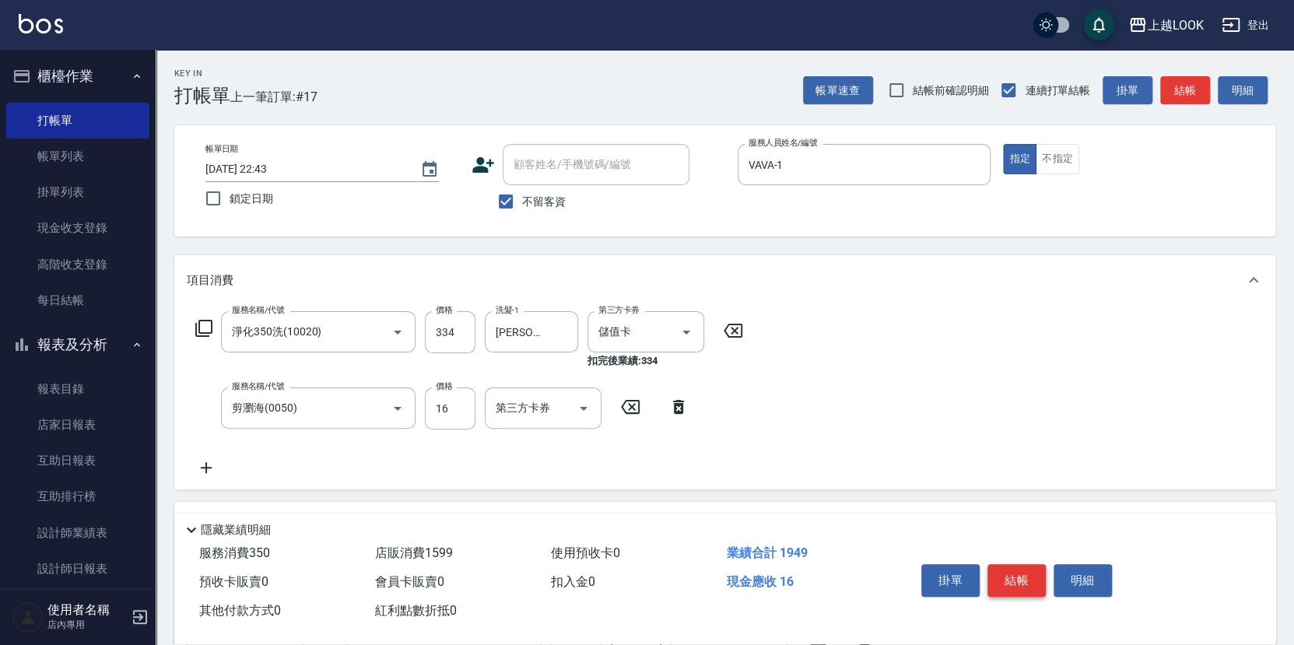
click at [1027, 576] on button "結帳" at bounding box center [1017, 580] width 58 height 33
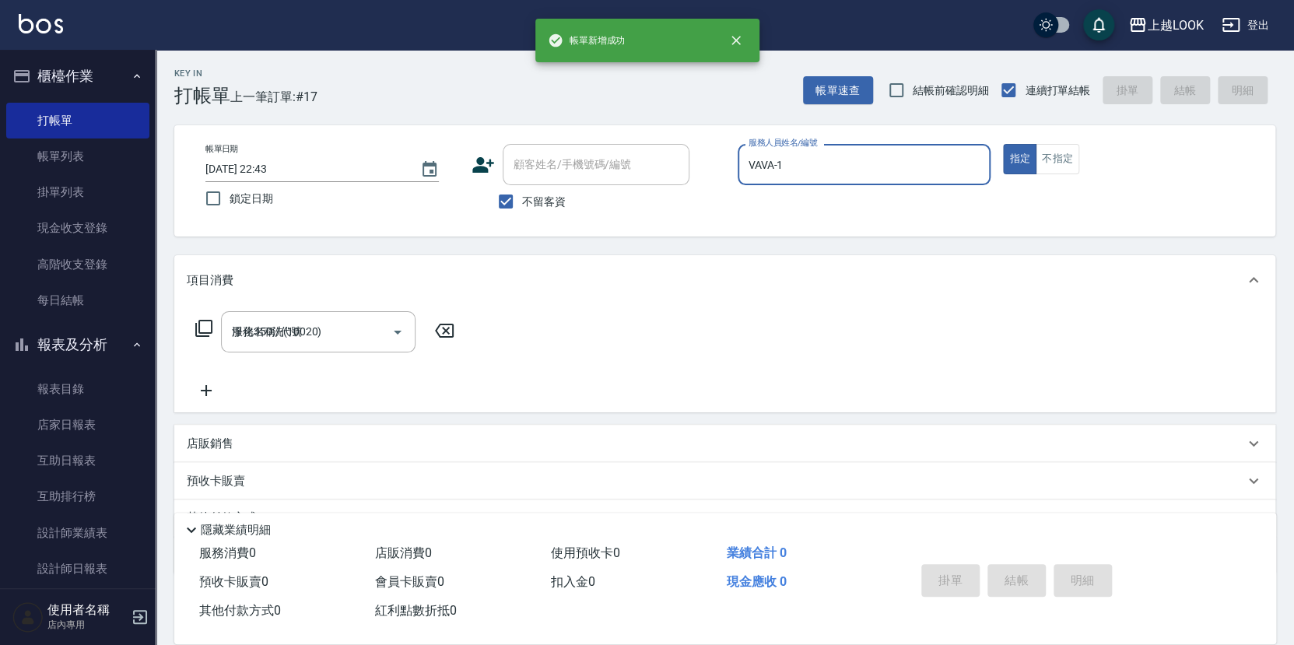
type input "[DATE] 22:45"
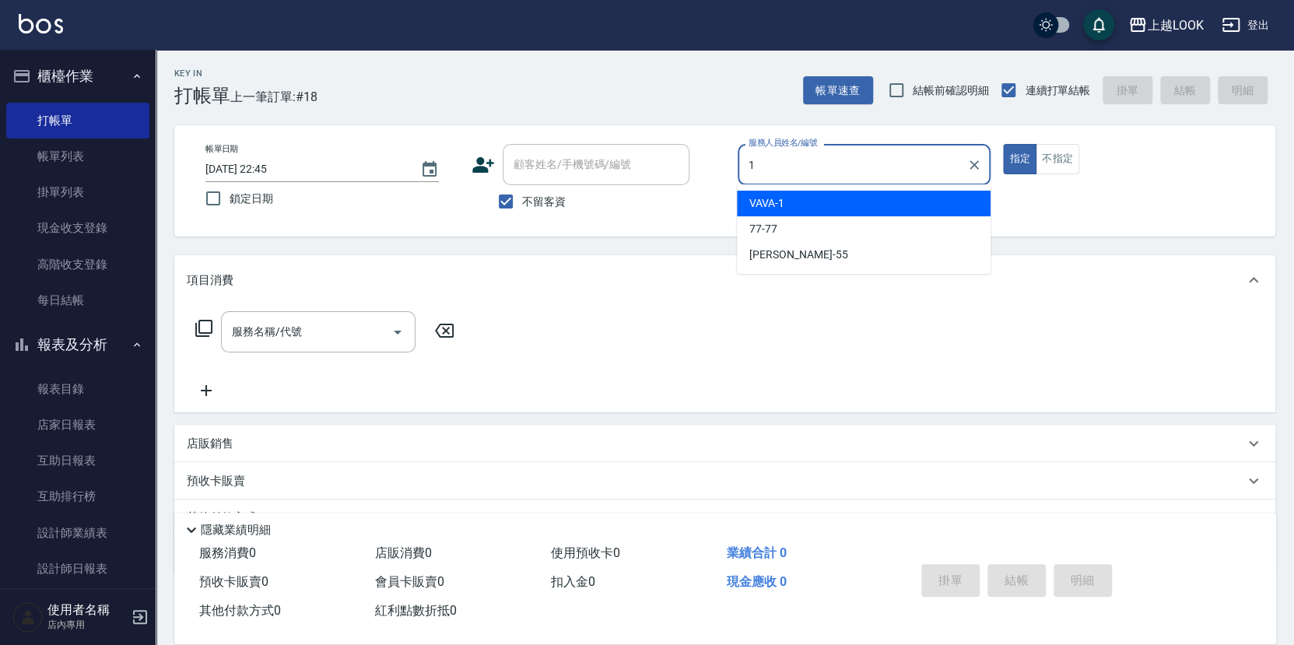
type input "VAVA-1"
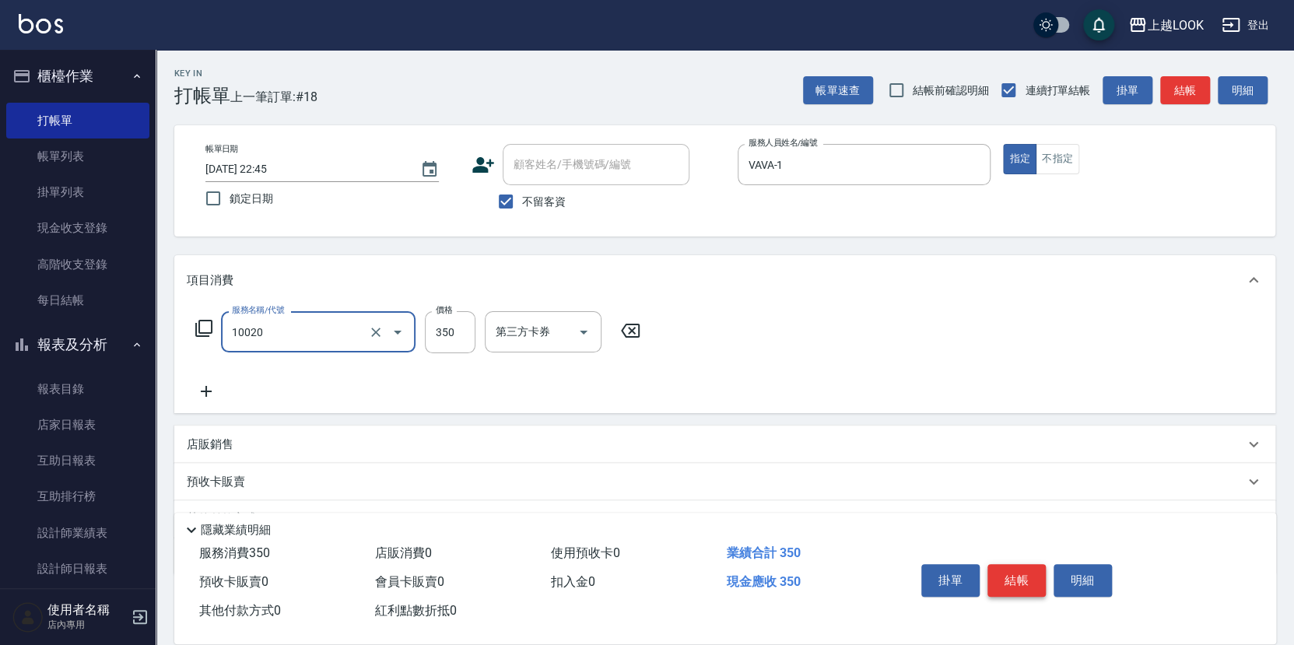
type input "淨化350洗(10020)"
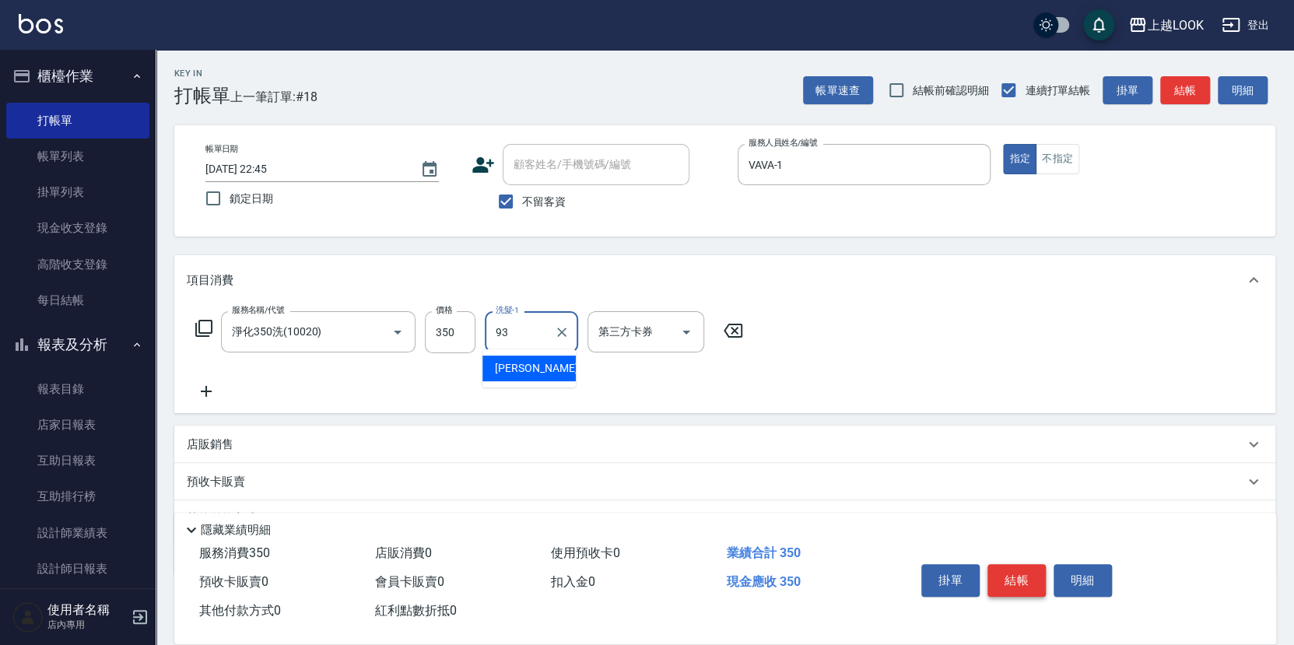
type input "[PERSON_NAME]-93"
click at [446, 328] on input "350" at bounding box center [450, 332] width 51 height 42
type input "300"
click at [209, 382] on icon at bounding box center [206, 391] width 39 height 19
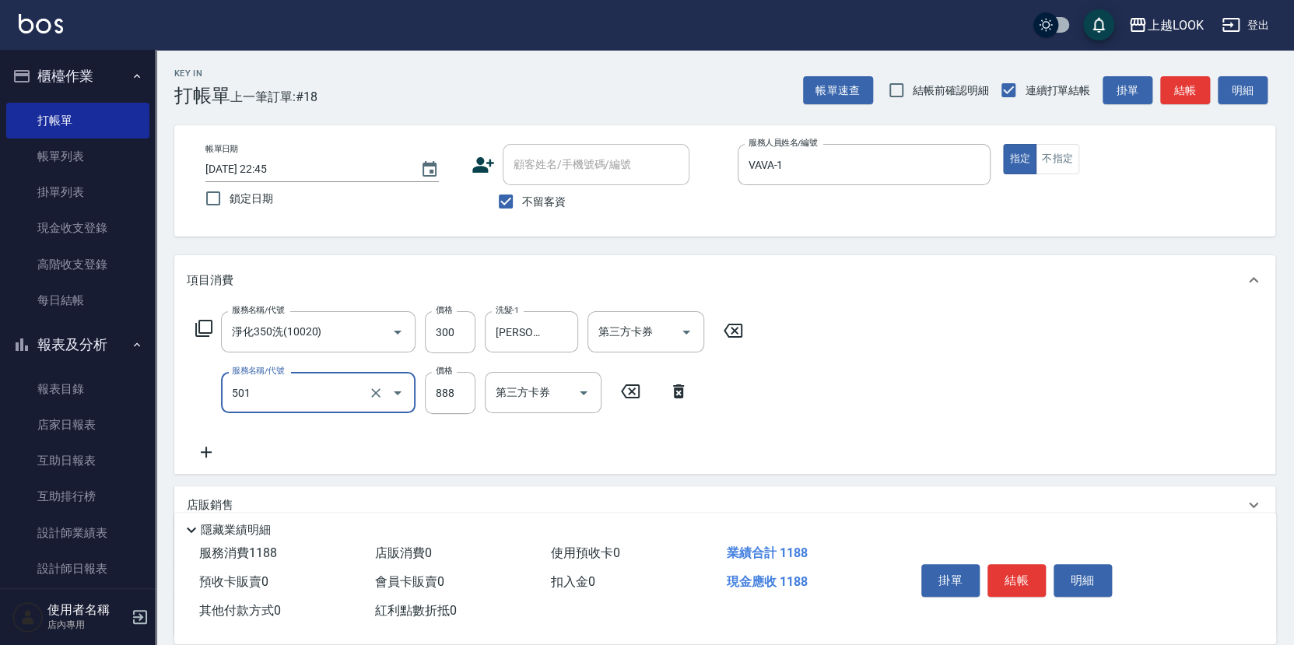
type input "一般染髮(改金額)(501)"
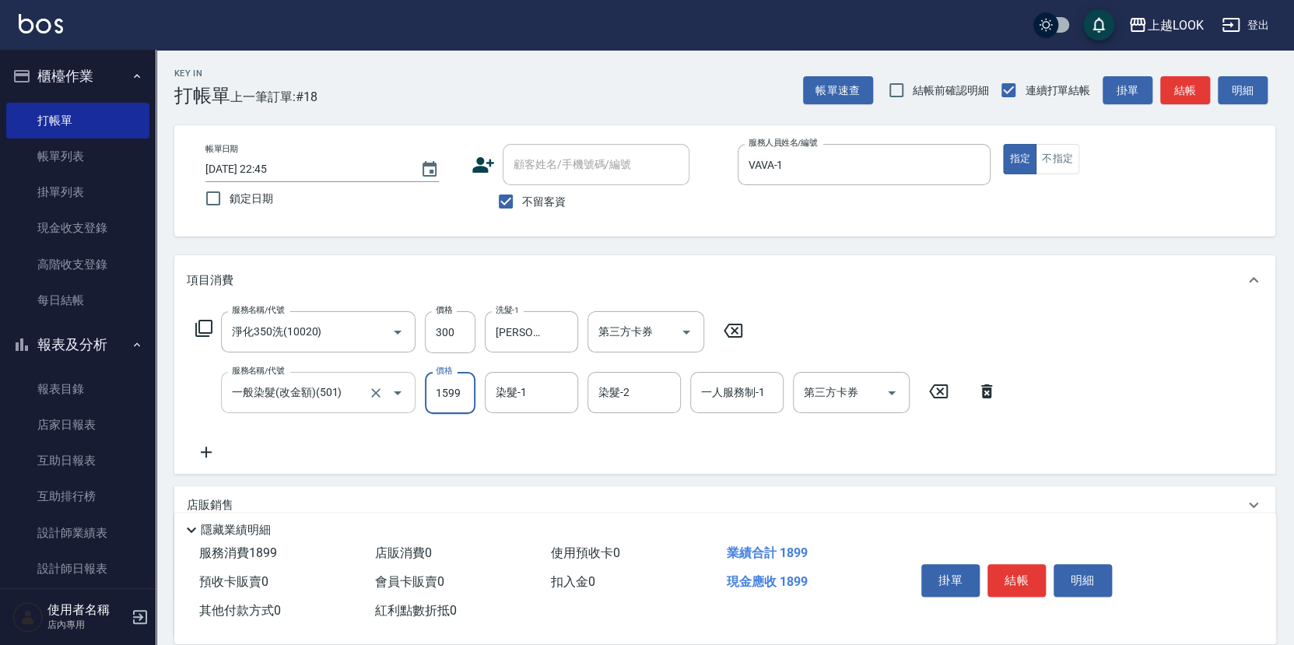
type input "1599"
type input "[PERSON_NAME]-93"
type input "VAVA-1"
click at [1030, 581] on button "結帳" at bounding box center [1017, 580] width 58 height 33
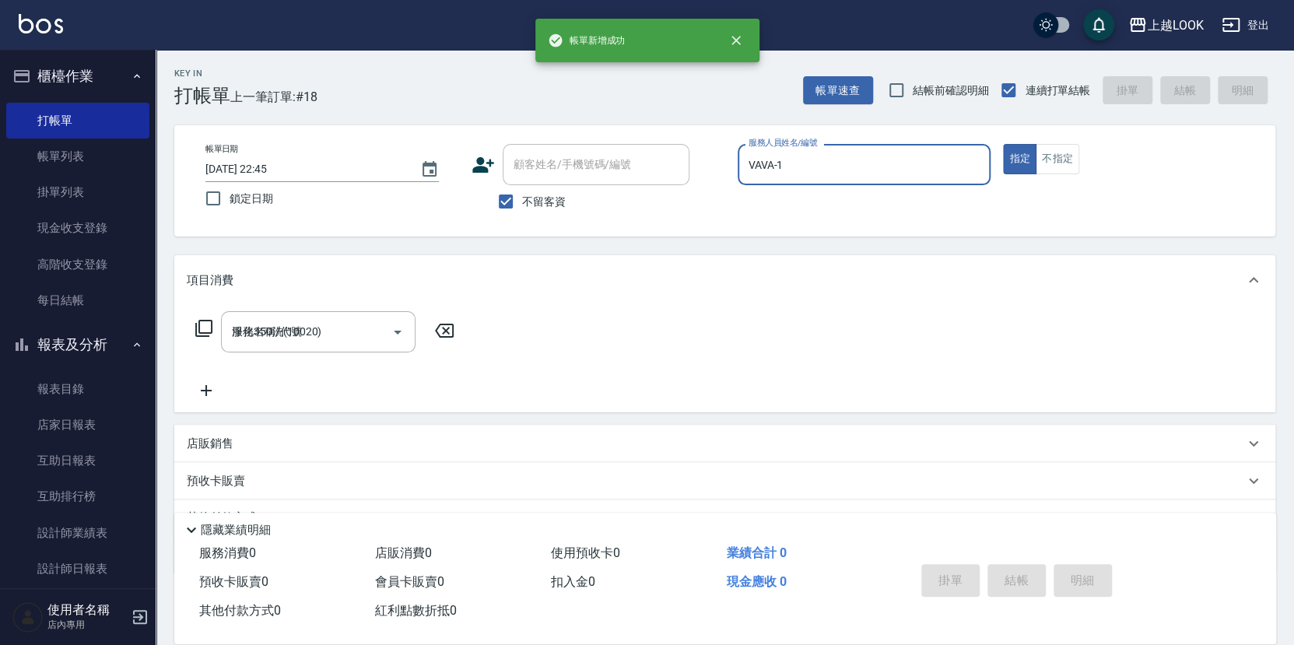
type input "[DATE] 22:46"
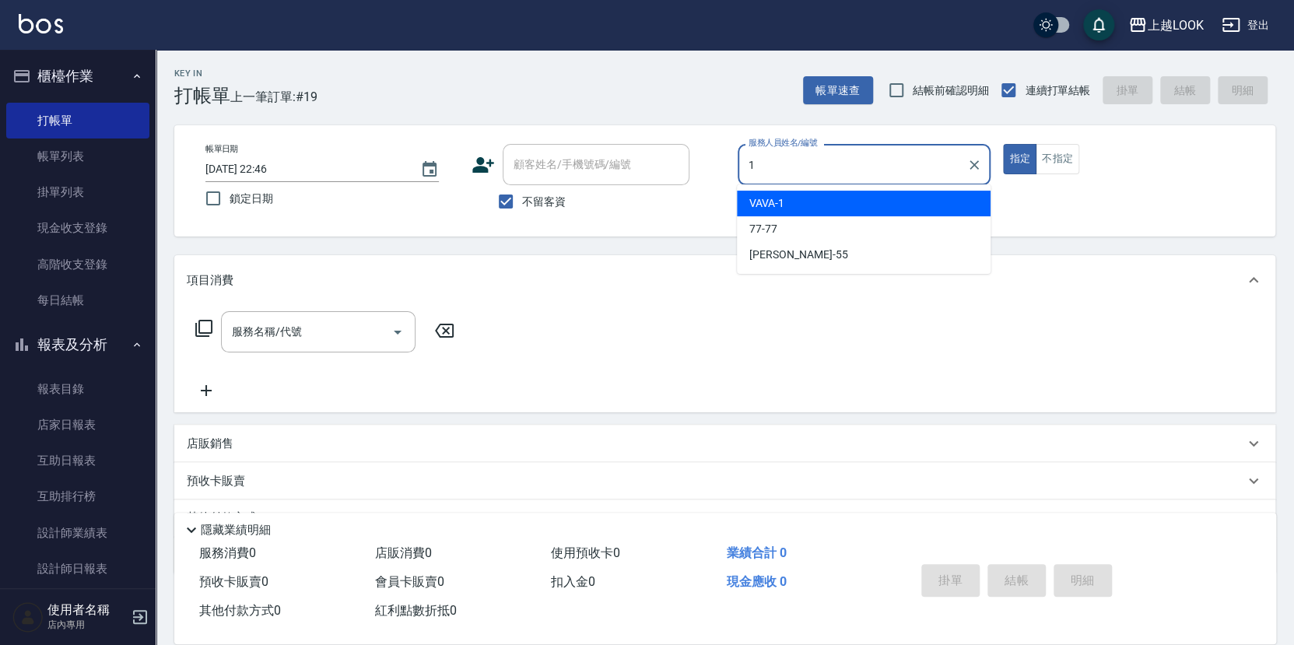
type input "VAVA-1"
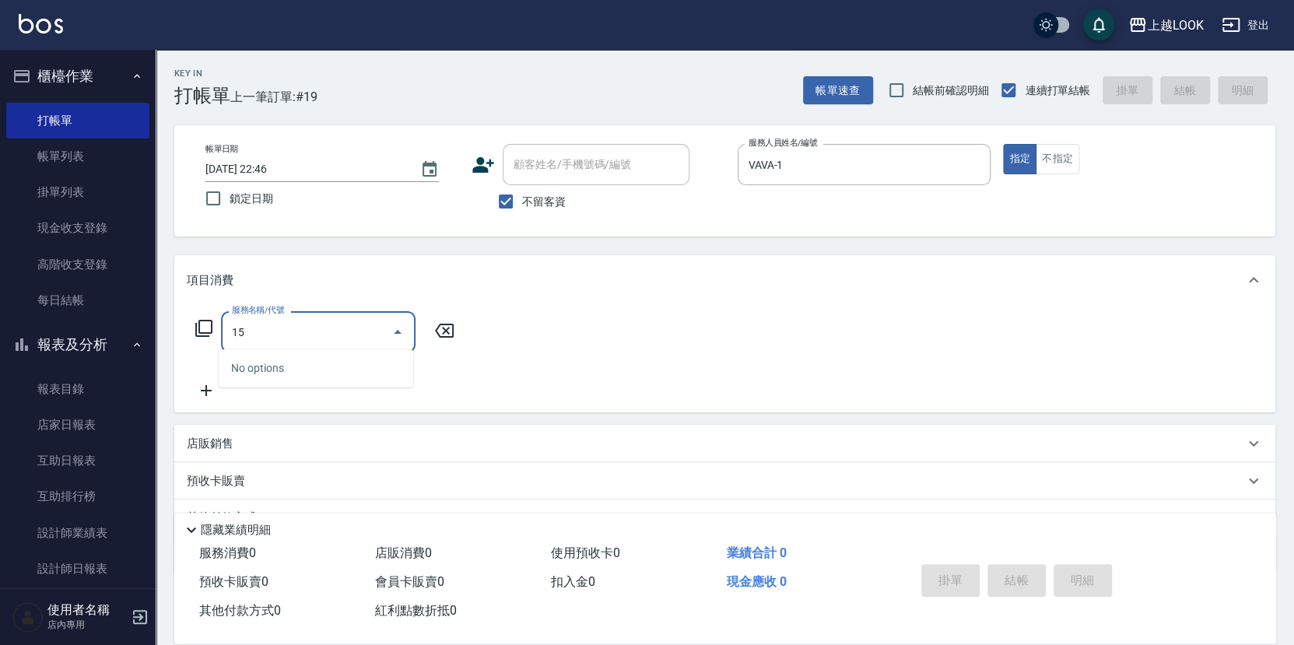
type input "1"
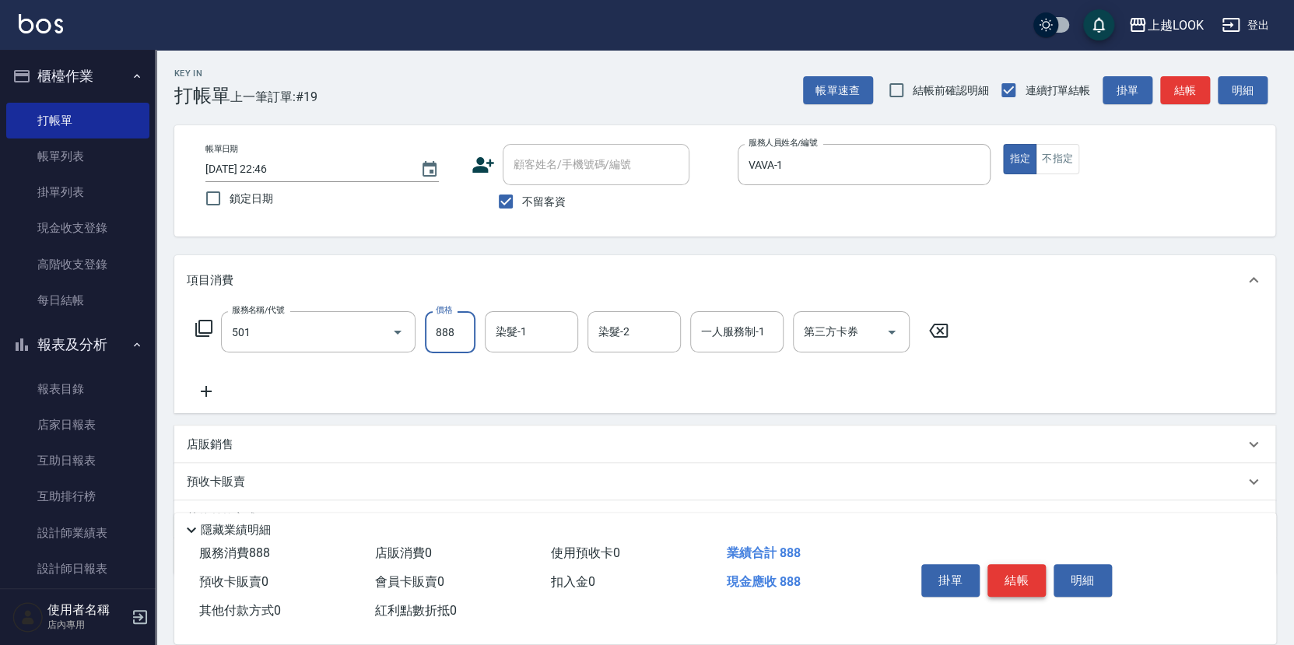
type input "一般染髮(改金額)(501)"
type input "1899"
click at [1023, 574] on button "結帳" at bounding box center [1017, 580] width 58 height 33
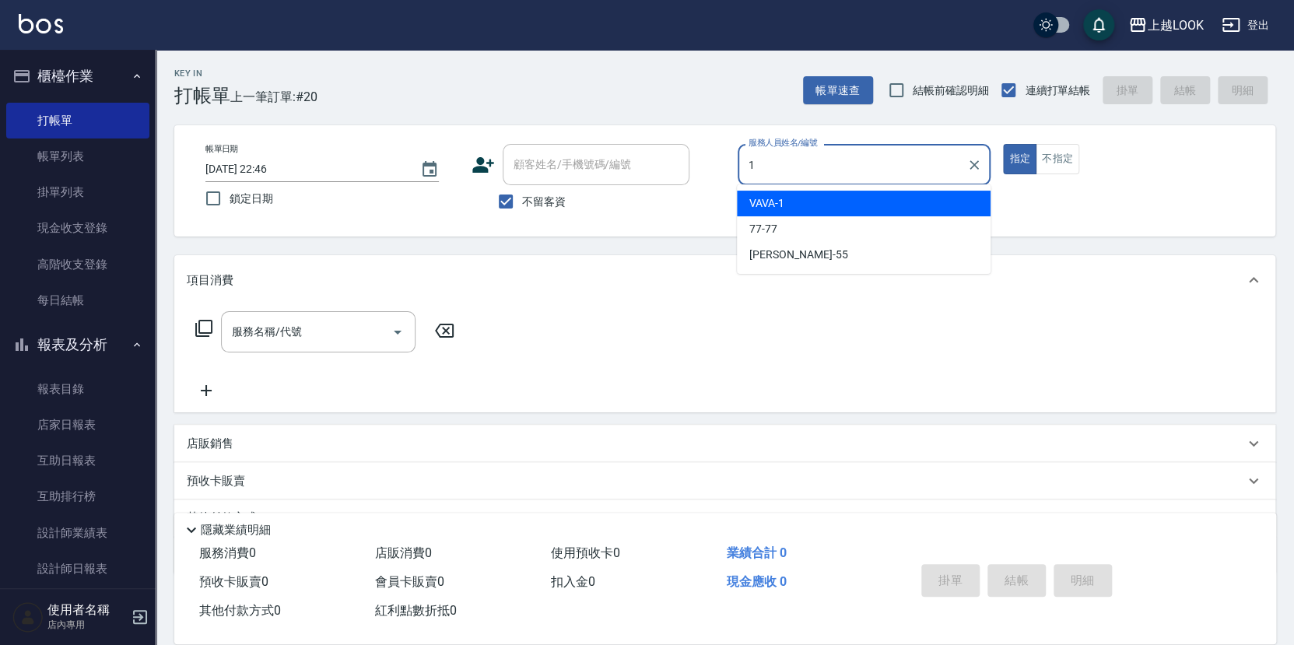
type input "VAVA-1"
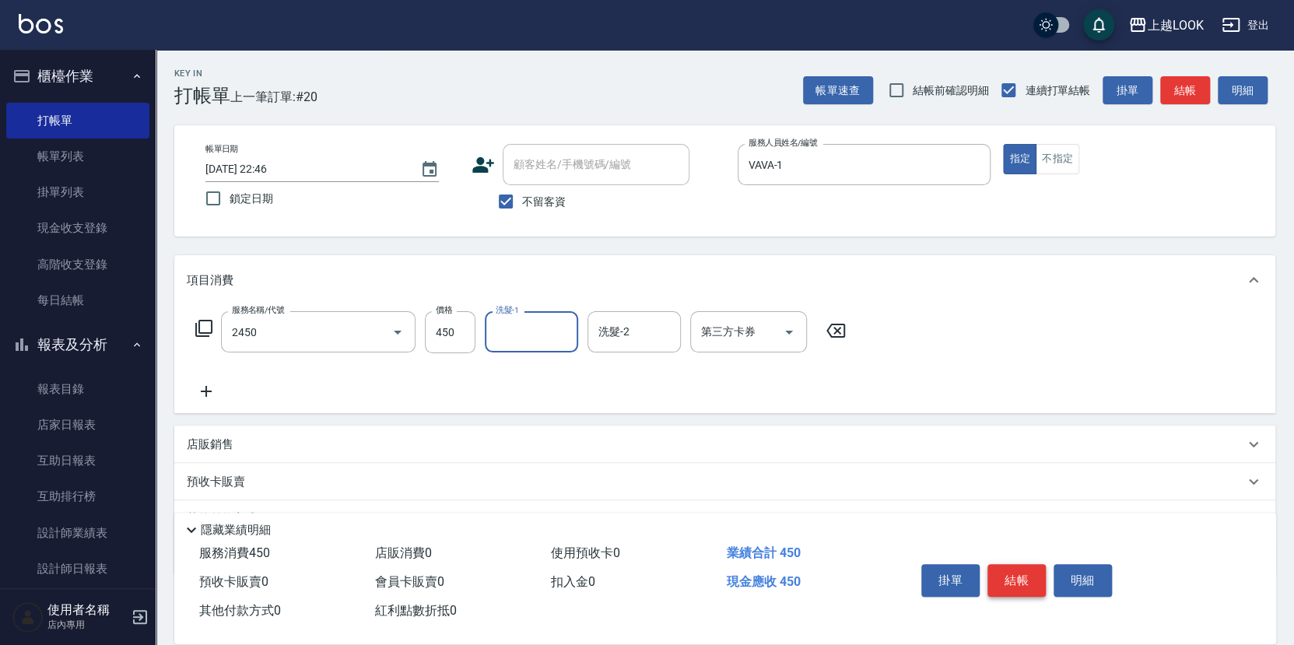
type input "C剪髮套餐(2450)"
type input "[PERSON_NAME]-93"
click at [788, 331] on icon "Open" at bounding box center [789, 333] width 8 height 4
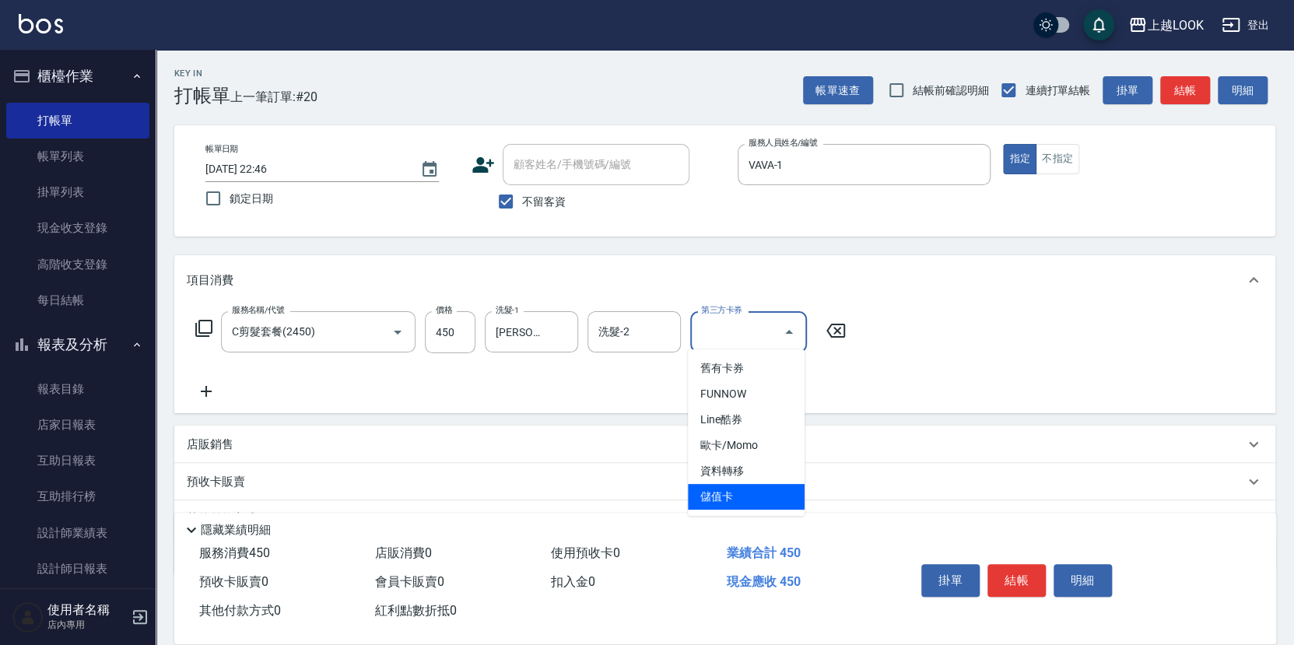
click at [755, 486] on span "儲值卡" at bounding box center [746, 497] width 117 height 26
type input "儲值卡"
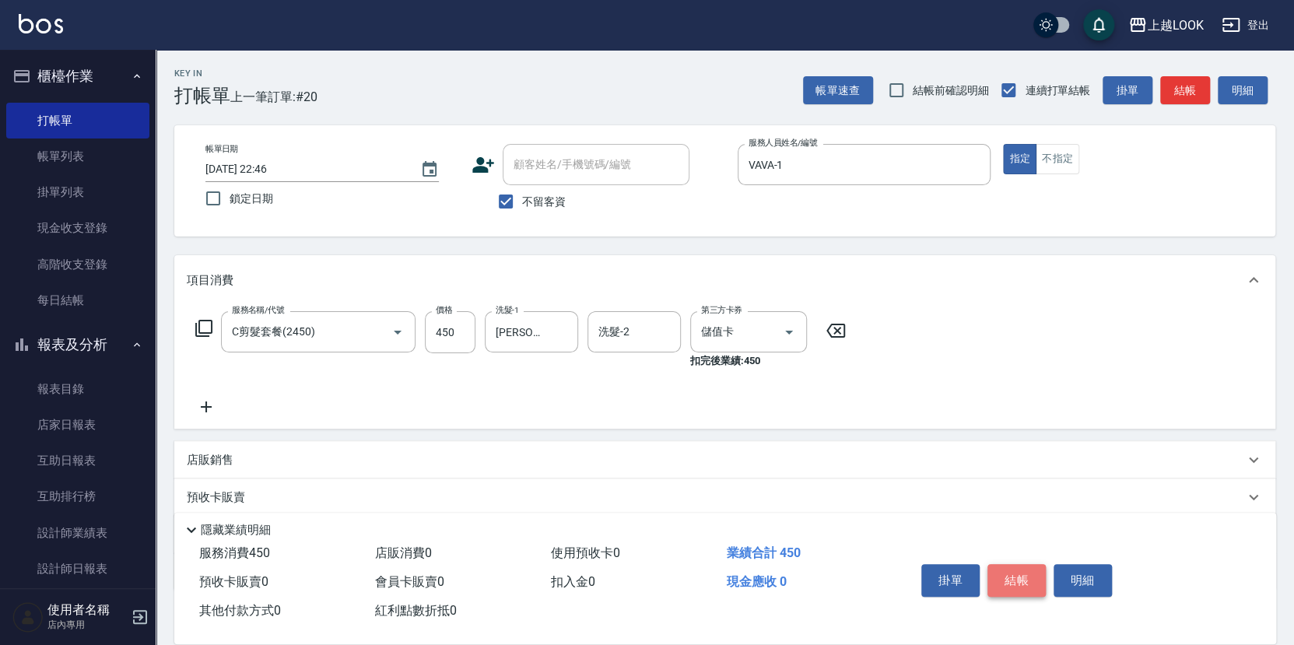
click at [1019, 575] on button "結帳" at bounding box center [1017, 580] width 58 height 33
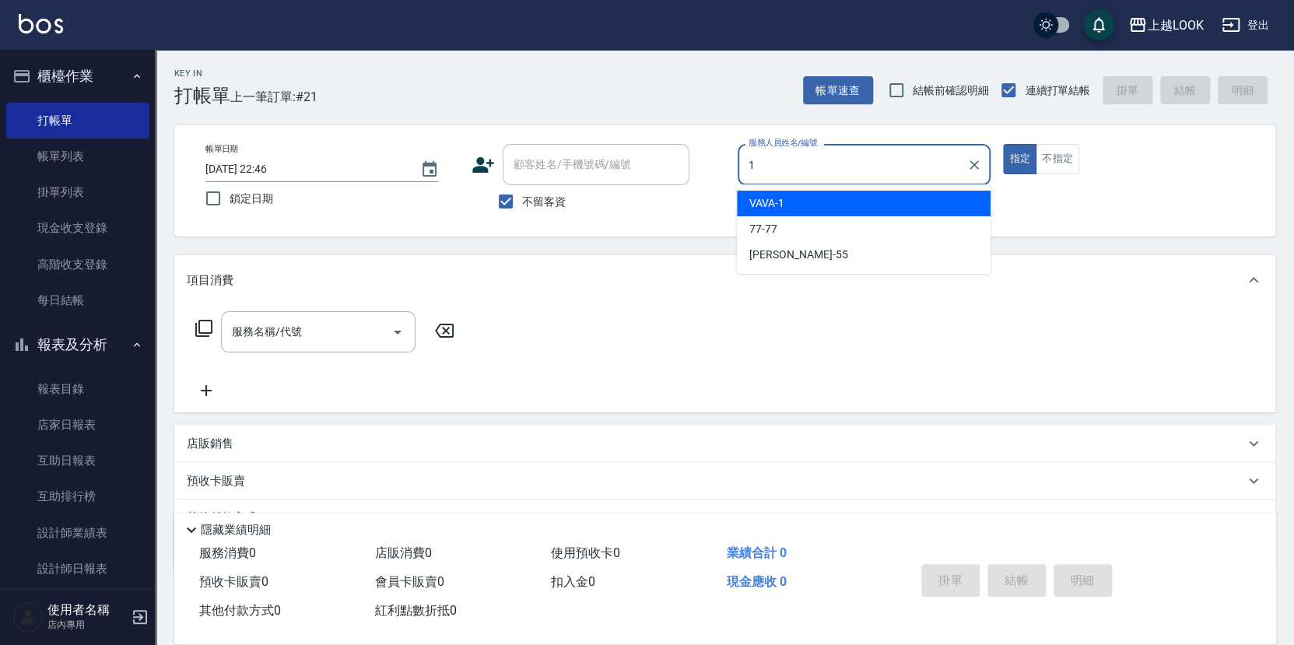
type input "VAVA-1"
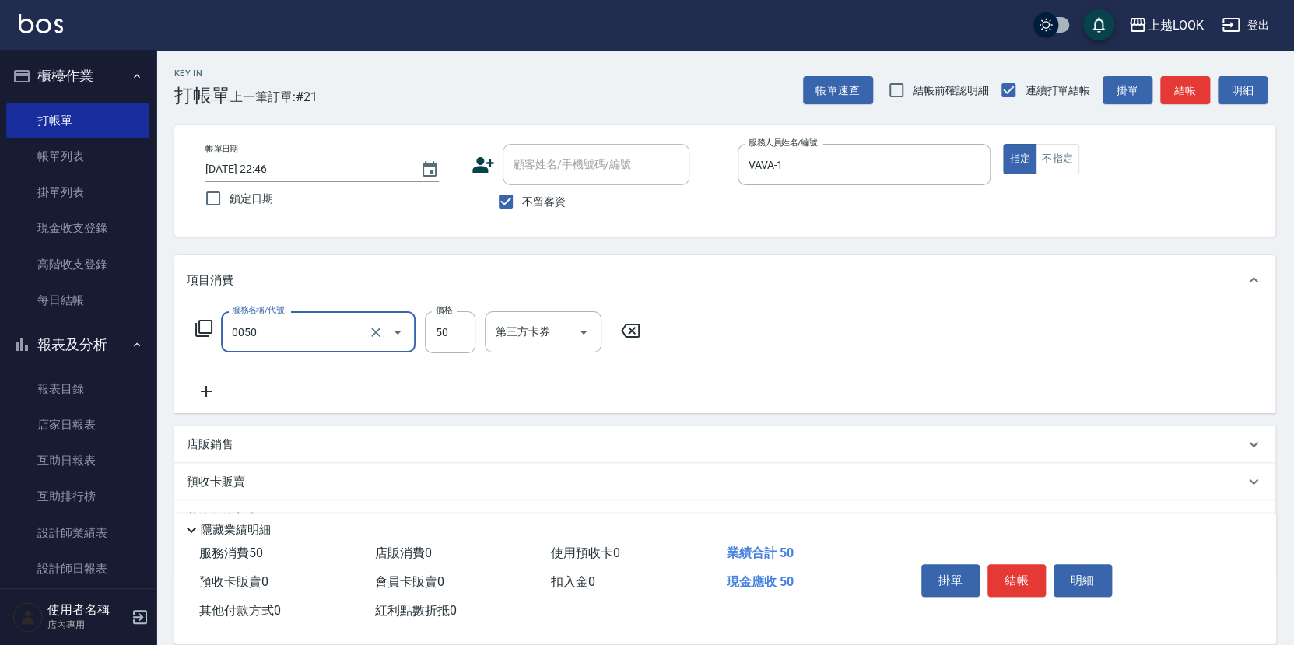
type input "剪瀏海(0050)"
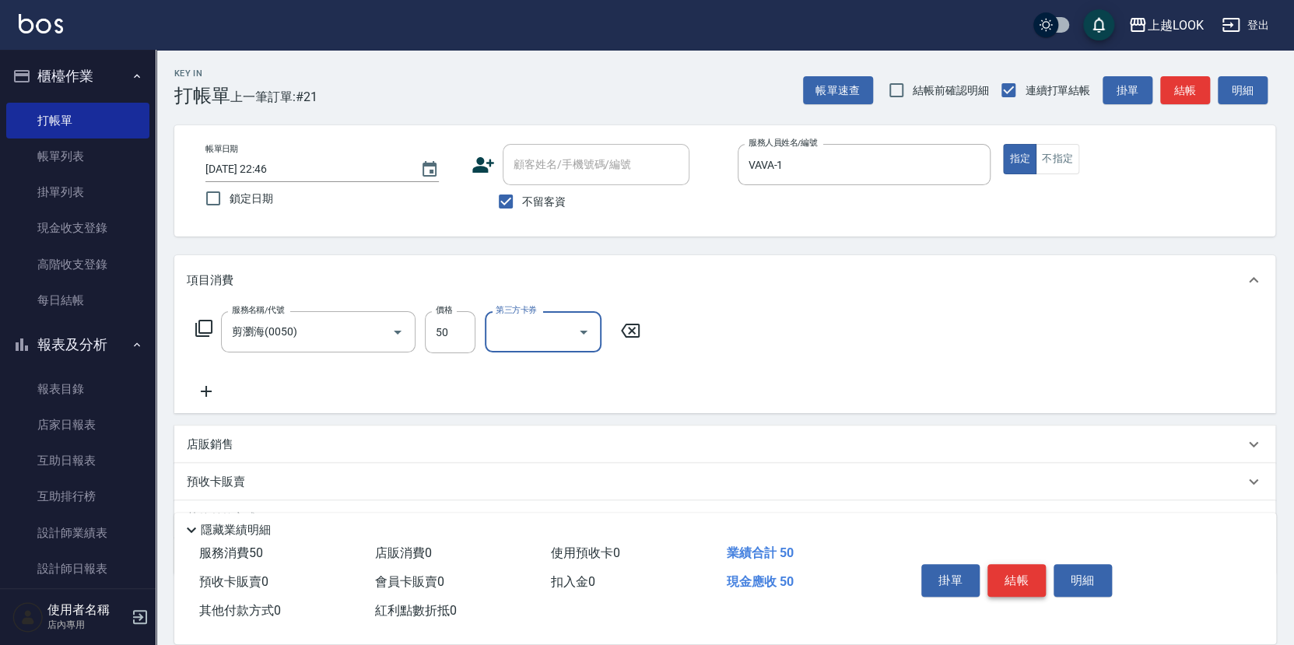
click at [1026, 577] on button "結帳" at bounding box center [1017, 580] width 58 height 33
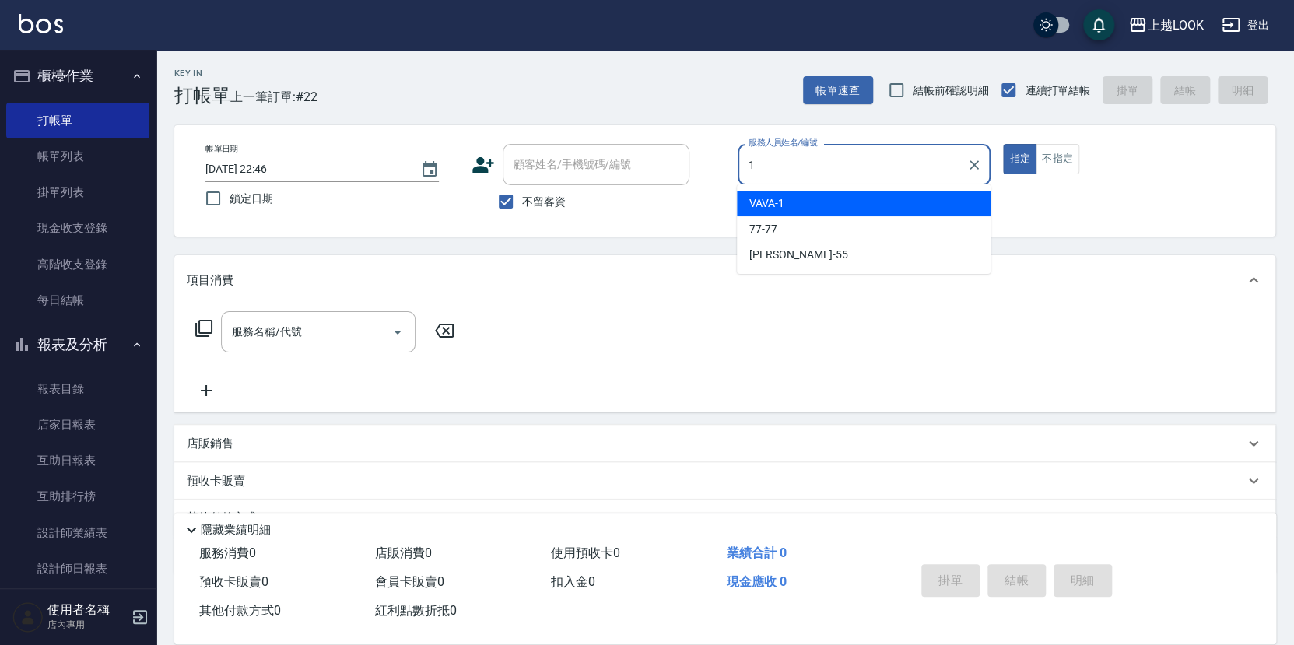
type input "VAVA-1"
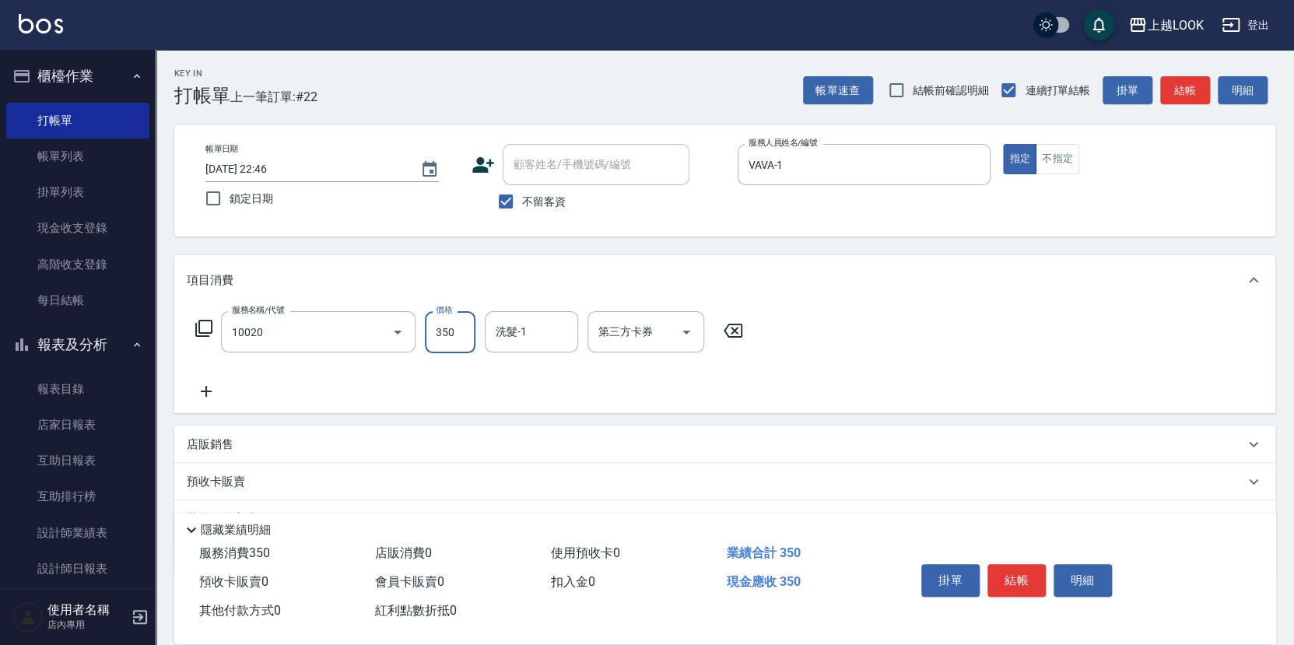
type input "淨化350洗(10020)"
type input "張浩榕-2"
click at [1019, 573] on button "結帳" at bounding box center [1017, 580] width 58 height 33
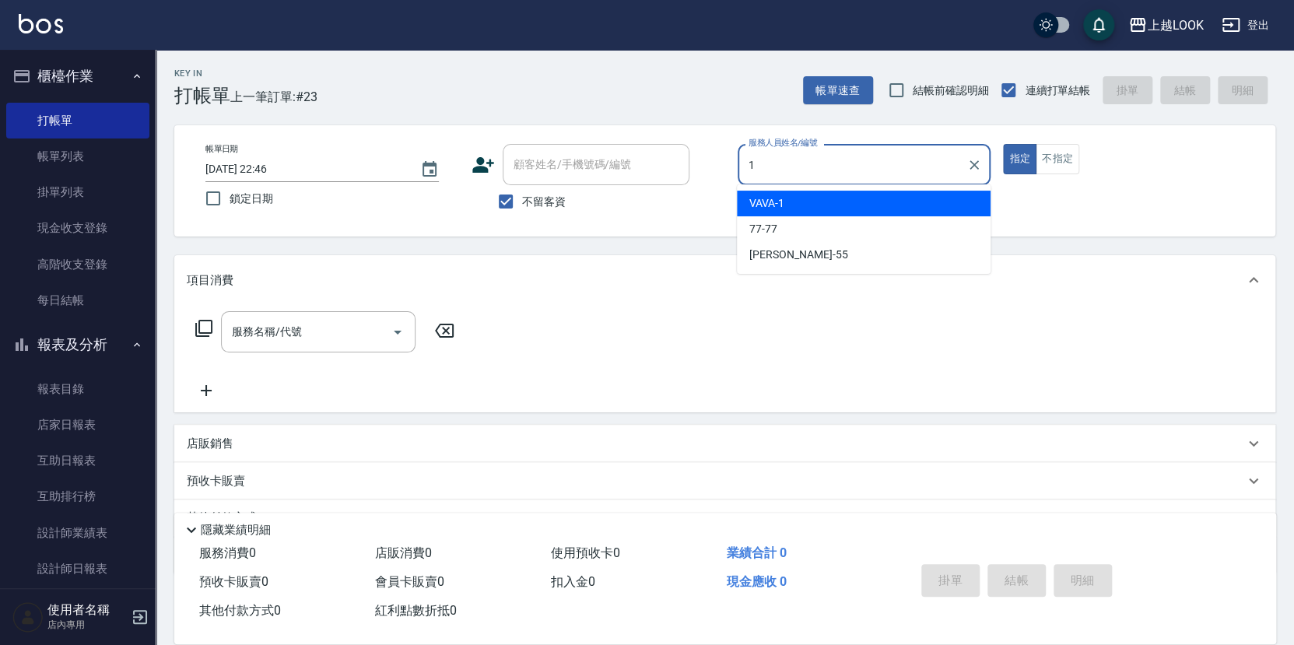
type input "VAVA-1"
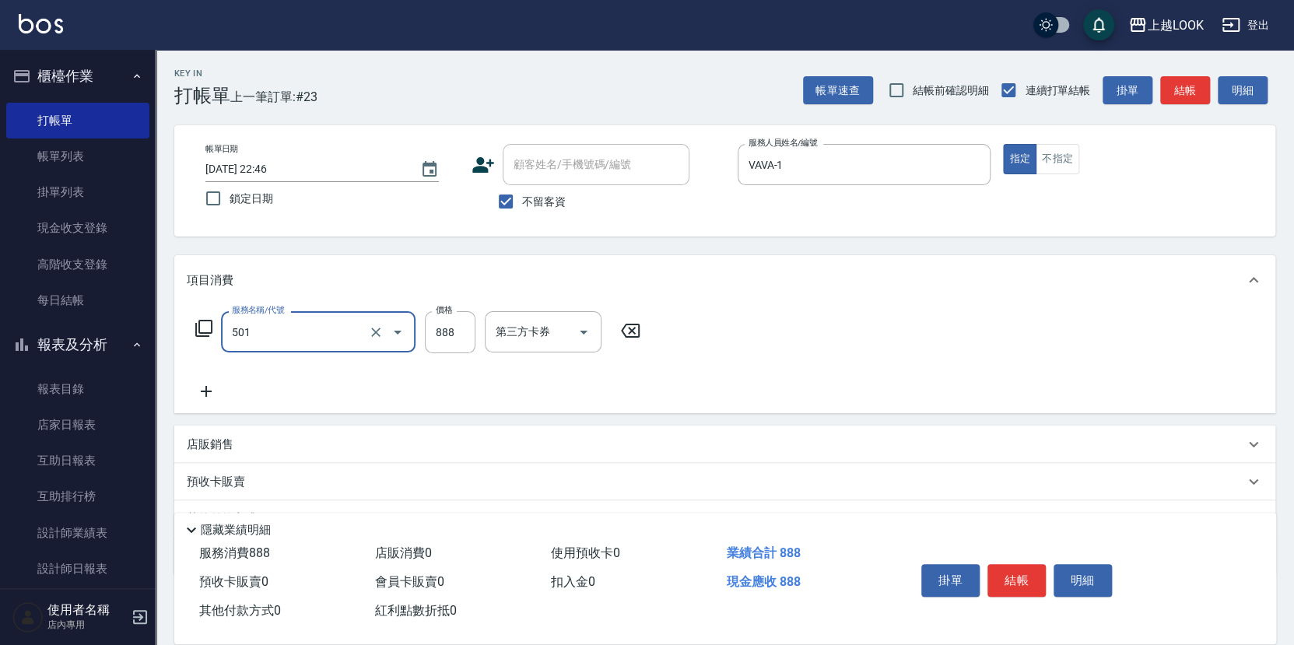
type input "一般染髮(改金額)(501)"
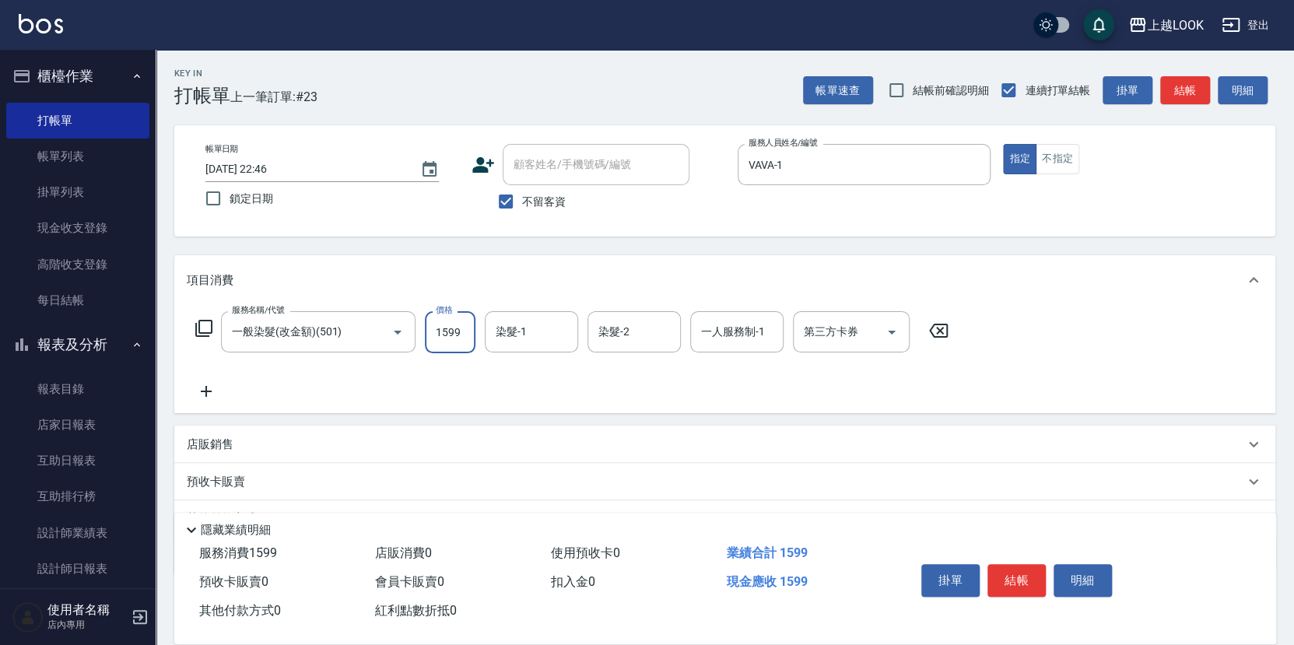
type input "1599"
type input "[PERSON_NAME]-3"
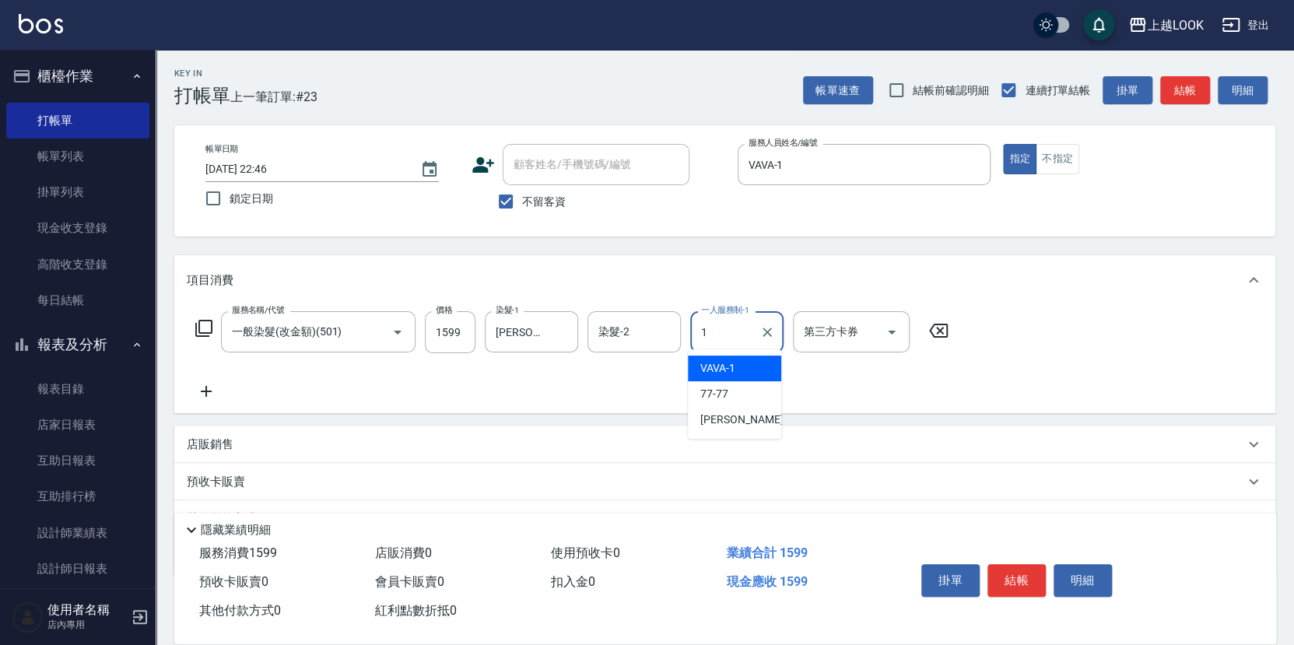
type input "VAVA-1"
click at [1027, 575] on button "結帳" at bounding box center [1017, 580] width 58 height 33
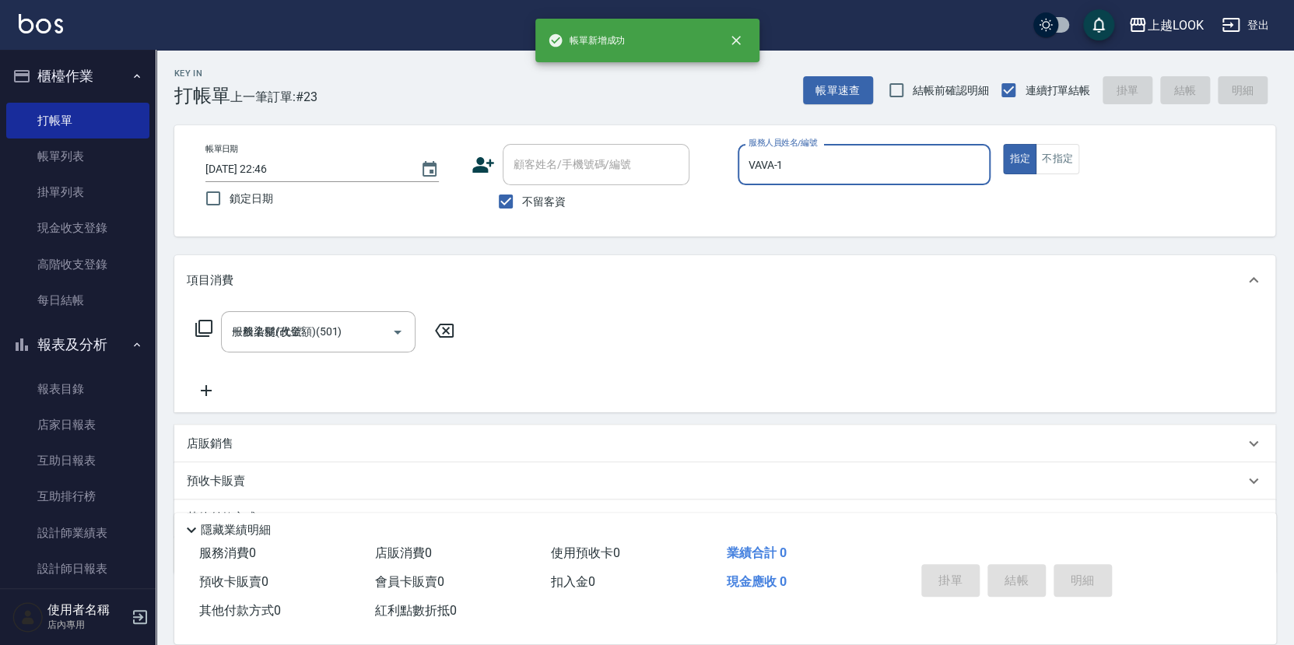
type input "[DATE] 22:47"
click at [113, 551] on link "設計師日報表" at bounding box center [77, 569] width 143 height 36
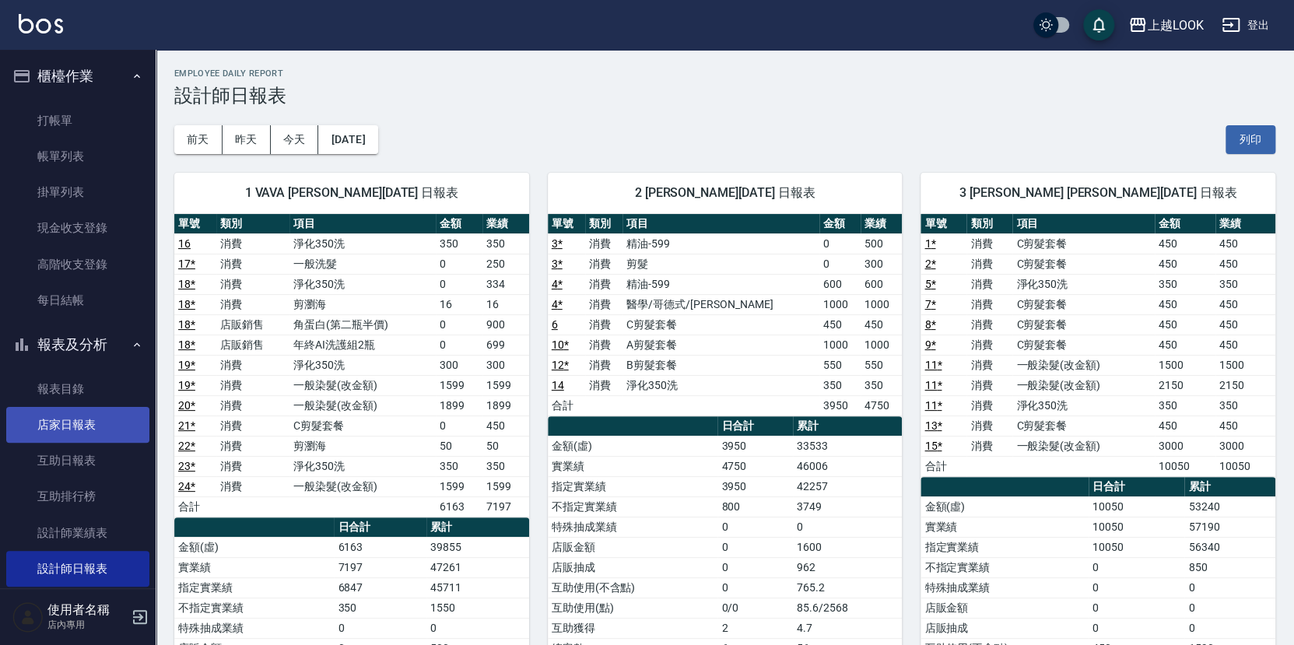
click at [72, 419] on link "店家日報表" at bounding box center [77, 425] width 143 height 36
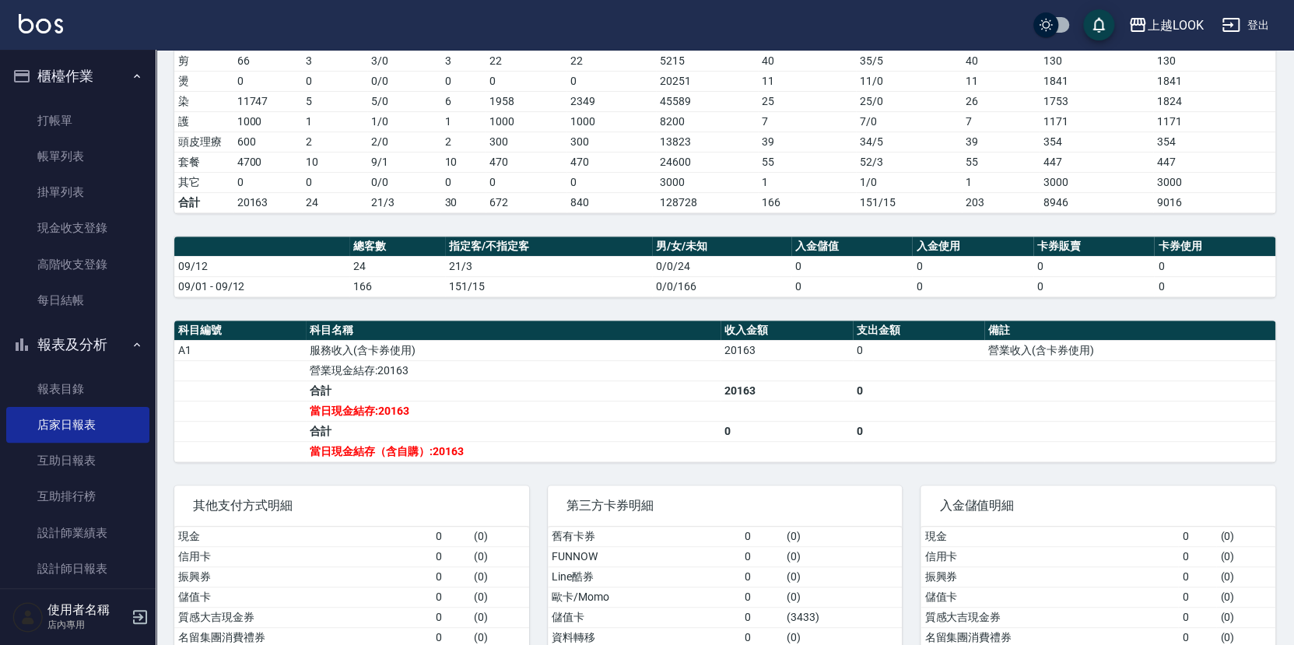
scroll to position [259, 0]
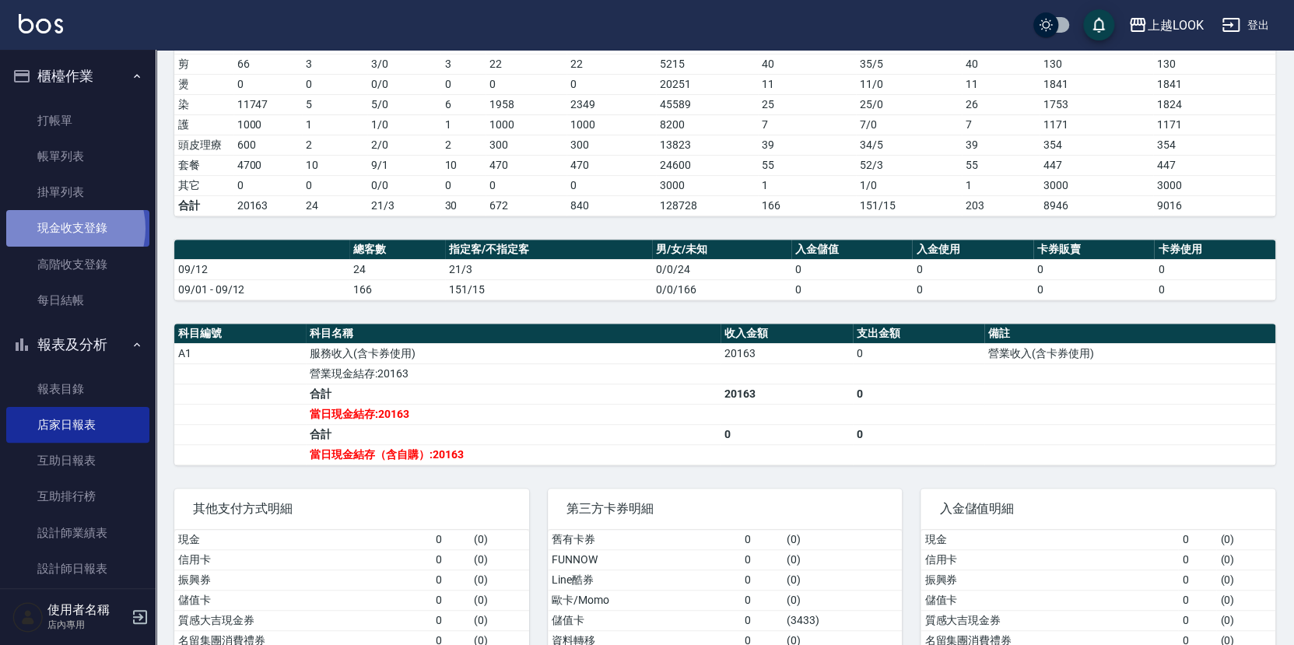
click at [62, 226] on link "現金收支登錄" at bounding box center [77, 228] width 143 height 36
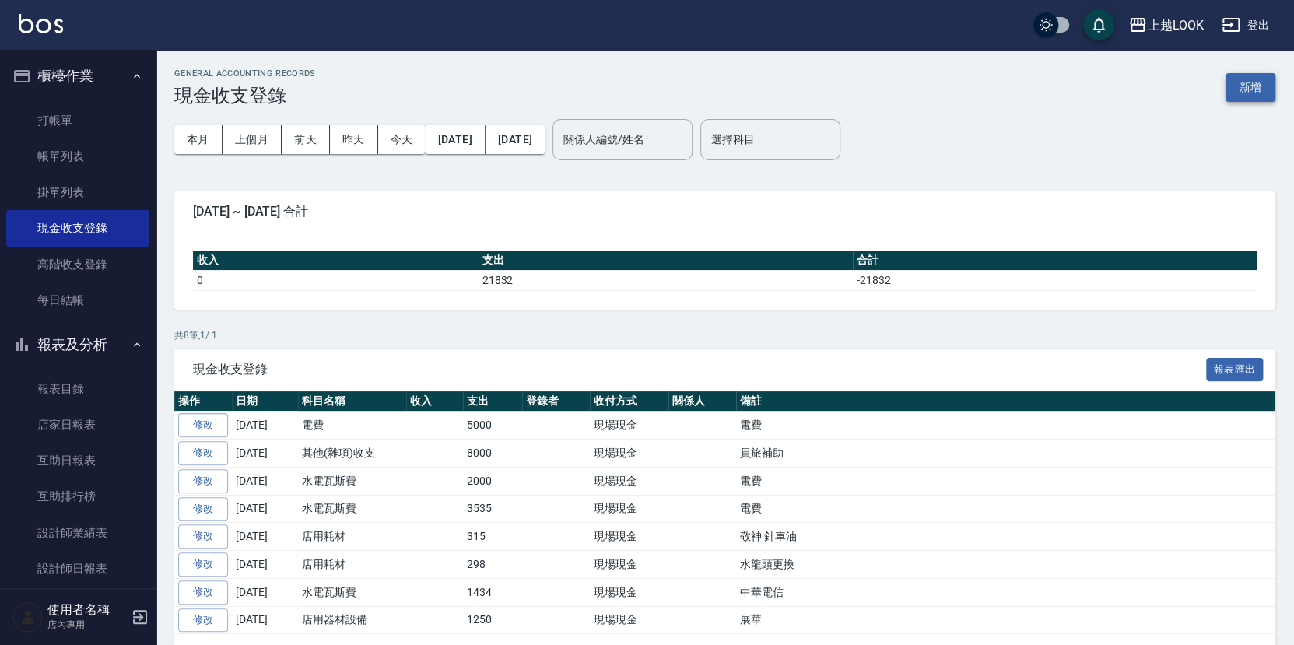
click at [1269, 82] on button "新增" at bounding box center [1251, 87] width 50 height 29
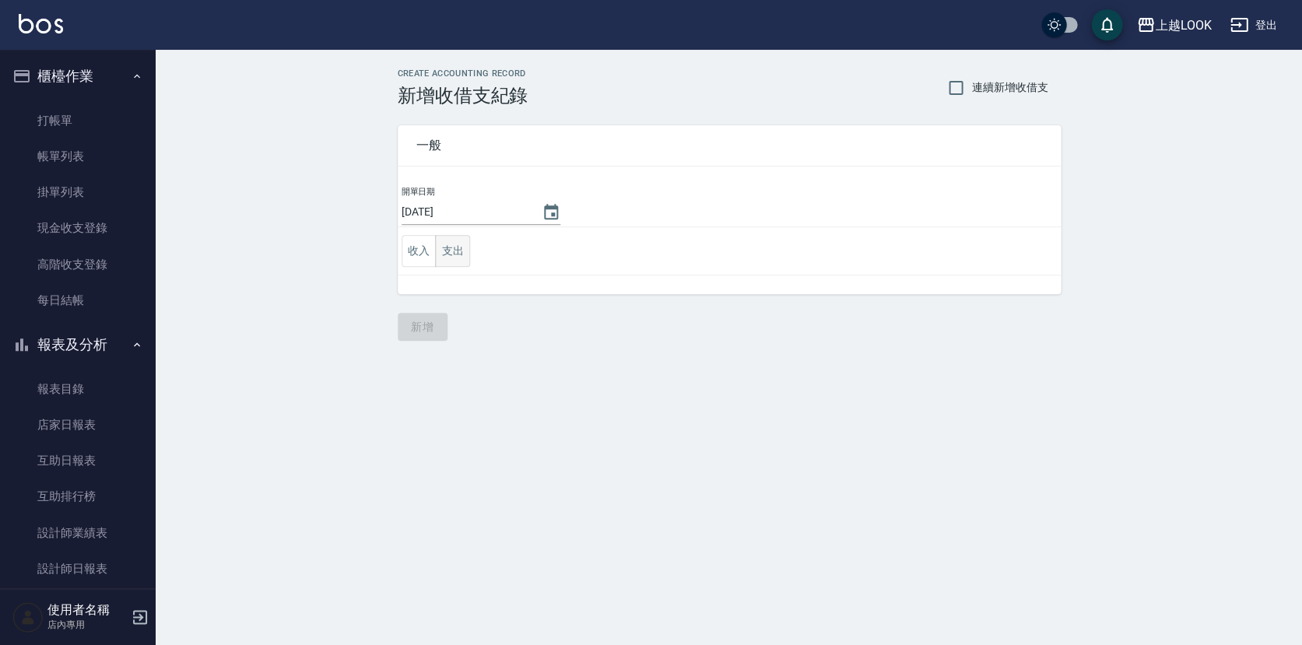
click at [454, 247] on button "支出" at bounding box center [452, 251] width 35 height 32
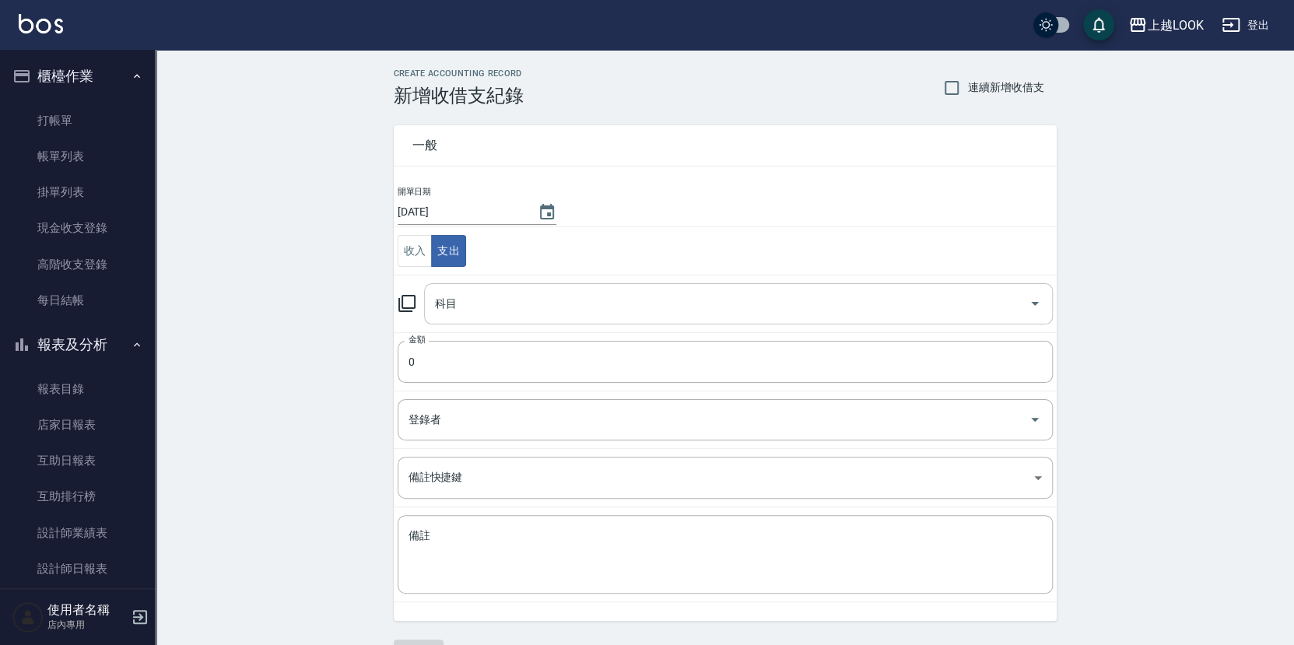
click at [450, 309] on input "科目" at bounding box center [726, 303] width 591 height 27
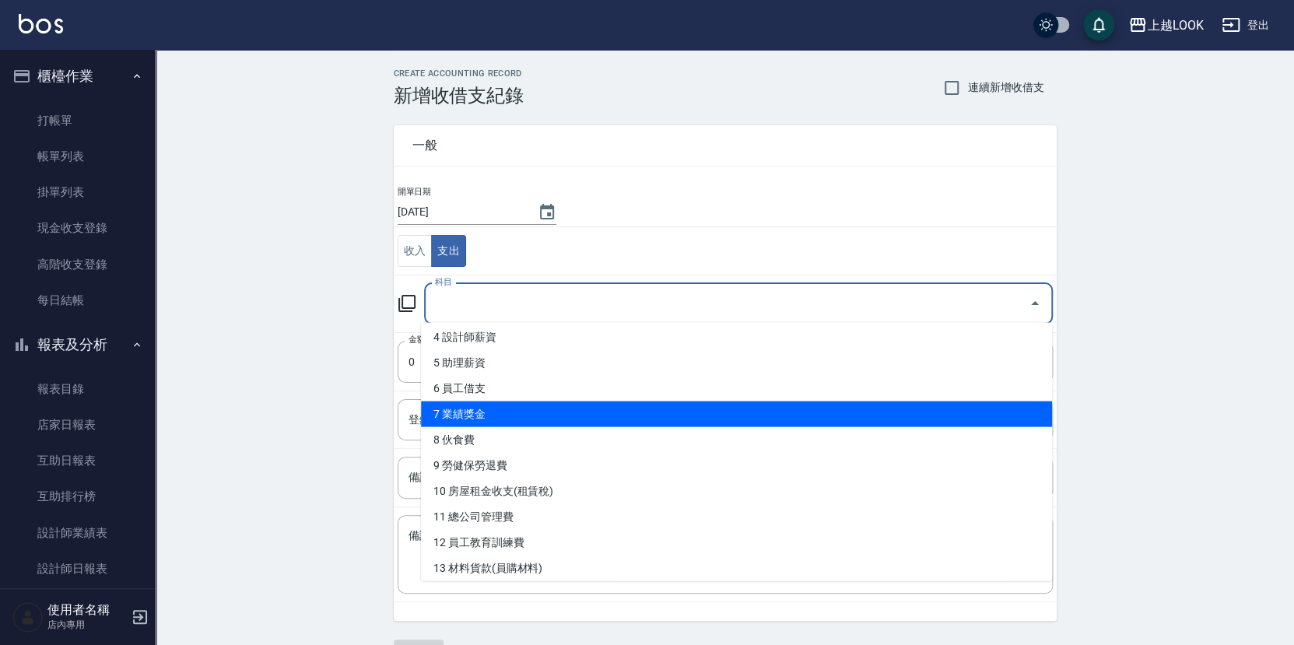
scroll to position [363, 0]
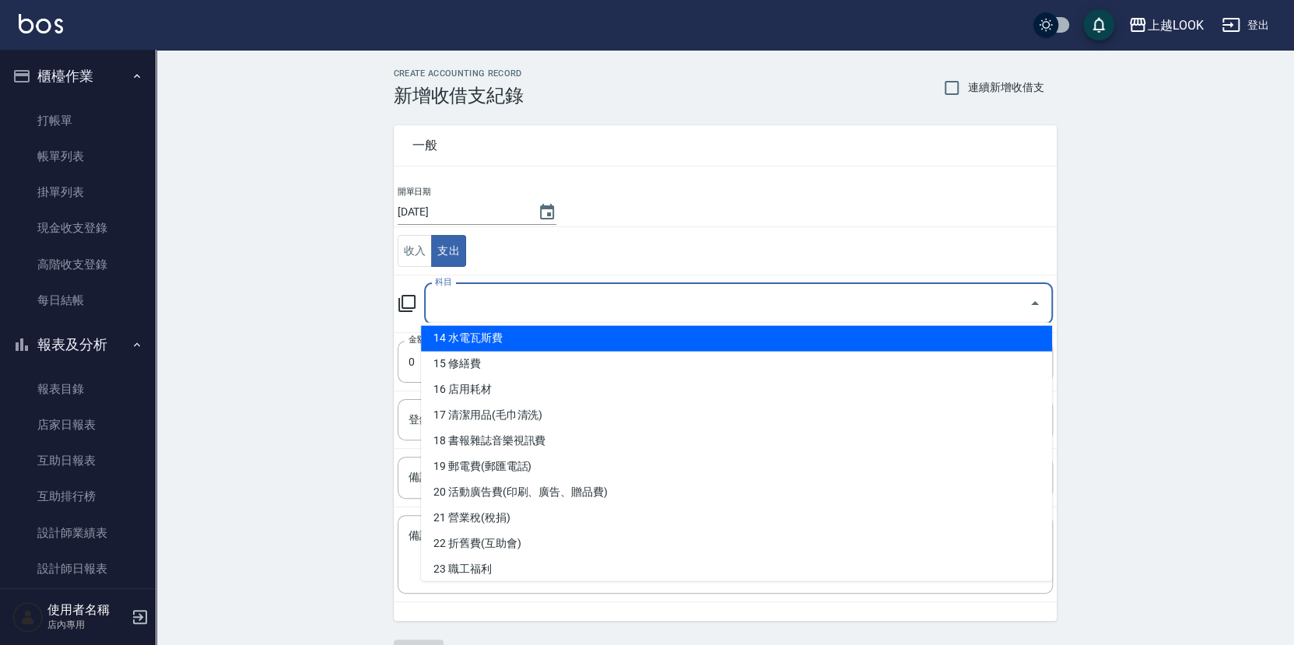
click at [483, 340] on li "14 水電瓦斯費" at bounding box center [736, 339] width 631 height 26
type input "14 水電瓦斯費"
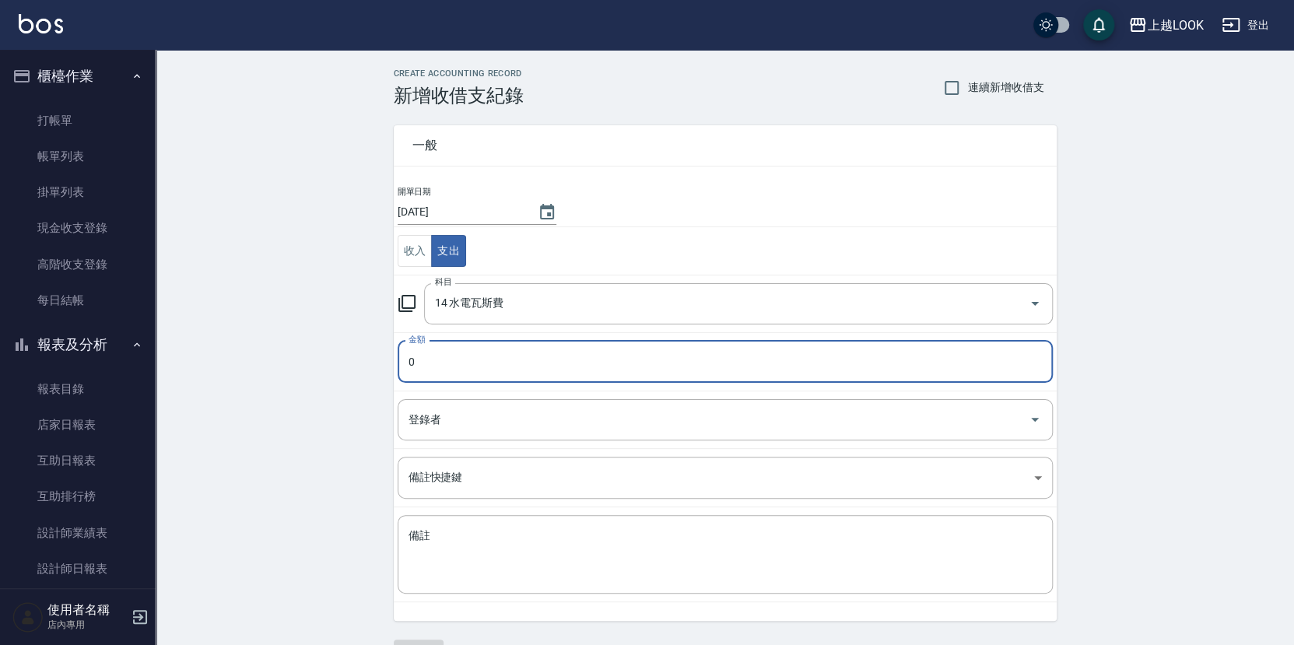
click at [470, 358] on input "0" at bounding box center [725, 362] width 655 height 42
click at [415, 360] on input "02080" at bounding box center [725, 362] width 655 height 42
type input "2080"
click at [433, 540] on textarea "備註" at bounding box center [725, 554] width 633 height 53
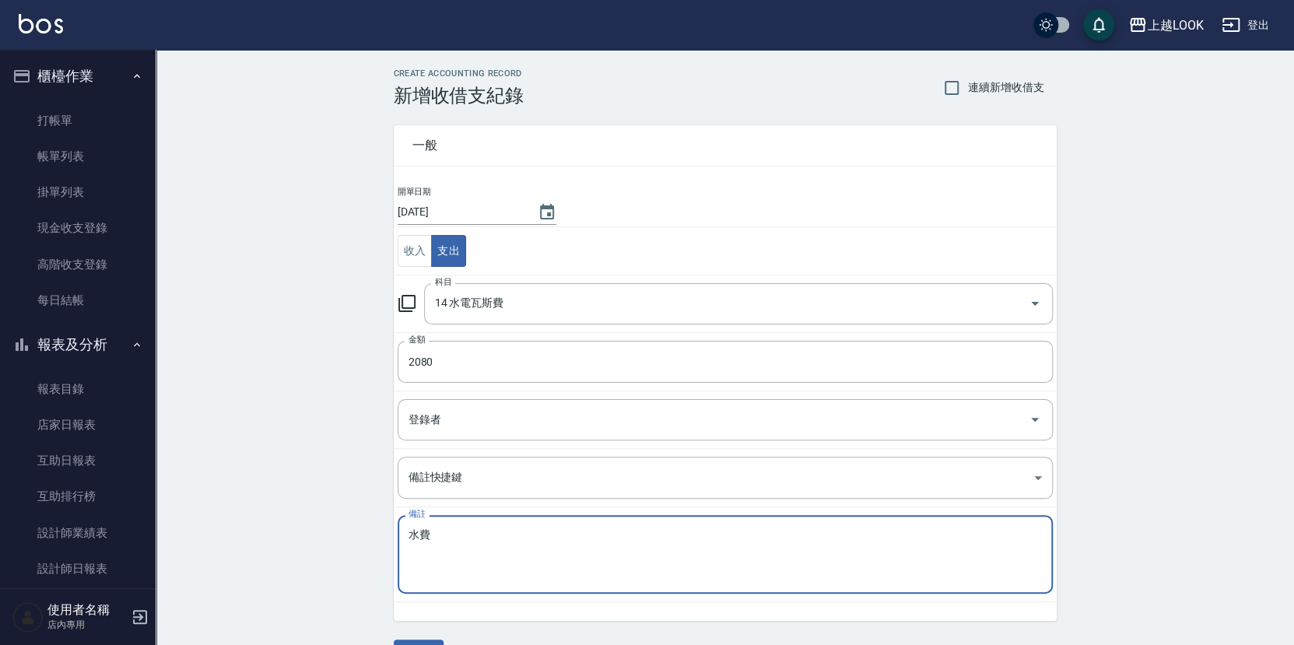
scroll to position [38, 0]
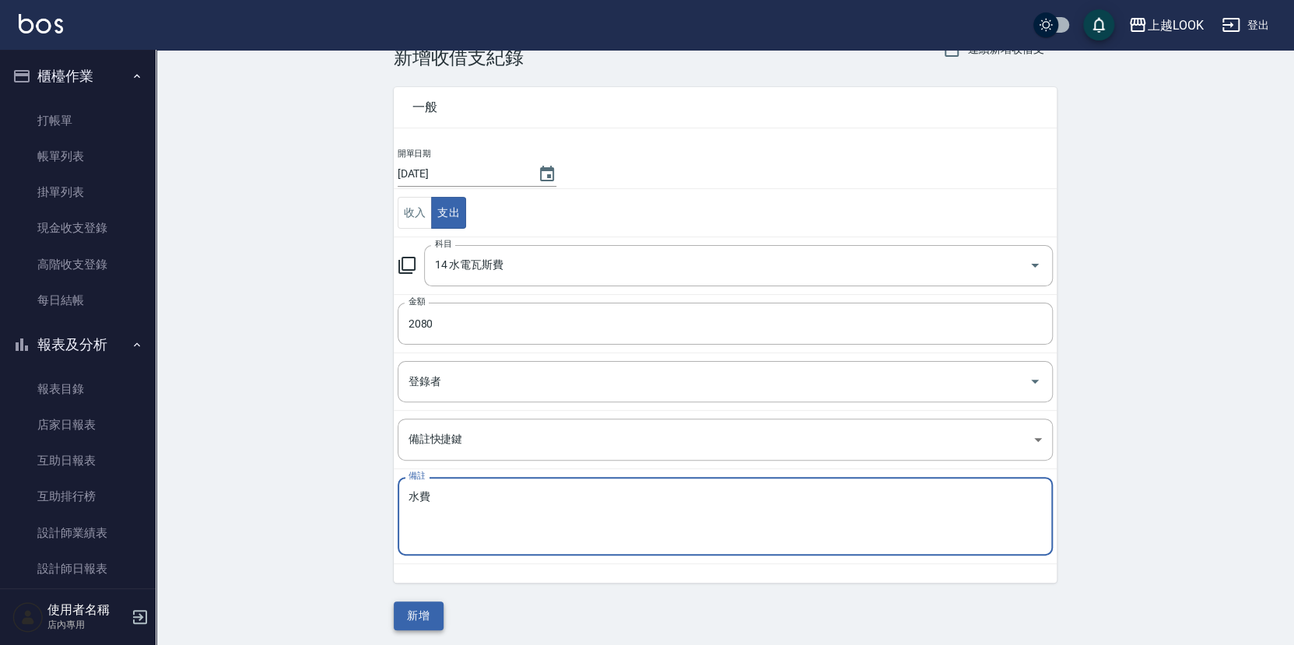
type textarea "水費"
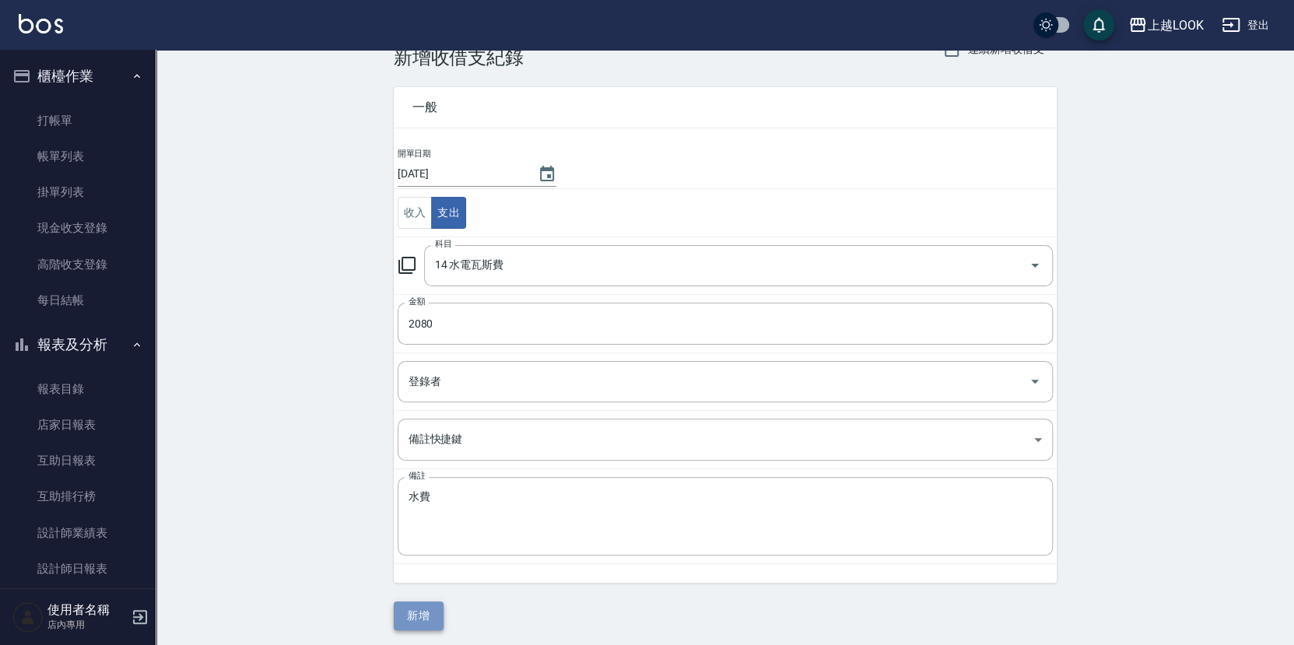
click at [421, 614] on button "新增" at bounding box center [419, 616] width 50 height 29
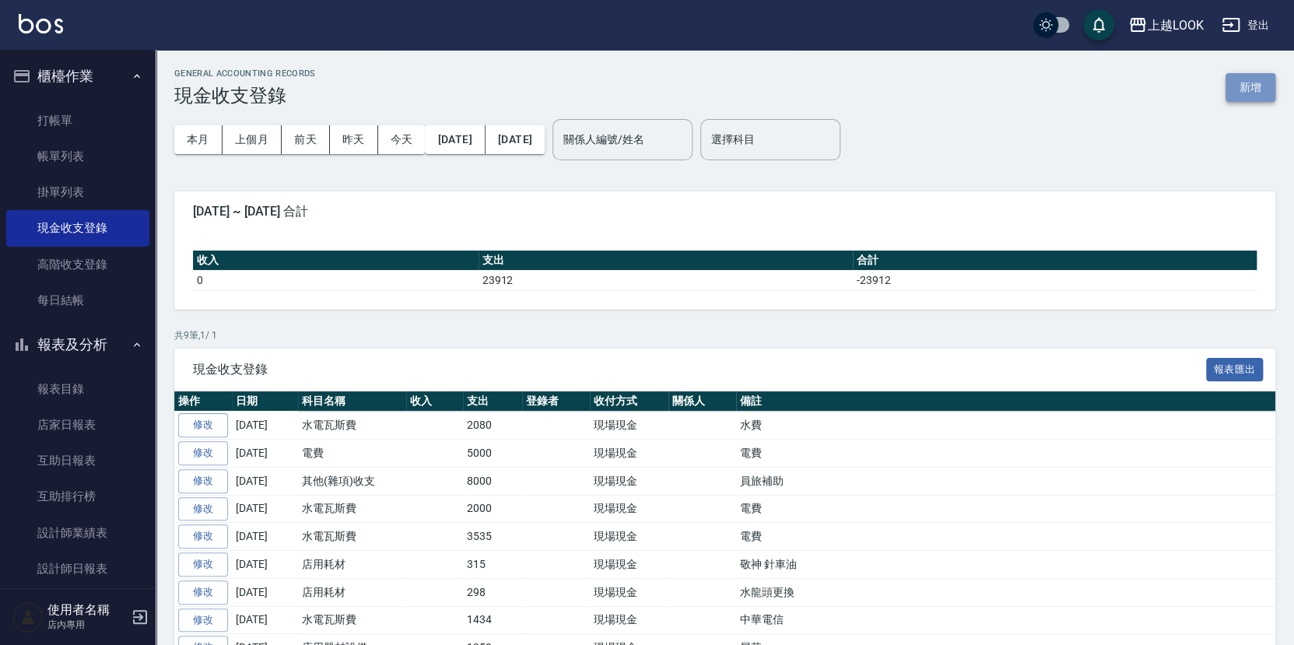
click at [1253, 89] on button "新增" at bounding box center [1251, 87] width 50 height 29
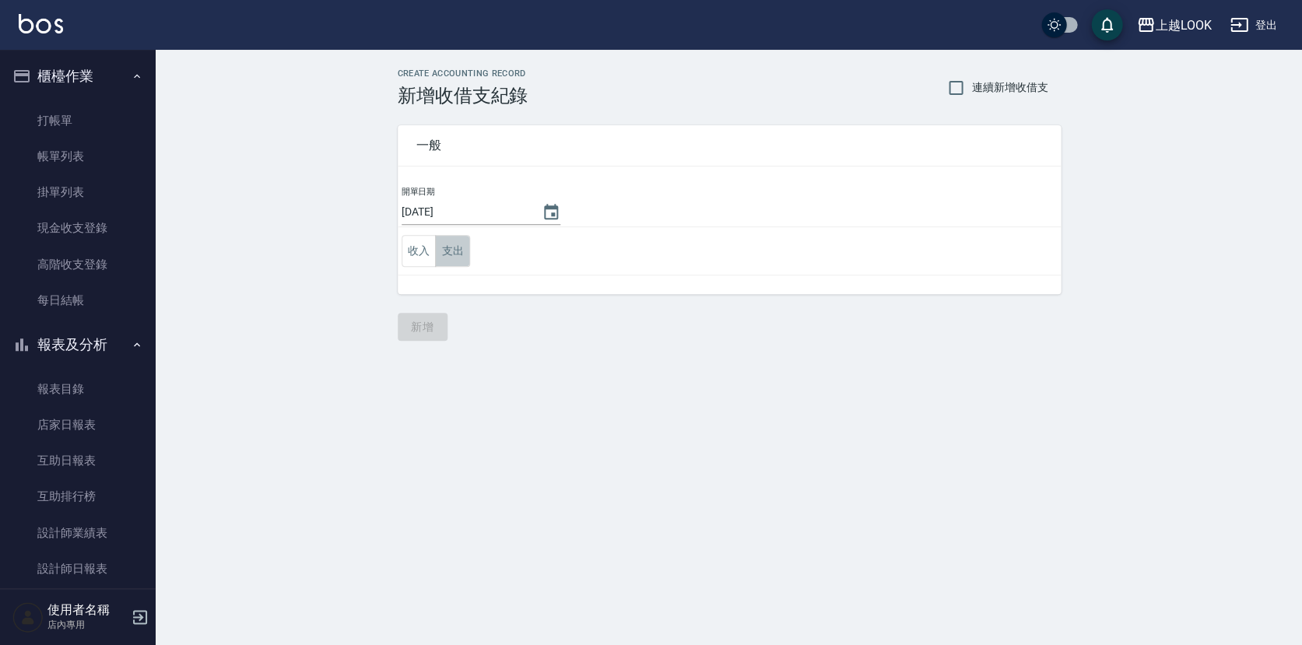
click at [457, 237] on button "支出" at bounding box center [452, 251] width 35 height 32
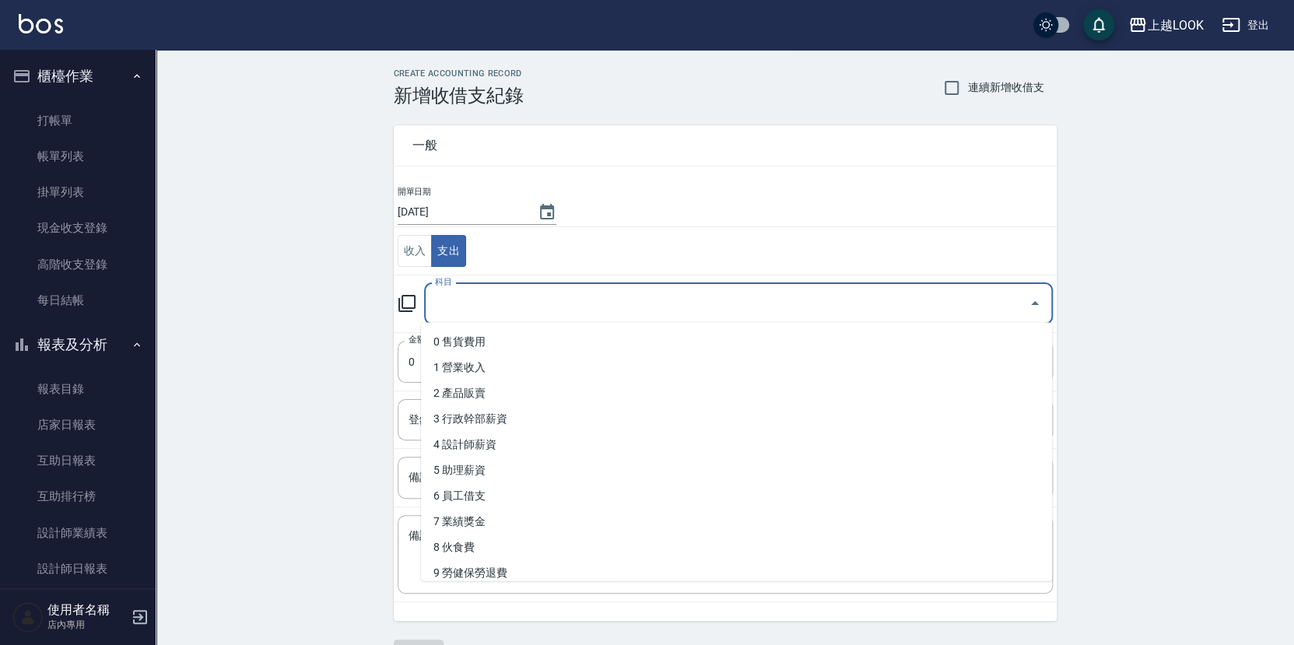
drag, startPoint x: 504, startPoint y: 295, endPoint x: 514, endPoint y: 312, distance: 19.9
click at [504, 296] on input "科目" at bounding box center [726, 303] width 591 height 27
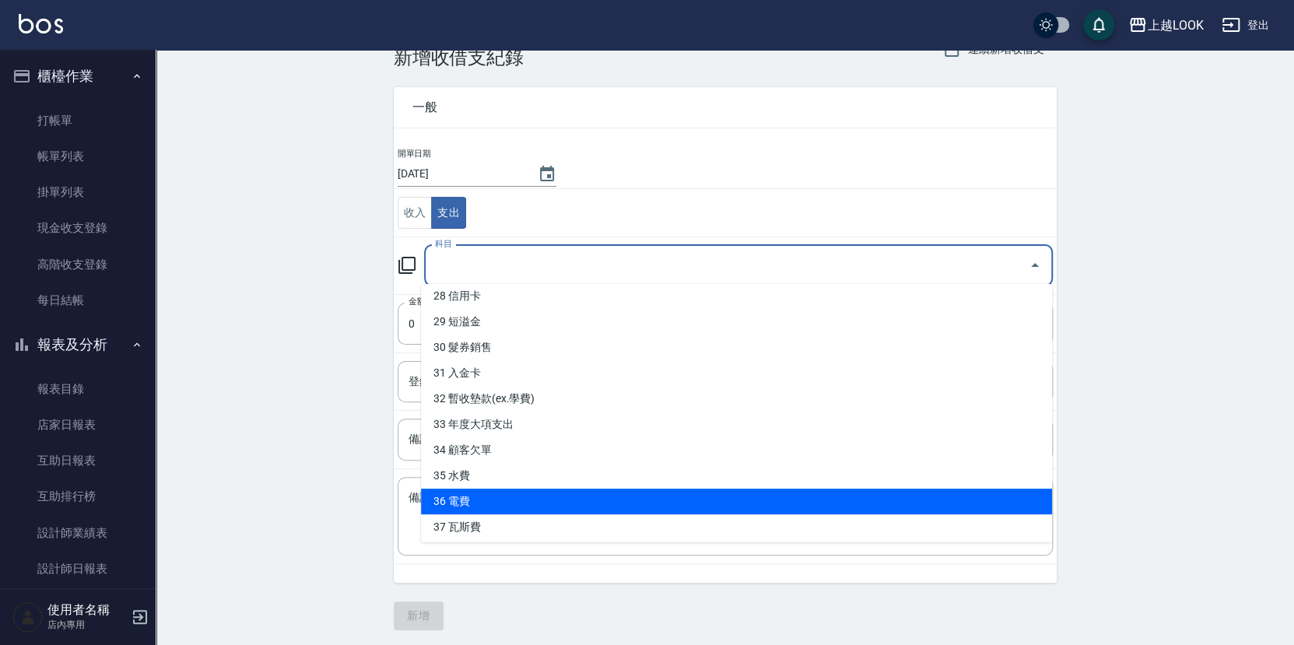
click at [564, 498] on li "36 電費" at bounding box center [736, 502] width 631 height 26
type input "36 電費"
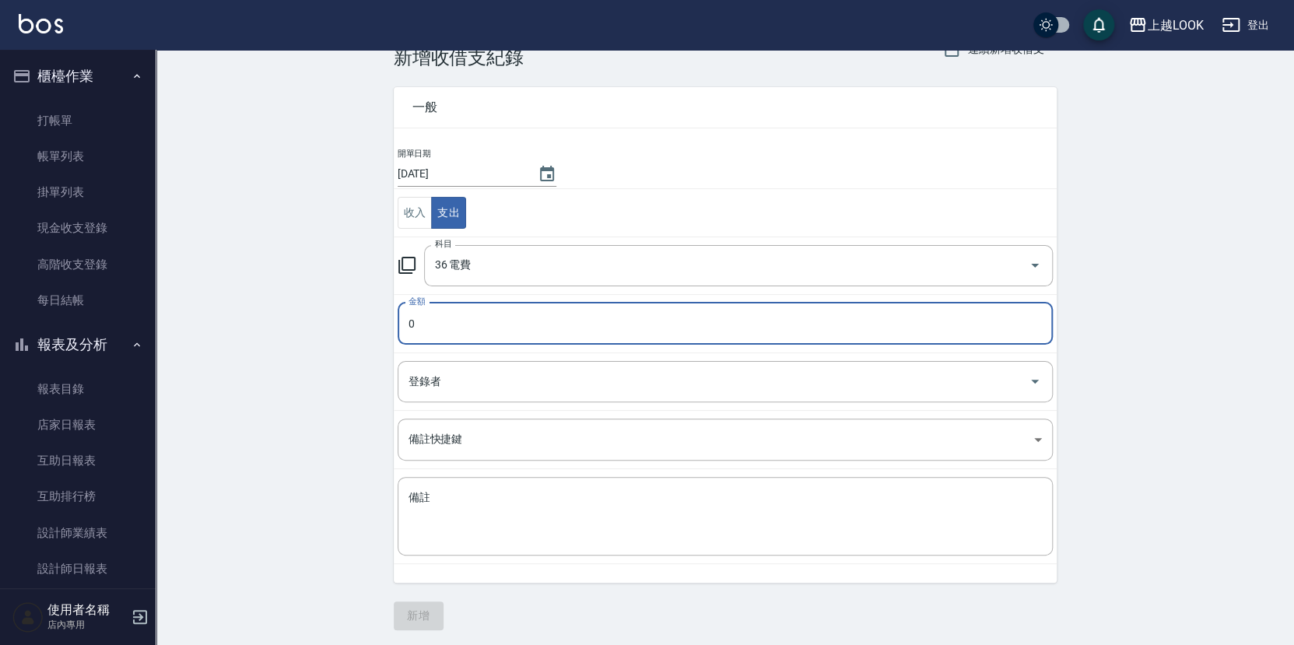
click at [416, 322] on input "0" at bounding box center [725, 324] width 655 height 42
click at [415, 321] on input "03000" at bounding box center [725, 324] width 655 height 42
type input "3000"
click at [441, 503] on textarea "備註" at bounding box center [725, 516] width 633 height 53
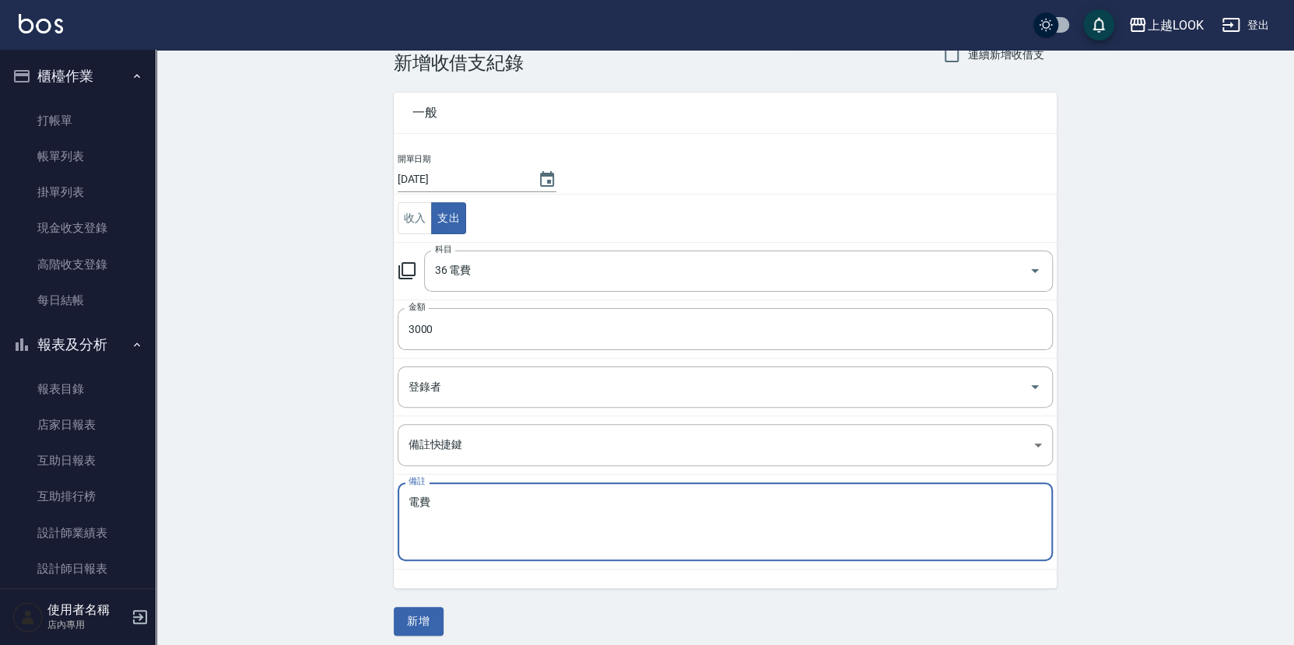
scroll to position [36, 0]
type textarea "電費"
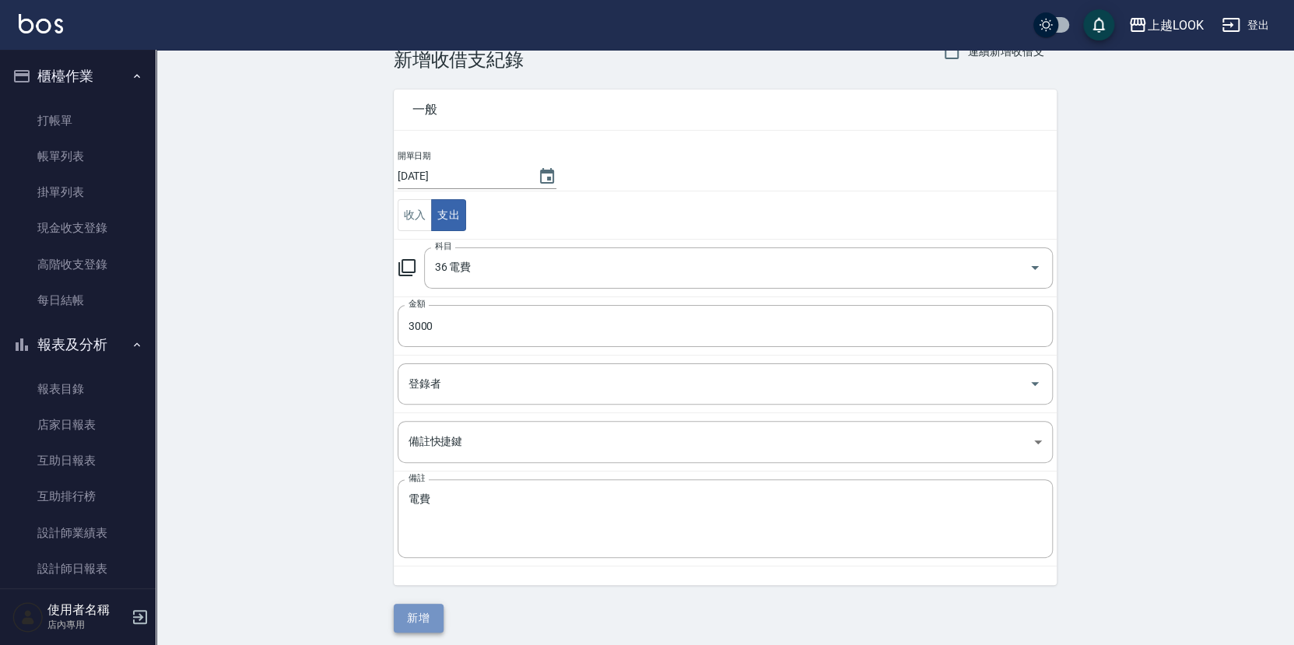
click at [436, 617] on button "新增" at bounding box center [419, 618] width 50 height 29
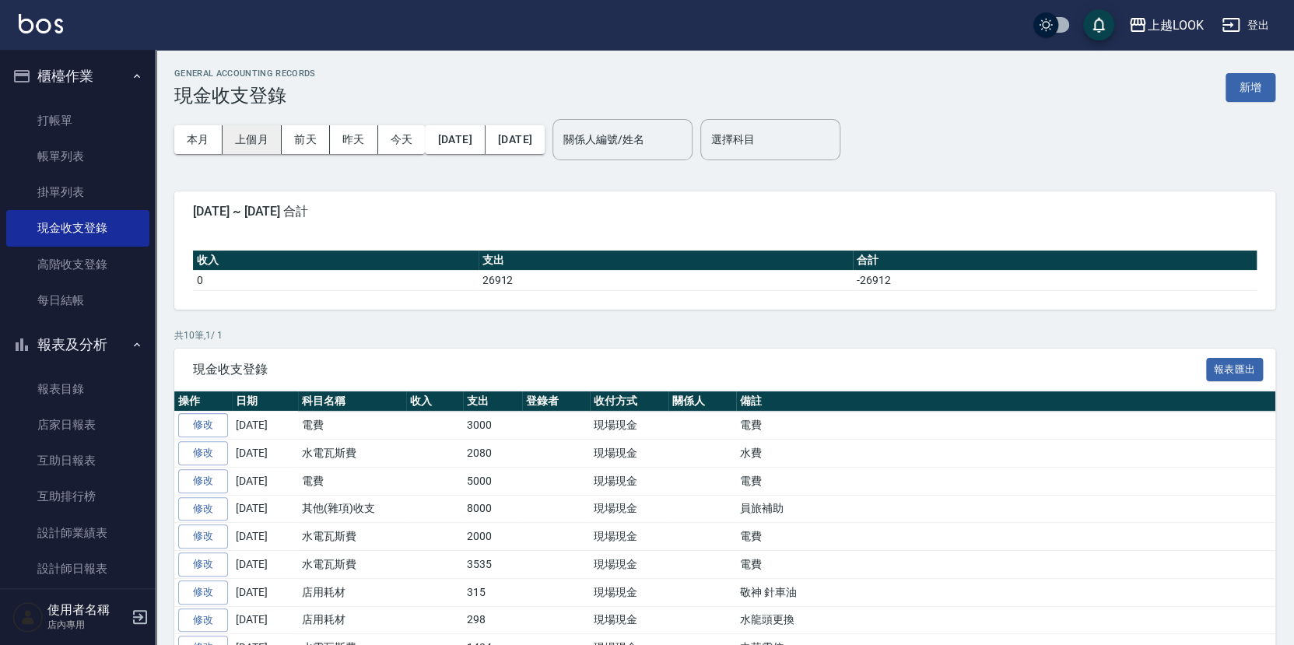
click at [259, 138] on button "上個月" at bounding box center [252, 139] width 59 height 29
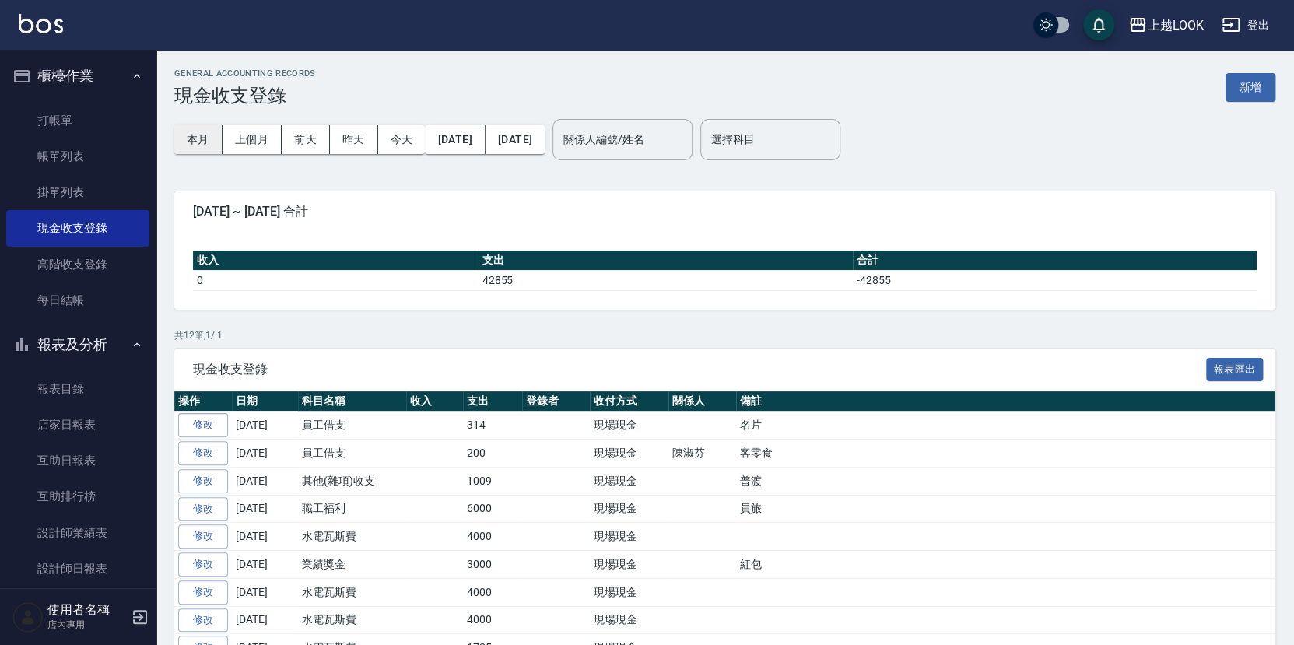
click at [202, 132] on button "本月" at bounding box center [198, 139] width 48 height 29
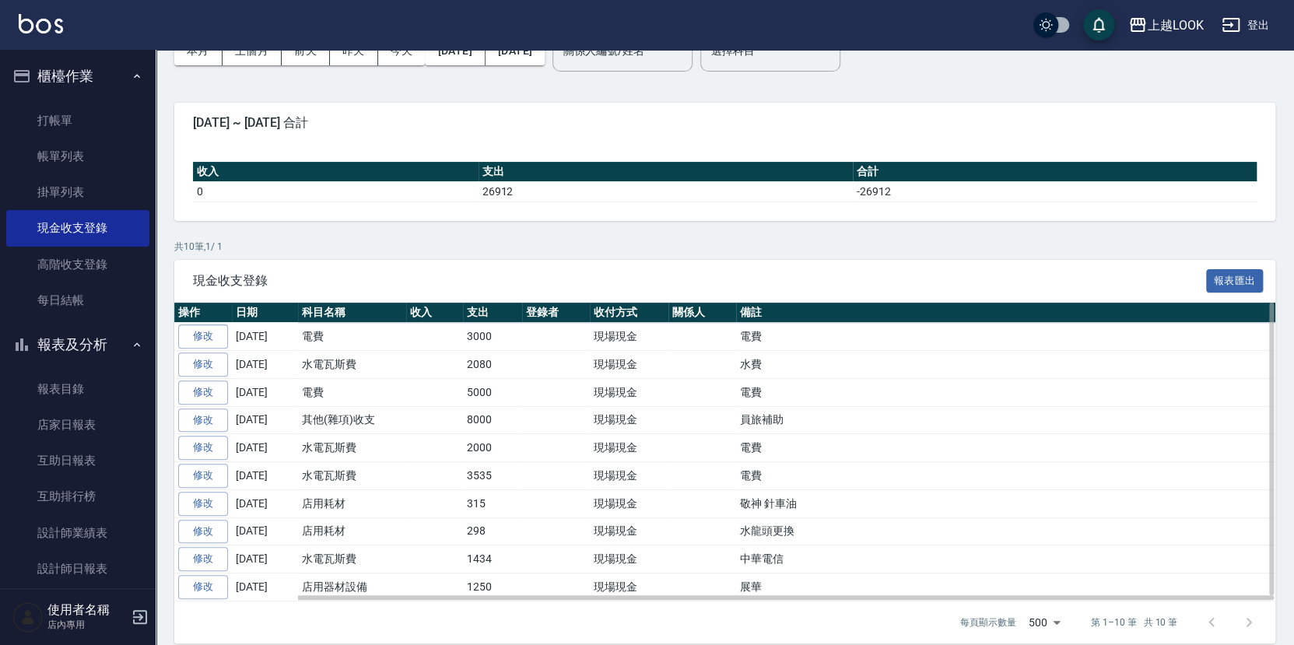
scroll to position [84, 0]
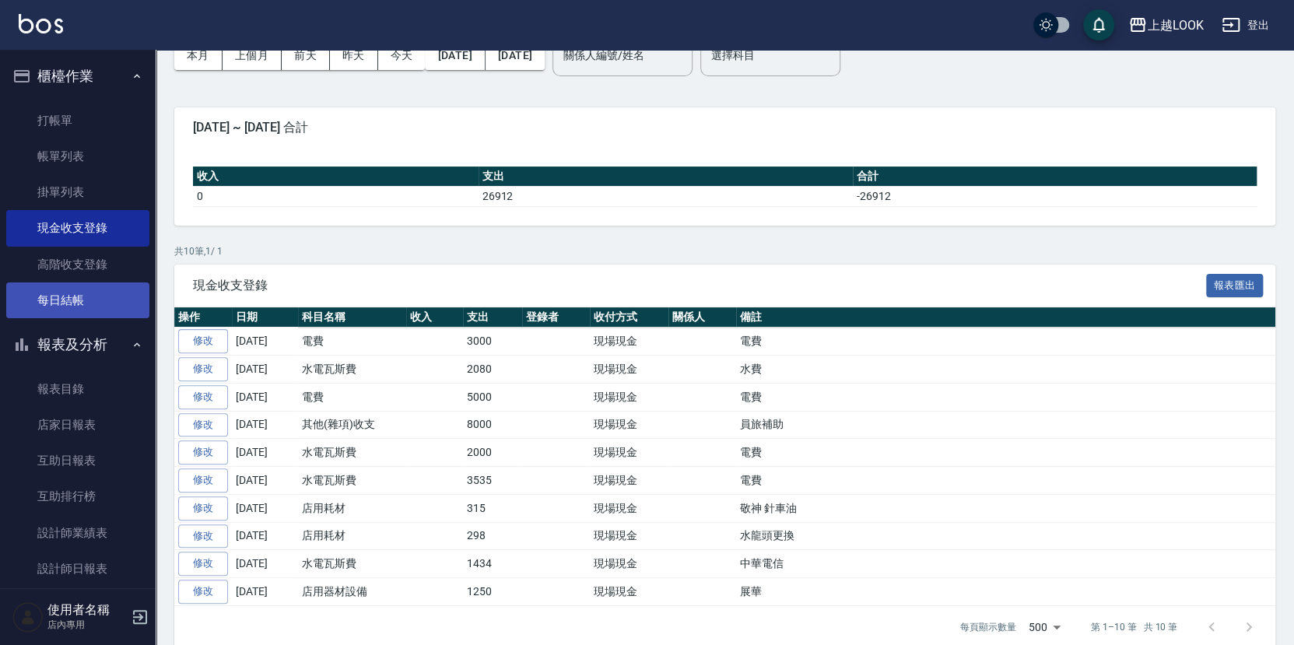
click at [109, 286] on link "每日結帳" at bounding box center [77, 301] width 143 height 36
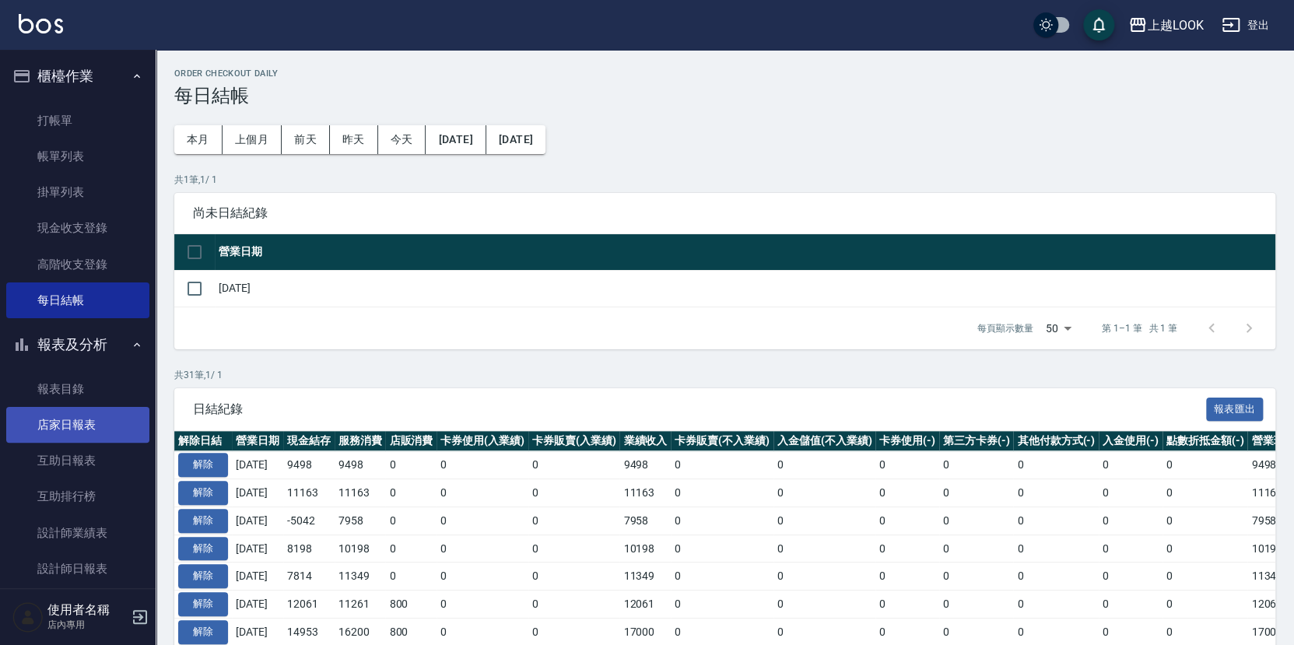
click at [97, 409] on link "店家日報表" at bounding box center [77, 425] width 143 height 36
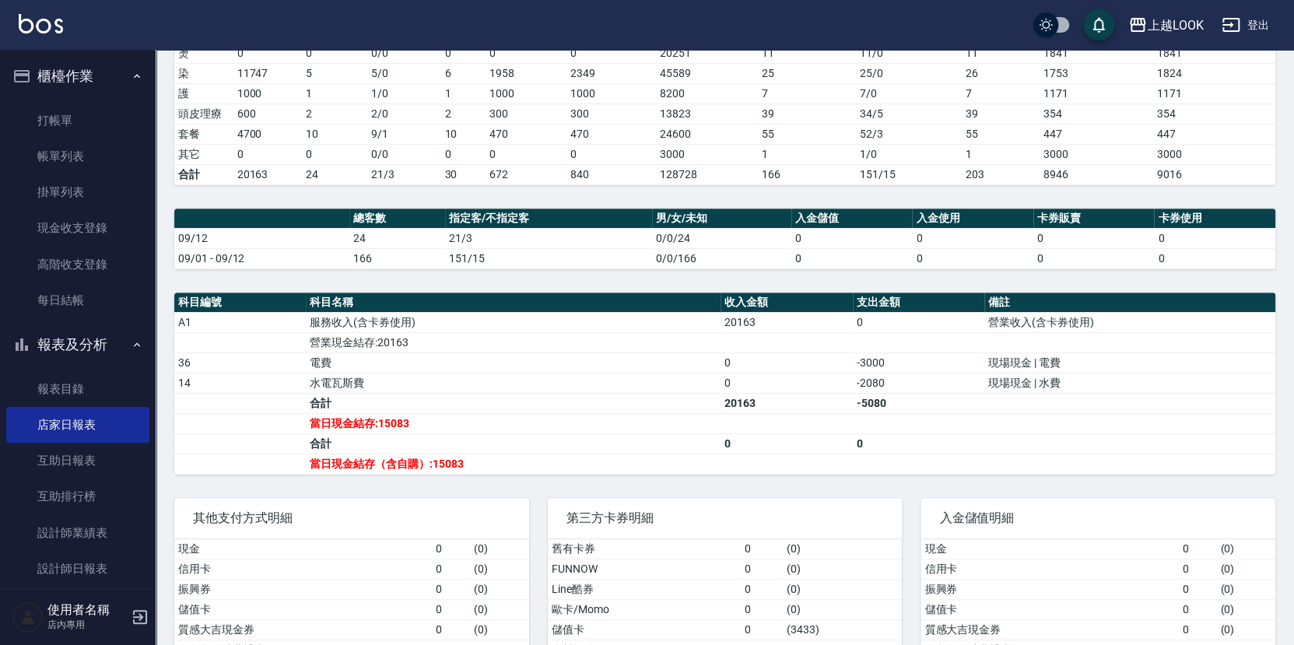
scroll to position [287, 0]
